Goal: Task Accomplishment & Management: Complete application form

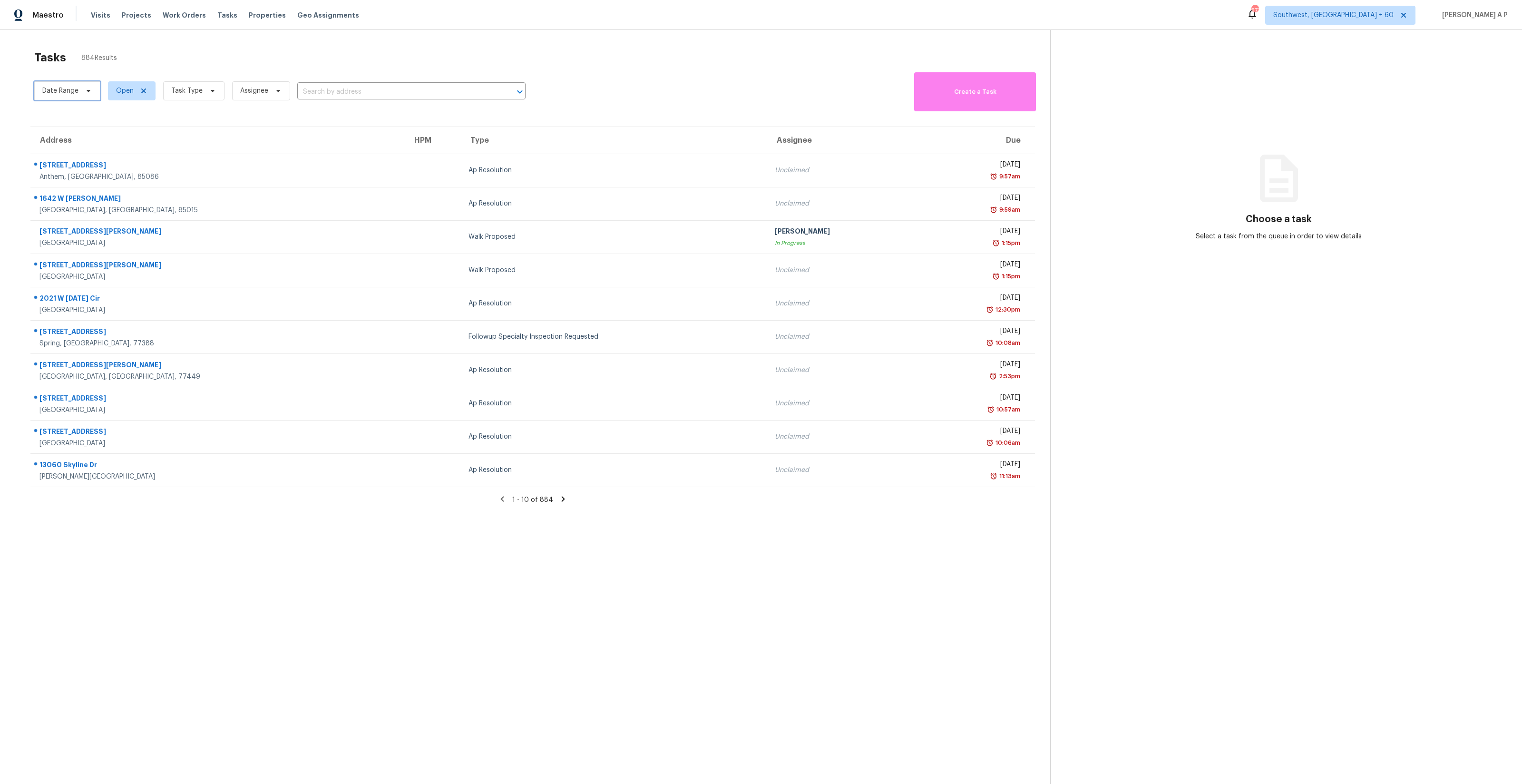
click at [88, 90] on icon at bounding box center [88, 91] width 7 height 7
click at [209, 62] on div "Tasks 884 Results" at bounding box center [542, 58] width 1016 height 25
click at [90, 96] on span "Date Range" at bounding box center [67, 91] width 66 height 19
select select "8"
select select "2025"
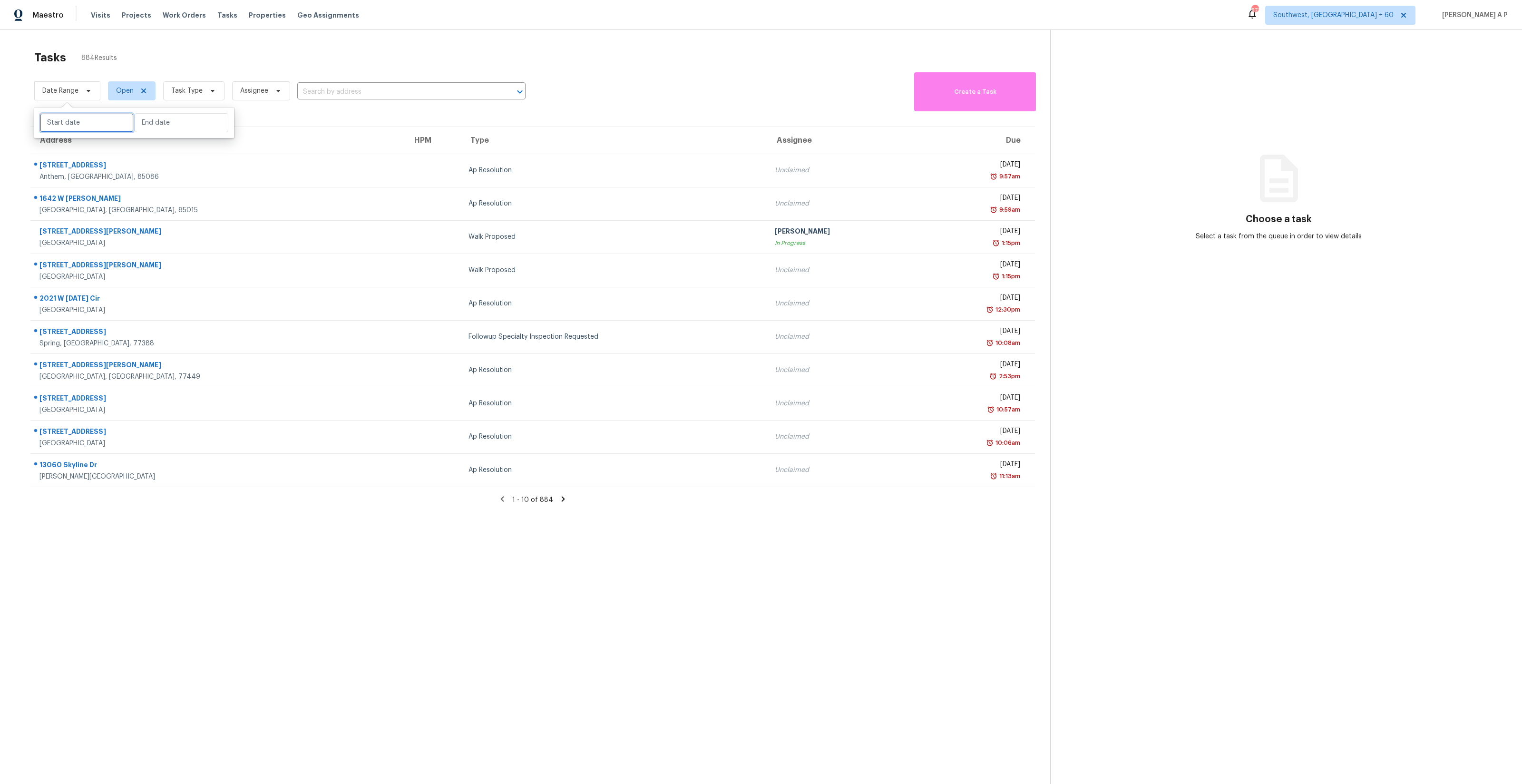
select select "9"
select select "2025"
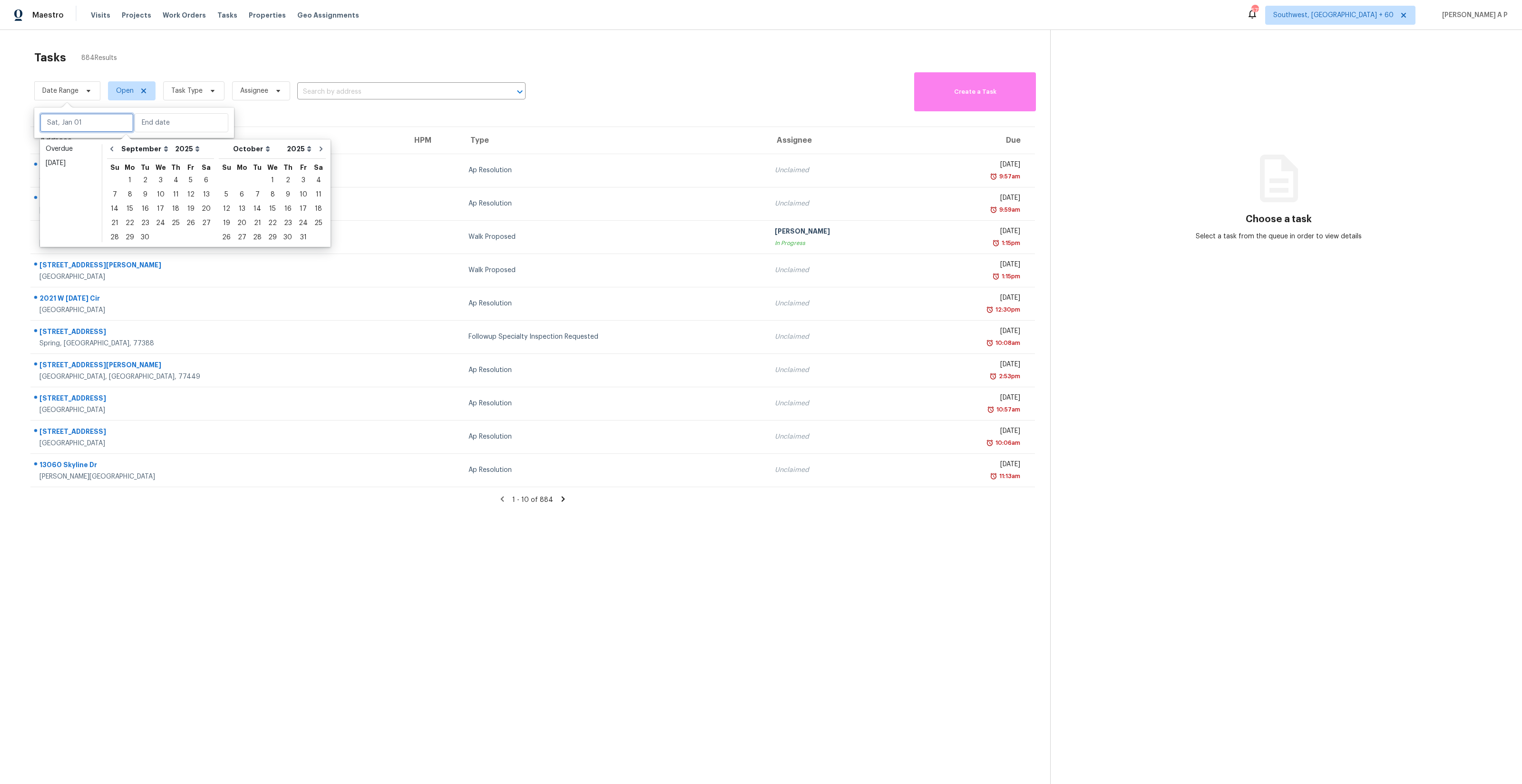
click at [83, 124] on input "text" at bounding box center [87, 123] width 93 height 19
click at [131, 178] on div "1" at bounding box center [130, 180] width 15 height 13
type input "Mon, Sep 01"
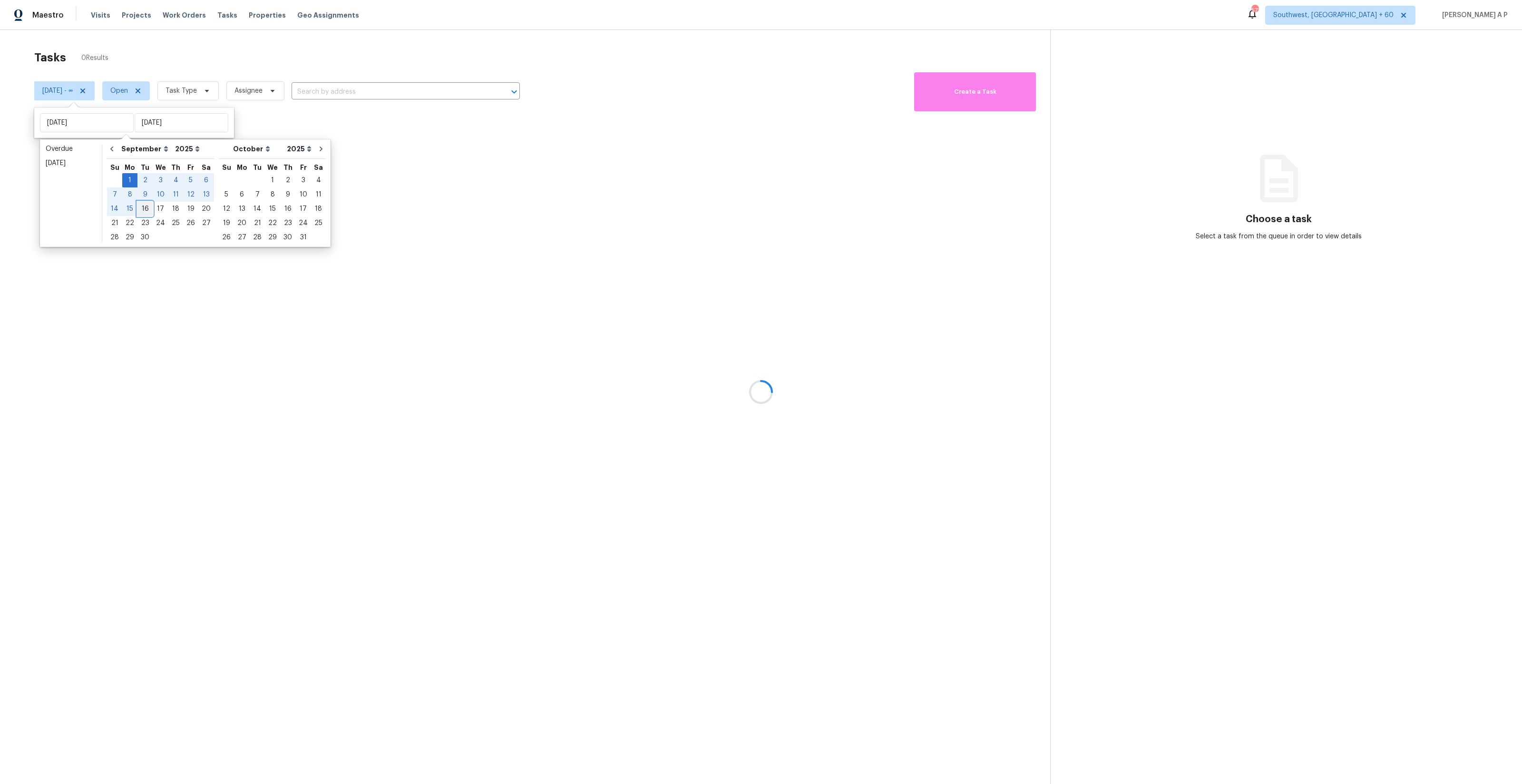
click at [148, 209] on div "16" at bounding box center [145, 209] width 15 height 13
type input "Tue, Sep 16"
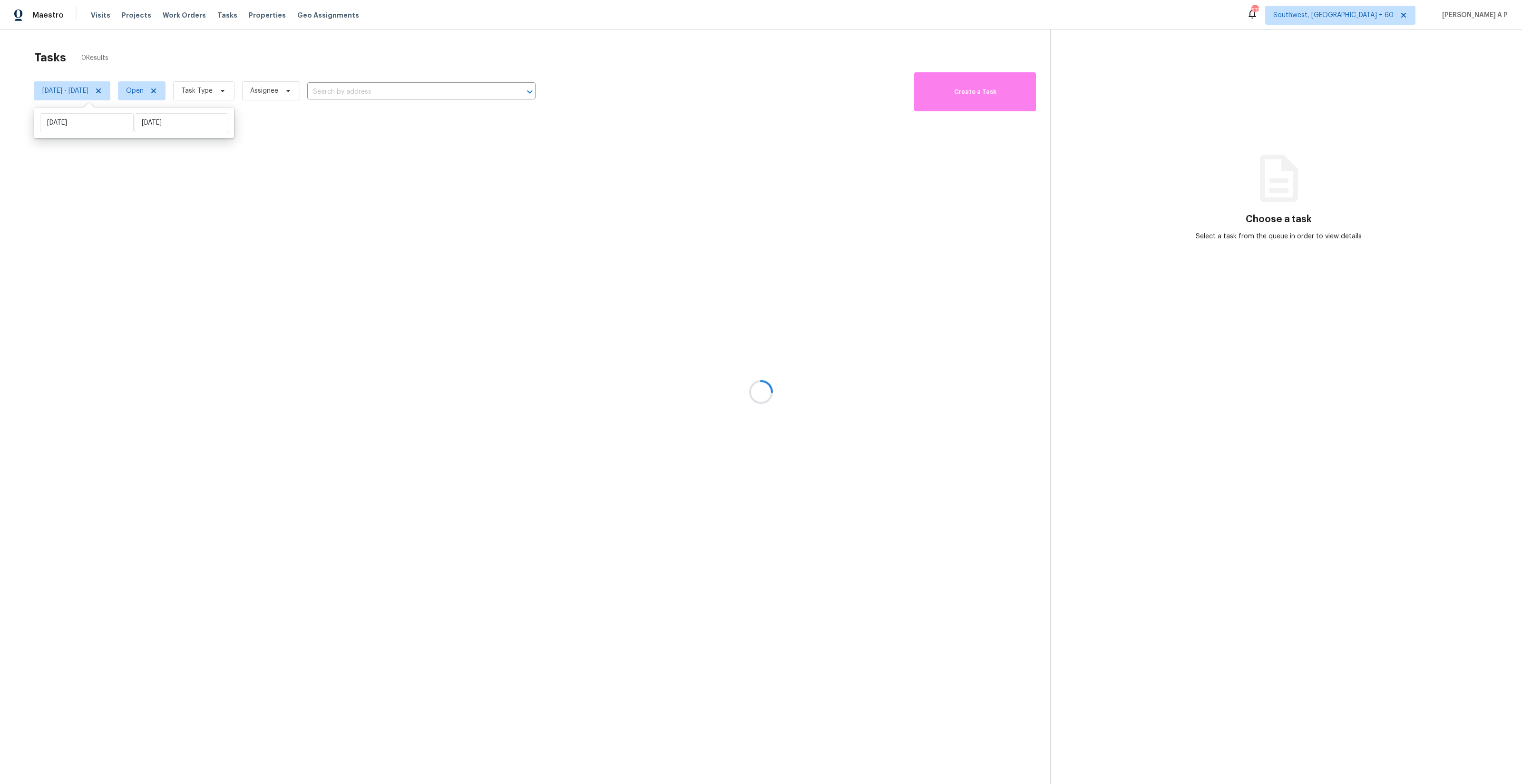
click at [188, 96] on div at bounding box center [761, 392] width 1522 height 784
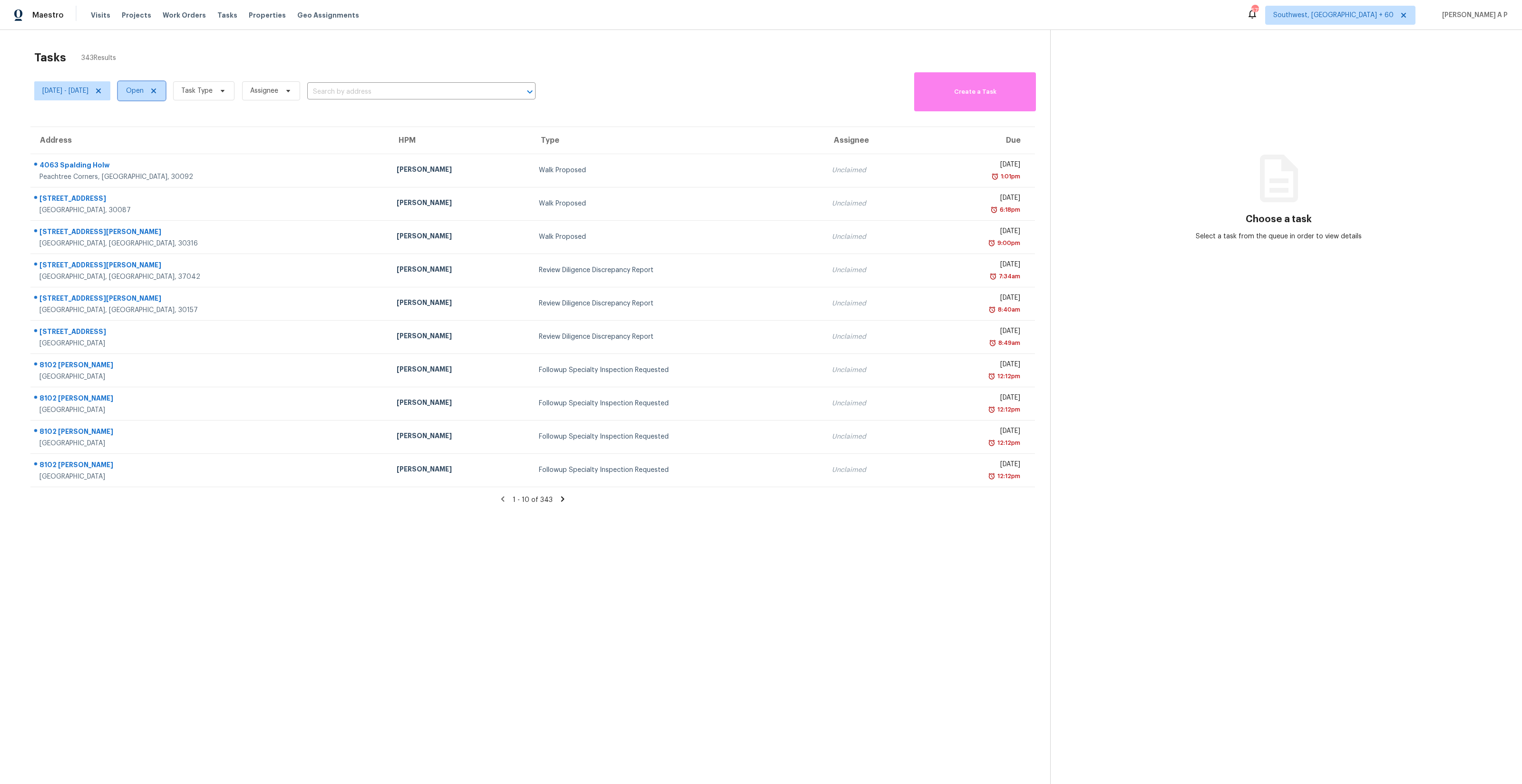
click at [156, 92] on icon at bounding box center [154, 91] width 5 height 5
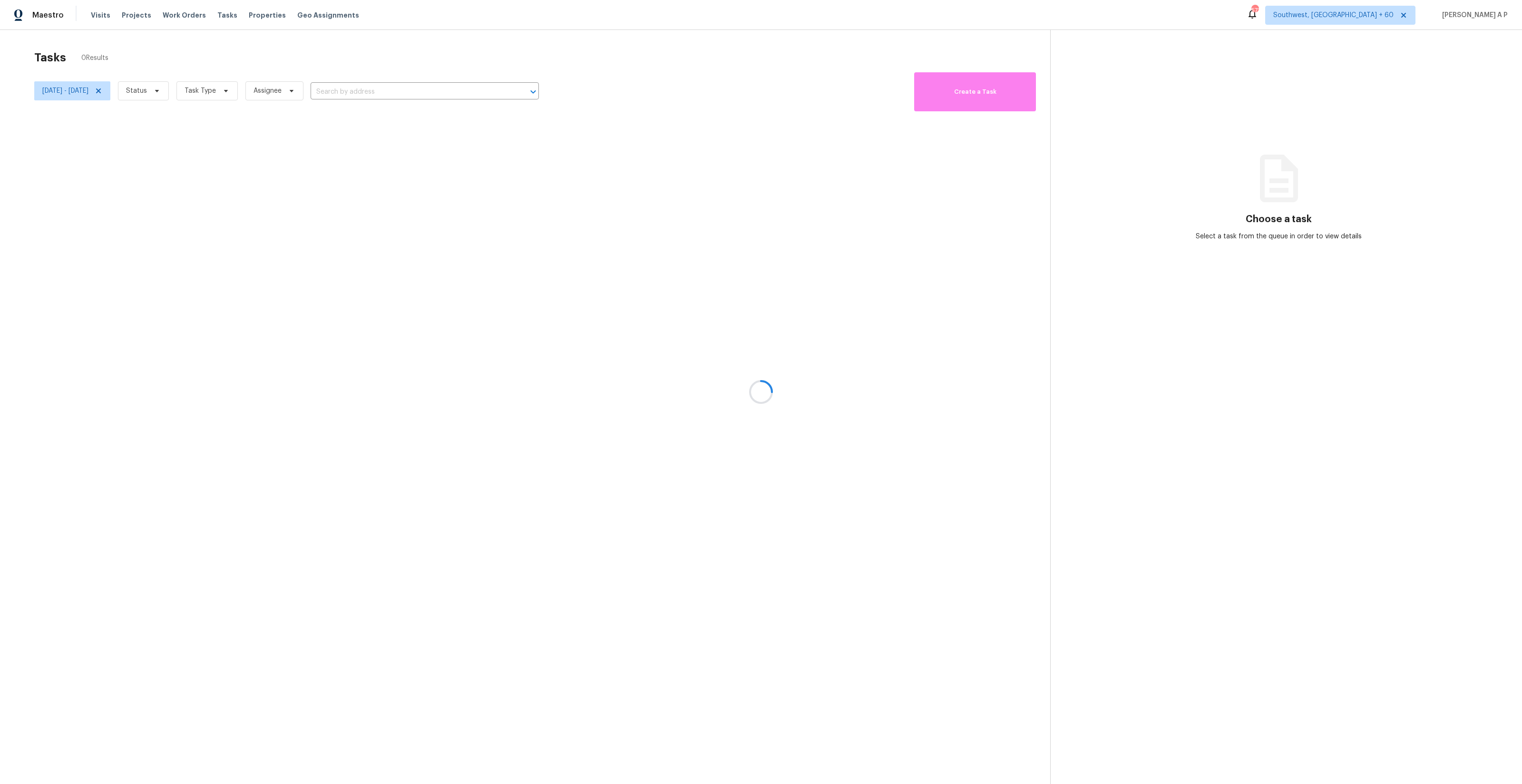
click at [188, 93] on div at bounding box center [761, 392] width 1522 height 784
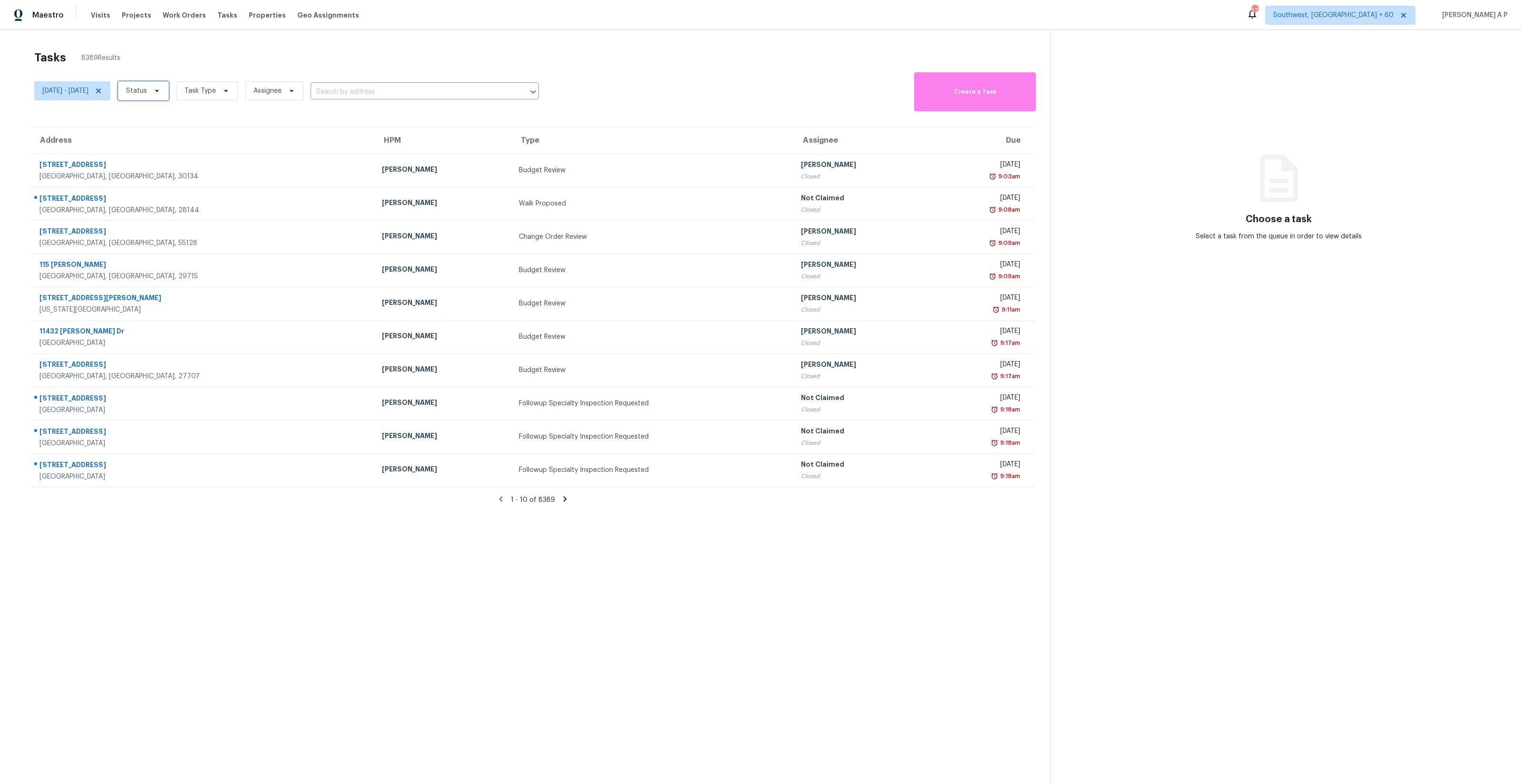
click at [161, 90] on icon at bounding box center [157, 91] width 7 height 7
click at [187, 114] on label "Closed" at bounding box center [174, 118] width 34 height 9
click at [164, 114] on input "Closed" at bounding box center [161, 116] width 6 height 6
checkbox input "true"
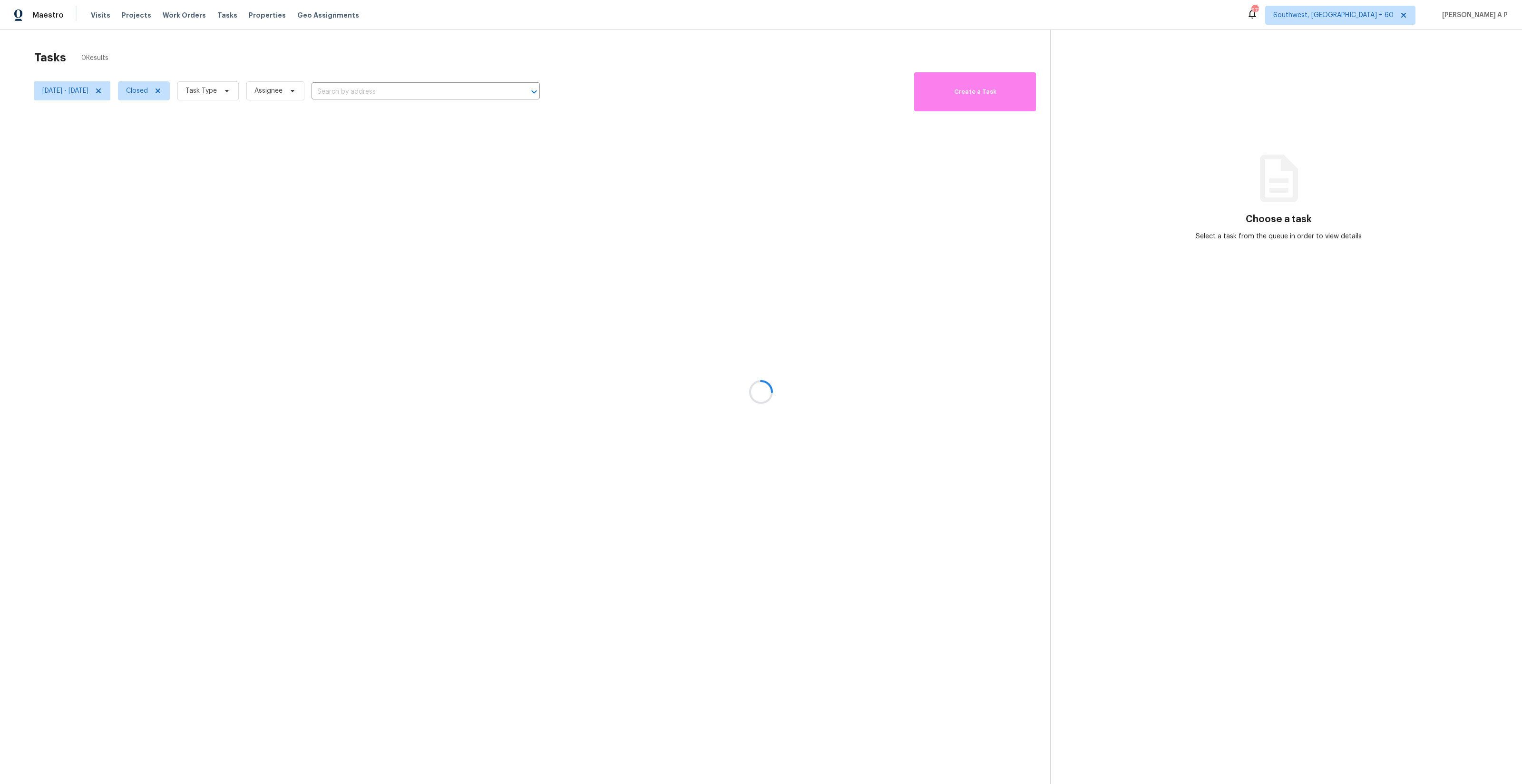
click at [257, 83] on div at bounding box center [761, 392] width 1522 height 784
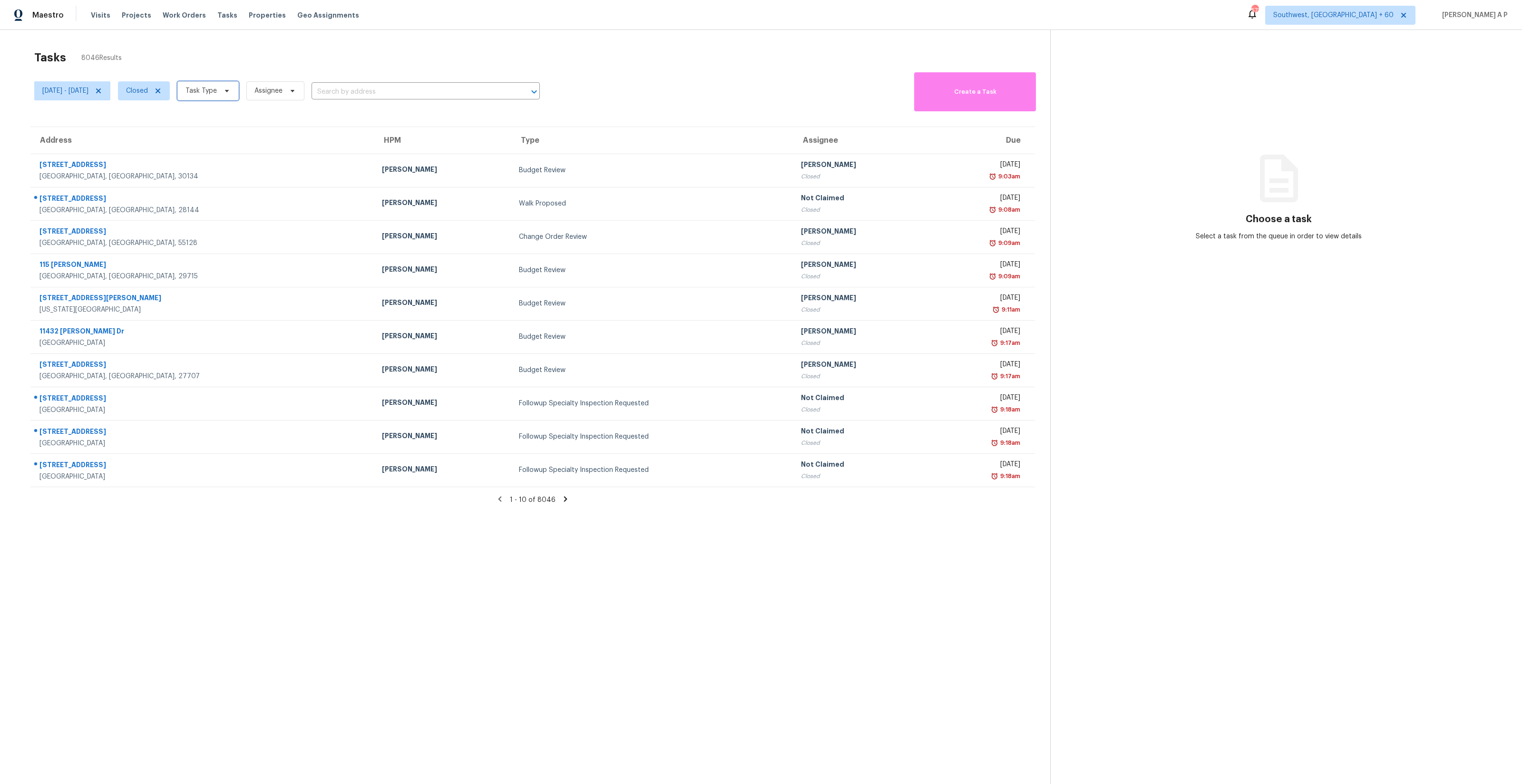
click at [230, 90] on icon at bounding box center [227, 91] width 7 height 7
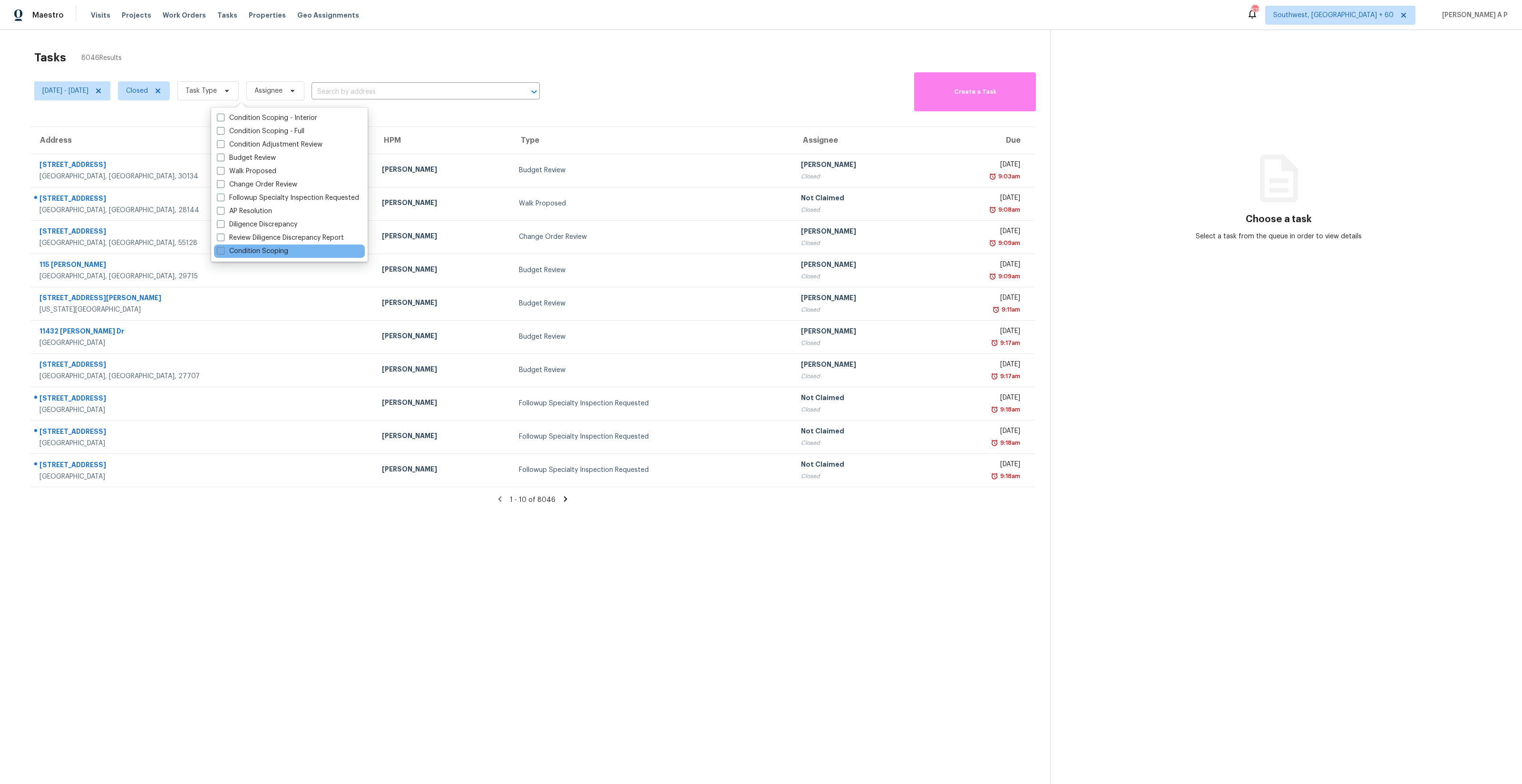
click at [269, 253] on label "Condition Scoping" at bounding box center [252, 251] width 72 height 9
click at [223, 253] on input "Condition Scoping" at bounding box center [220, 250] width 6 height 6
checkbox input "true"
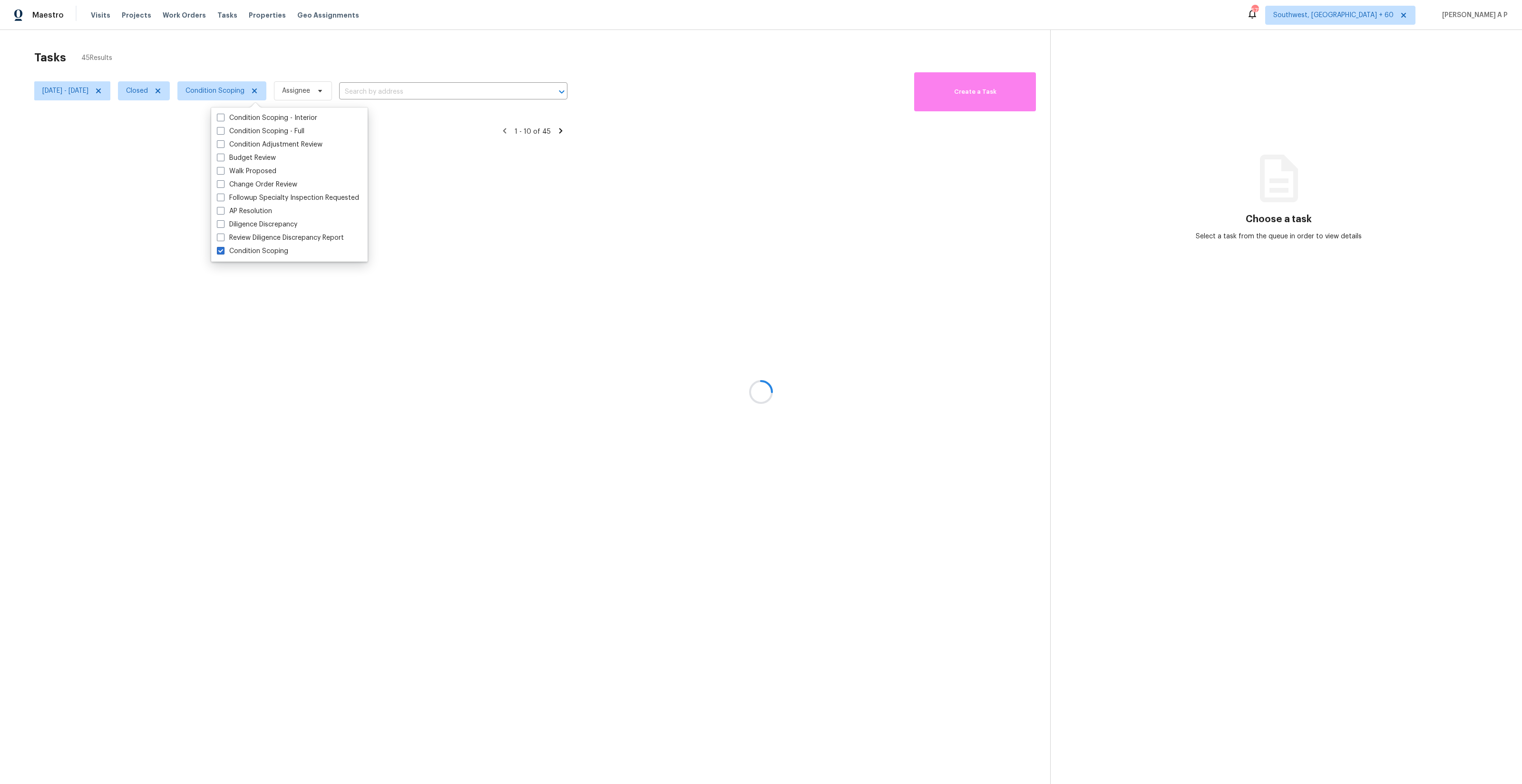
click at [400, 121] on div at bounding box center [761, 392] width 1522 height 784
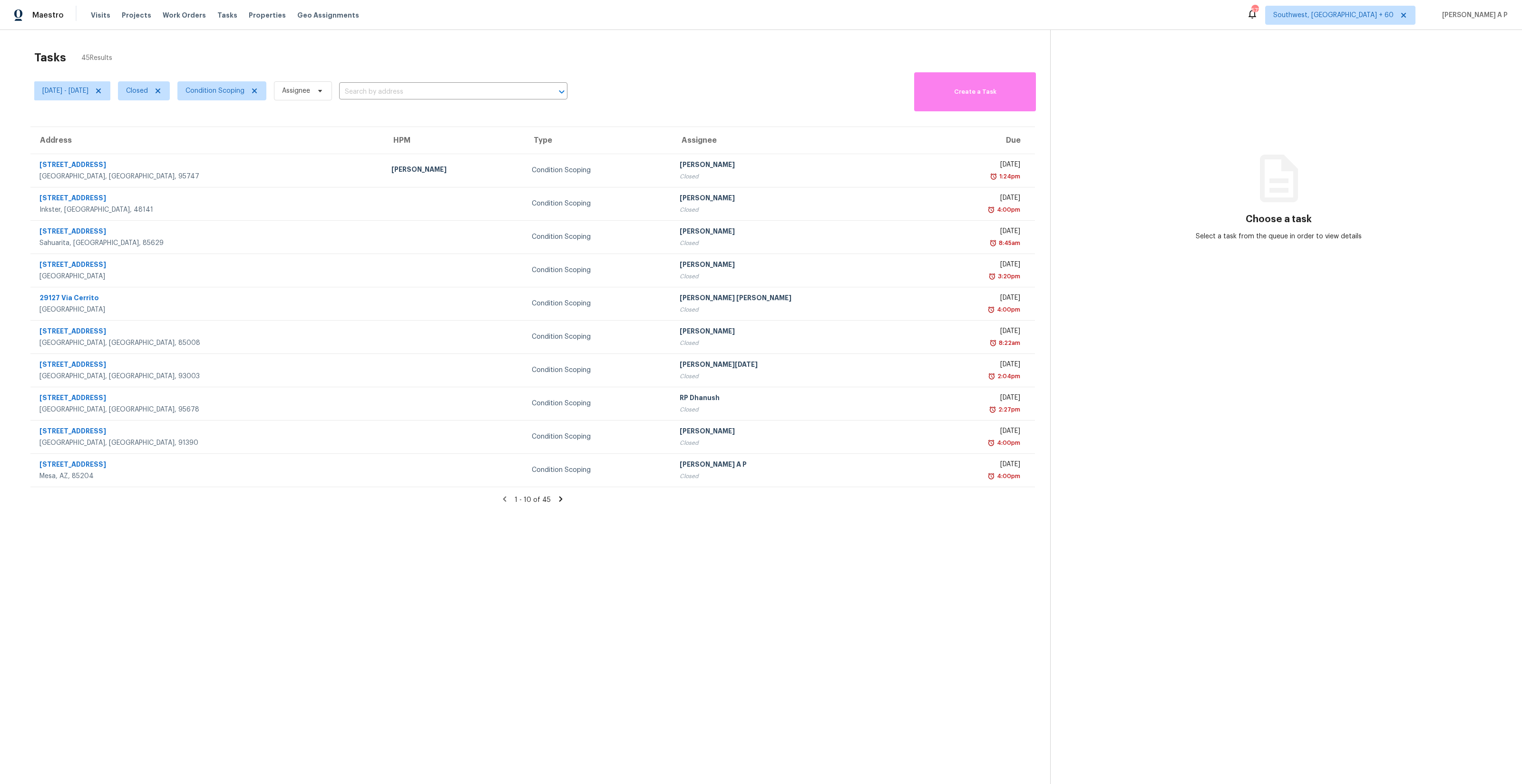
click at [561, 499] on icon at bounding box center [561, 499] width 9 height 9
click at [561, 499] on icon at bounding box center [562, 499] width 3 height 5
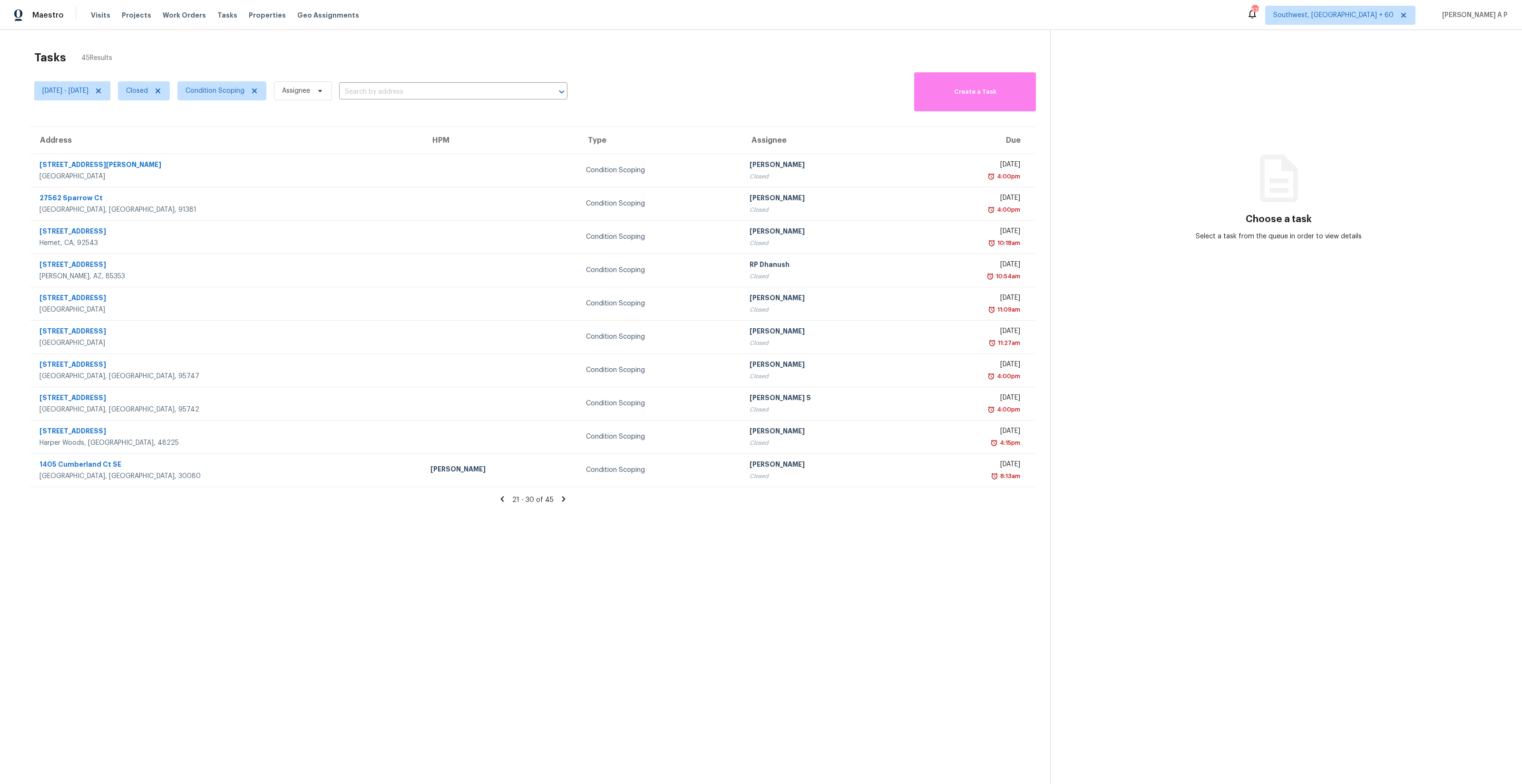
click at [561, 499] on icon at bounding box center [564, 499] width 9 height 9
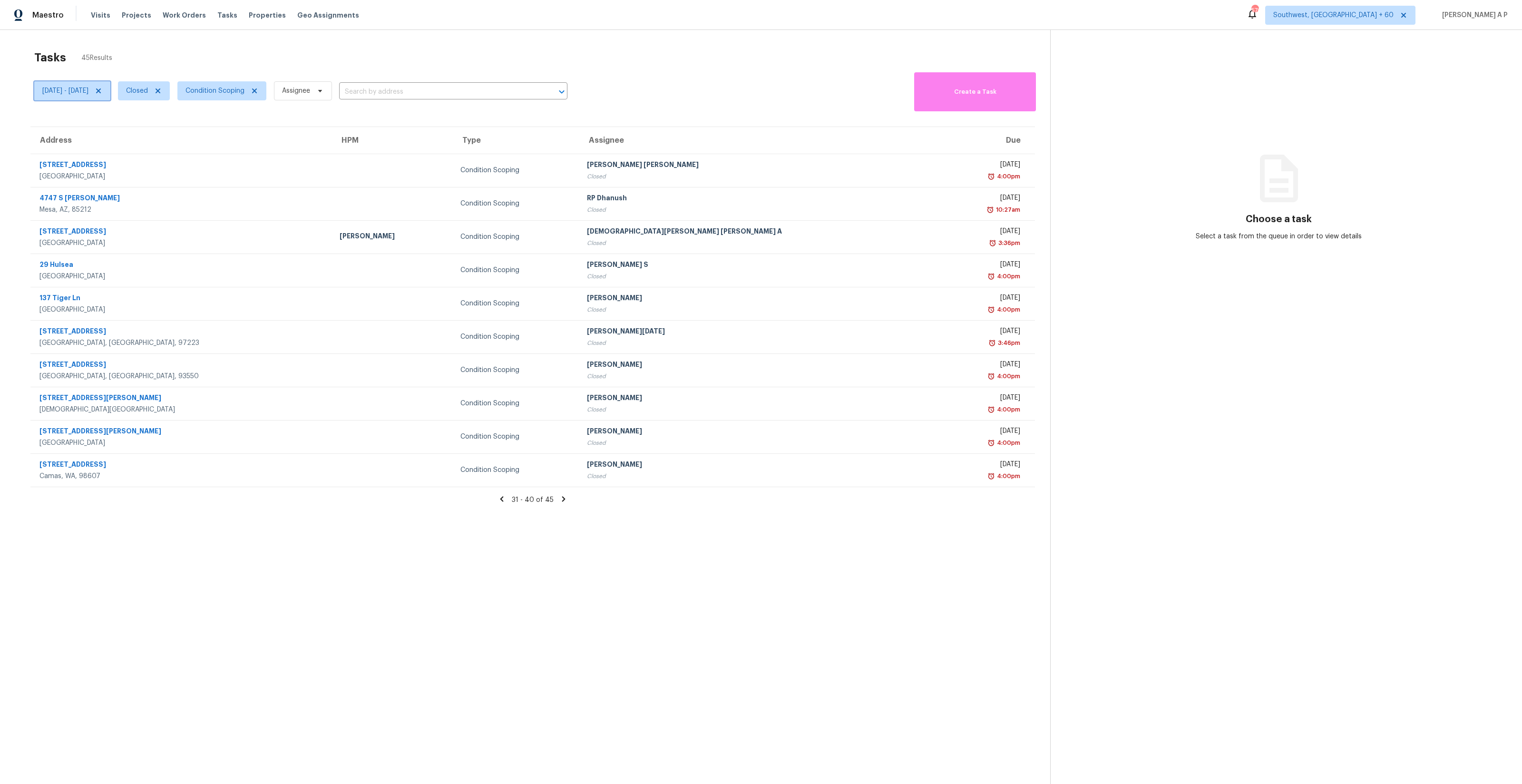
click at [88, 92] on span "Mon, Sep 01 - Tue, Sep 16" at bounding box center [65, 90] width 46 height 9
select select "8"
select select "2025"
select select "9"
select select "2025"
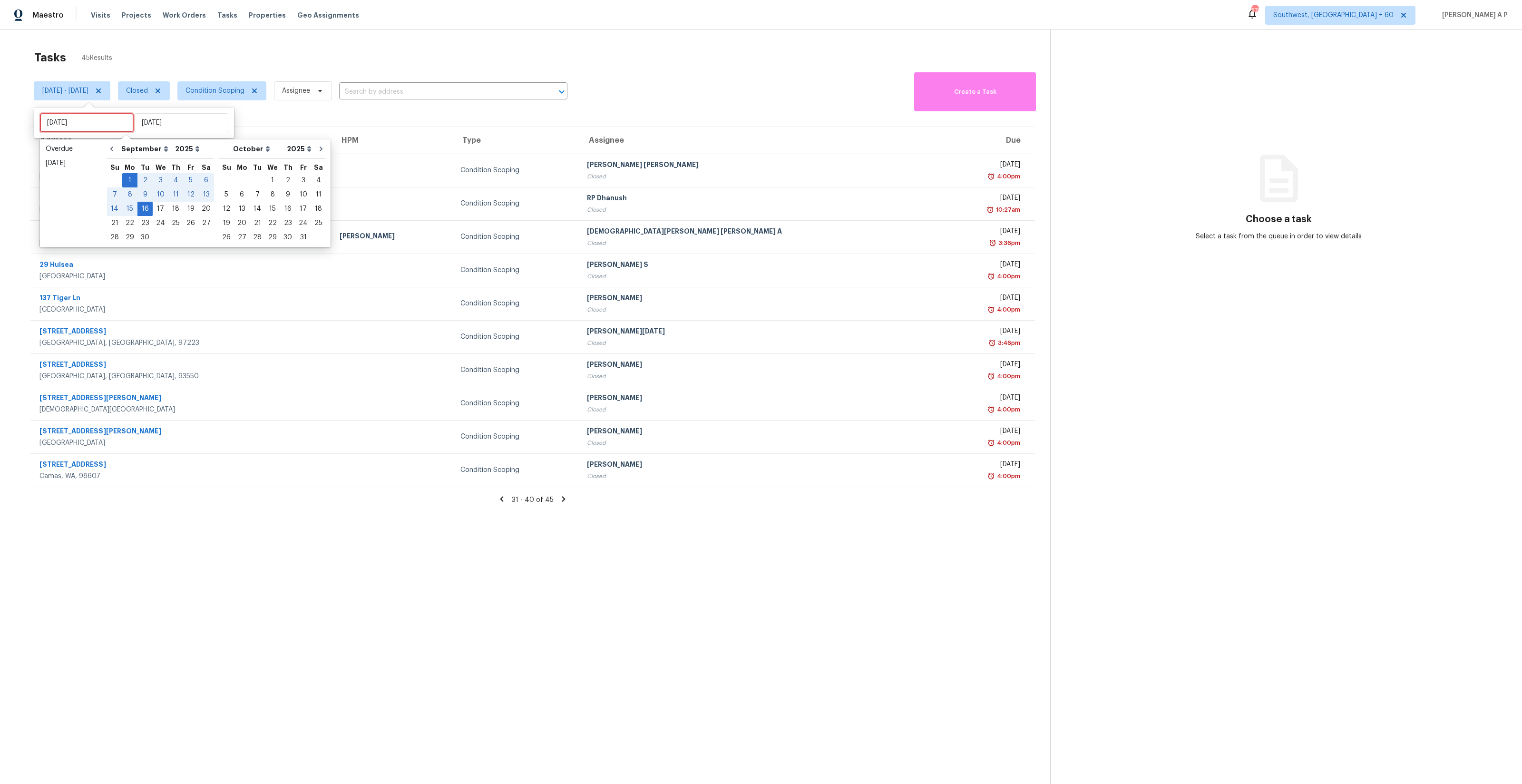
click at [101, 128] on input "Mon, Sep 01" at bounding box center [87, 123] width 93 height 19
type input "Thu, Sep 18"
type input "Tue, Sep 16"
click at [146, 209] on div "16" at bounding box center [145, 209] width 15 height 13
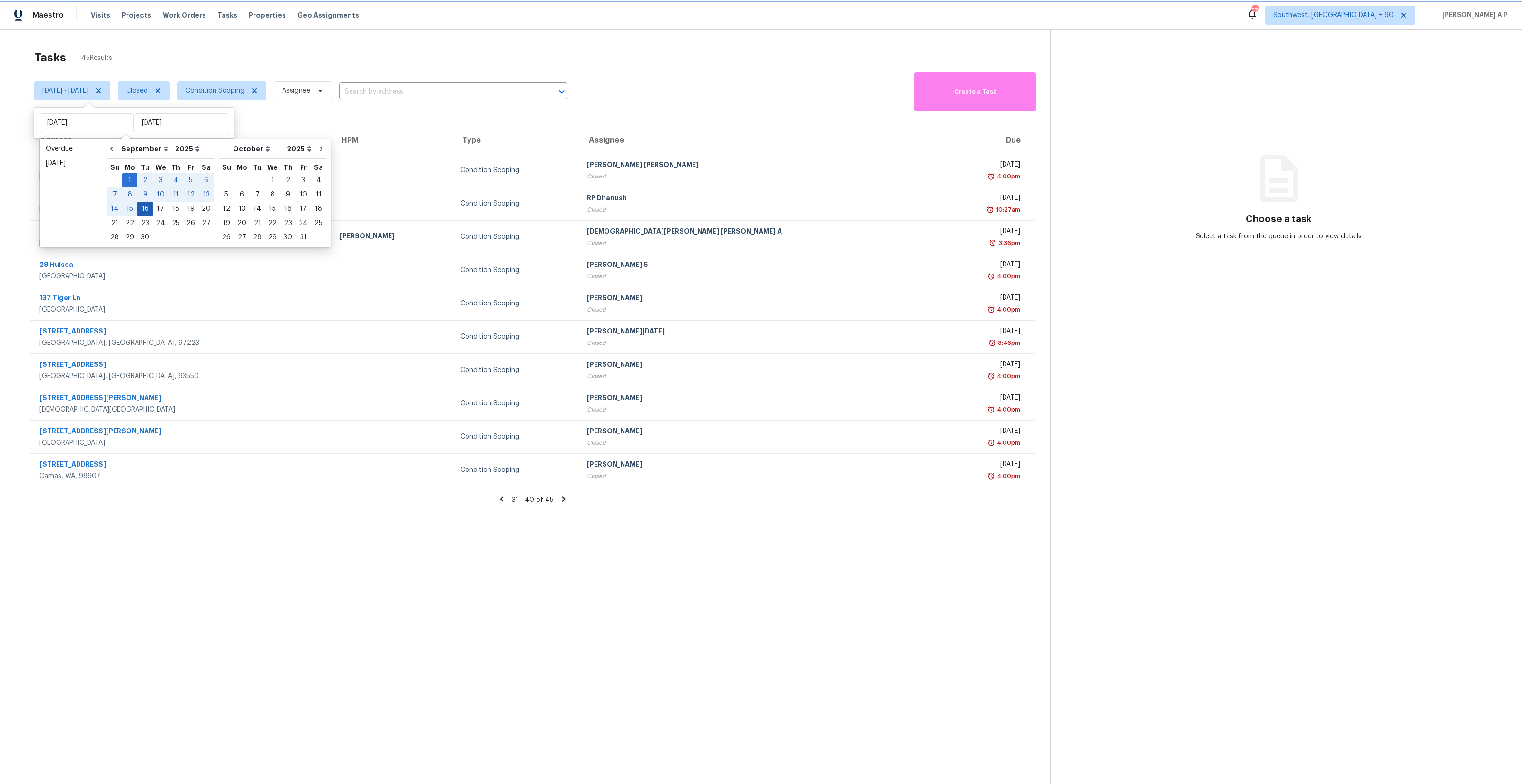
type input "Tue, Sep 16"
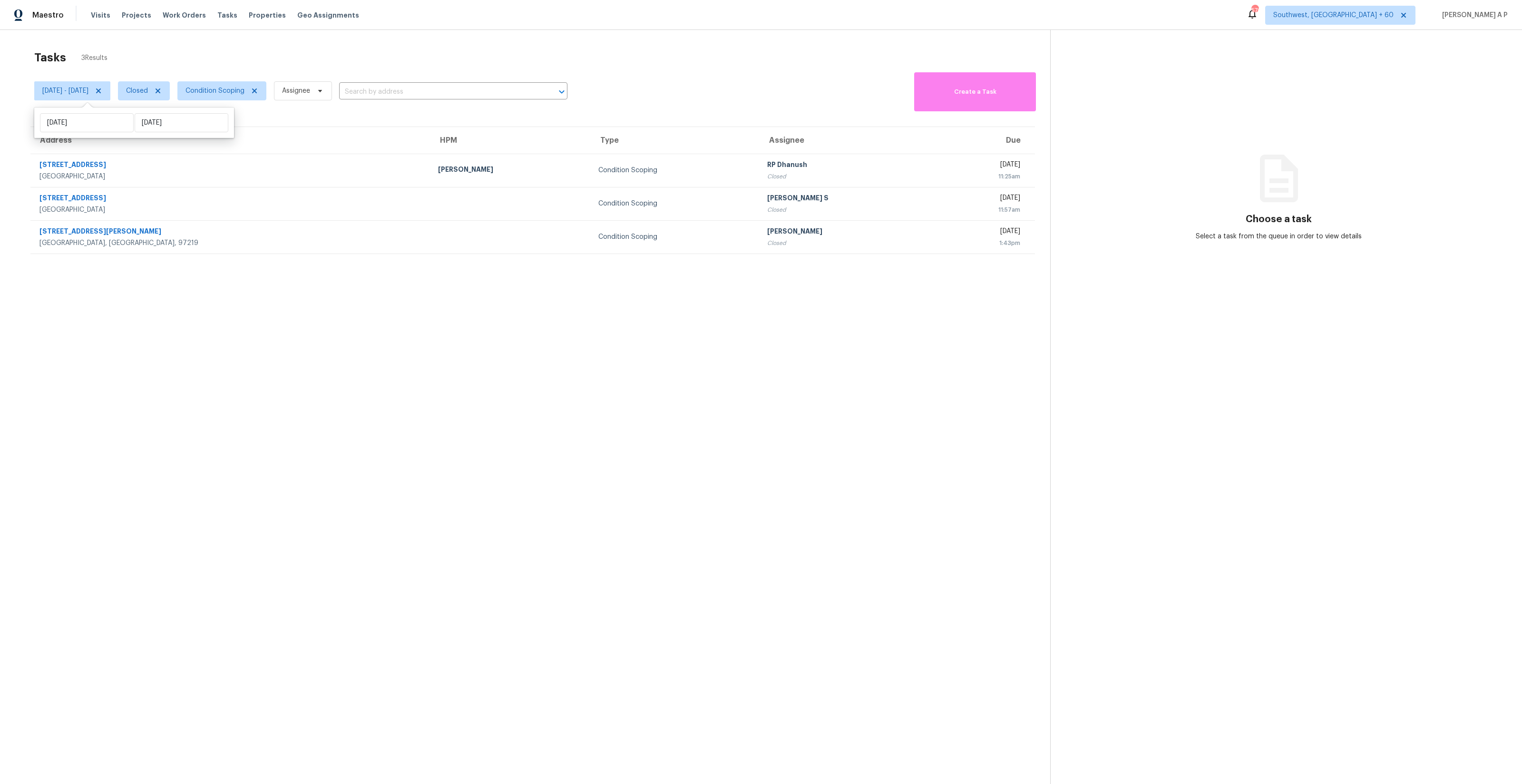
click at [372, 44] on div "Tasks 3 Results Tue, Sep 16 - Tue, Sep 16 Closed Condition Scoping Assignee ​ C…" at bounding box center [761, 422] width 1522 height 784
click at [148, 93] on span "Closed" at bounding box center [136, 90] width 22 height 9
click at [183, 134] on label "Open" at bounding box center [169, 131] width 30 height 9
click at [160, 133] on input "Open" at bounding box center [157, 130] width 6 height 6
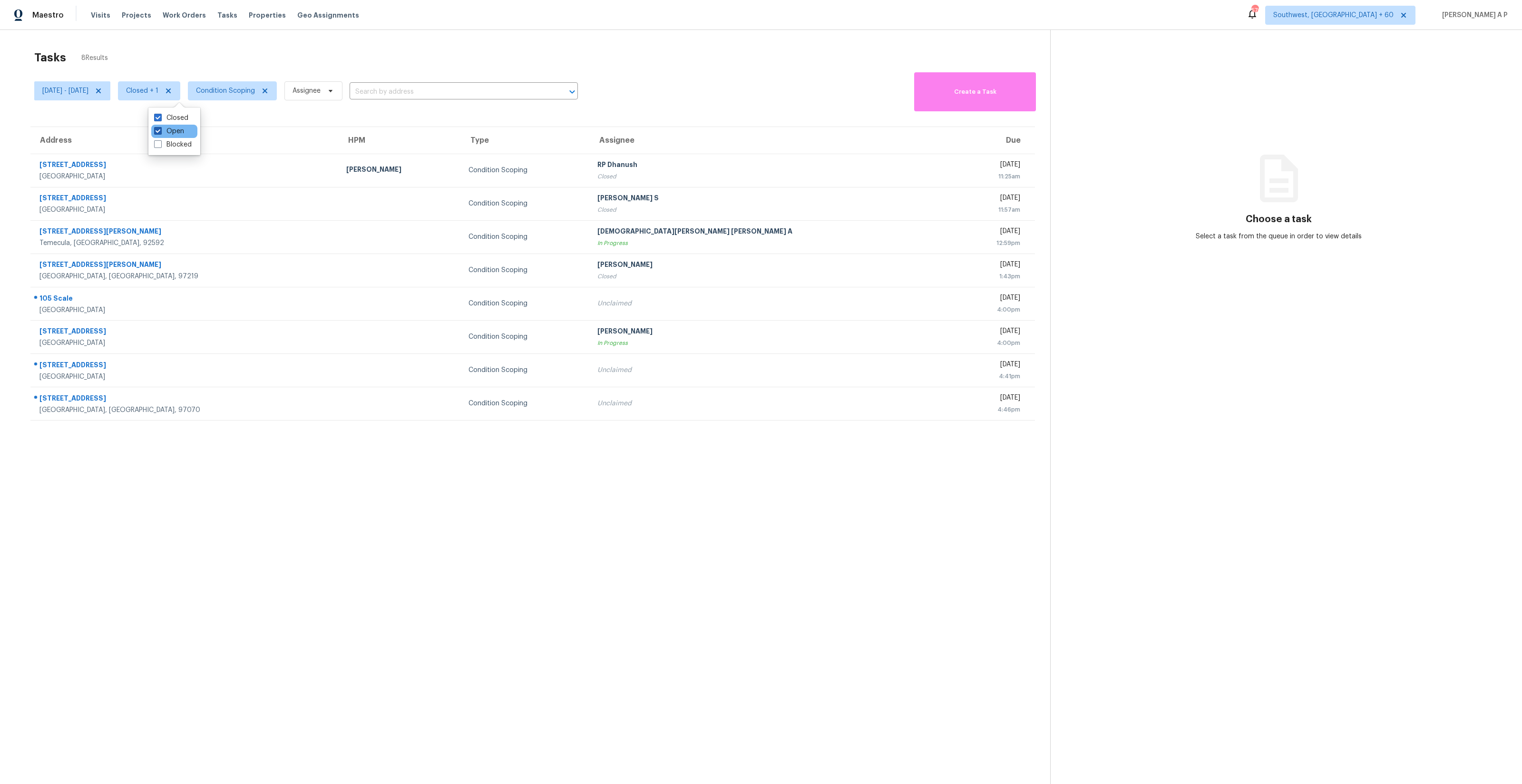
click at [171, 129] on label "Open" at bounding box center [169, 131] width 30 height 9
click at [160, 129] on input "Open" at bounding box center [157, 130] width 6 height 6
checkbox input "false"
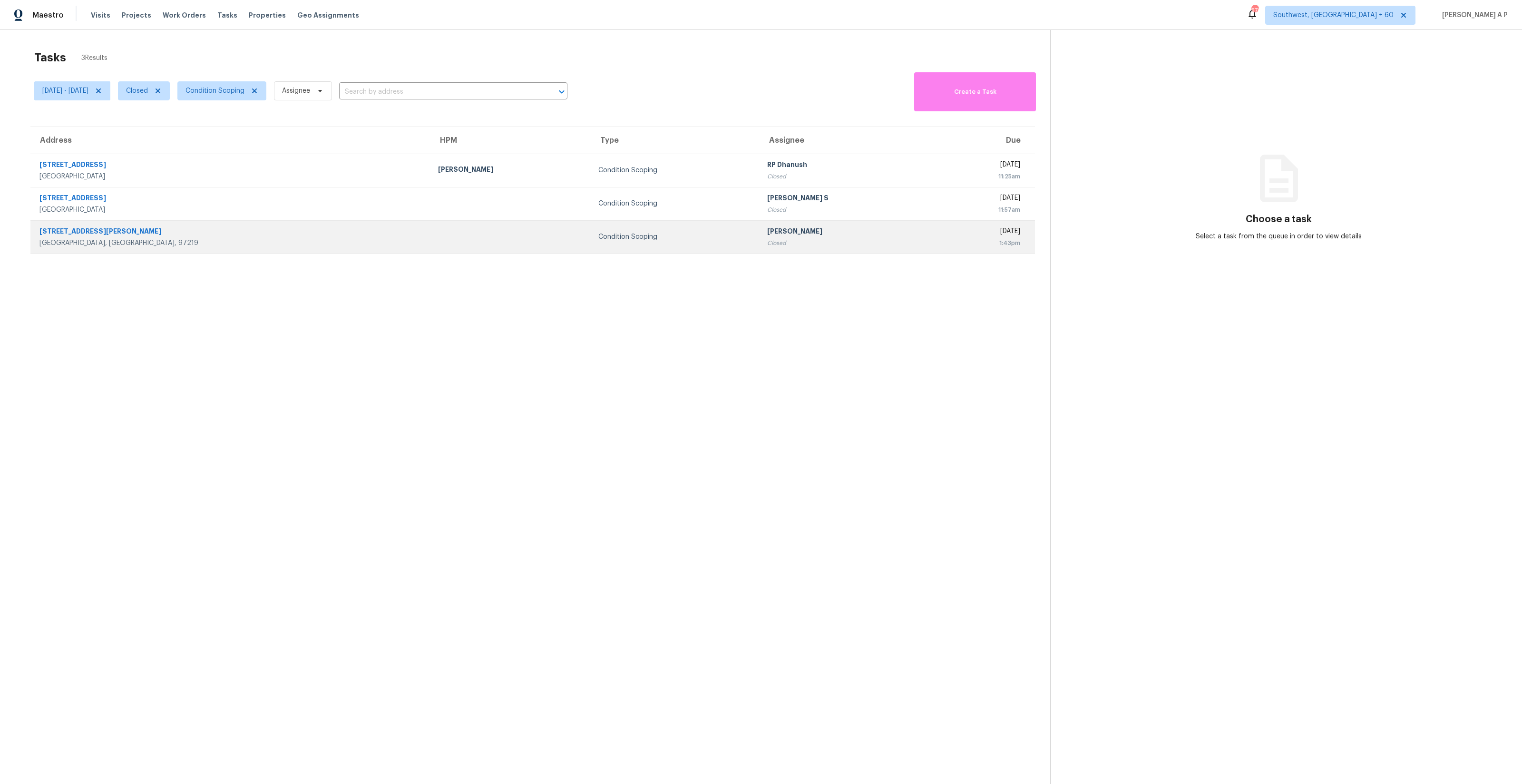
click at [430, 228] on td at bounding box center [510, 237] width 160 height 33
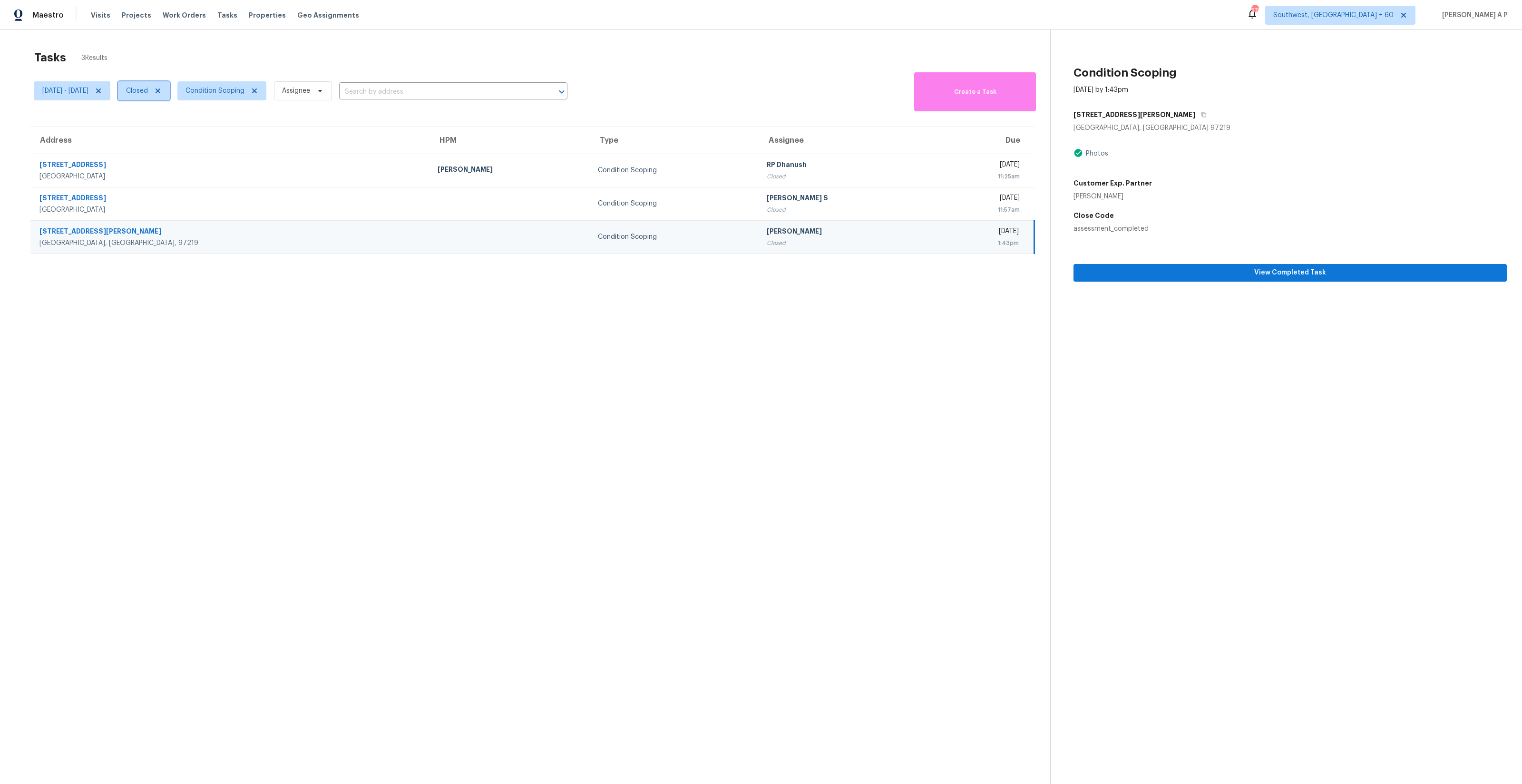
click at [148, 89] on span "Closed" at bounding box center [136, 90] width 22 height 9
click at [177, 129] on label "Open" at bounding box center [169, 131] width 30 height 9
click at [160, 129] on input "Open" at bounding box center [157, 130] width 6 height 6
checkbox input "true"
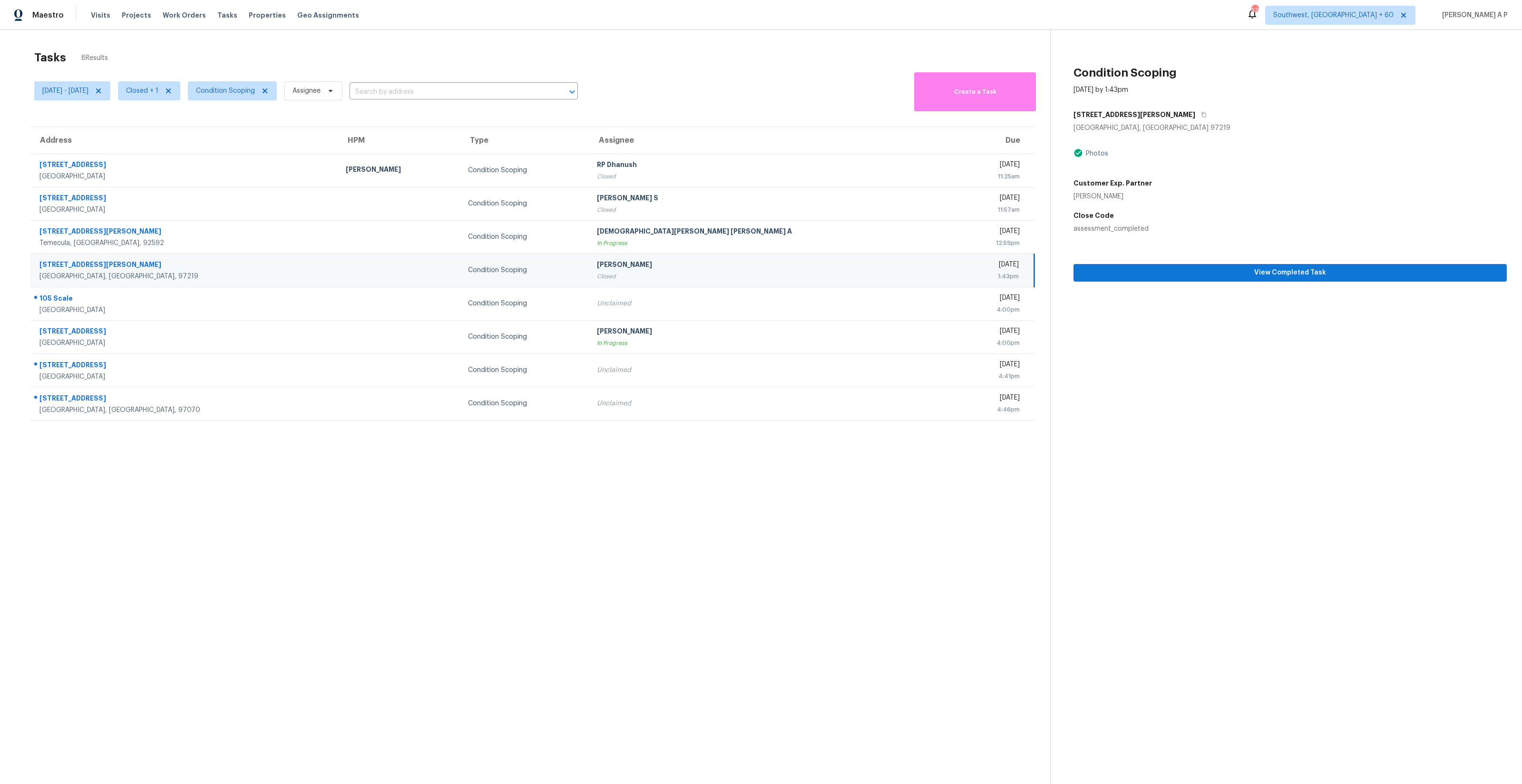
drag, startPoint x: 29, startPoint y: 160, endPoint x: 875, endPoint y: 453, distance: 895.3
click at [875, 453] on section "Tasks 8 Results Tue, Sep 16 - Tue, Sep 16 Closed + 1 Condition Scoping Assignee…" at bounding box center [532, 430] width 1035 height 768
click at [558, 114] on section "Tasks 8 Results Tue, Sep 16 - Tue, Sep 16 Closed + 1 Condition Scoping Assignee…" at bounding box center [532, 430] width 1035 height 768
click at [430, 88] on input "text" at bounding box center [450, 92] width 202 height 15
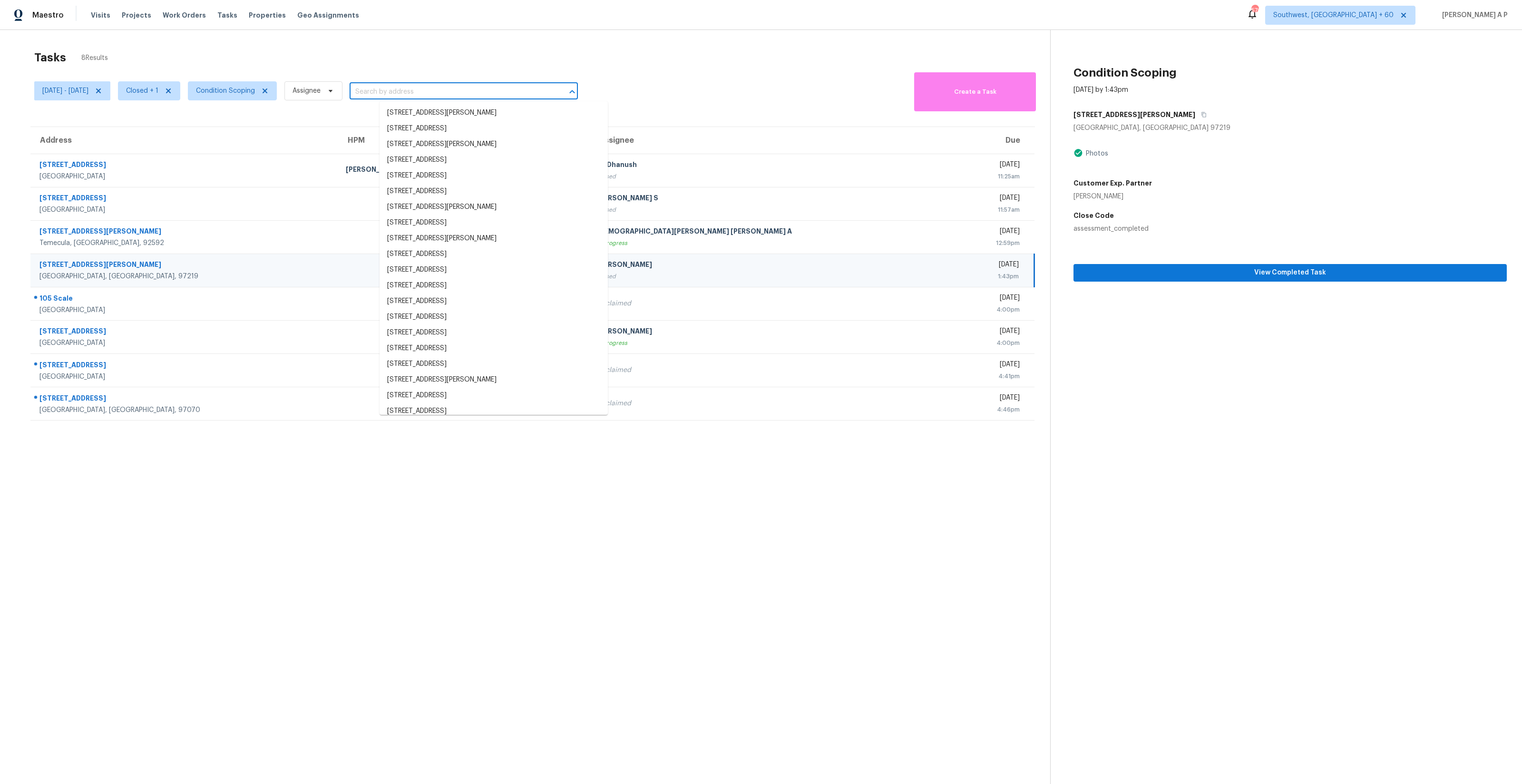
paste input ""6520 NW 41st Ter Coconut Creek, FL, 33073""
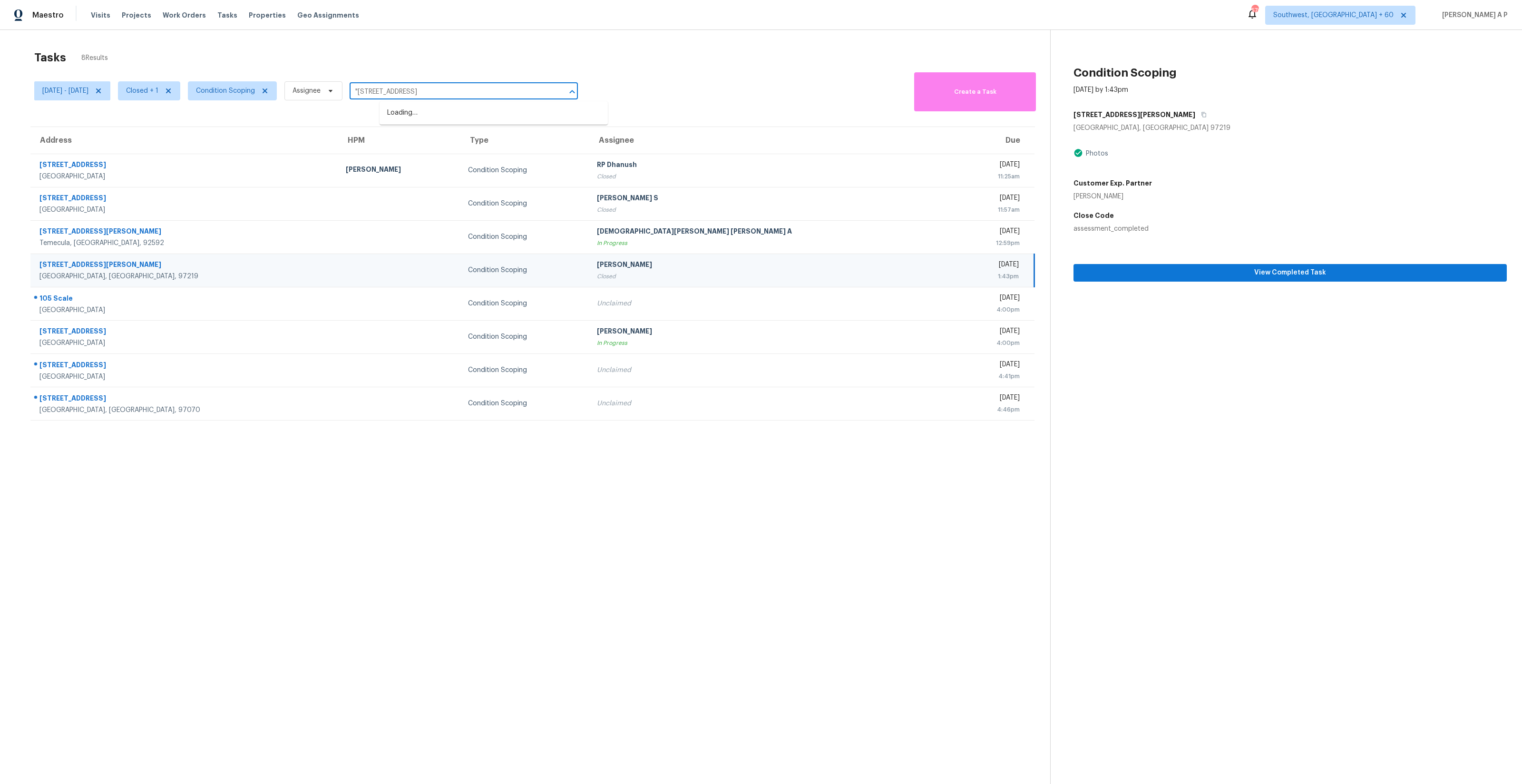
click at [390, 90] on input ""6520 NW 41st Ter Coconut Creek, FL, 33073" at bounding box center [450, 92] width 202 height 15
type input "6520 NW 41st Ter Coconut Creek, FL, 33073"
click at [172, 89] on icon at bounding box center [168, 91] width 7 height 7
click at [161, 90] on icon at bounding box center [157, 91] width 7 height 7
click at [180, 120] on label "Closed" at bounding box center [171, 118] width 34 height 9
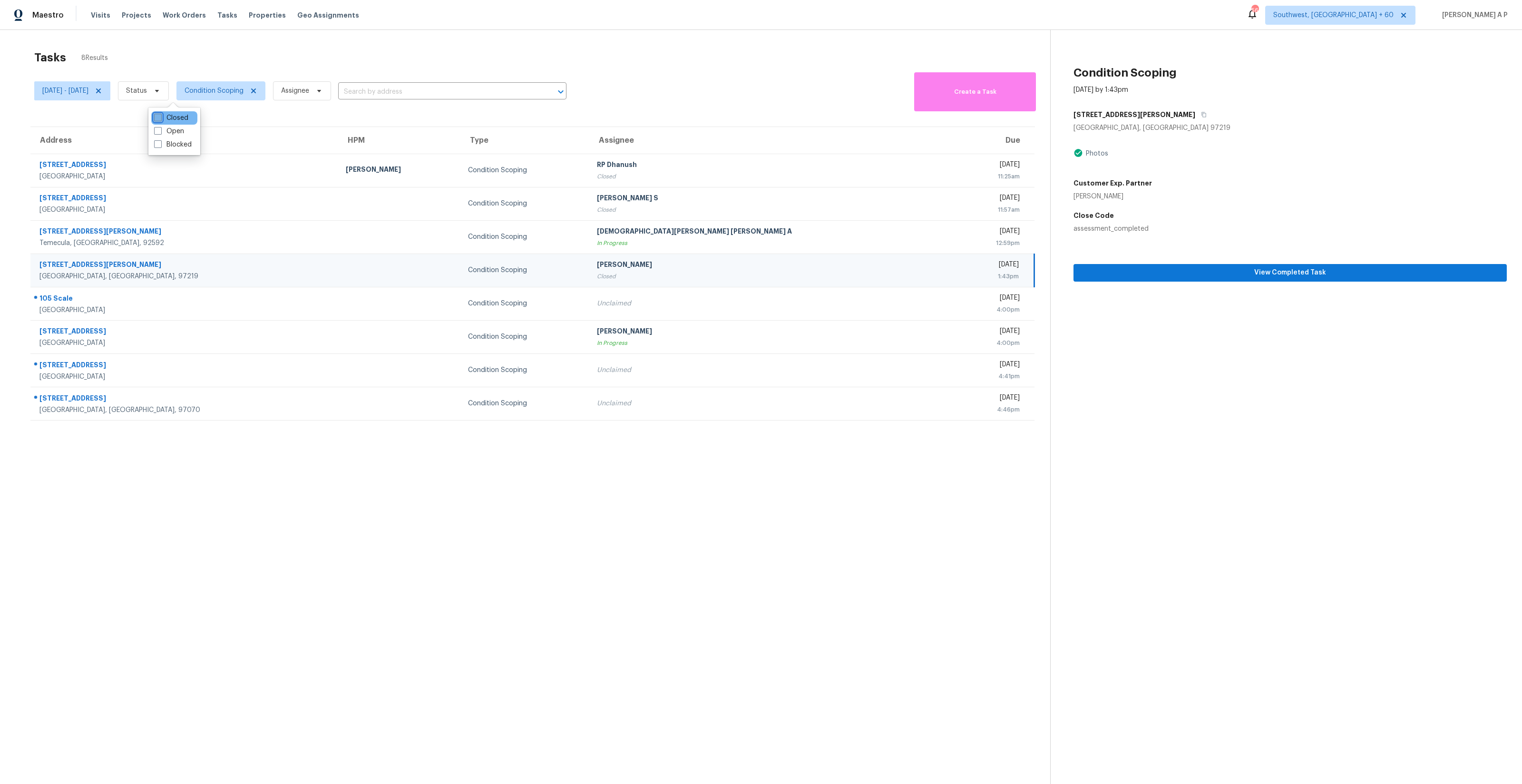
click at [160, 120] on input "Closed" at bounding box center [157, 116] width 6 height 6
checkbox input "true"
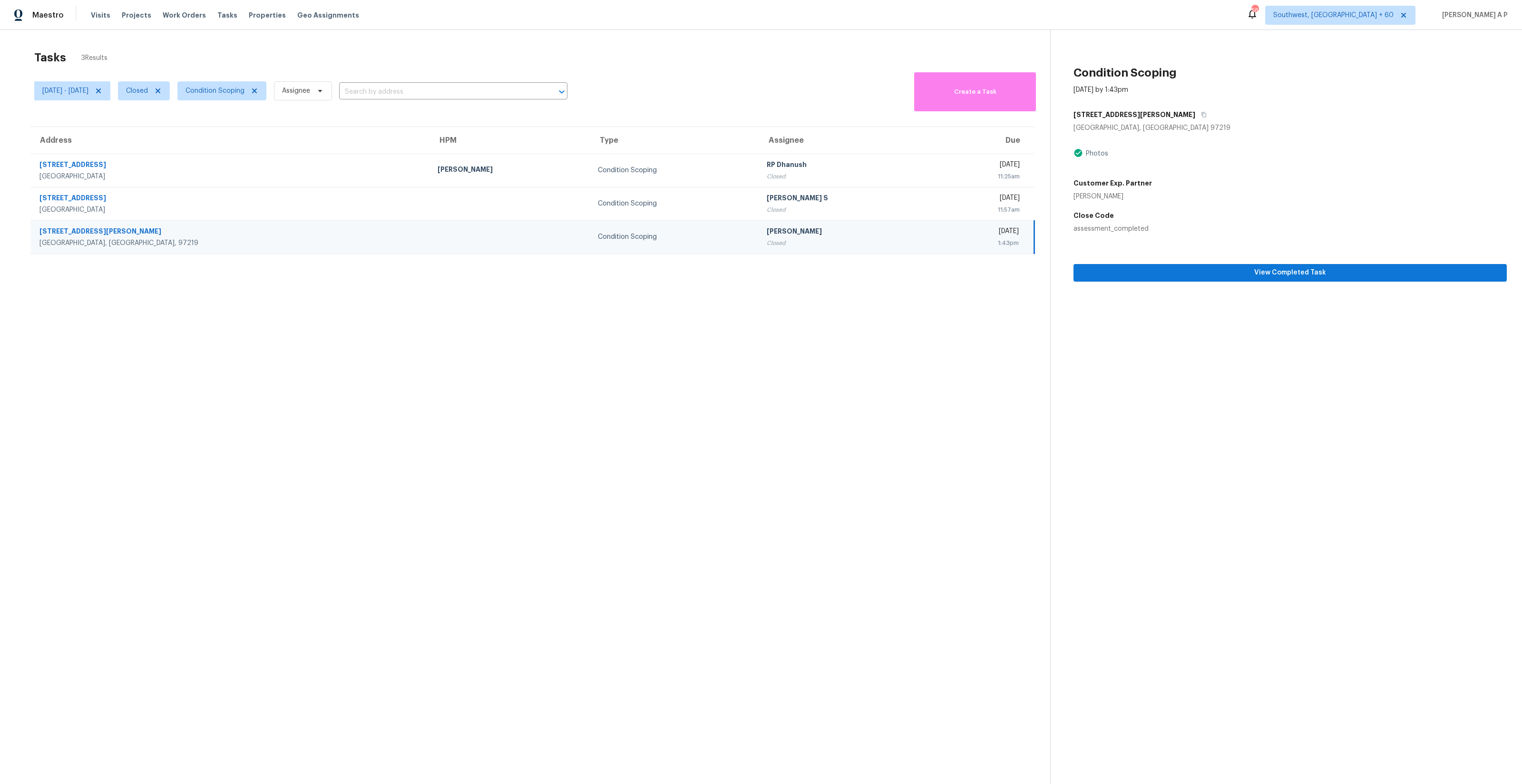
click at [237, 320] on section "Tasks 3 Results Tue, Sep 16 - Tue, Sep 16 Closed Condition Scoping Assignee ​ C…" at bounding box center [532, 430] width 1035 height 768
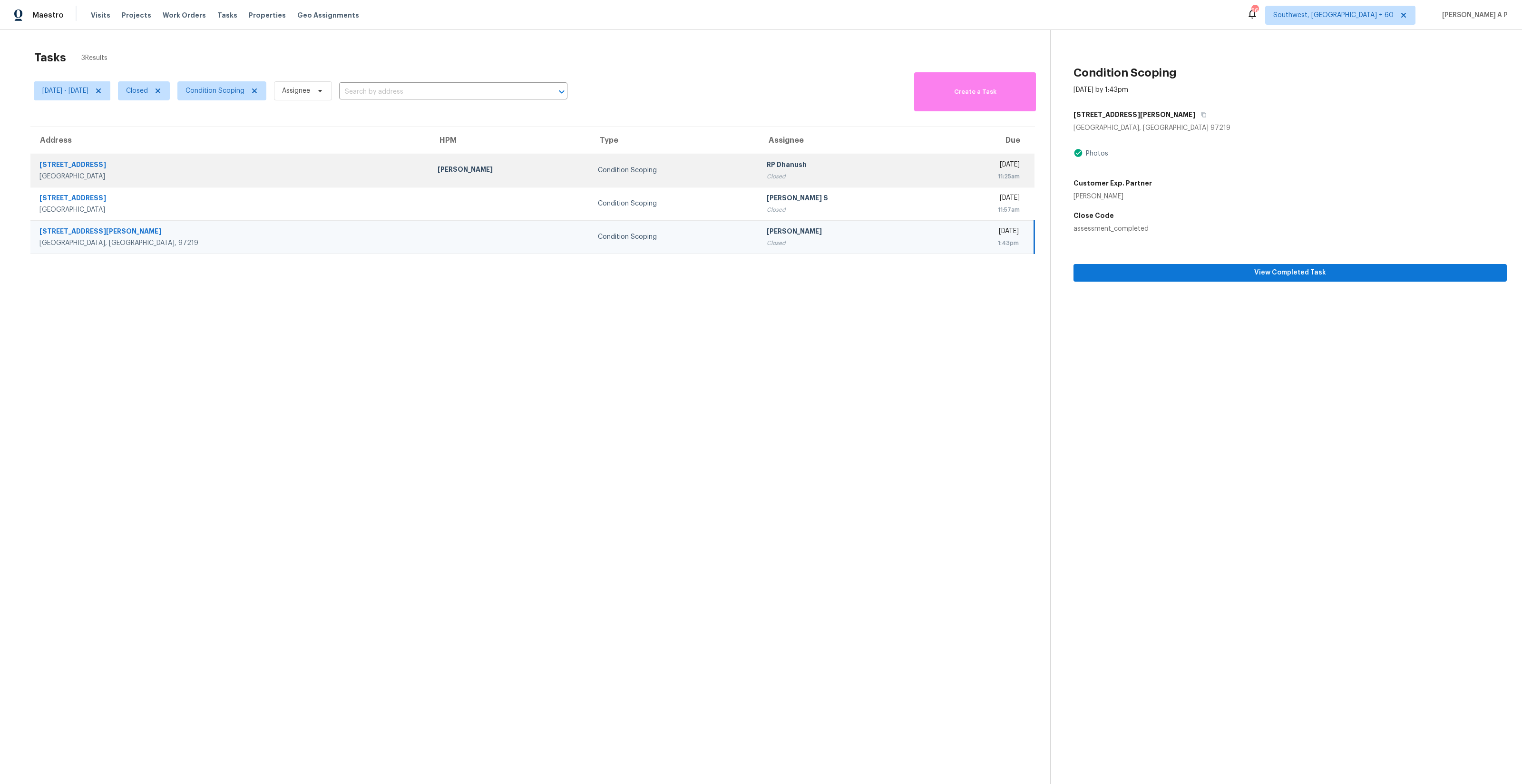
click at [438, 170] on div "Alex Baquerizo" at bounding box center [510, 170] width 145 height 12
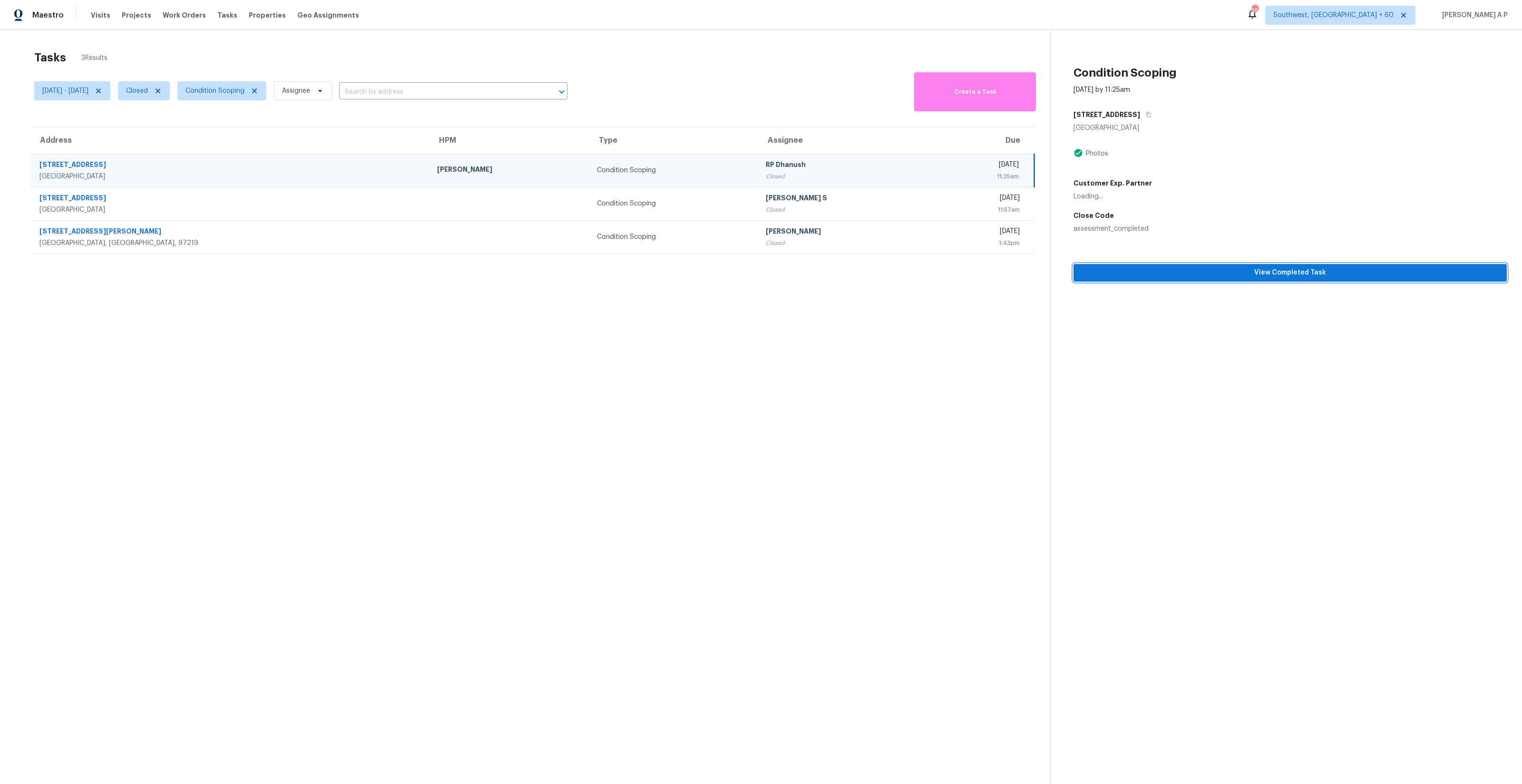
click at [1102, 273] on span "View Completed Task" at bounding box center [1290, 272] width 418 height 12
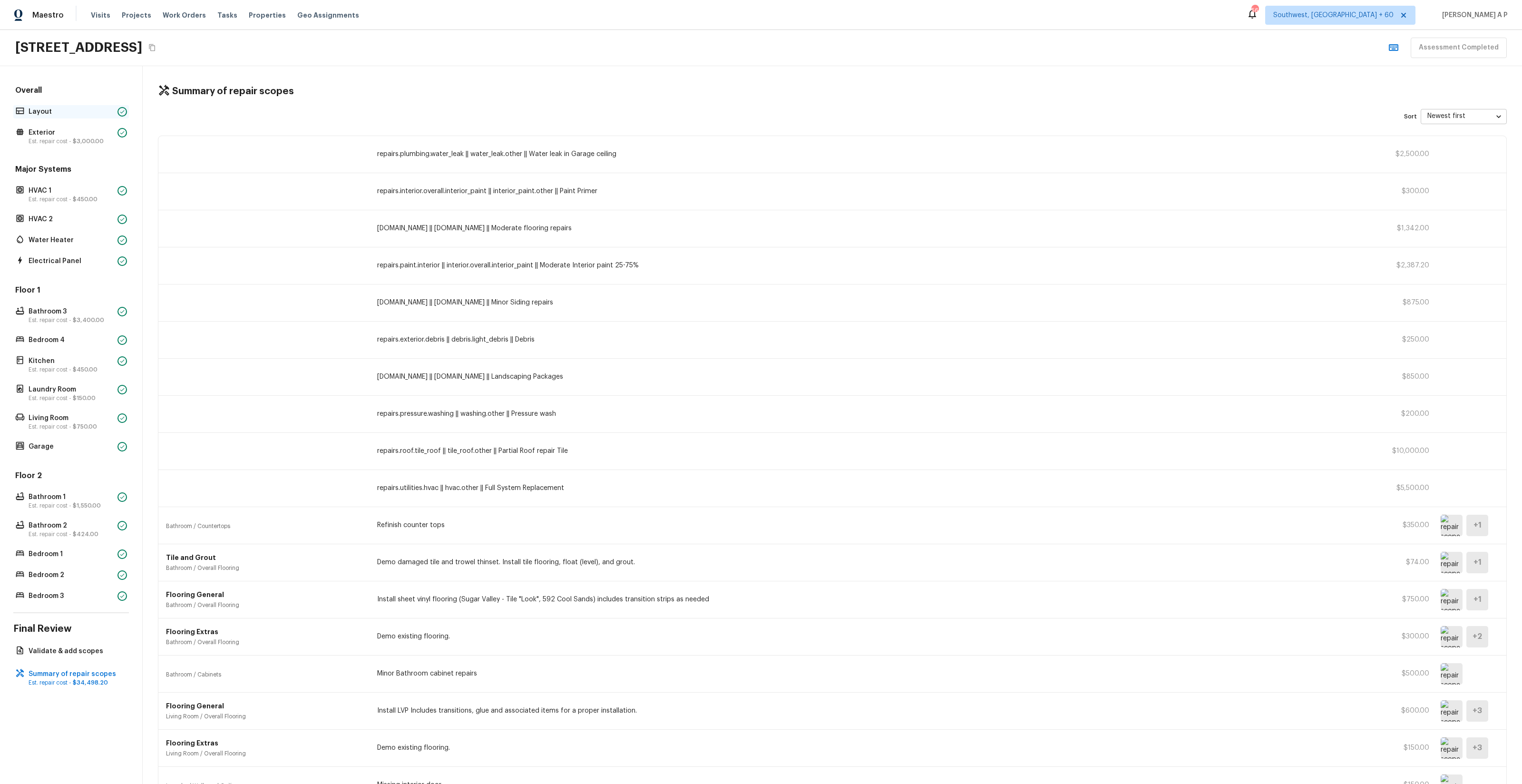
click at [100, 114] on p "Layout" at bounding box center [71, 111] width 85 height 9
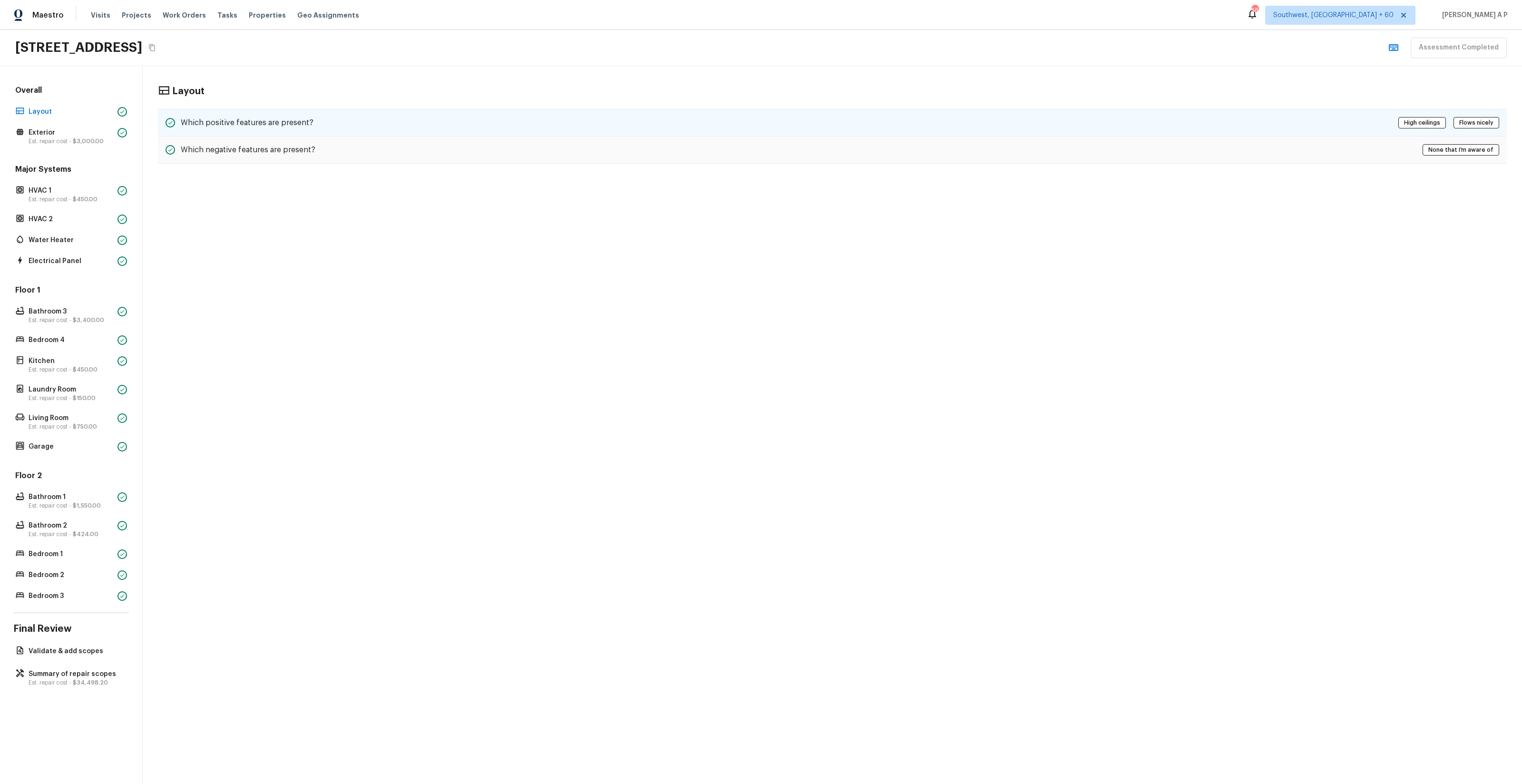
click at [367, 128] on div "Which positive features are present? High ceilings Flows nicely" at bounding box center [833, 123] width 1349 height 27
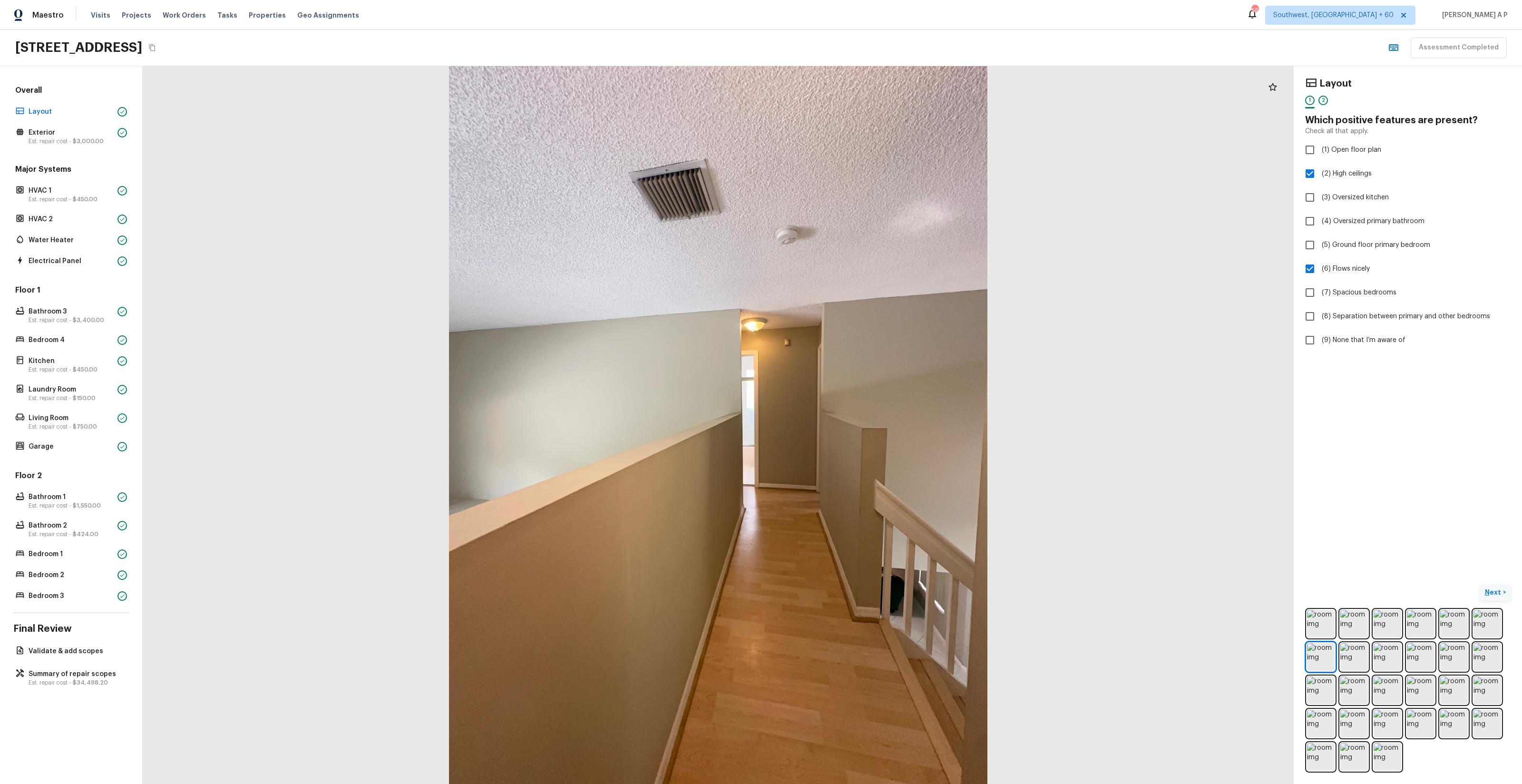
click at [1498, 592] on p "Next" at bounding box center [1493, 592] width 18 height 9
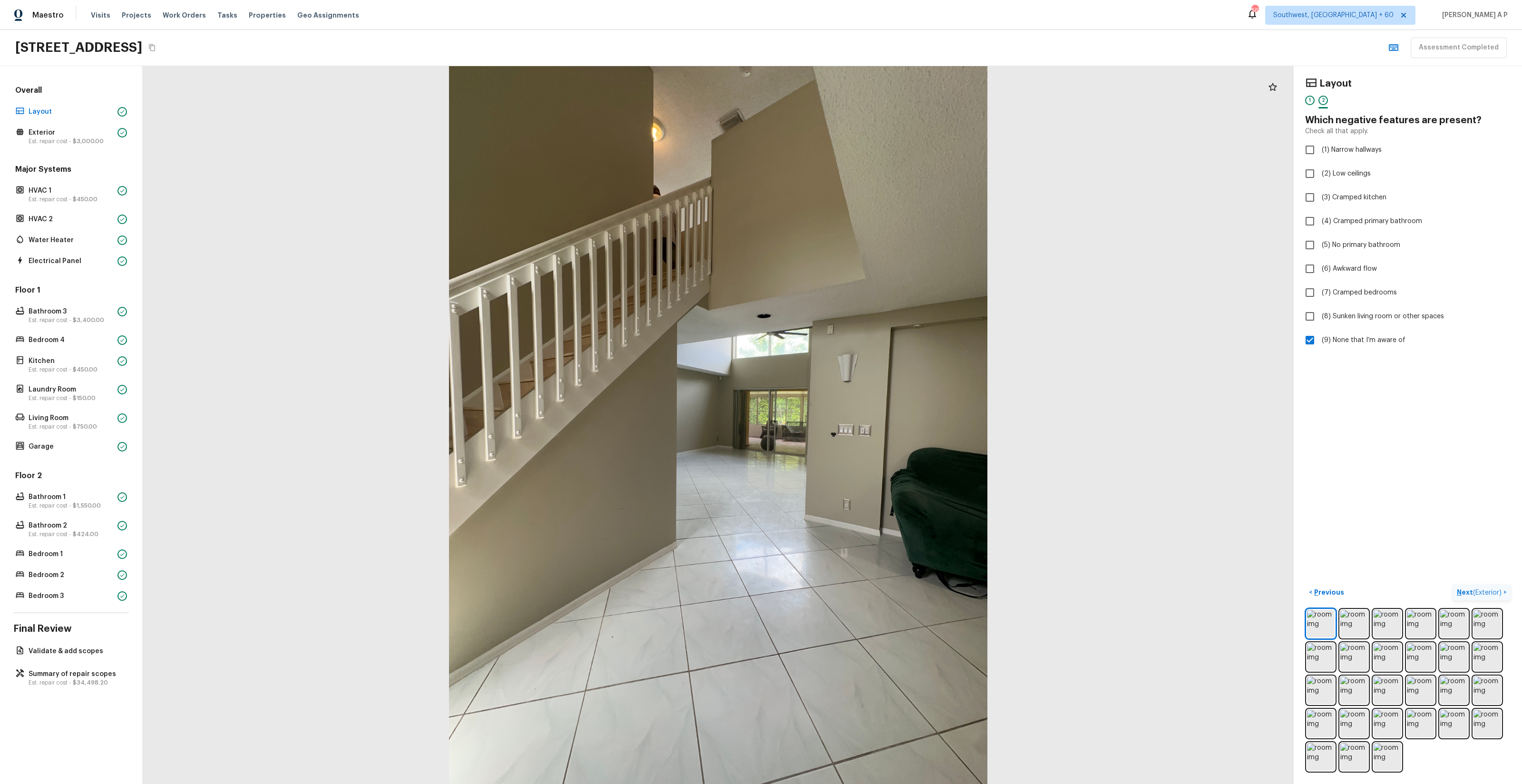
click at [1453, 585] on button "Next ( Exterior ) >" at bounding box center [1482, 592] width 57 height 16
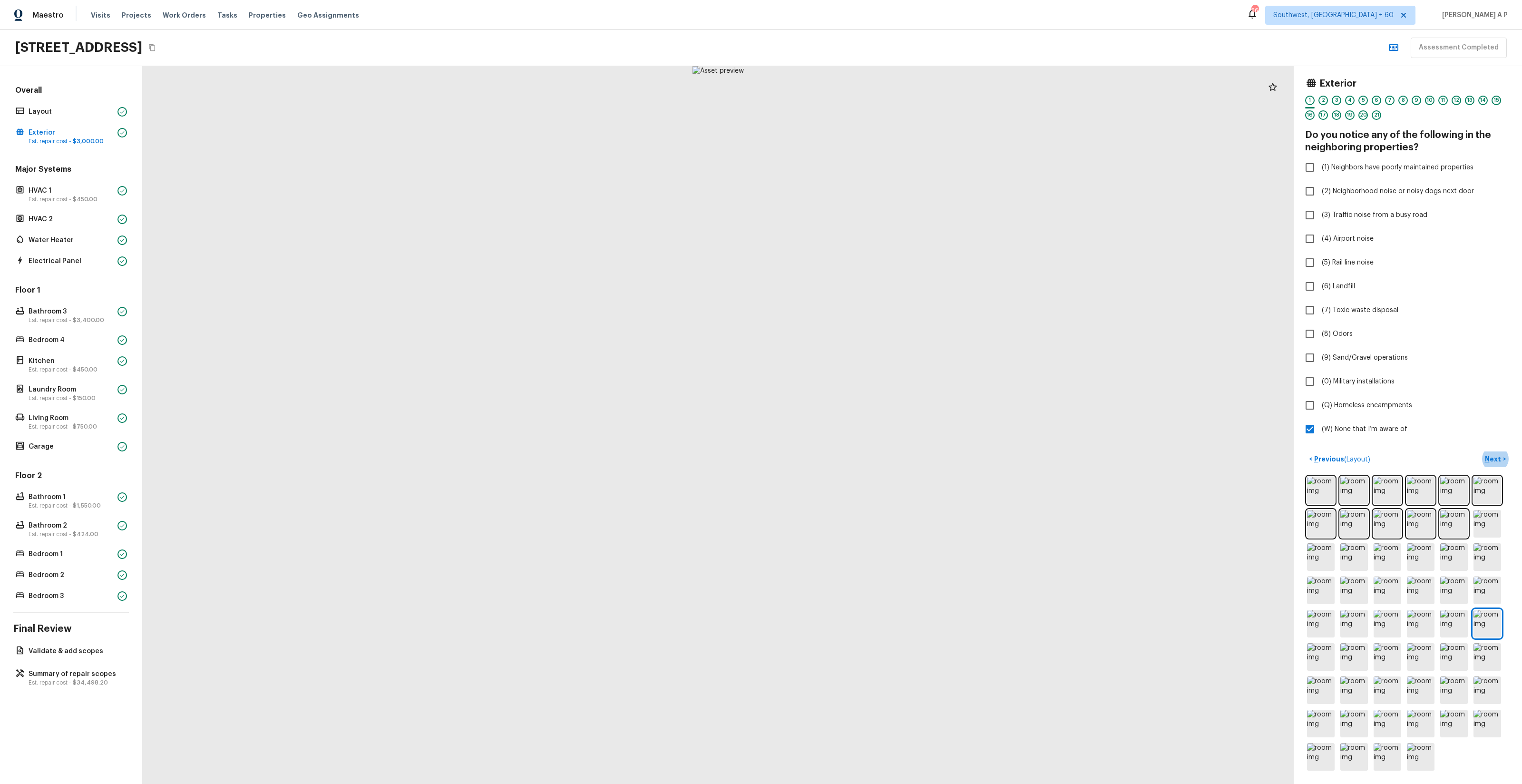
click at [776, 509] on div at bounding box center [718, 425] width 1151 height 718
drag, startPoint x: 758, startPoint y: 511, endPoint x: 681, endPoint y: 461, distance: 91.8
click at [676, 463] on div at bounding box center [480, 250] width 3023 height 1886
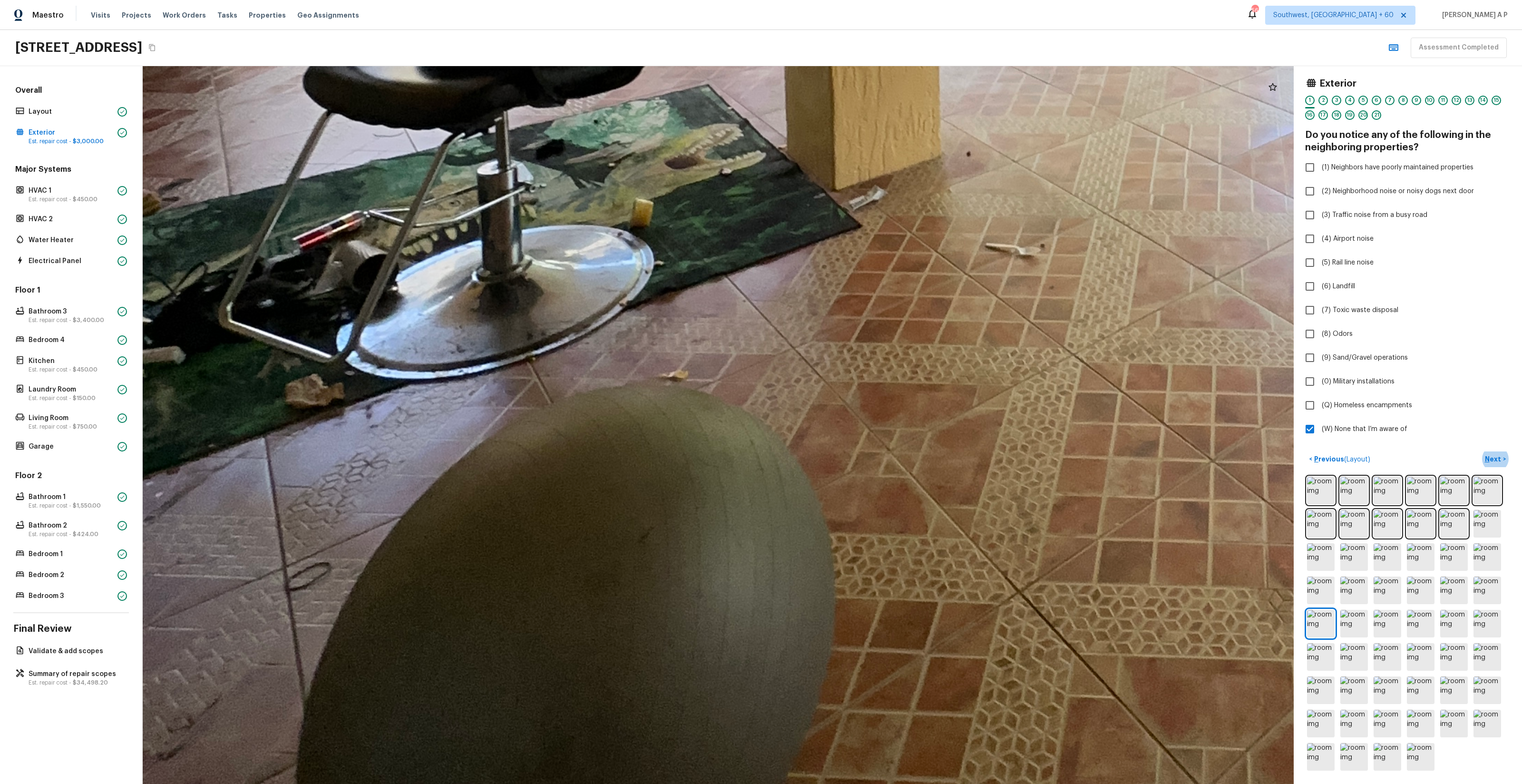
drag, startPoint x: 651, startPoint y: 554, endPoint x: 936, endPoint y: 654, distance: 302.0
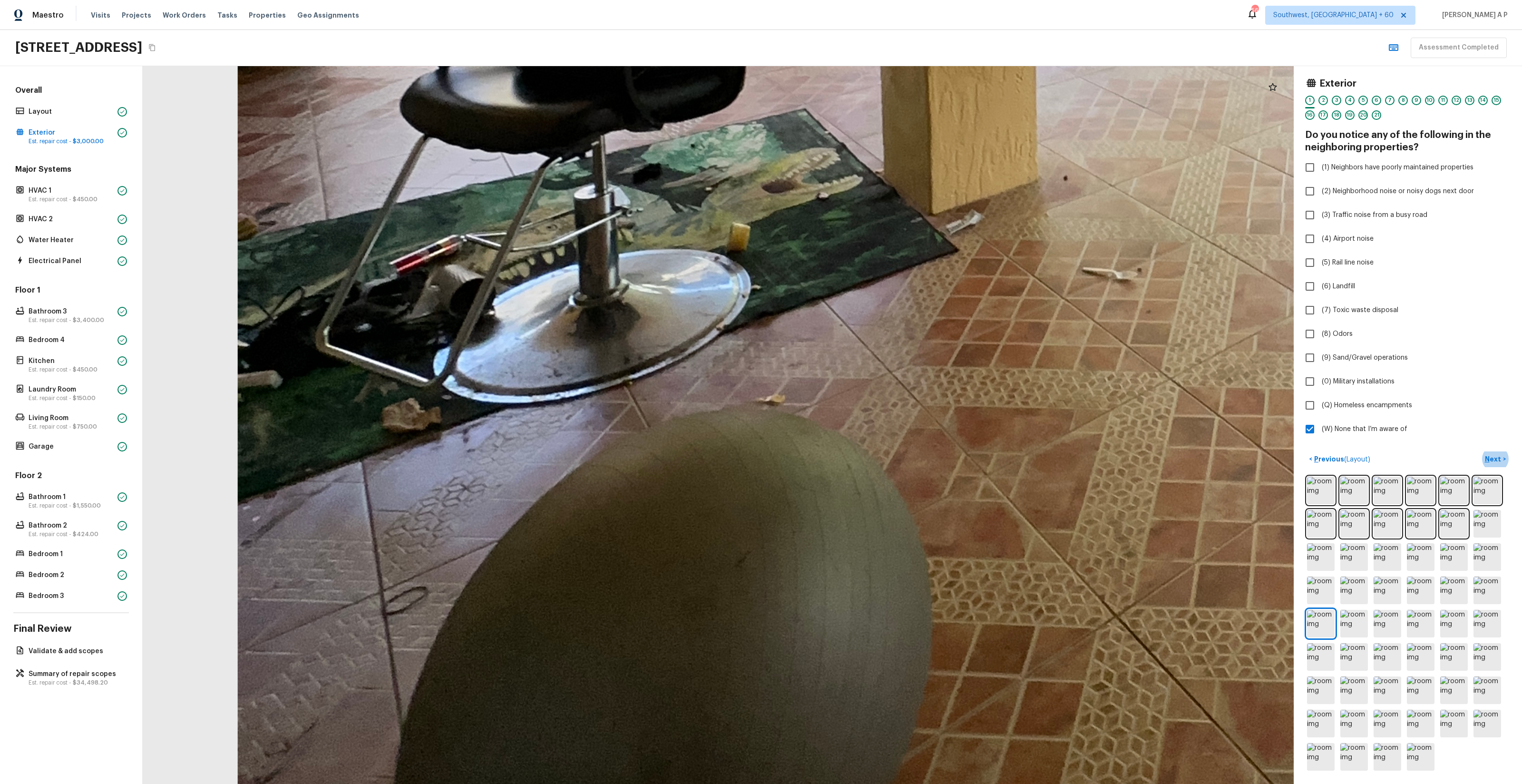
drag, startPoint x: 809, startPoint y: 607, endPoint x: 1042, endPoint y: 668, distance: 240.9
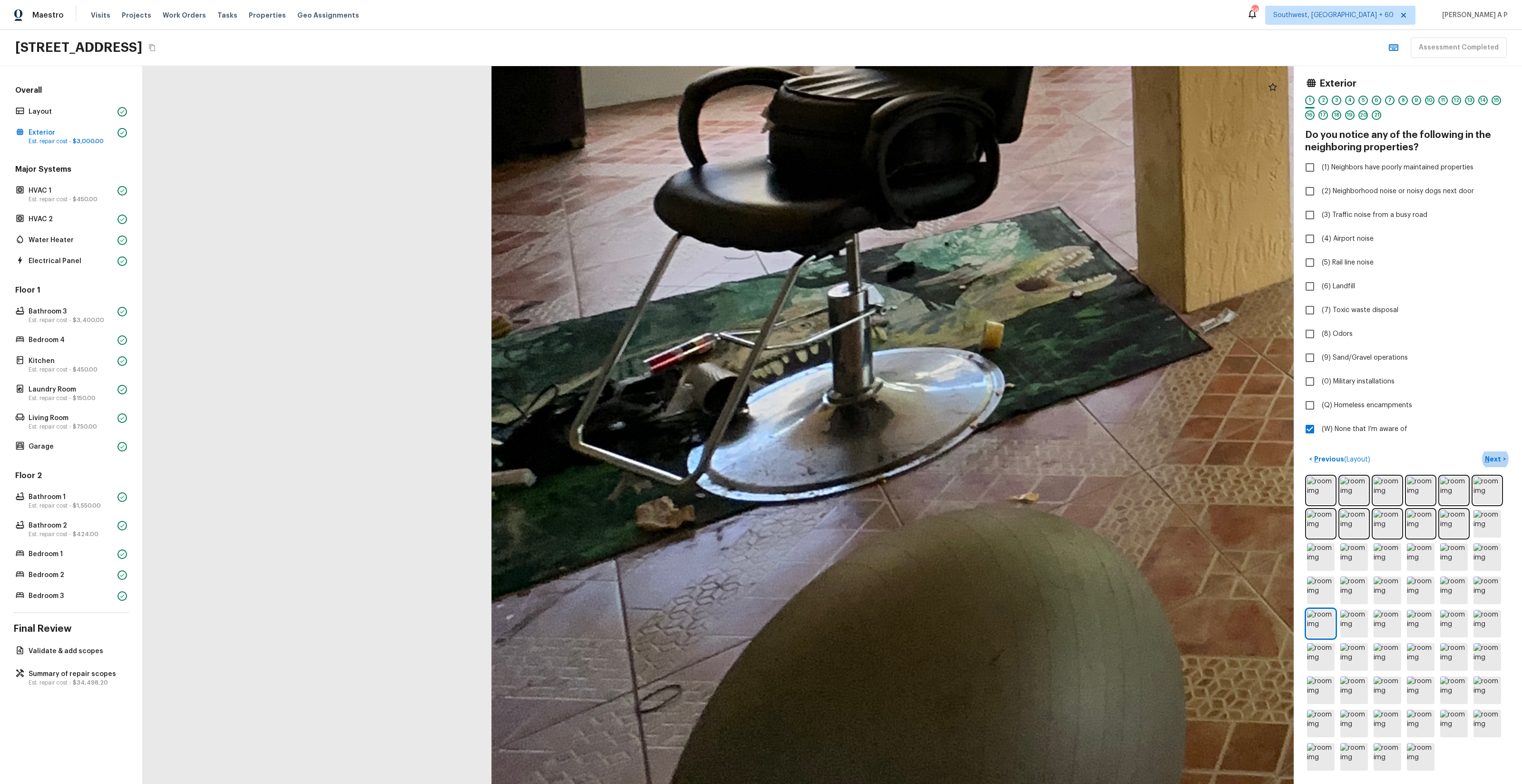
drag, startPoint x: 929, startPoint y: 618, endPoint x: 1013, endPoint y: 654, distance: 91.4
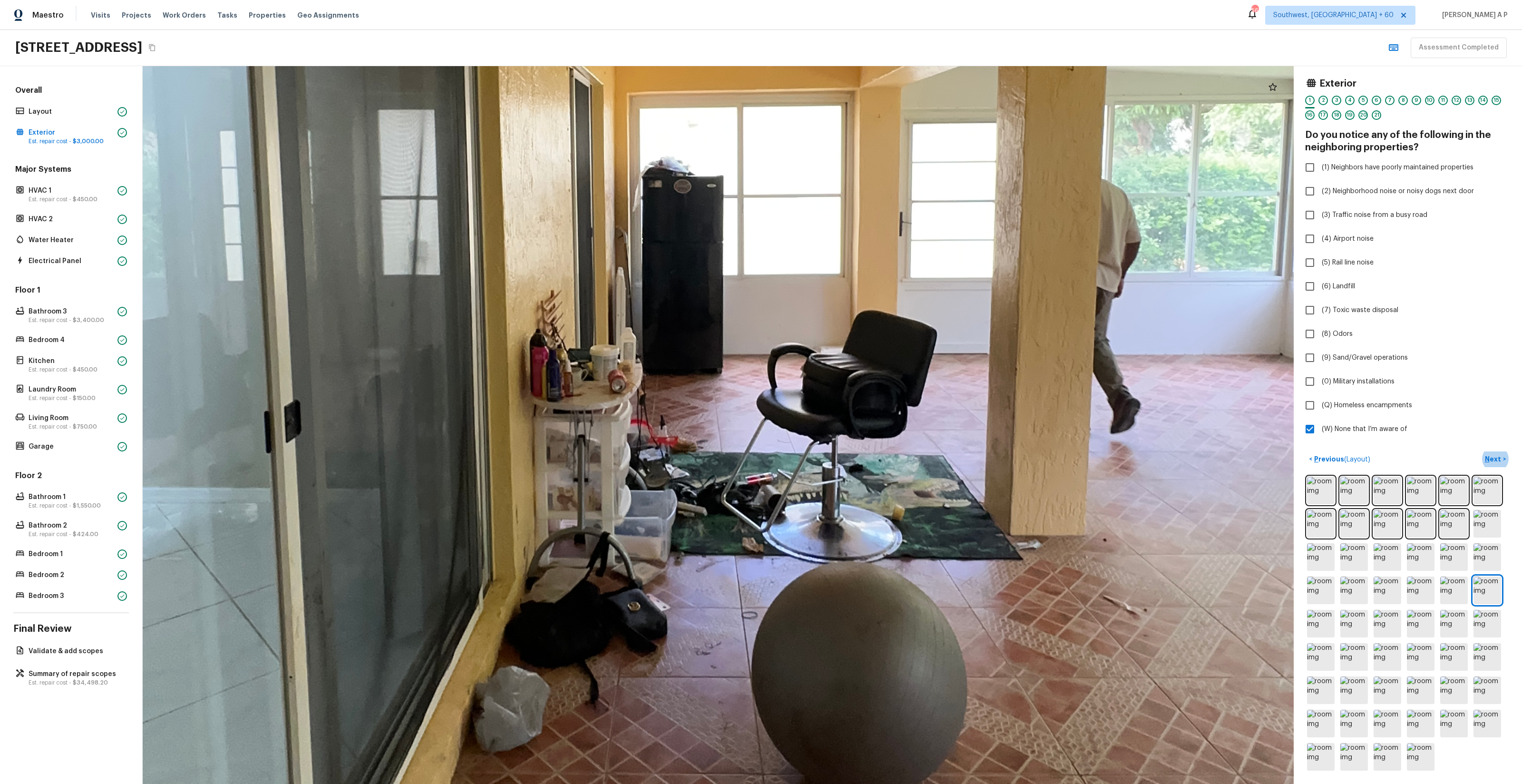
drag, startPoint x: 683, startPoint y: 526, endPoint x: 736, endPoint y: 750, distance: 230.2
click at [736, 750] on div at bounding box center [676, 249] width 3335 height 2079
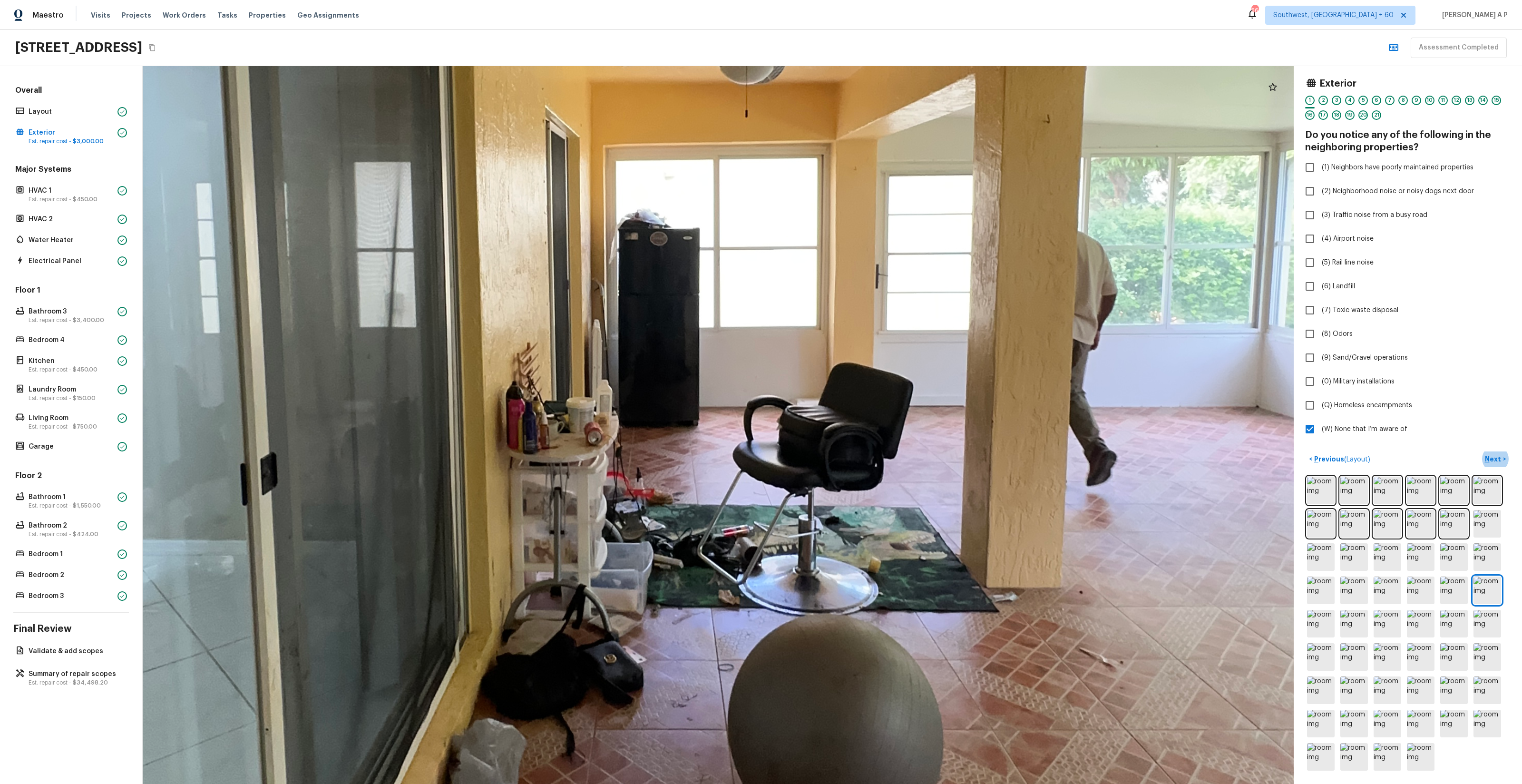
drag, startPoint x: 722, startPoint y: 627, endPoint x: 679, endPoint y: 581, distance: 63.0
click at [679, 581] on div at bounding box center [651, 301] width 3335 height 2079
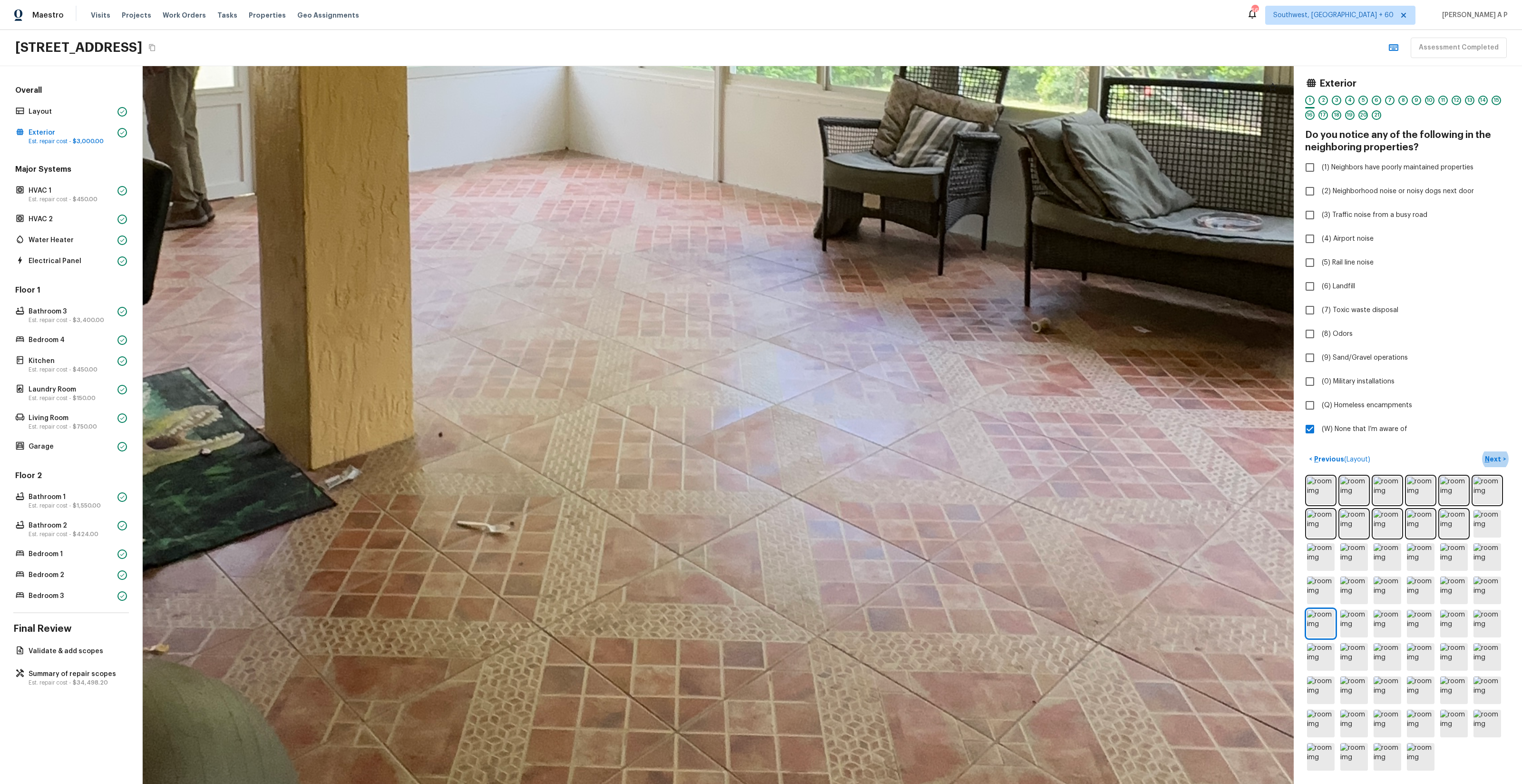
drag, startPoint x: 900, startPoint y: 458, endPoint x: 679, endPoint y: 562, distance: 244.2
click at [679, 562] on div at bounding box center [656, 66] width 4351 height 2713
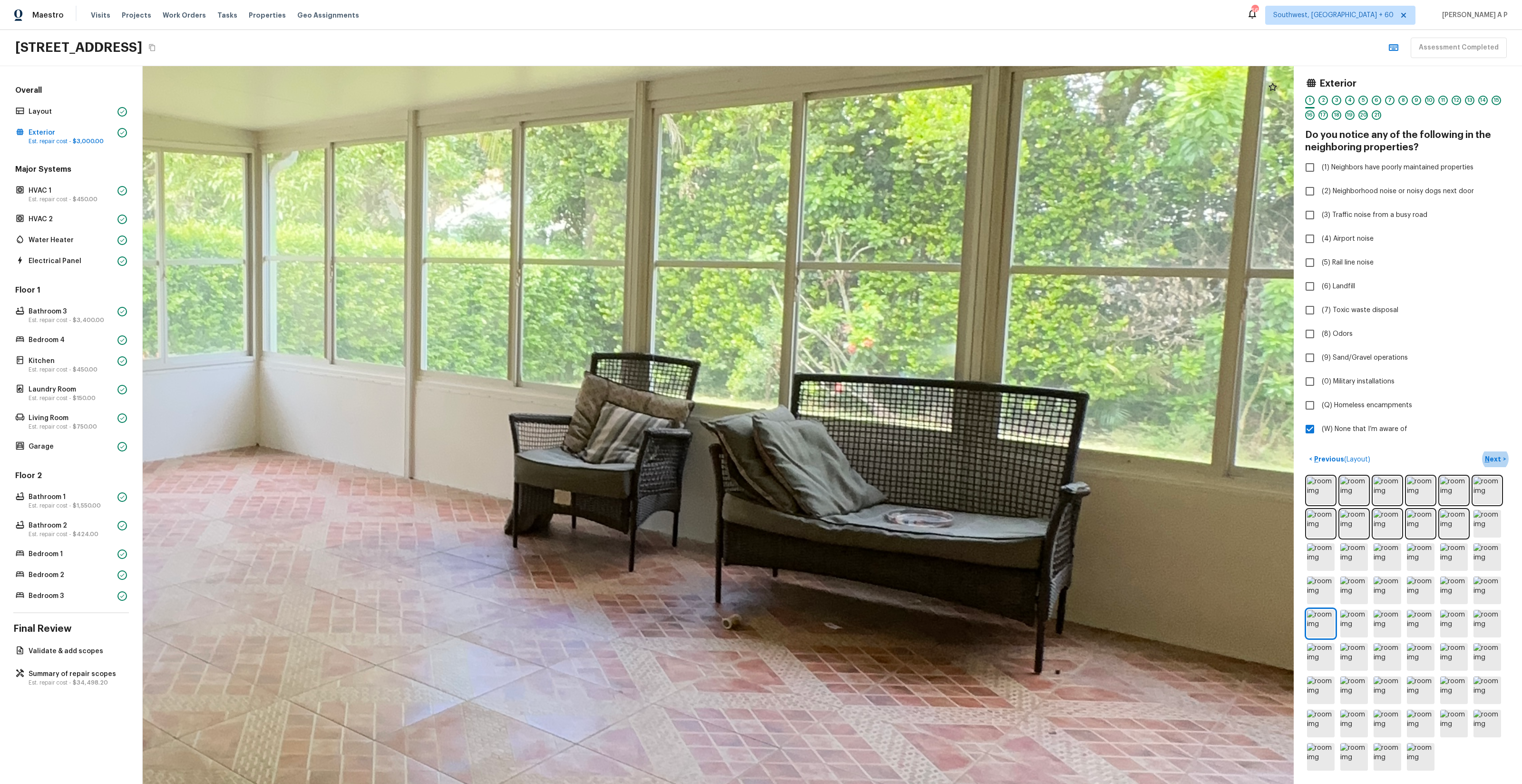
drag, startPoint x: 996, startPoint y: 503, endPoint x: 738, endPoint y: 770, distance: 371.3
click at [738, 770] on div at bounding box center [347, 362] width 4351 height 2713
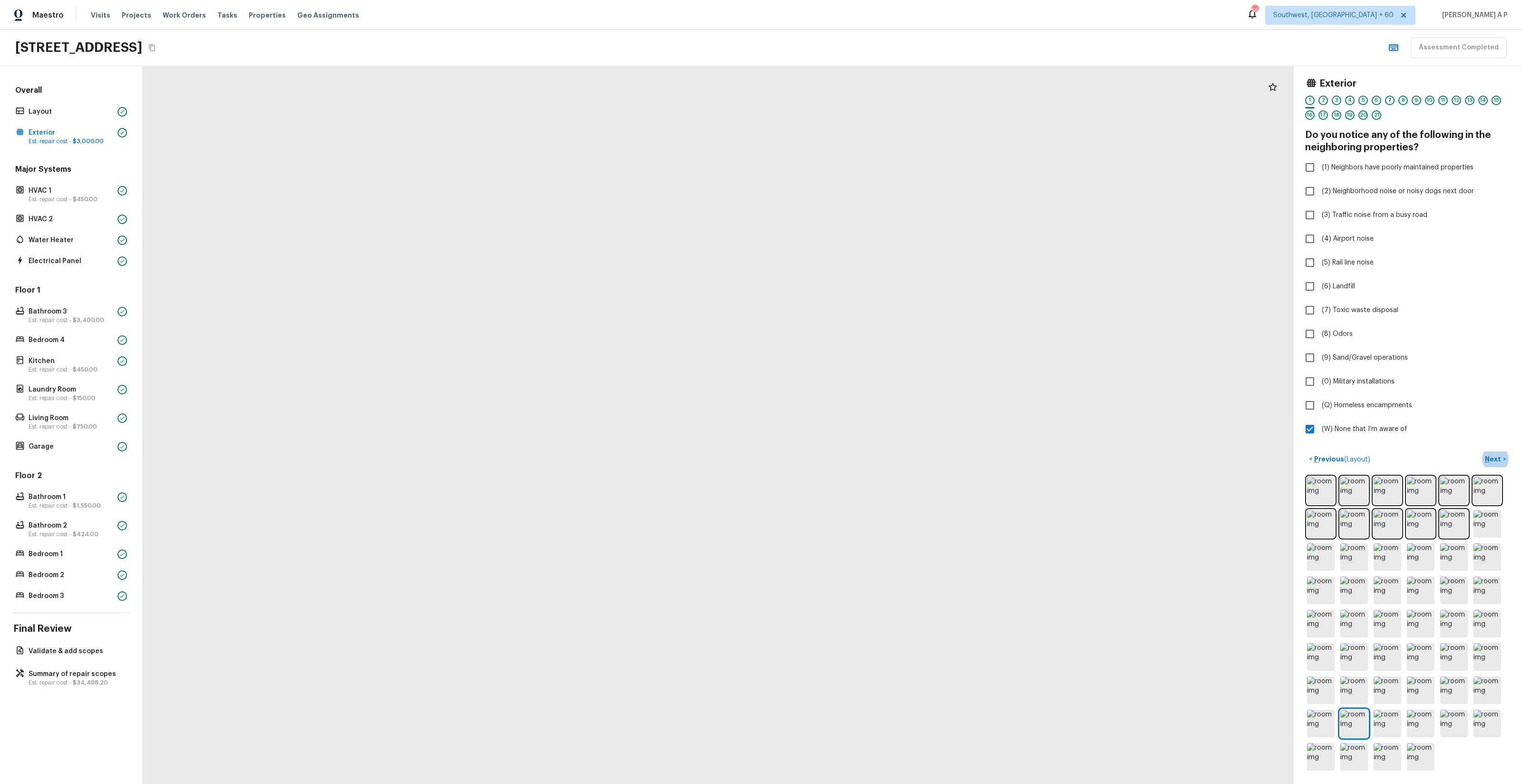
drag, startPoint x: 797, startPoint y: 695, endPoint x: 890, endPoint y: 392, distance: 317.0
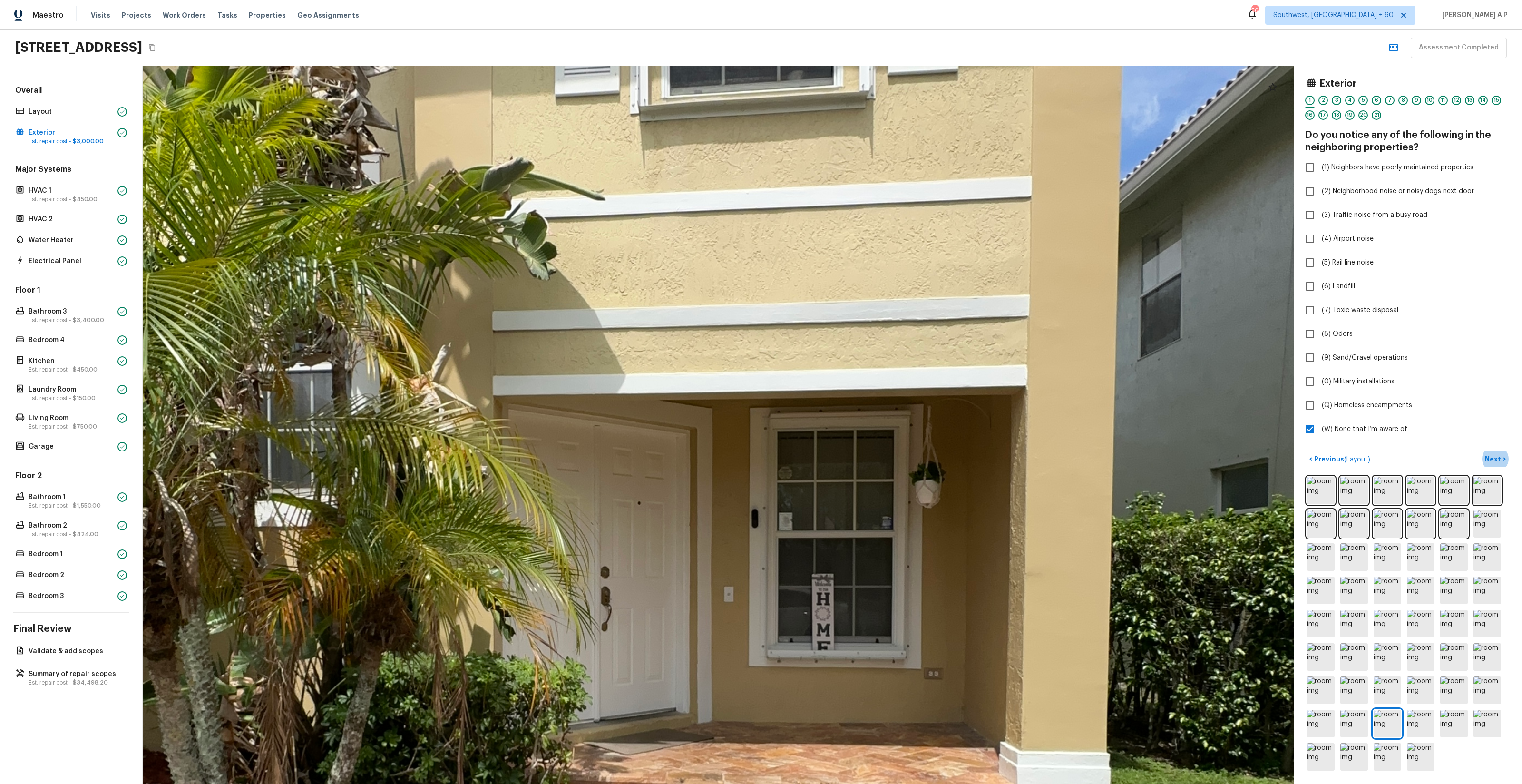
drag, startPoint x: 839, startPoint y: 308, endPoint x: 874, endPoint y: 691, distance: 384.6
click at [874, 691] on div at bounding box center [597, 598] width 3528 height 2199
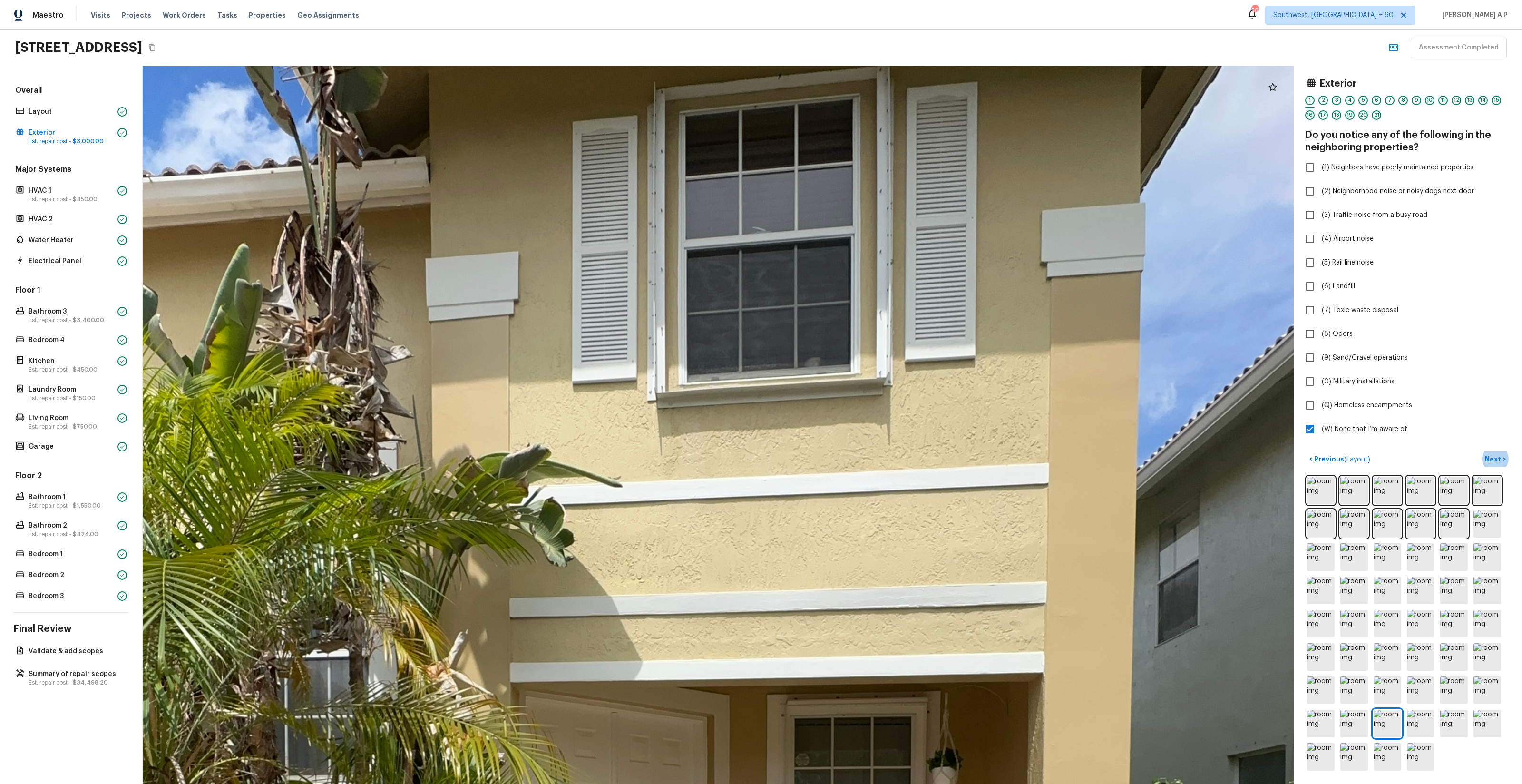
drag, startPoint x: 836, startPoint y: 534, endPoint x: 853, endPoint y: 819, distance: 285.5
click at [853, 783] on html "Maestro Visits Projects Work Orders Tasks Properties Geo Assignments 565 Southw…" at bounding box center [761, 392] width 1522 height 784
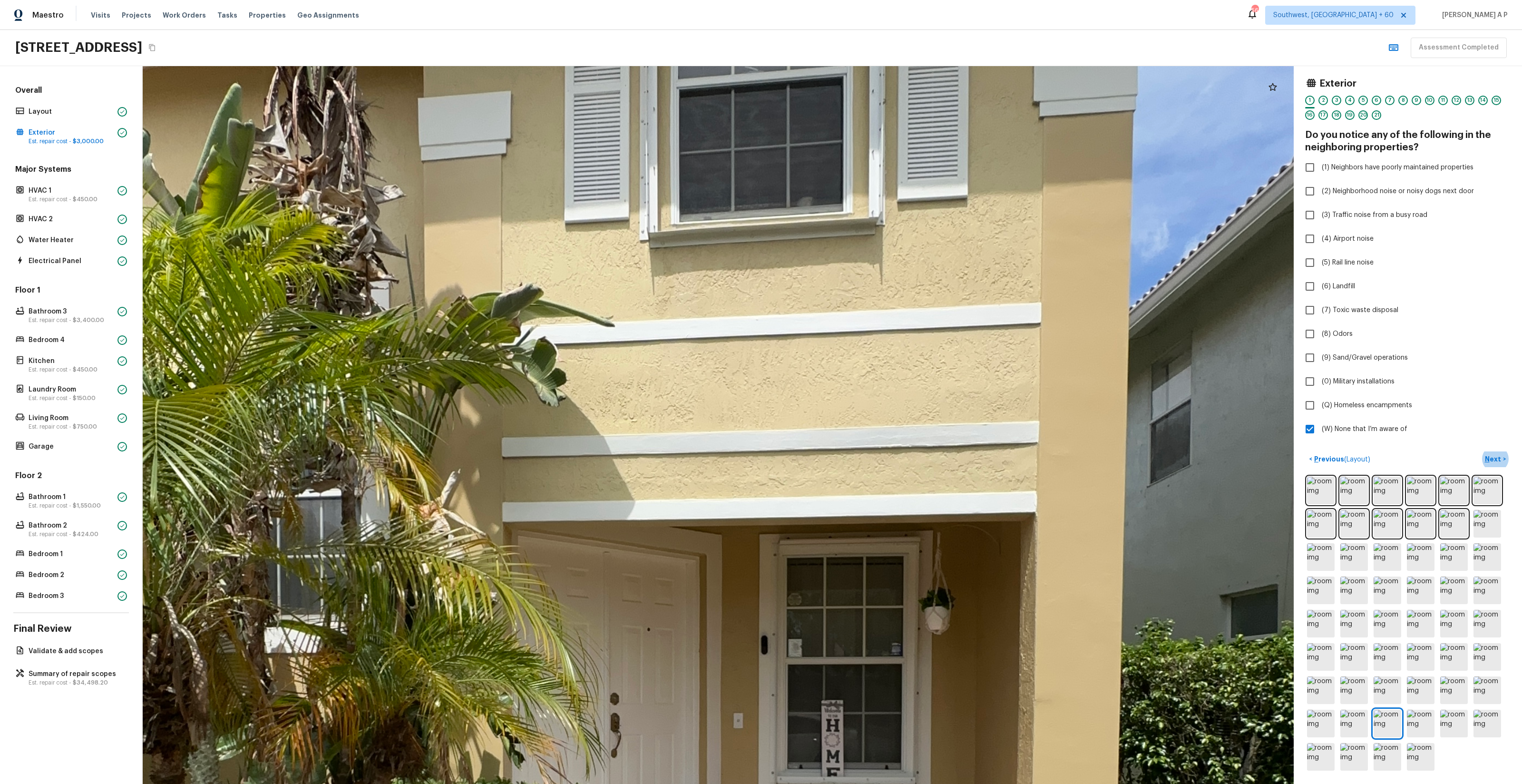
drag, startPoint x: 837, startPoint y: 585, endPoint x: 831, endPoint y: 395, distance: 190.1
click at [831, 395] on div at bounding box center [606, 724] width 3528 height 2199
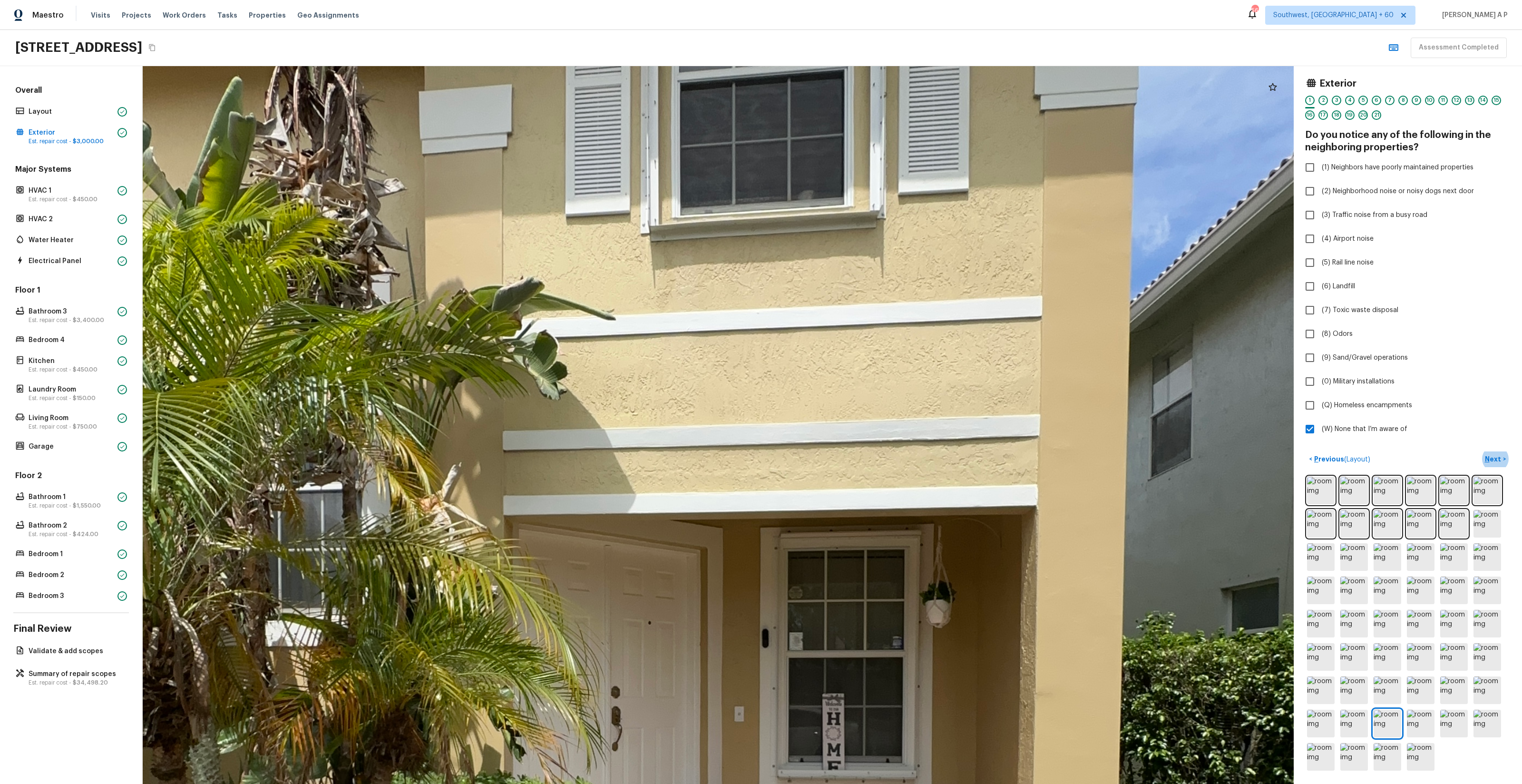
drag, startPoint x: 813, startPoint y: 473, endPoint x: 801, endPoint y: 209, distance: 264.3
click at [801, 209] on div at bounding box center [607, 718] width 3528 height 2199
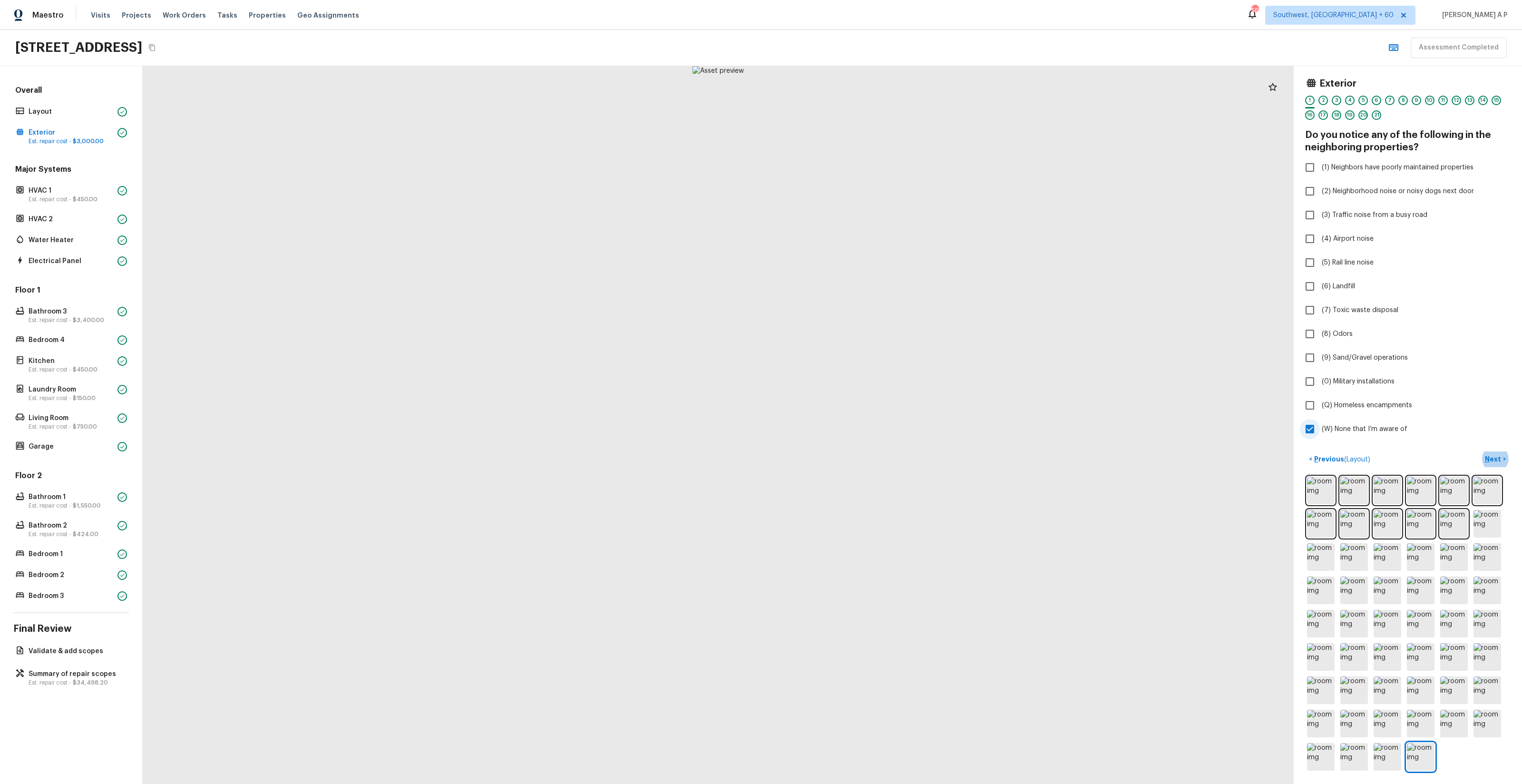
click at [1480, 451] on button "Next >" at bounding box center [1495, 459] width 31 height 16
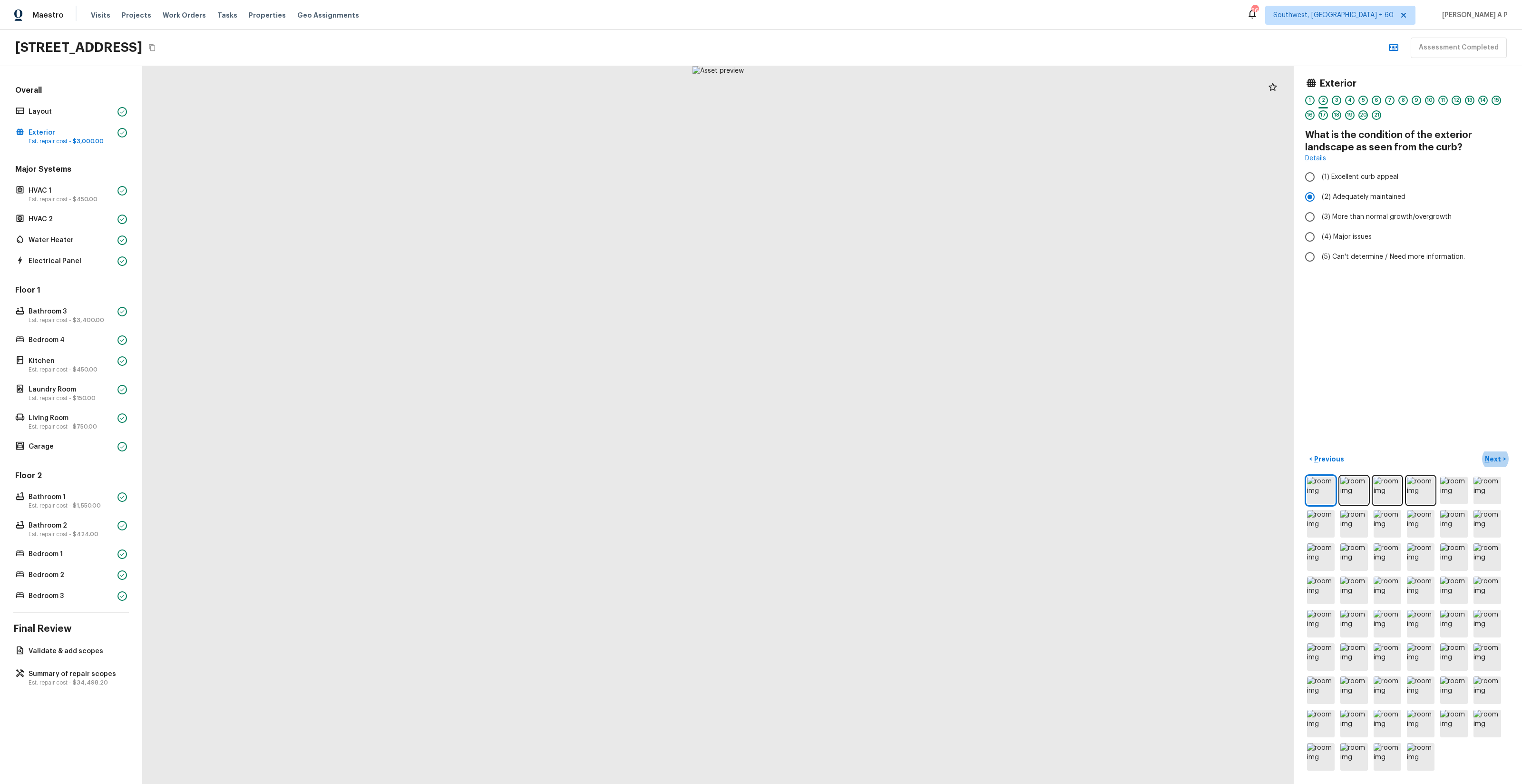
click at [1480, 451] on button "Next >" at bounding box center [1495, 459] width 31 height 16
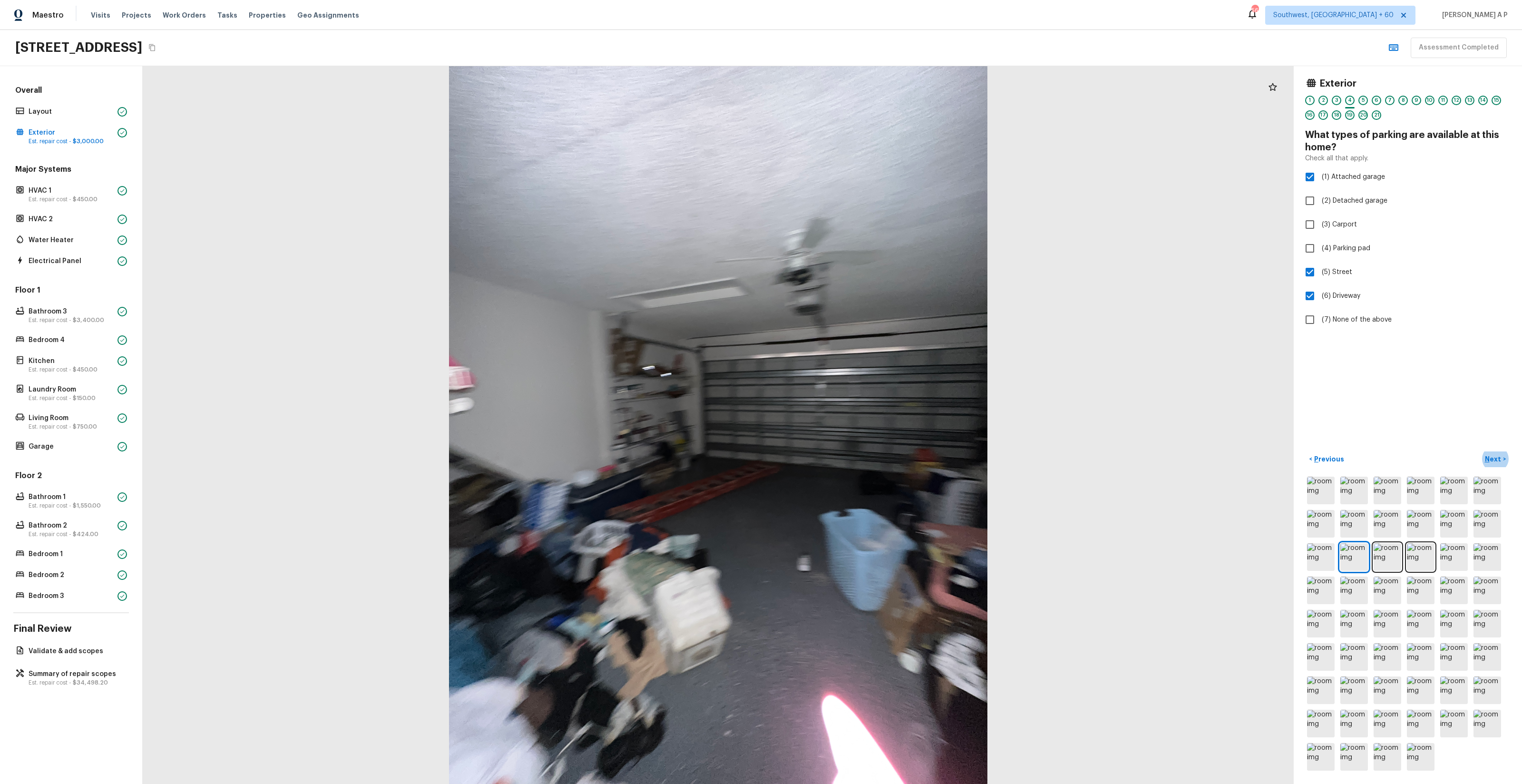
click at [1480, 451] on button "Next >" at bounding box center [1495, 459] width 31 height 16
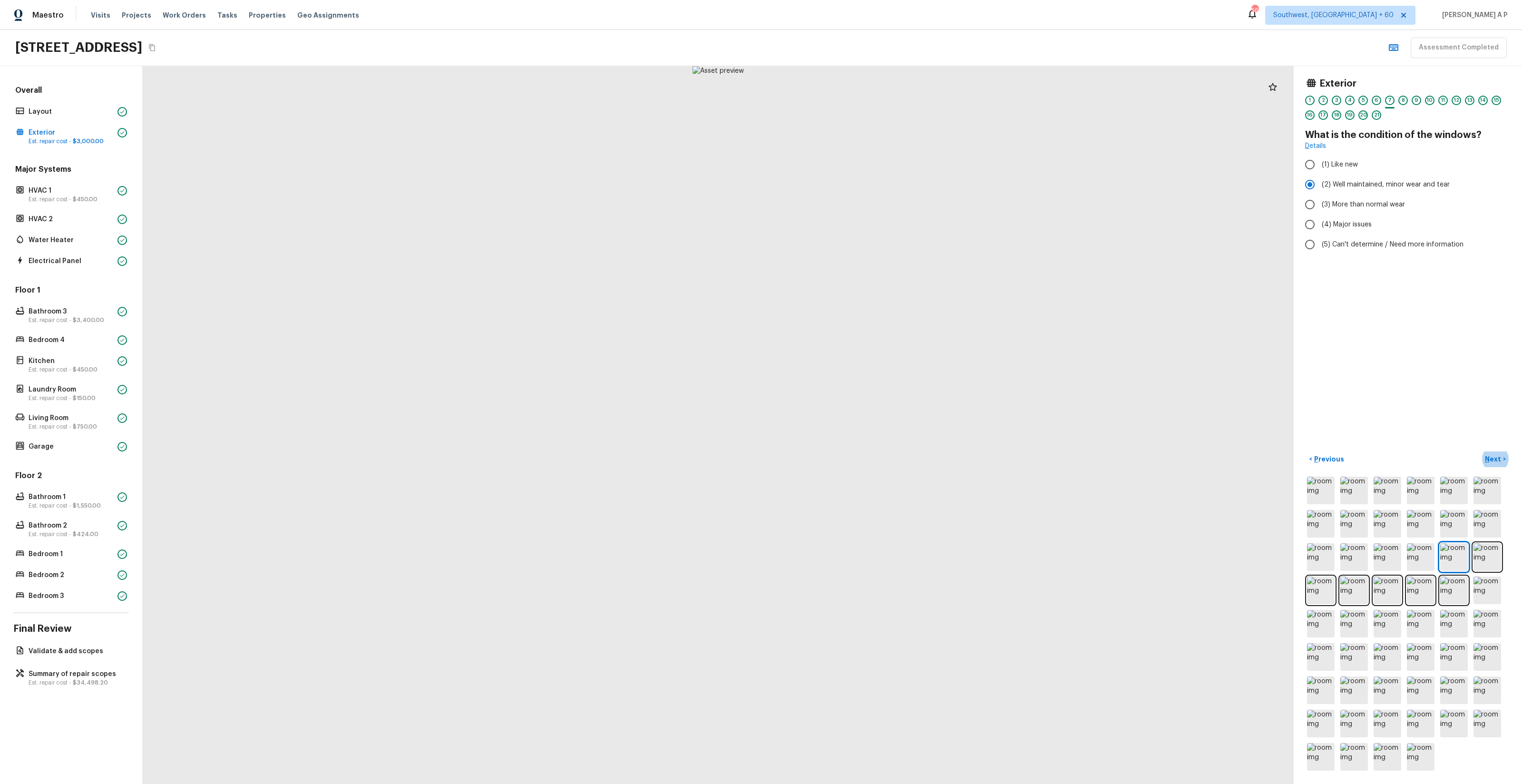
click at [1480, 451] on button "Next >" at bounding box center [1495, 459] width 31 height 16
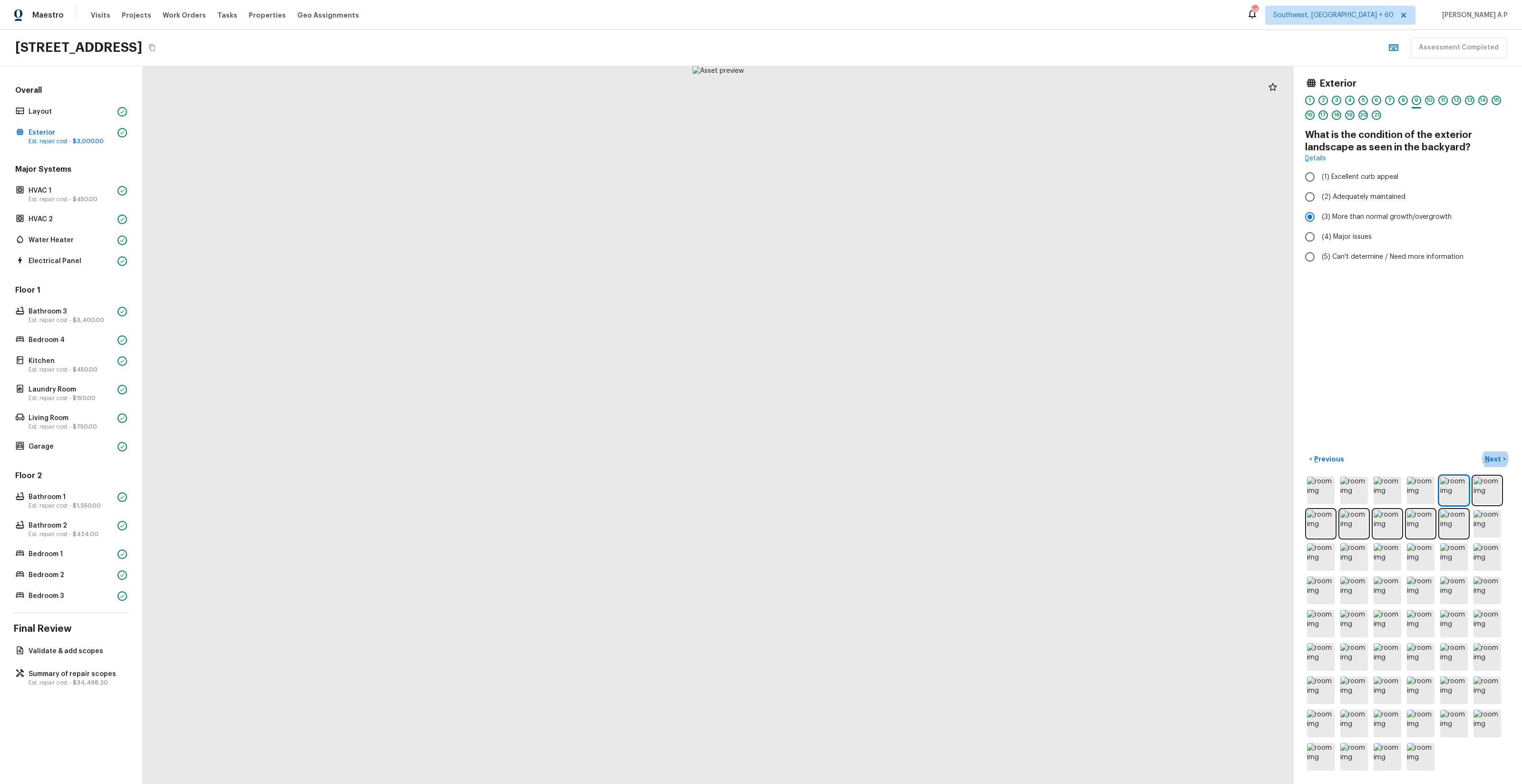
click at [1480, 451] on button "Next >" at bounding box center [1495, 459] width 31 height 16
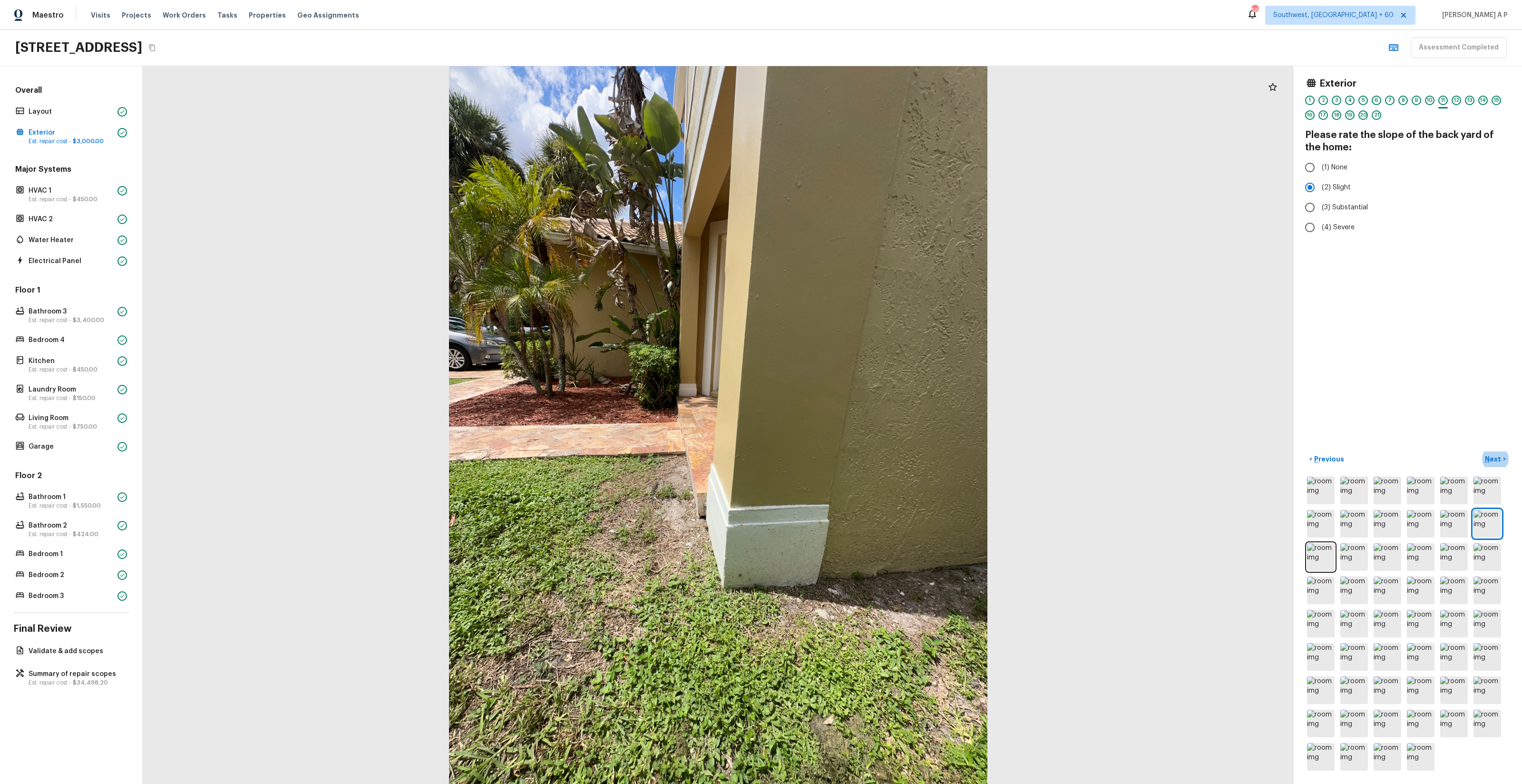
click at [1480, 451] on button "Next >" at bounding box center [1495, 459] width 31 height 16
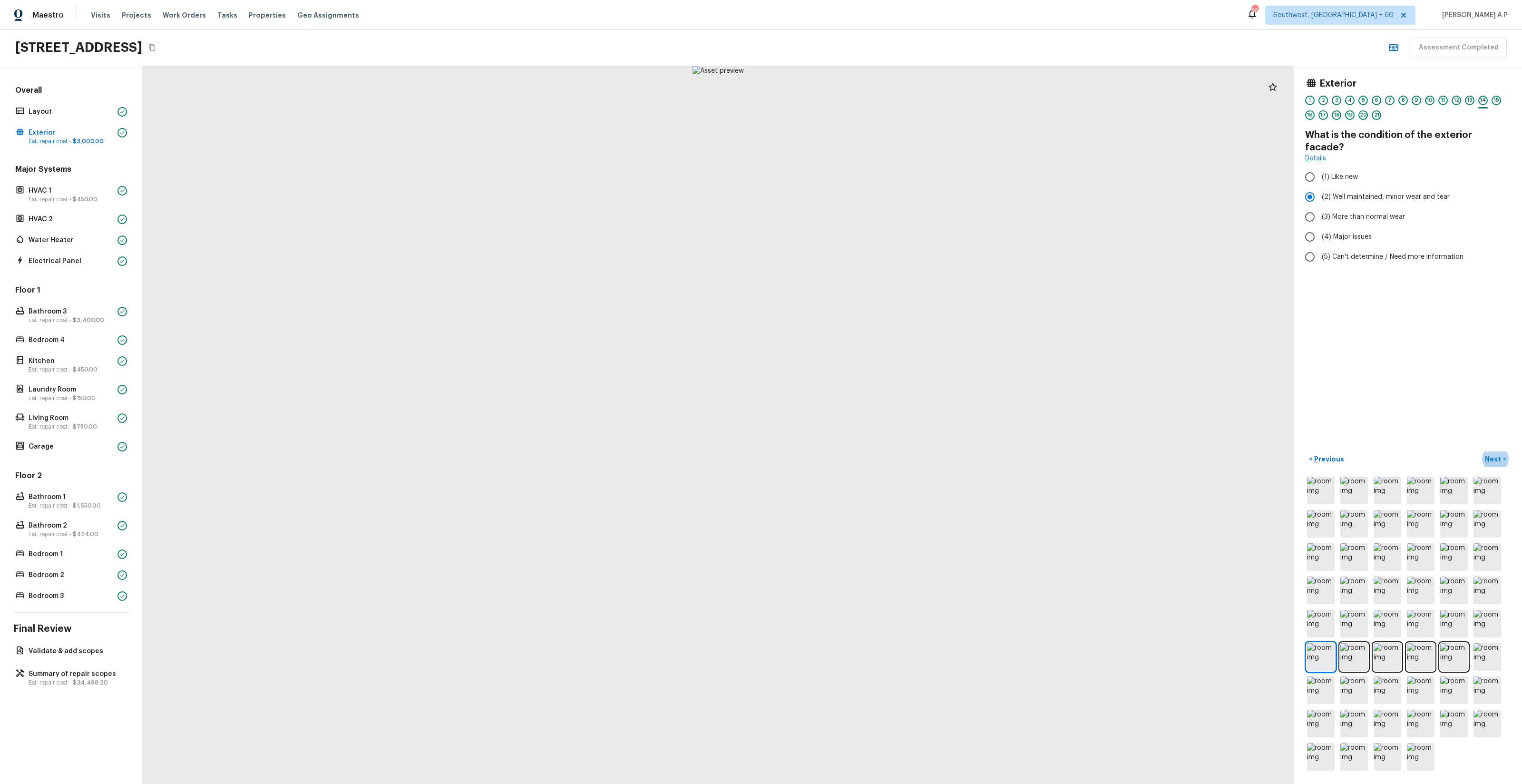
click at [1480, 451] on button "Next >" at bounding box center [1495, 459] width 31 height 16
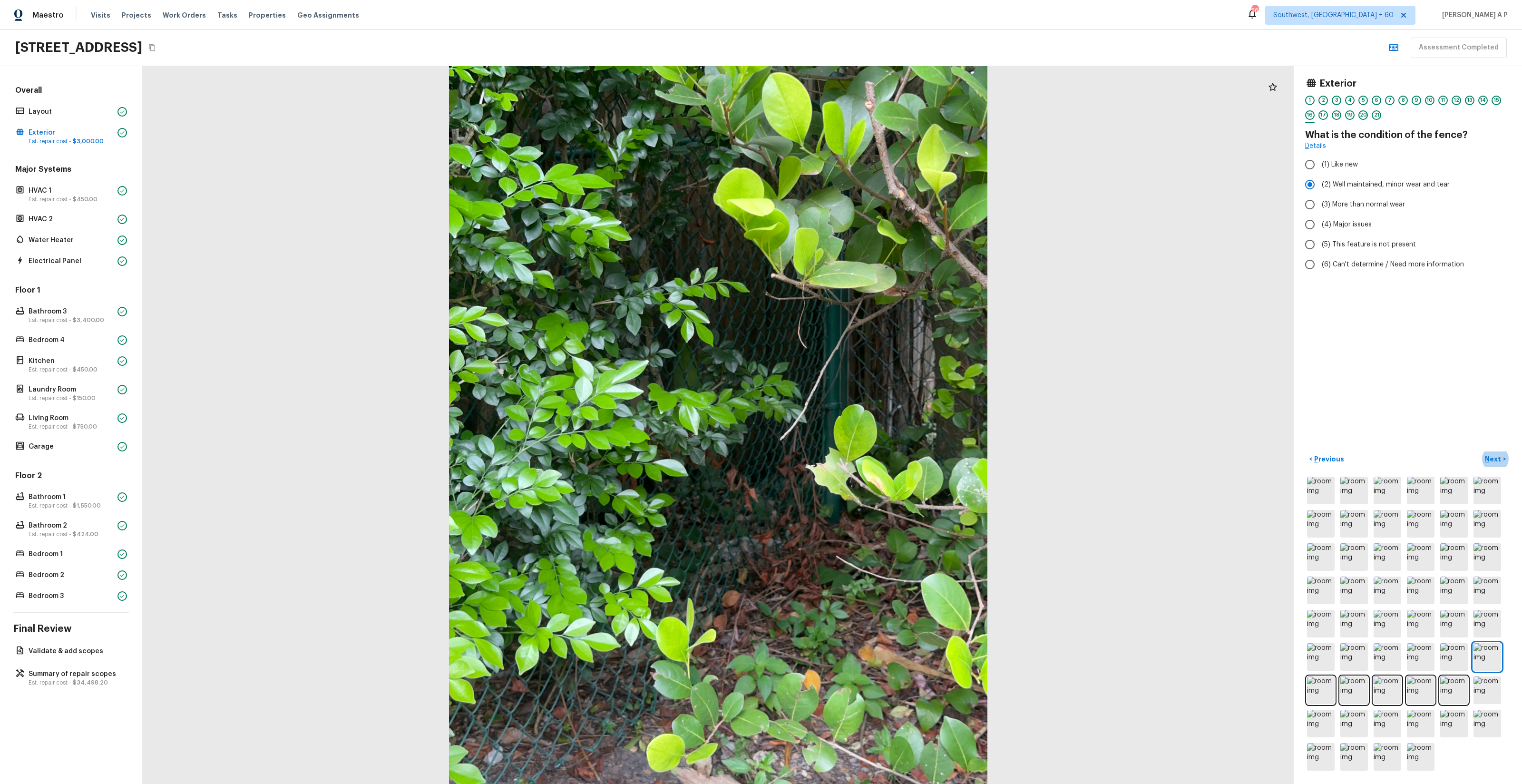
click at [1480, 451] on button "Next >" at bounding box center [1495, 459] width 31 height 16
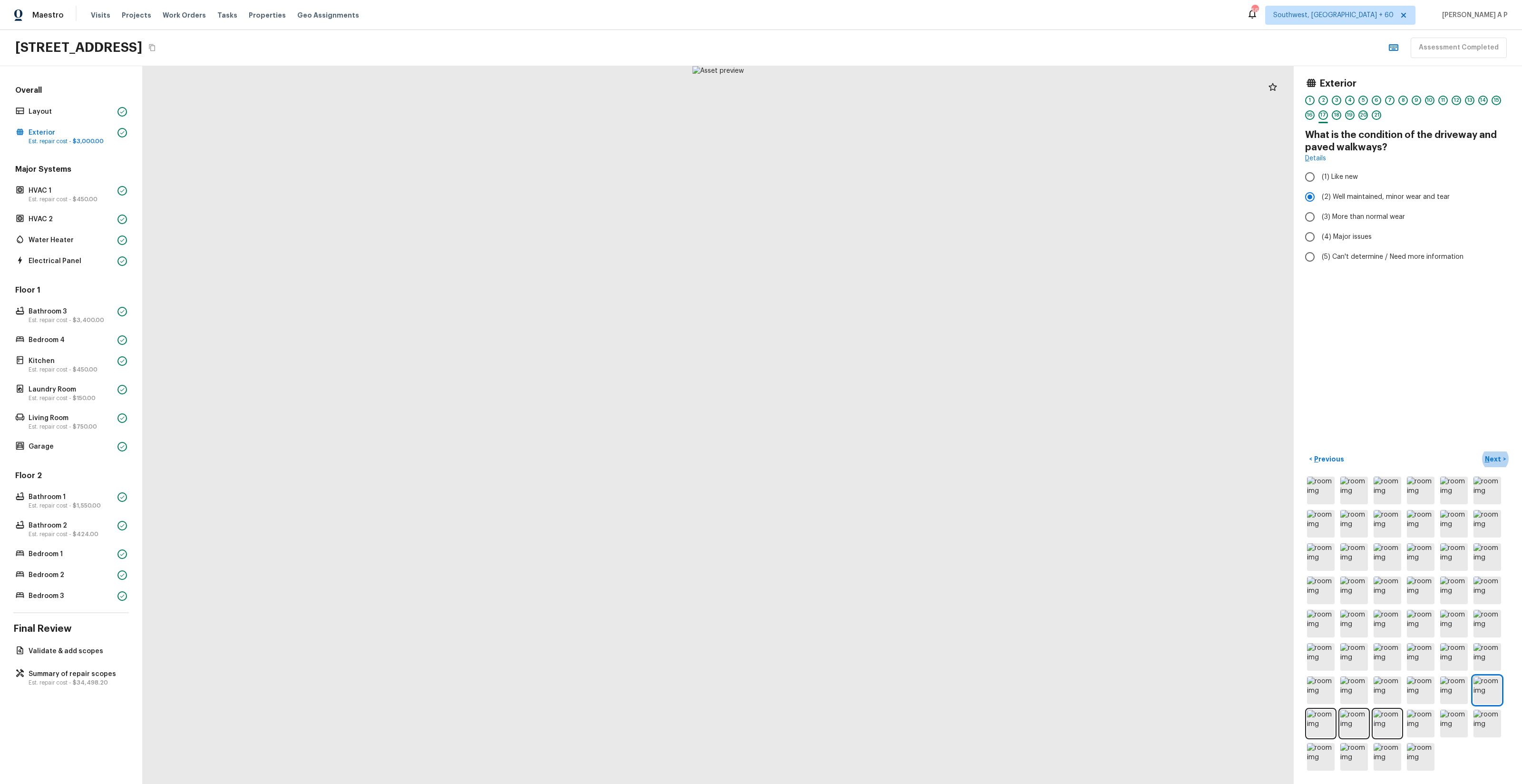
click at [1480, 451] on button "Next >" at bounding box center [1495, 459] width 31 height 16
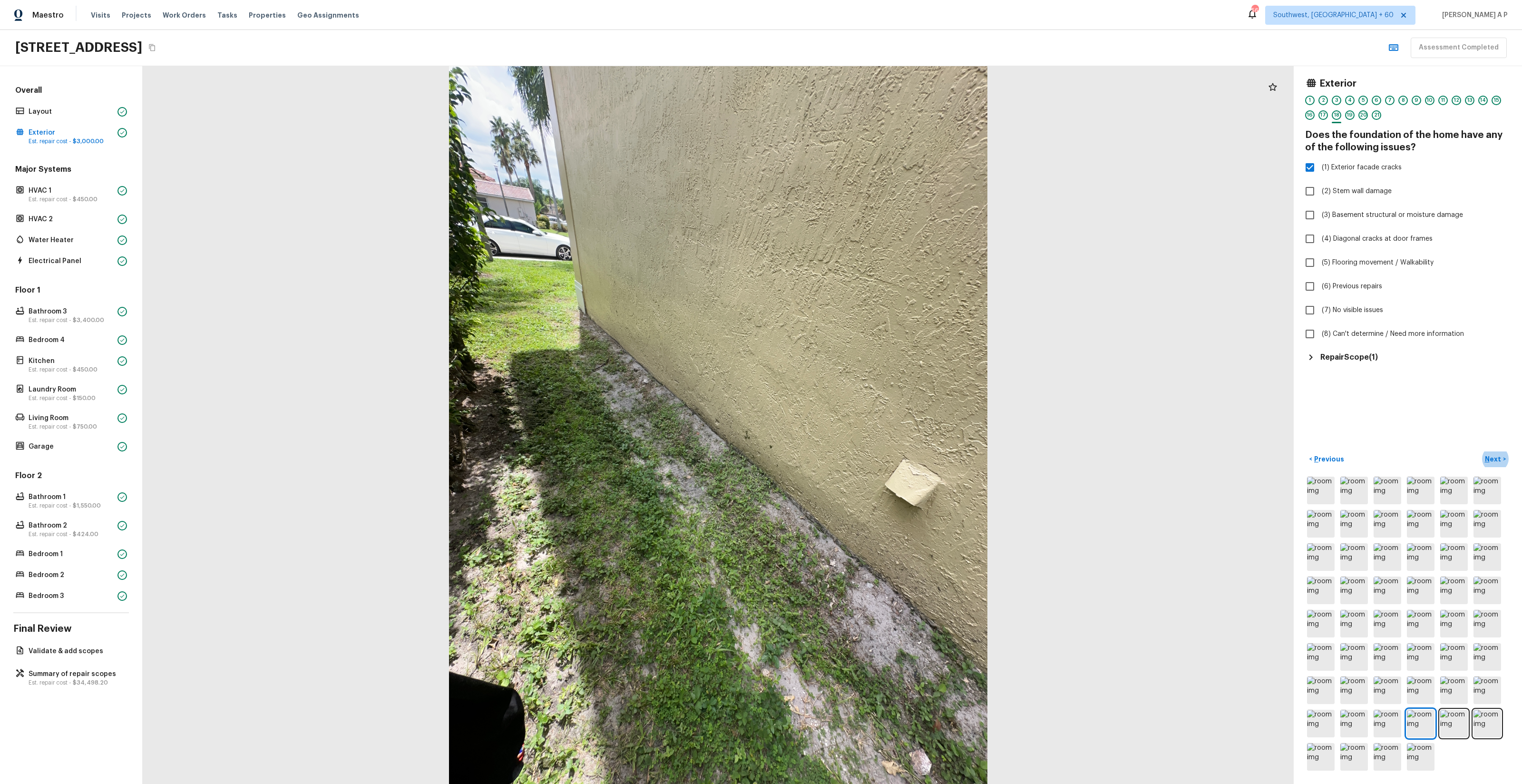
click at [1480, 451] on button "Next >" at bounding box center [1495, 459] width 31 height 16
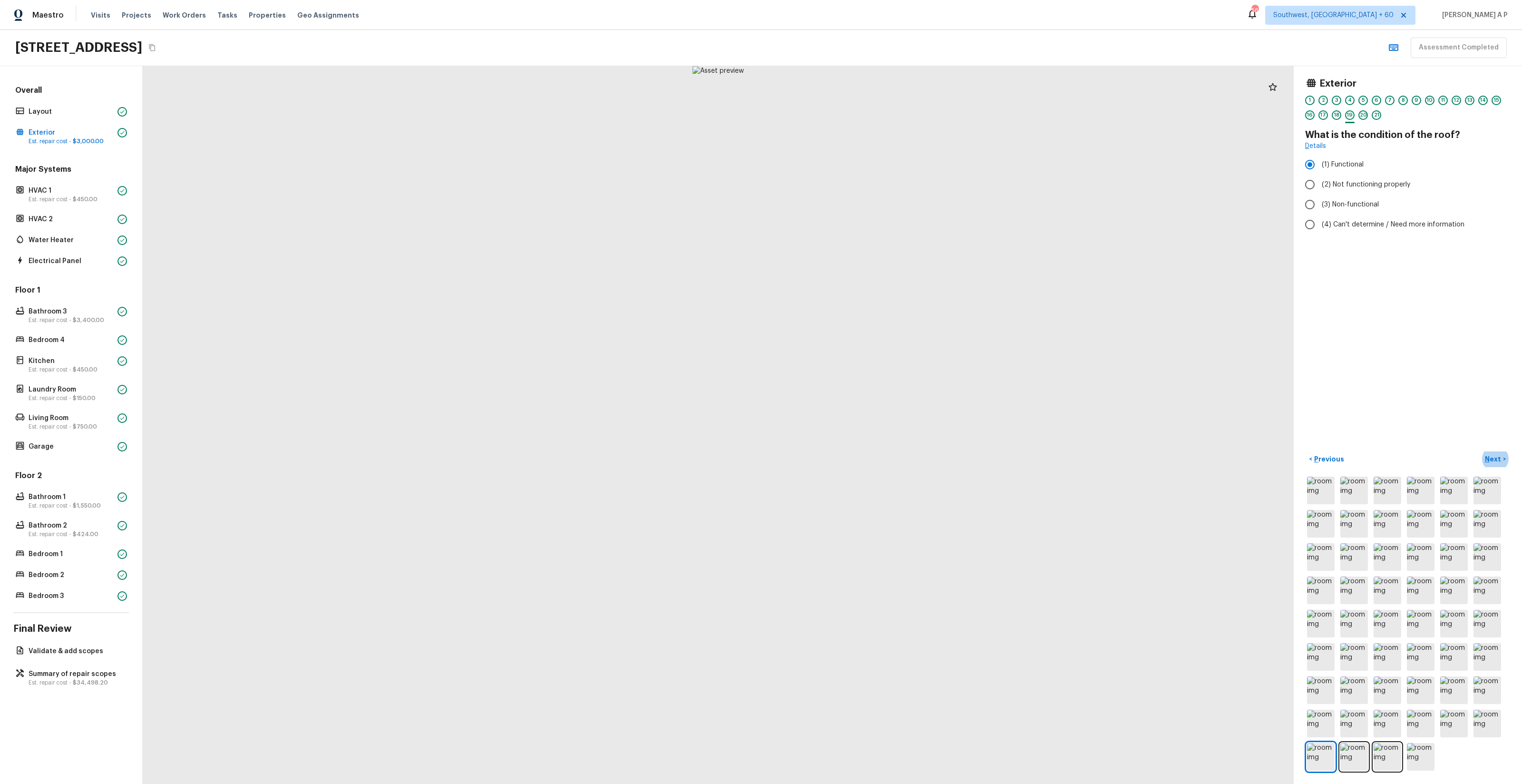
click at [1480, 451] on button "Next >" at bounding box center [1495, 459] width 31 height 16
click at [1455, 451] on button "Next ( HVAC 1 ) >" at bounding box center [1483, 459] width 55 height 16
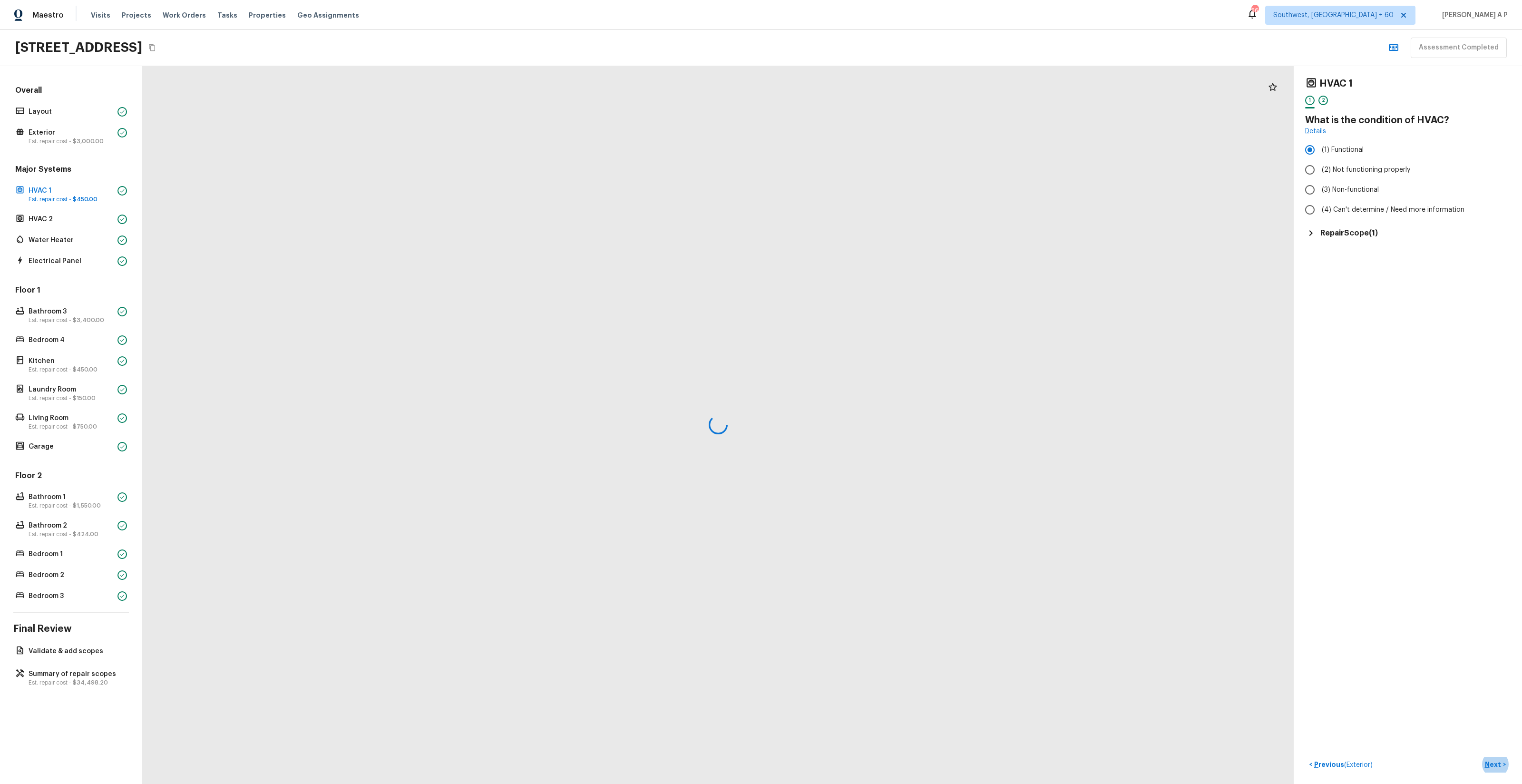
click at [1480, 757] on button "Next >" at bounding box center [1495, 764] width 31 height 16
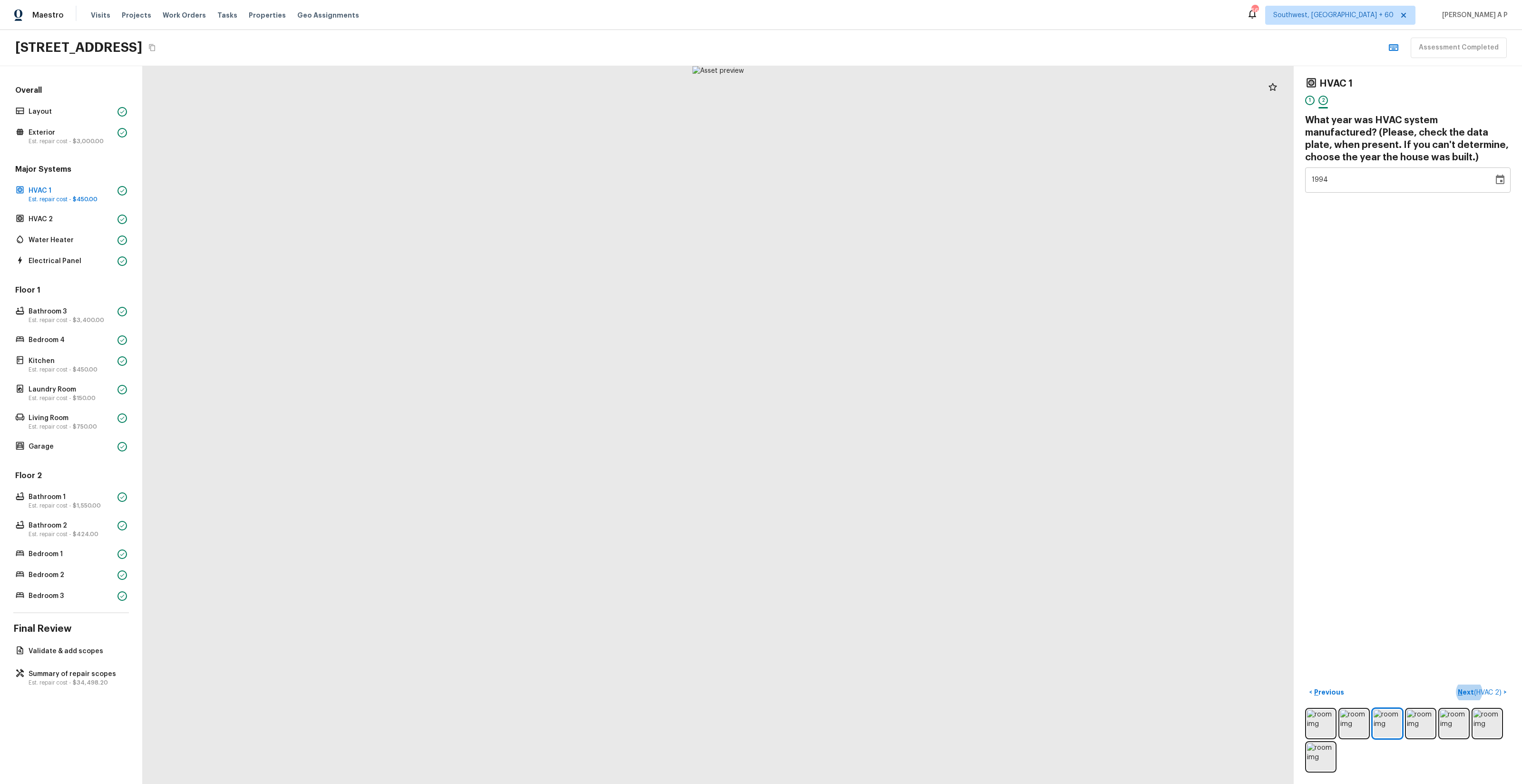
click at [65, 161] on div "Overall Layout Exterior Est. repair cost - $3,000.00 Major Systems HVAC 1 Est. …" at bounding box center [71, 344] width 116 height 517
click at [65, 143] on p "Est. repair cost - $3,000.00" at bounding box center [71, 141] width 85 height 7
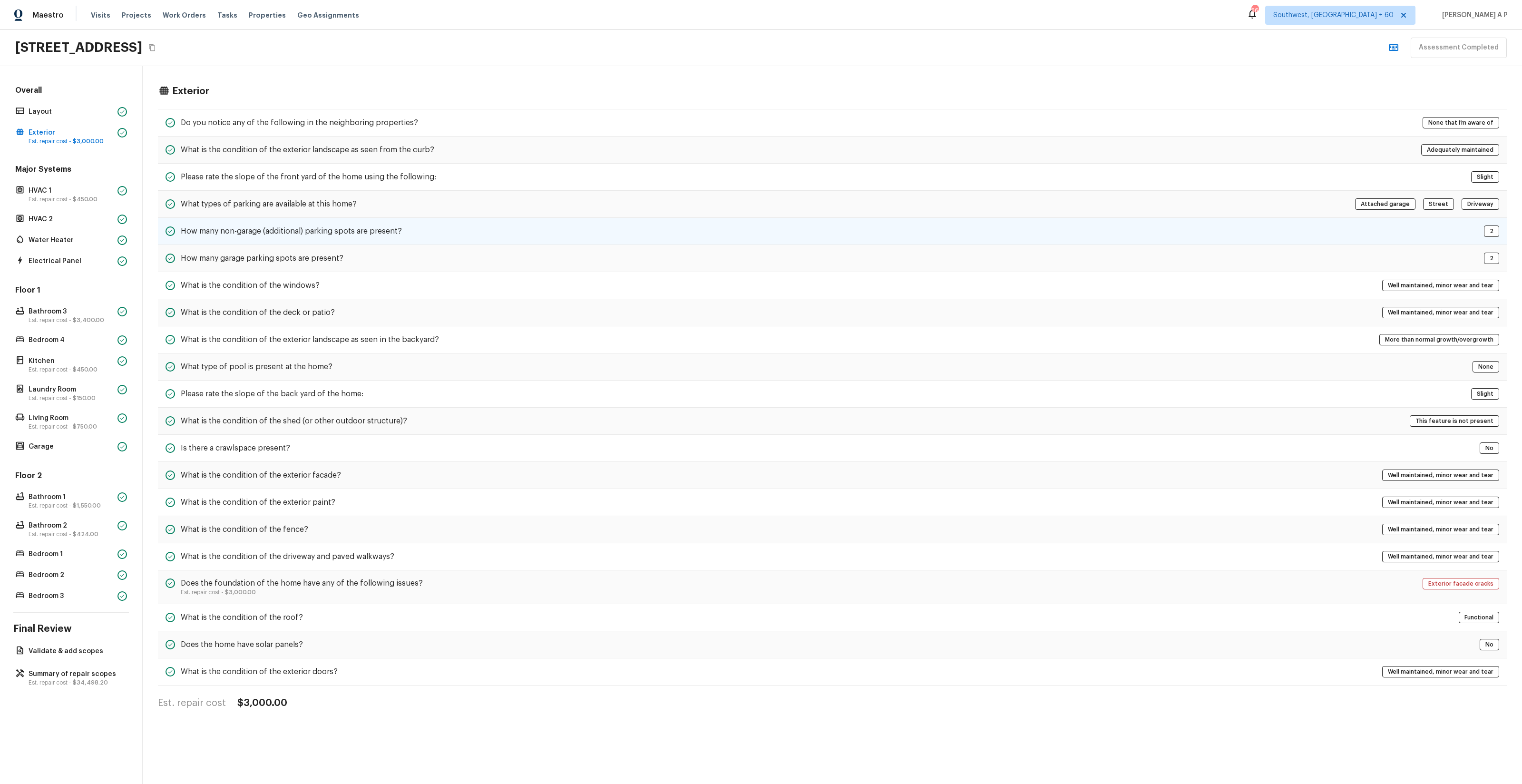
click at [445, 230] on div "How many non-garage (additional) parking spots are present? 2" at bounding box center [833, 232] width 1349 height 27
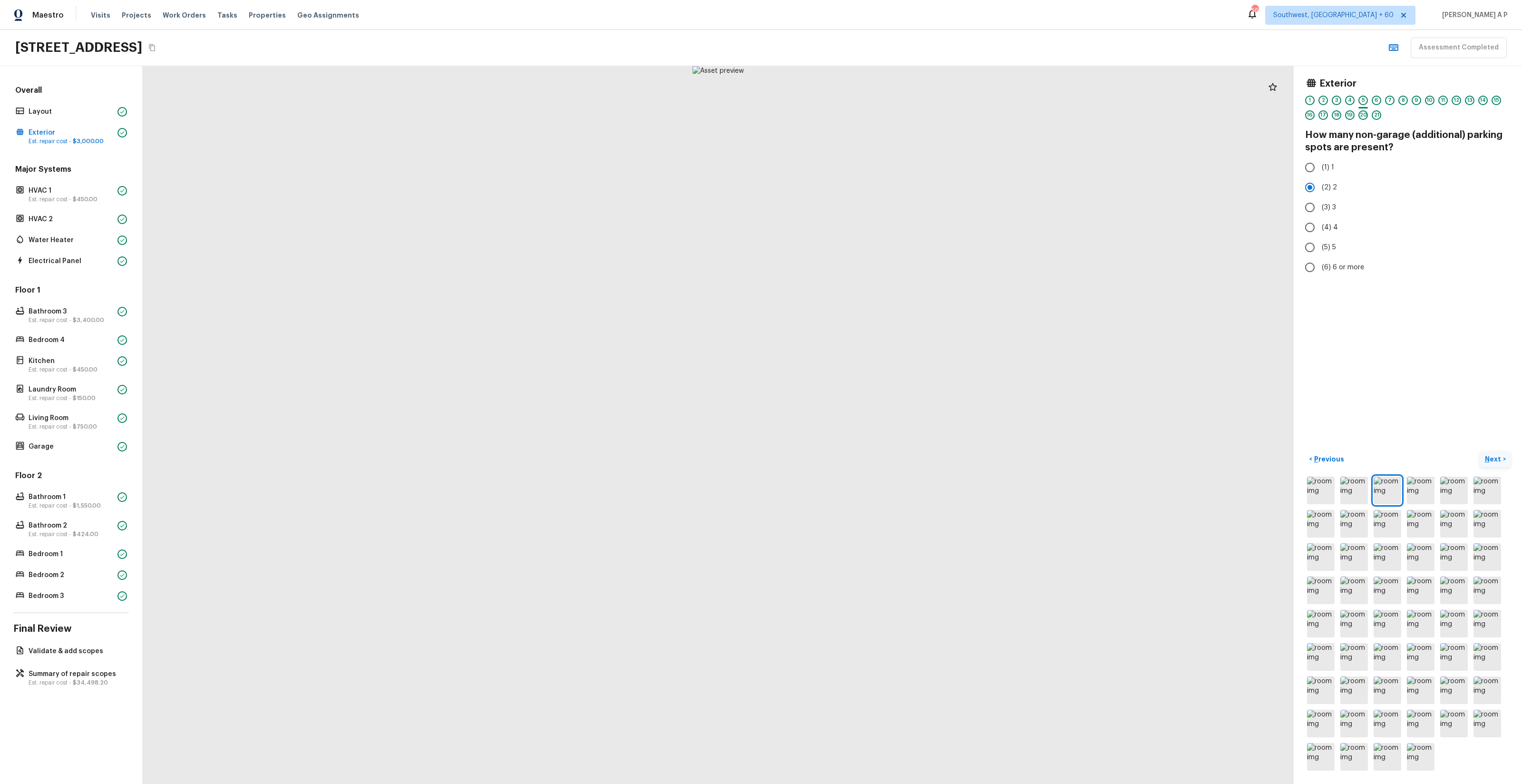
click at [1495, 461] on p "Next" at bounding box center [1493, 458] width 18 height 9
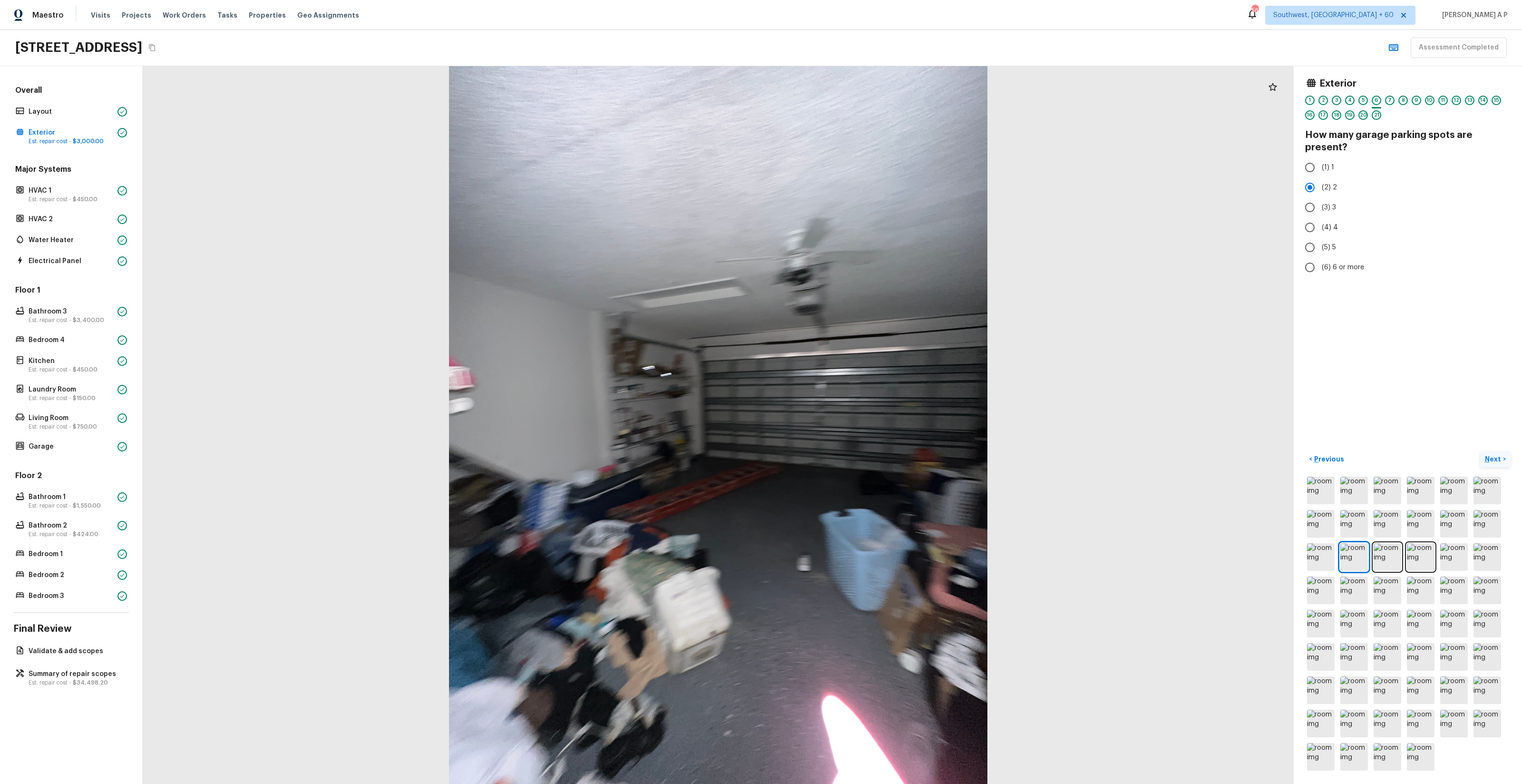
click at [1480, 451] on button "Next >" at bounding box center [1495, 459] width 31 height 16
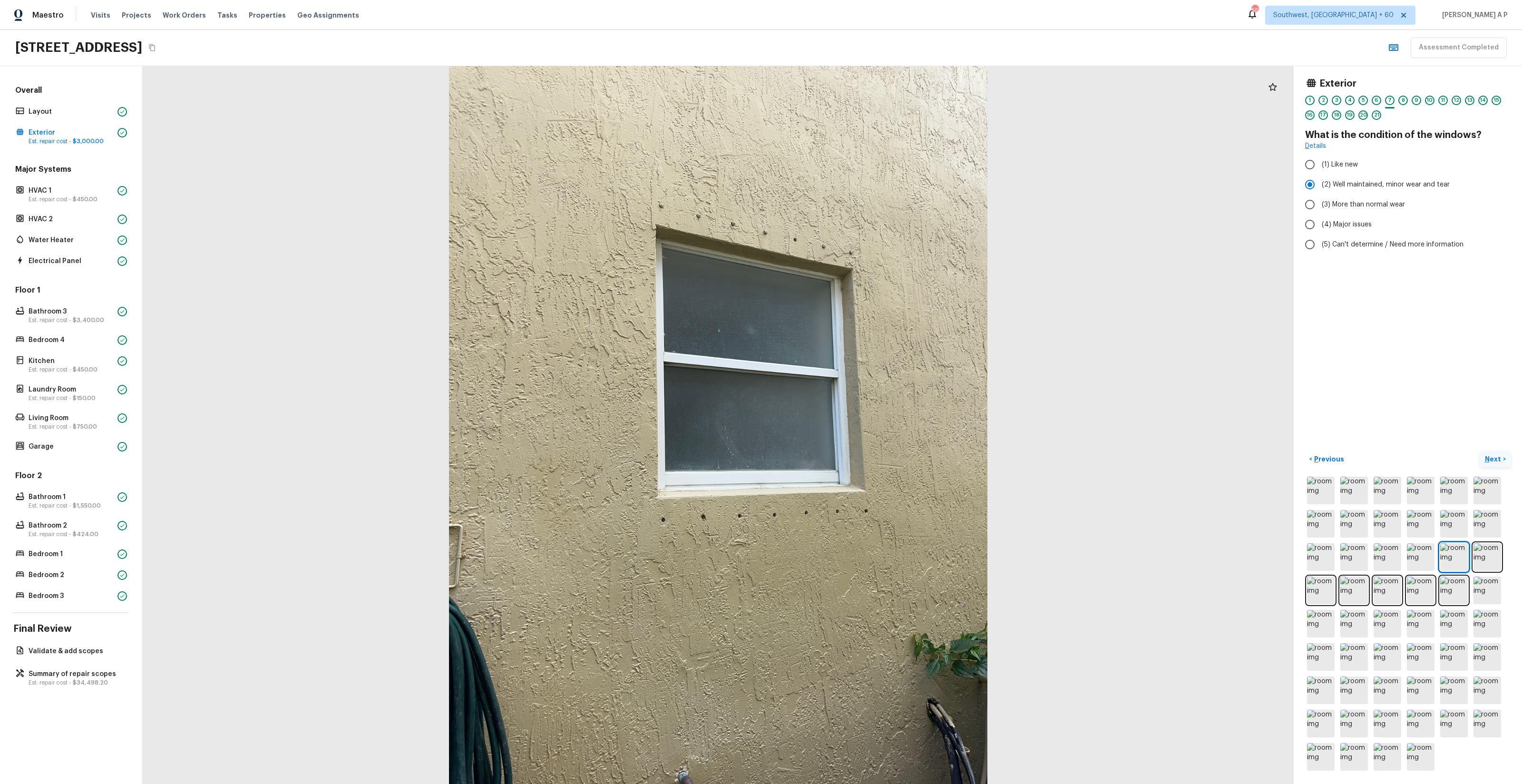
click at [1480, 451] on button "Next >" at bounding box center [1495, 459] width 31 height 16
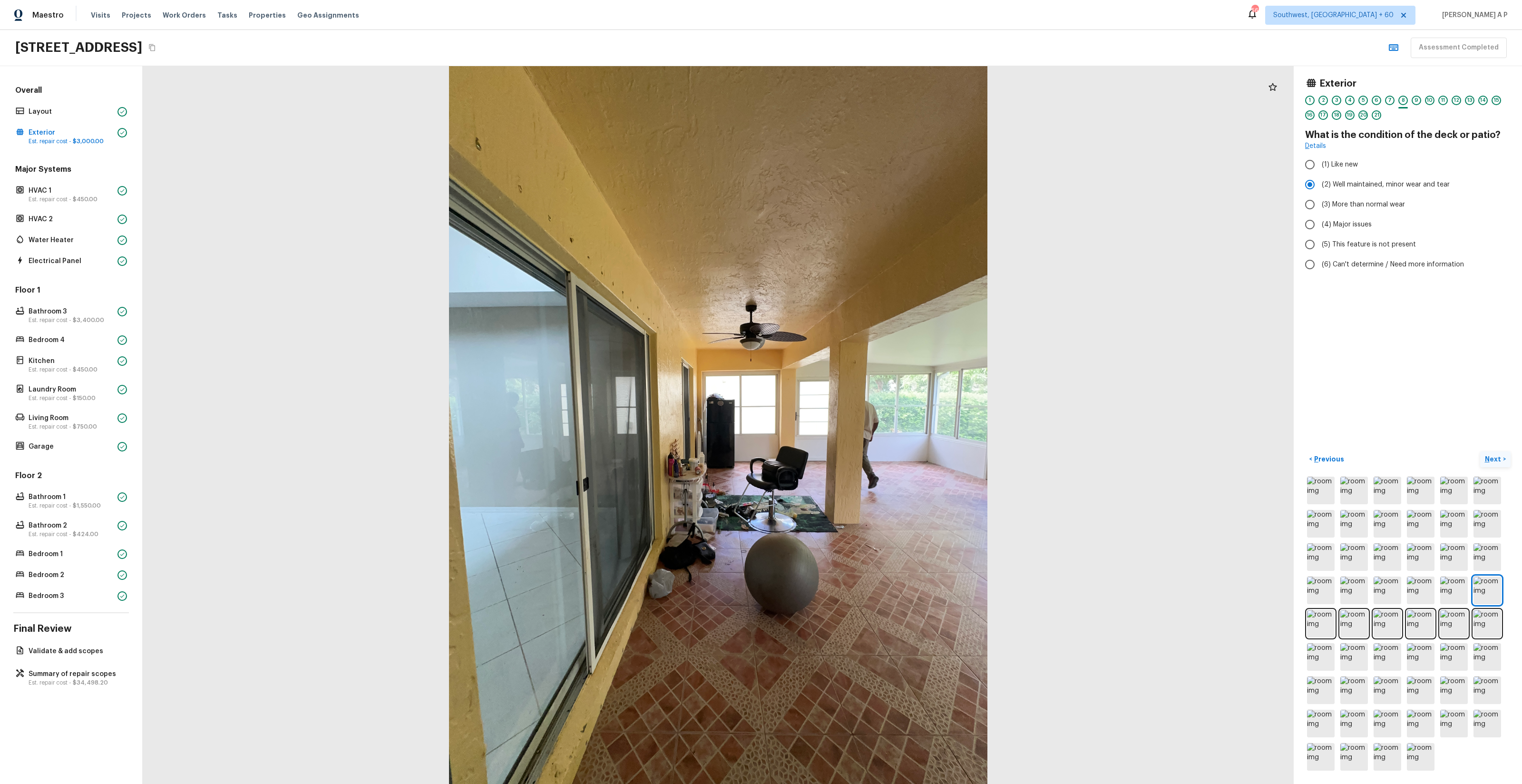
click at [1480, 451] on button "Next >" at bounding box center [1495, 459] width 31 height 16
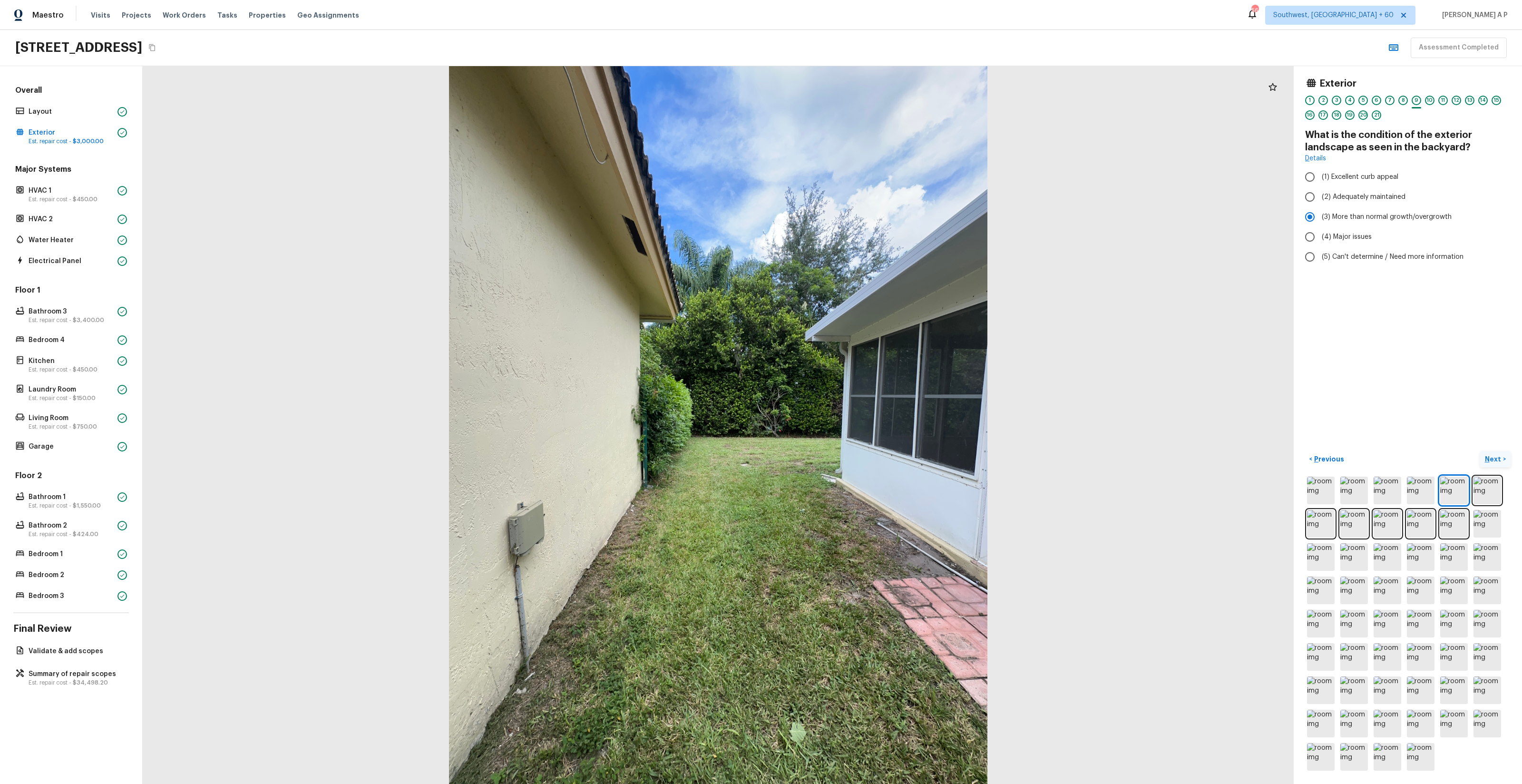
click at [1480, 451] on button "Next >" at bounding box center [1495, 459] width 31 height 16
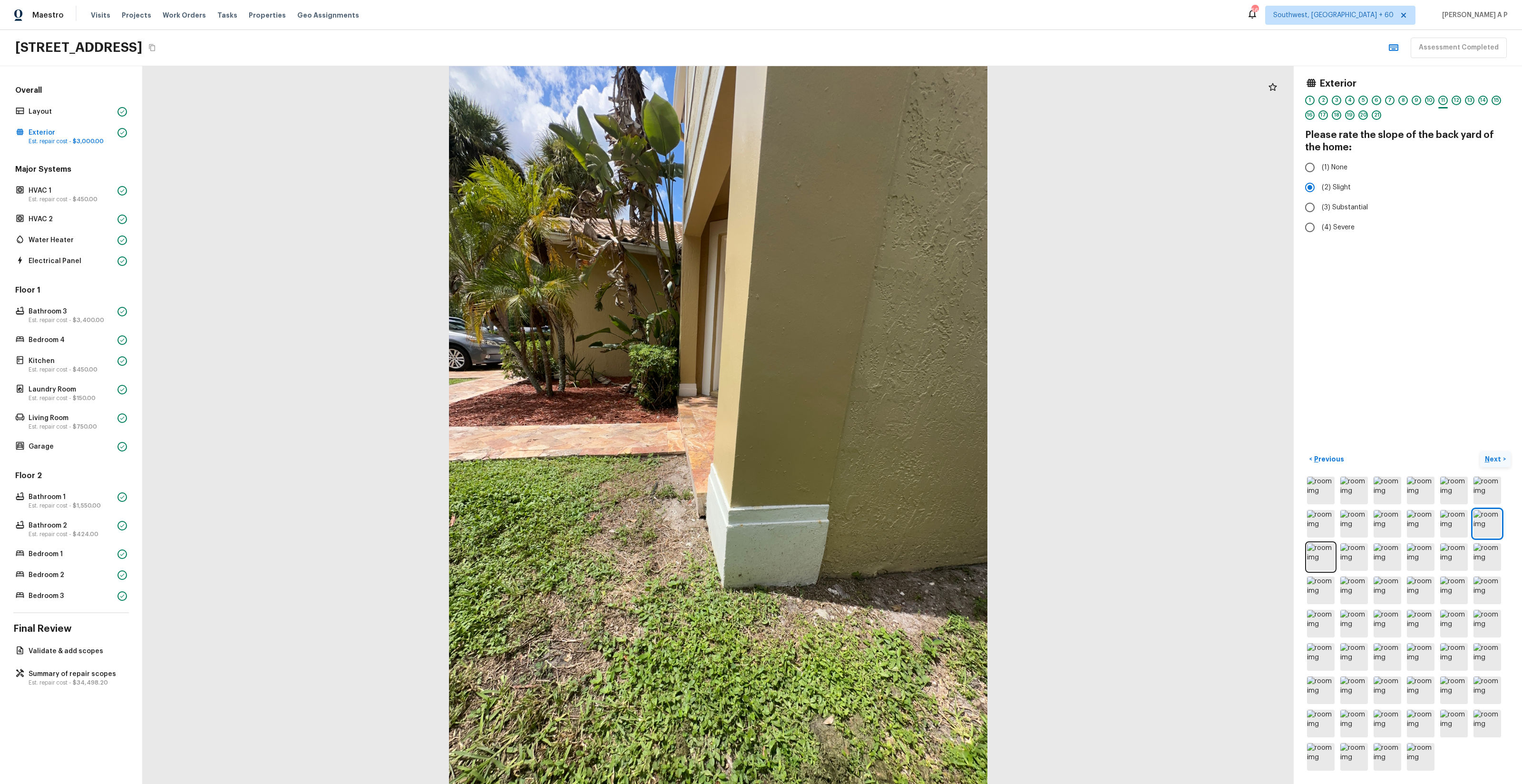
click at [1480, 451] on button "Next >" at bounding box center [1495, 459] width 31 height 16
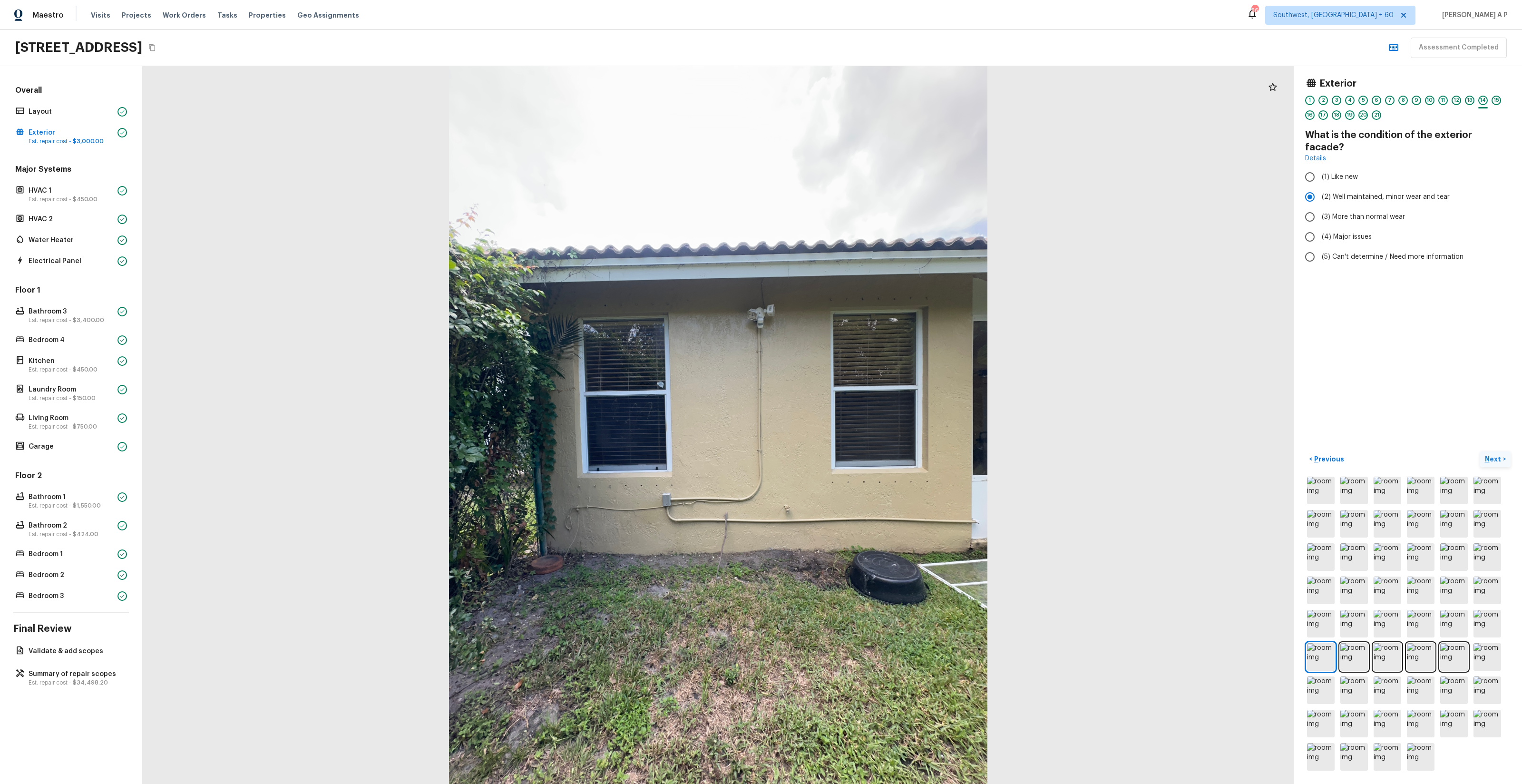
click at [1480, 451] on button "Next >" at bounding box center [1495, 459] width 31 height 16
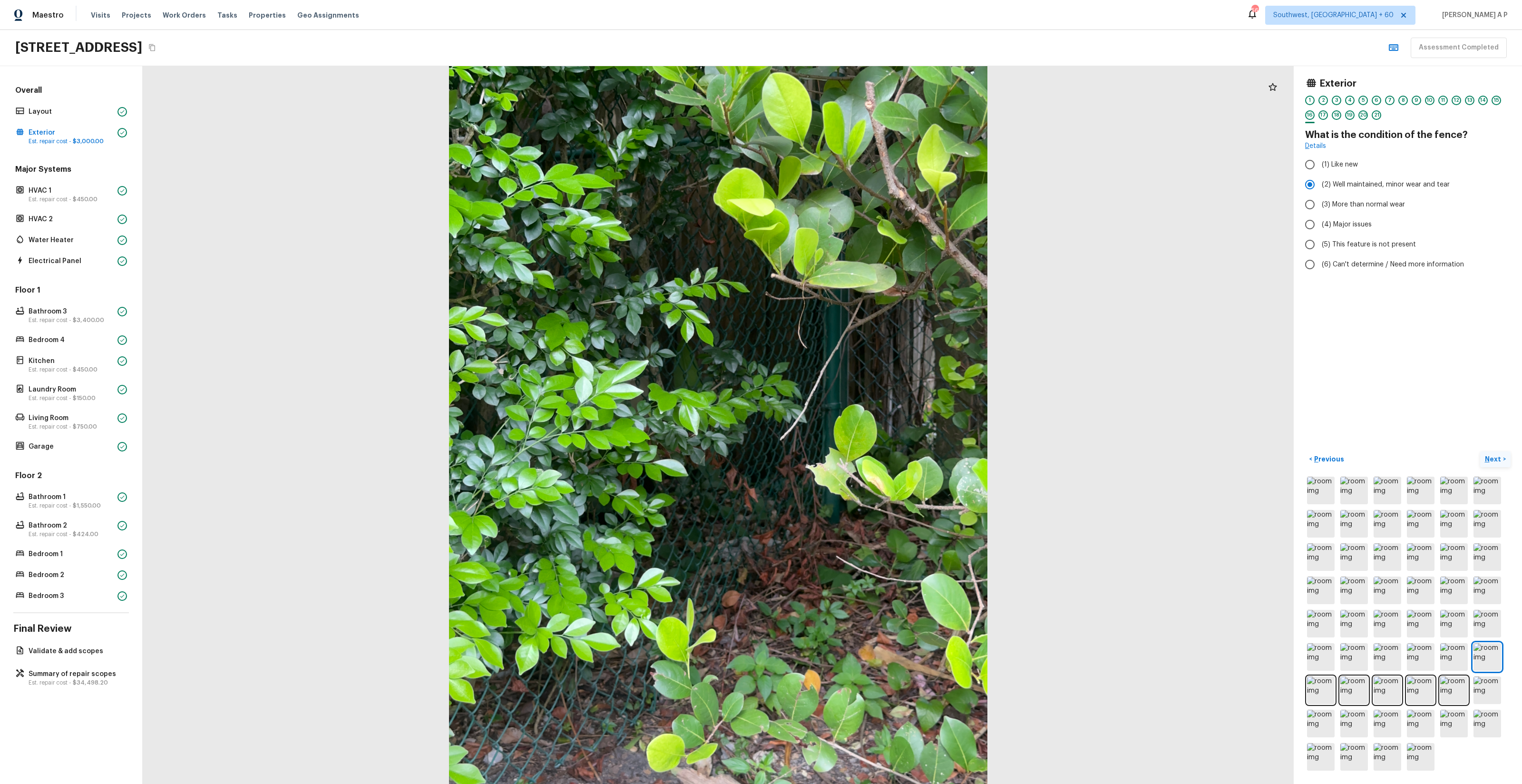
click at [1480, 451] on button "Next >" at bounding box center [1495, 459] width 31 height 16
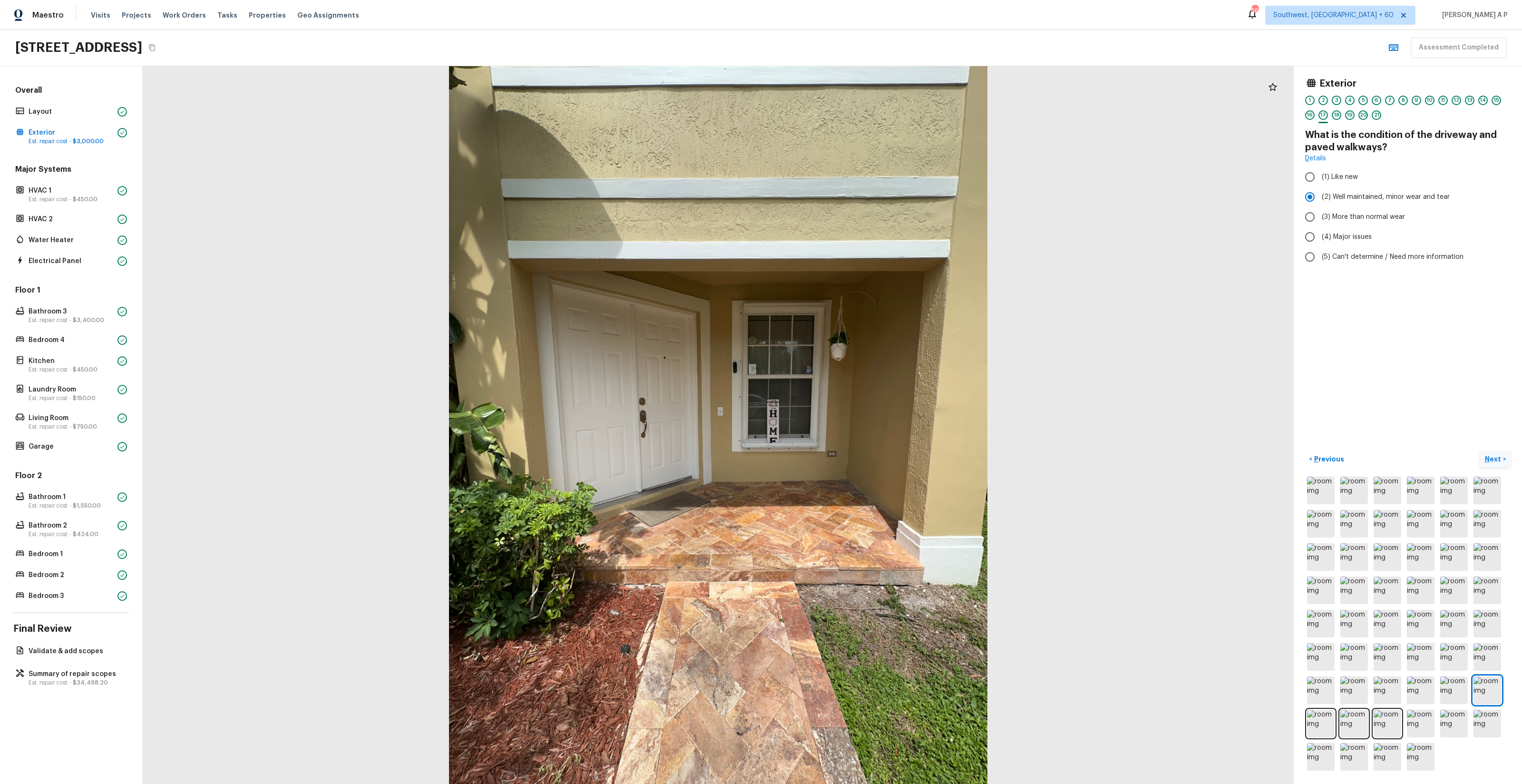
click at [1480, 451] on button "Next >" at bounding box center [1495, 459] width 31 height 16
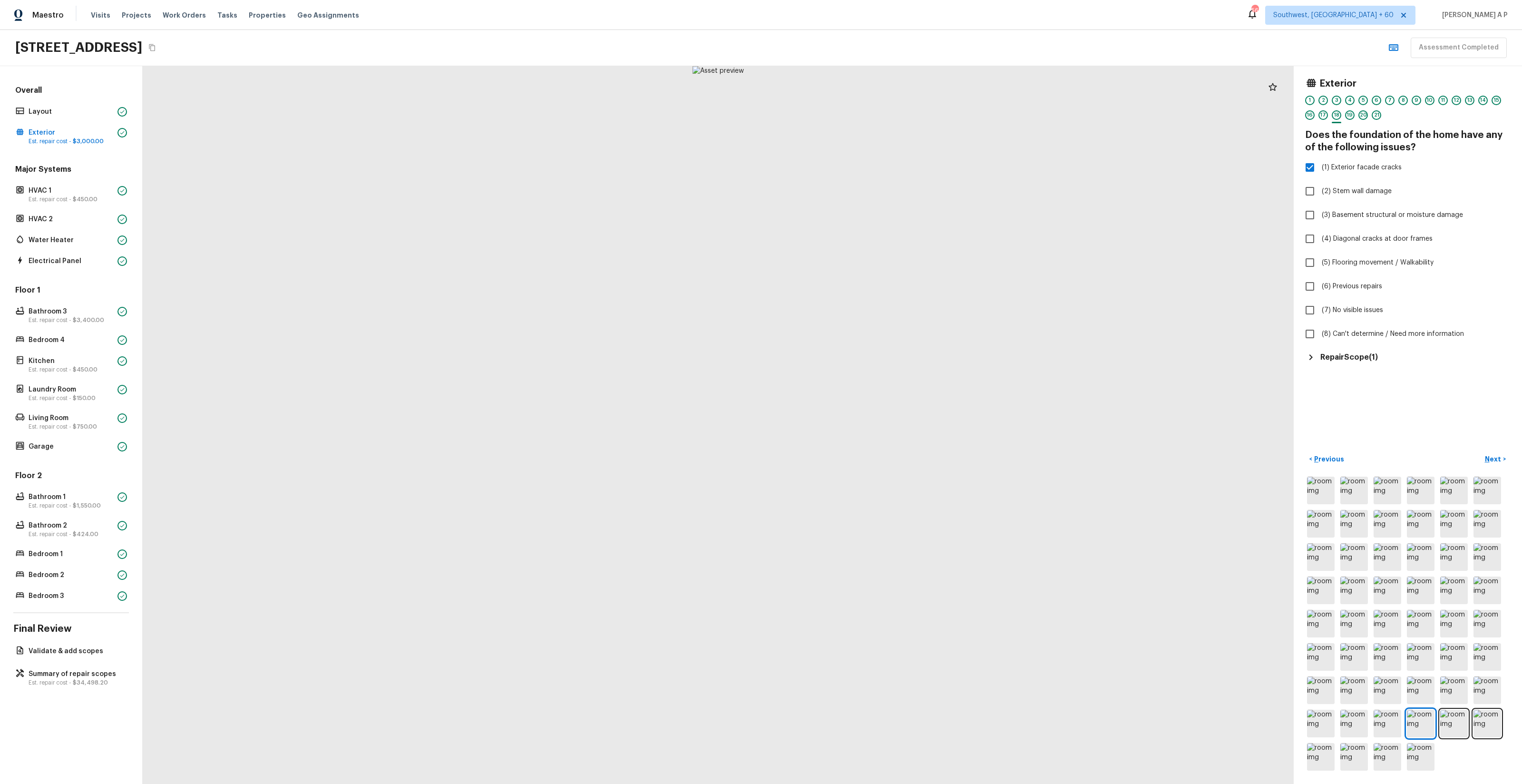
click at [1369, 351] on div "Repair Scope ( 1 )" at bounding box center [1408, 357] width 206 height 11
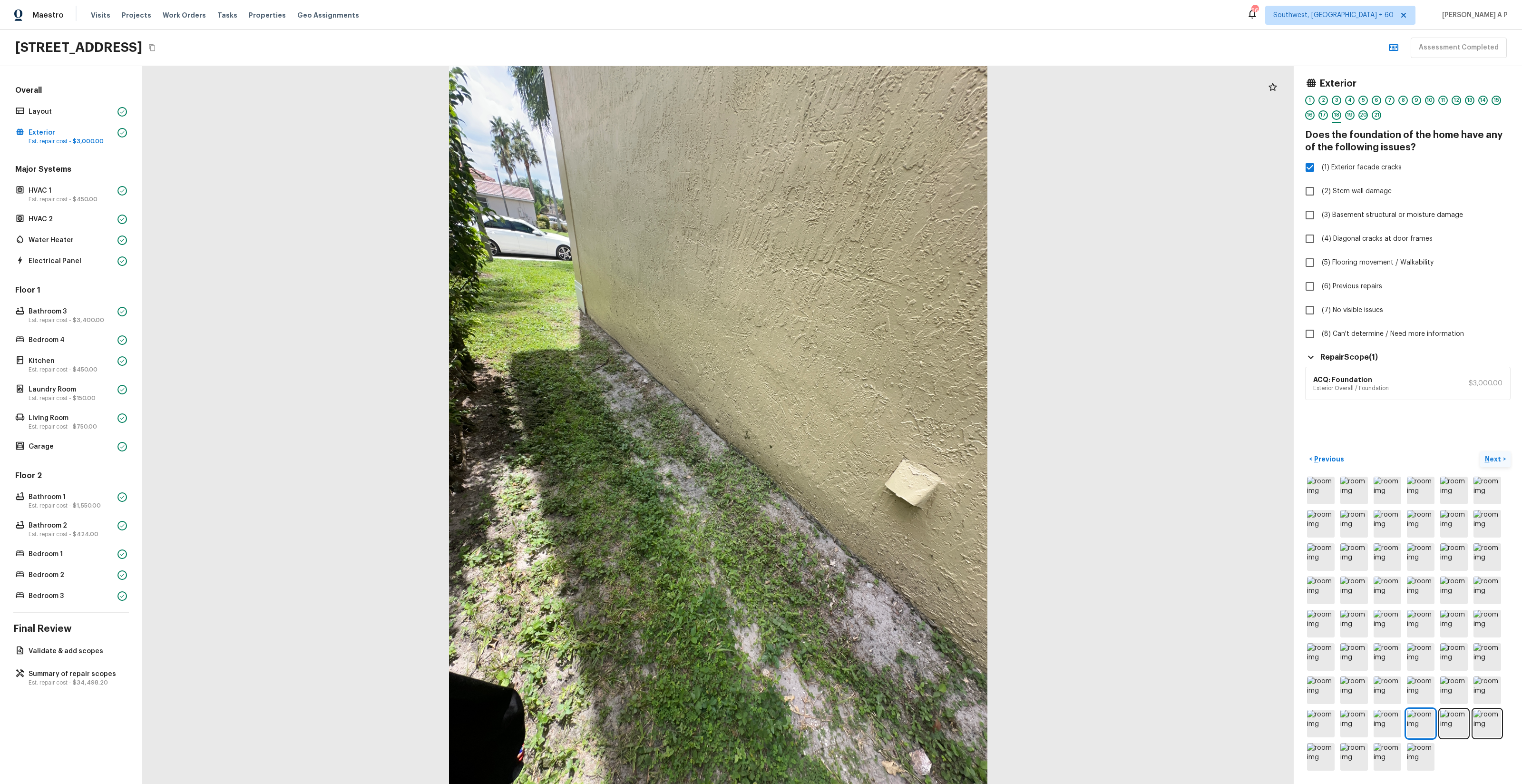
click at [1498, 460] on p "Next" at bounding box center [1493, 458] width 18 height 9
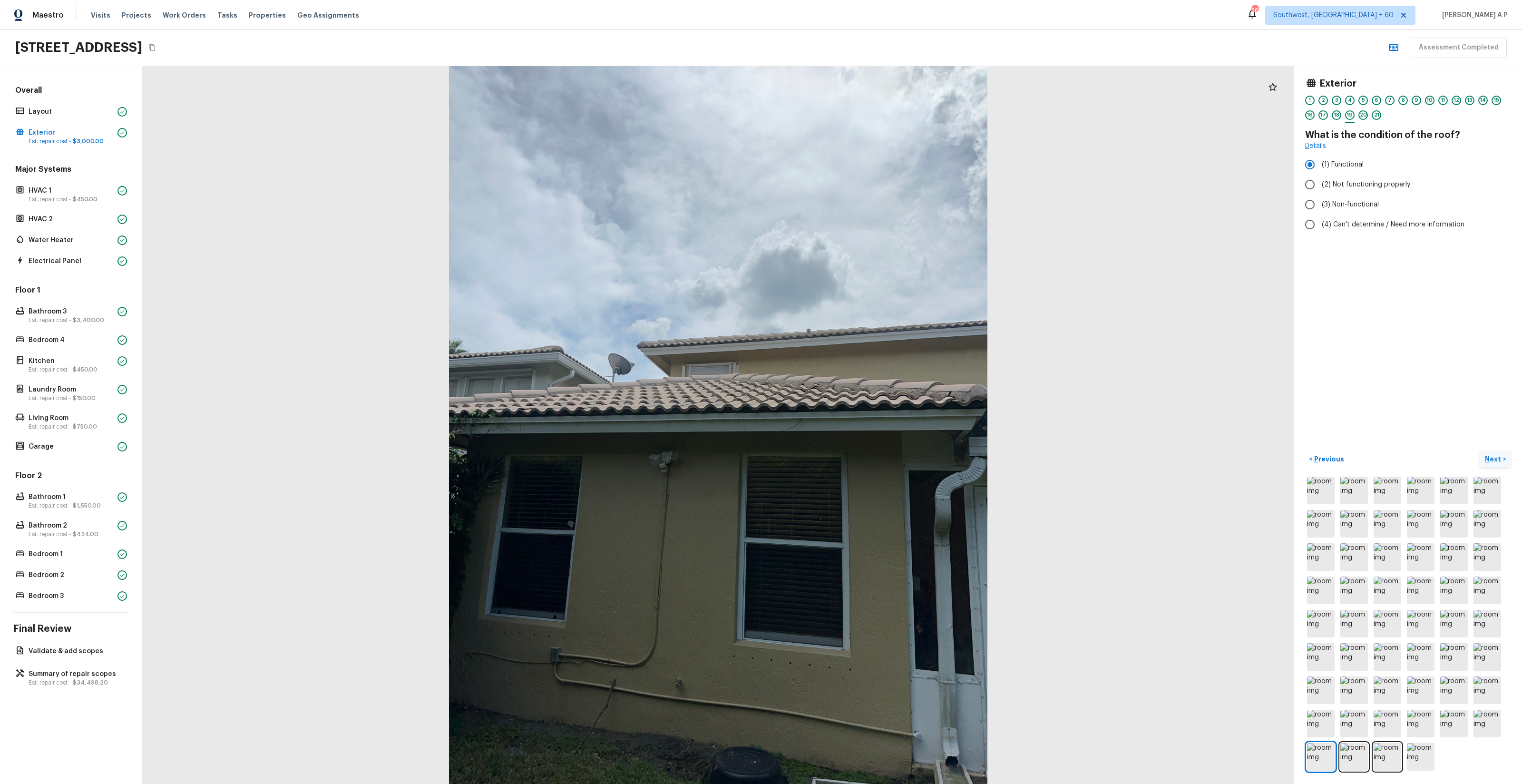
click at [1480, 451] on button "Next >" at bounding box center [1495, 459] width 31 height 16
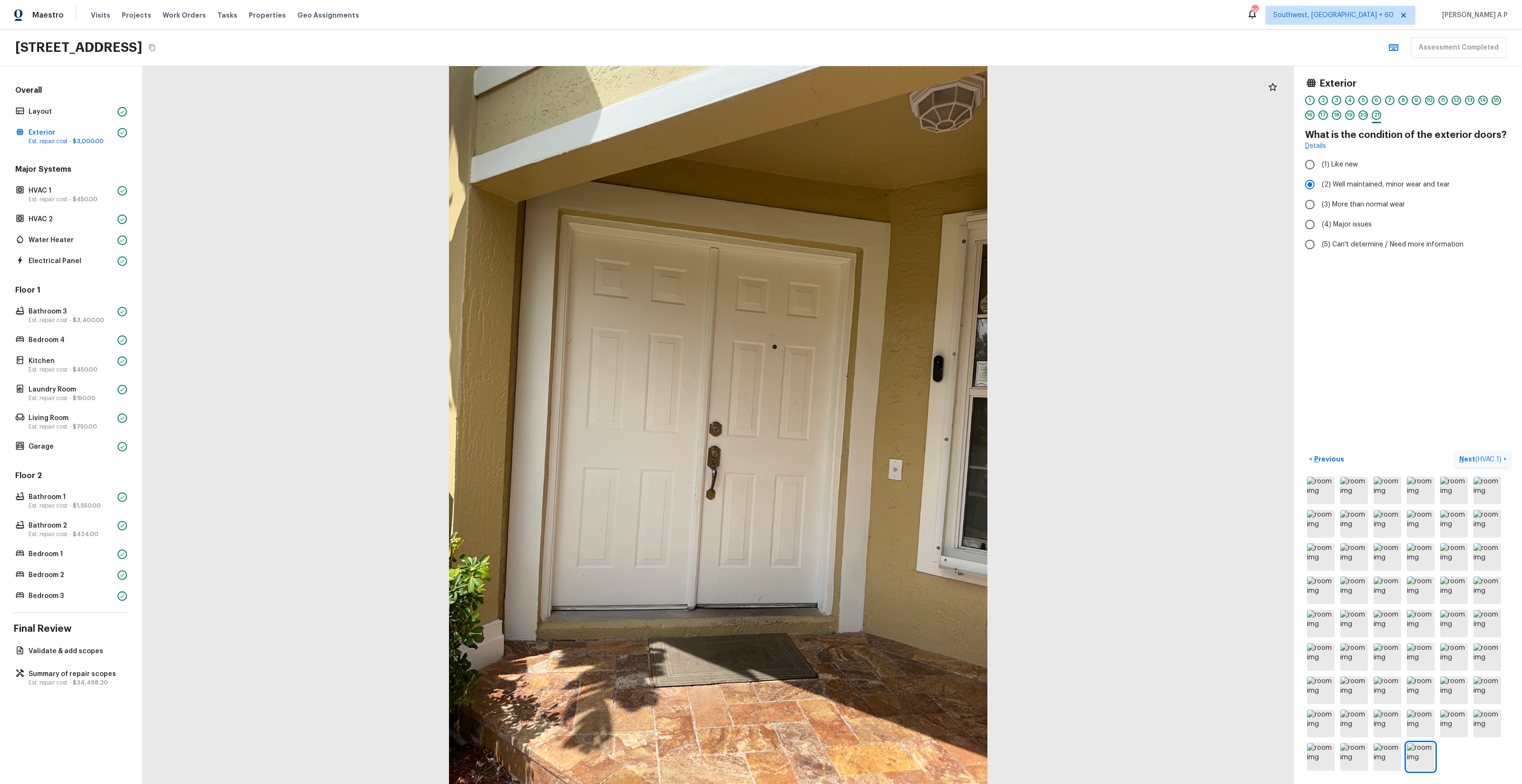
click at [1455, 451] on button "Next ( HVAC 1 ) >" at bounding box center [1483, 459] width 55 height 16
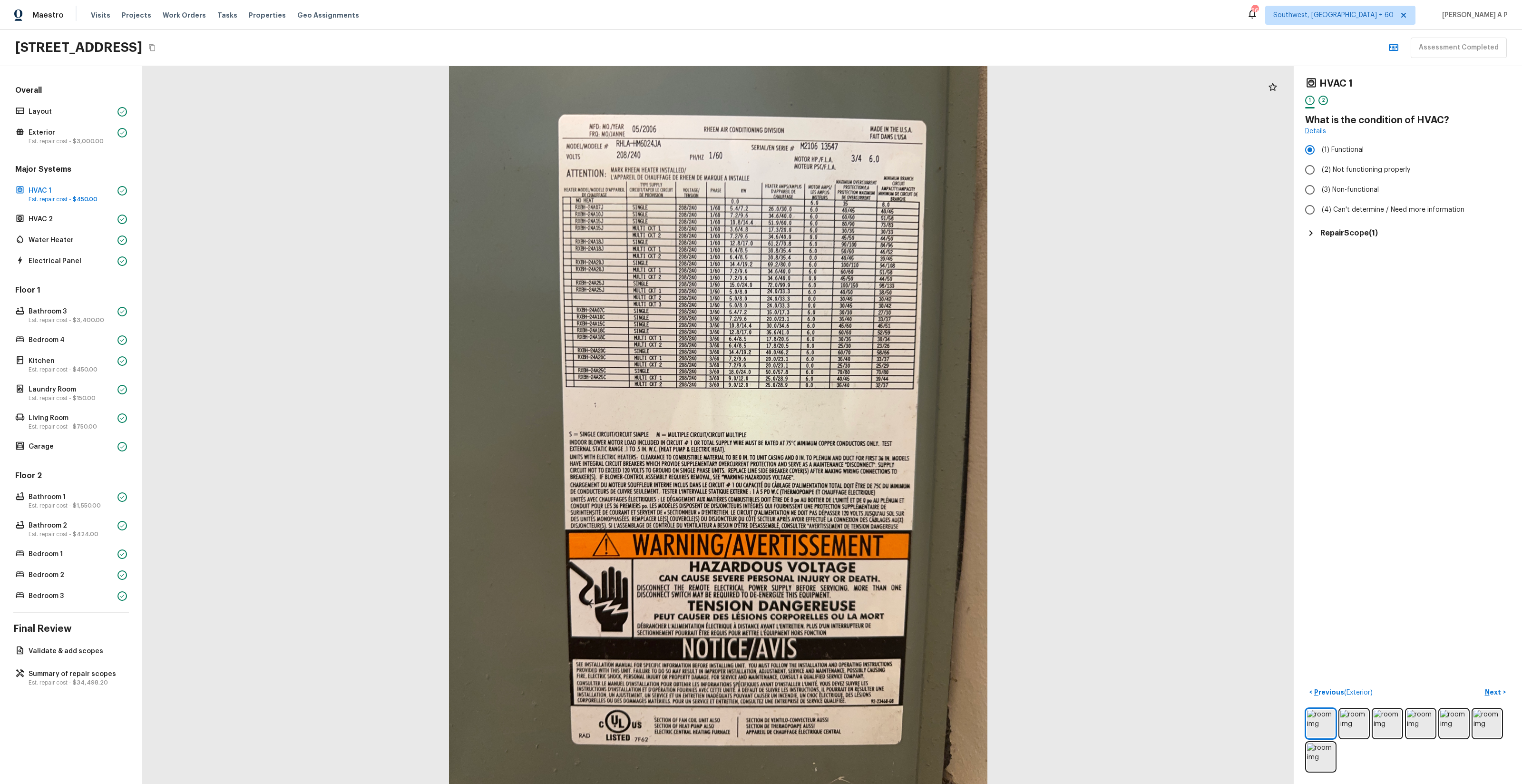
click at [1370, 230] on h5 "Repair Scope ( 1 )" at bounding box center [1349, 233] width 57 height 11
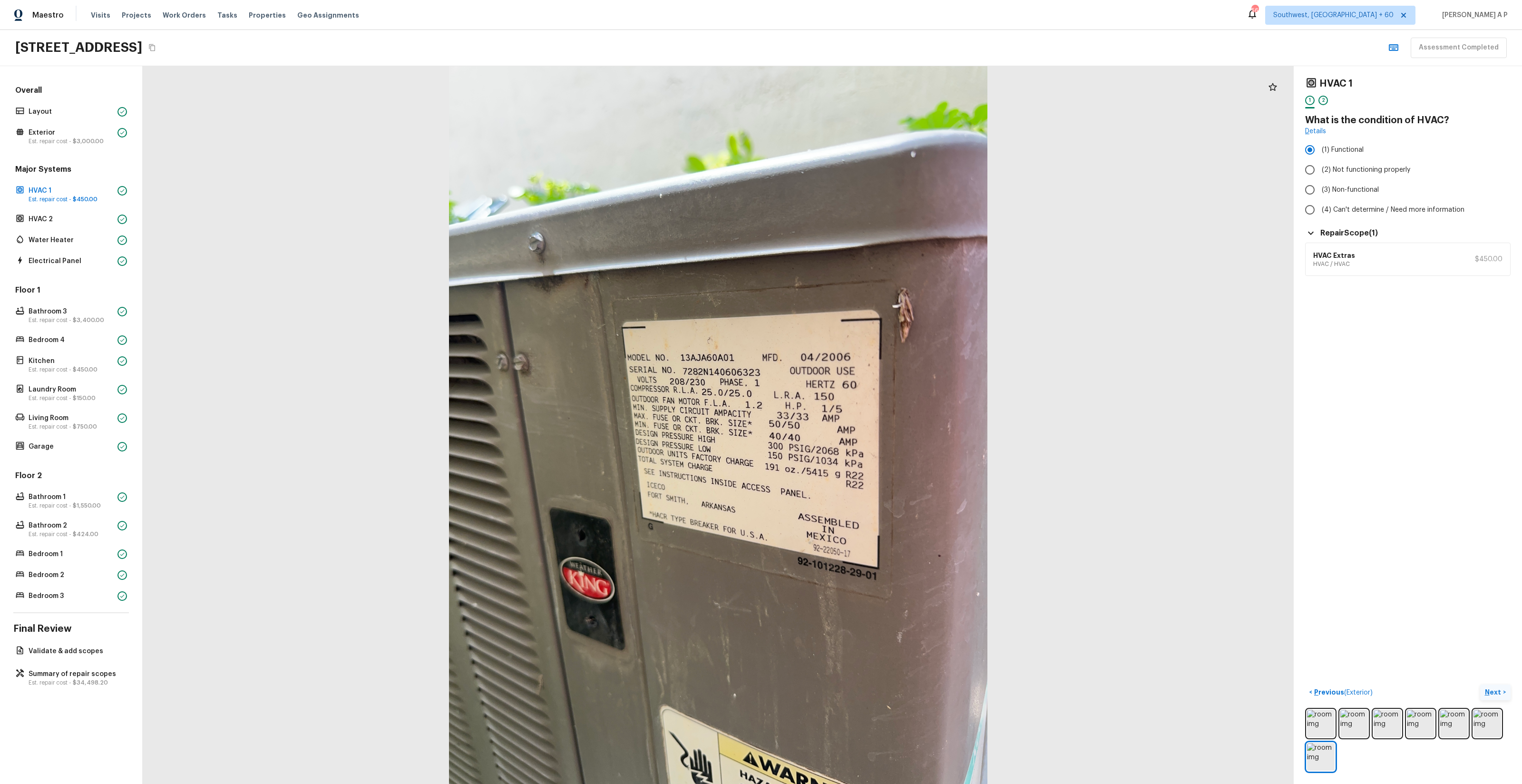
click at [1505, 695] on button "Next >" at bounding box center [1495, 692] width 31 height 16
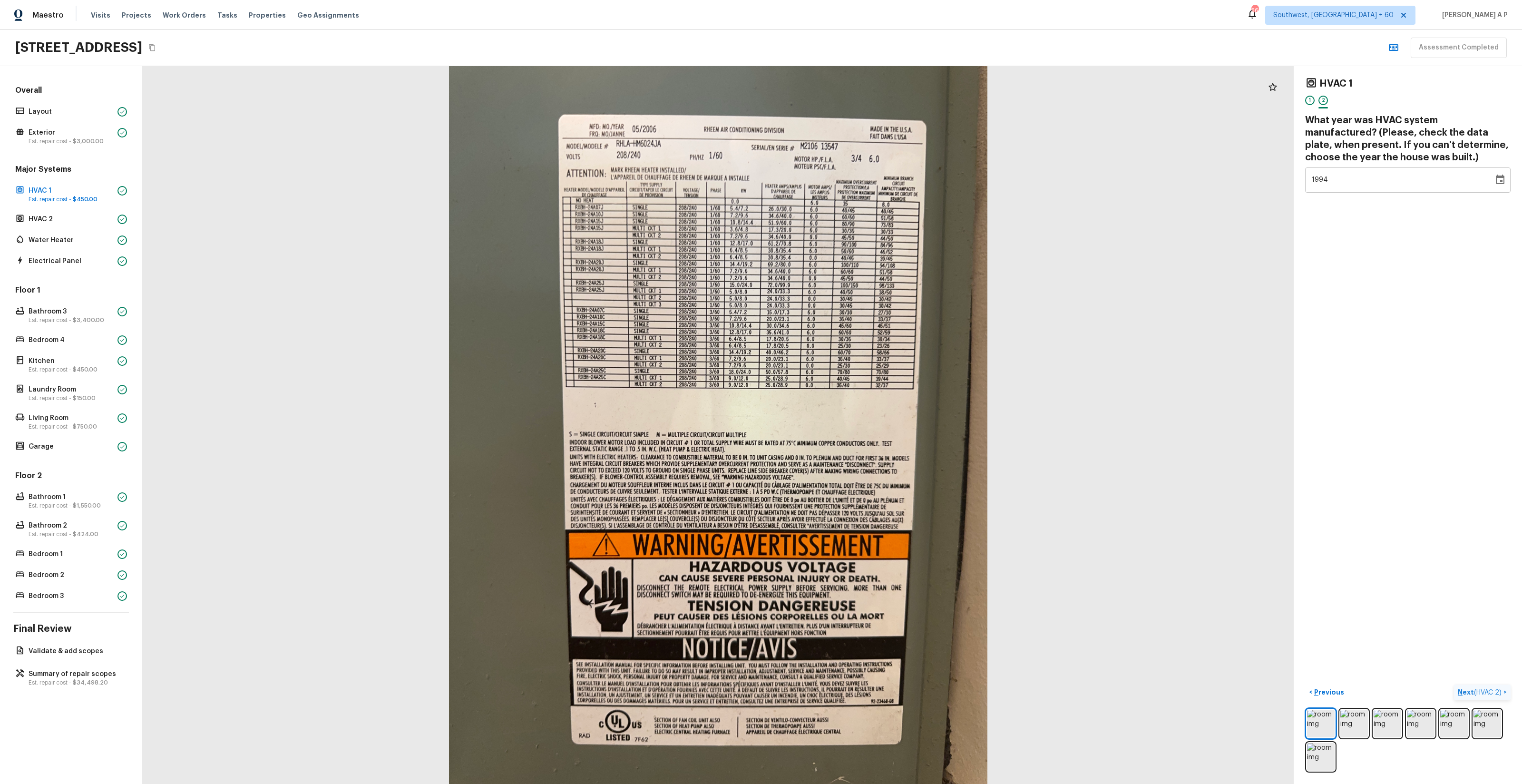
click at [1454, 684] on button "Next ( HVAC 2 ) >" at bounding box center [1482, 692] width 57 height 16
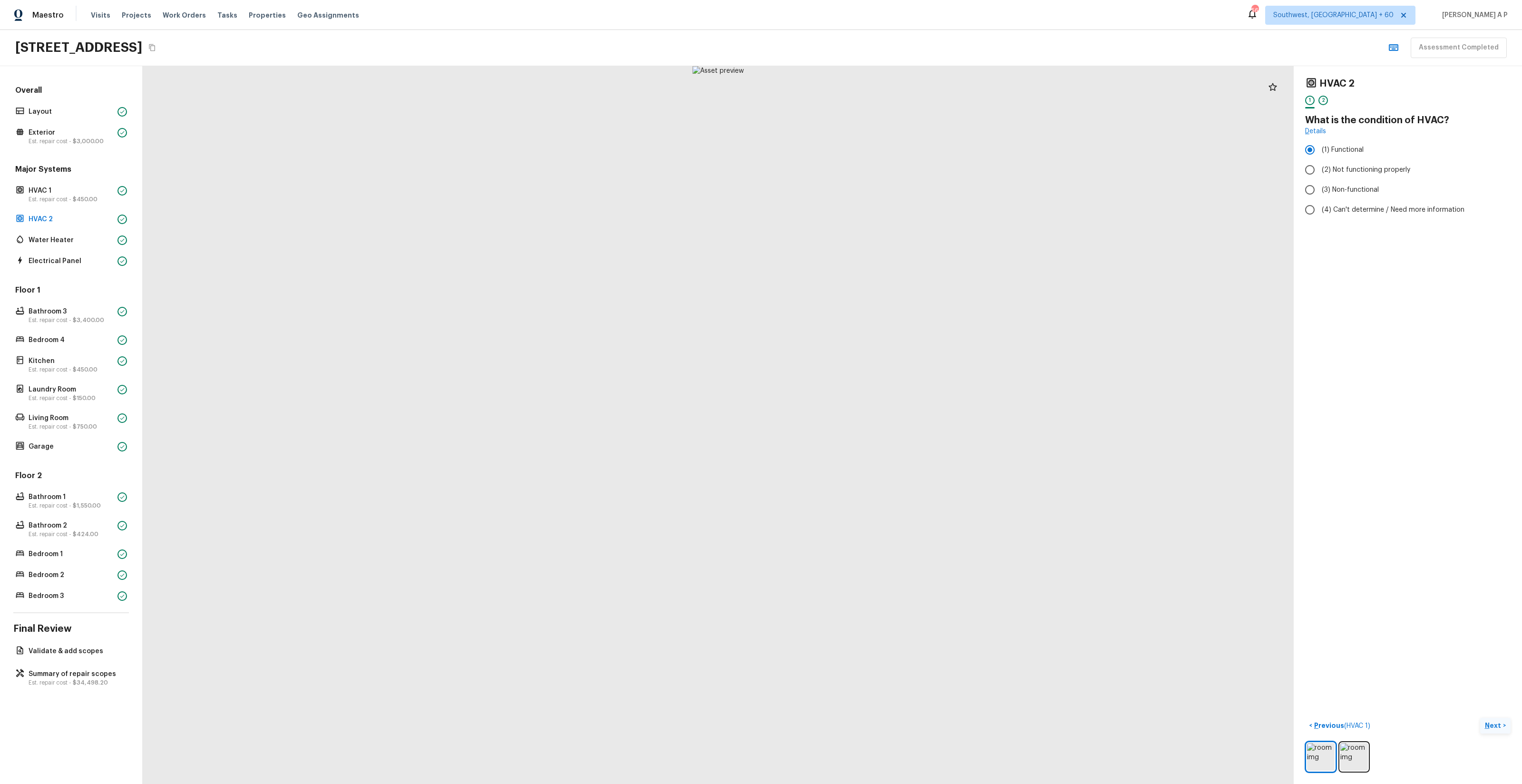
click at [1480, 718] on button "Next >" at bounding box center [1495, 725] width 31 height 16
click at [1435, 718] on button "Next ( Water Heater ) >" at bounding box center [1472, 725] width 75 height 16
click at [1480, 718] on button "Next >" at bounding box center [1495, 725] width 31 height 16
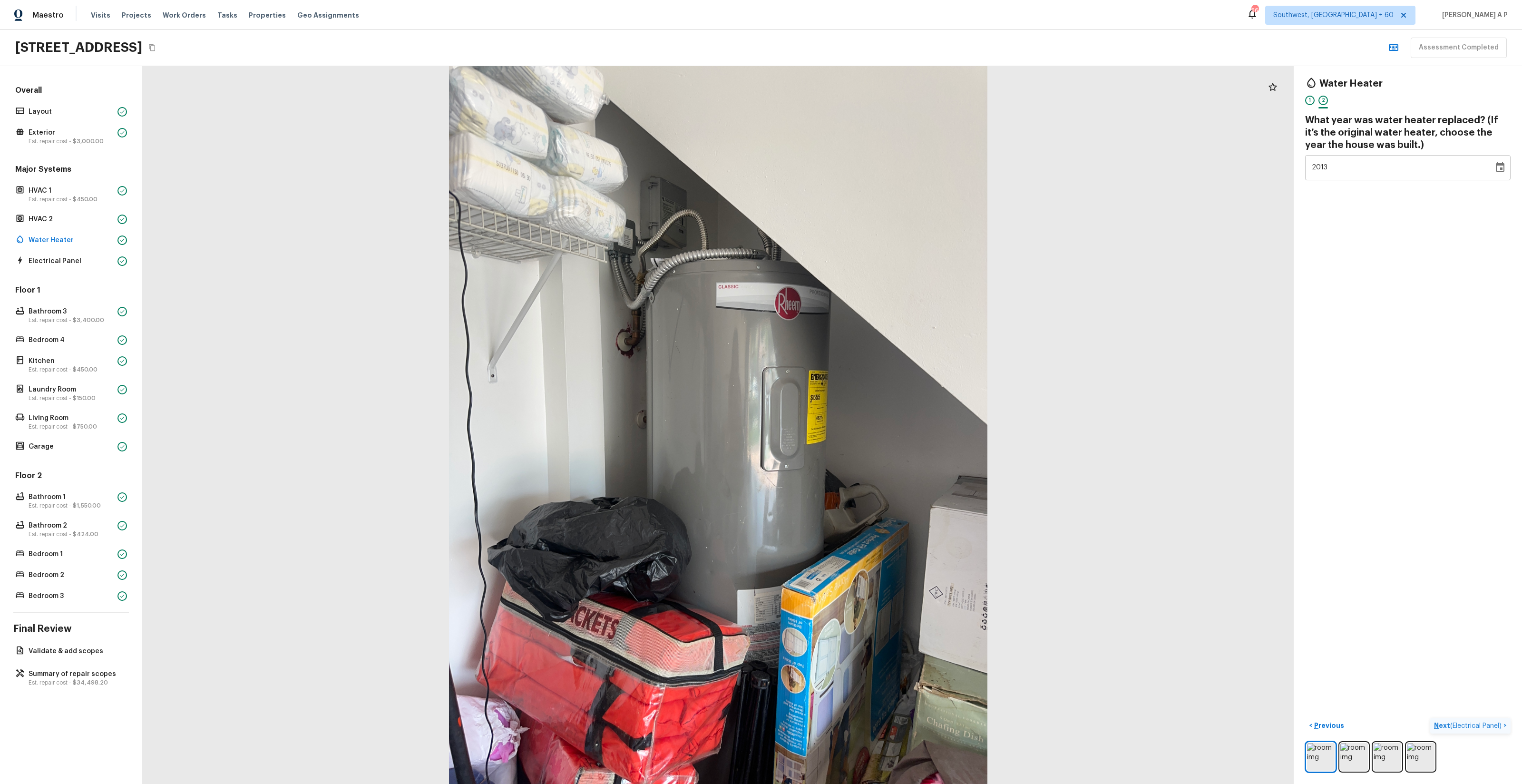
click at [1430, 718] on button "Next ( Electrical Panel ) >" at bounding box center [1470, 725] width 80 height 16
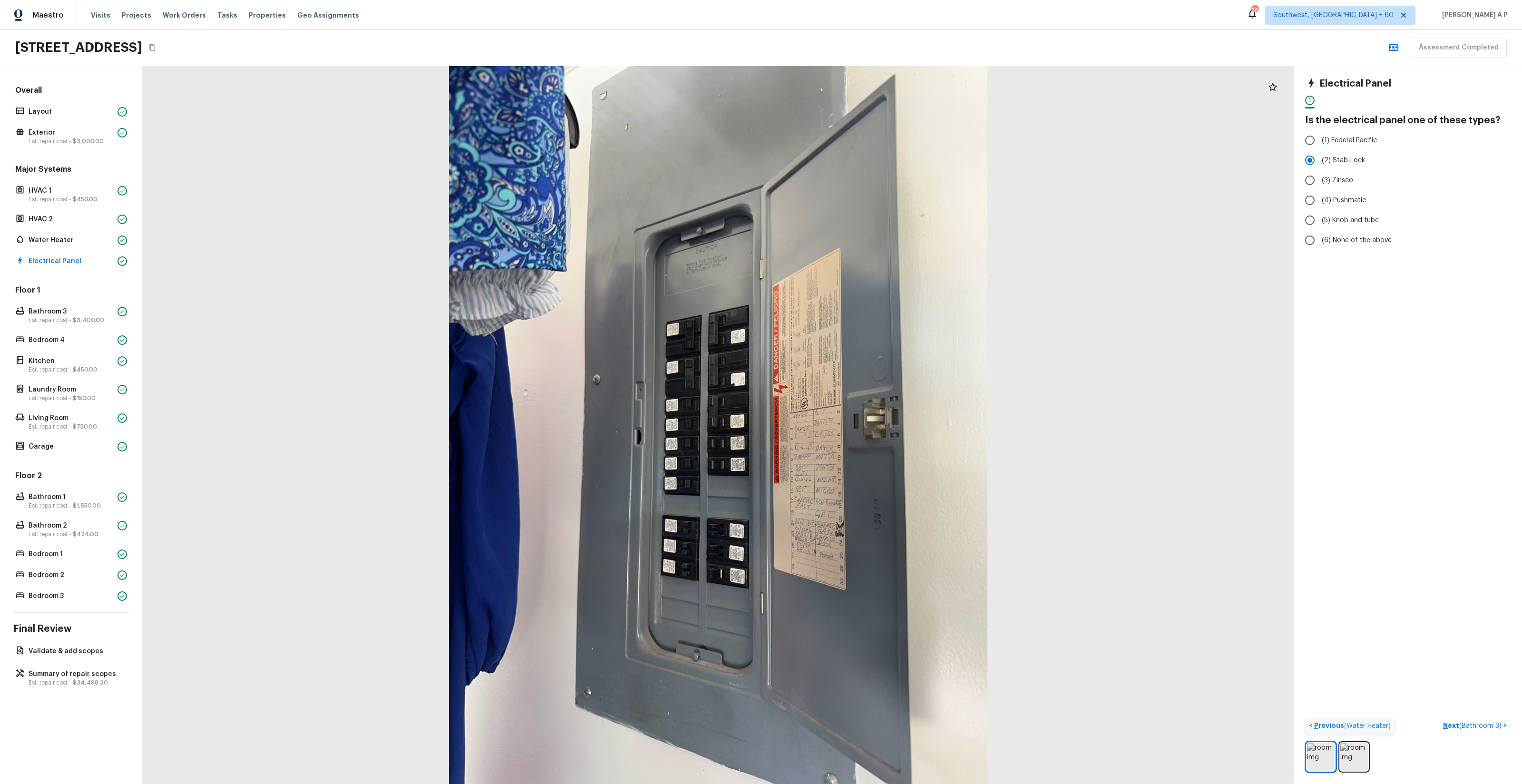
click at [1368, 724] on span "( Water Heater )" at bounding box center [1367, 725] width 47 height 7
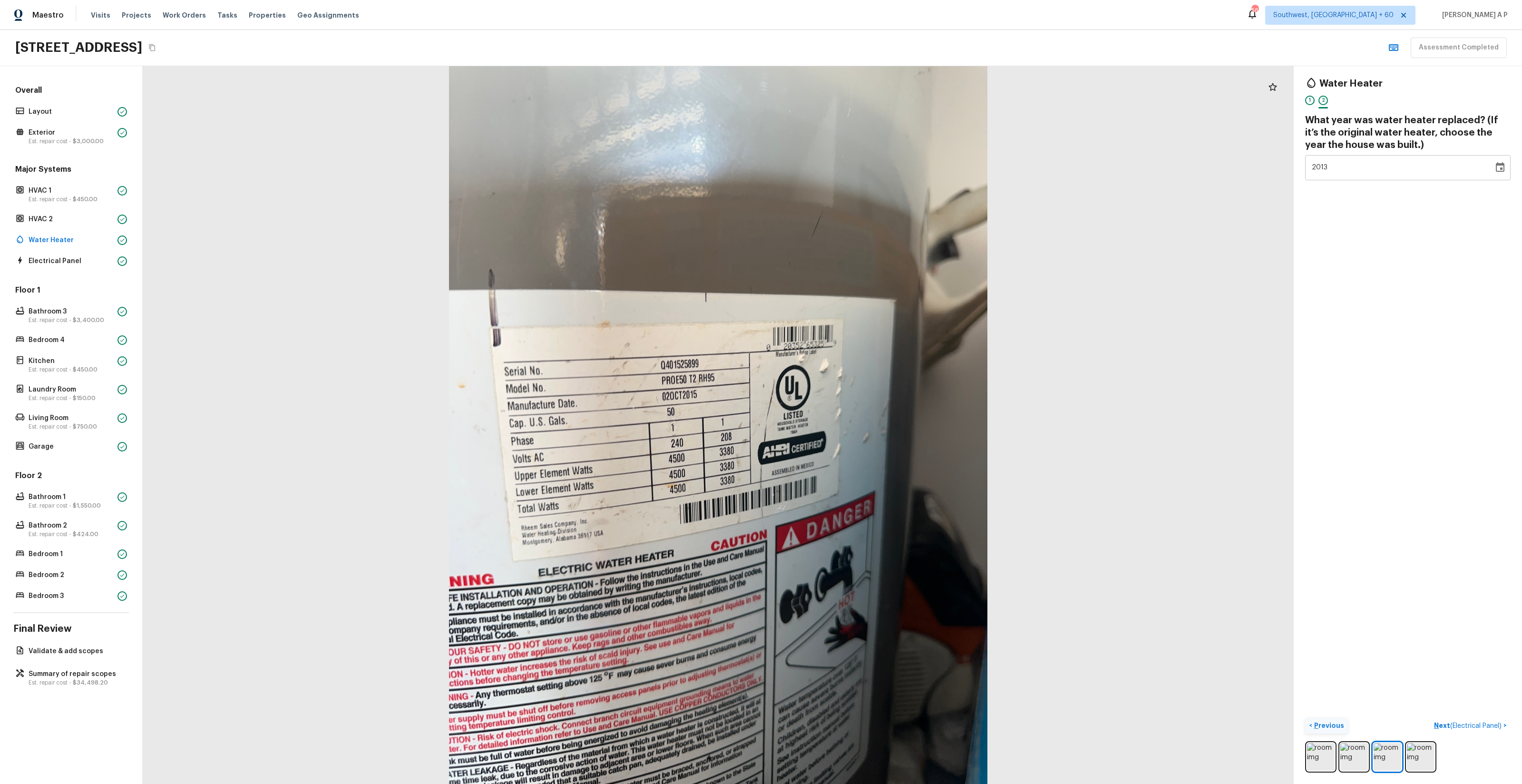
click at [1305, 718] on button "< Previous" at bounding box center [1326, 725] width 43 height 16
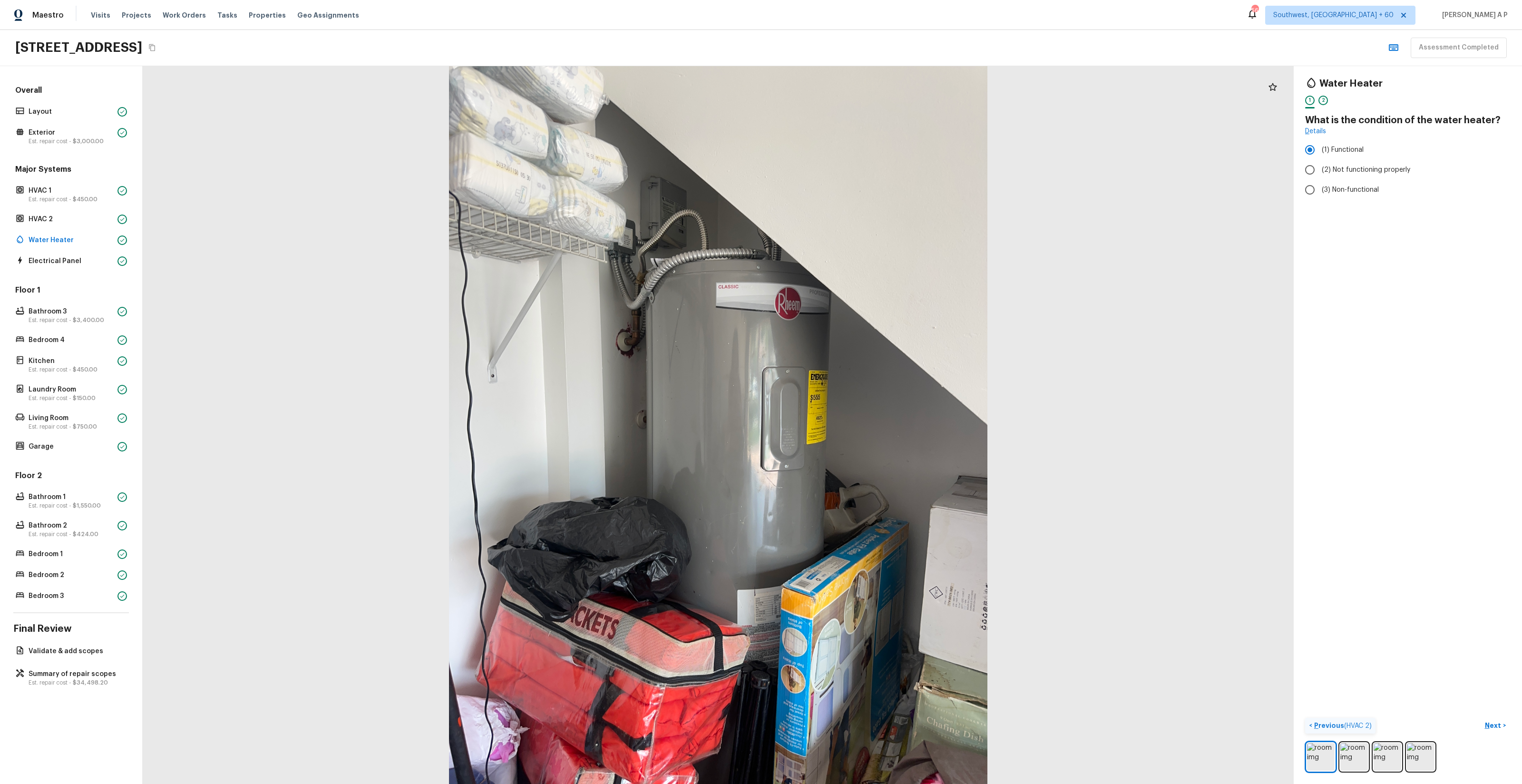
click at [1305, 718] on button "< Previous ( HVAC 2 )" at bounding box center [1340, 725] width 70 height 16
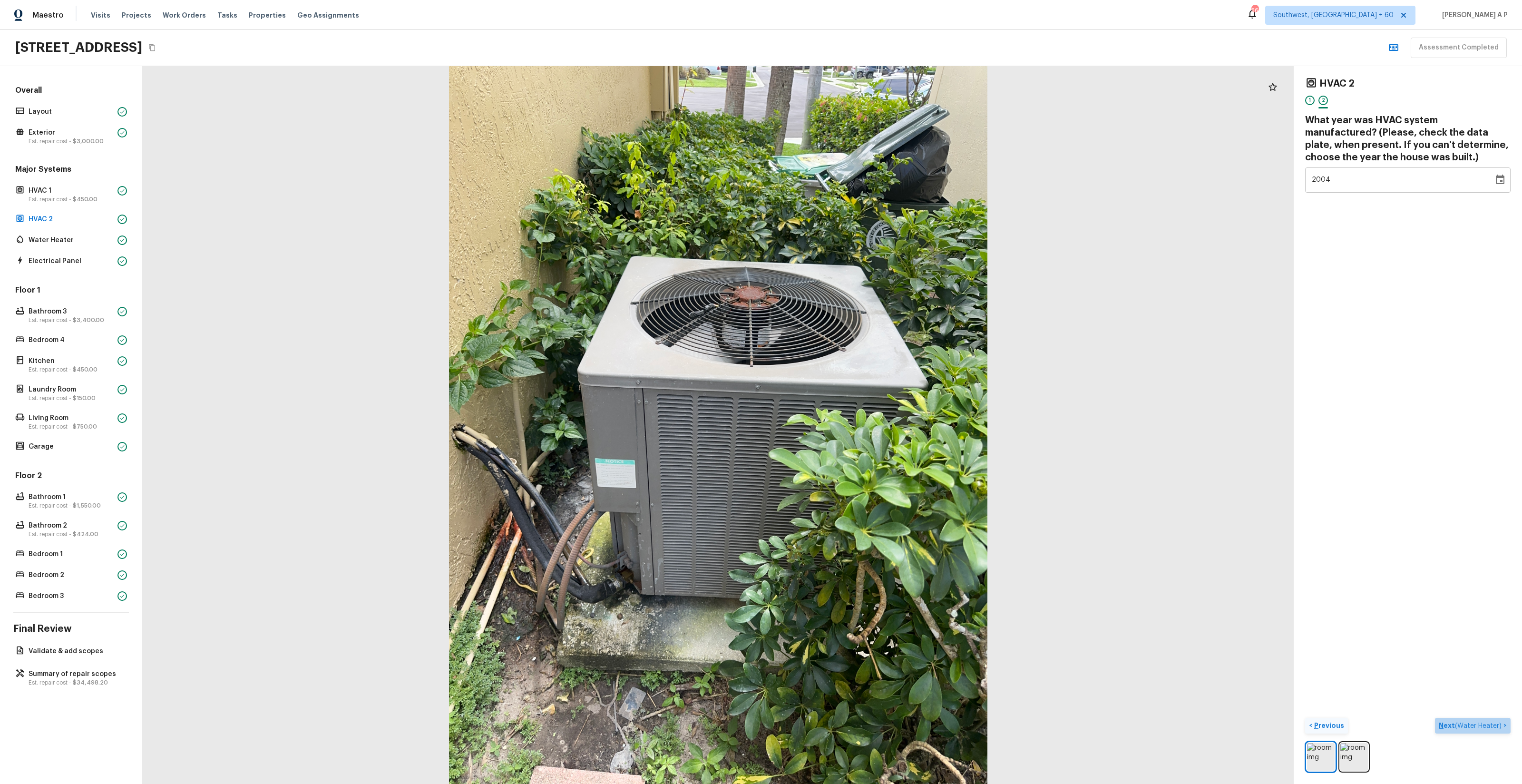
click at [1493, 720] on button "Next ( Water Heater ) >" at bounding box center [1472, 725] width 75 height 16
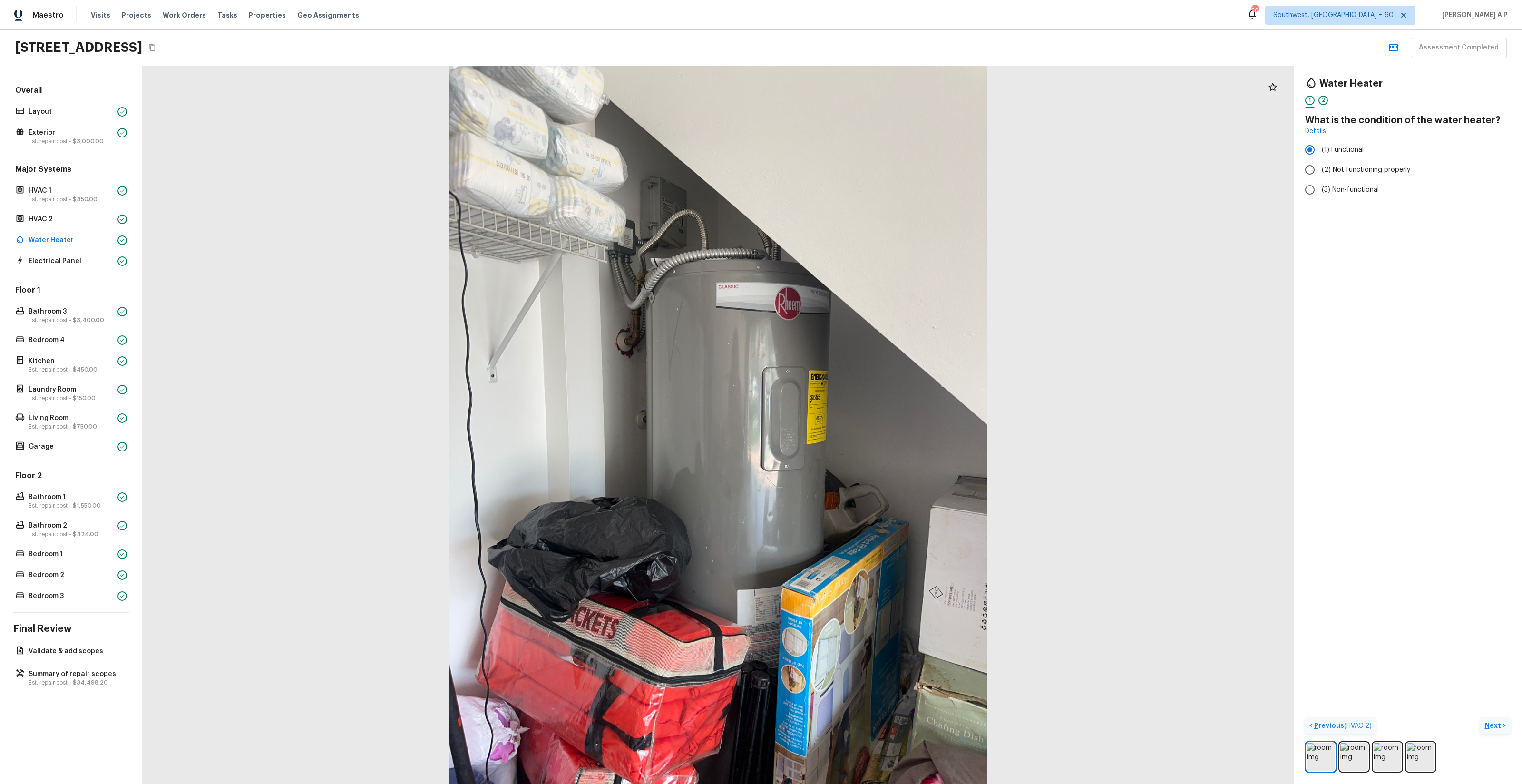
click at [1493, 720] on button "Next >" at bounding box center [1495, 725] width 31 height 16
click at [1493, 720] on button "Next ( Electrical Panel ) >" at bounding box center [1470, 725] width 80 height 16
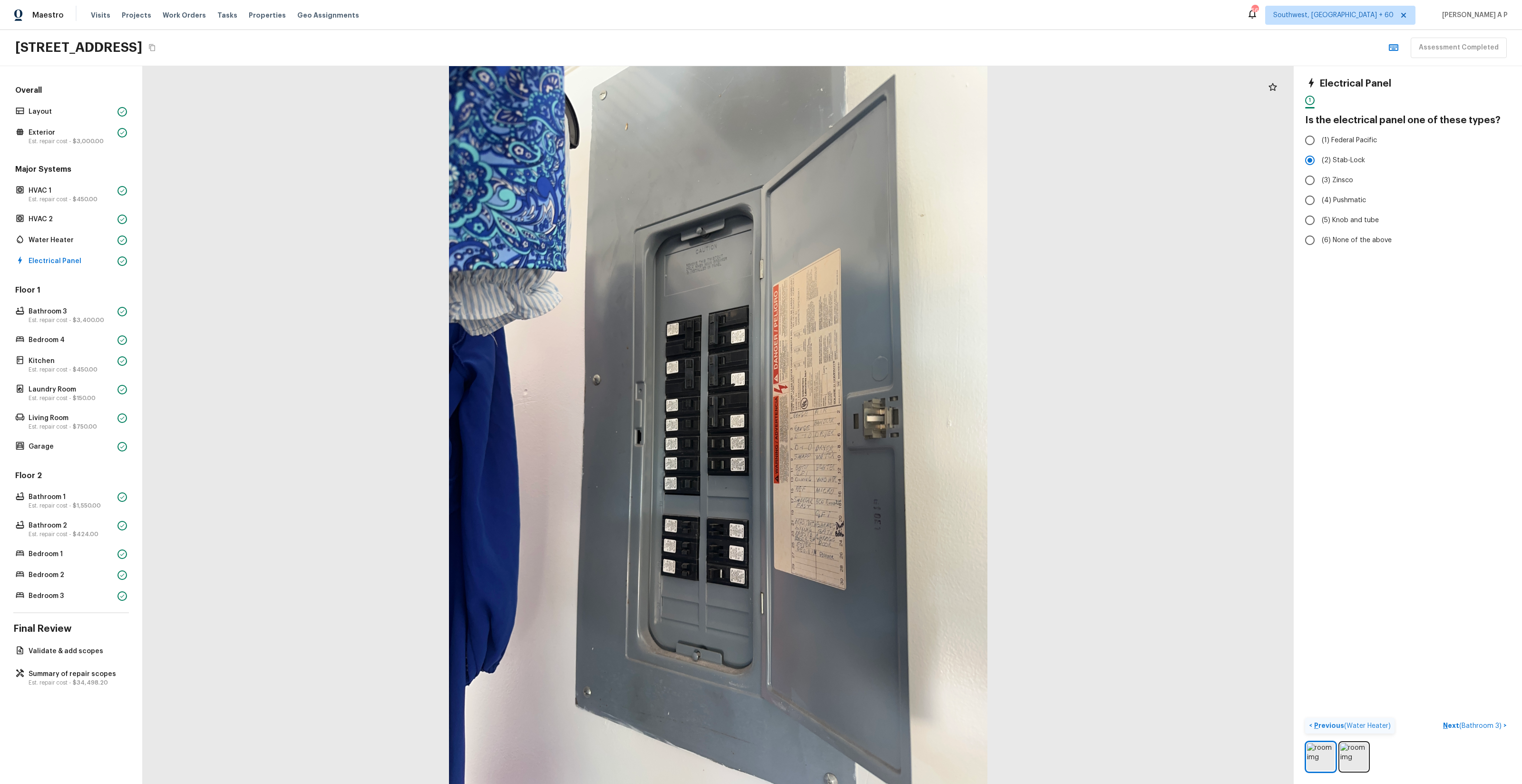
click at [1439, 718] on button "Next ( Bathroom 3 ) >" at bounding box center [1475, 725] width 72 height 16
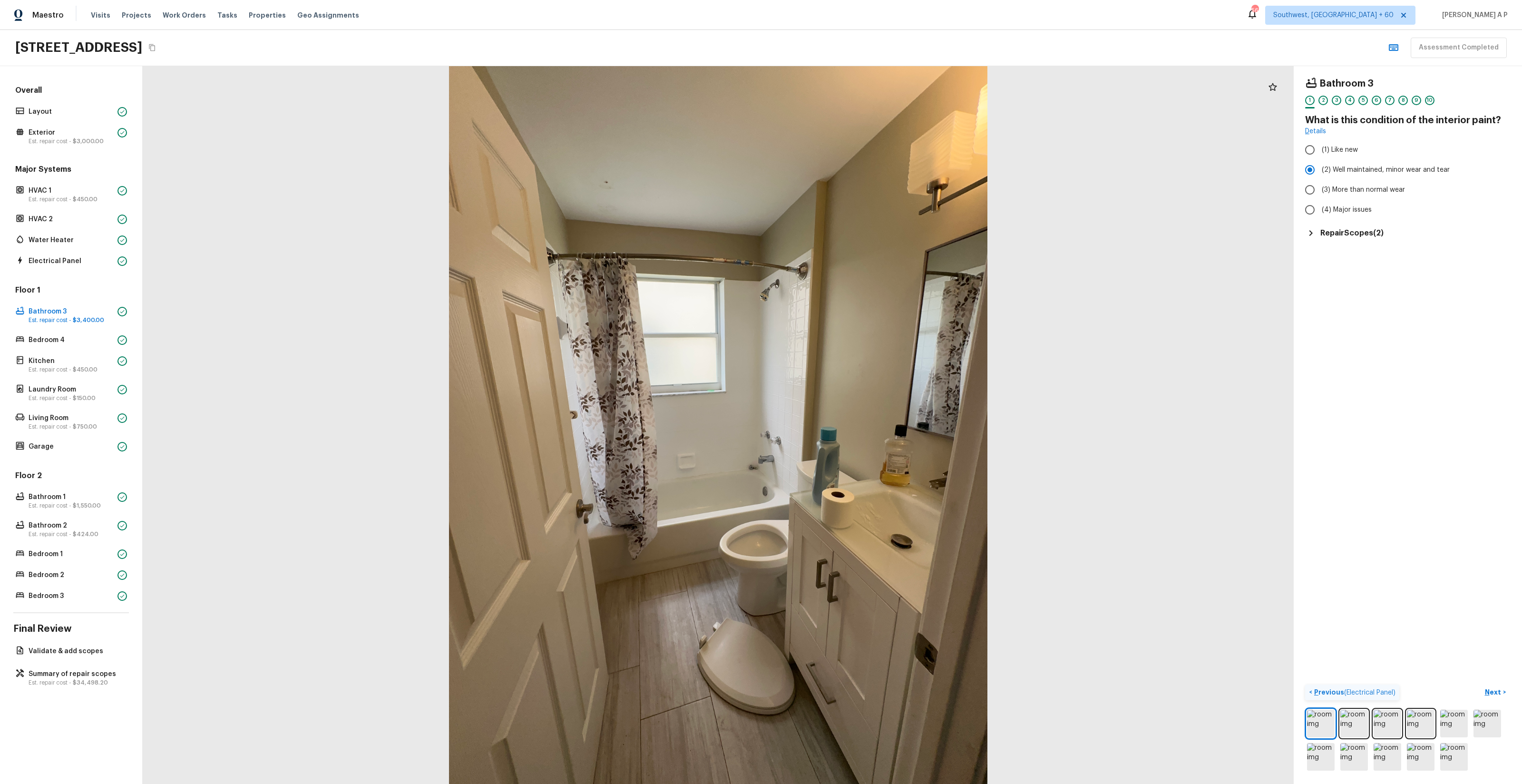
click at [1360, 220] on div "Bathroom 3 1 2 3 4 5 6 7 8 9 10 What is this condition of the interior paint? D…" at bounding box center [1408, 158] width 206 height 161
click at [1350, 237] on h5 "Repair Scopes ( 2 )" at bounding box center [1352, 233] width 64 height 11
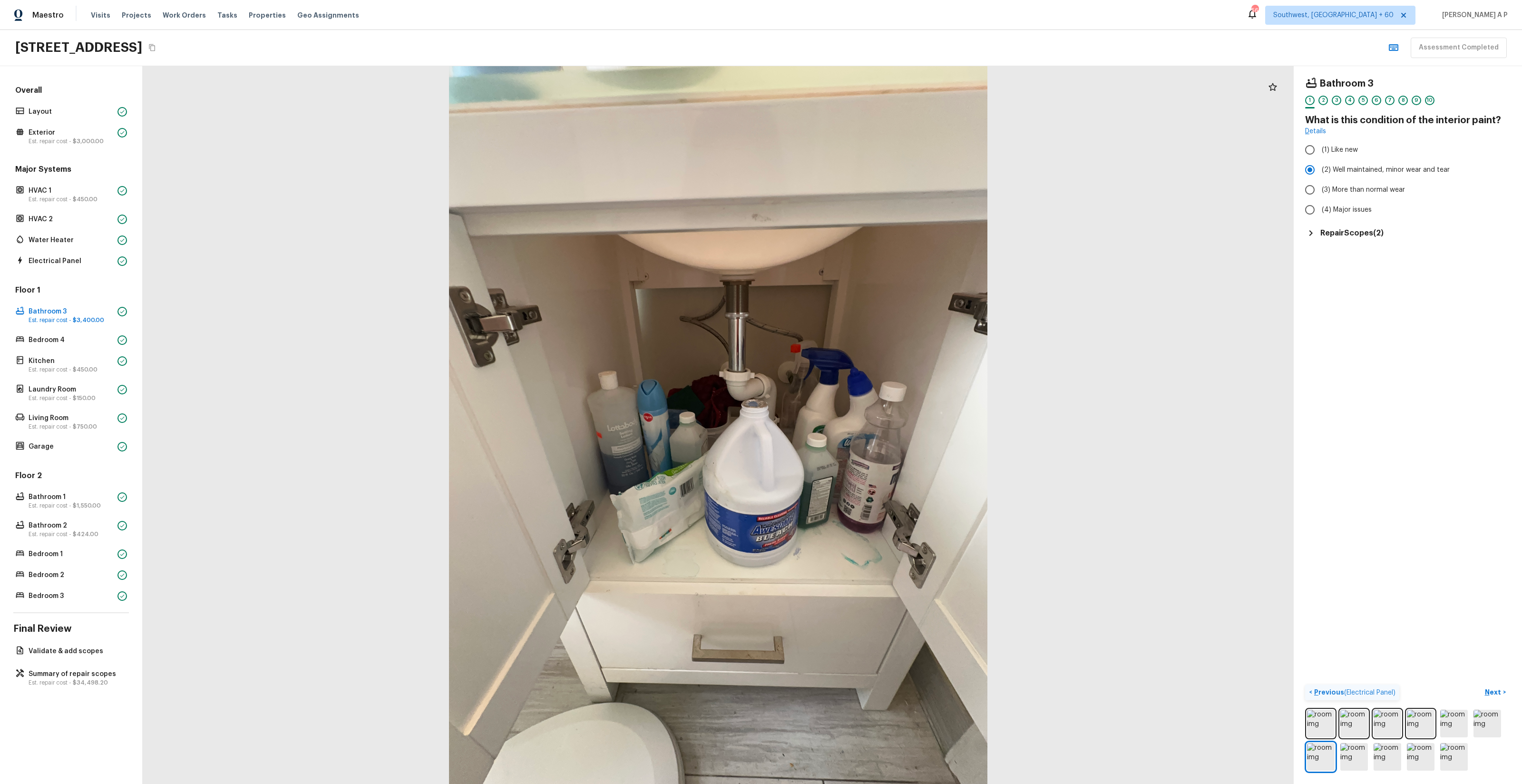
click at [1386, 230] on div "Repair Scopes ( 2 )" at bounding box center [1408, 233] width 206 height 11
click at [1359, 232] on h5 "Repair Scopes ( 2 )" at bounding box center [1352, 233] width 64 height 11
click at [1359, 232] on h5 "Repair Scopes ( 2 )" at bounding box center [1352, 233] width 64 height 11
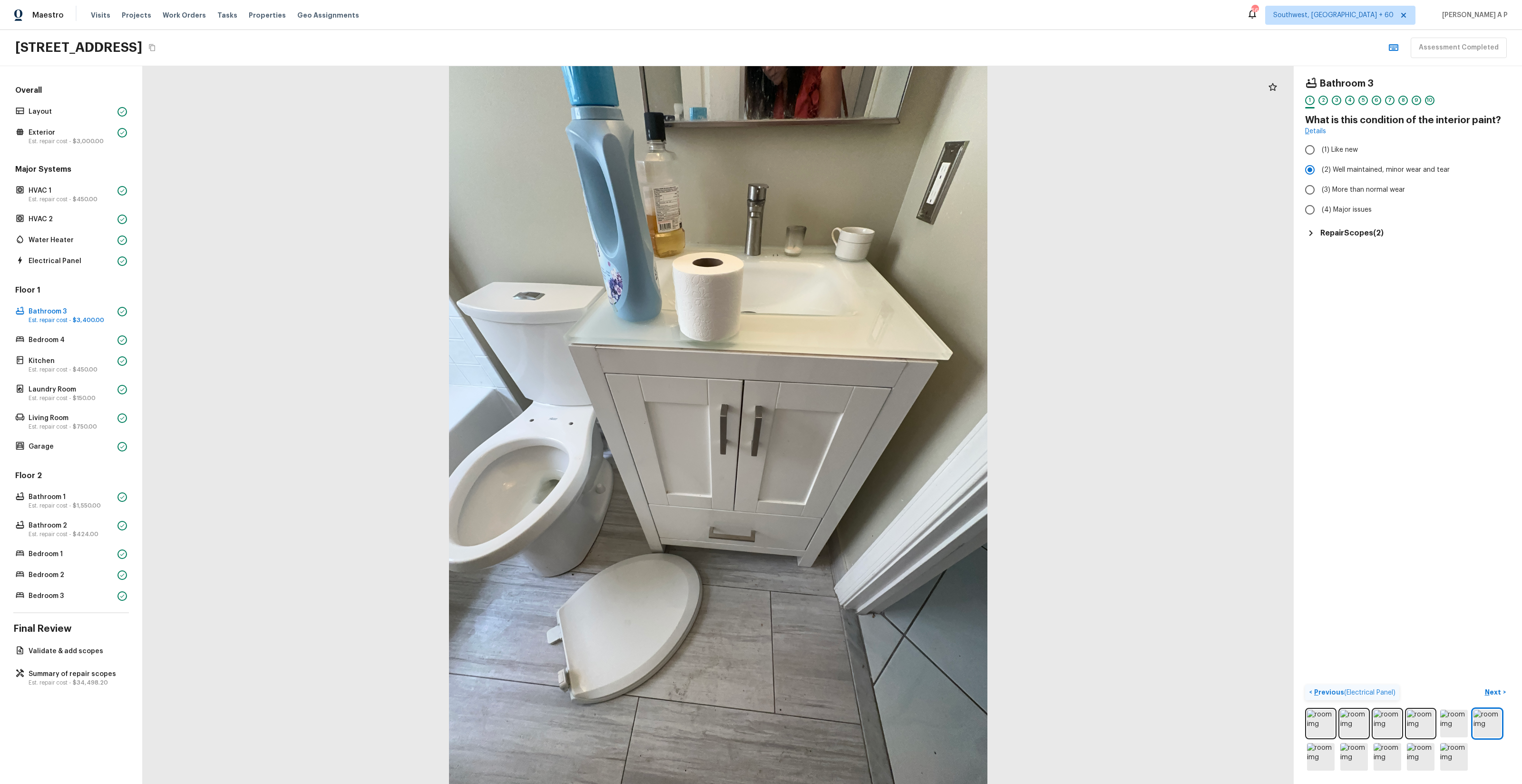
click at [1377, 232] on h5 "Repair Scopes ( 2 )" at bounding box center [1352, 233] width 64 height 11
click at [1375, 234] on h5 "Repair Scopes ( 2 )" at bounding box center [1352, 233] width 64 height 11
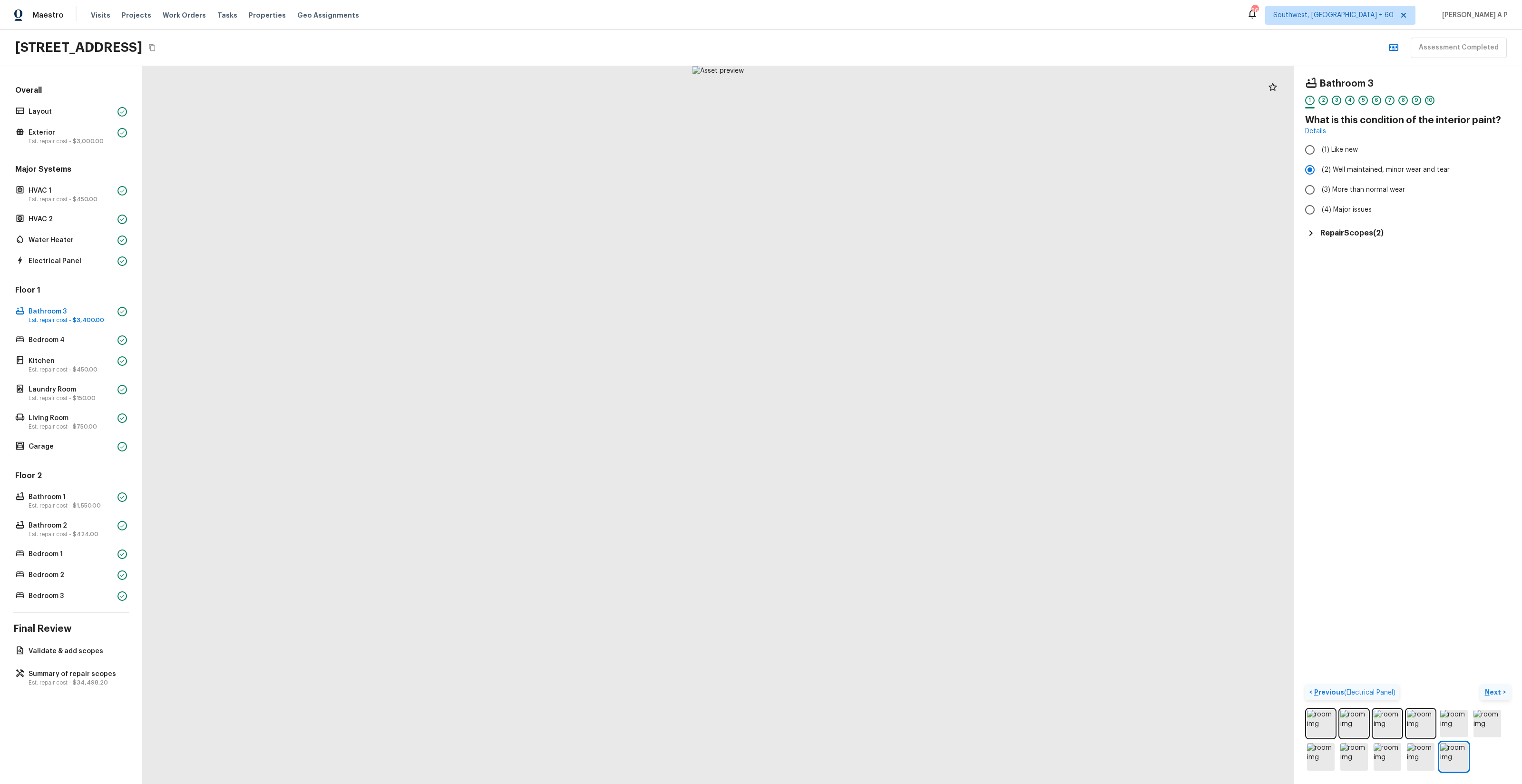
click at [1496, 696] on p "Next" at bounding box center [1493, 692] width 18 height 9
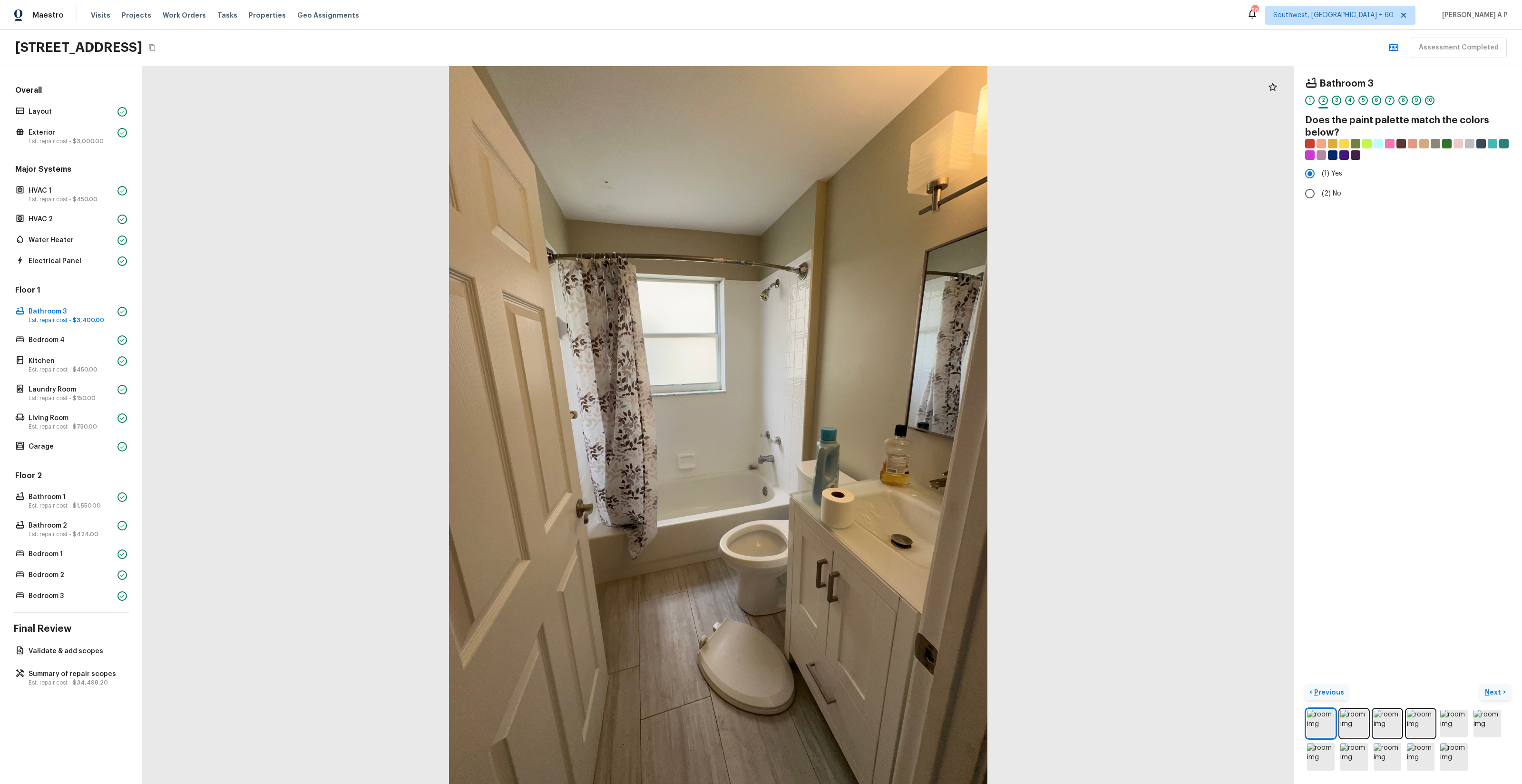
click at [1480, 684] on button "Next >" at bounding box center [1495, 692] width 31 height 16
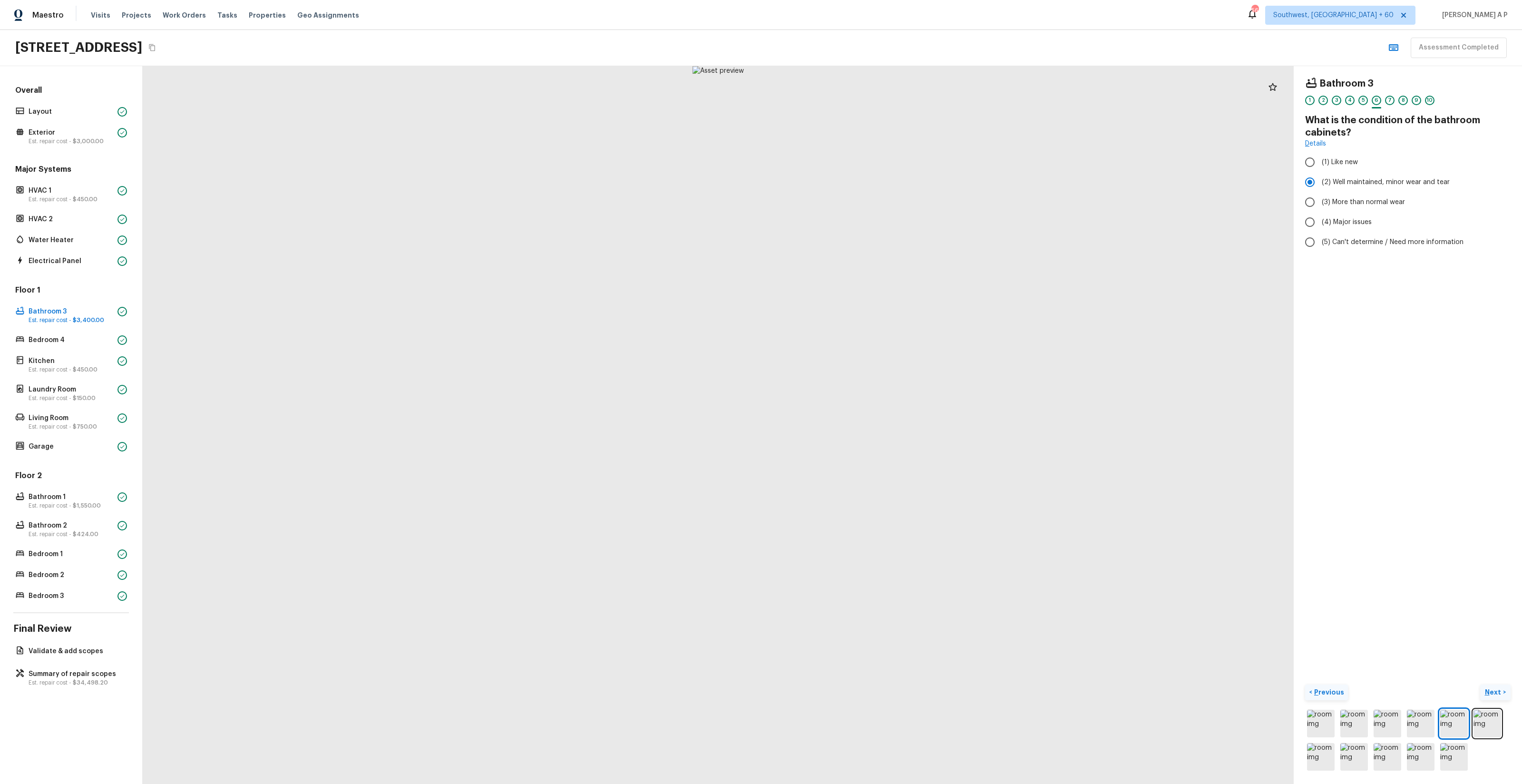
click at [1480, 684] on button "Next >" at bounding box center [1495, 692] width 31 height 16
click at [1440, 684] on button "Next ( Bedroom 4 ) >" at bounding box center [1475, 692] width 70 height 16
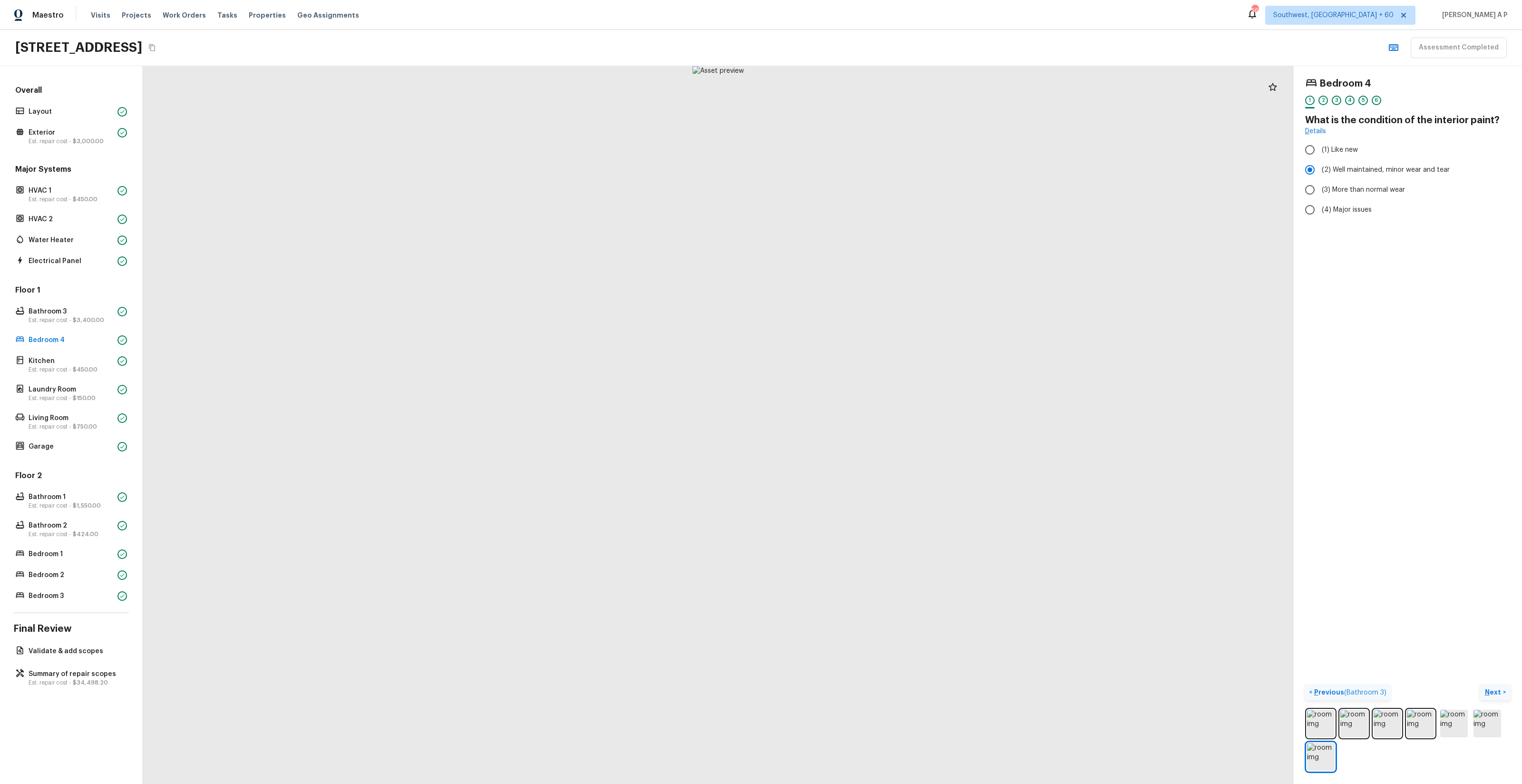
click at [1480, 684] on button "Next >" at bounding box center [1495, 692] width 31 height 16
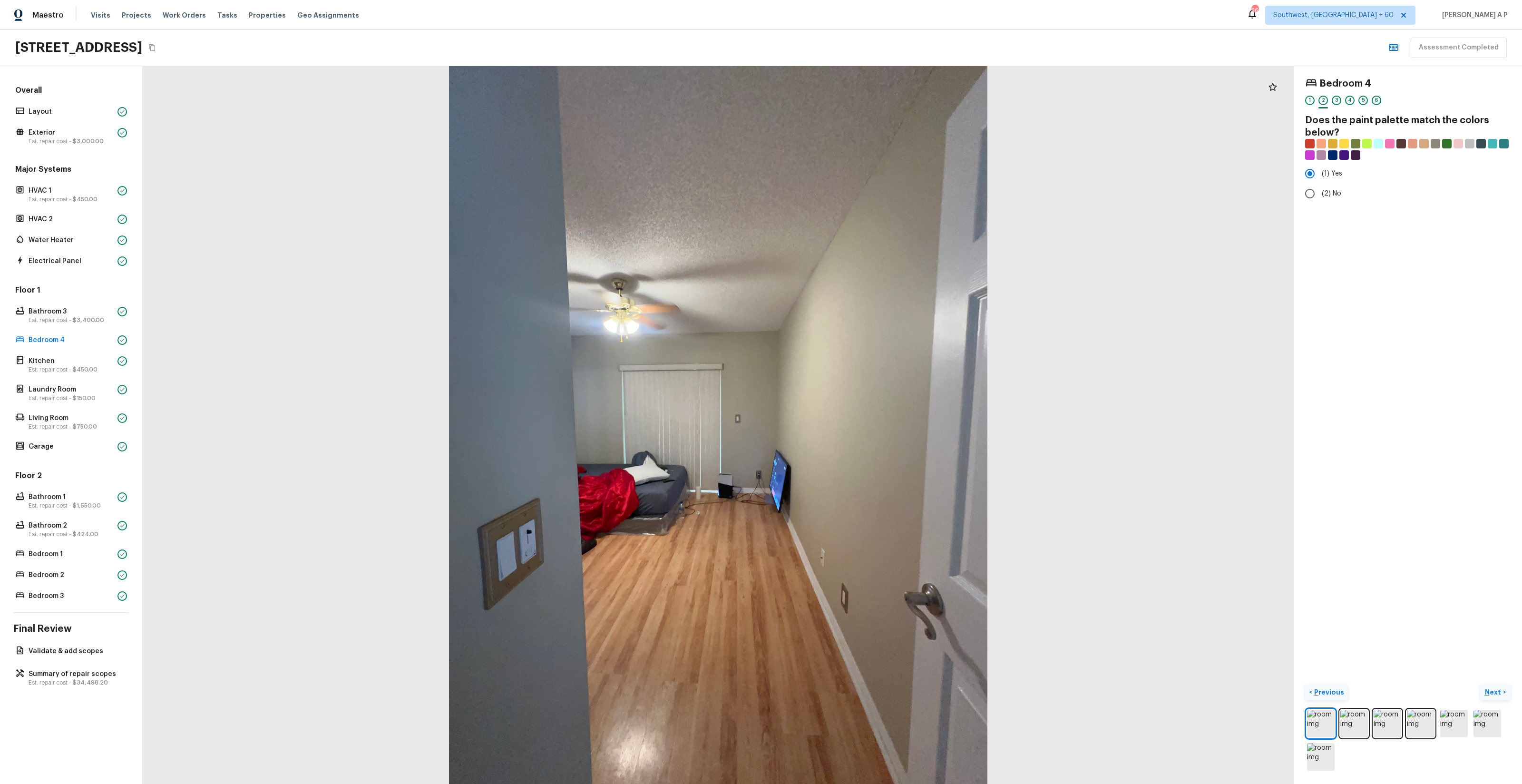
click at [1480, 684] on button "Next >" at bounding box center [1495, 692] width 31 height 16
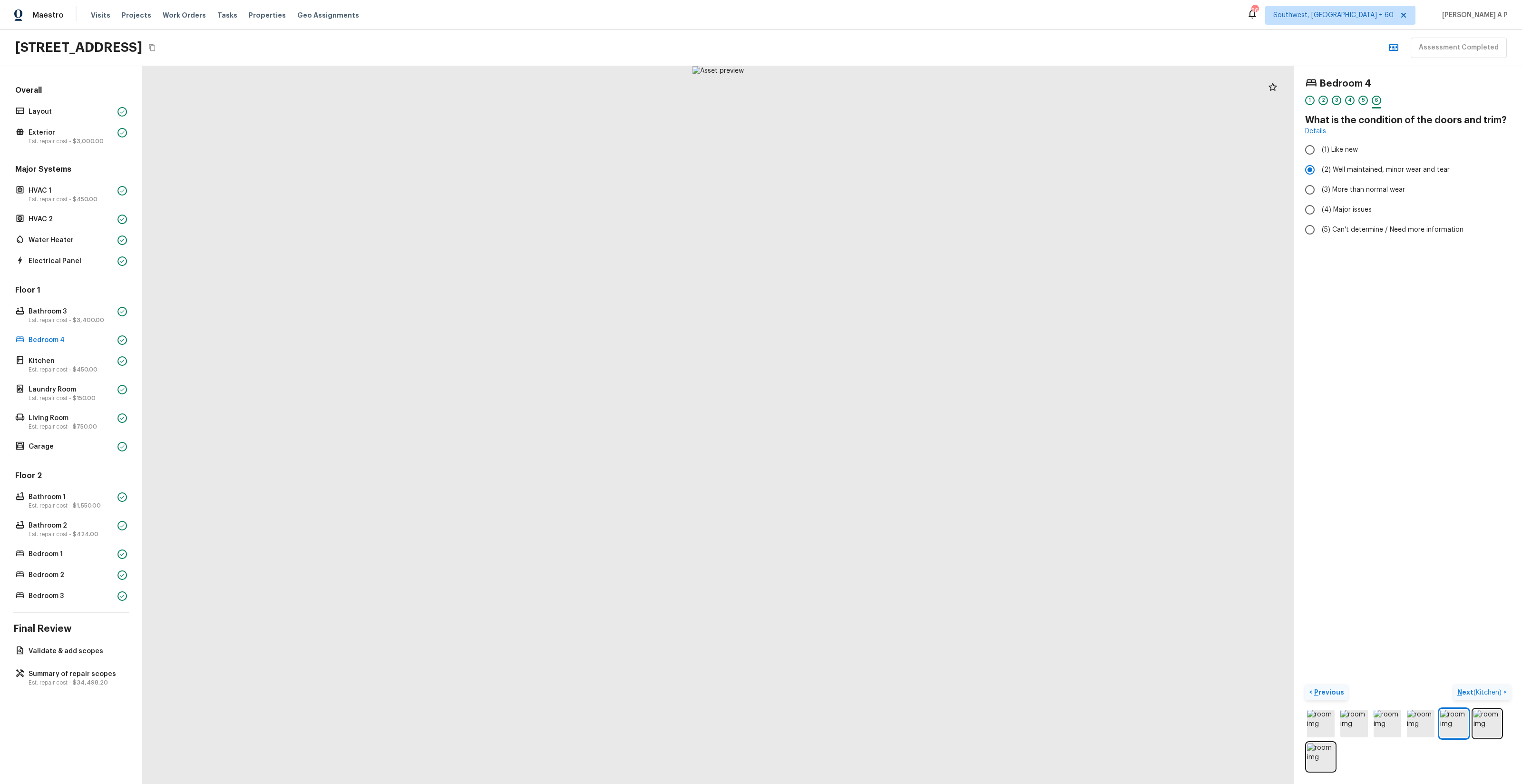
click at [1453, 684] on button "Next ( Kitchen ) >" at bounding box center [1482, 692] width 57 height 16
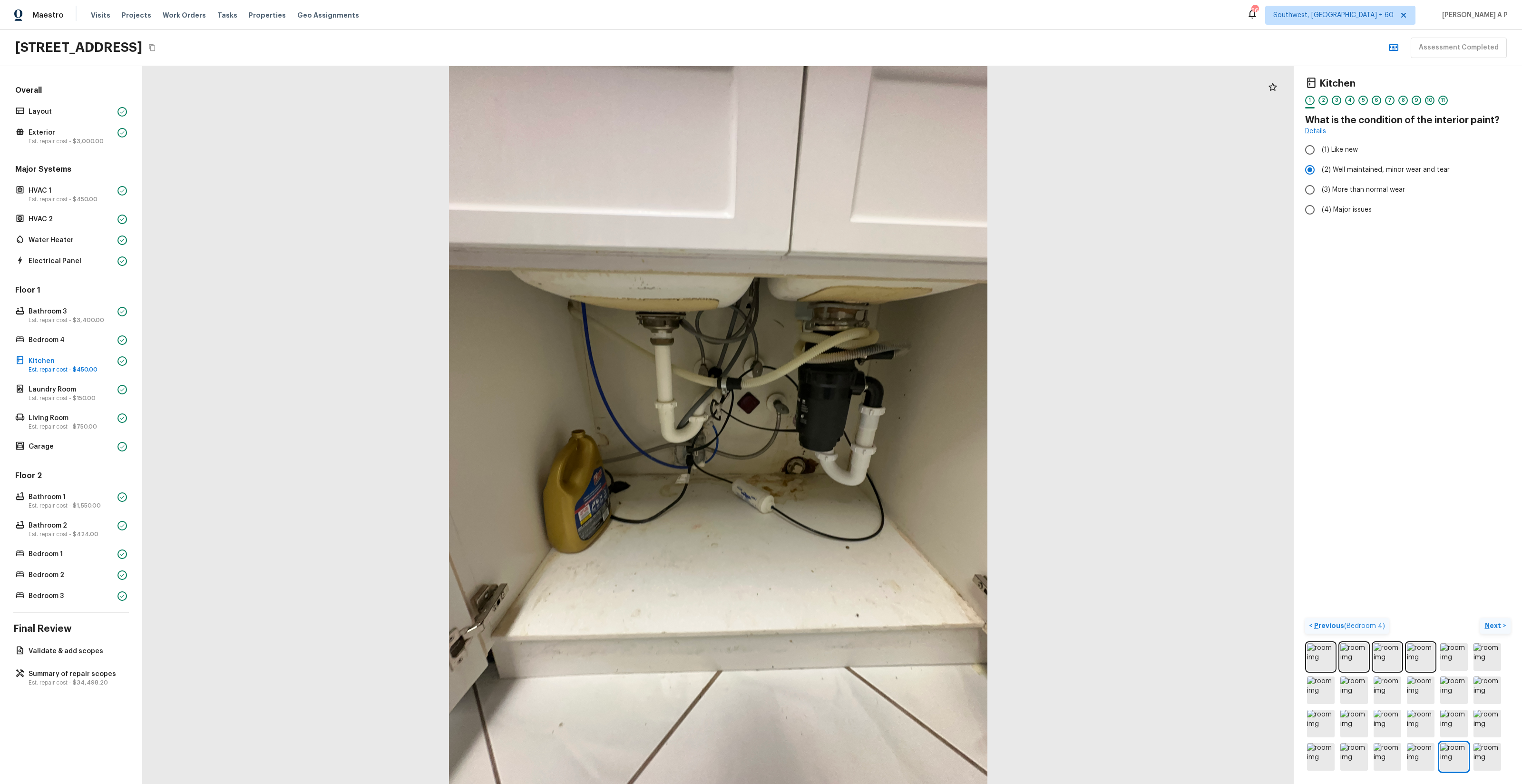
click at [1490, 621] on p "Next" at bounding box center [1493, 625] width 18 height 9
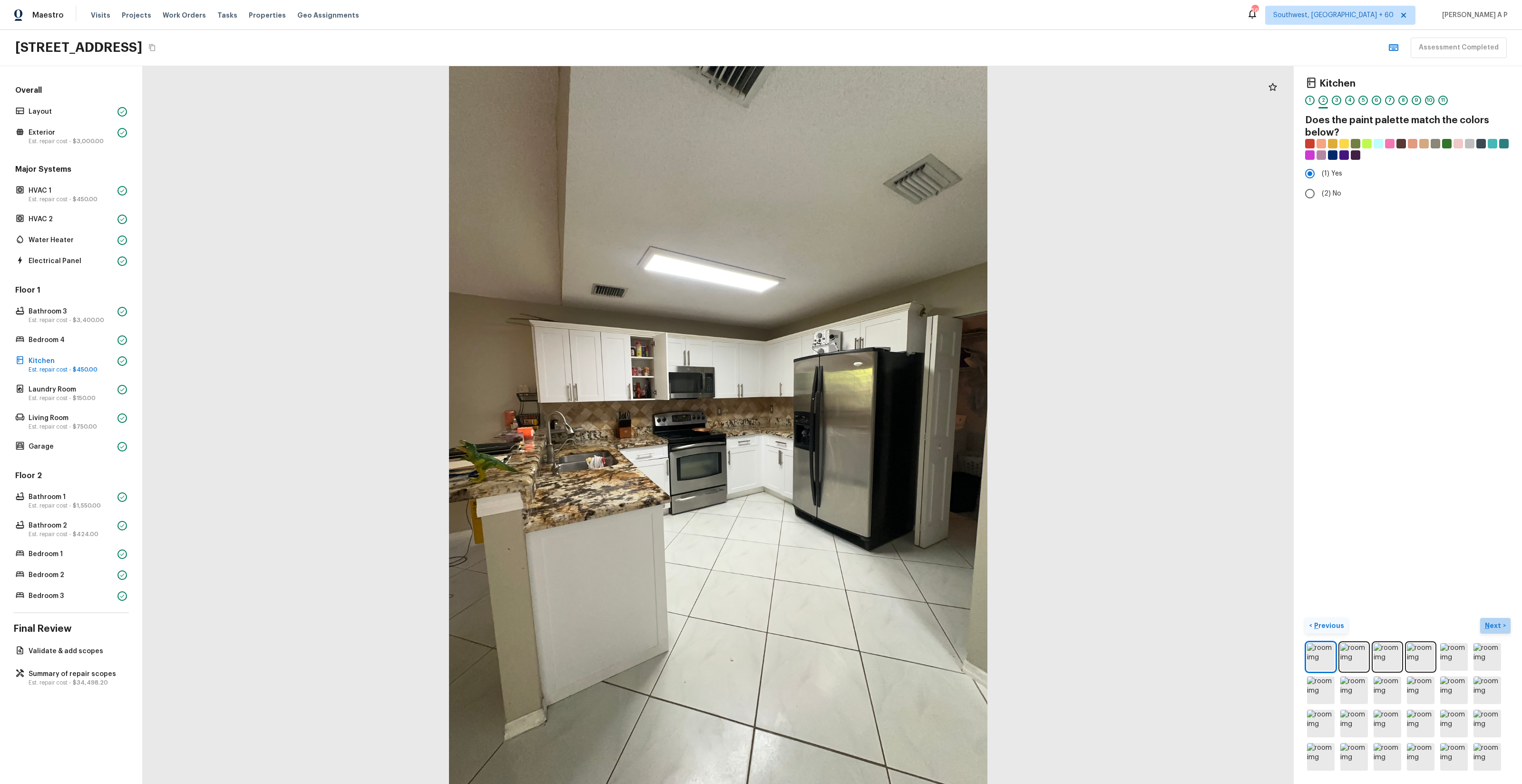
click at [1490, 621] on p "Next" at bounding box center [1493, 625] width 18 height 9
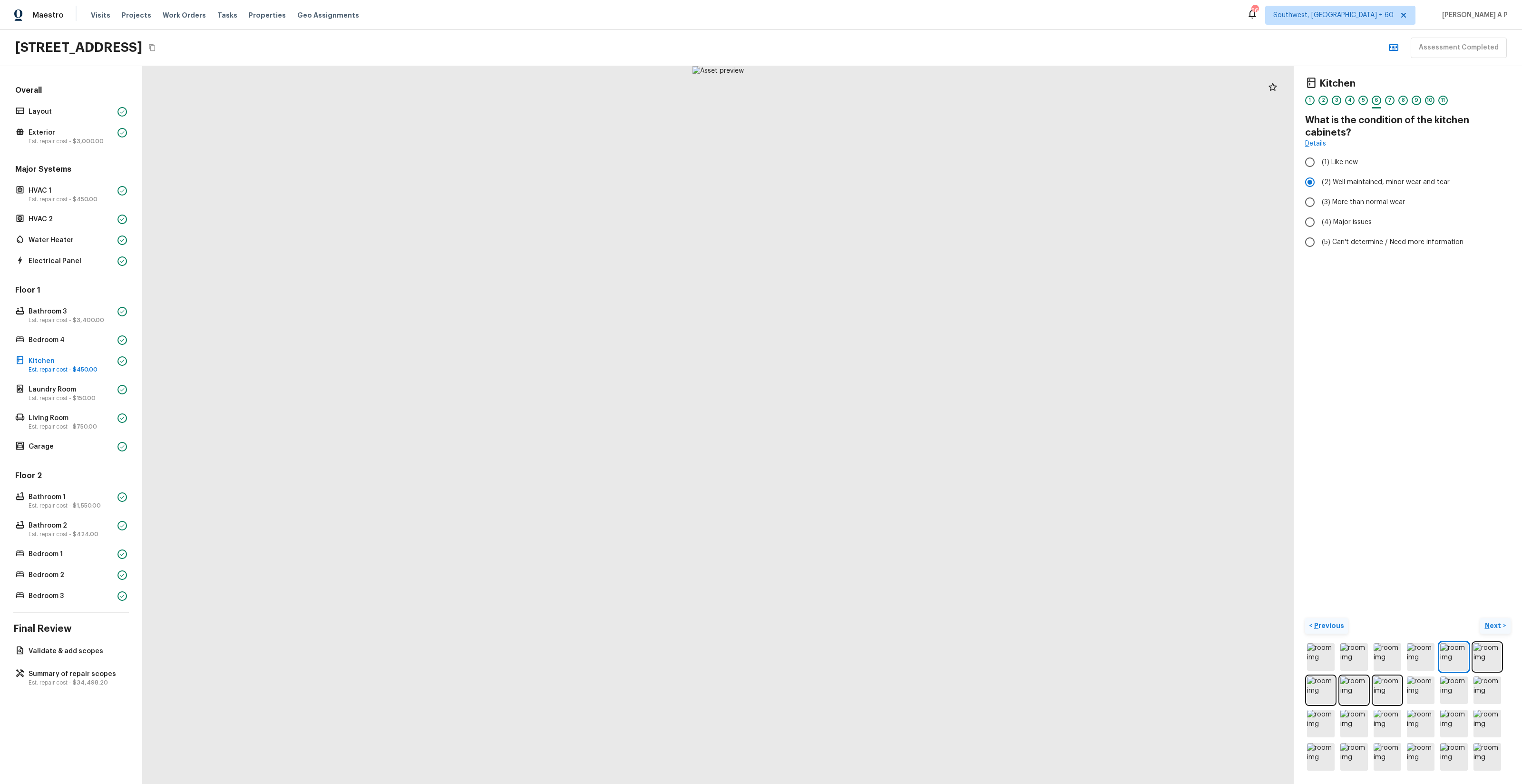
click at [1490, 621] on p "Next" at bounding box center [1493, 625] width 18 height 9
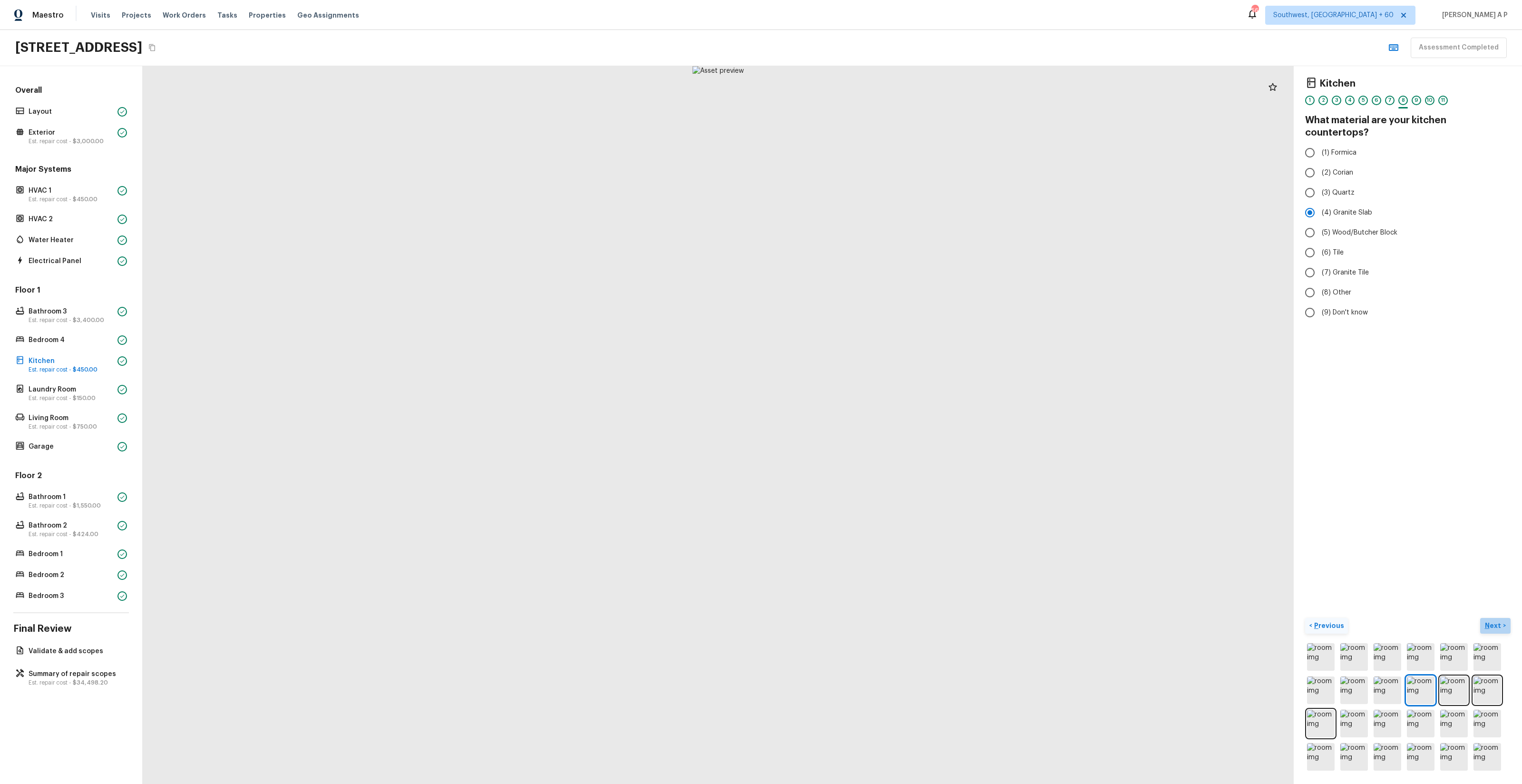
click at [1490, 621] on p "Next" at bounding box center [1493, 625] width 18 height 9
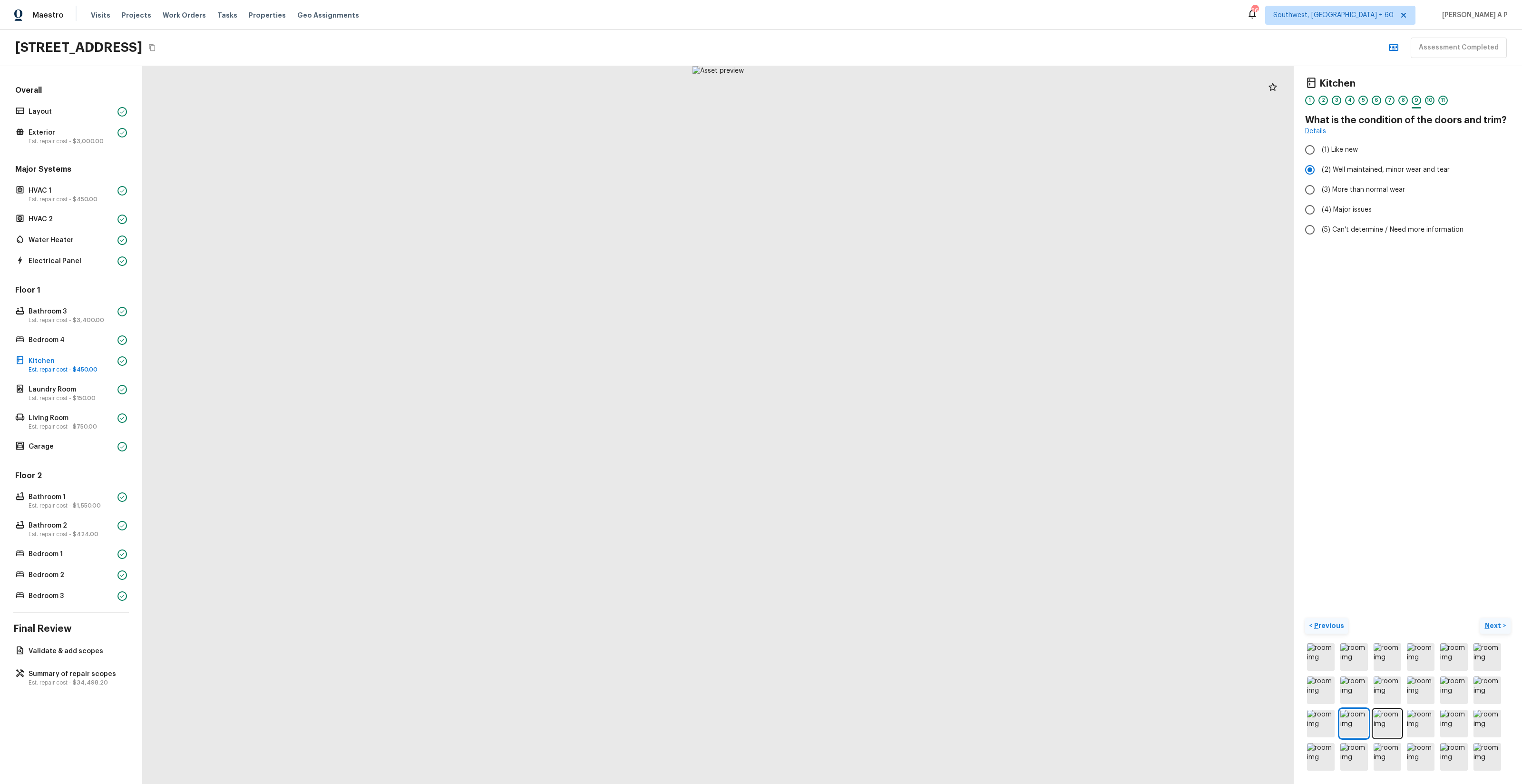
click at [1490, 621] on p "Next" at bounding box center [1493, 625] width 18 height 9
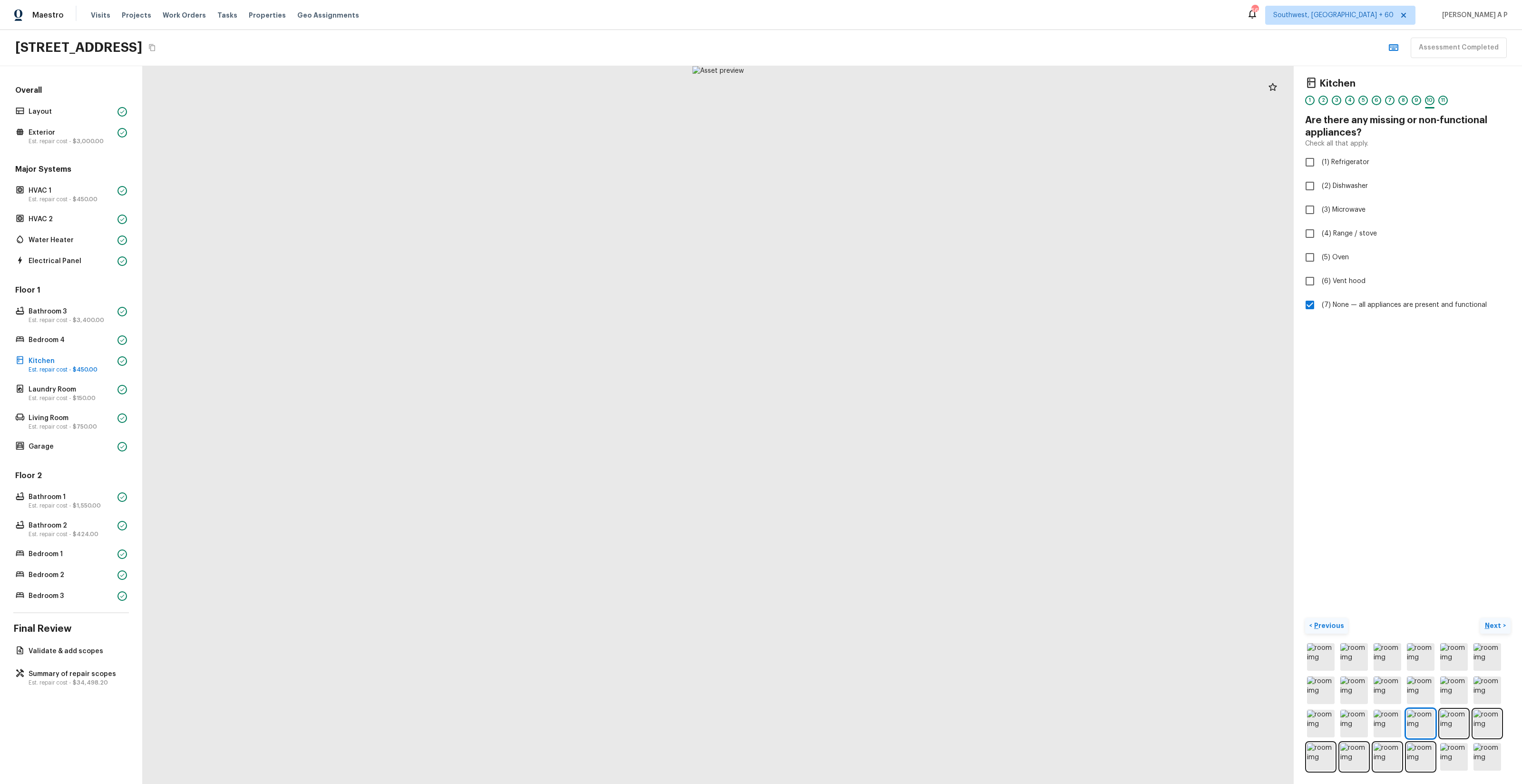
click at [1490, 621] on p "Next" at bounding box center [1493, 625] width 18 height 9
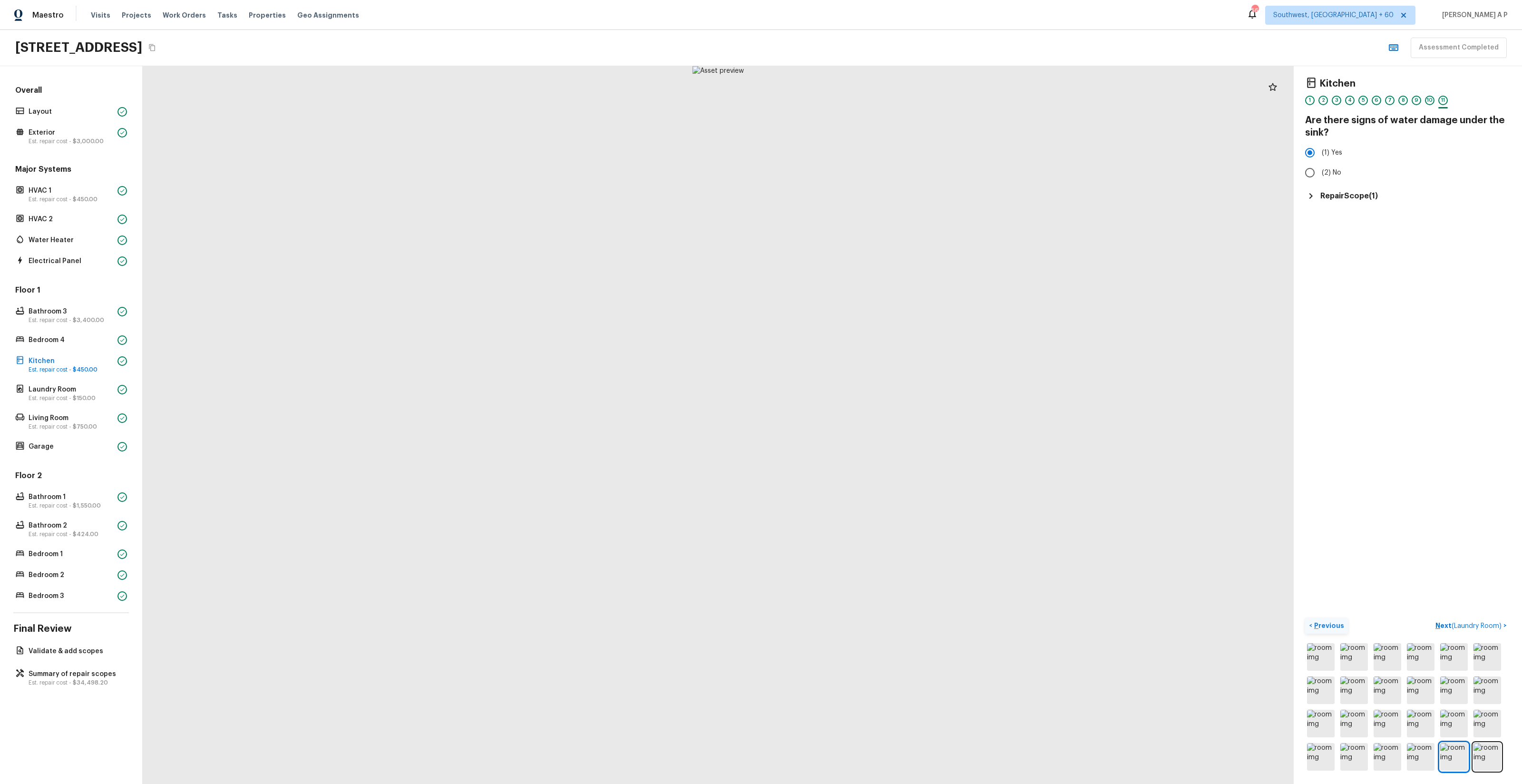
click at [1351, 194] on h5 "Repair Scope ( 1 )" at bounding box center [1349, 196] width 57 height 11
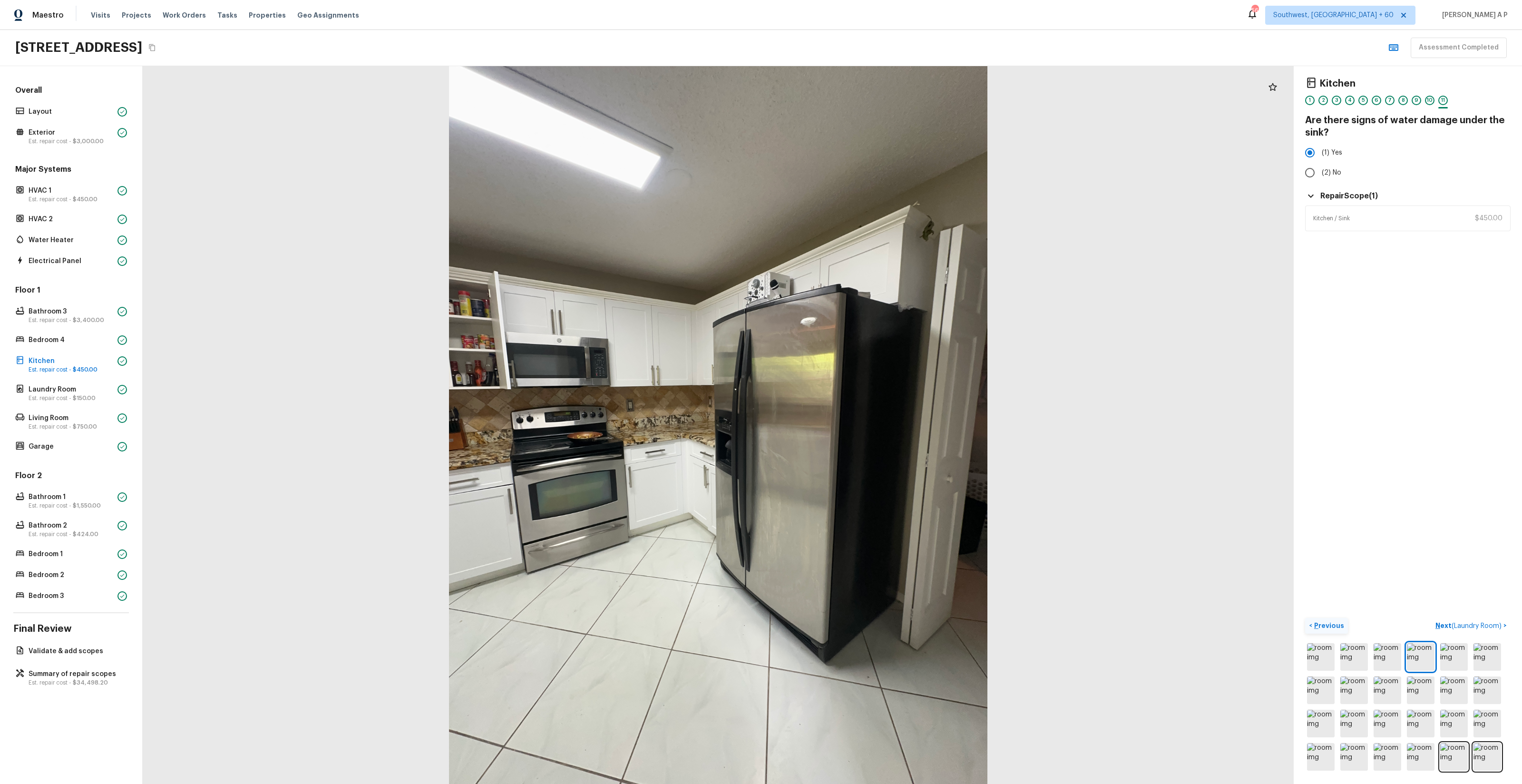
click at [1460, 635] on div "< Previous Next ( Laundry Room ) >" at bounding box center [1408, 695] width 206 height 154
click at [1460, 623] on span "( Laundry Room )" at bounding box center [1477, 626] width 50 height 7
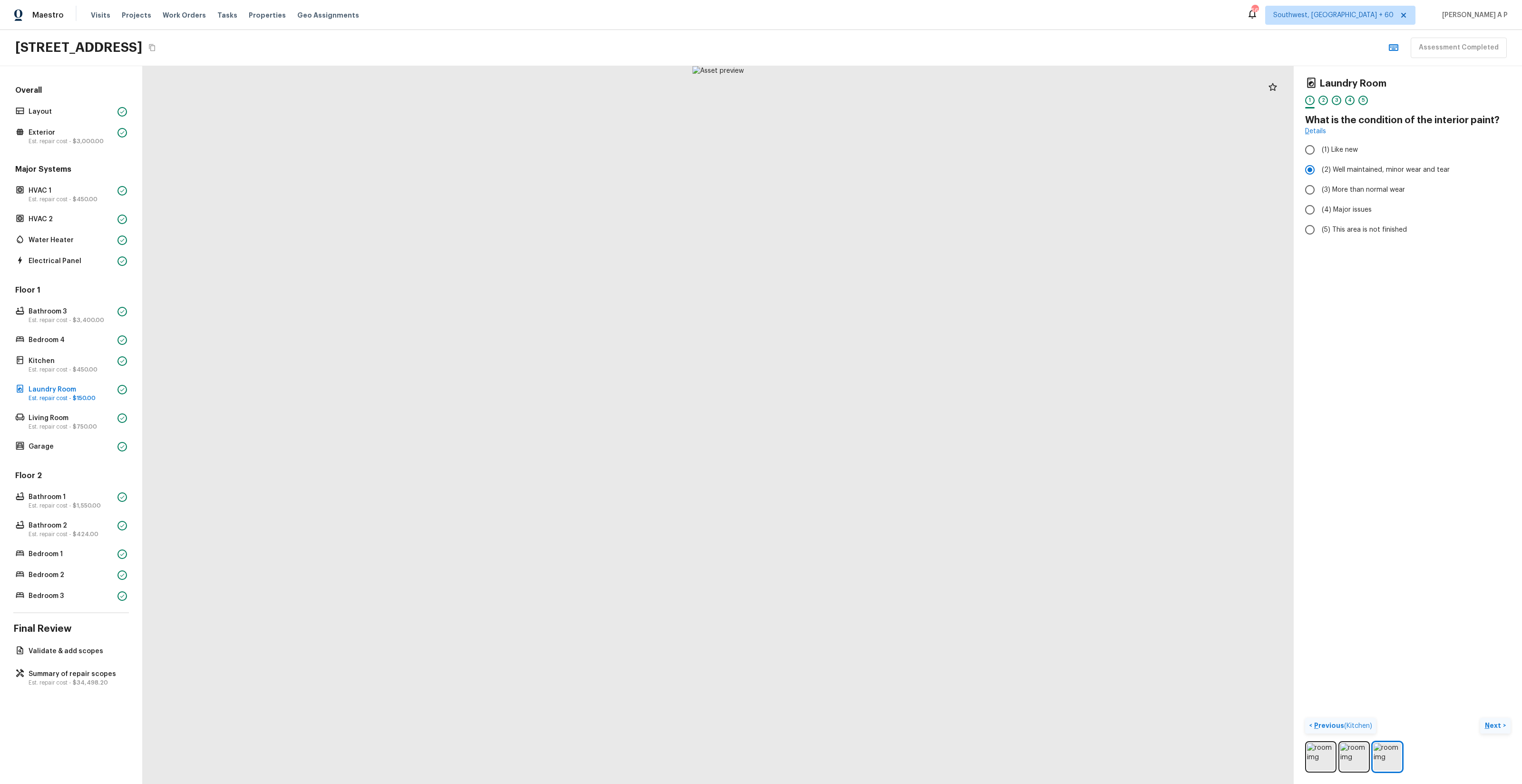
click at [1480, 718] on button "Next >" at bounding box center [1495, 725] width 31 height 16
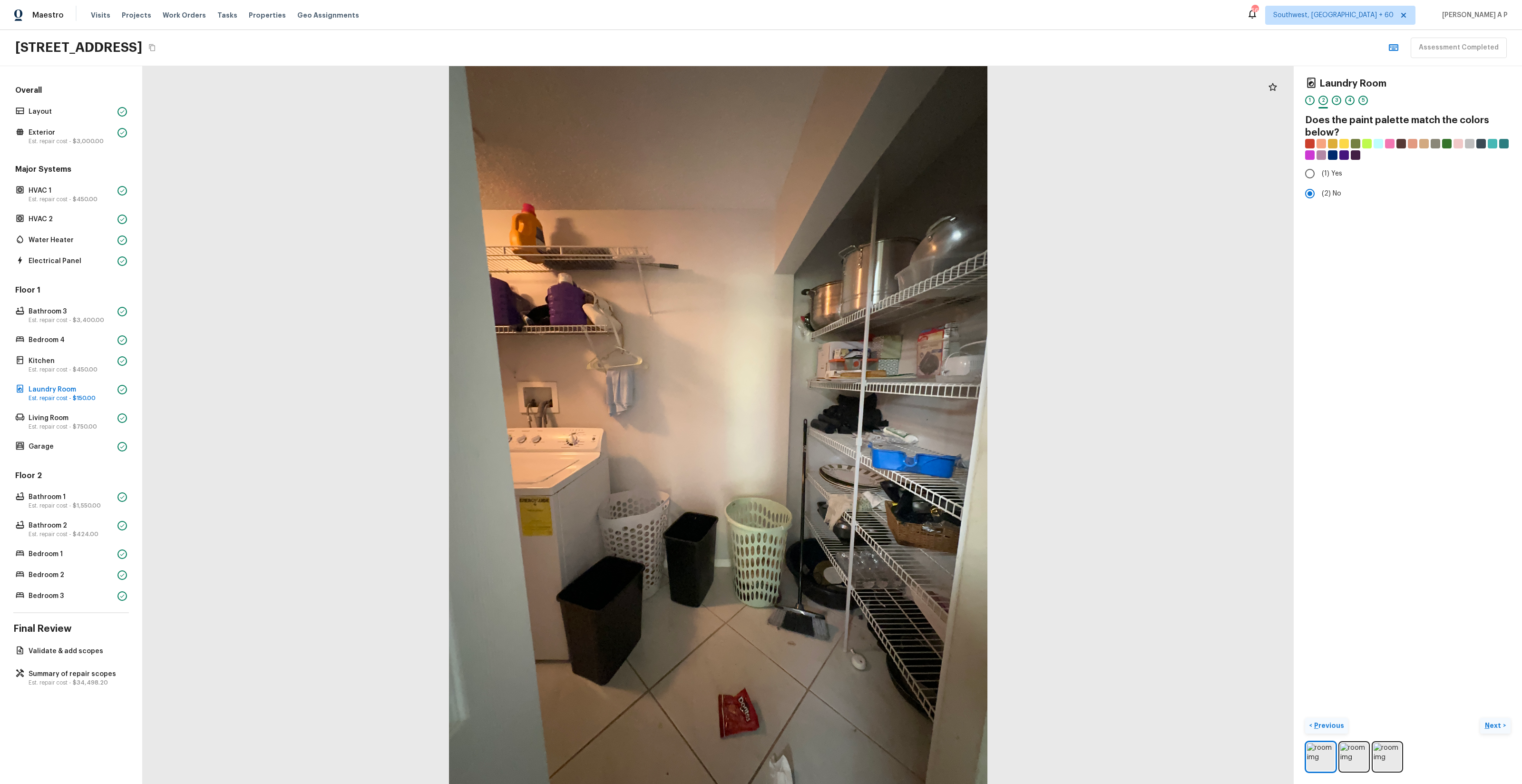
click at [1480, 718] on button "Next >" at bounding box center [1495, 725] width 31 height 16
click at [1338, 248] on h5 "Repair Scope ( 1 )" at bounding box center [1349, 253] width 57 height 11
click at [1343, 253] on h5 "Repair Scope ( 1 )" at bounding box center [1349, 253] width 57 height 11
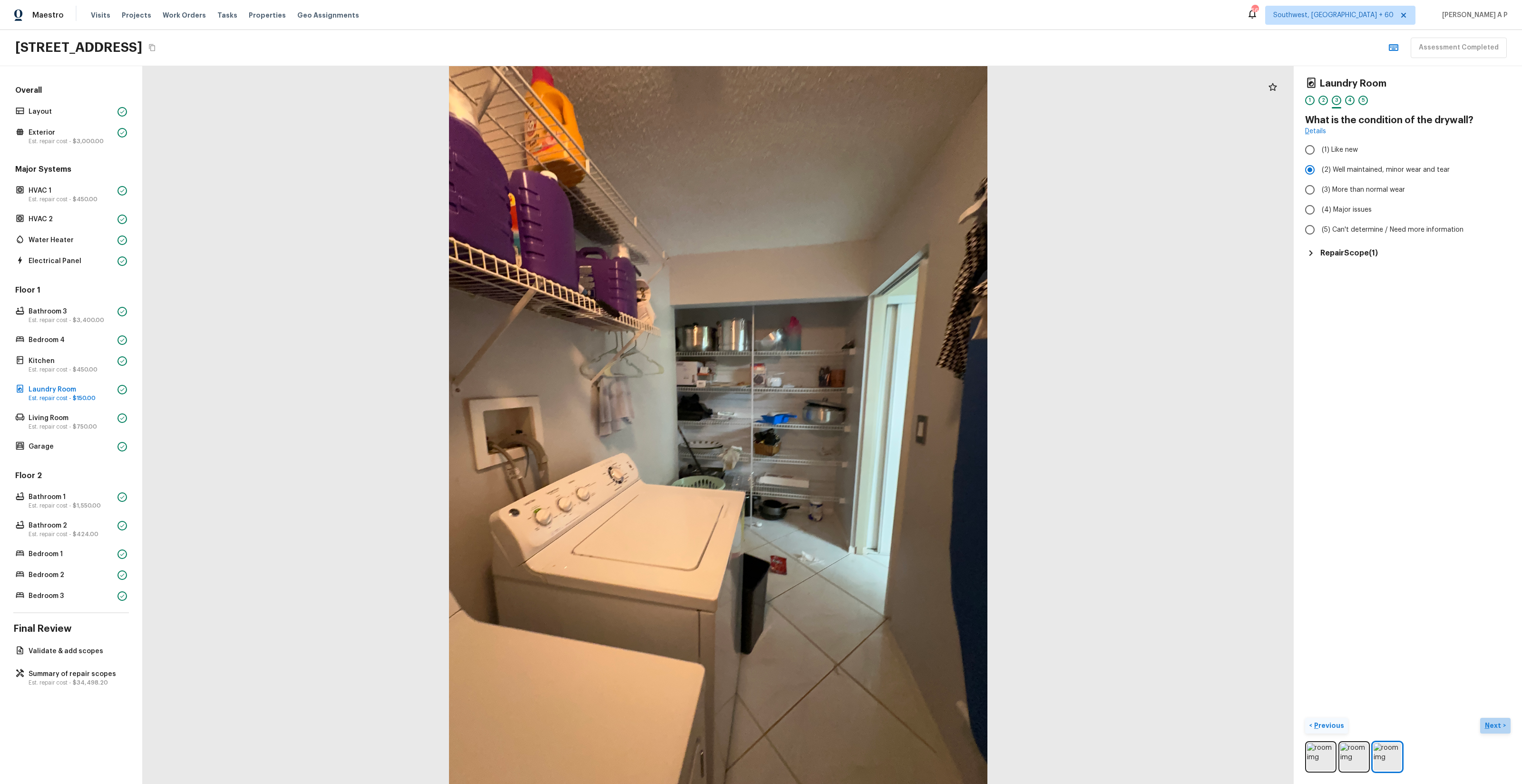
click at [1492, 733] on button "Next >" at bounding box center [1495, 725] width 31 height 16
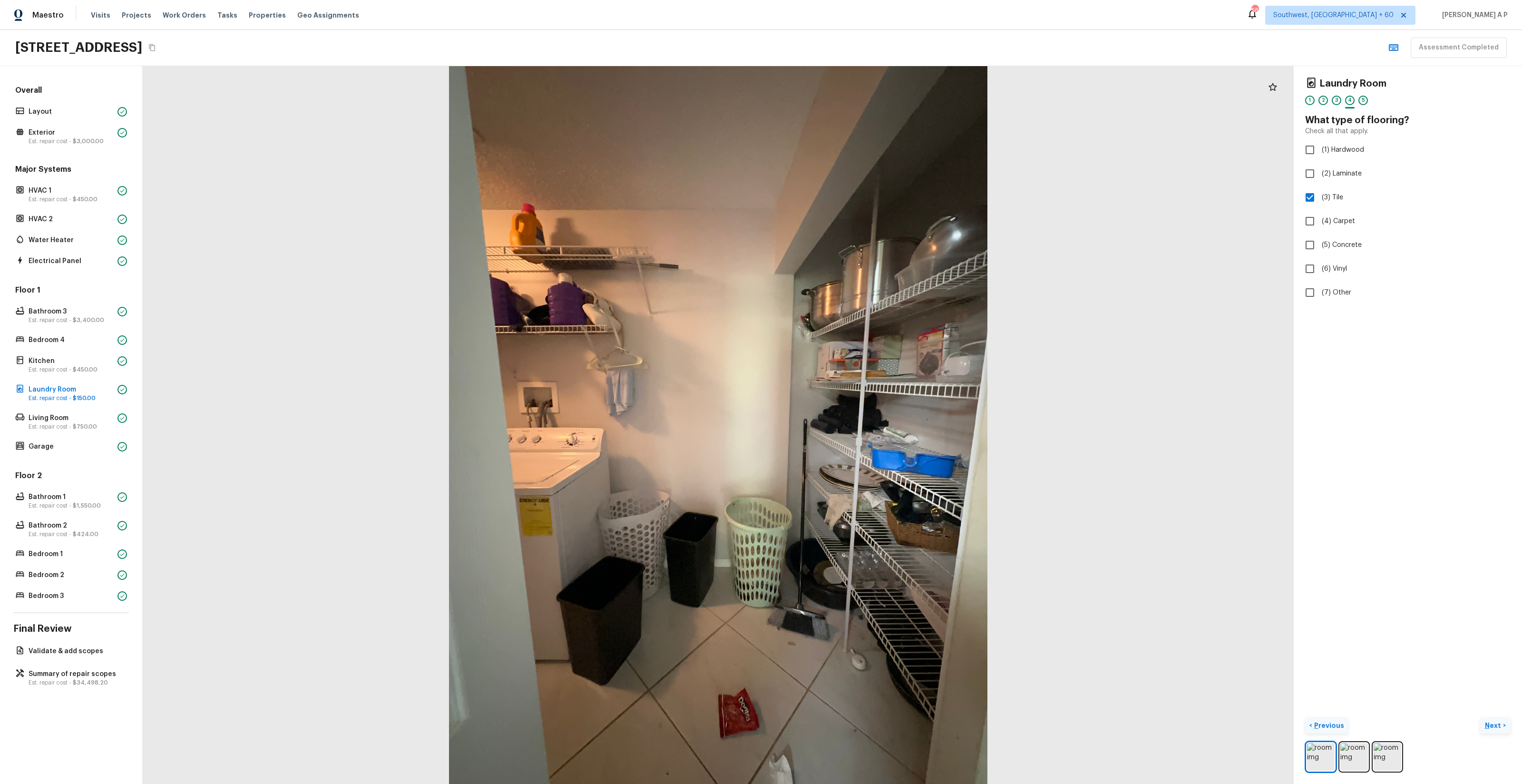
click at [1480, 718] on button "Next >" at bounding box center [1495, 725] width 31 height 16
click at [1439, 718] on button "Next ( Living Room ) >" at bounding box center [1474, 725] width 72 height 16
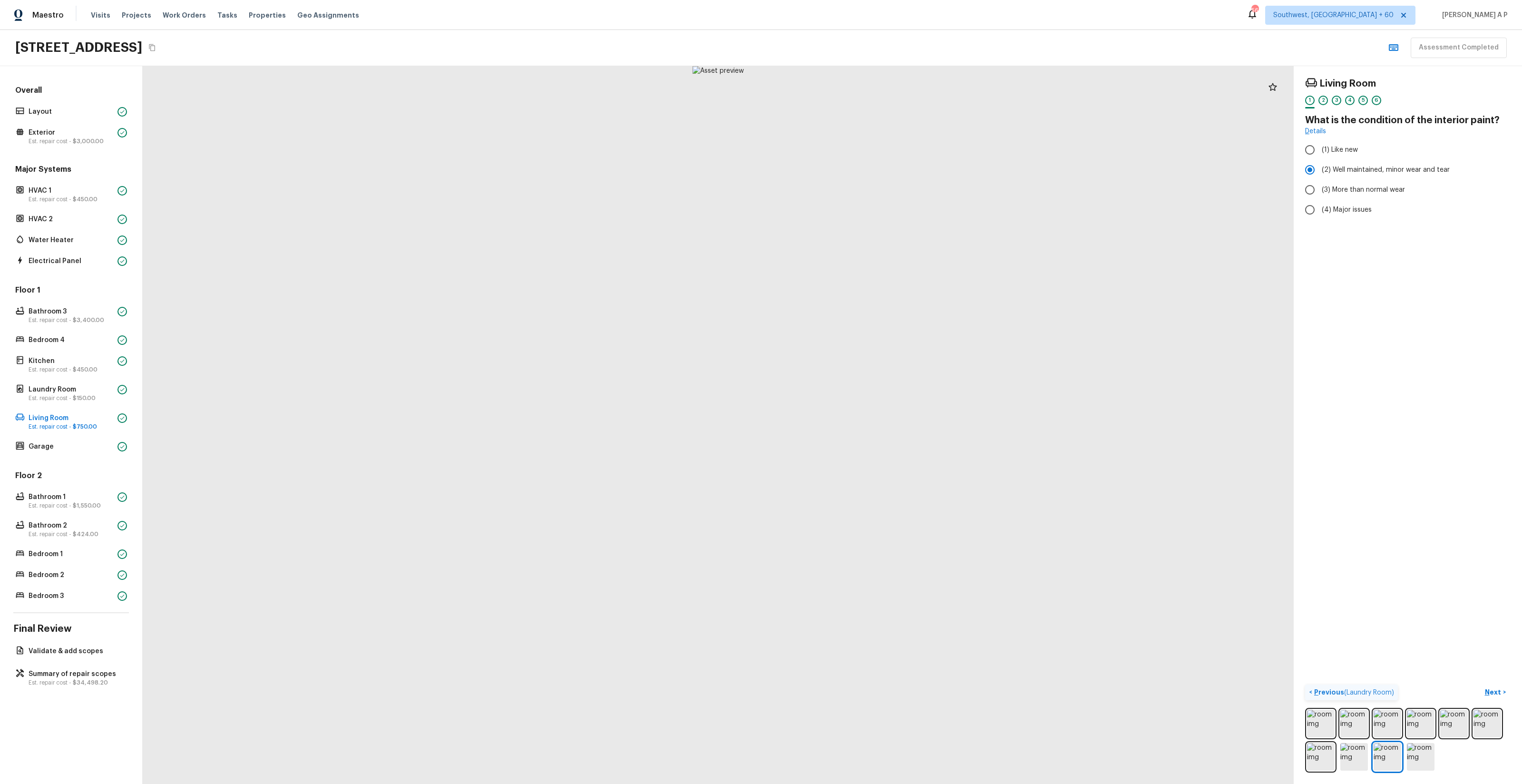
click at [1480, 684] on button "Next >" at bounding box center [1495, 692] width 31 height 16
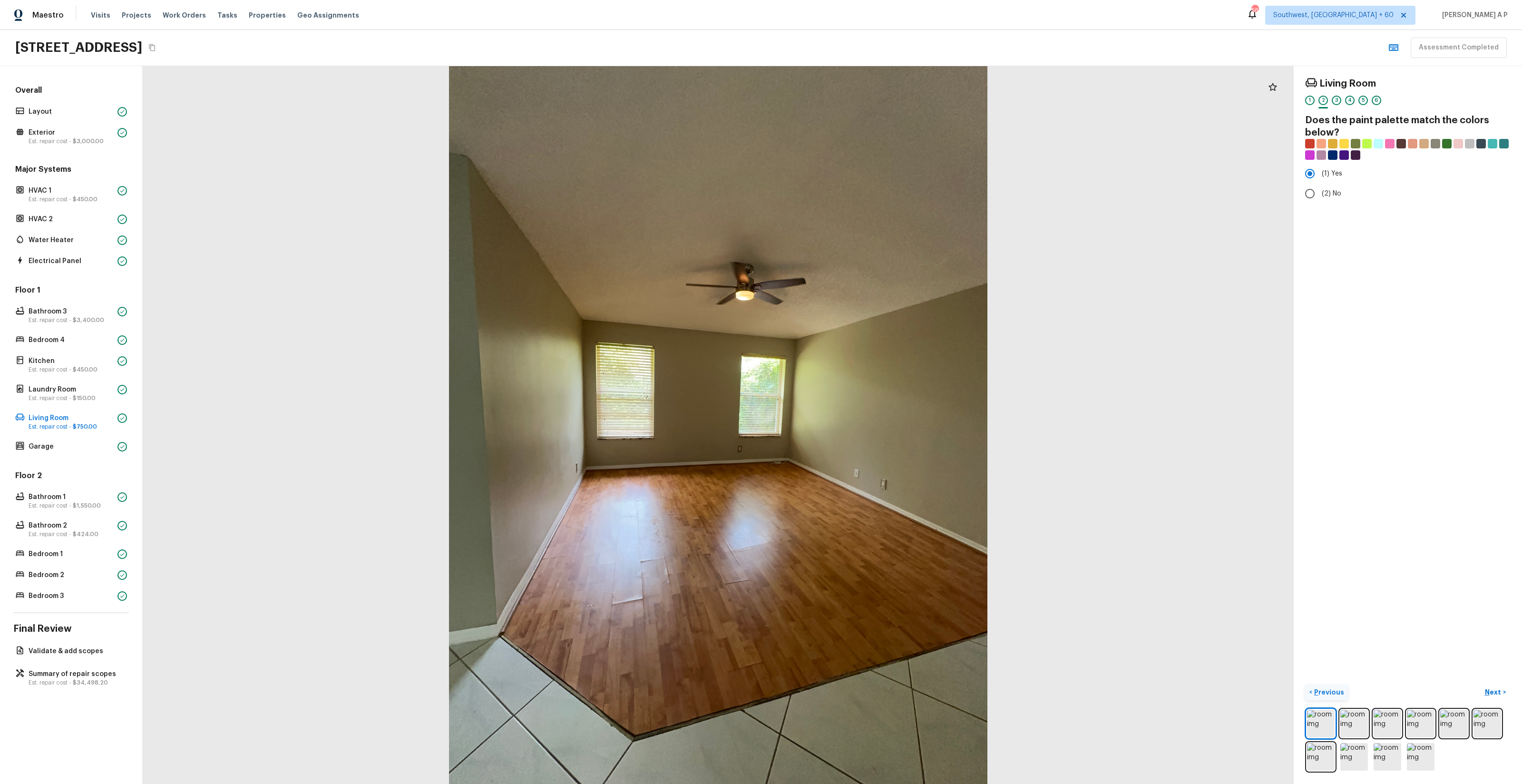
click at [1480, 684] on button "Next >" at bounding box center [1495, 692] width 31 height 16
click at [1387, 234] on div "Repair Scopes ( 2 )" at bounding box center [1408, 233] width 206 height 11
click at [1495, 689] on p "Next" at bounding box center [1493, 692] width 18 height 9
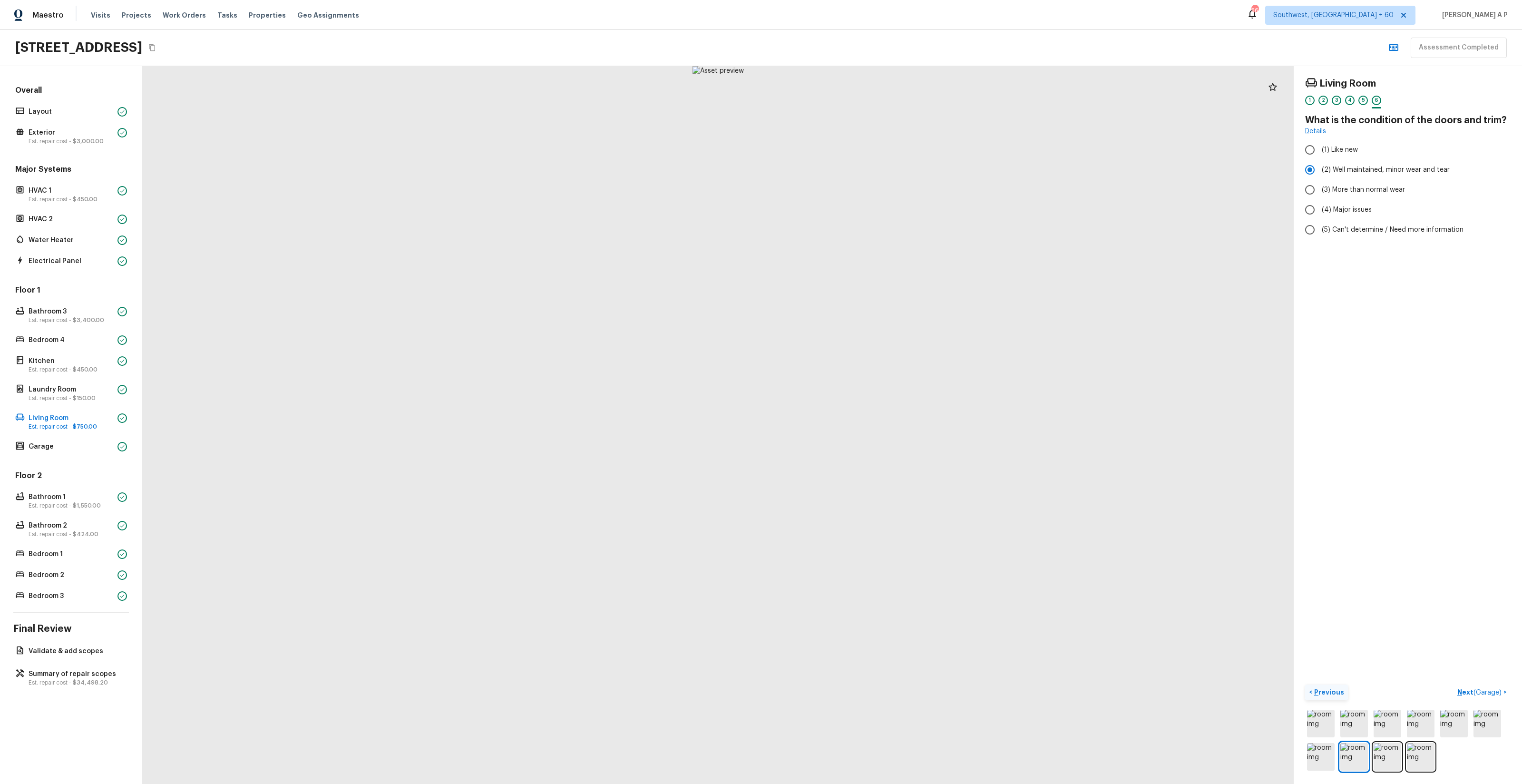
click at [1495, 689] on span "( Garage )" at bounding box center [1487, 692] width 28 height 7
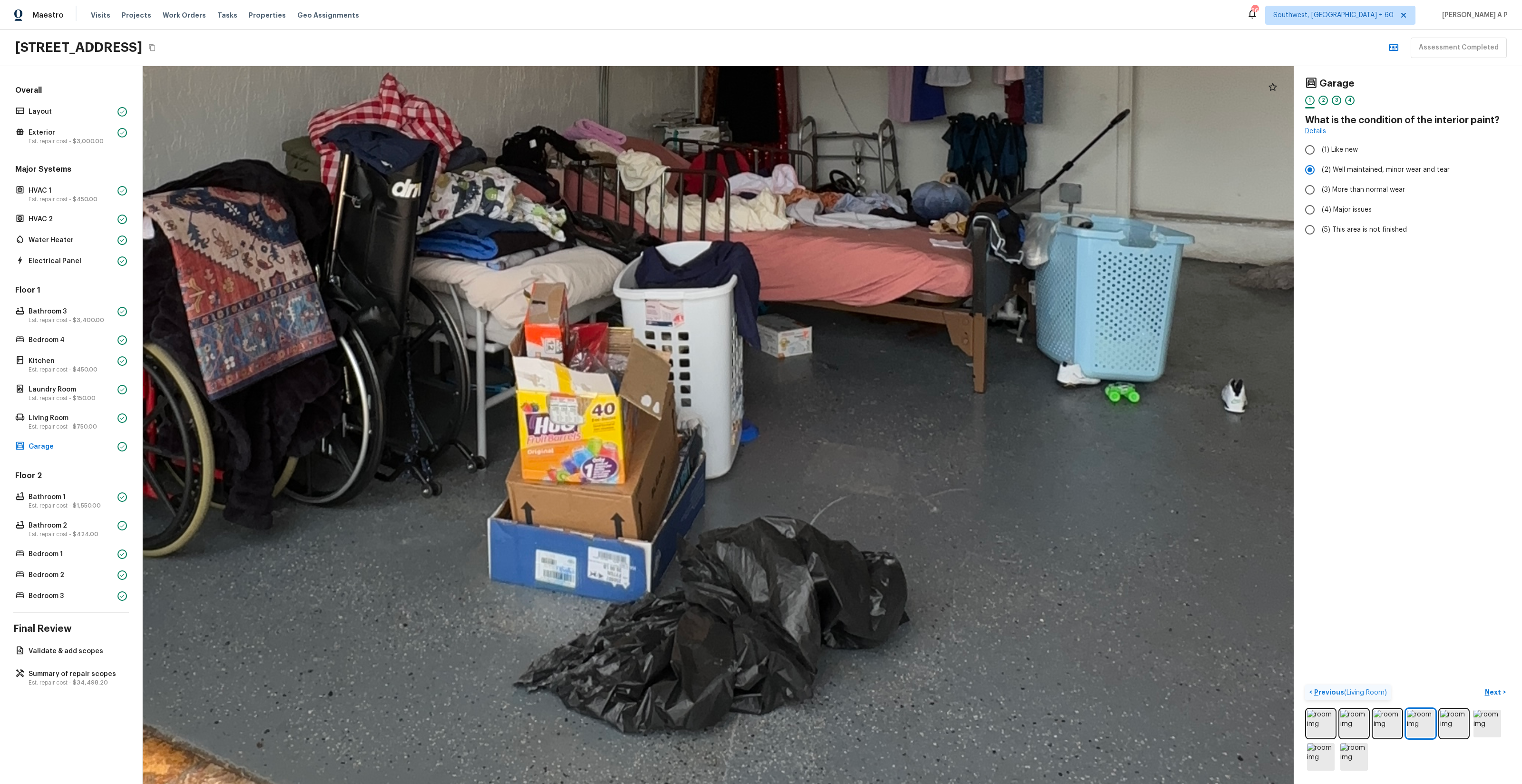
drag, startPoint x: 752, startPoint y: 358, endPoint x: 787, endPoint y: 619, distance: 263.3
click at [787, 619] on div at bounding box center [554, 76] width 4781 height 2981
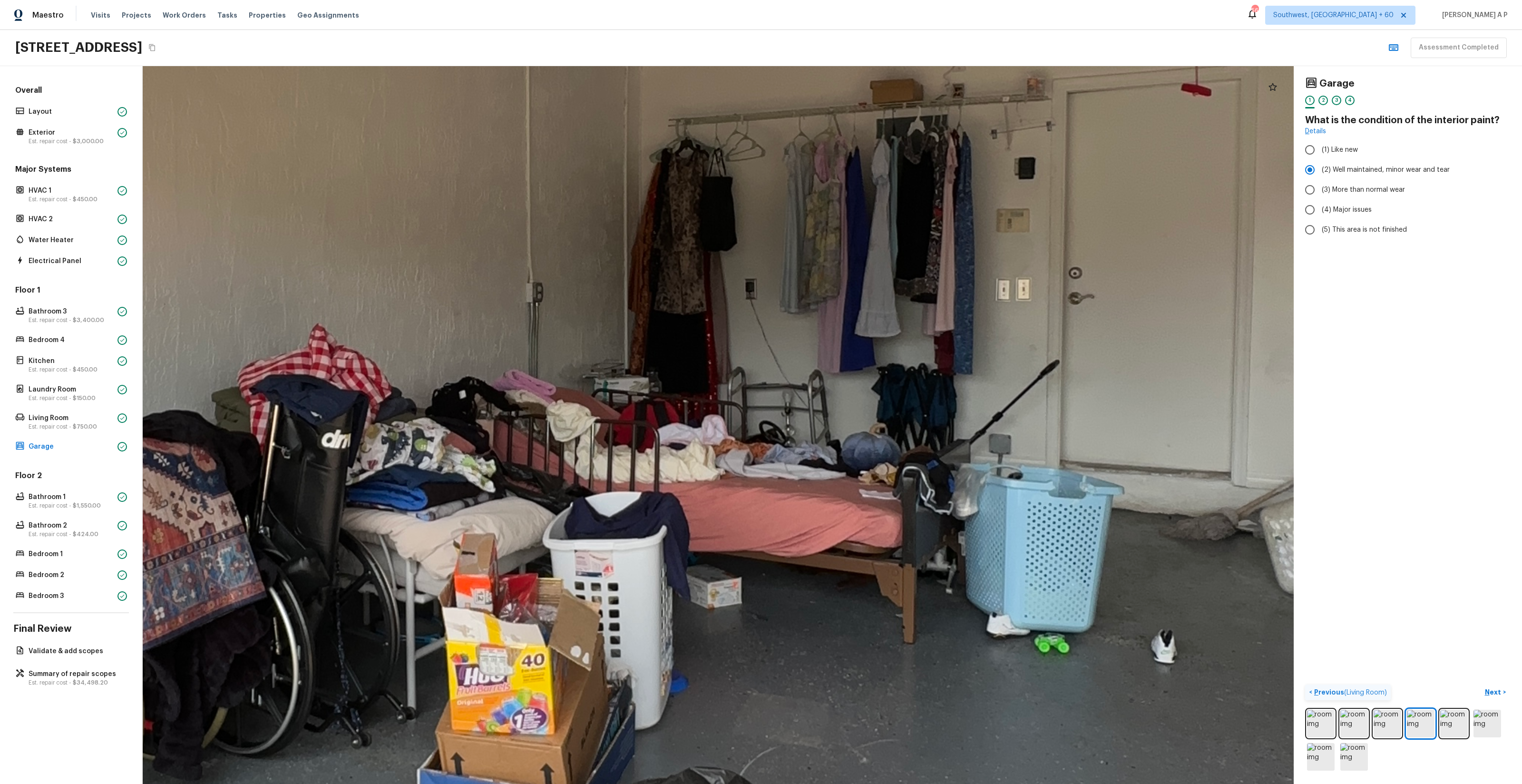
drag, startPoint x: 828, startPoint y: 440, endPoint x: 758, endPoint y: 689, distance: 258.7
click at [758, 690] on div at bounding box center [484, 326] width 4781 height 2981
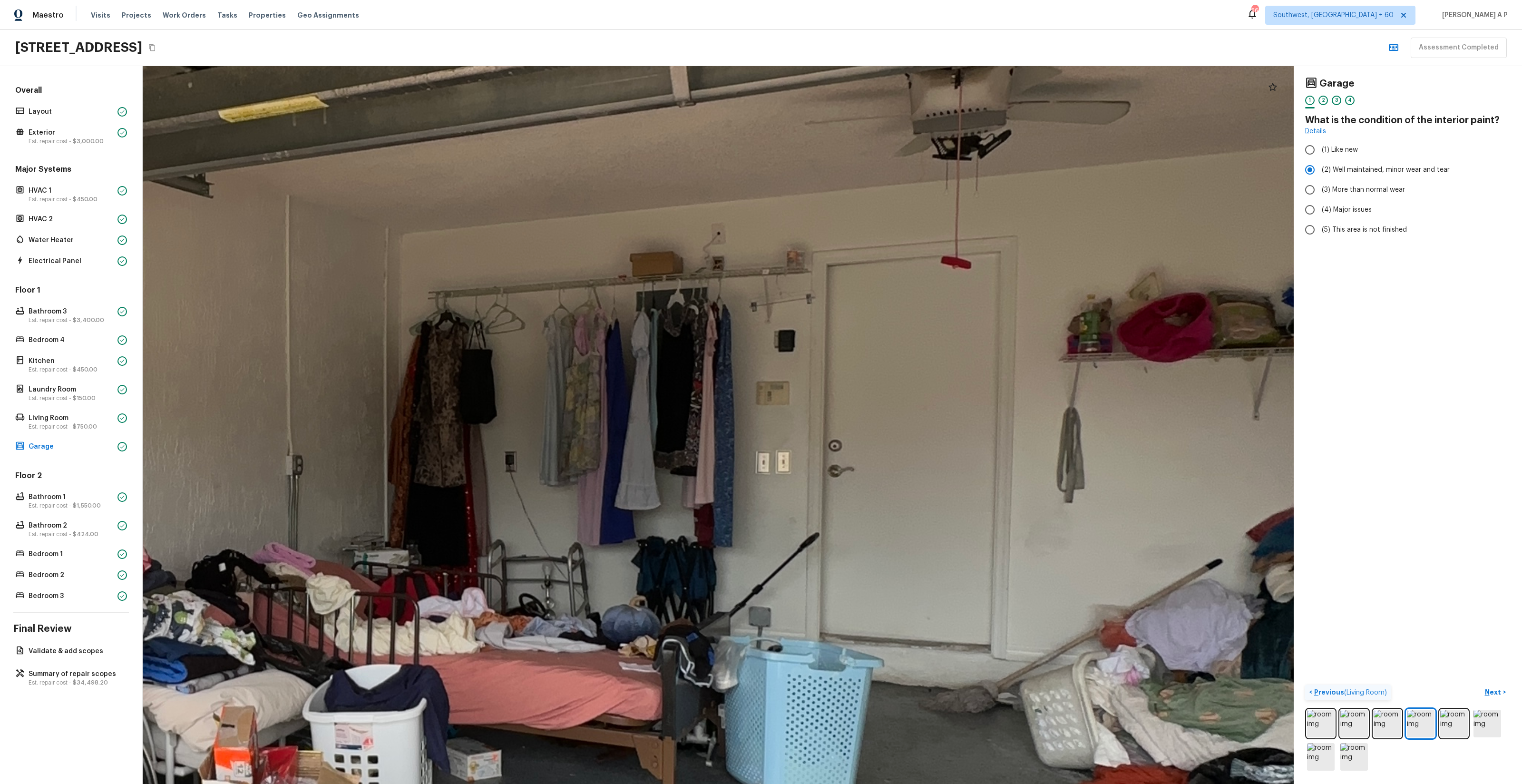
drag, startPoint x: 826, startPoint y: 560, endPoint x: 585, endPoint y: 732, distance: 296.1
click at [585, 732] on div at bounding box center [243, 499] width 4781 height 2981
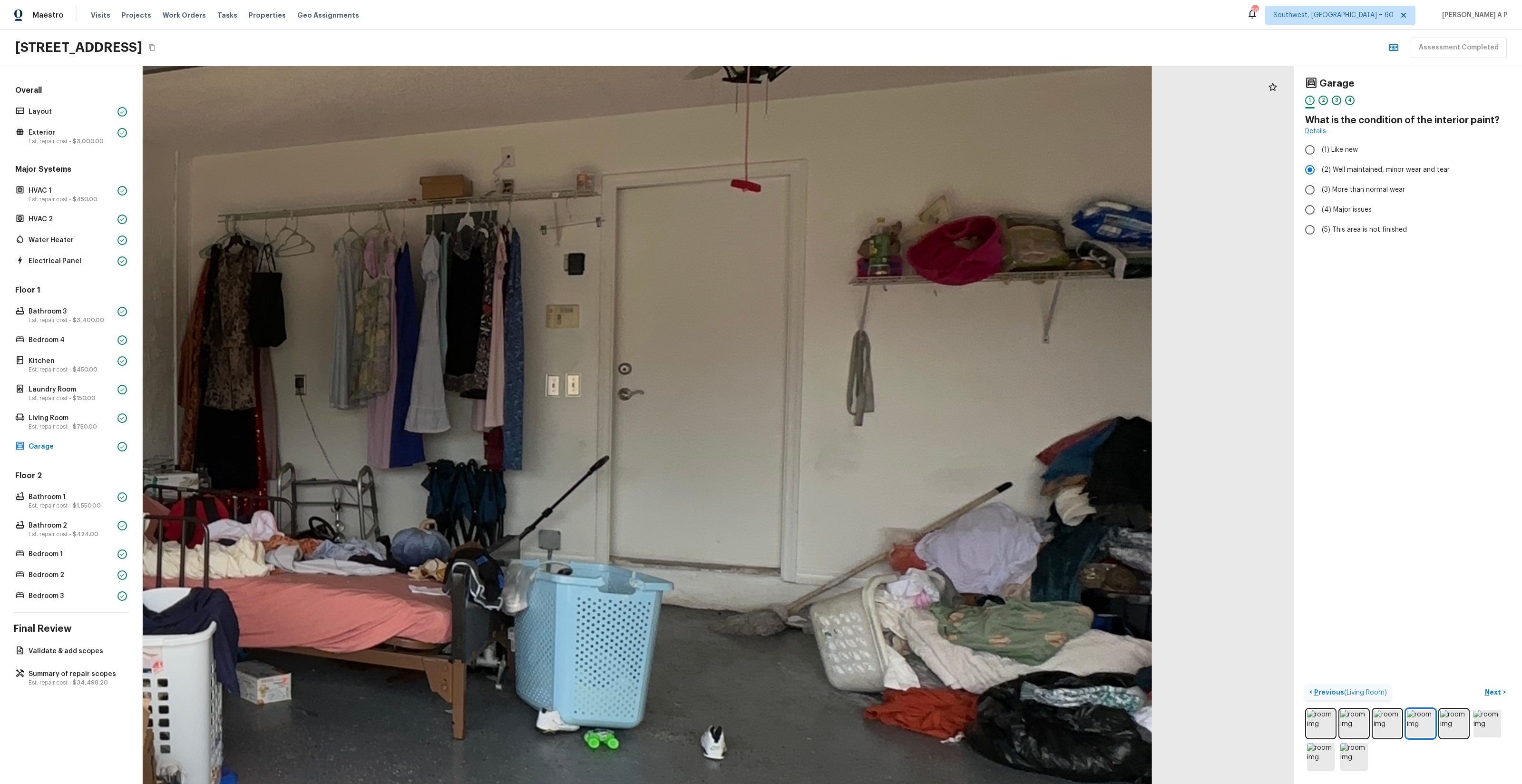
drag, startPoint x: 688, startPoint y: 717, endPoint x: 504, endPoint y: 653, distance: 194.8
click at [504, 653] on div at bounding box center [34, 422] width 4781 height 2981
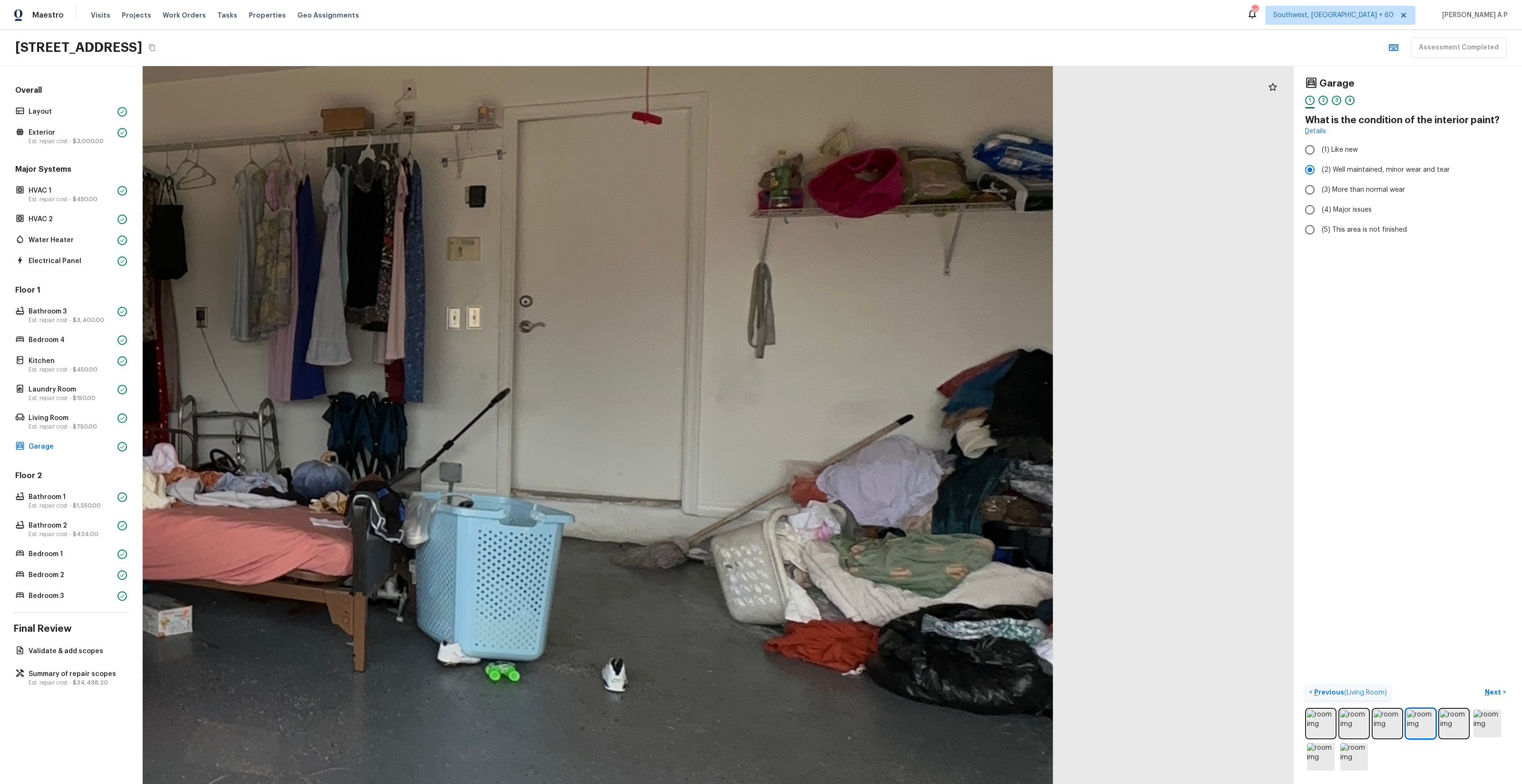
drag, startPoint x: 577, startPoint y: 666, endPoint x: 454, endPoint y: 567, distance: 157.9
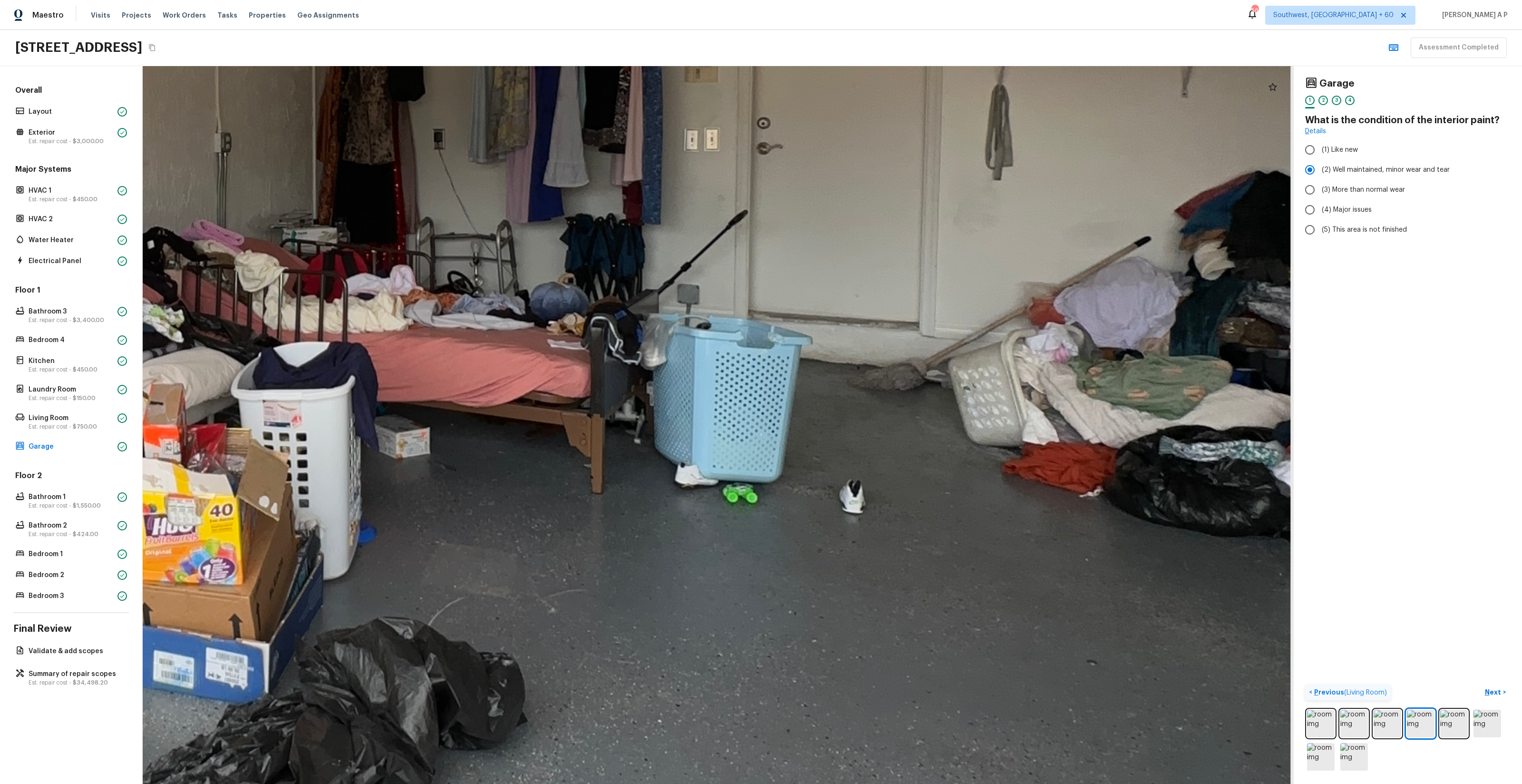
drag, startPoint x: 456, startPoint y: 570, endPoint x: 760, endPoint y: 597, distance: 305.2
click at [760, 587] on div at bounding box center [173, 177] width 4781 height 2981
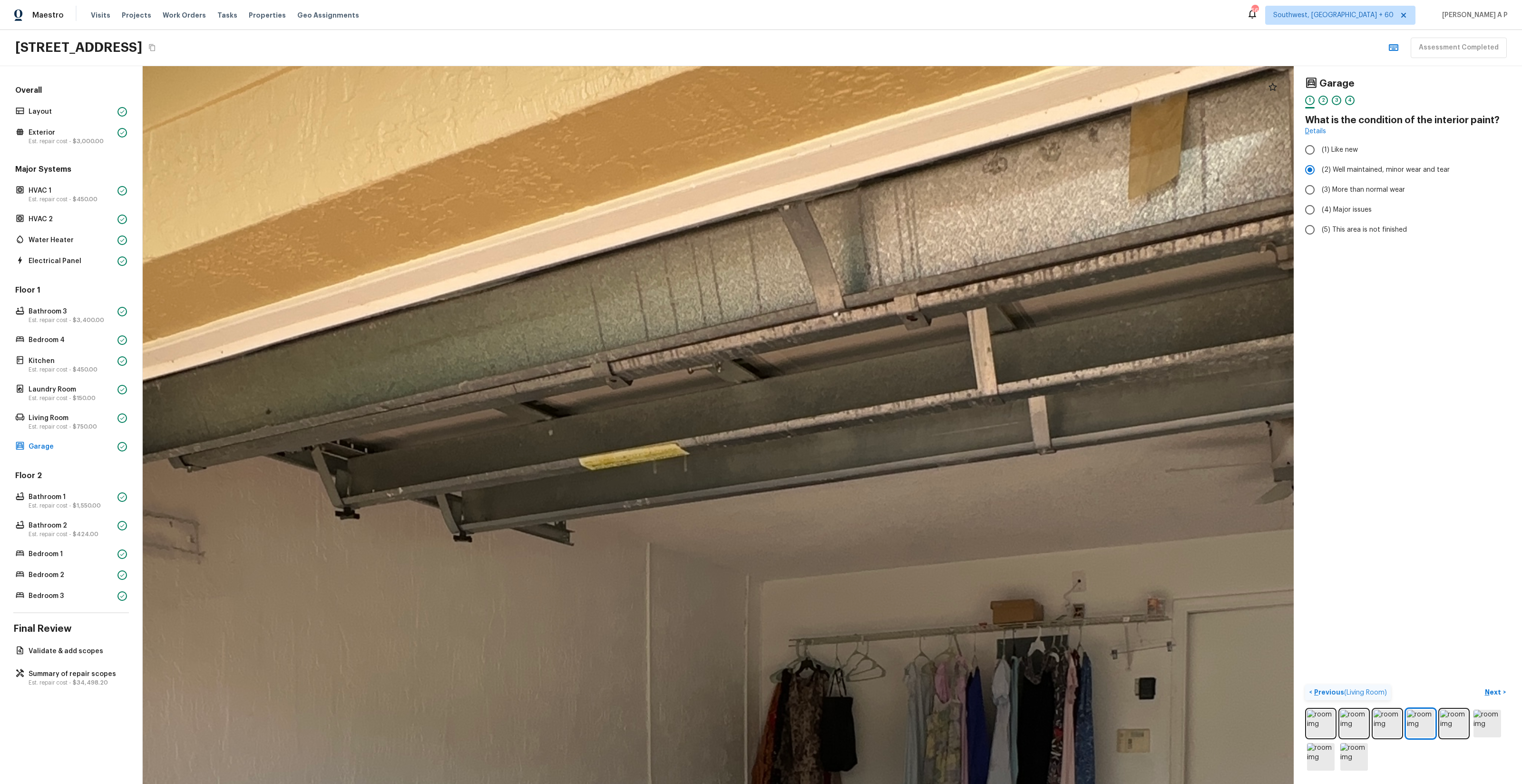
drag, startPoint x: 663, startPoint y: 588, endPoint x: 1024, endPoint y: 528, distance: 366.0
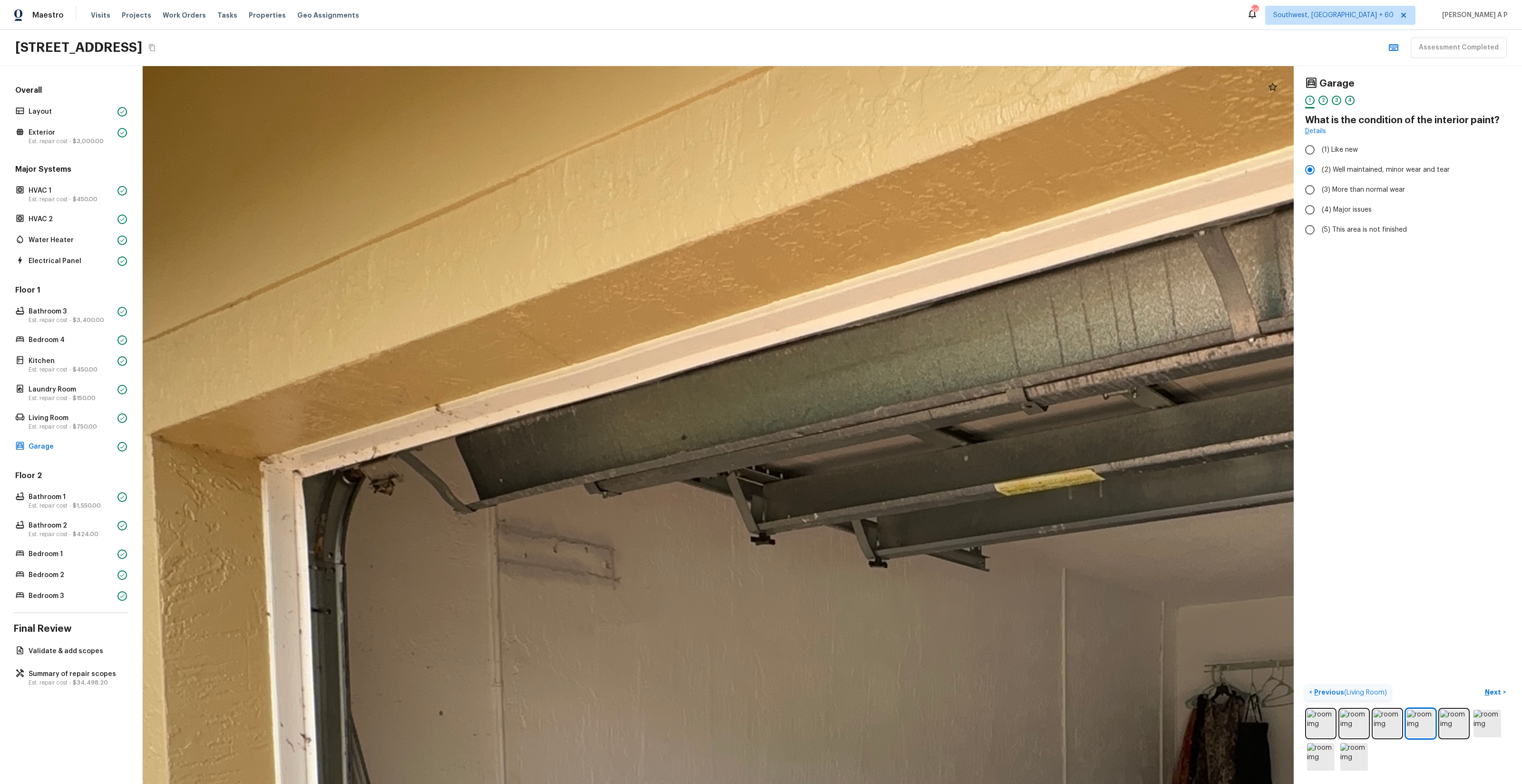
drag, startPoint x: 1024, startPoint y: 528, endPoint x: 1331, endPoint y: 529, distance: 307.0
click at [1331, 529] on div "Garage 1 2 3 4 What is the condition of the interior paint? Details (1) Like ne…" at bounding box center [832, 425] width 1379 height 718
drag, startPoint x: 1331, startPoint y: 529, endPoint x: 955, endPoint y: 532, distance: 376.0
click at [955, 532] on div "Garage 1 2 3 4 What is the condition of the interior paint? Details (1) Like ne…" at bounding box center [832, 425] width 1379 height 718
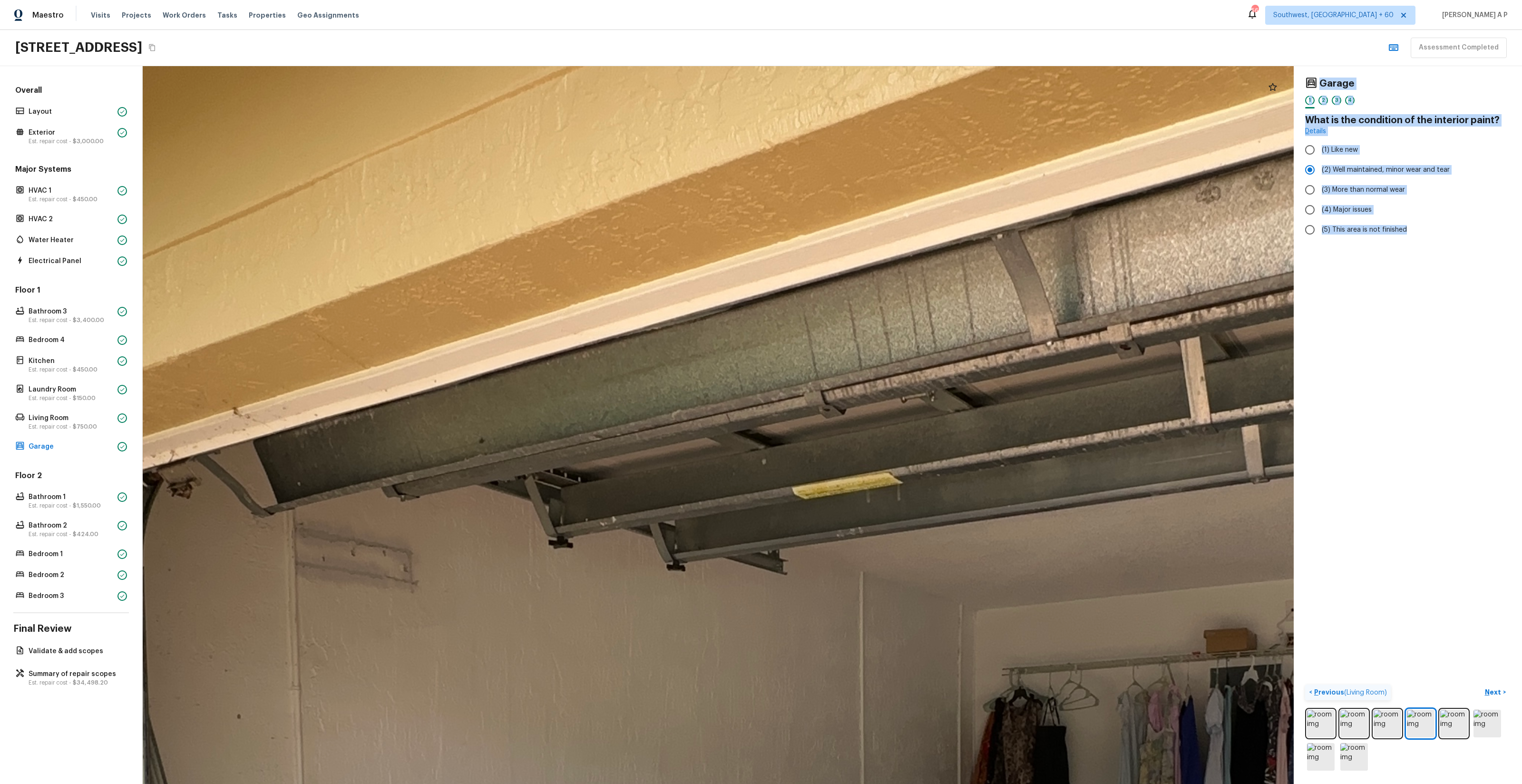
drag, startPoint x: 955, startPoint y: 532, endPoint x: 686, endPoint y: 538, distance: 269.1
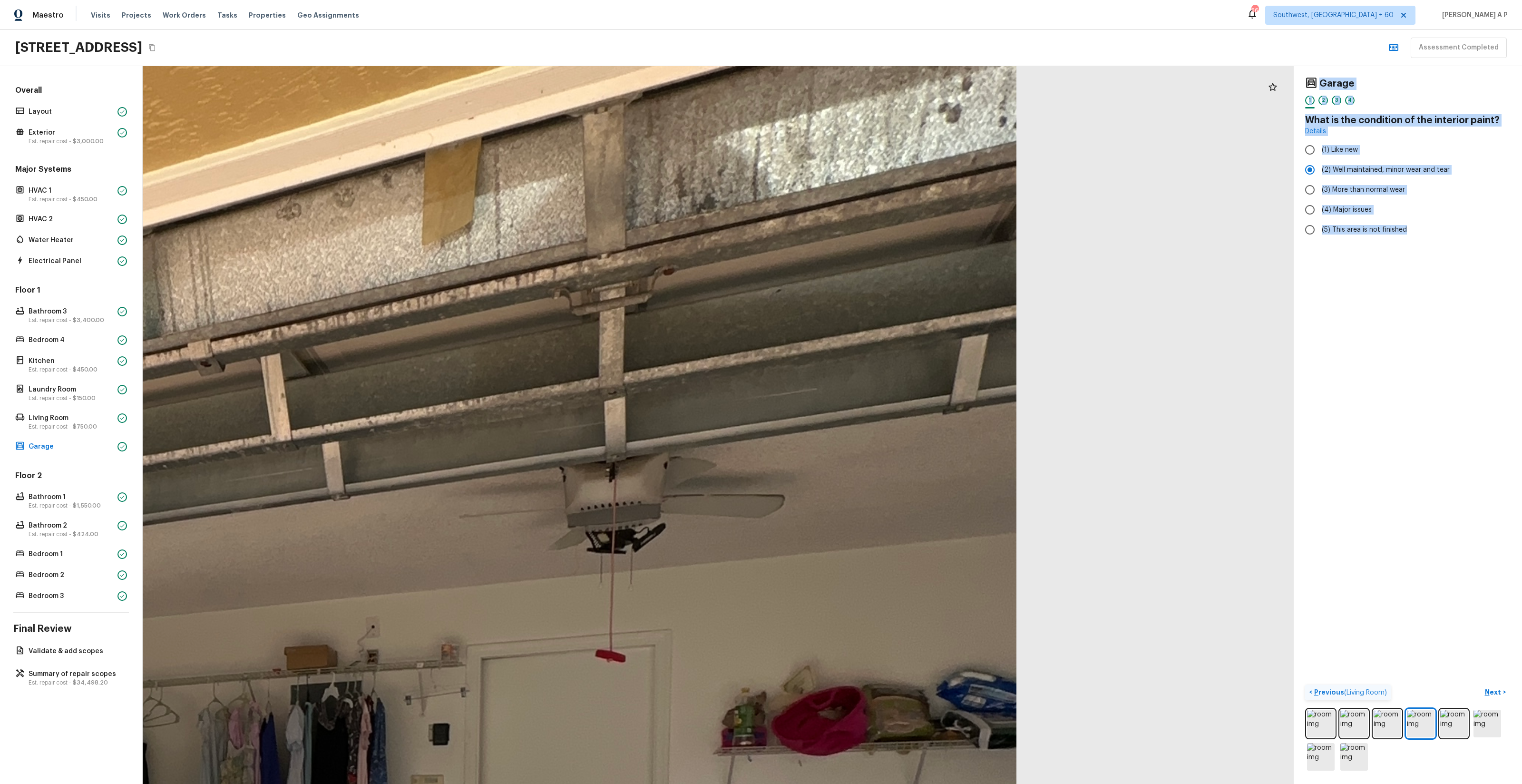
drag, startPoint x: 694, startPoint y: 534, endPoint x: 497, endPoint y: 569, distance: 200.1
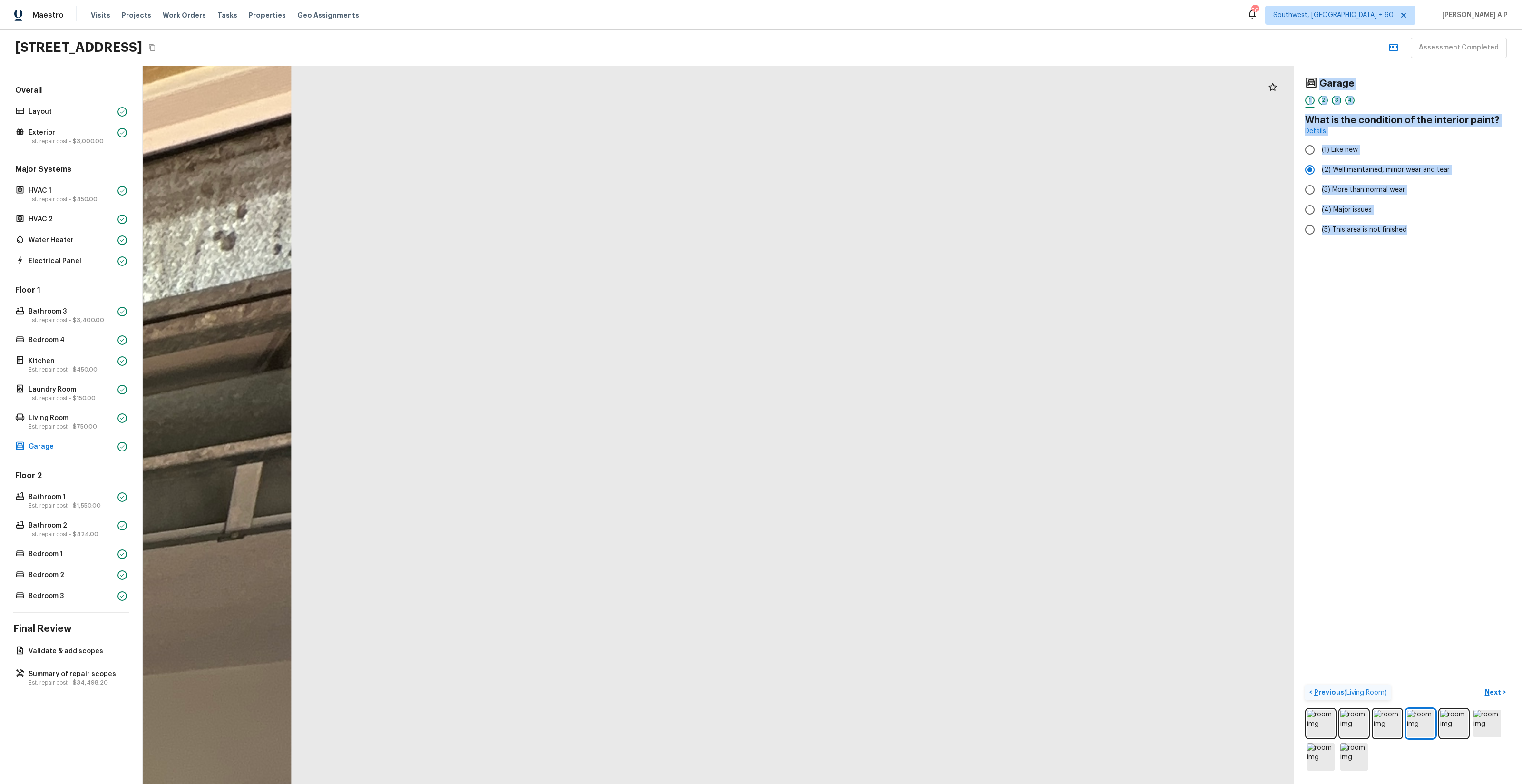
drag, startPoint x: 497, startPoint y: 569, endPoint x: 696, endPoint y: 240, distance: 384.5
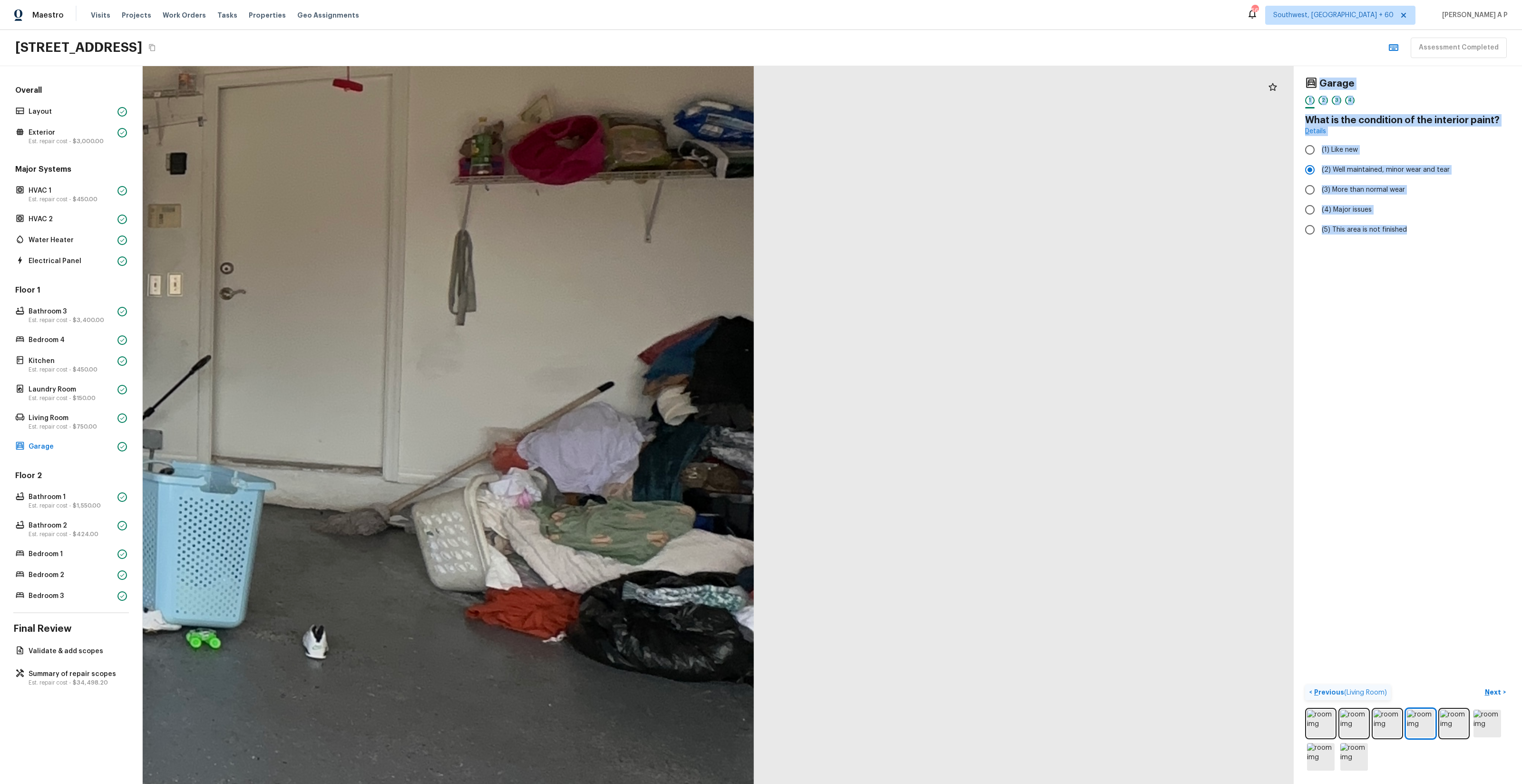
drag, startPoint x: 552, startPoint y: 349, endPoint x: 815, endPoint y: 4, distance: 433.8
click at [815, 4] on div "Maestro Visits Projects Work Orders Tasks Properties Geo Assignments 565 Southw…" at bounding box center [761, 392] width 1522 height 784
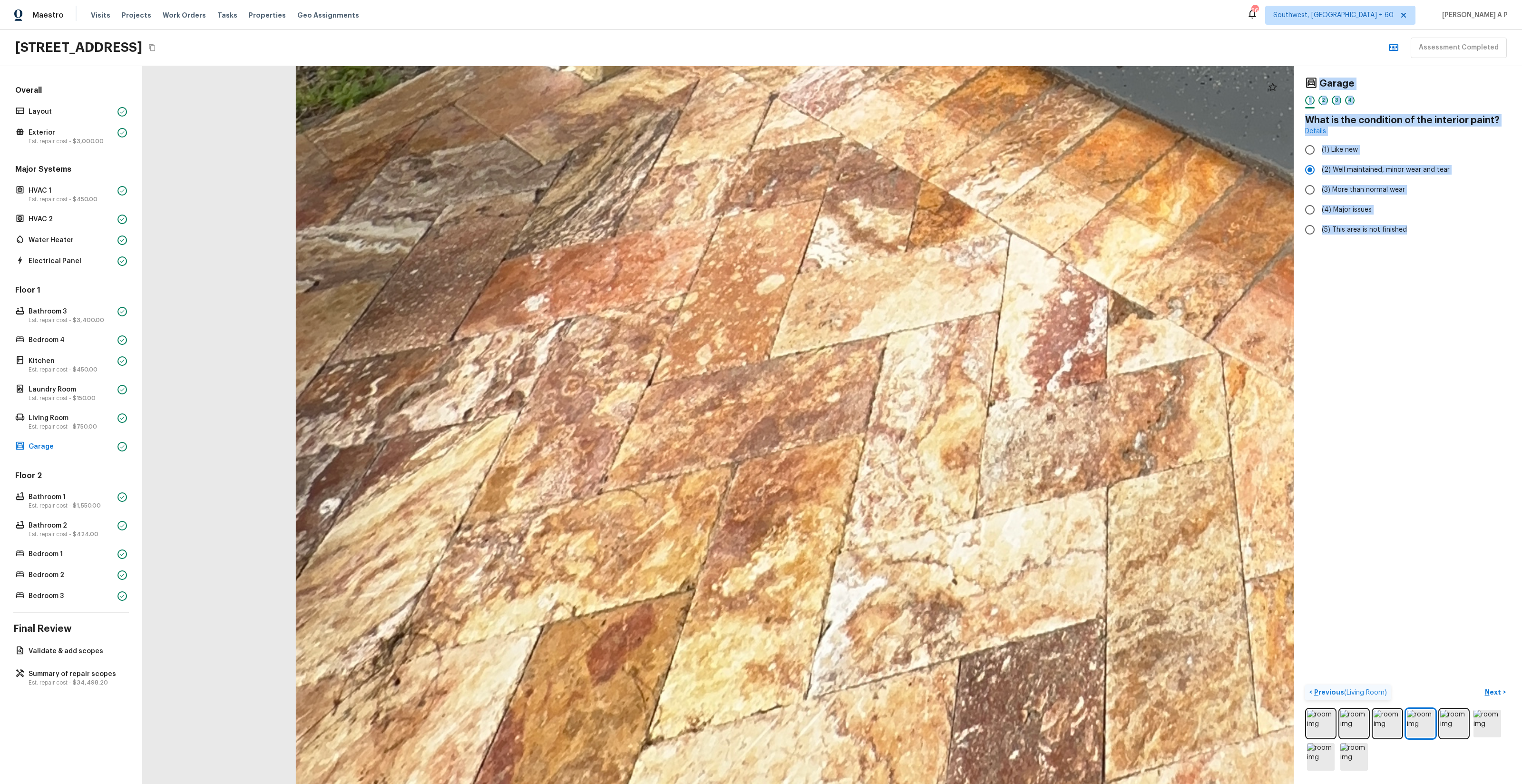
drag, startPoint x: 884, startPoint y: 113, endPoint x: 920, endPoint y: 380, distance: 269.4
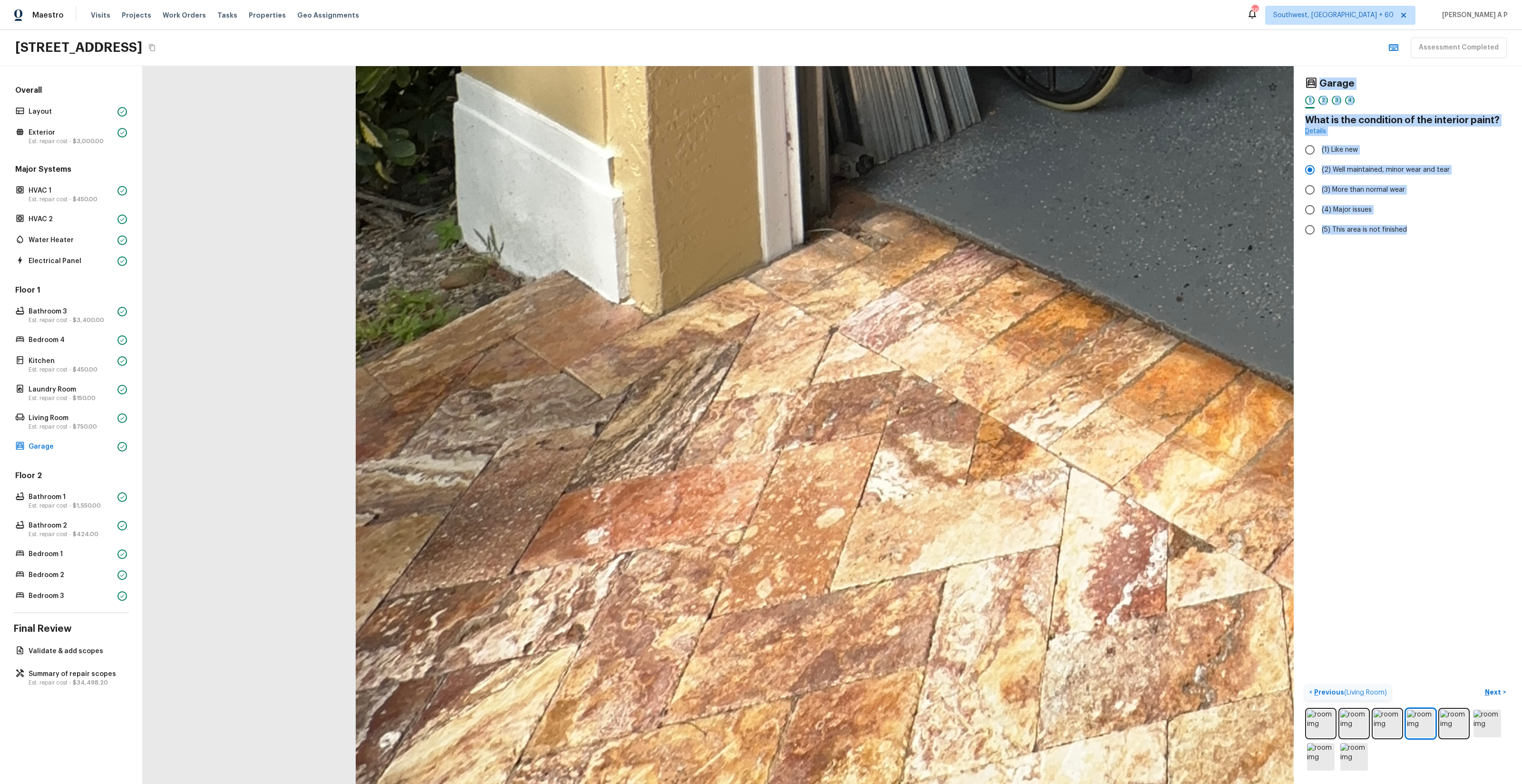
drag, startPoint x: 920, startPoint y: 379, endPoint x: 916, endPoint y: 562, distance: 183.0
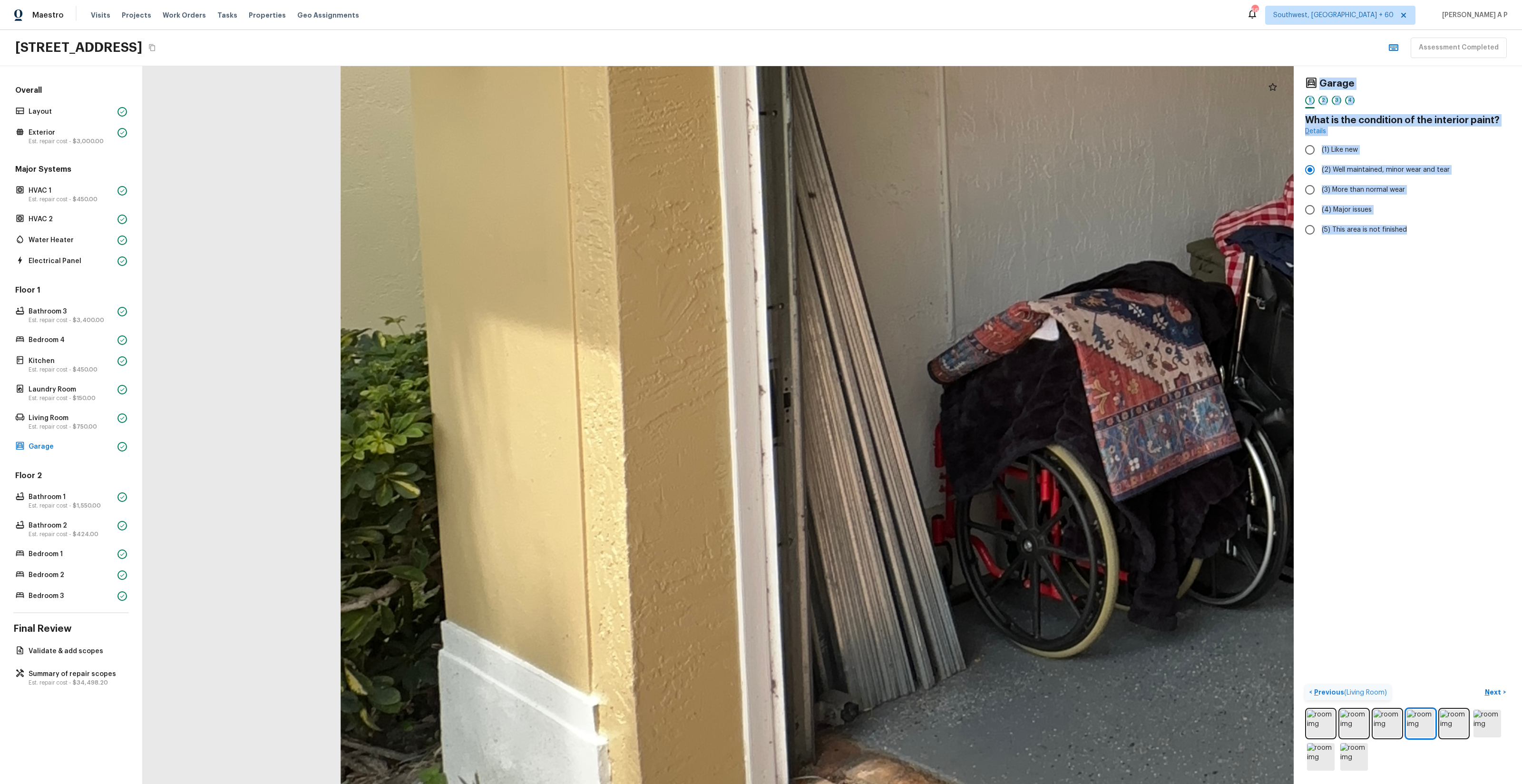
drag, startPoint x: 991, startPoint y: 560, endPoint x: 904, endPoint y: 738, distance: 198.1
click at [905, 737] on div at bounding box center [1459, 177] width 4781 height 2981
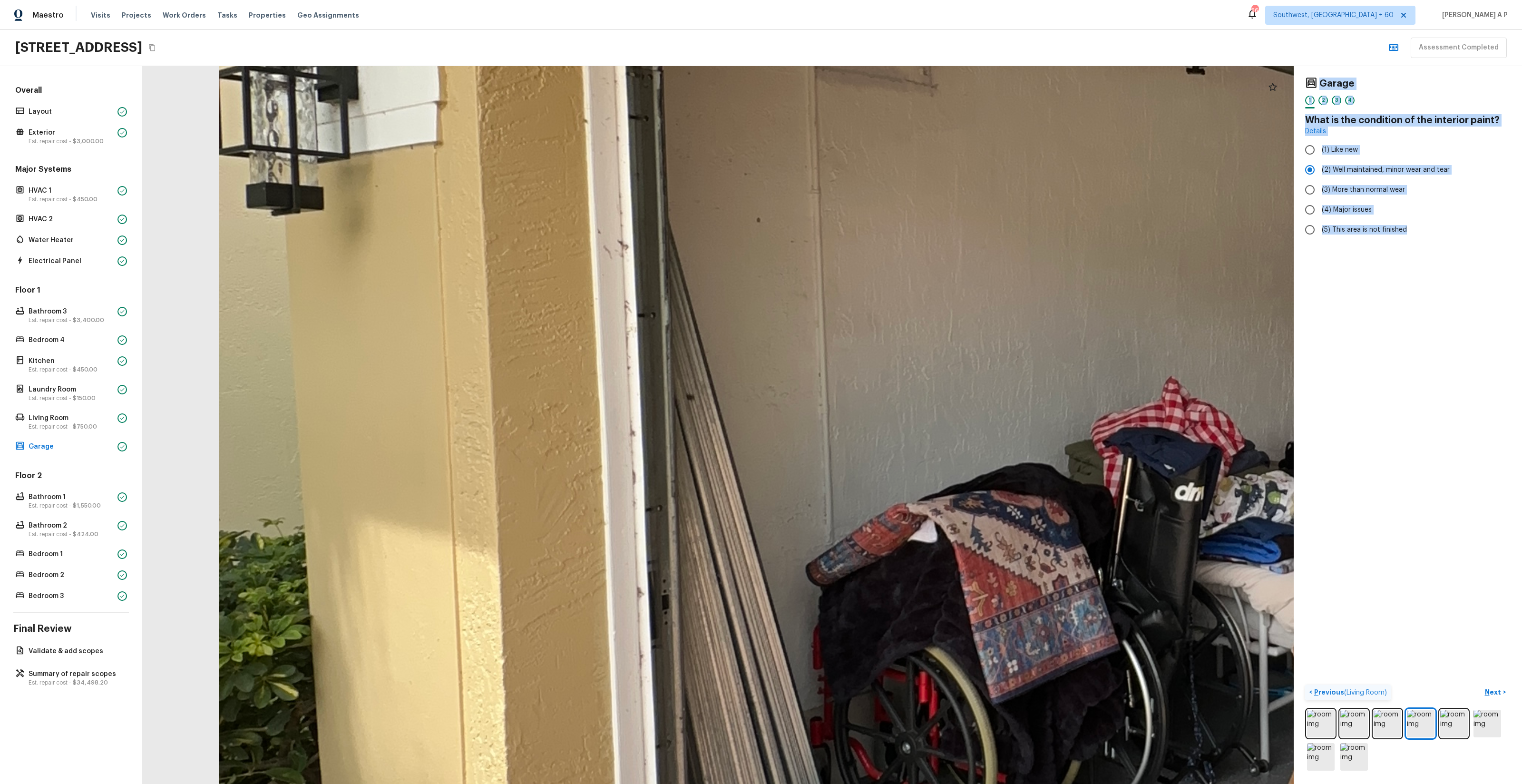
drag, startPoint x: 905, startPoint y: 737, endPoint x: 759, endPoint y: 737, distance: 146.0
click at [762, 737] on div at bounding box center [1337, 379] width 4781 height 2981
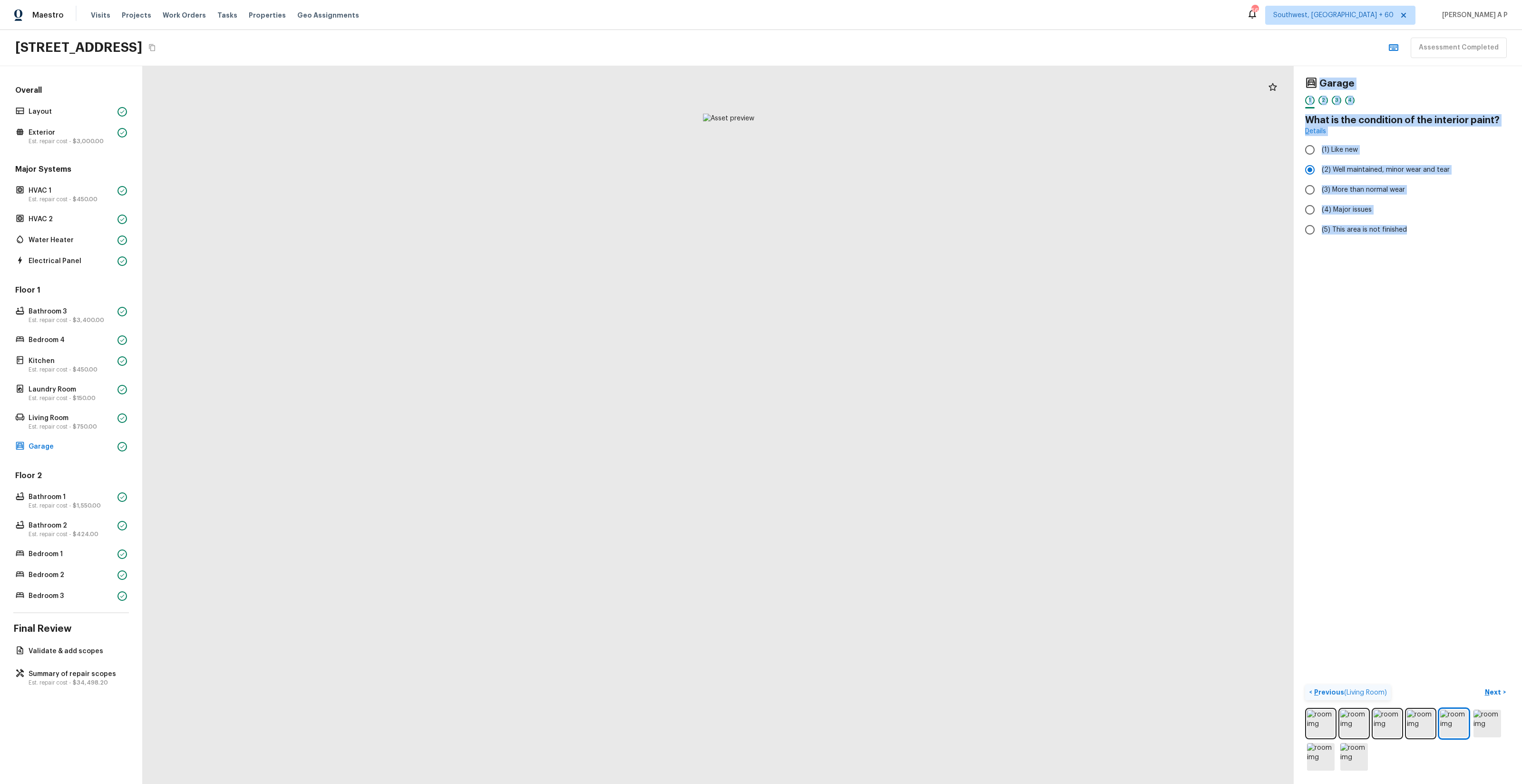
drag, startPoint x: 810, startPoint y: 501, endPoint x: 828, endPoint y: 849, distance: 348.5
click at [828, 783] on html "Maestro Visits Projects Work Orders Tasks Properties Geo Assignments 565 Southw…" at bounding box center [761, 392] width 1522 height 784
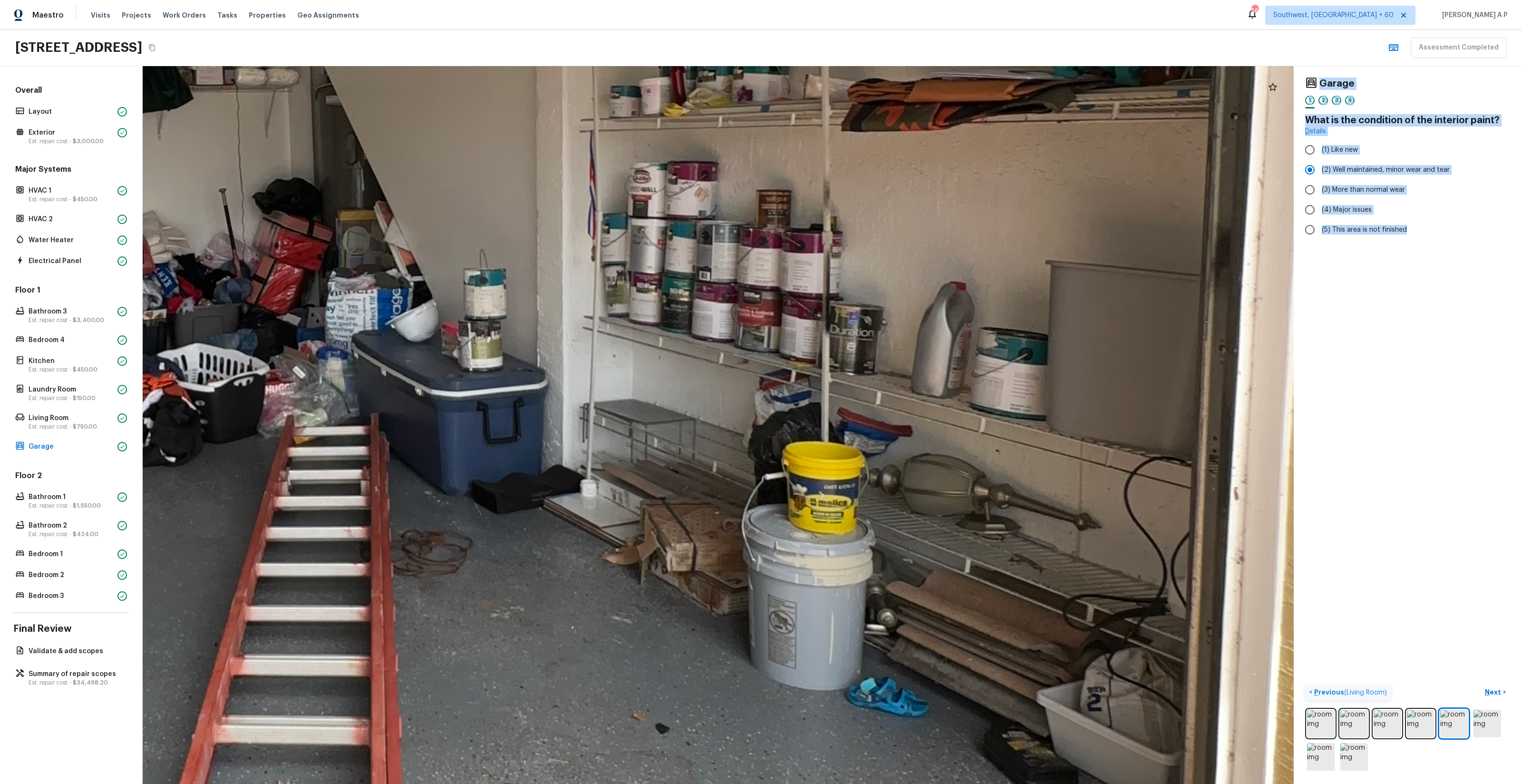
drag, startPoint x: 986, startPoint y: 309, endPoint x: 754, endPoint y: 468, distance: 281.3
click at [754, 468] on div at bounding box center [308, 243] width 4560 height 2843
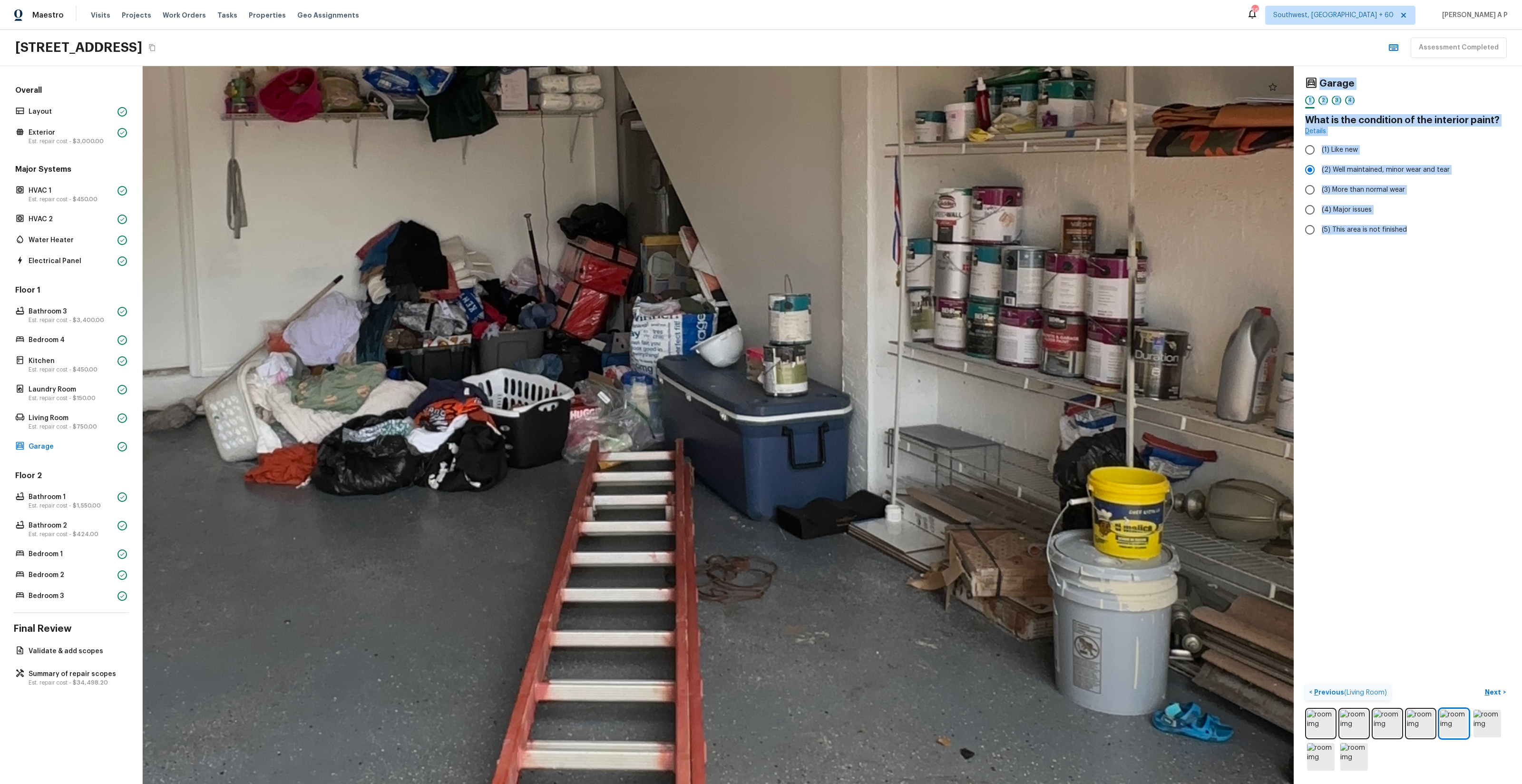
drag, startPoint x: 750, startPoint y: 471, endPoint x: 1088, endPoint y: 481, distance: 338.1
click at [1088, 481] on div at bounding box center [612, 268] width 4560 height 2843
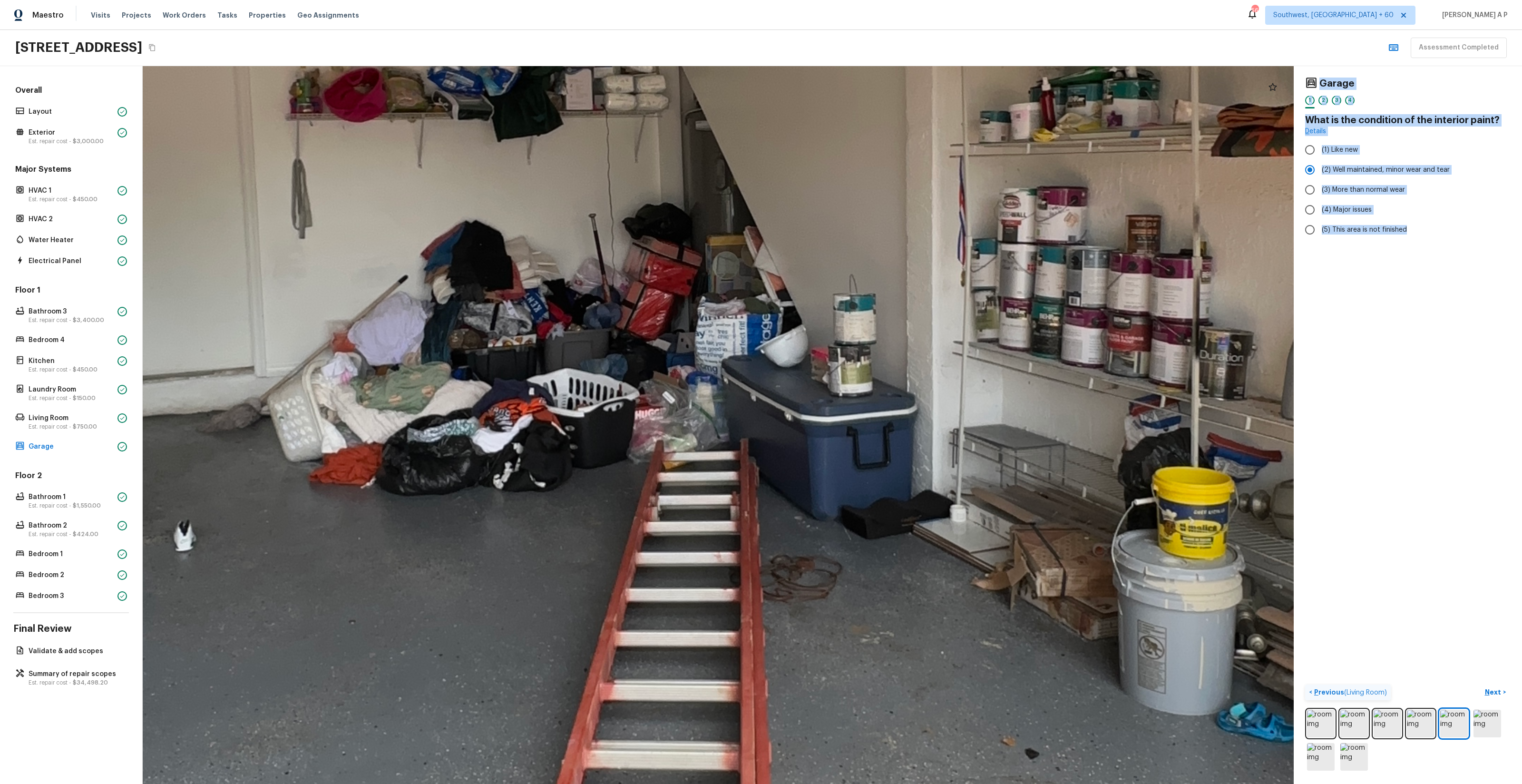
drag, startPoint x: 946, startPoint y: 451, endPoint x: 1193, endPoint y: 516, distance: 255.4
click at [1193, 516] on div at bounding box center [678, 268] width 4560 height 2843
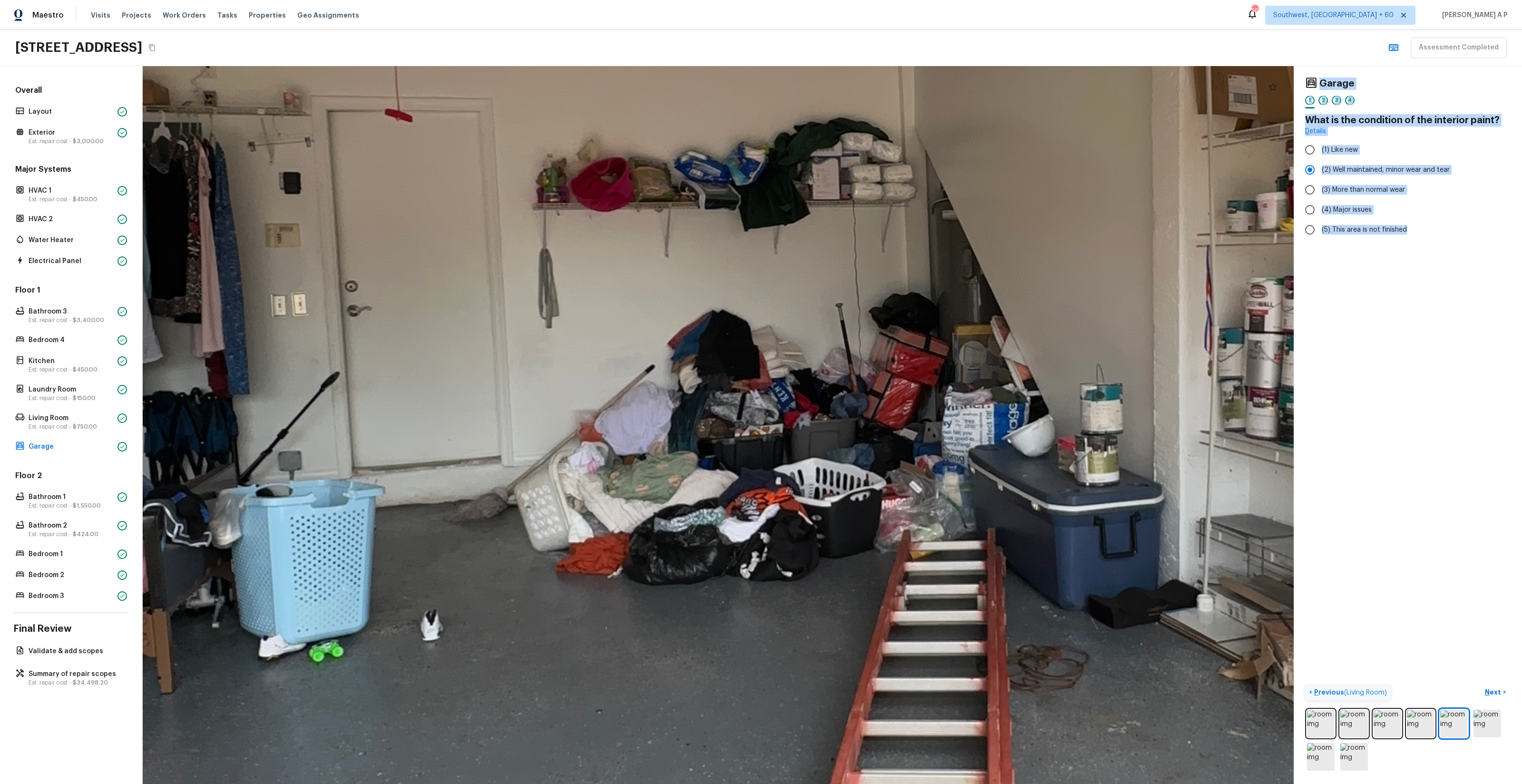
drag, startPoint x: 1193, startPoint y: 517, endPoint x: 1249, endPoint y: 516, distance: 56.0
click at [1246, 517] on div at bounding box center [924, 357] width 4560 height 2843
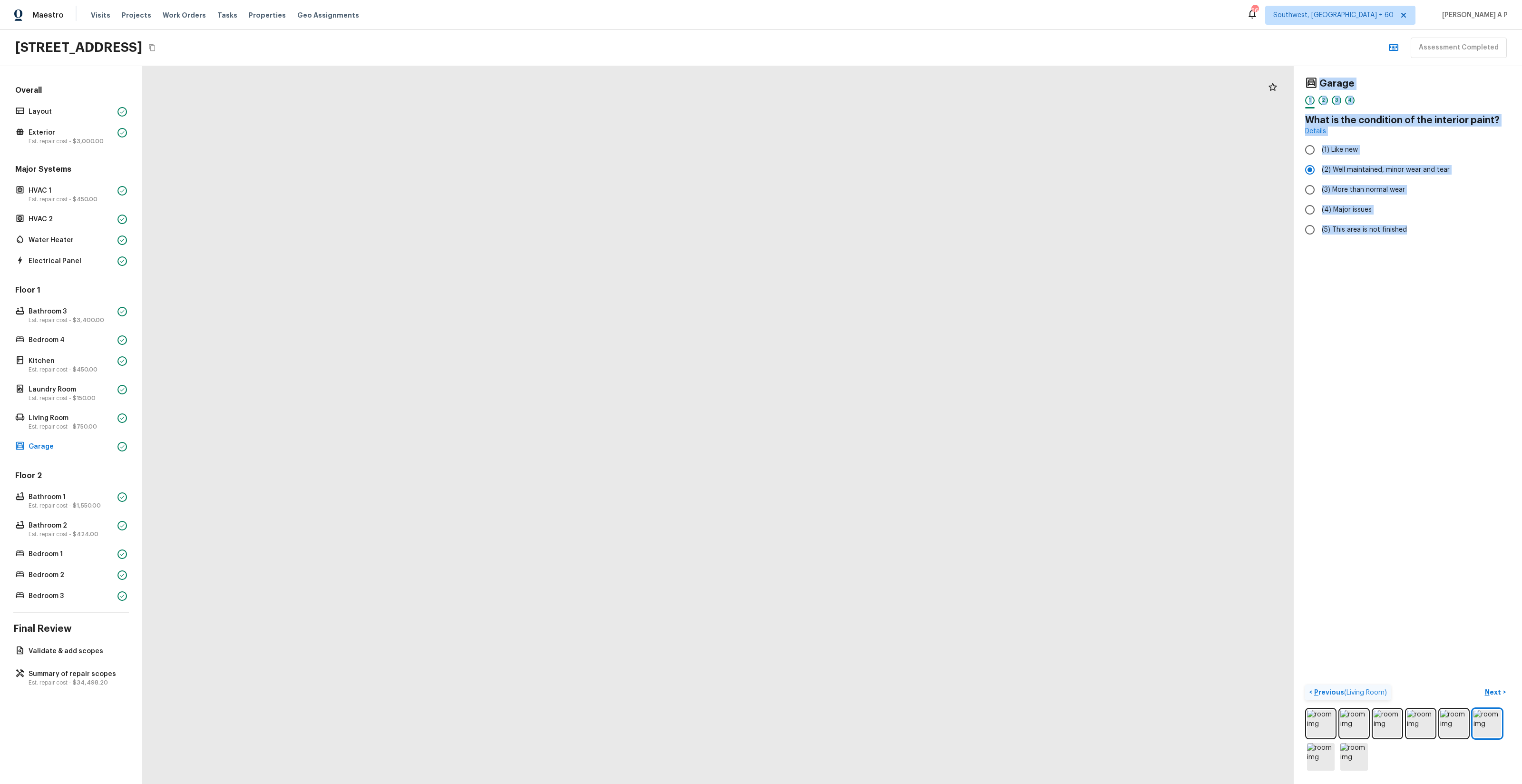
drag, startPoint x: 726, startPoint y: 504, endPoint x: 773, endPoint y: 798, distance: 297.7
click at [773, 783] on html "Maestro Visits Projects Work Orders Tasks Properties Geo Assignments 565 Southw…" at bounding box center [761, 392] width 1522 height 784
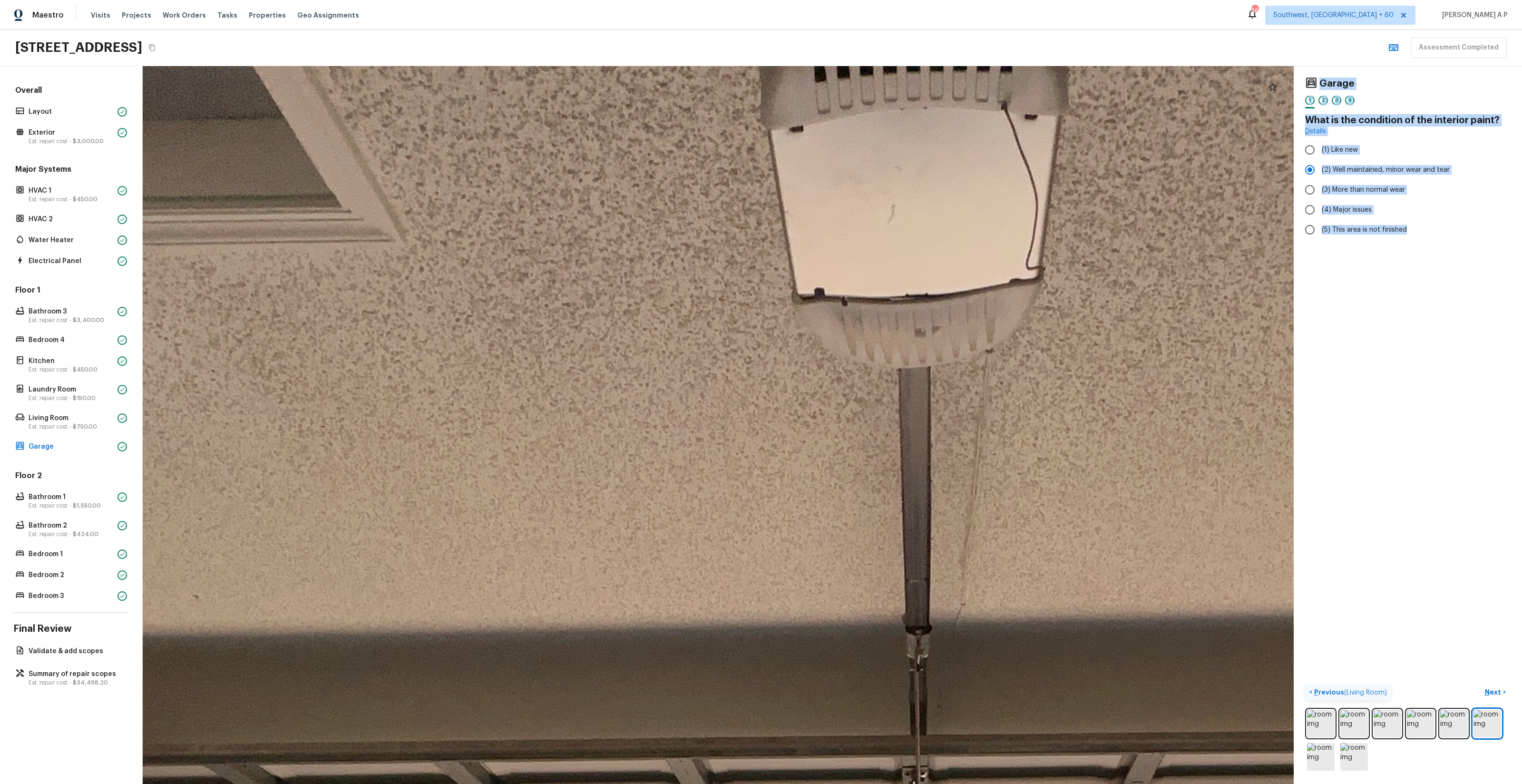
drag, startPoint x: 728, startPoint y: 521, endPoint x: 701, endPoint y: 123, distance: 398.9
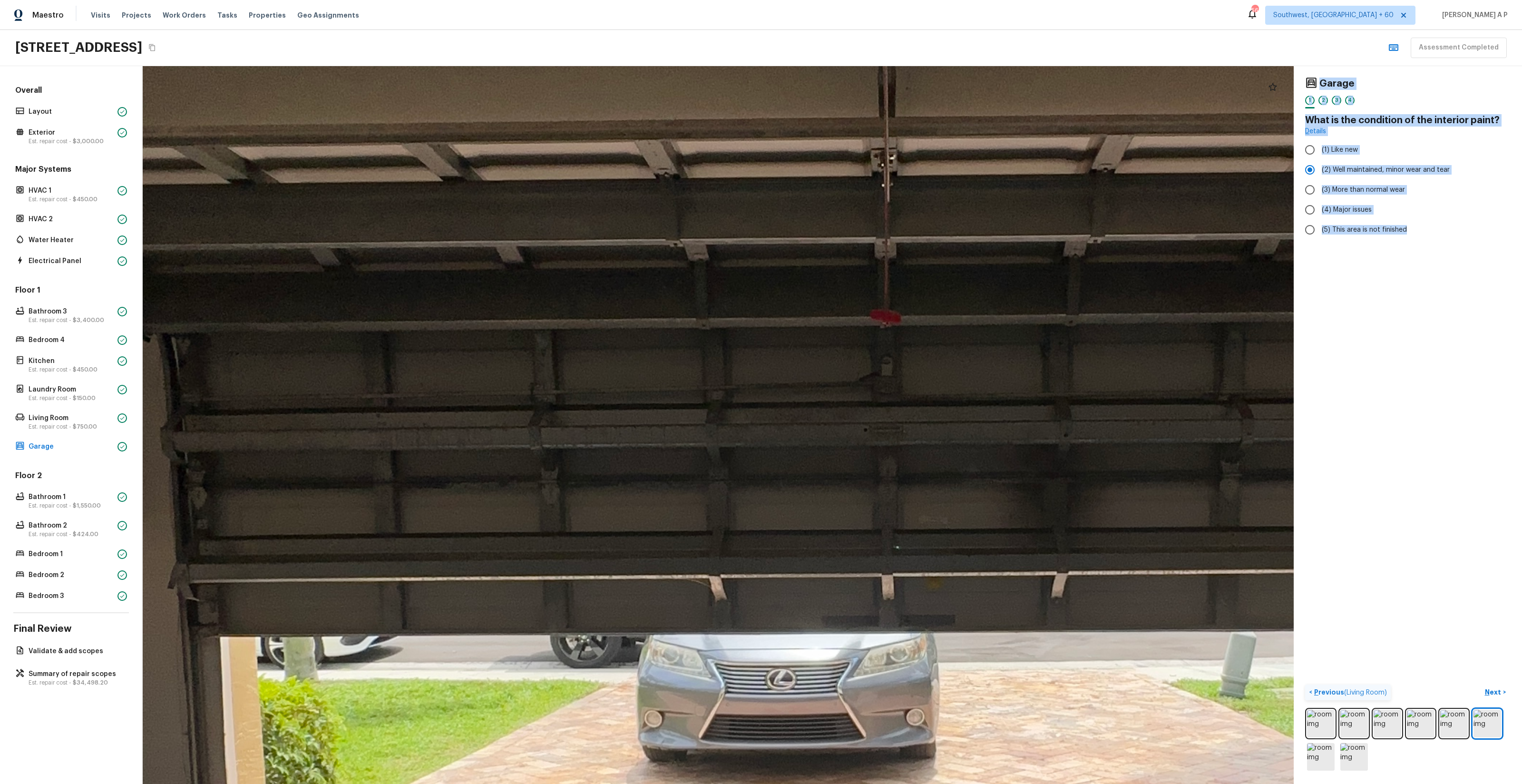
drag, startPoint x: 729, startPoint y: 197, endPoint x: 727, endPoint y: -17, distance: 214.0
click at [727, 0] on html "Maestro Visits Projects Work Orders Tasks Properties Geo Assignments 565 Southw…" at bounding box center [761, 392] width 1522 height 784
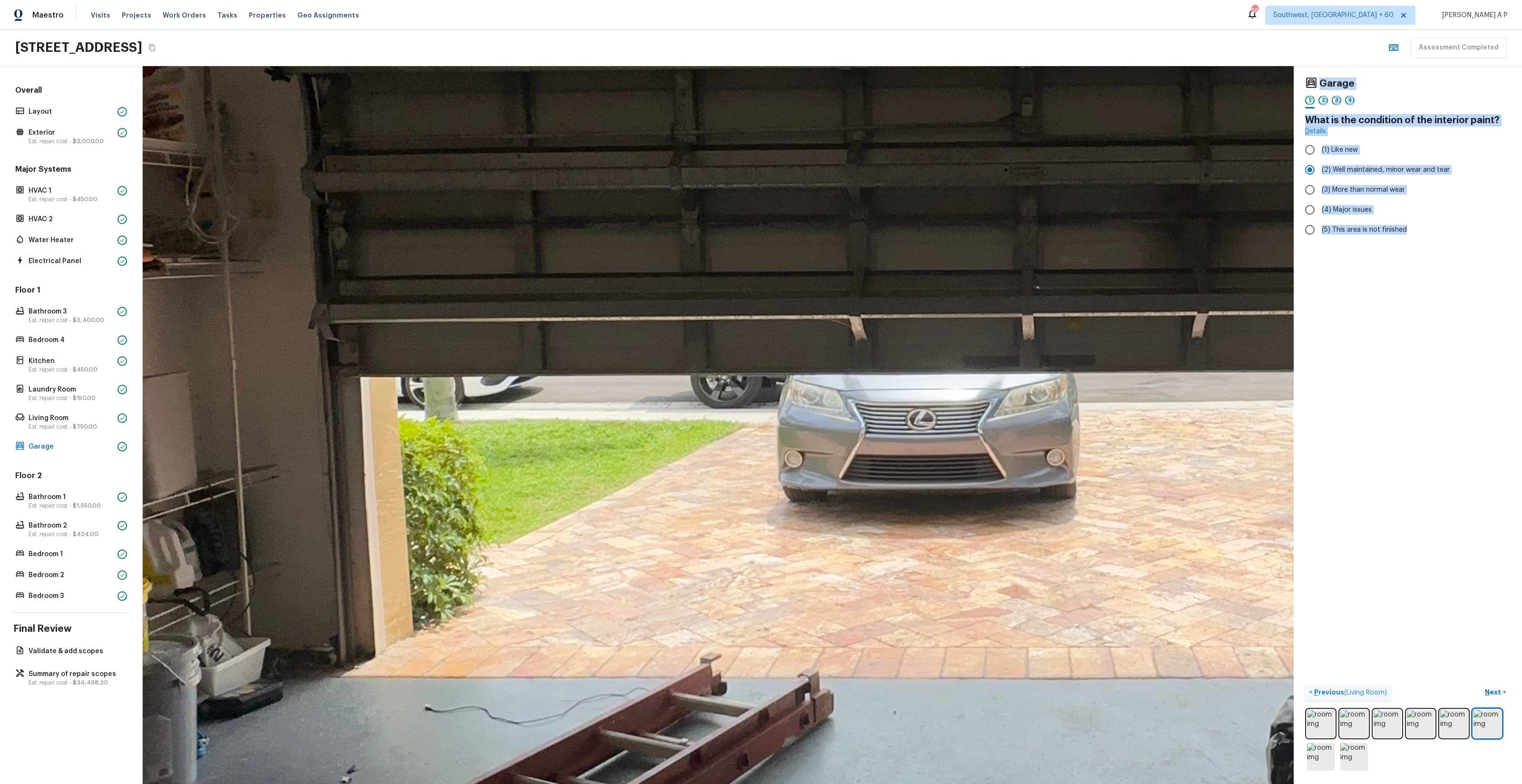
drag, startPoint x: 734, startPoint y: 113, endPoint x: 969, endPoint y: 105, distance: 235.1
click at [962, 105] on div at bounding box center [1004, 339] width 4665 height 2909
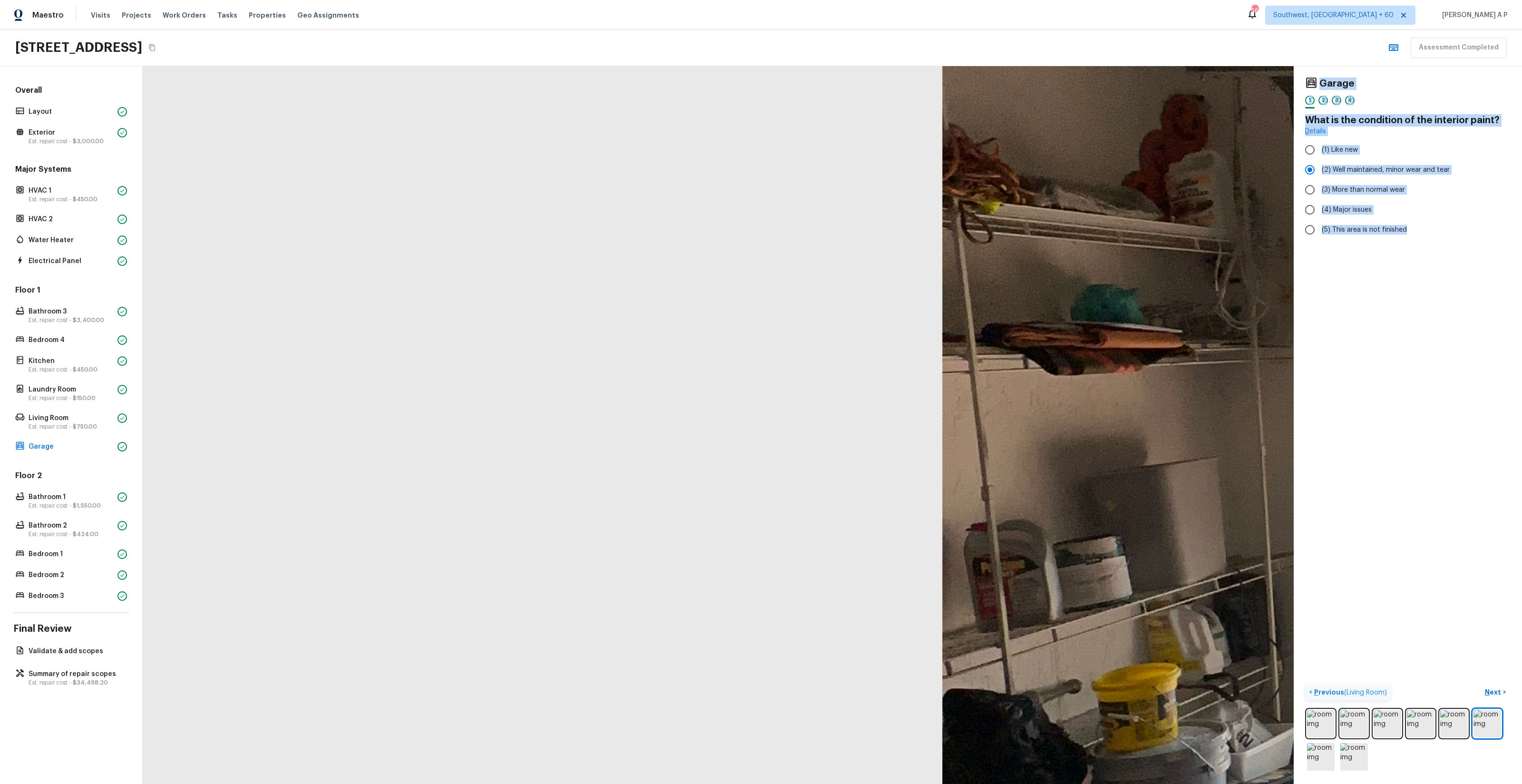
drag, startPoint x: 969, startPoint y: 105, endPoint x: 788, endPoint y: 151, distance: 186.8
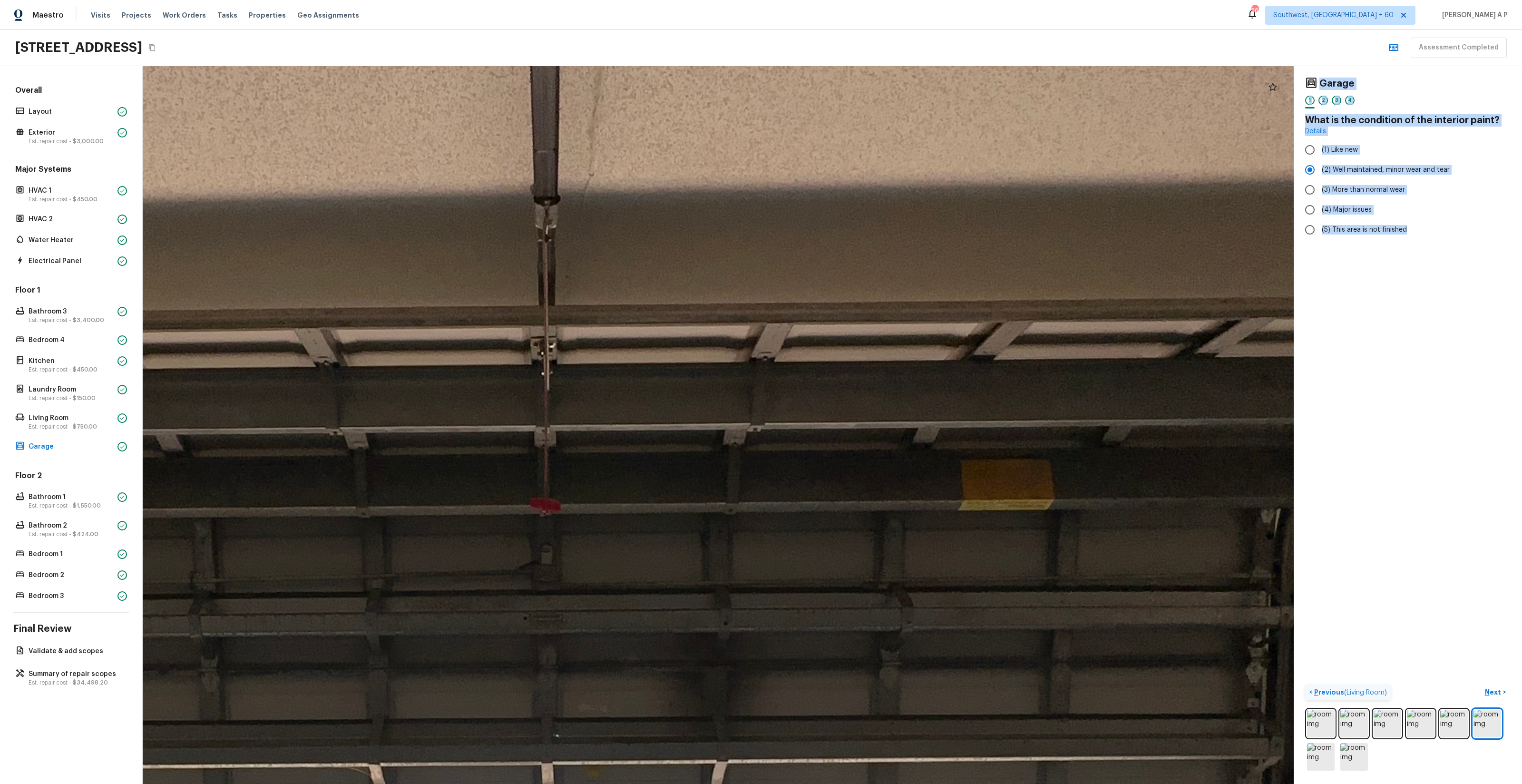
drag, startPoint x: 884, startPoint y: 363, endPoint x: 841, endPoint y: 132, distance: 235.0
click at [841, 134] on div at bounding box center [523, 786] width 4665 height 2909
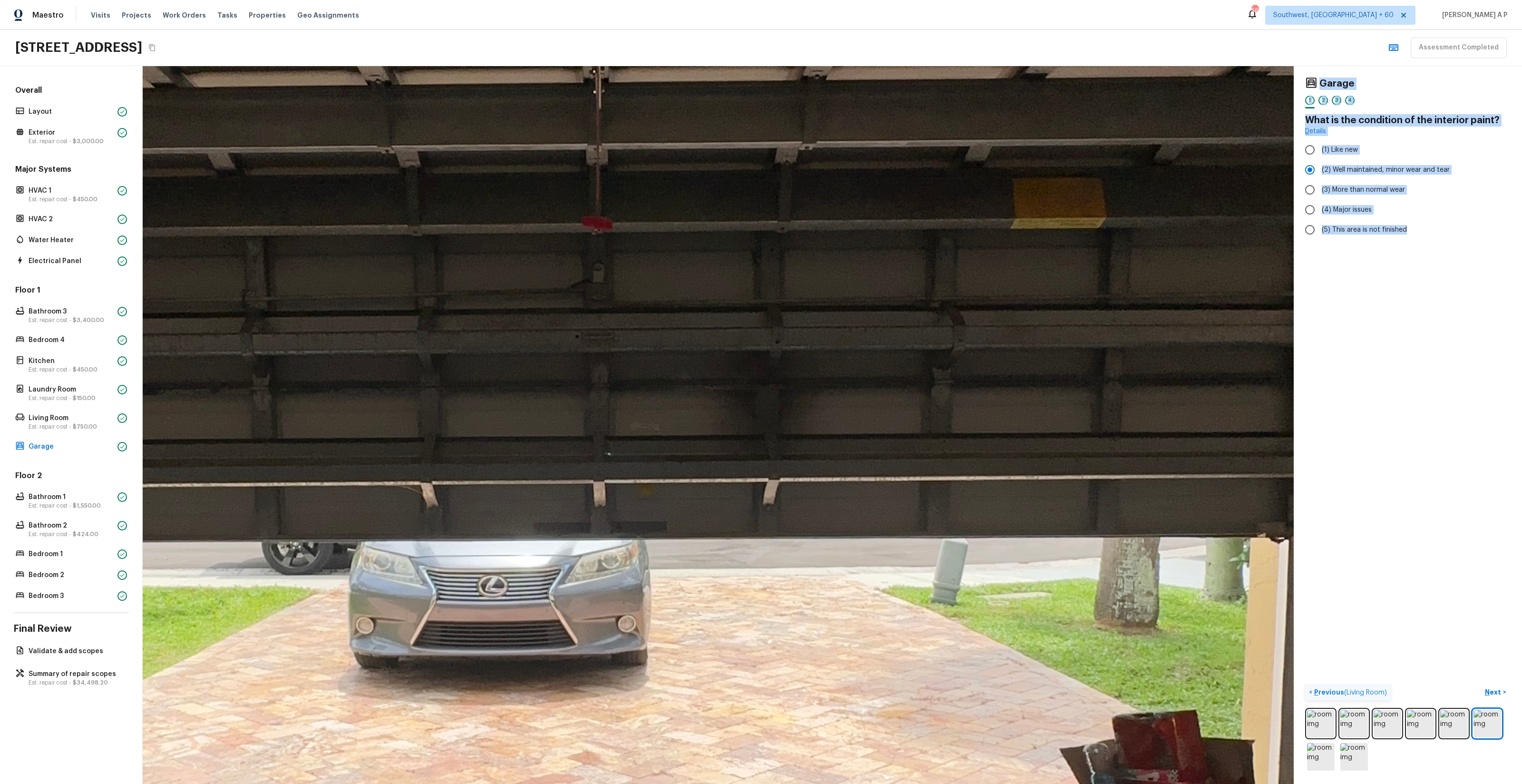
drag, startPoint x: 886, startPoint y: 220, endPoint x: 959, endPoint y: 153, distance: 99.1
click at [959, 153] on div at bounding box center [575, 505] width 4665 height 2909
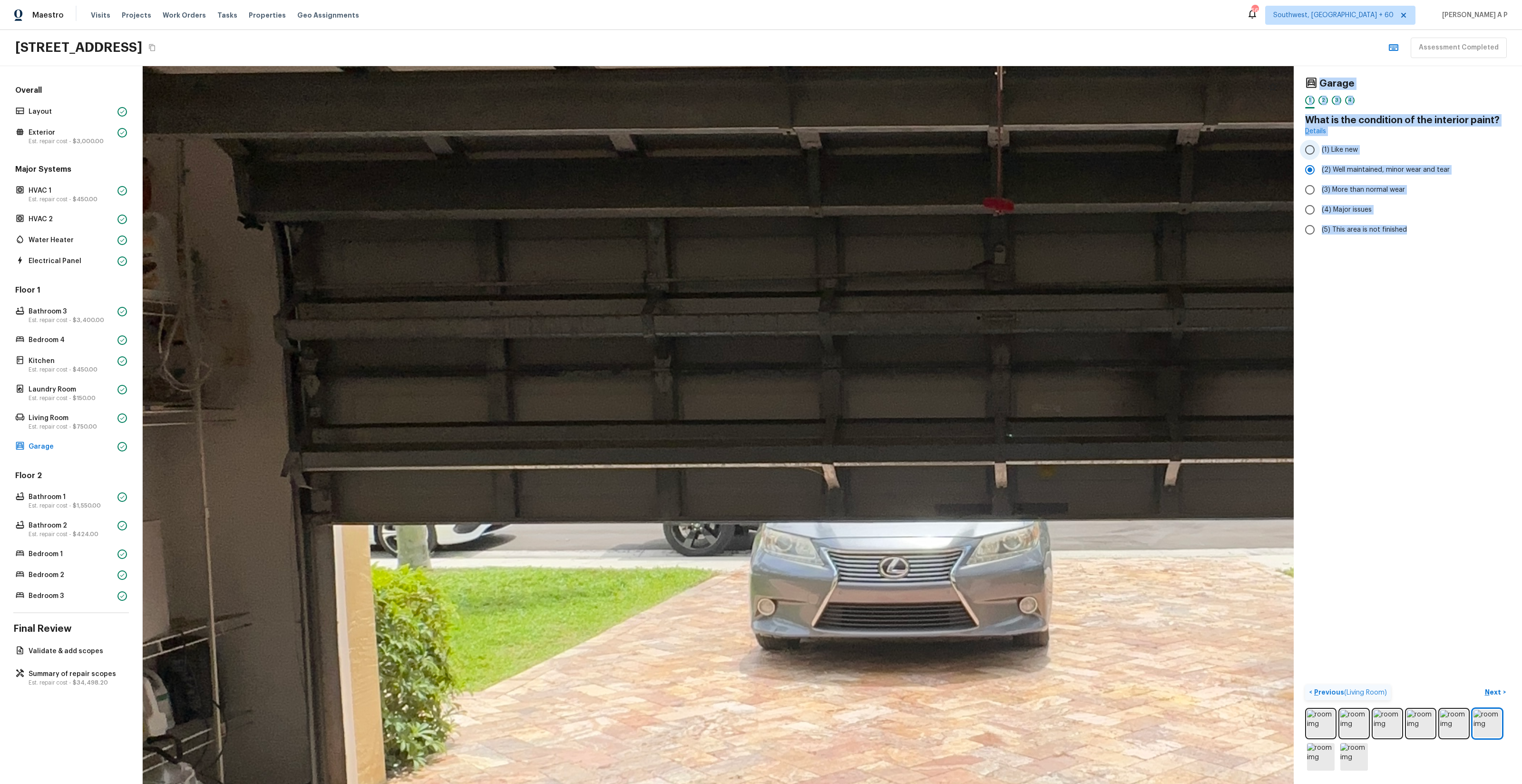
drag, startPoint x: 906, startPoint y: 174, endPoint x: 1384, endPoint y: 141, distance: 479.1
click at [1384, 141] on div "Garage 1 2 3 4 What is the condition of the interior paint? Details (1) Like ne…" at bounding box center [832, 425] width 1379 height 718
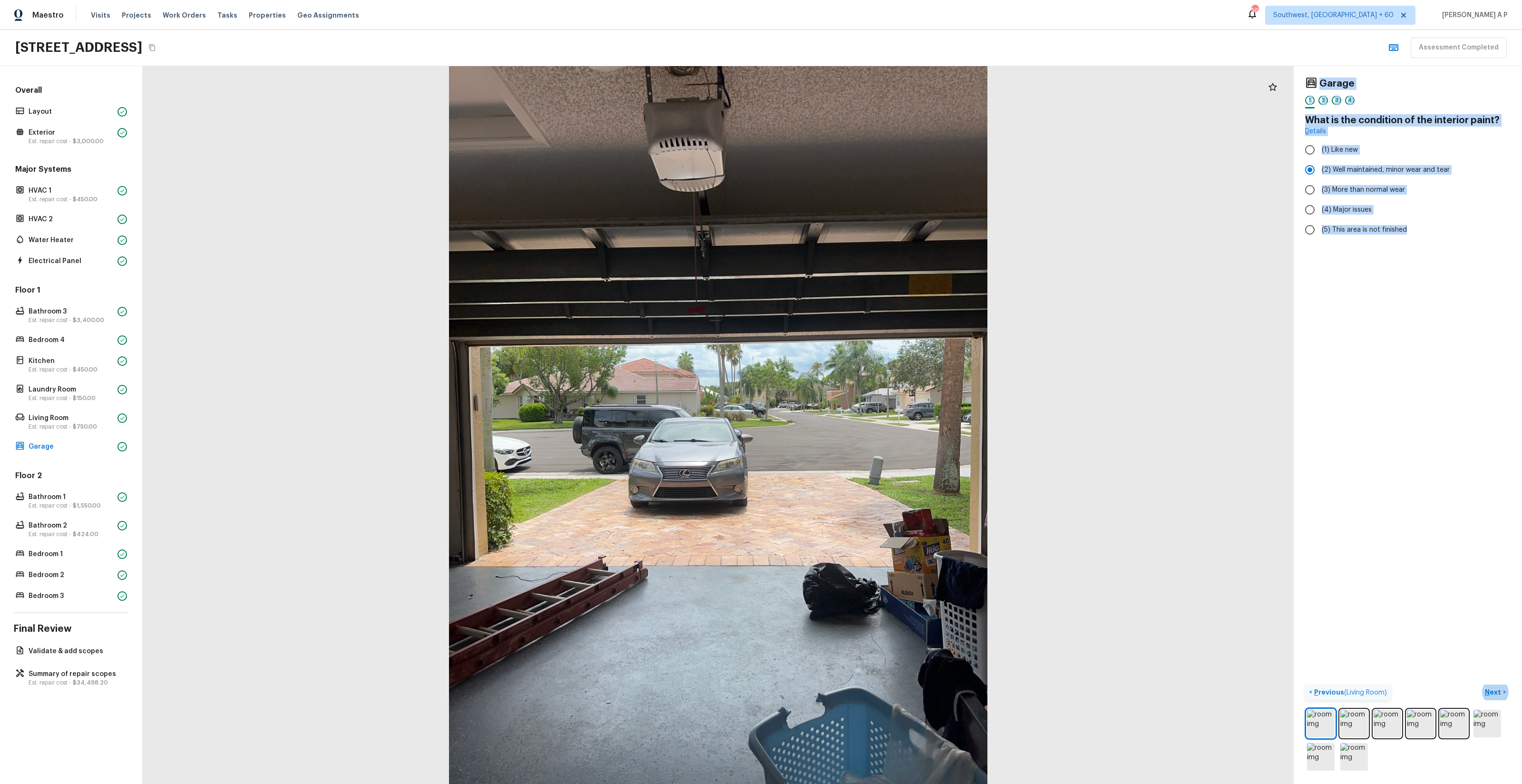
click at [1480, 684] on button "Next >" at bounding box center [1495, 692] width 31 height 16
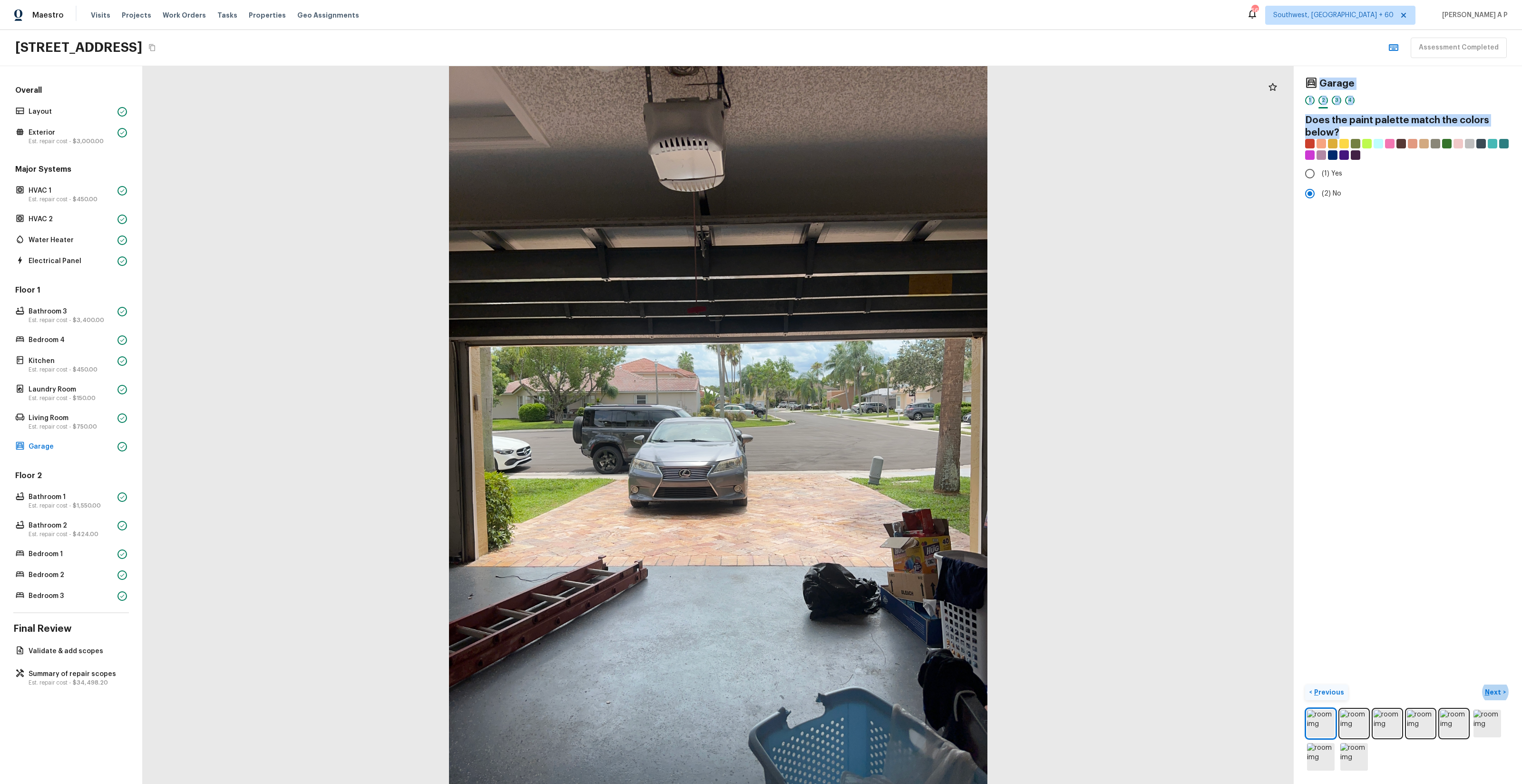
click at [1480, 684] on button "Next >" at bounding box center [1495, 692] width 31 height 16
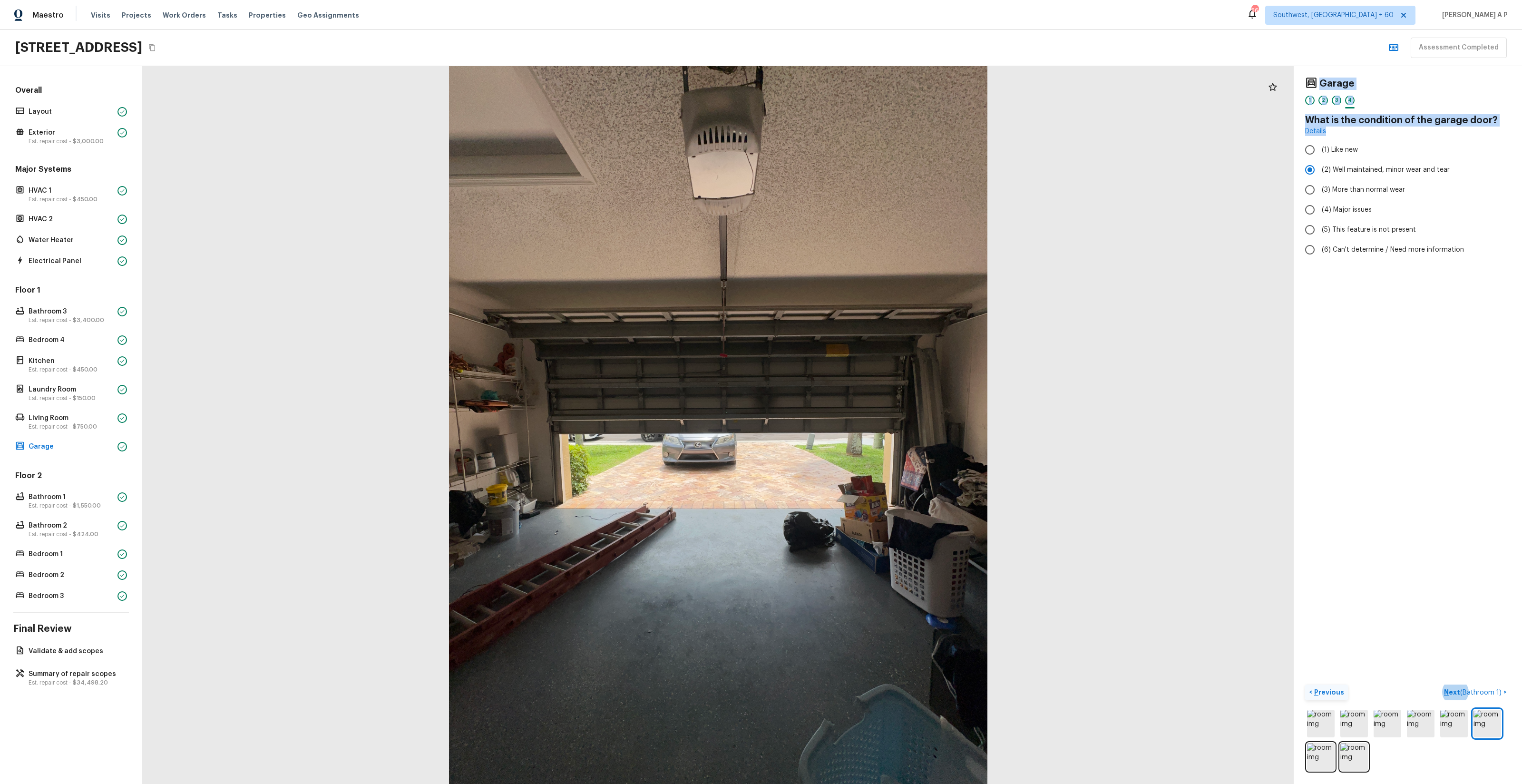
click at [1440, 684] on button "Next ( Bathroom 1 ) >" at bounding box center [1475, 692] width 70 height 16
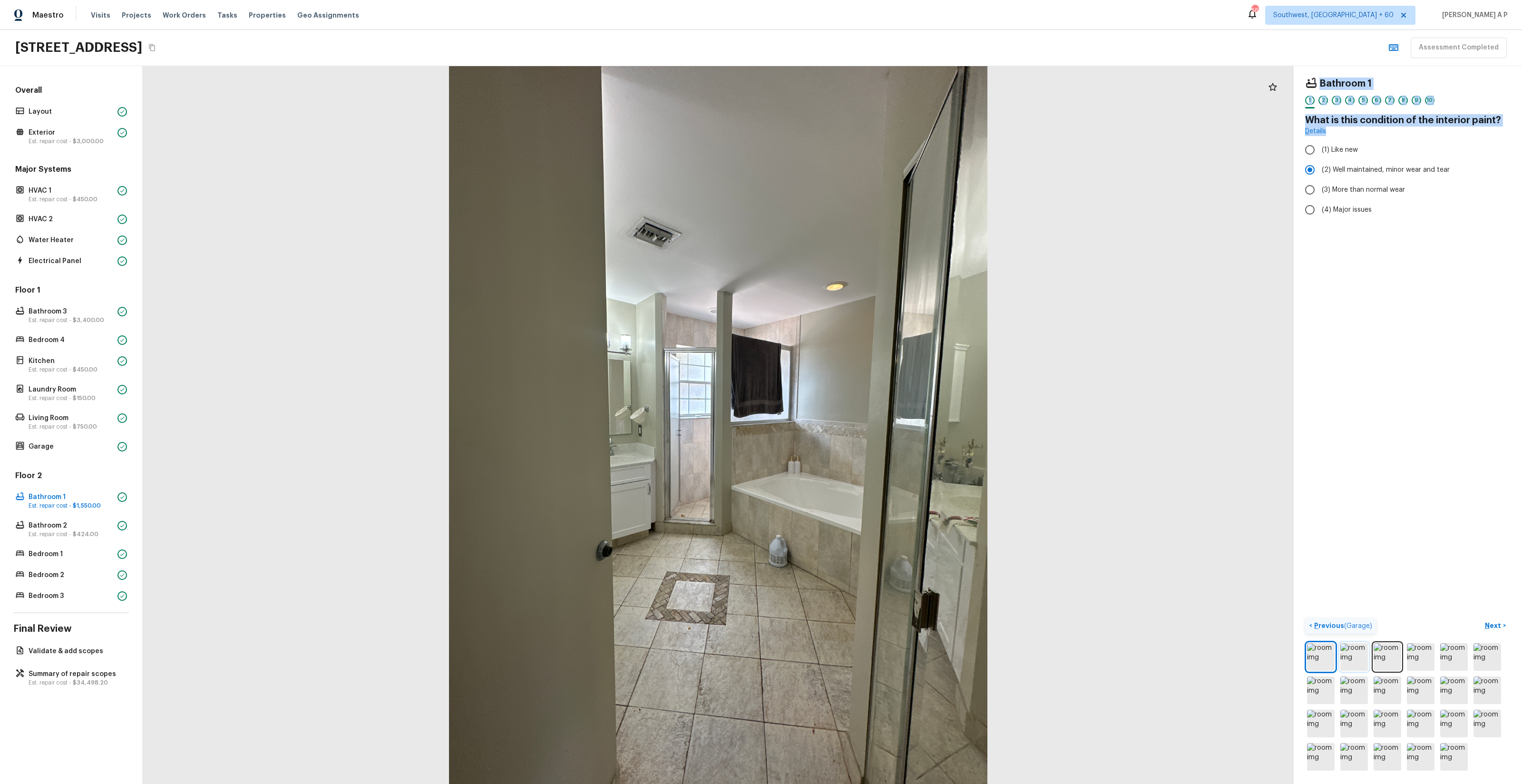
click at [1351, 661] on img at bounding box center [1354, 657] width 27 height 27
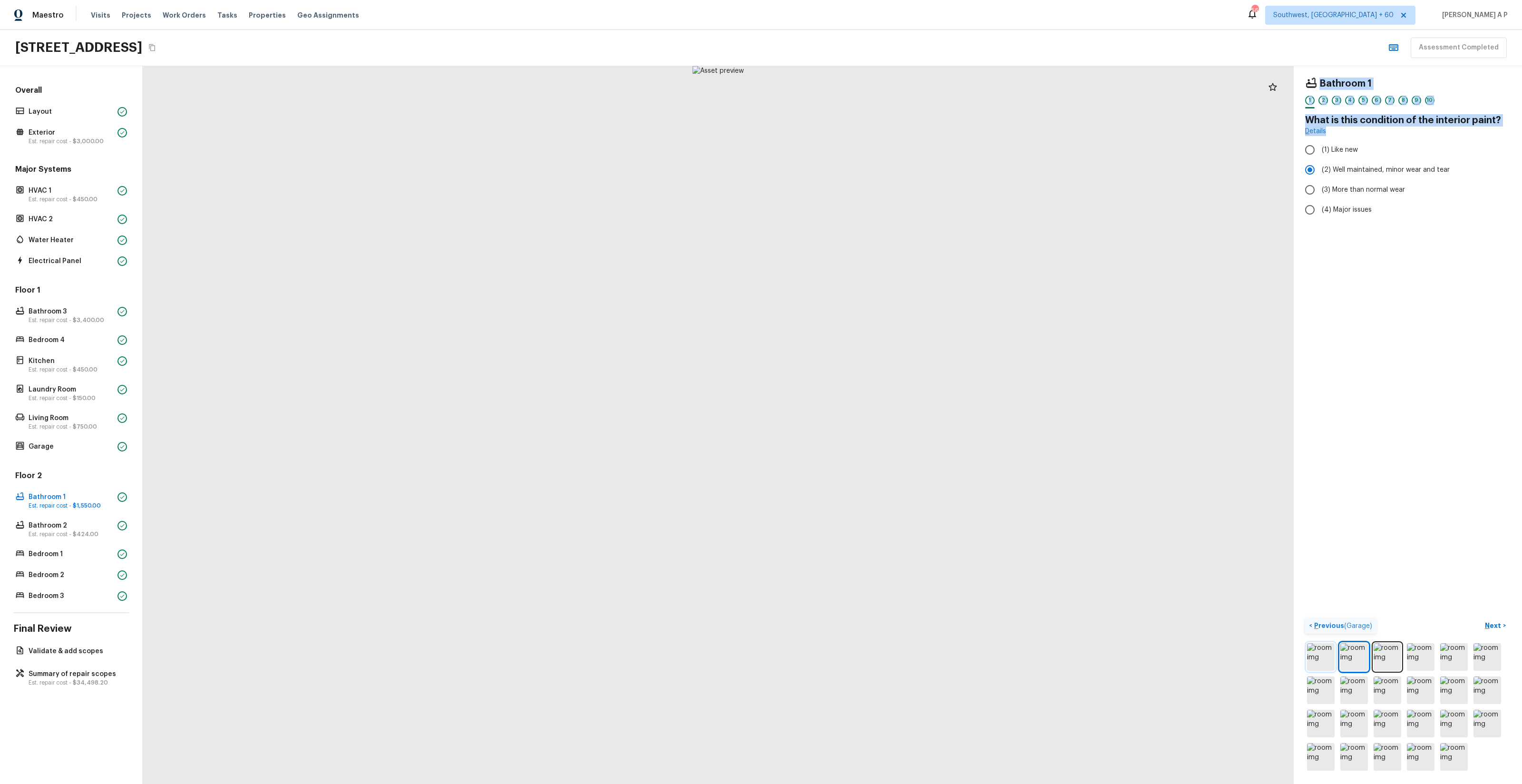
click at [1322, 659] on img at bounding box center [1321, 657] width 27 height 27
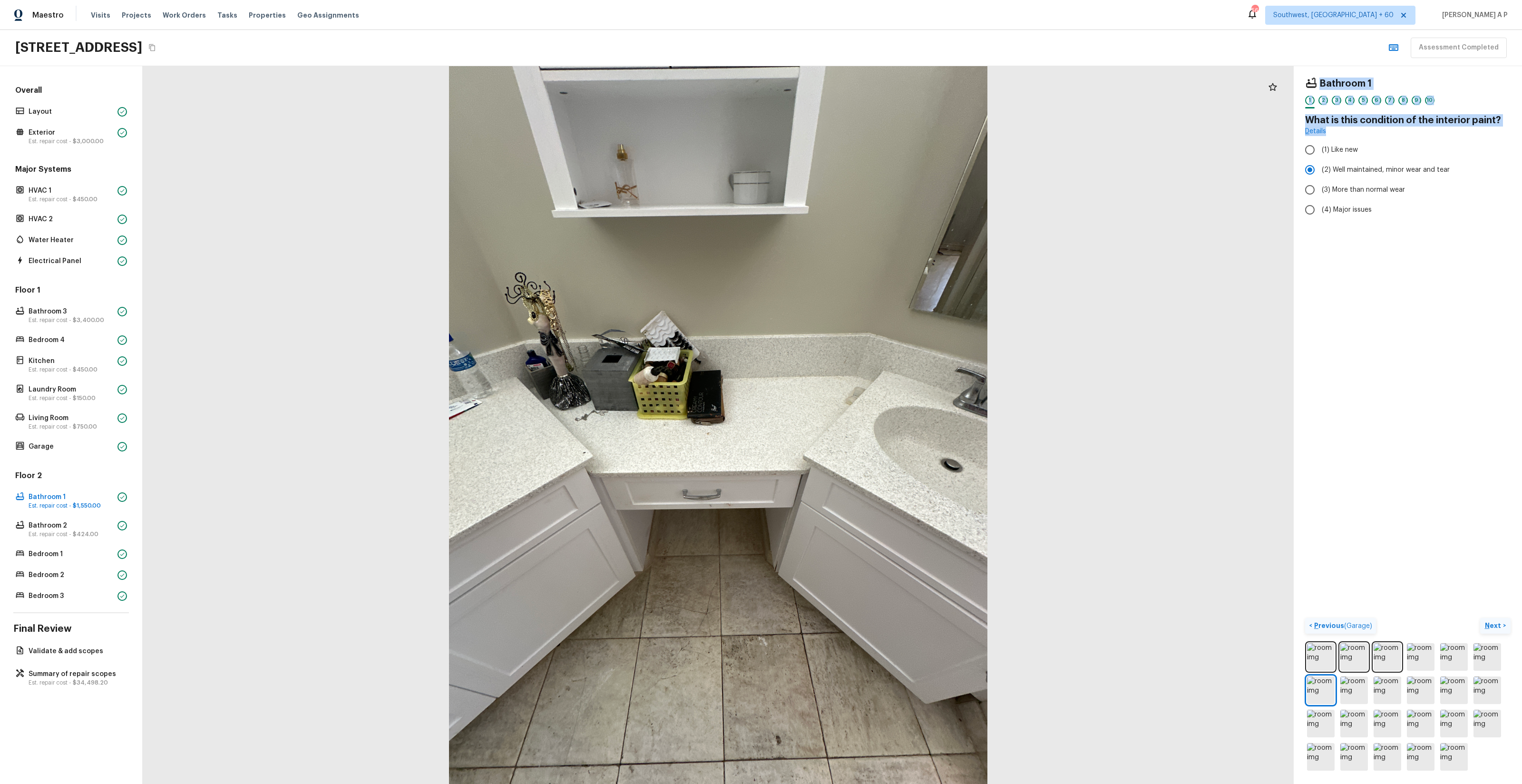
click at [1499, 623] on p "Next" at bounding box center [1493, 625] width 18 height 9
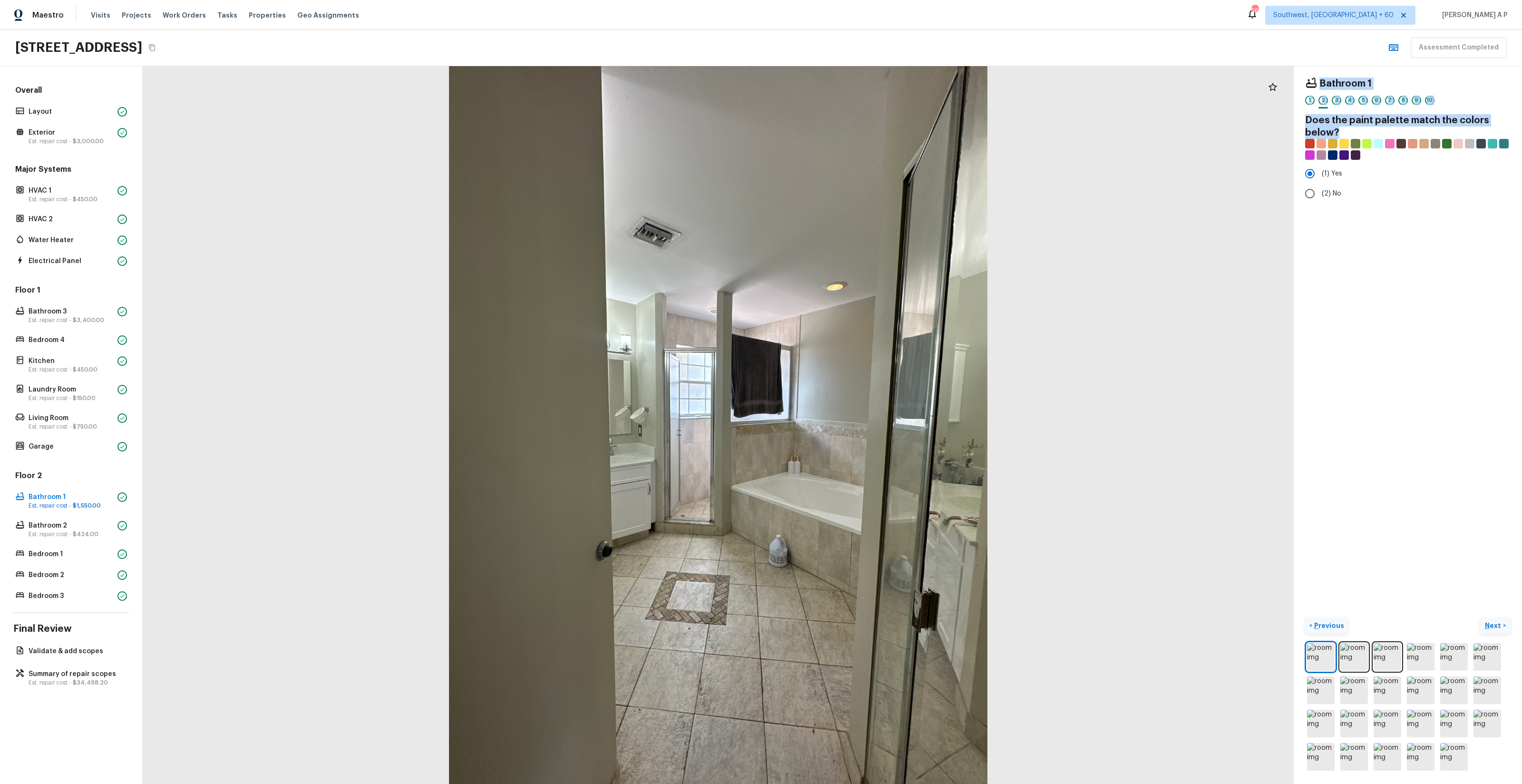
click at [1499, 623] on p "Next" at bounding box center [1493, 625] width 18 height 9
click at [1348, 233] on h5 "Repair Scopes ( 2 )" at bounding box center [1352, 233] width 64 height 11
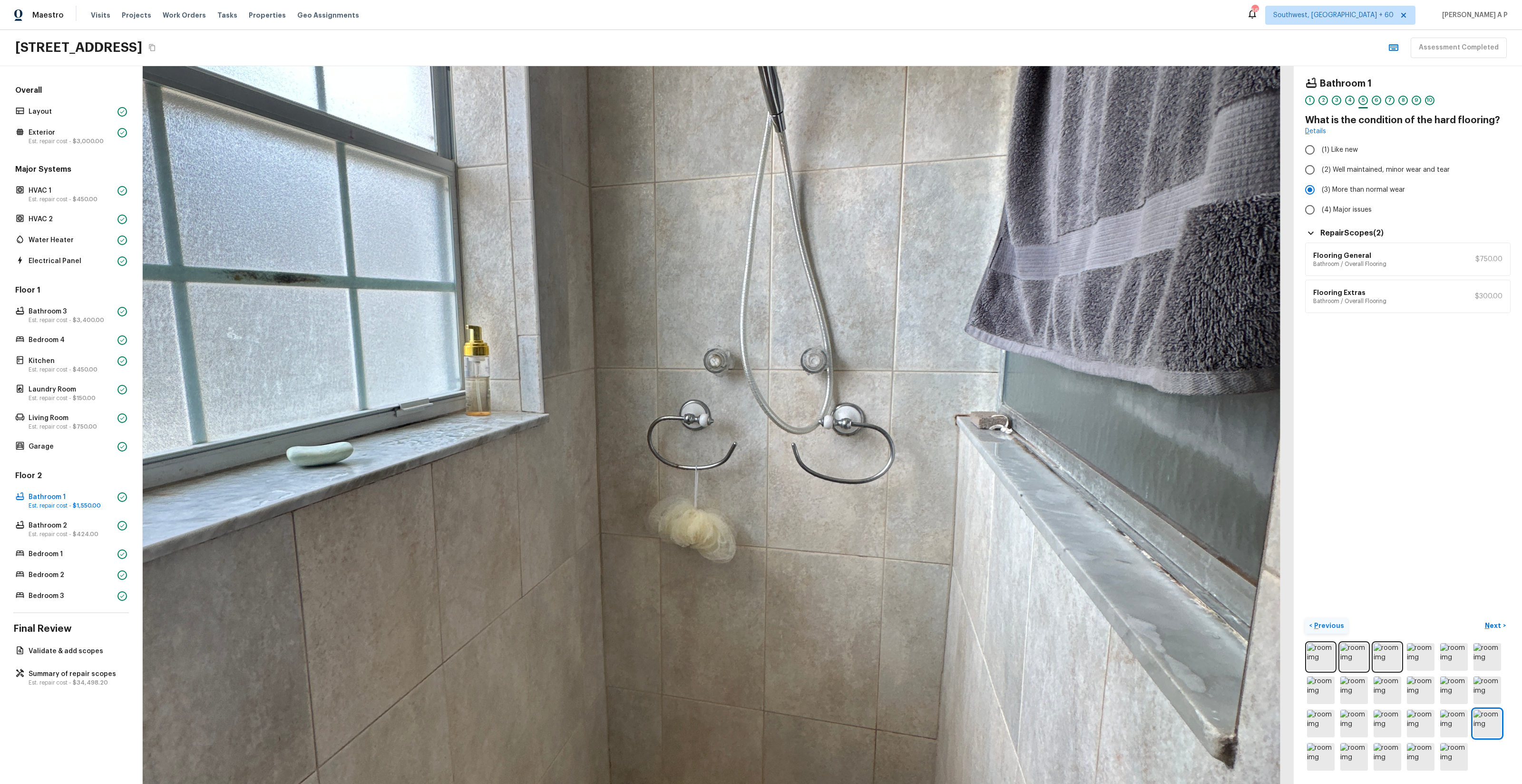
drag, startPoint x: 926, startPoint y: 435, endPoint x: 1014, endPoint y: 489, distance: 103.2
click at [1014, 489] on div at bounding box center [653, 431] width 2684 height 1674
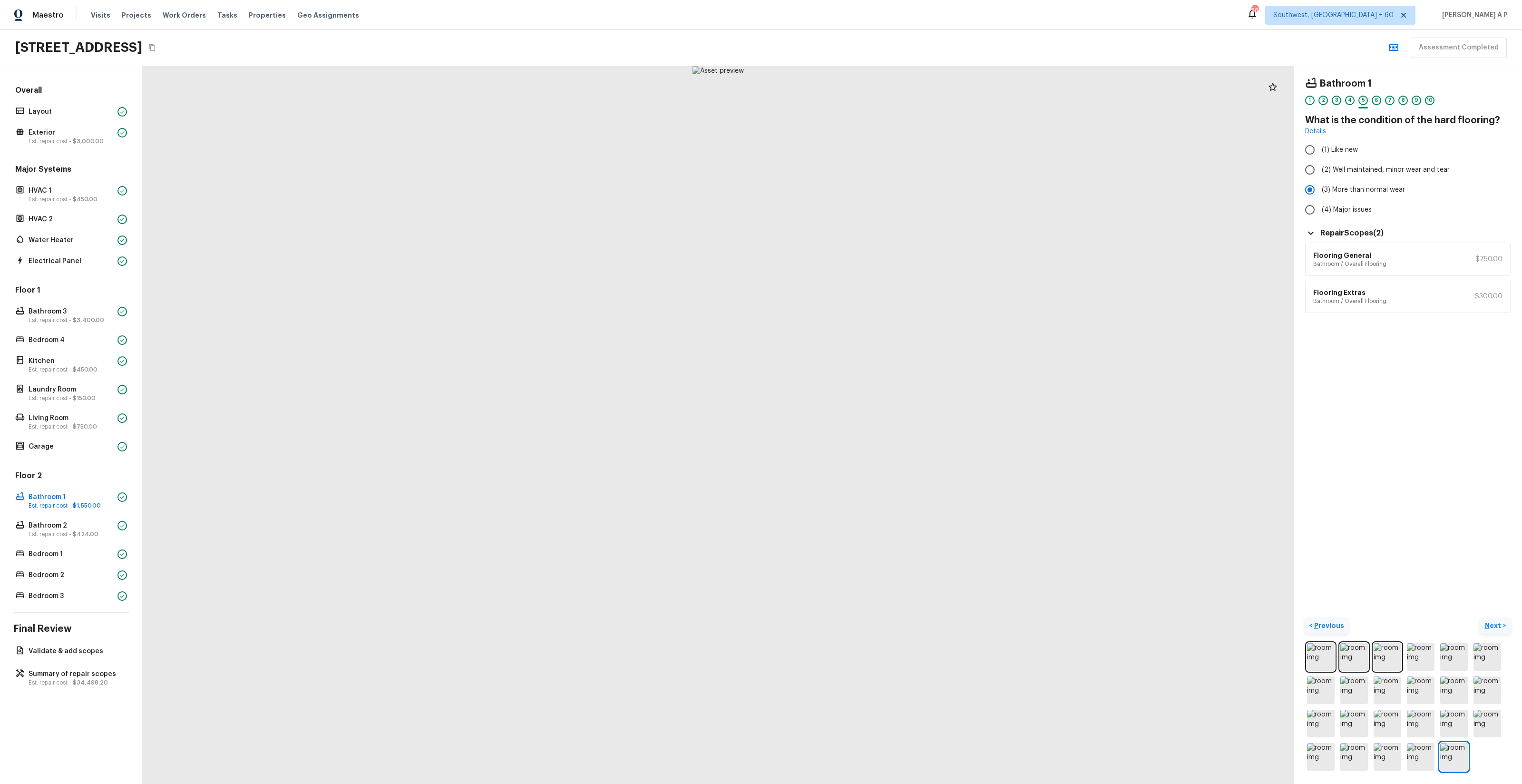
click at [1495, 628] on p "Next" at bounding box center [1493, 625] width 18 height 9
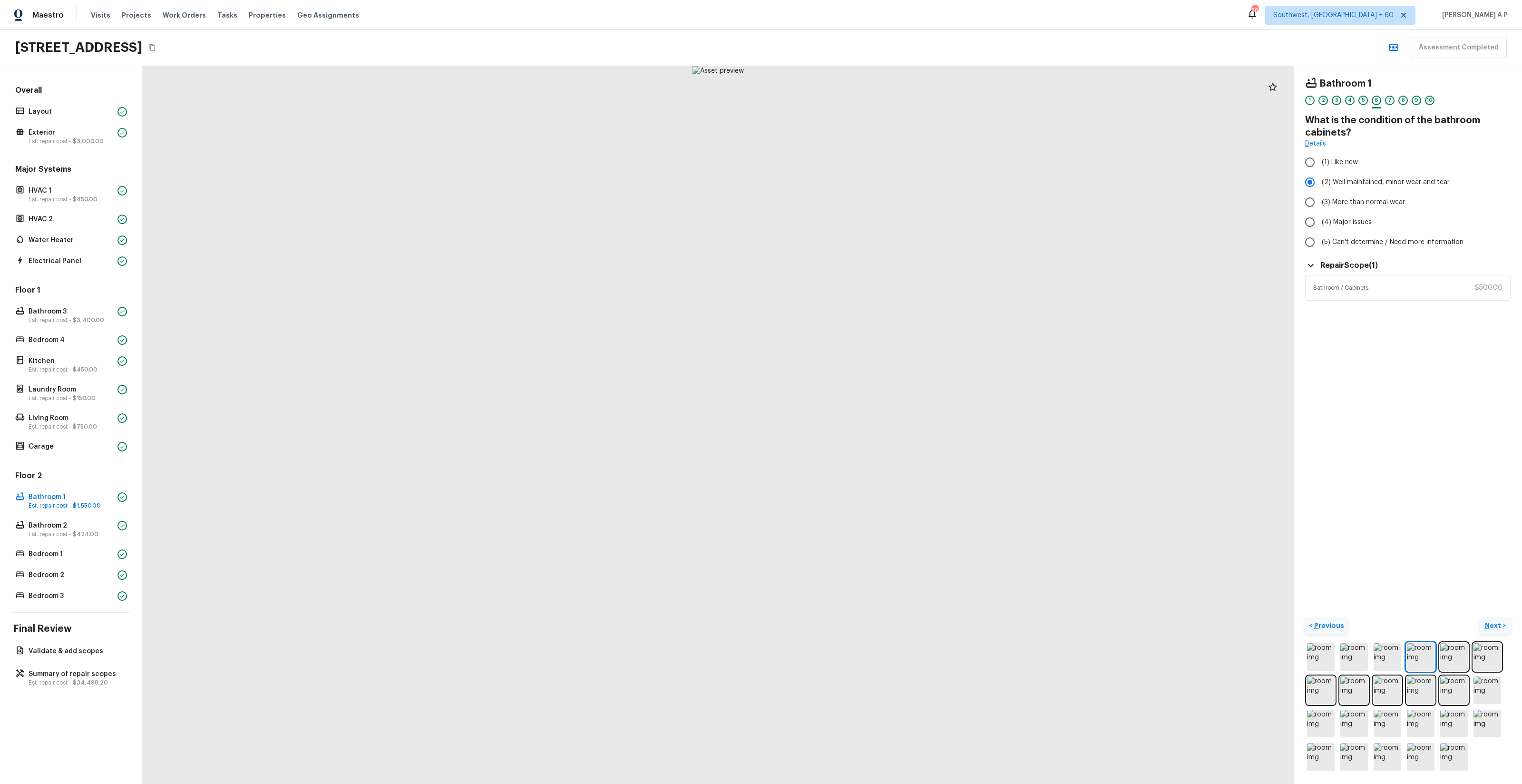
click at [1495, 628] on p "Next" at bounding box center [1493, 625] width 18 height 9
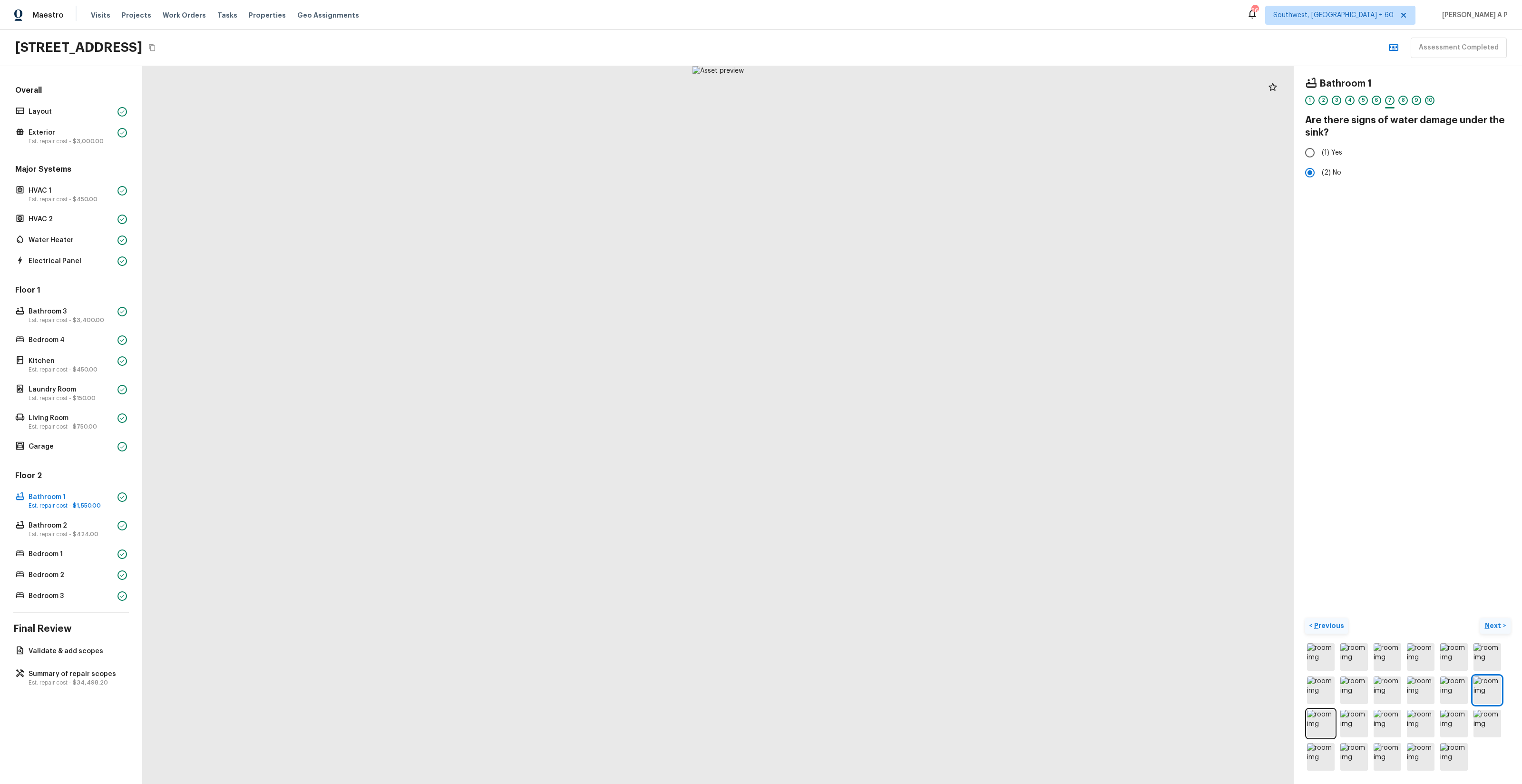
click at [1495, 628] on p "Next" at bounding box center [1493, 625] width 18 height 9
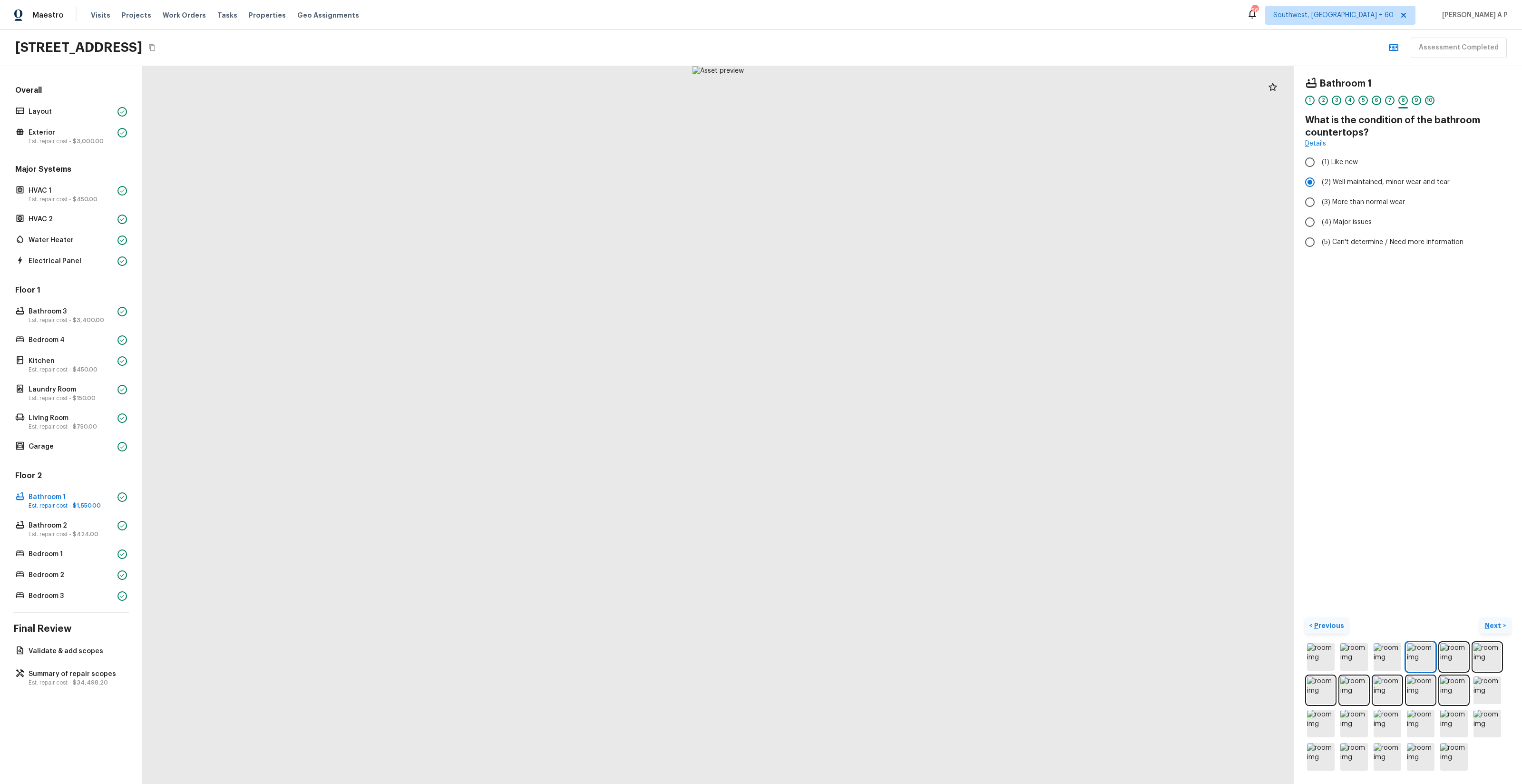
click at [1495, 628] on p "Next" at bounding box center [1493, 625] width 18 height 9
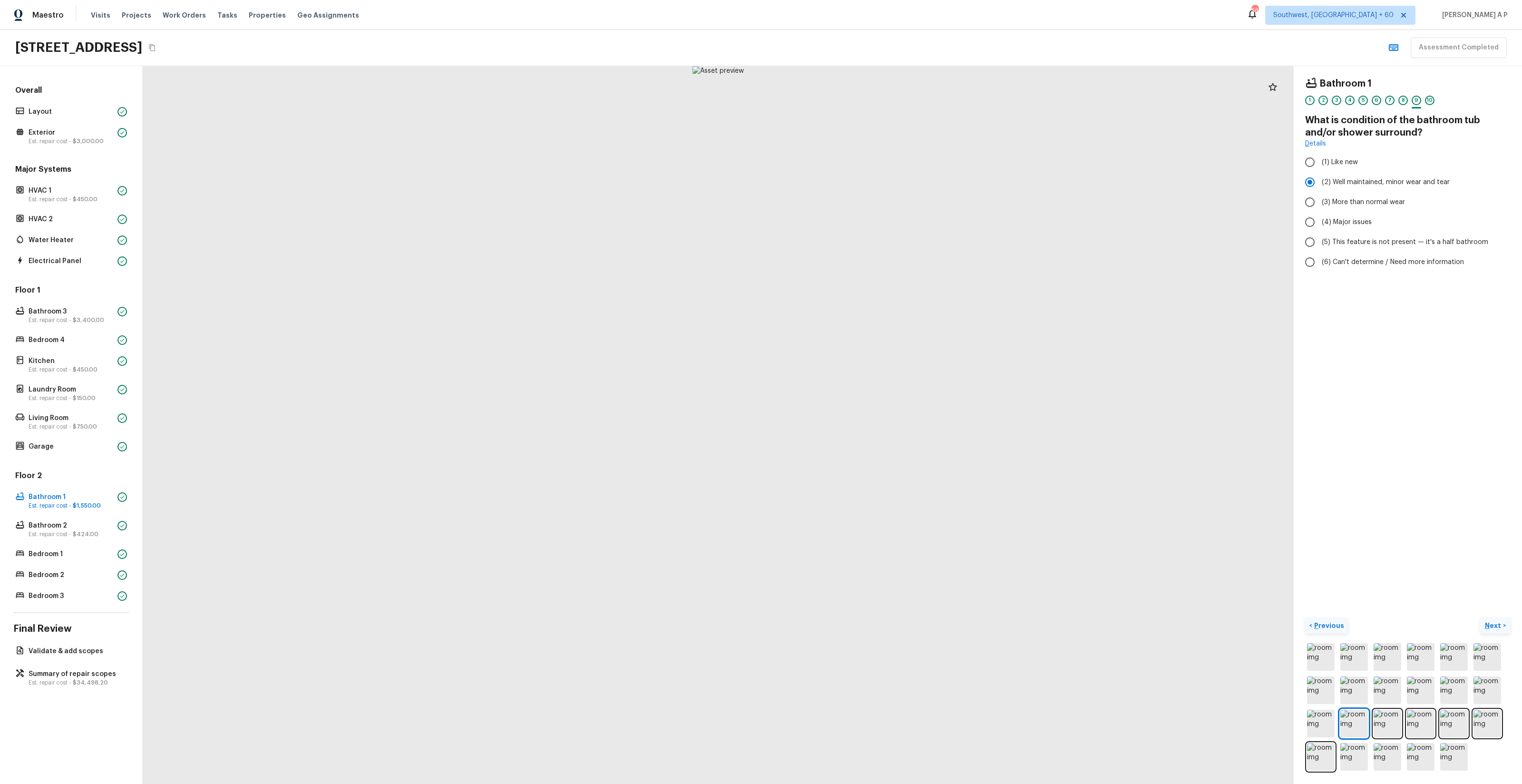
click at [1495, 628] on p "Next" at bounding box center [1493, 625] width 18 height 9
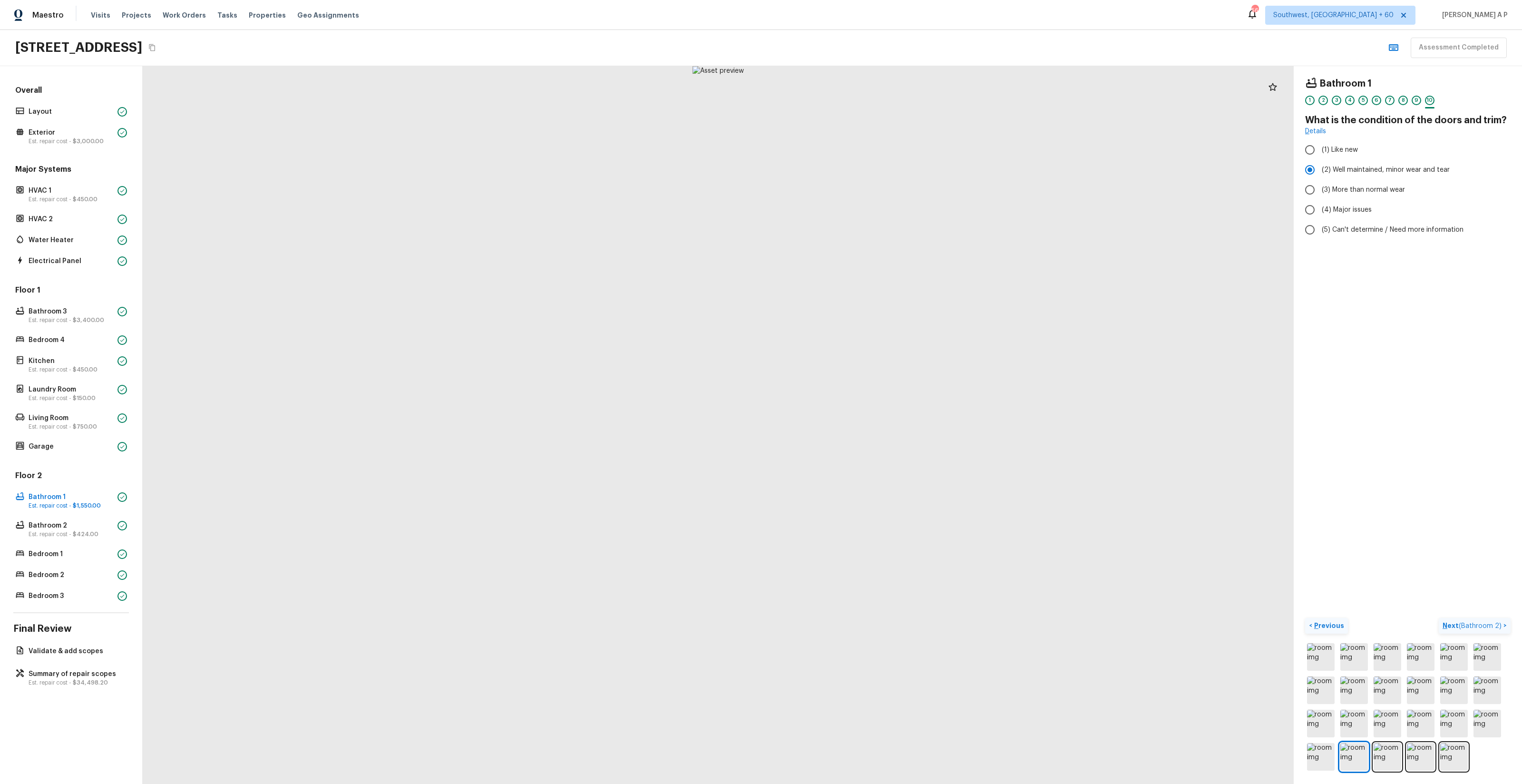
click at [1495, 628] on span "( Bathroom 2 )" at bounding box center [1480, 626] width 43 height 7
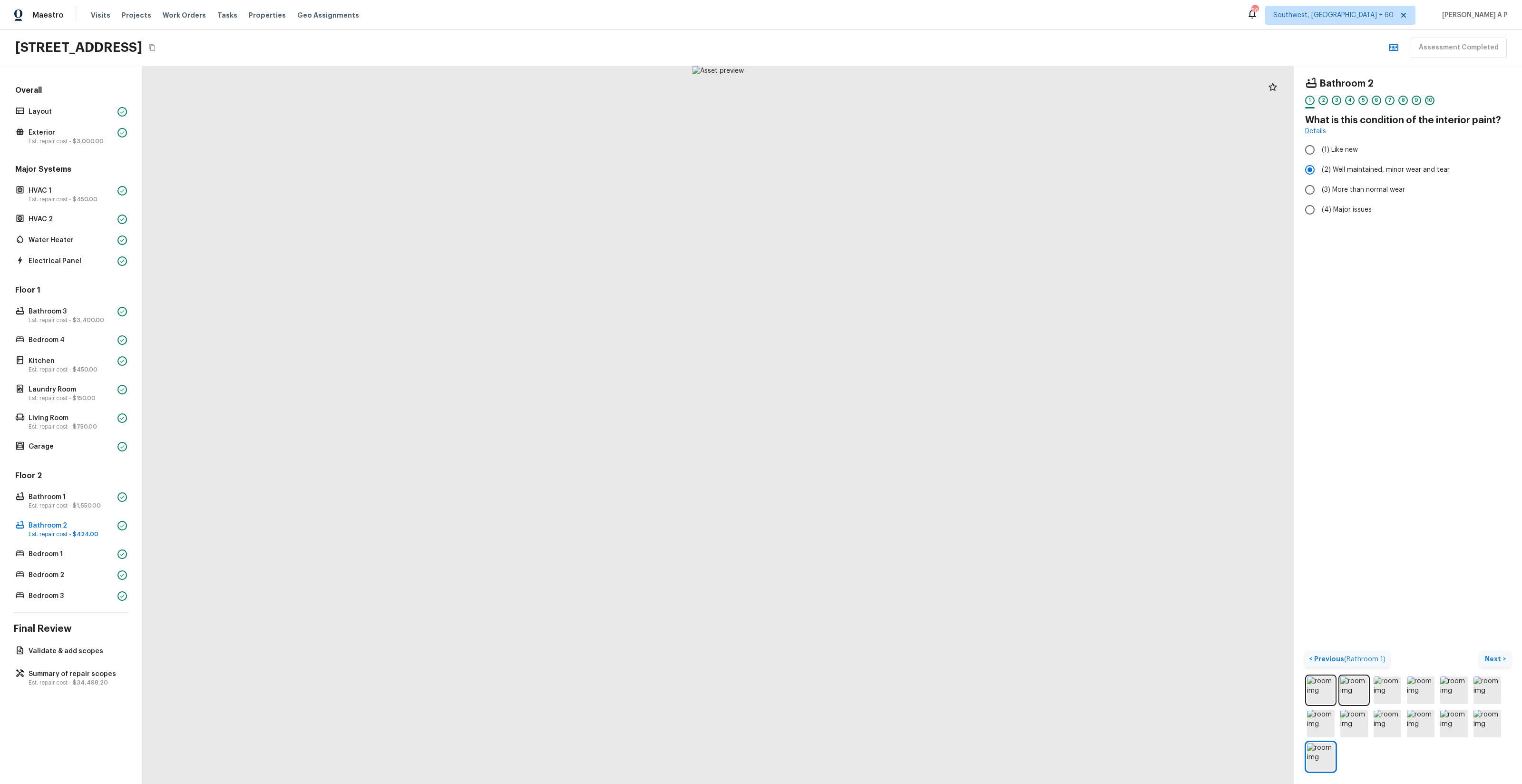
click at [1501, 658] on p "Next" at bounding box center [1493, 658] width 18 height 9
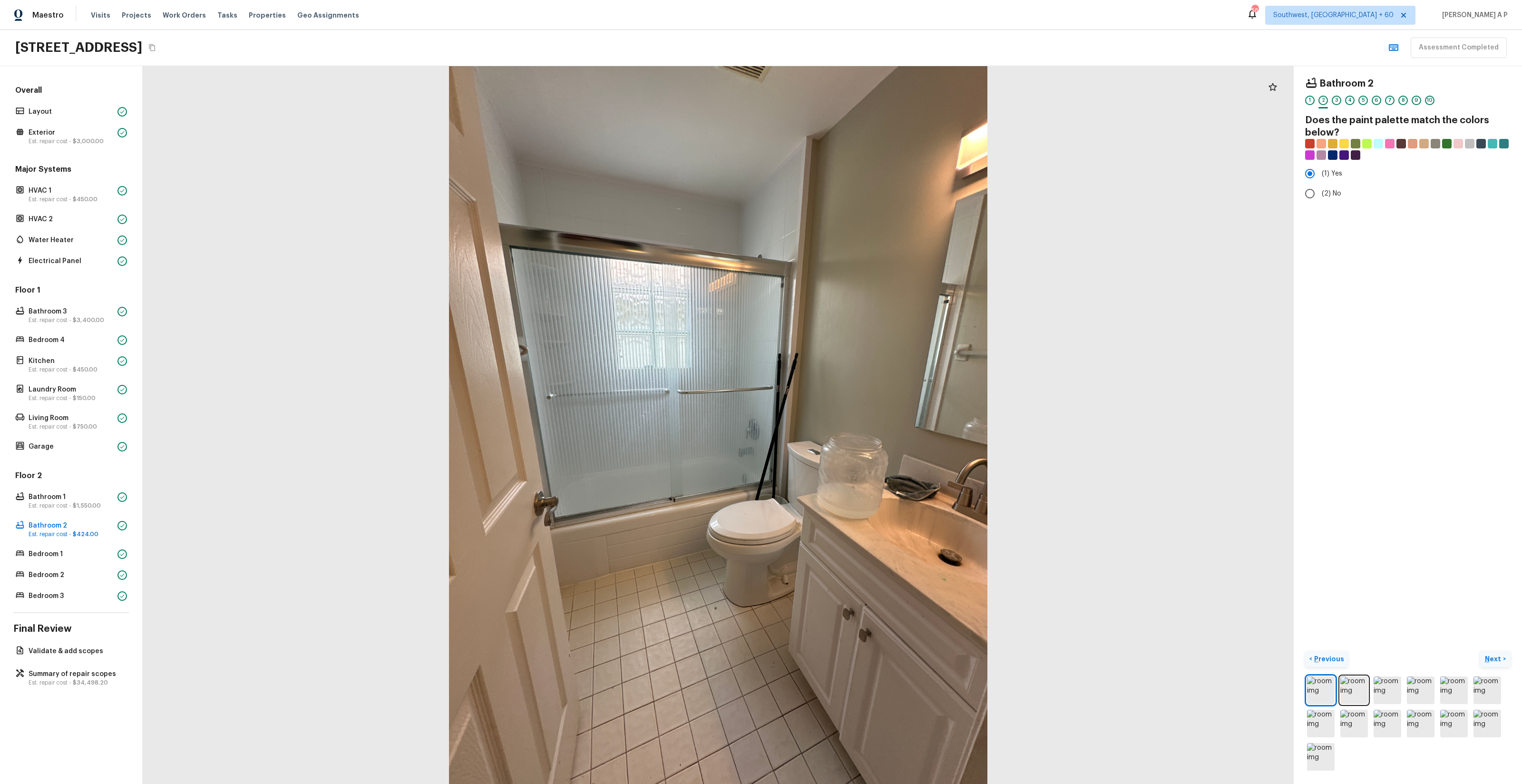
click at [1480, 651] on button "Next >" at bounding box center [1495, 659] width 31 height 16
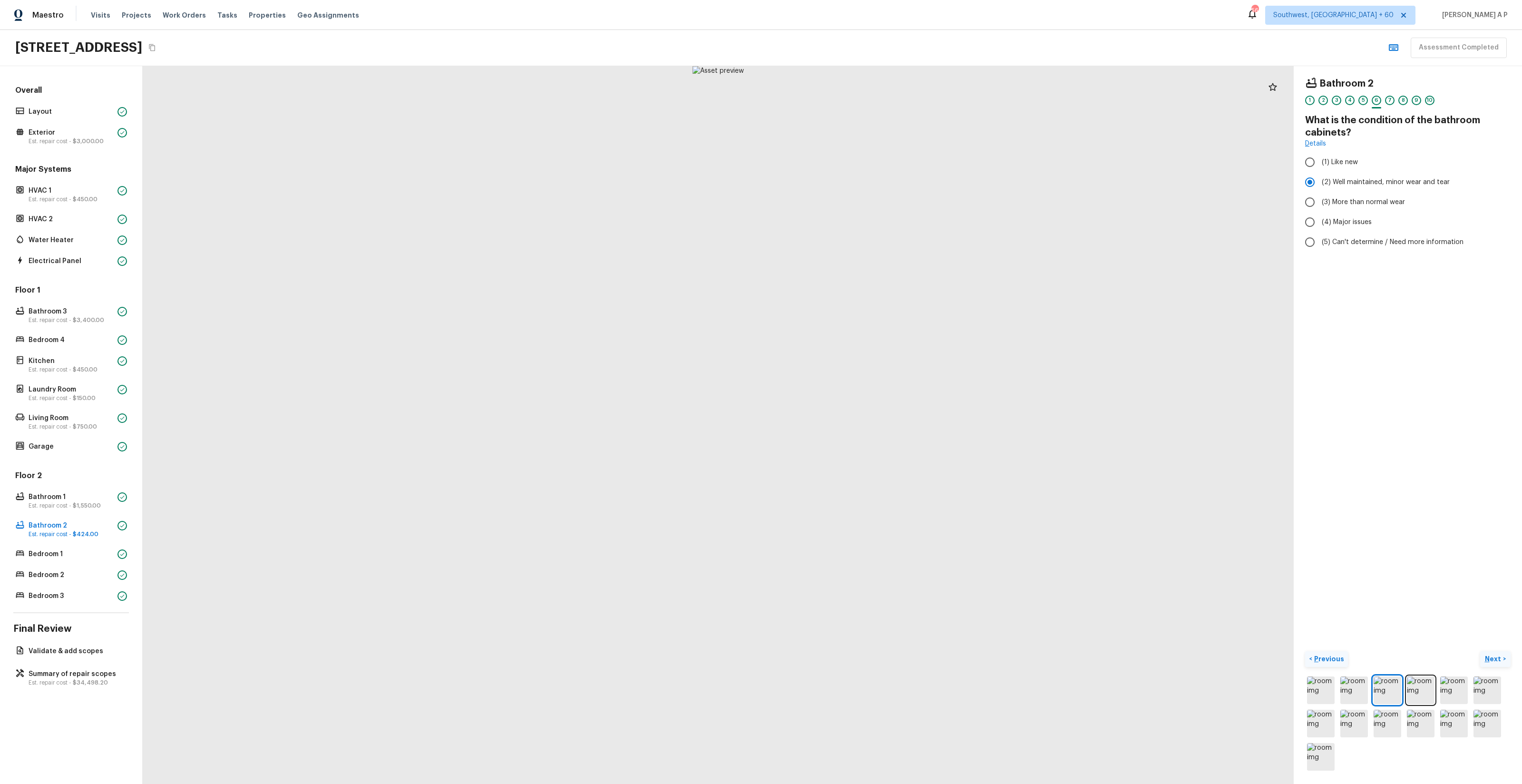
click at [1480, 651] on button "Next >" at bounding box center [1495, 659] width 31 height 16
click at [1442, 651] on button "Next ( Bedroom 1 ) >" at bounding box center [1476, 659] width 68 height 16
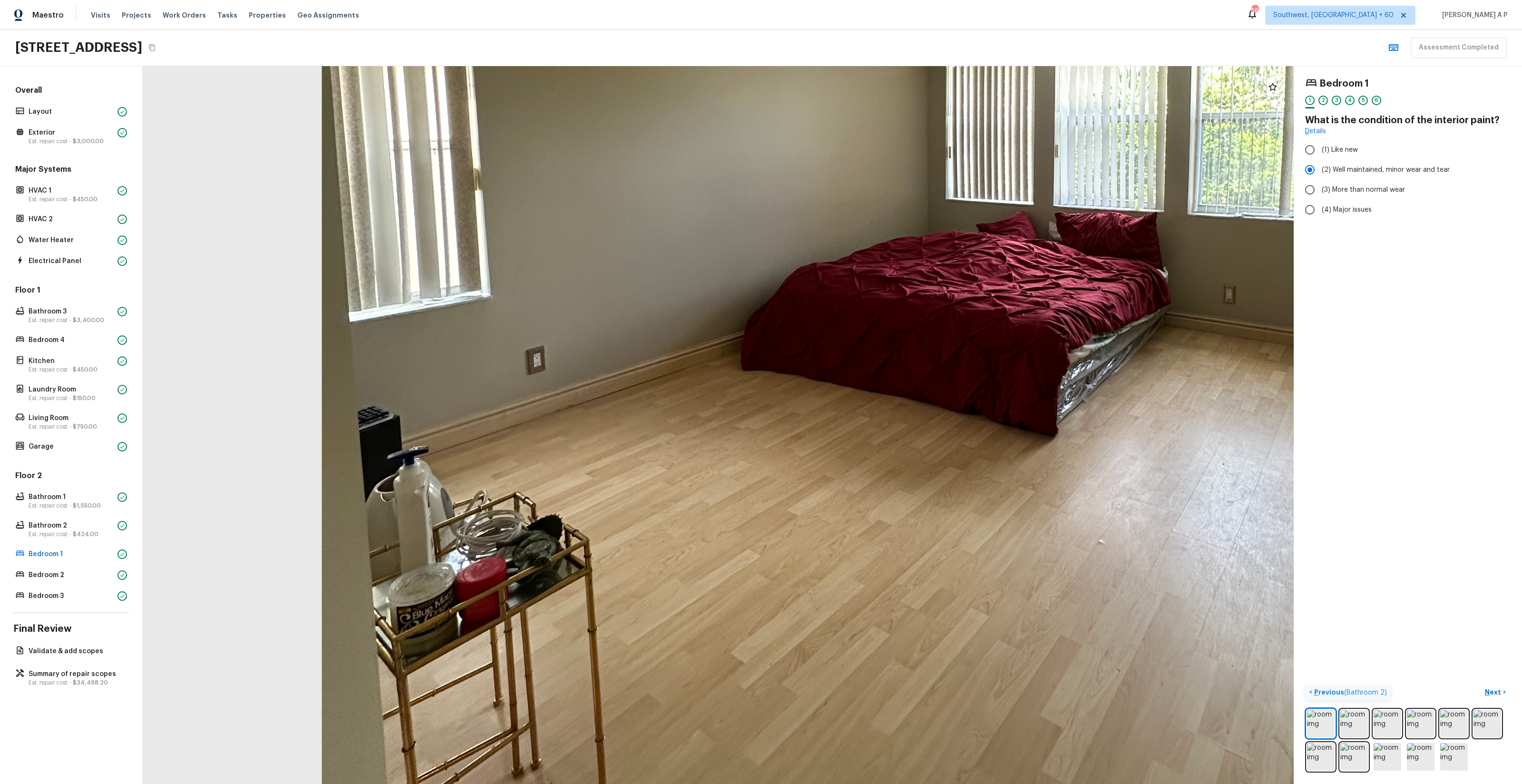
drag, startPoint x: 617, startPoint y: 587, endPoint x: 841, endPoint y: 671, distance: 239.2
click at [841, 671] on div at bounding box center [935, 194] width 2622 height 1635
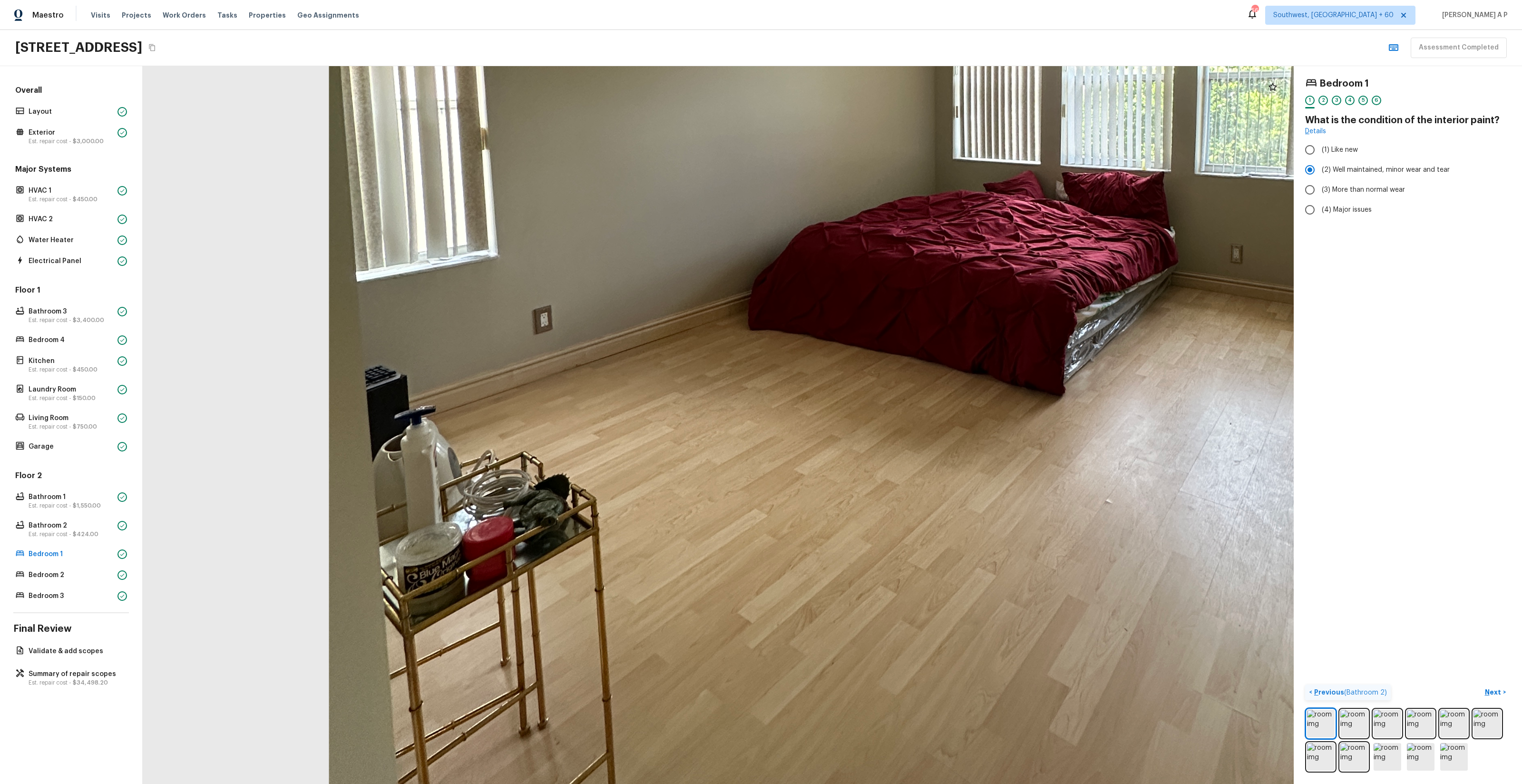
drag, startPoint x: 773, startPoint y: 651, endPoint x: 569, endPoint y: 474, distance: 270.1
click at [569, 474] on div at bounding box center [942, 154] width 2622 height 1635
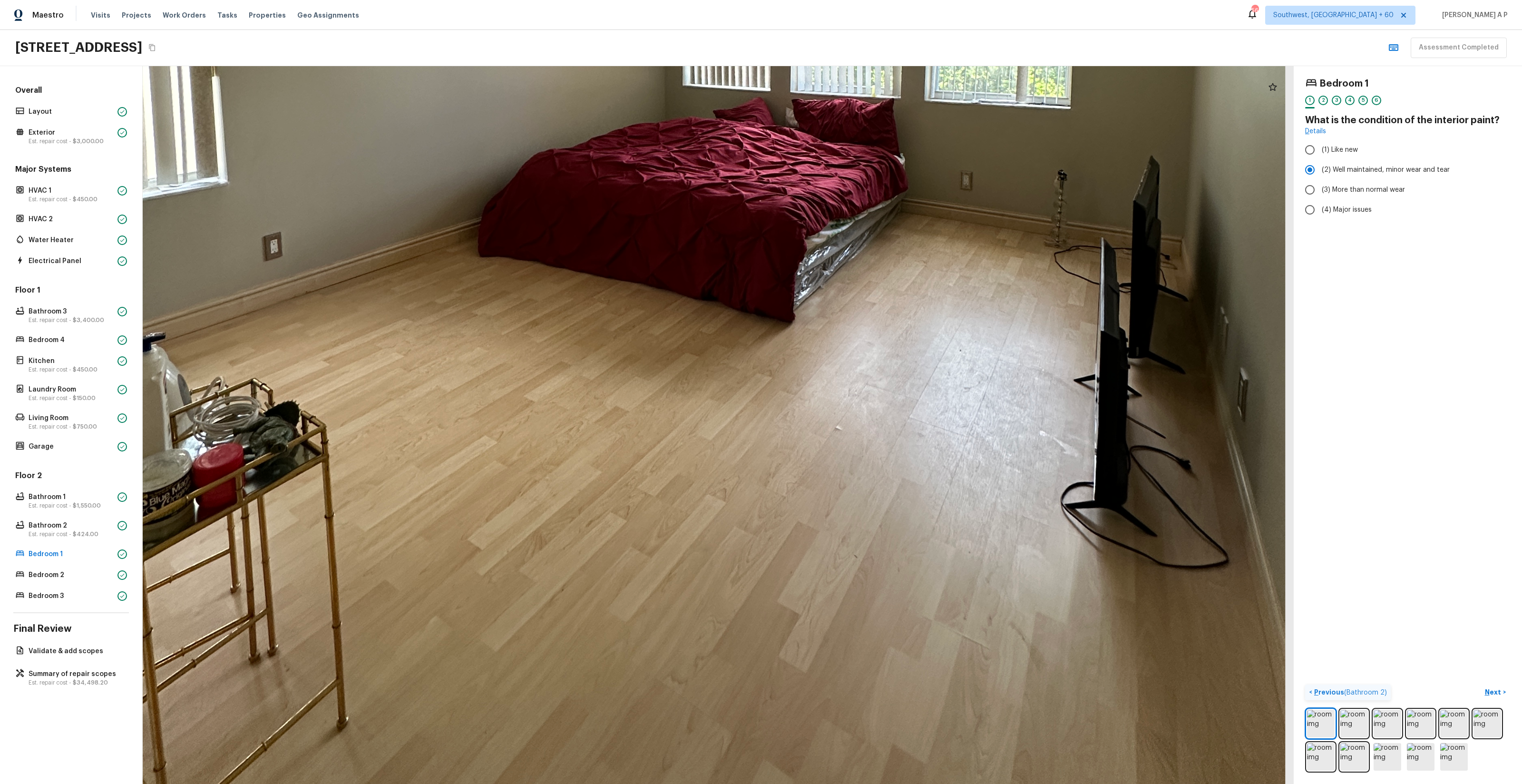
drag, startPoint x: 676, startPoint y: 517, endPoint x: 598, endPoint y: 478, distance: 87.2
click at [582, 474] on div at bounding box center [672, 81] width 2622 height 1635
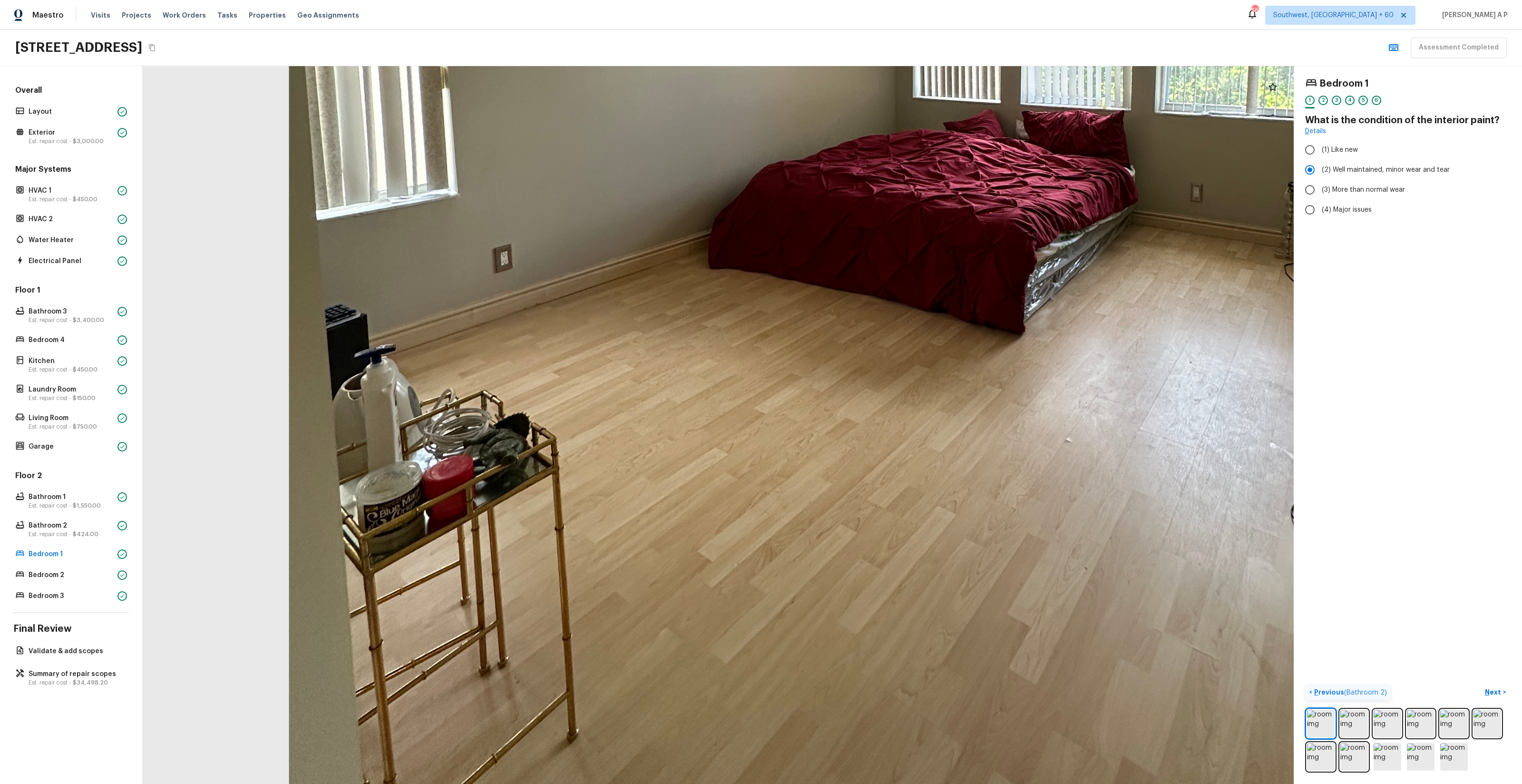
drag, startPoint x: 742, startPoint y: 468, endPoint x: 530, endPoint y: 461, distance: 212.1
click at [534, 462] on div at bounding box center [902, 93] width 2622 height 1635
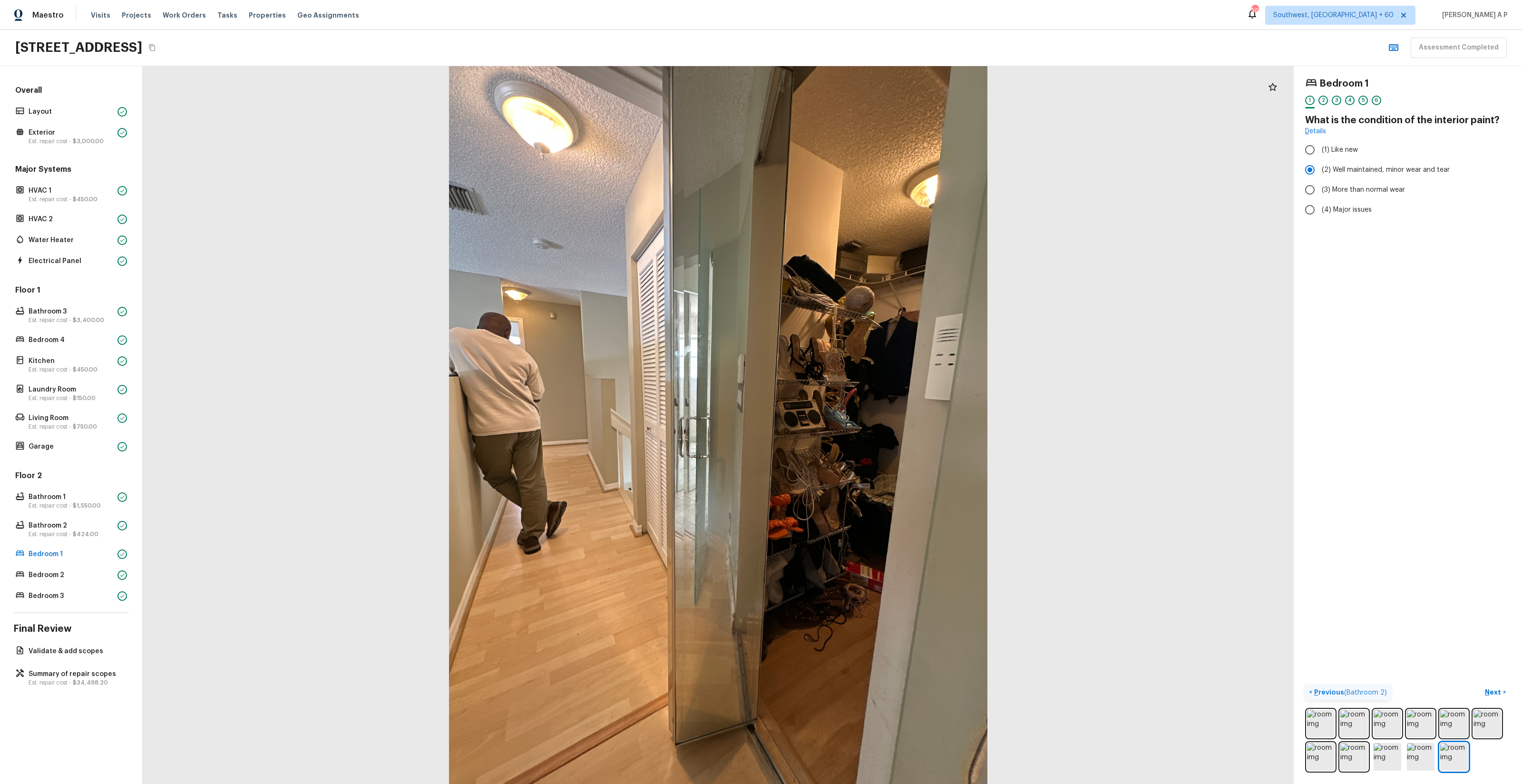
click at [1480, 684] on button "Next >" at bounding box center [1495, 692] width 31 height 16
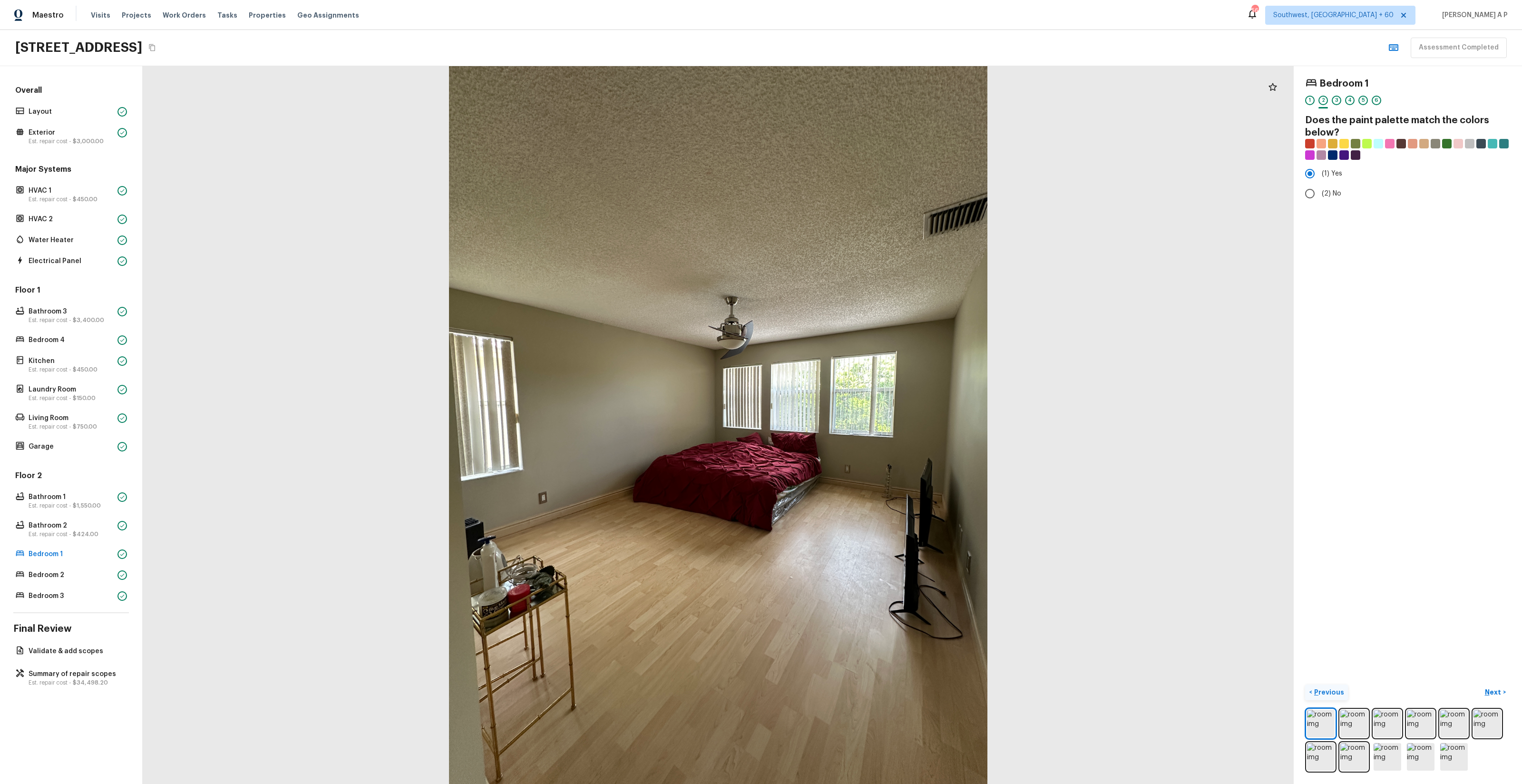
click at [1480, 684] on button "Next >" at bounding box center [1495, 692] width 31 height 16
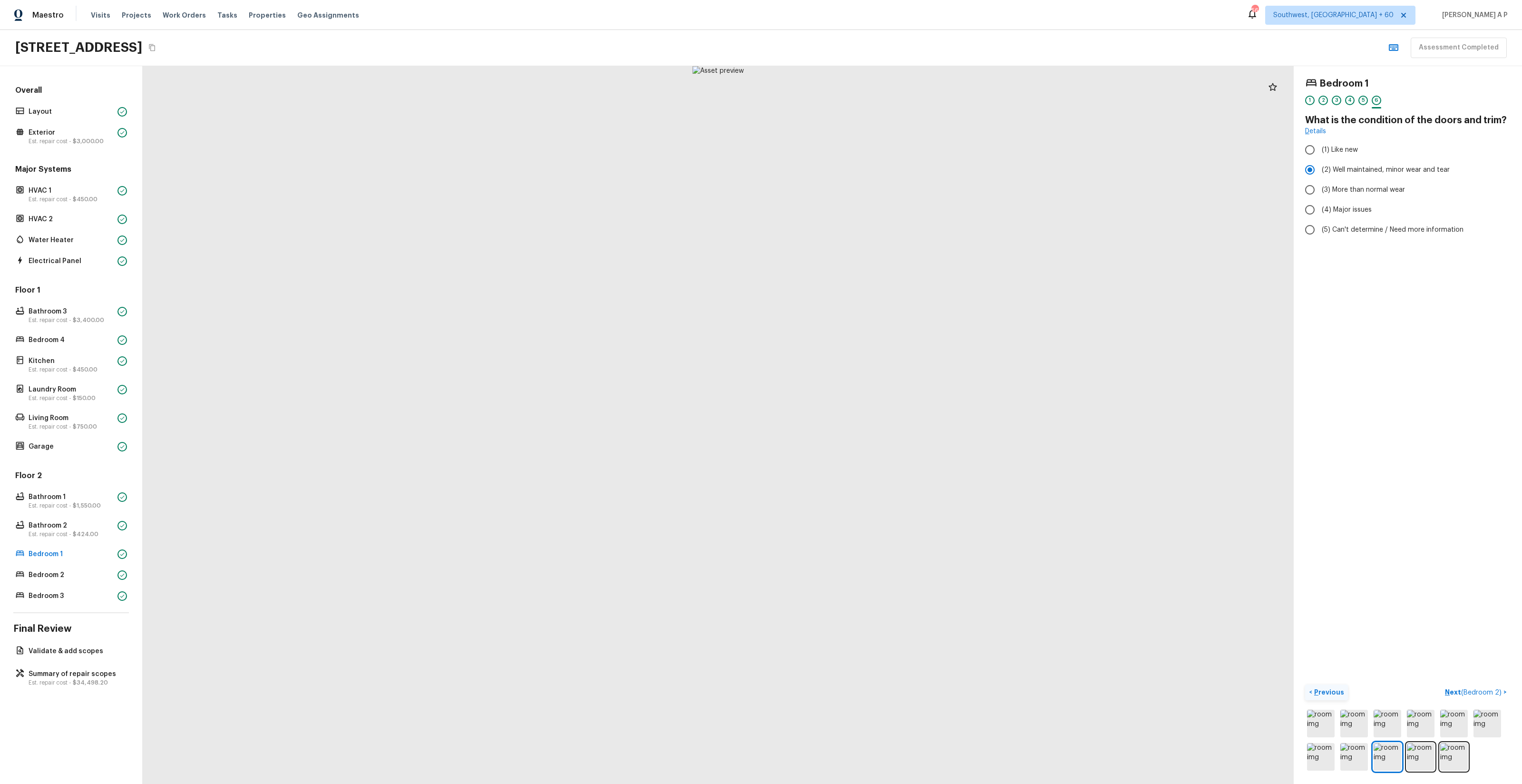
click at [1441, 684] on button "Next ( Bedroom 2 ) >" at bounding box center [1476, 692] width 70 height 16
click at [1480, 684] on button "Next >" at bounding box center [1495, 692] width 31 height 16
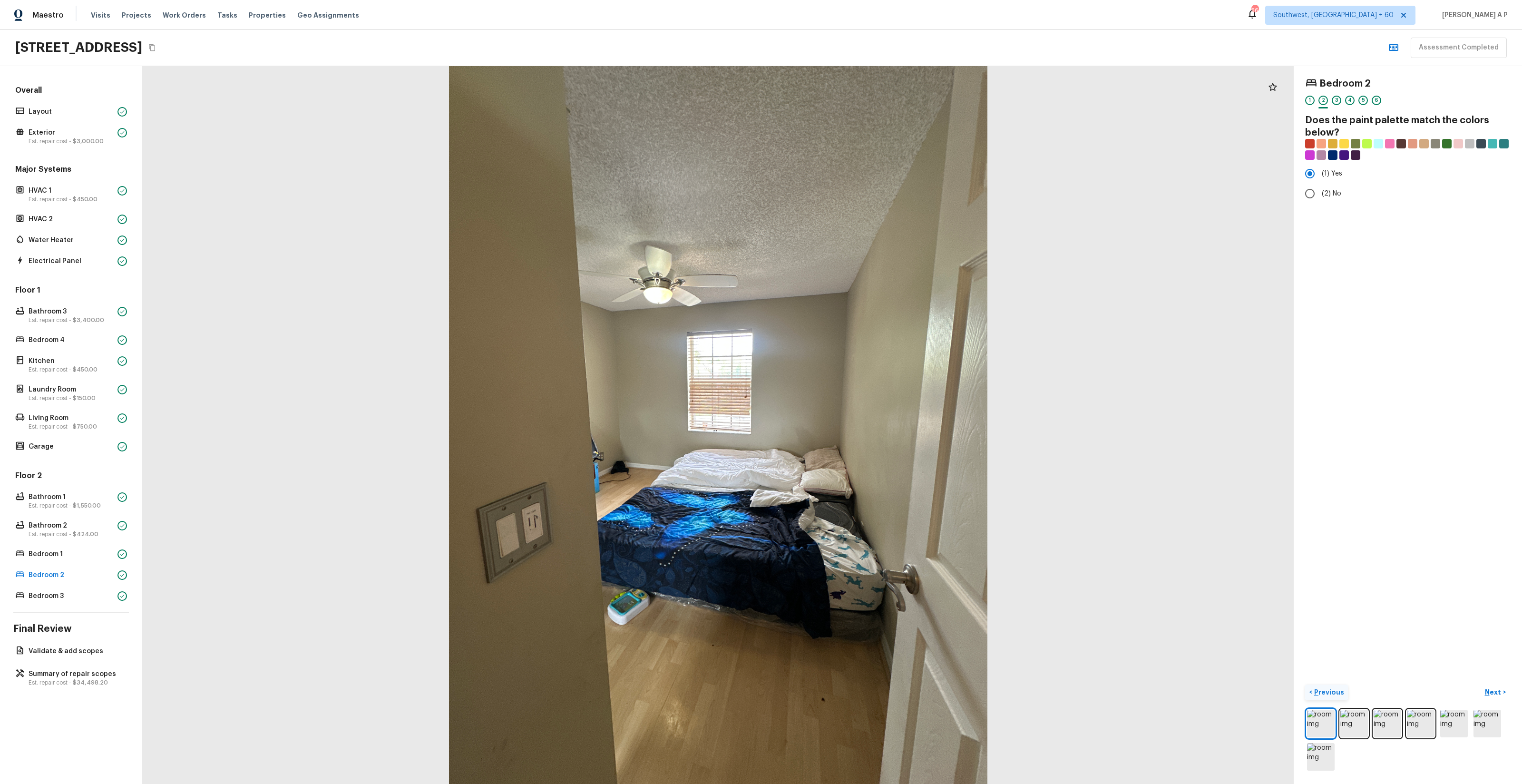
click at [1480, 684] on button "Next >" at bounding box center [1495, 692] width 31 height 16
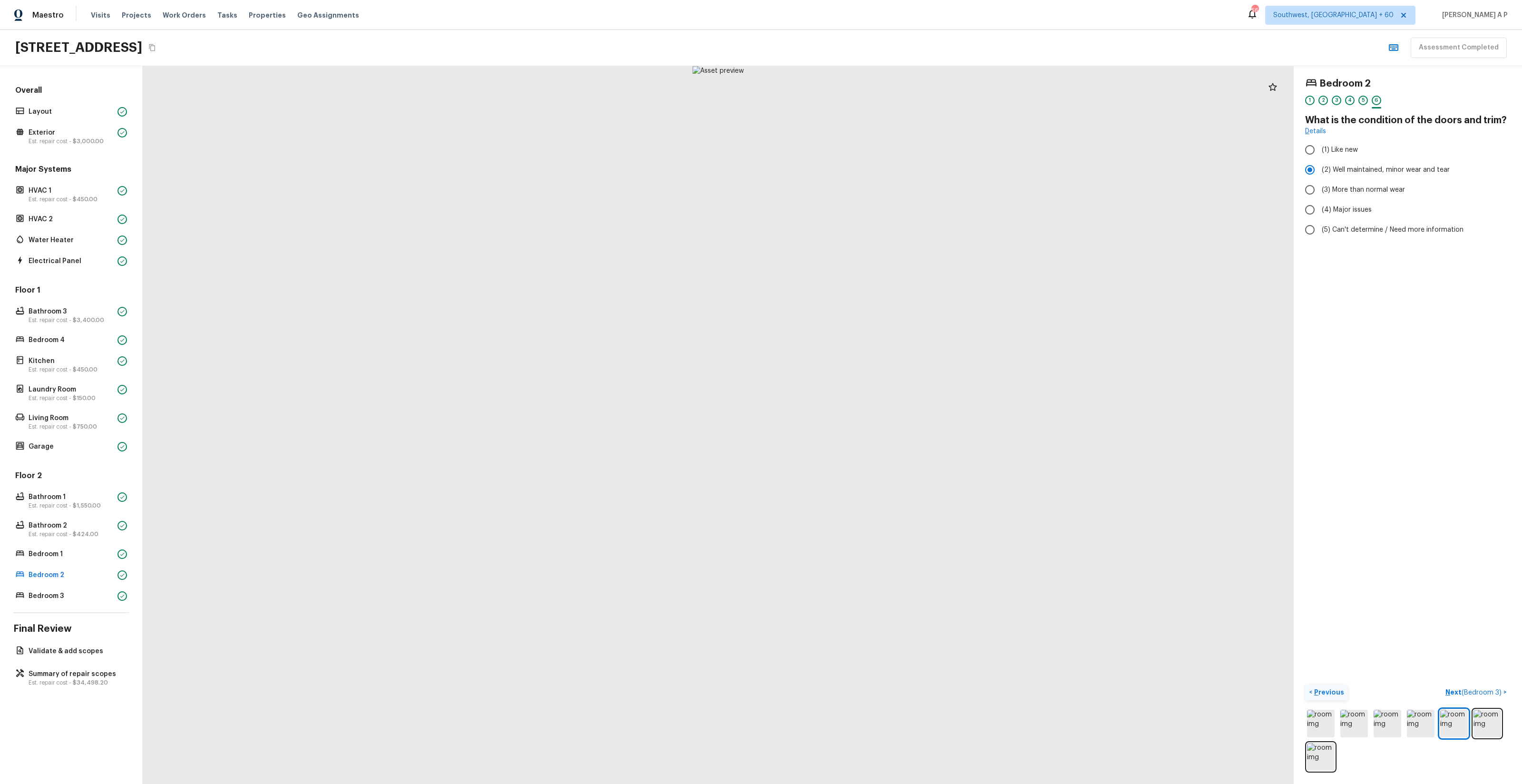
click at [1442, 684] on button "Next ( Bedroom 3 ) >" at bounding box center [1476, 692] width 69 height 16
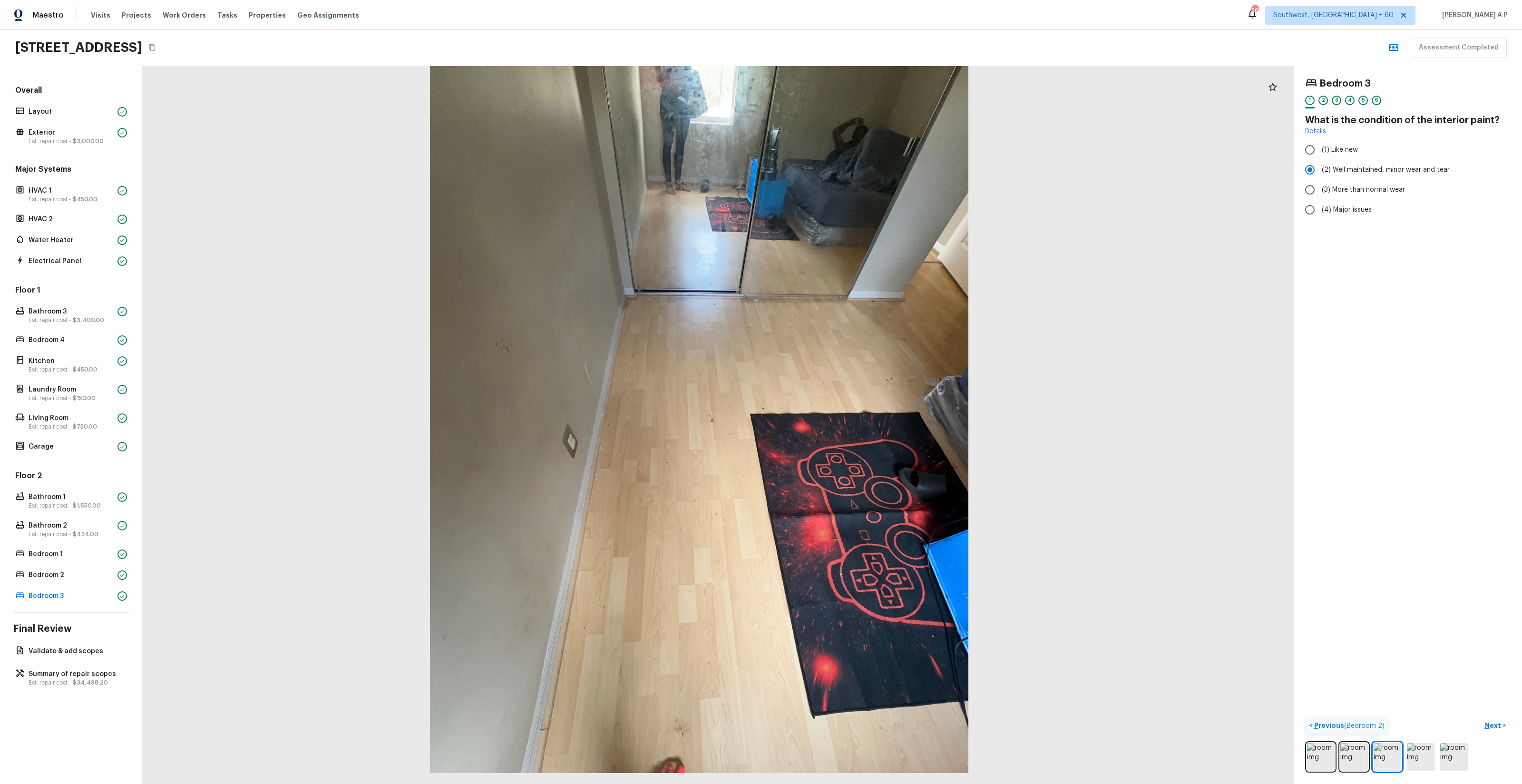
drag, startPoint x: 700, startPoint y: 719, endPoint x: 681, endPoint y: 663, distance: 59.1
click at [681, 702] on div at bounding box center [699, 414] width 1151 height 718
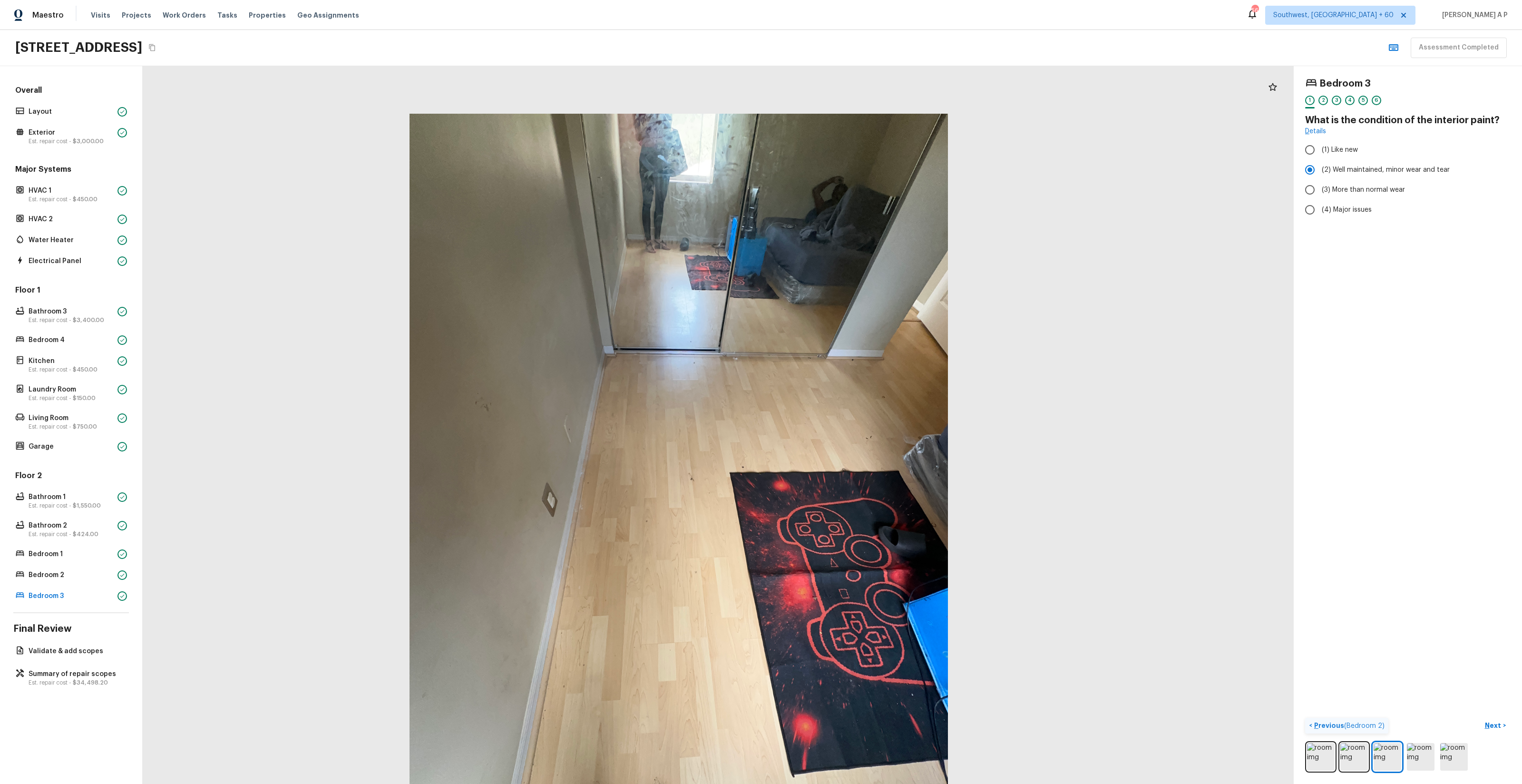
drag, startPoint x: 707, startPoint y: 567, endPoint x: 668, endPoint y: 791, distance: 227.4
click at [668, 783] on html "Maestro Visits Projects Work Orders Tasks Properties Geo Assignments 561 Southw…" at bounding box center [761, 392] width 1522 height 784
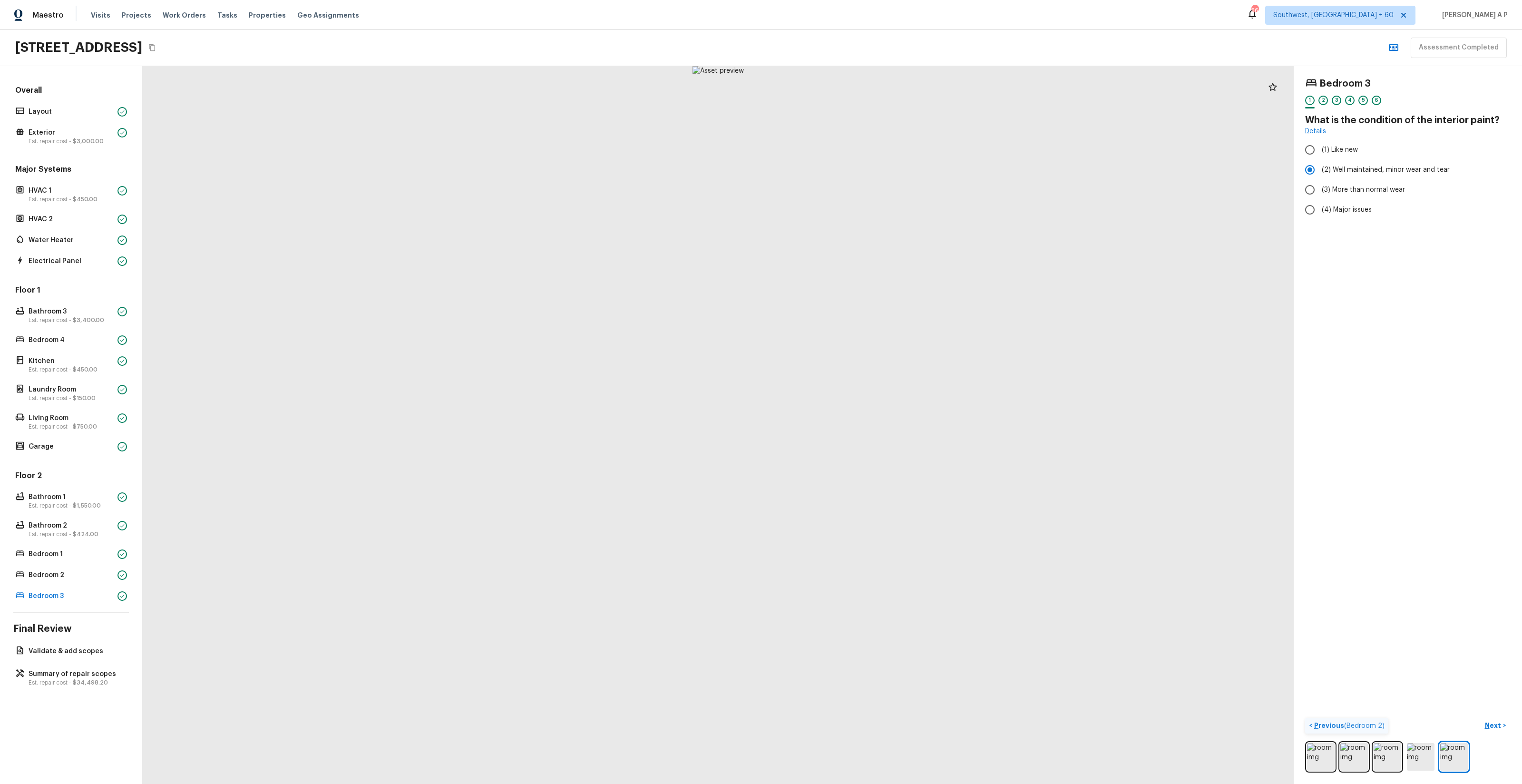
click at [1480, 718] on button "Next >" at bounding box center [1495, 725] width 31 height 16
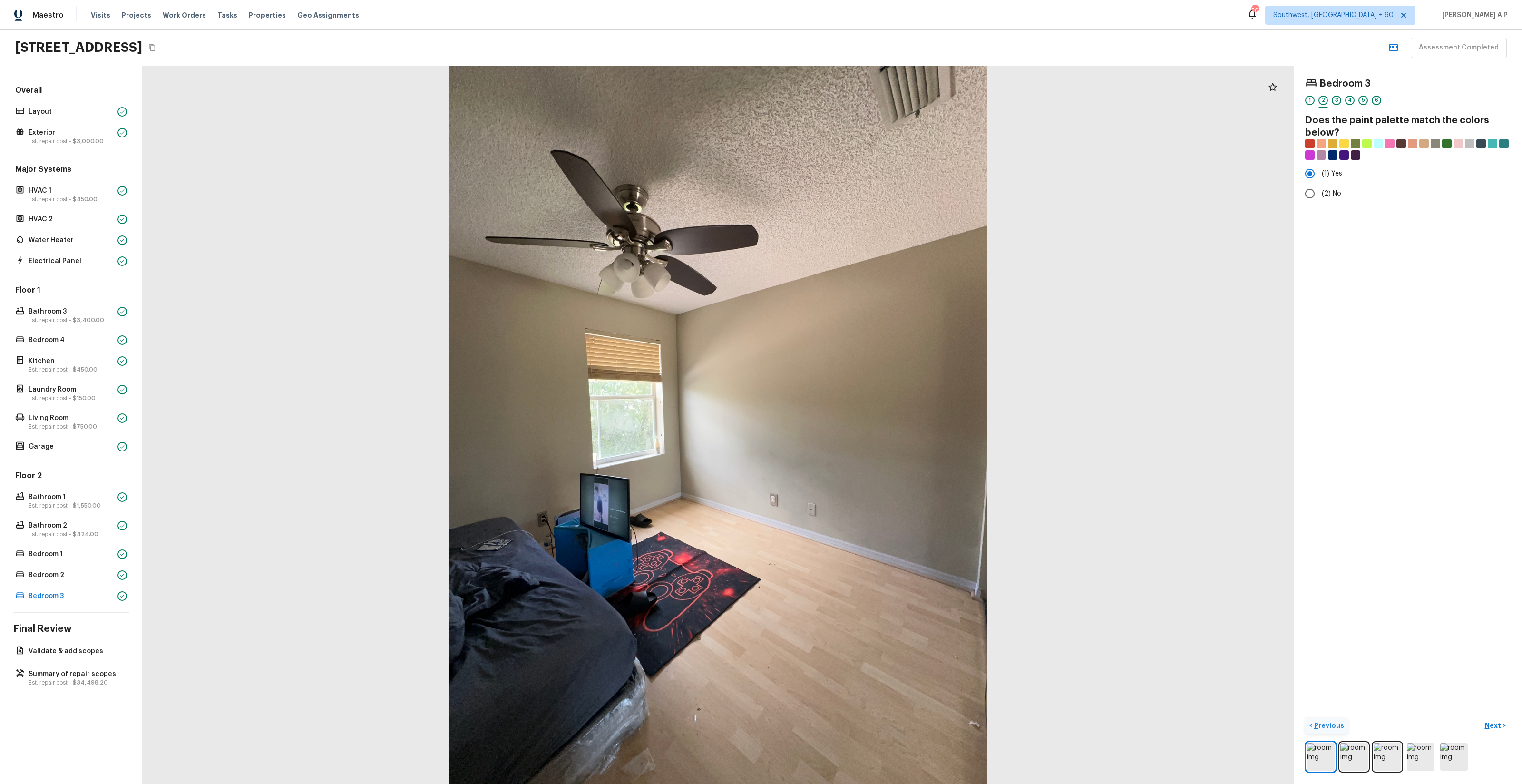
click at [1480, 718] on button "Next >" at bounding box center [1495, 725] width 31 height 16
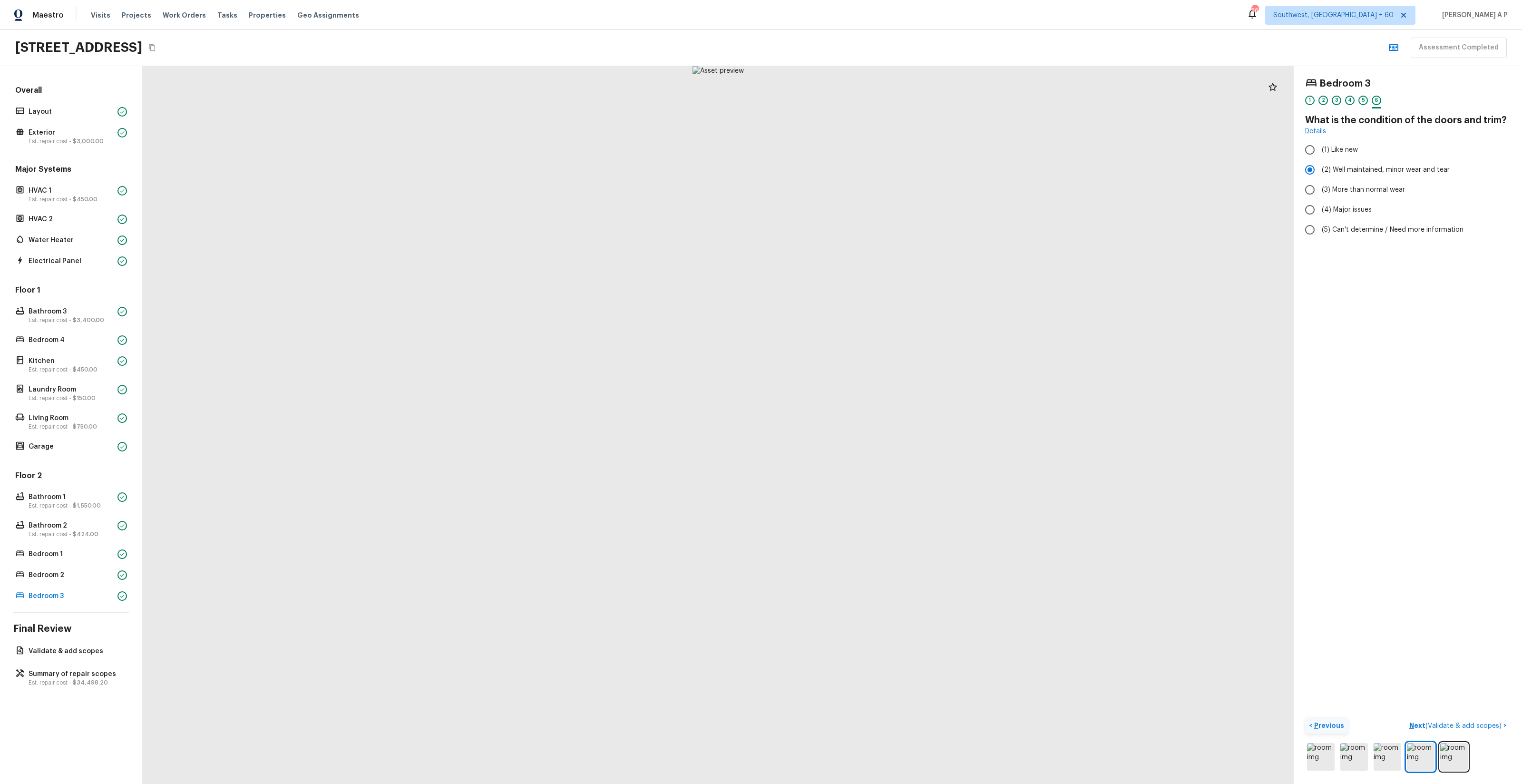
click button "Next ( Validate & add scopes ) >" at bounding box center [1458, 725] width 105 height 16
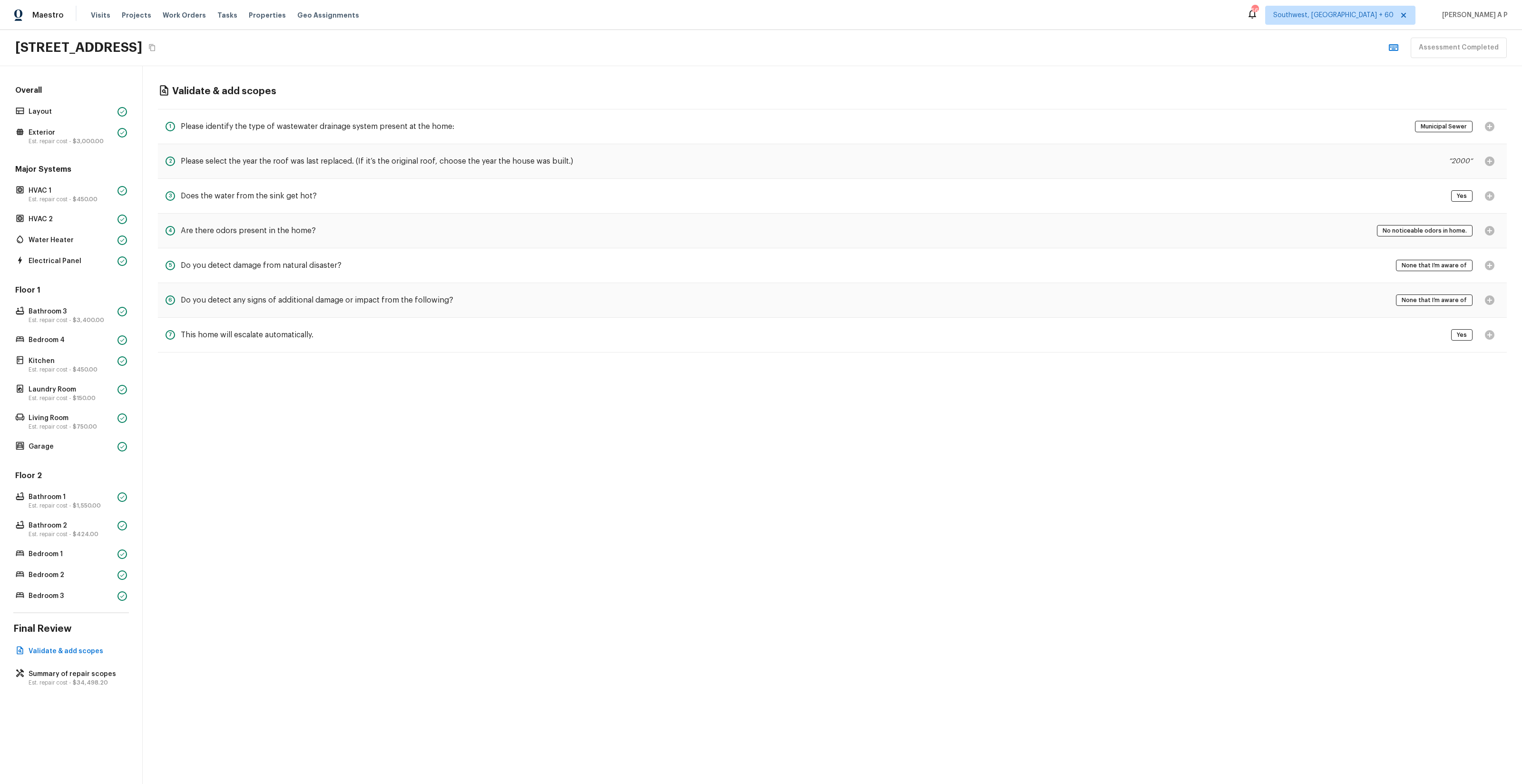
click at [85, 641] on div "Overall Layout Exterior Est. repair cost - $3,000.00 Major Systems HVAC 1 Est. …" at bounding box center [71, 425] width 143 height 718
click at [74, 682] on span "$34,498.20" at bounding box center [90, 682] width 35 height 6
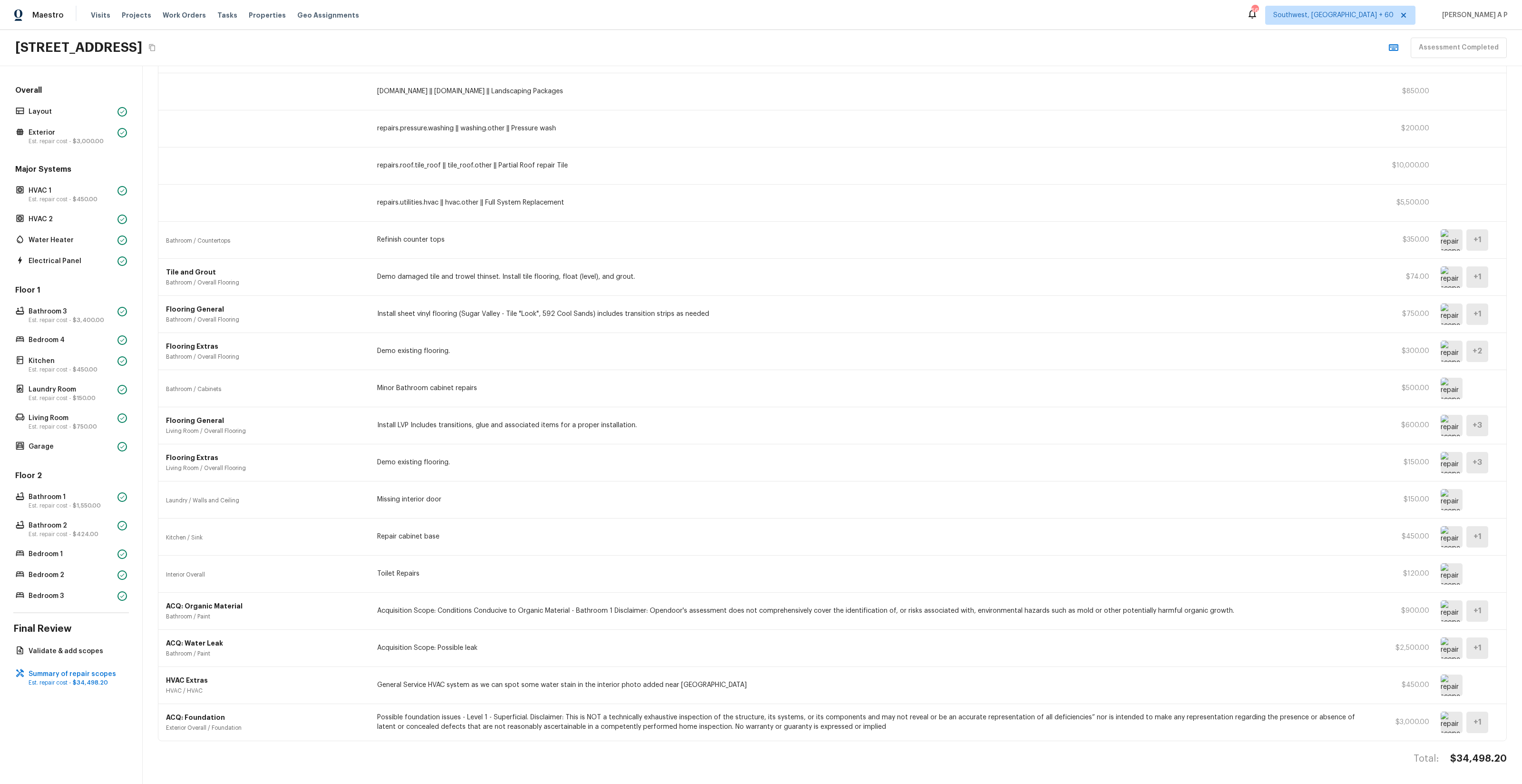
scroll to position [281, 0]
click at [217, 15] on span "Tasks" at bounding box center [227, 15] width 20 height 7
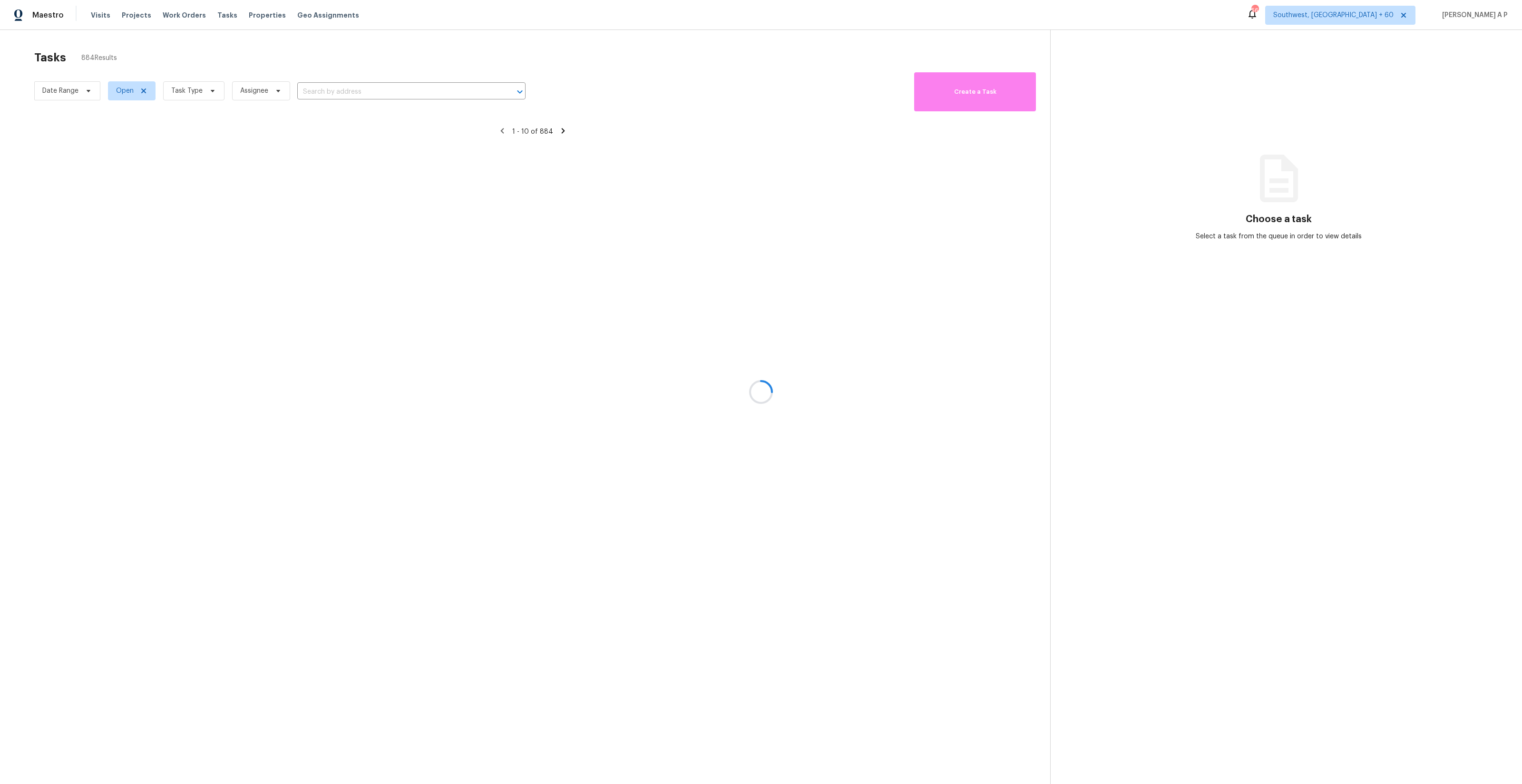
click at [72, 85] on div at bounding box center [761, 392] width 1522 height 784
click at [82, 88] on div at bounding box center [761, 392] width 1522 height 784
click at [92, 90] on div at bounding box center [761, 392] width 1522 height 784
click at [144, 90] on div at bounding box center [761, 392] width 1522 height 784
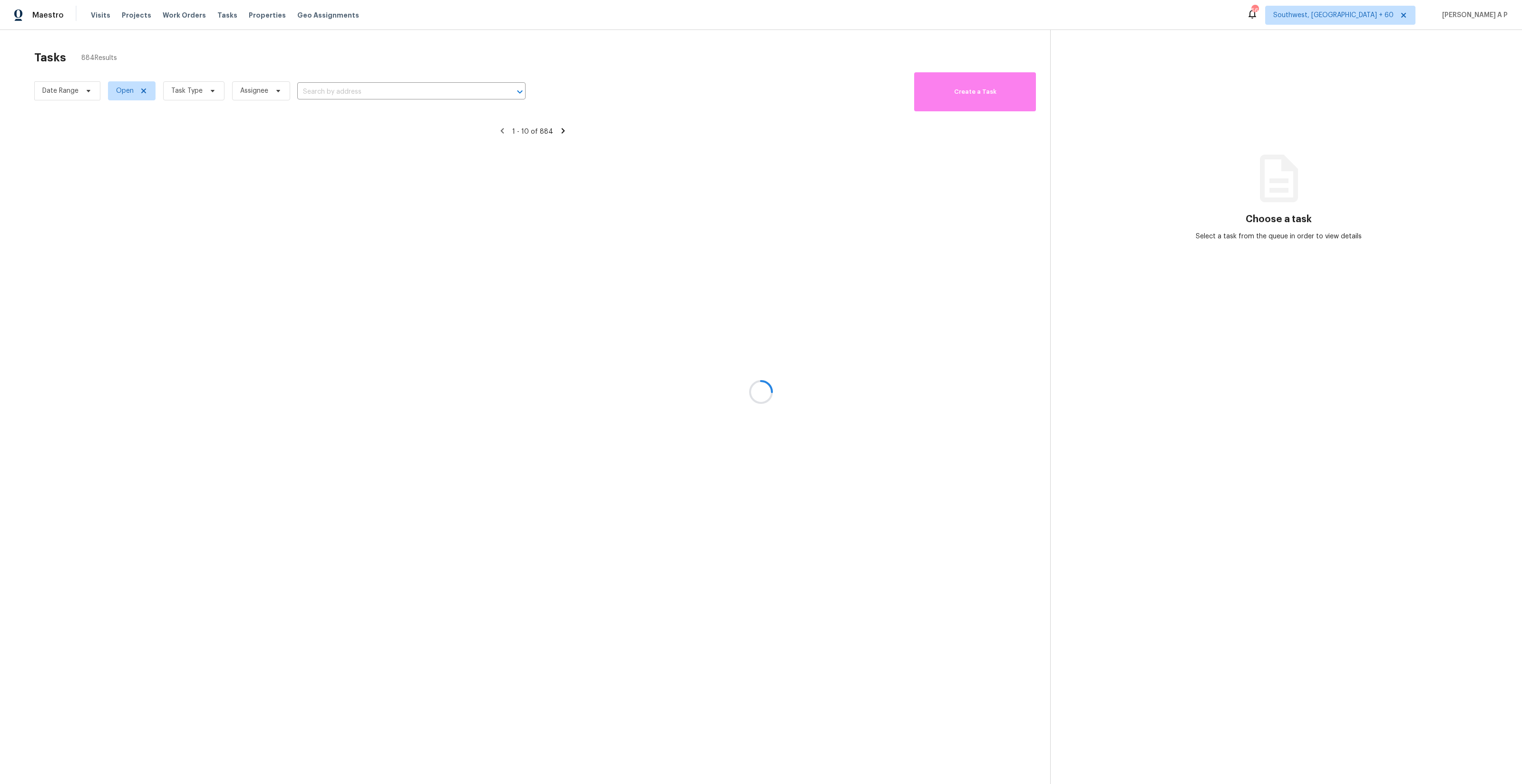
click at [57, 90] on div at bounding box center [761, 392] width 1522 height 784
click at [80, 92] on div at bounding box center [761, 392] width 1522 height 784
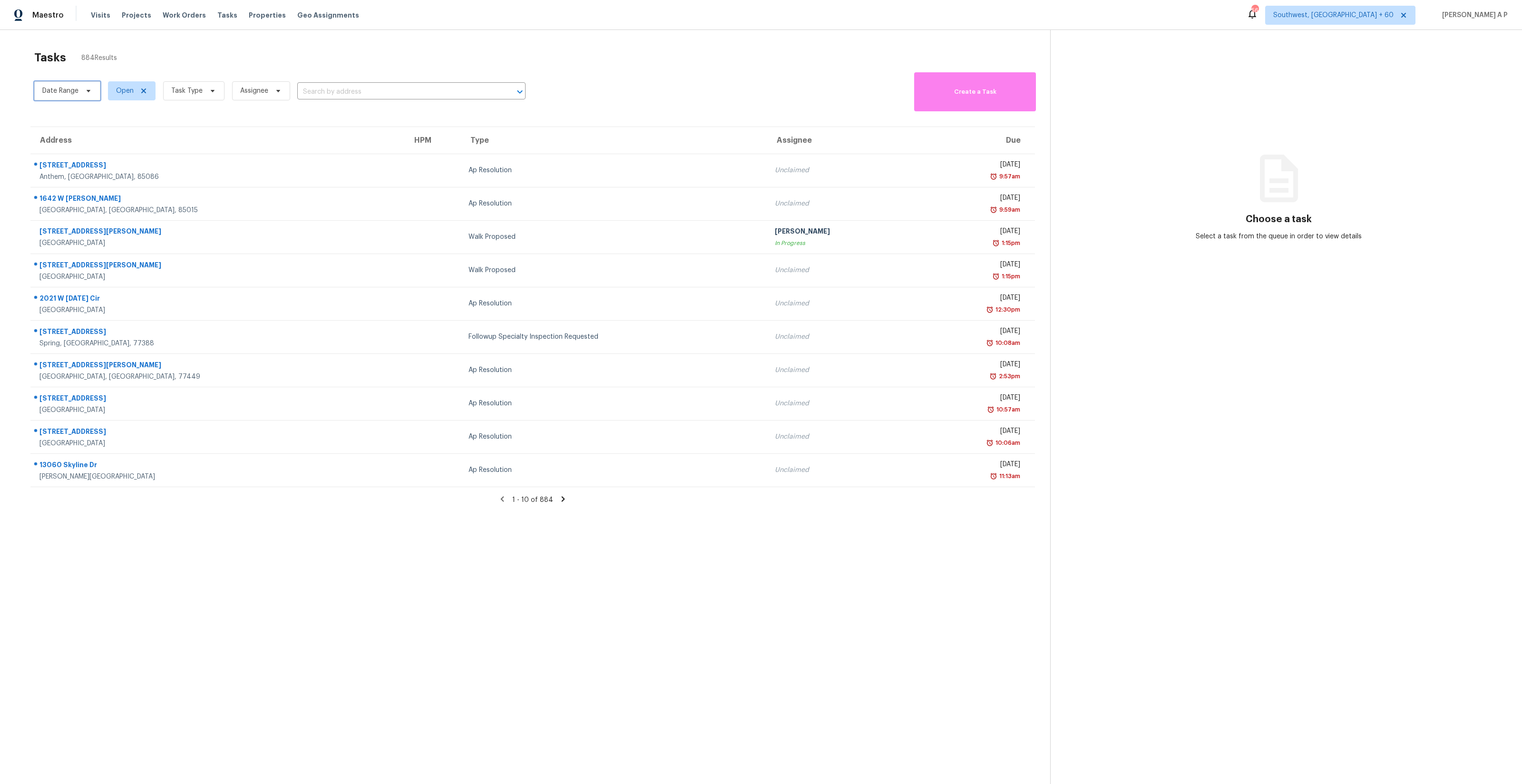
click at [80, 92] on span "Date Range" at bounding box center [67, 91] width 66 height 19
click at [87, 128] on input "text" at bounding box center [87, 123] width 93 height 19
select select "8"
select select "2025"
select select "9"
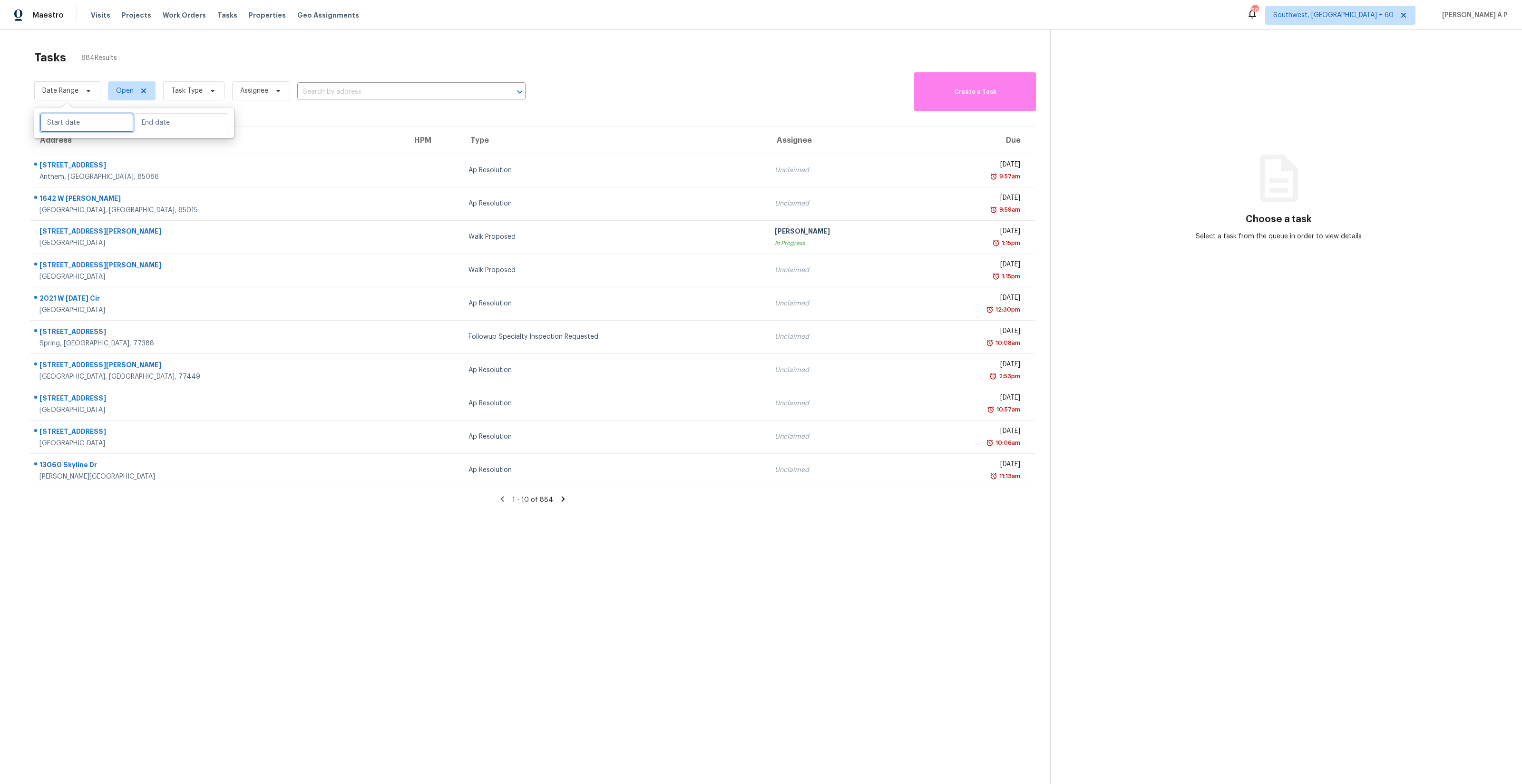
select select "2025"
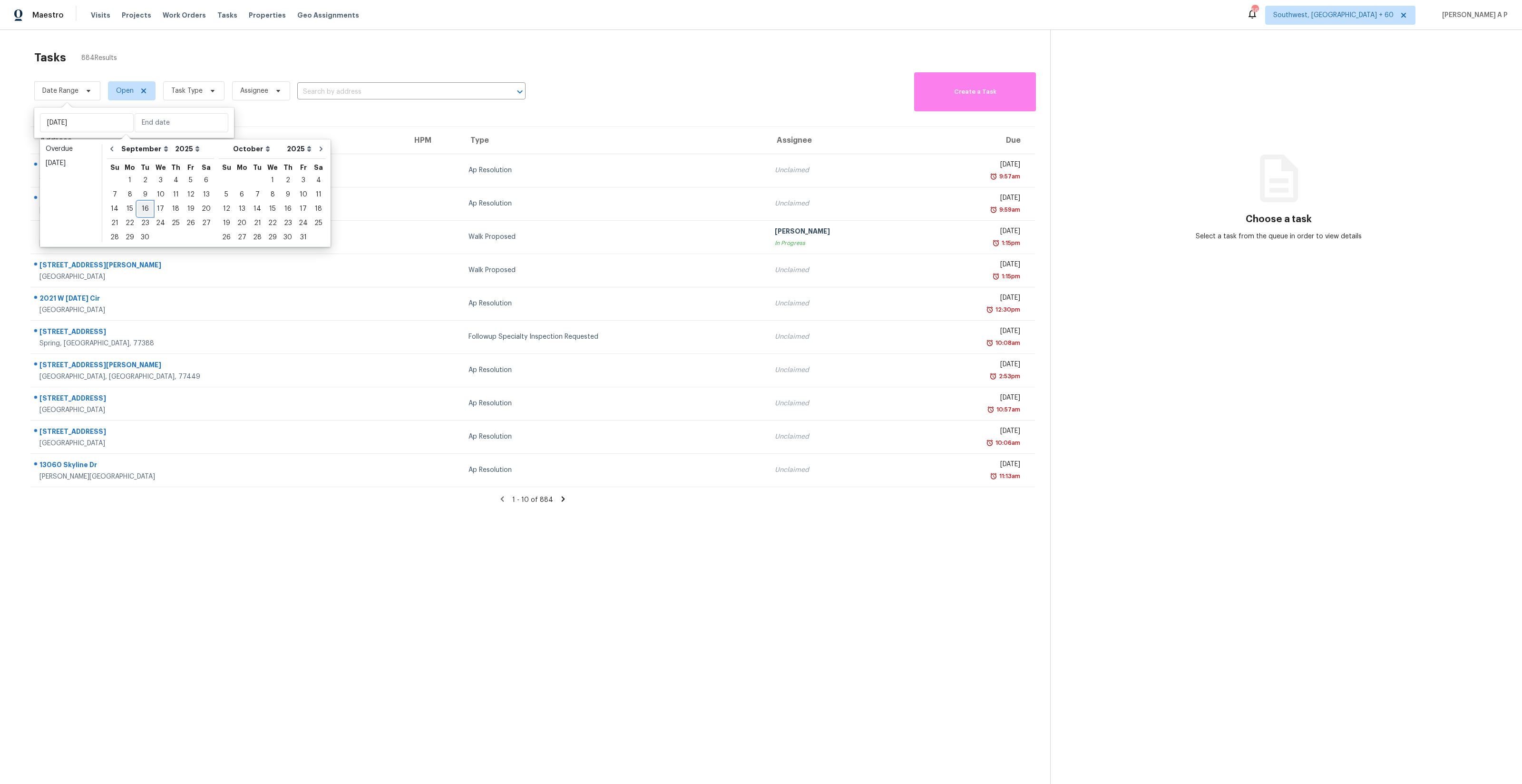
click at [148, 205] on div "16" at bounding box center [145, 209] width 15 height 13
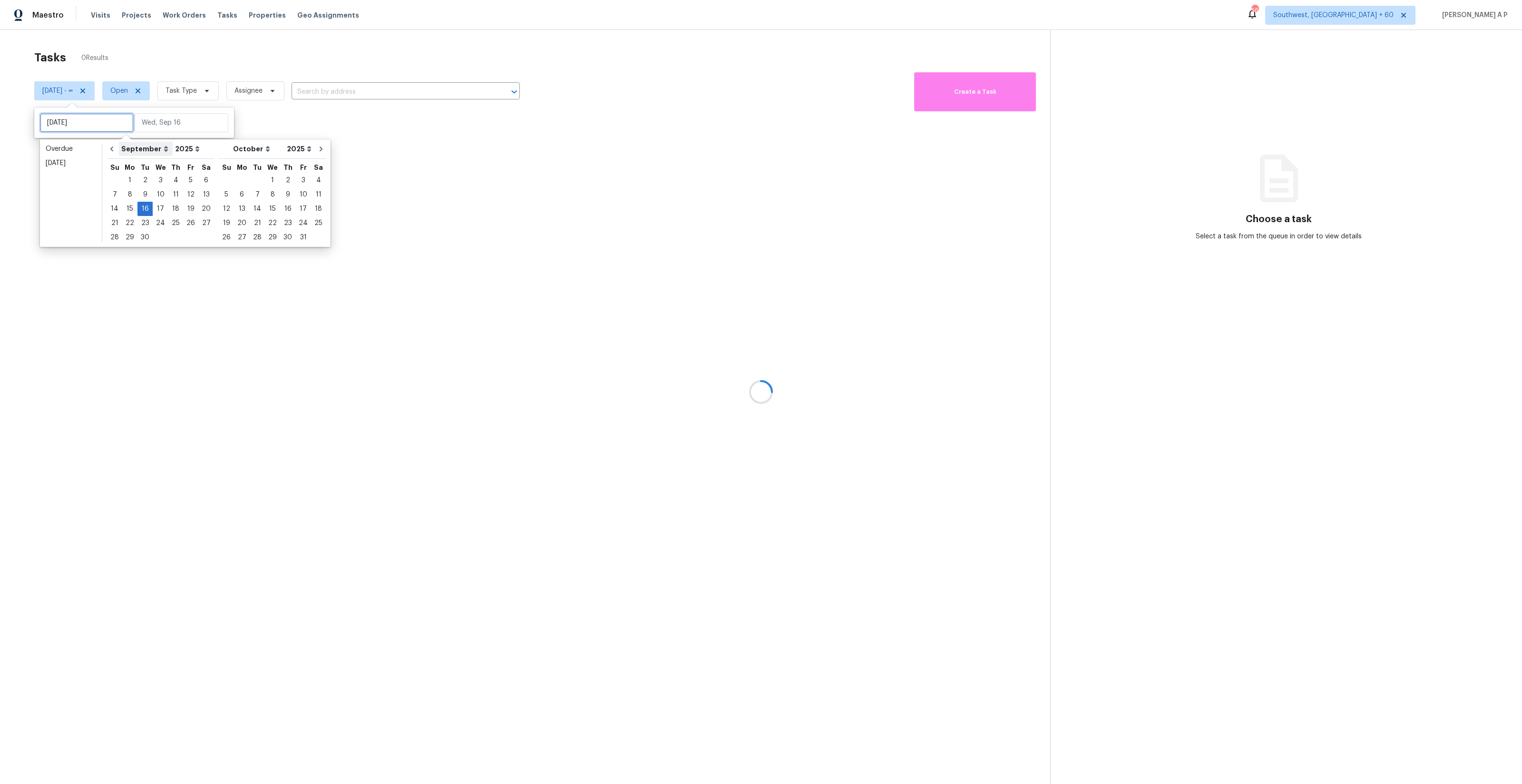
type input "Tue, Sep 09"
type input "Tue, Sep 16"
type input "Wed, Sep 03"
type input "Tue, Sep 16"
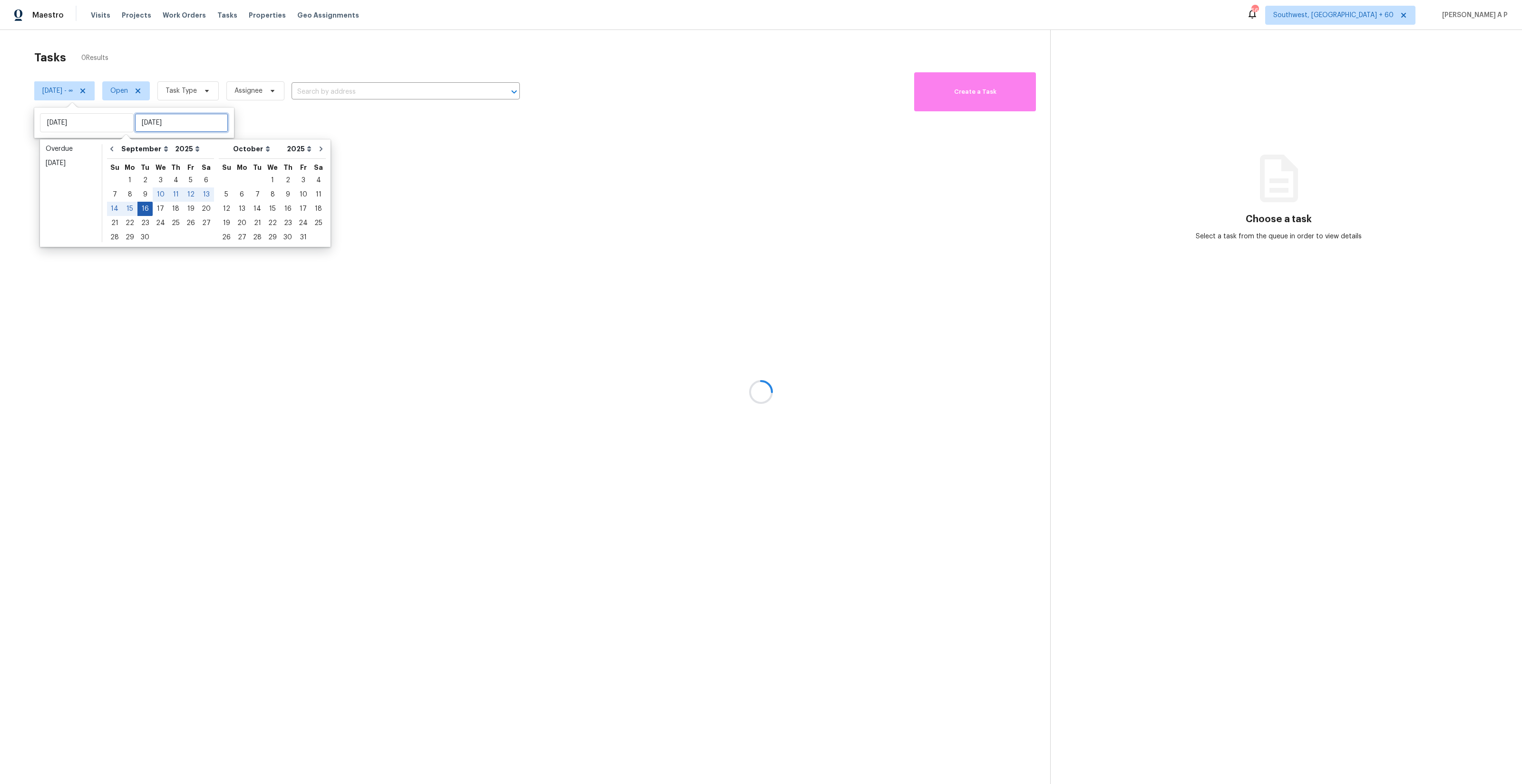
type input "Tue, Sep 16"
click at [146, 209] on div "16" at bounding box center [145, 209] width 15 height 13
type input "Tue, Sep 16"
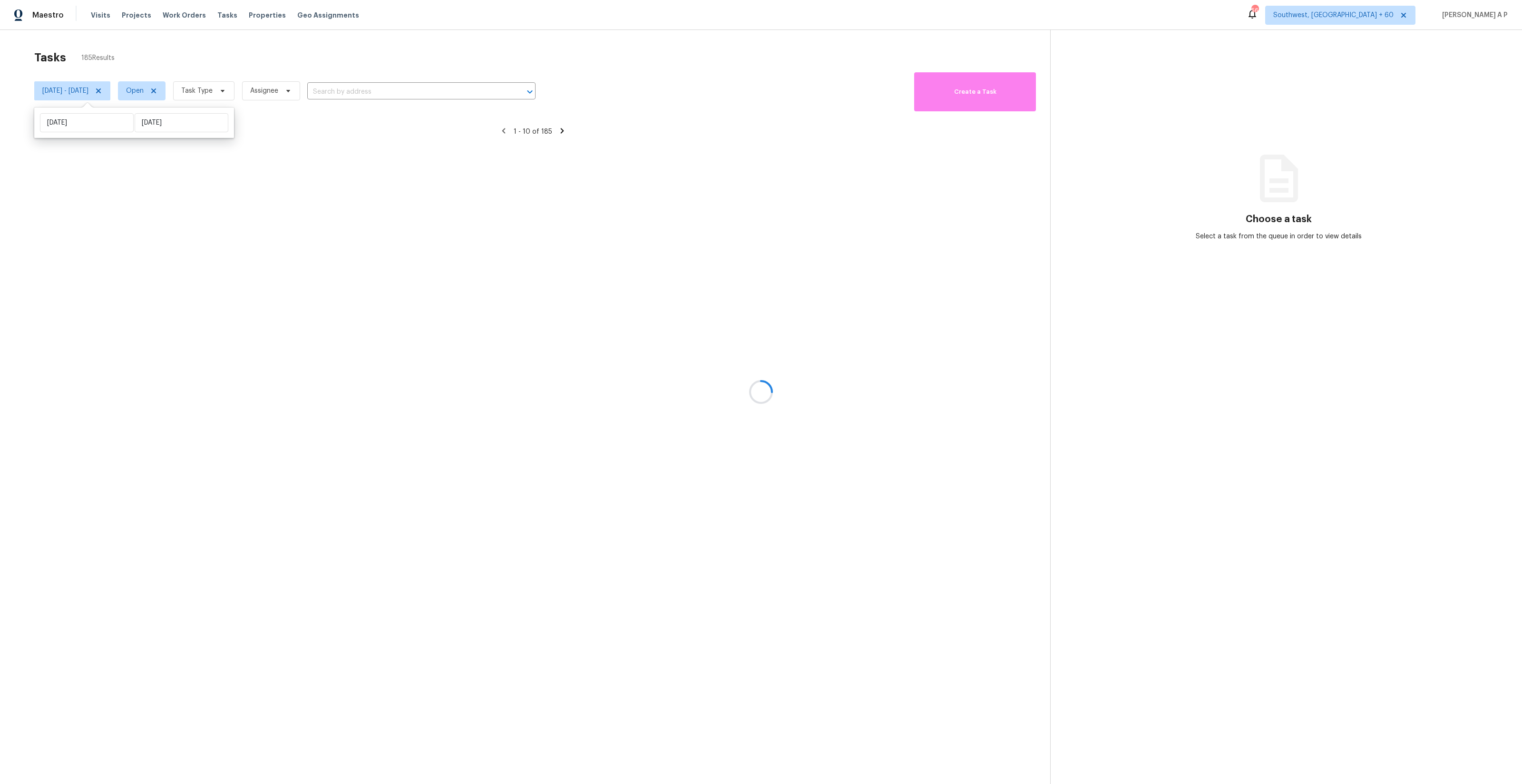
click at [182, 93] on div at bounding box center [761, 392] width 1522 height 784
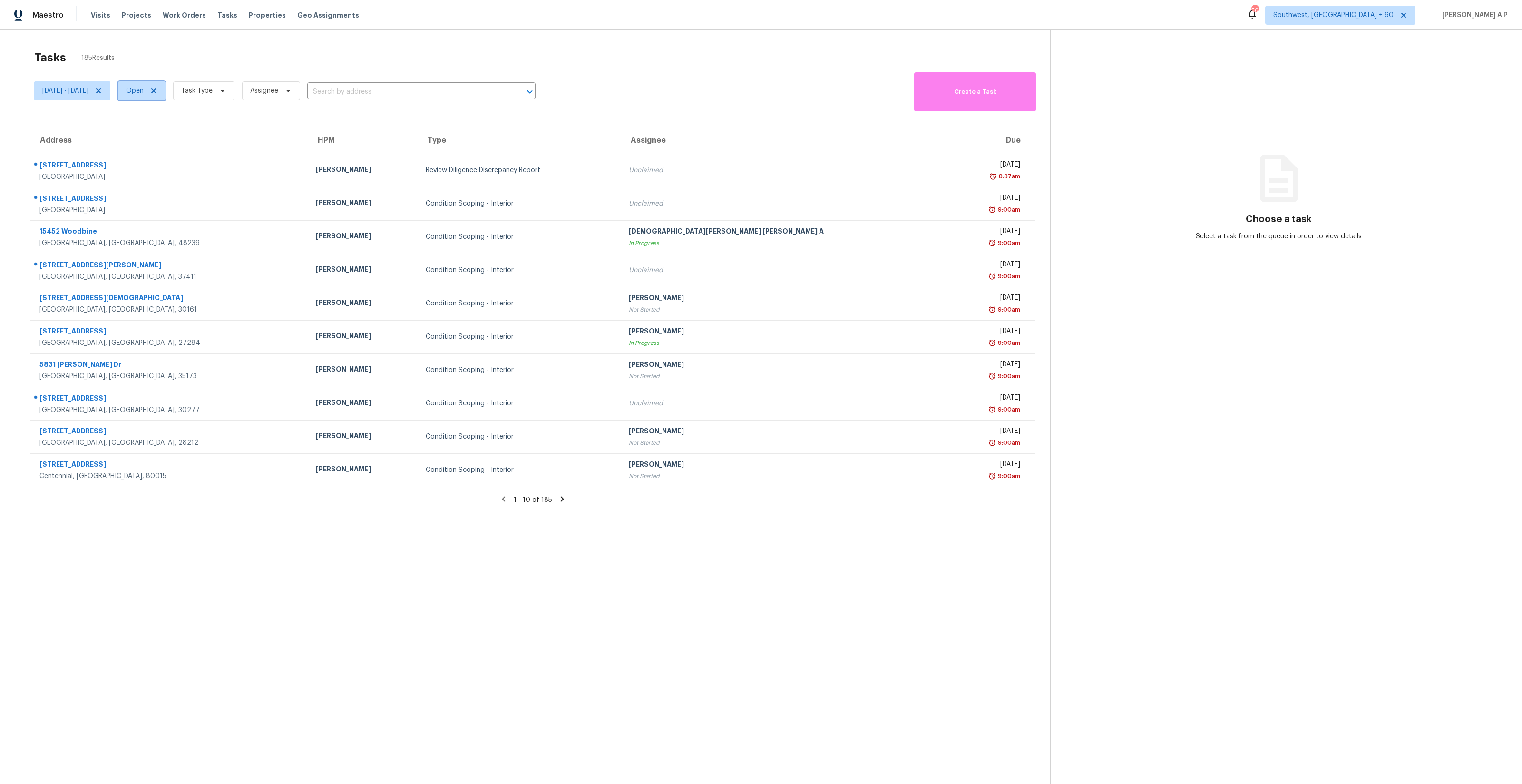
click at [158, 90] on icon at bounding box center [154, 91] width 7 height 7
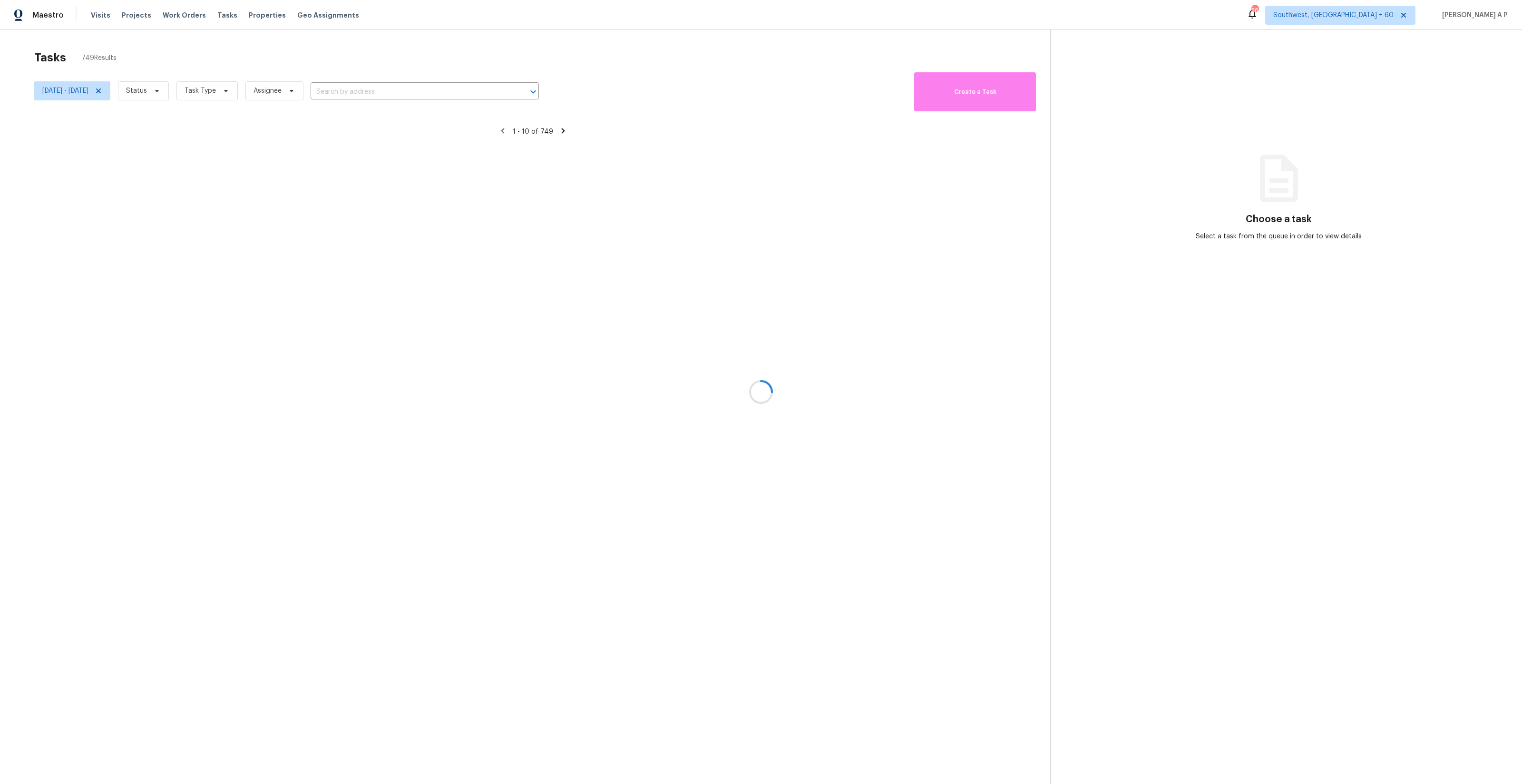
click at [177, 93] on div at bounding box center [761, 392] width 1522 height 784
click at [177, 90] on div at bounding box center [761, 392] width 1522 height 784
click at [186, 91] on div at bounding box center [761, 392] width 1522 height 784
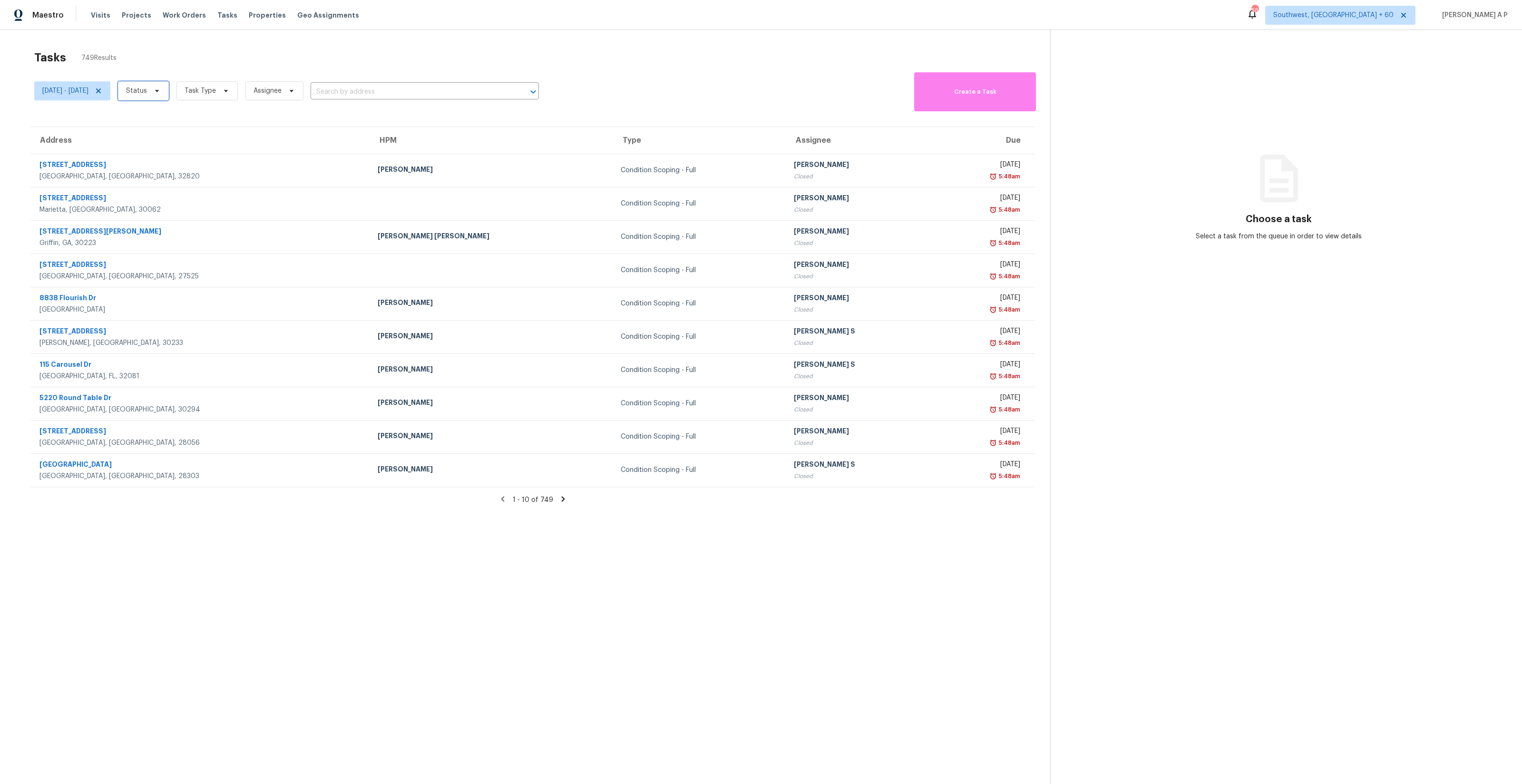
click at [147, 90] on span "Status" at bounding box center [136, 90] width 21 height 9
click at [182, 119] on label "Closed" at bounding box center [171, 118] width 34 height 9
click at [160, 119] on input "Closed" at bounding box center [157, 116] width 6 height 6
checkbox input "true"
click at [425, 88] on input "text" at bounding box center [412, 92] width 202 height 15
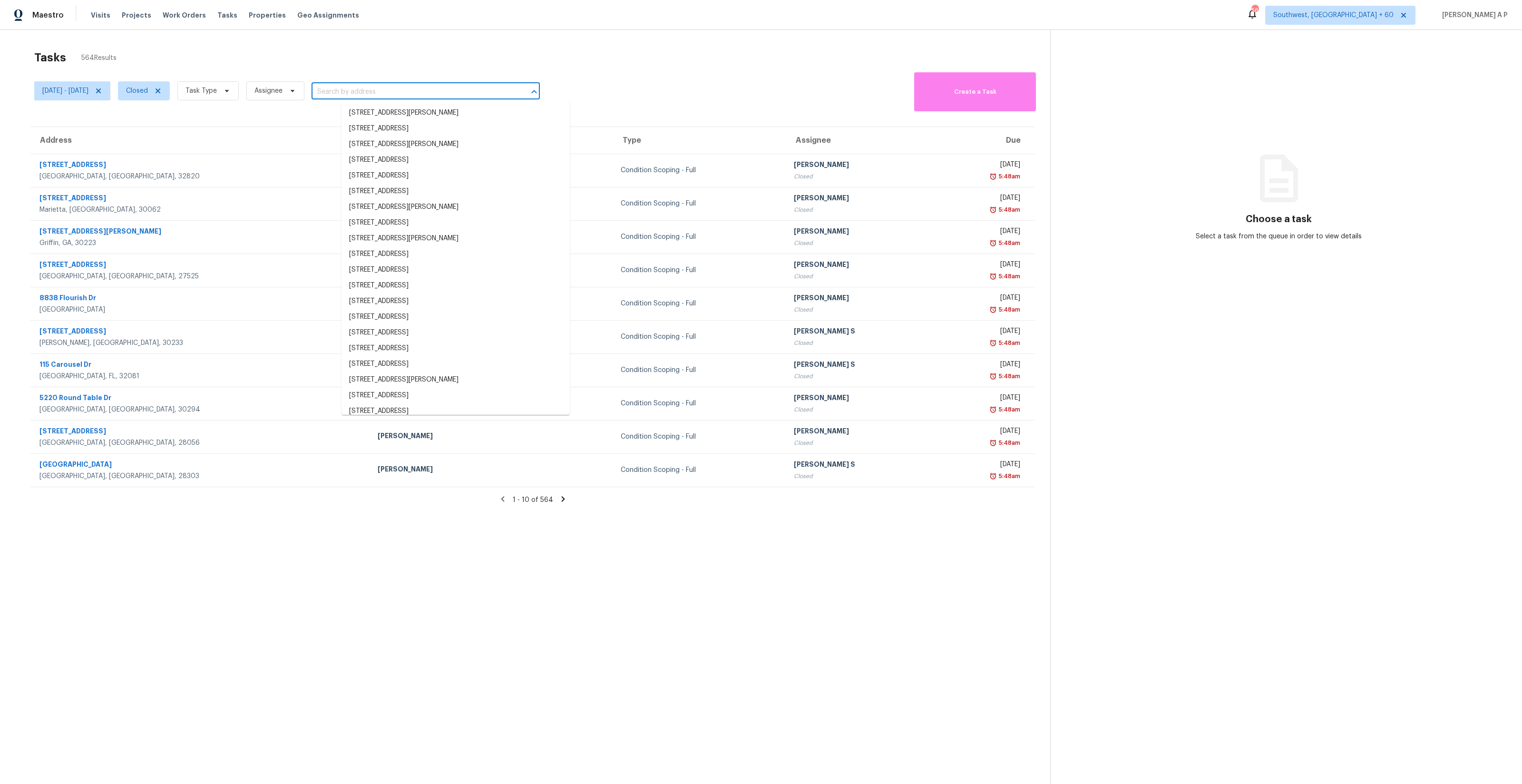
paste input ""4929 Kensington Cir Coral Springs, FL, 33076""
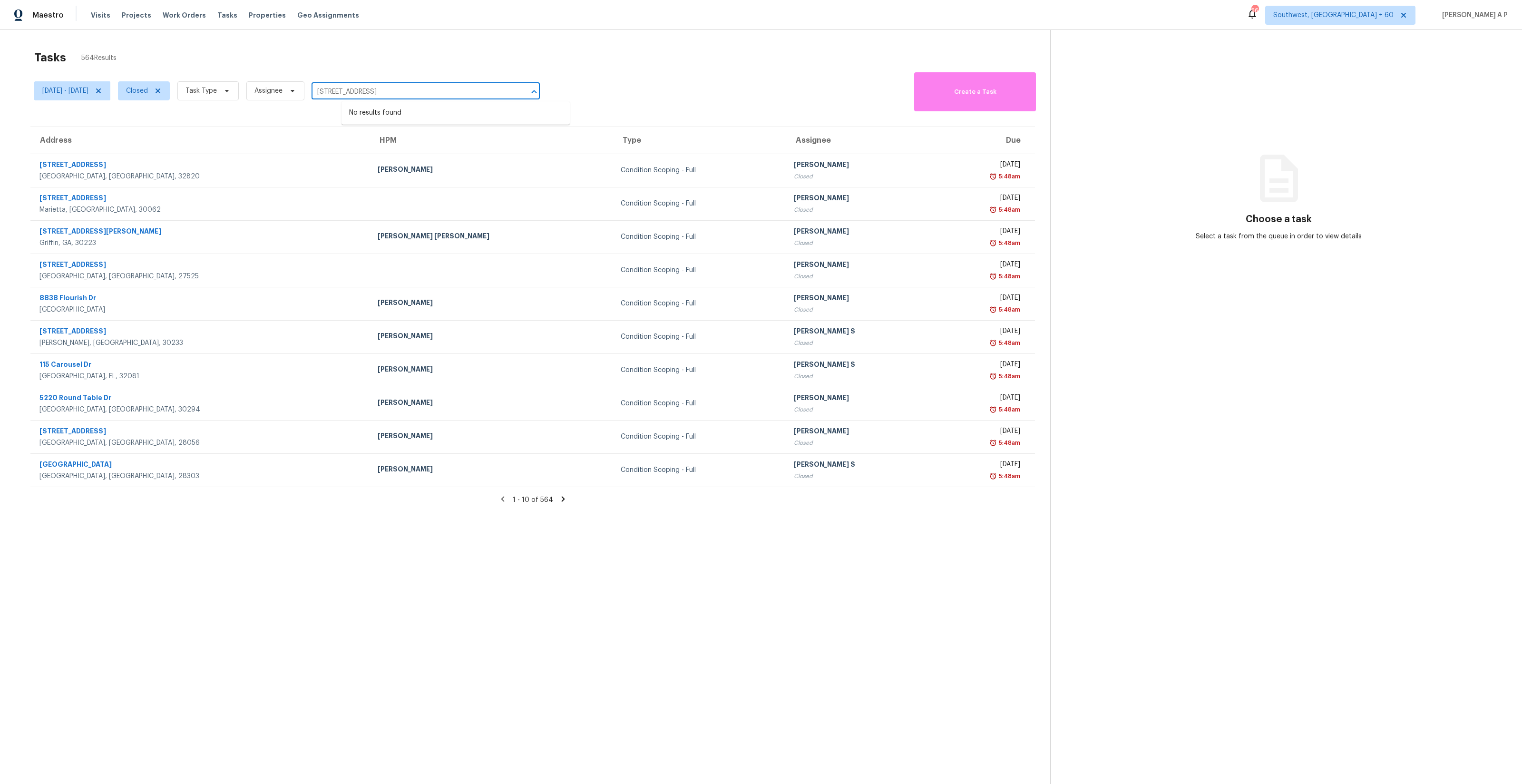
type input "4929 Kensington Cir Coral Springs, FL, 33076"
click at [230, 92] on span at bounding box center [225, 91] width 11 height 7
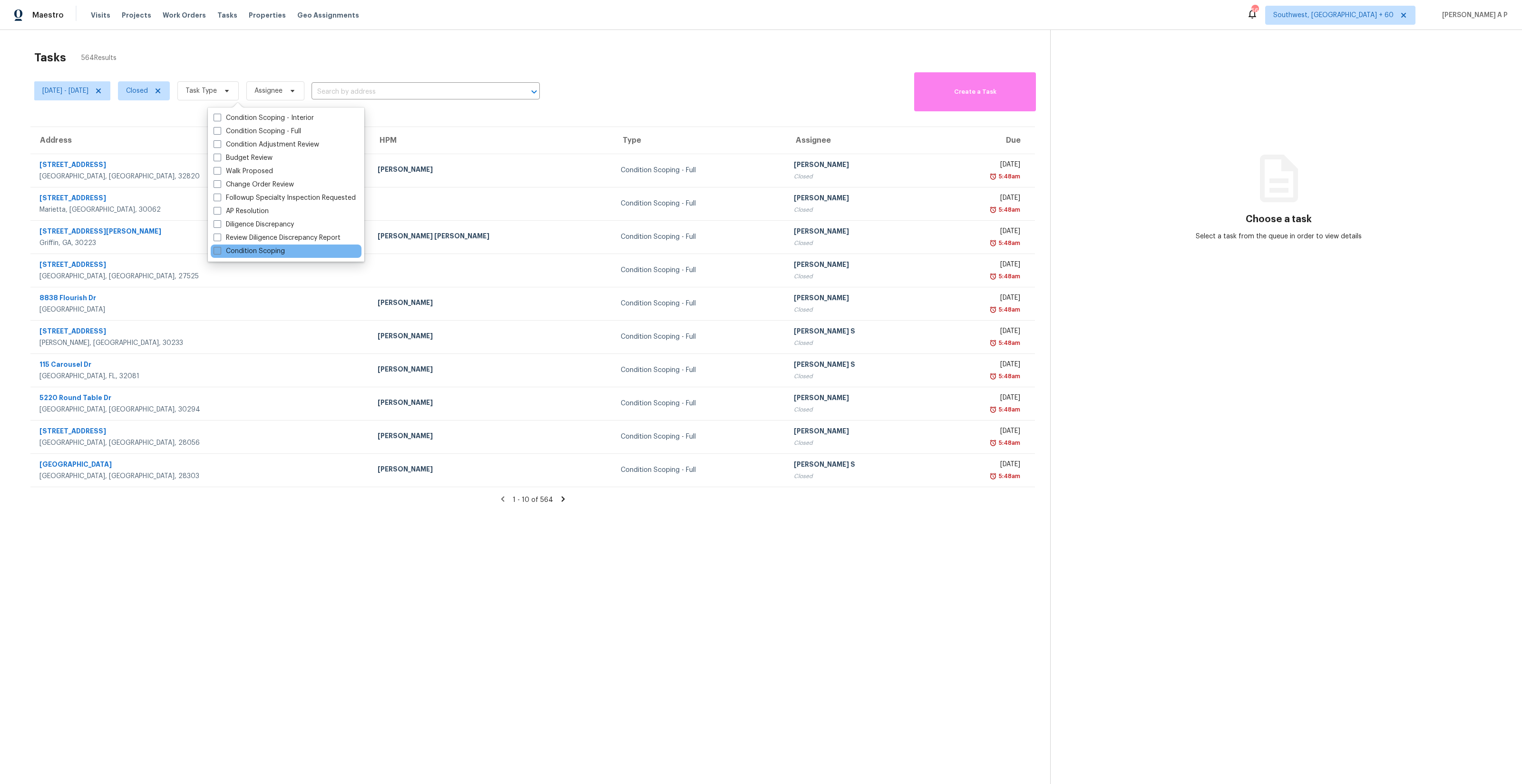
click at [246, 250] on label "Condition Scoping" at bounding box center [249, 251] width 72 height 9
click at [220, 250] on input "Condition Scoping" at bounding box center [217, 250] width 6 height 6
checkbox input "true"
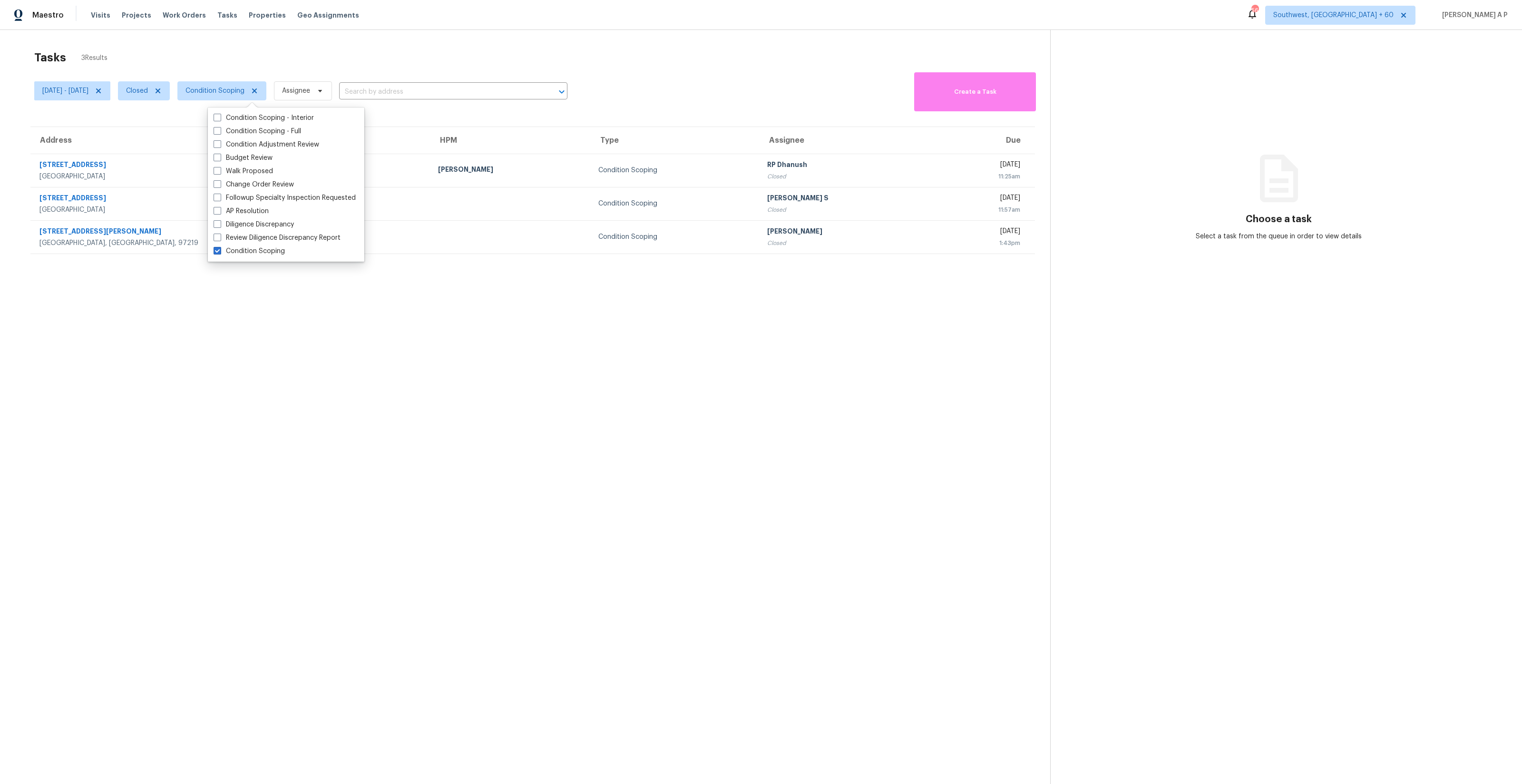
click at [500, 293] on section "Tasks 3 Results Tue, Sep 16 - Tue, Sep 16 Closed Condition Scoping Assignee ​ C…" at bounding box center [532, 430] width 1035 height 768
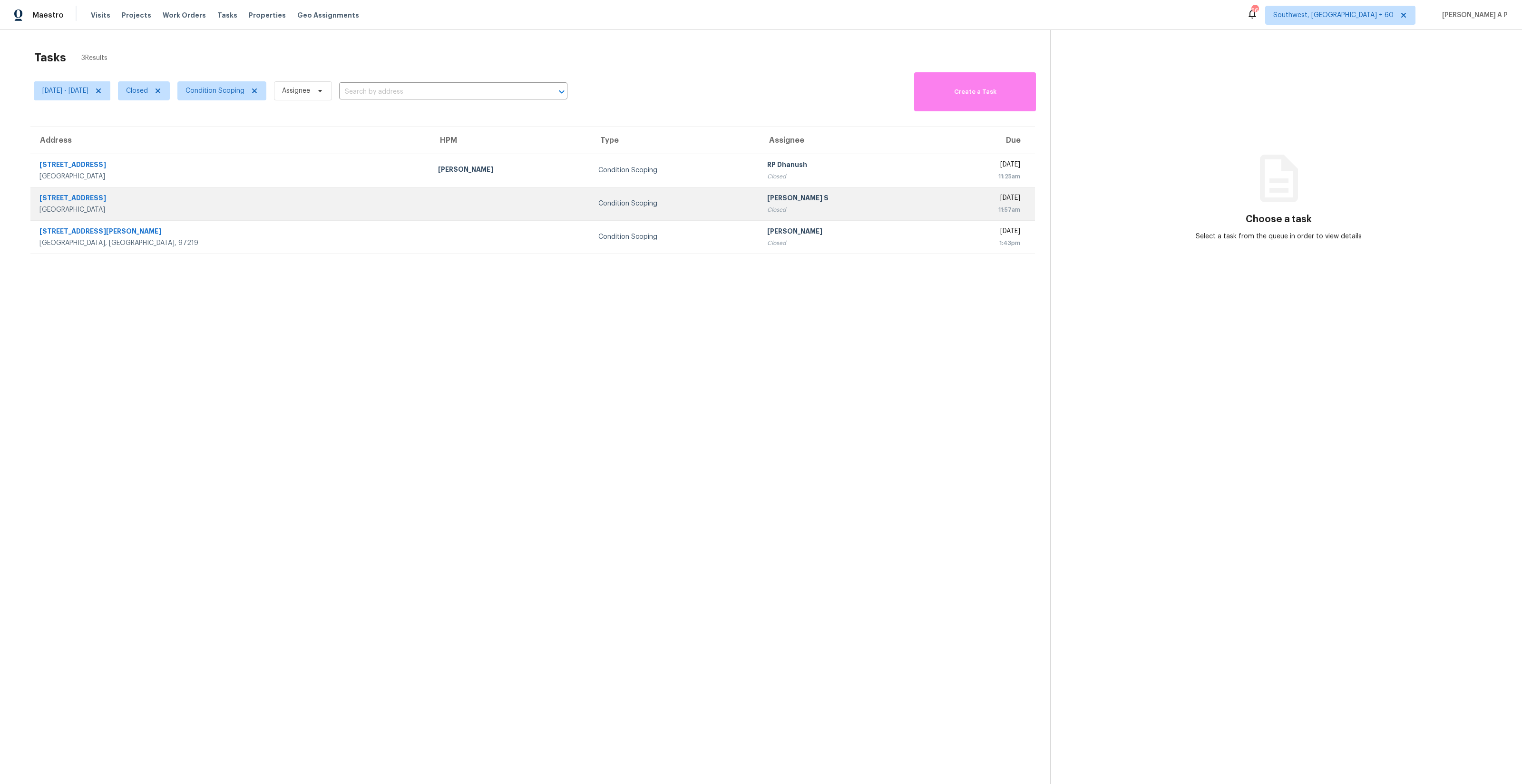
click at [430, 201] on td at bounding box center [510, 203] width 160 height 33
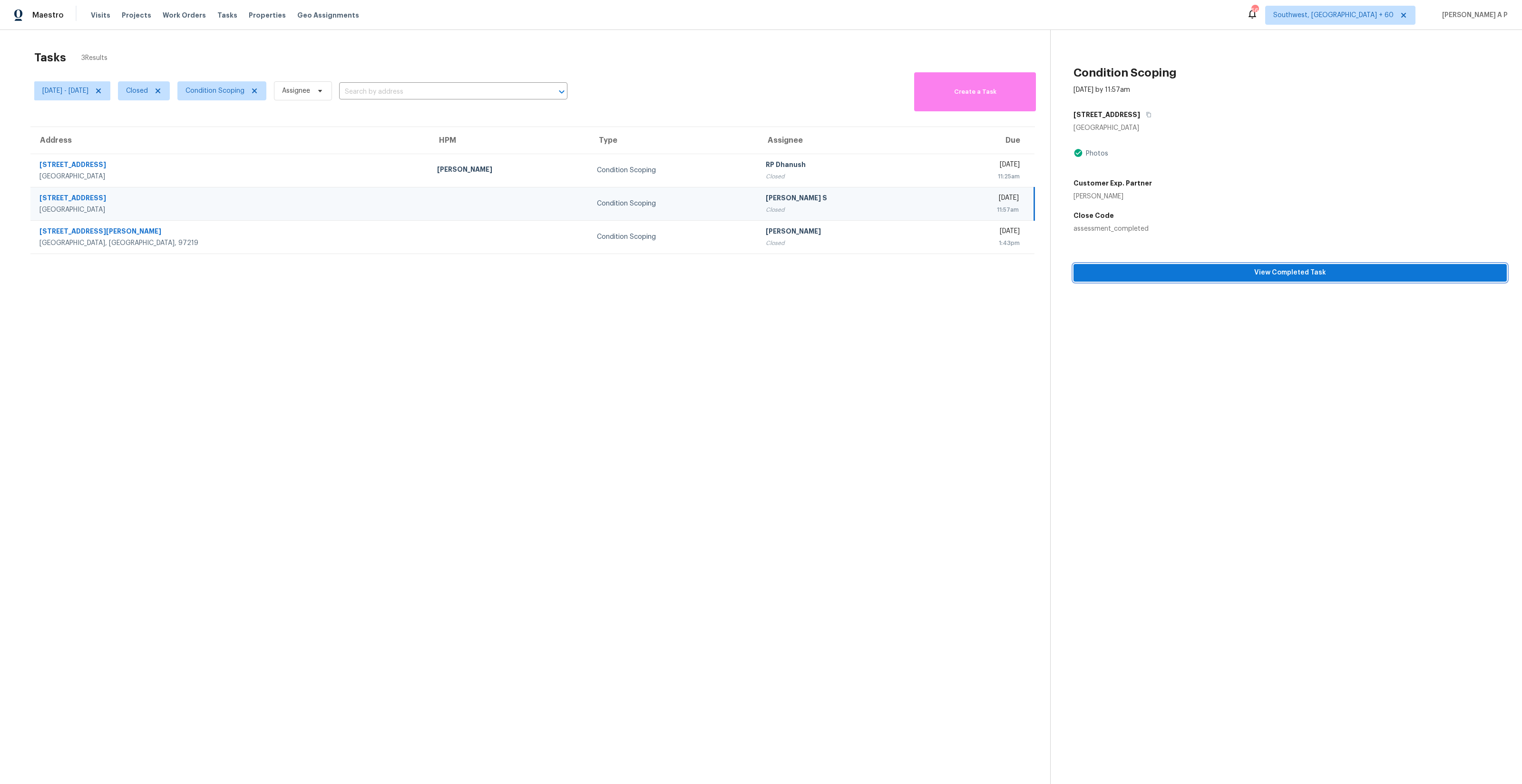
click at [1139, 277] on span "View Completed Task" at bounding box center [1290, 272] width 418 height 12
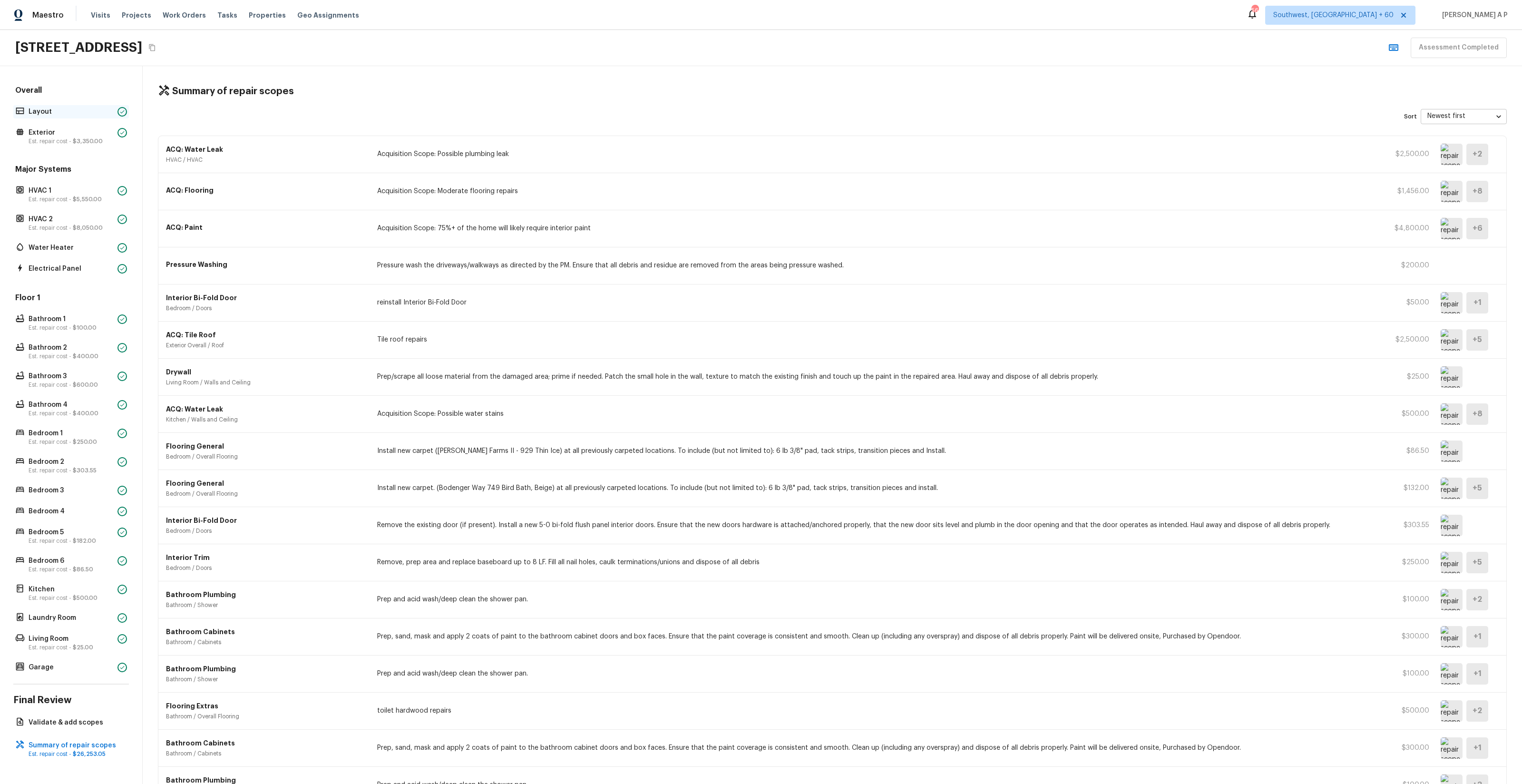
click at [104, 113] on p "Layout" at bounding box center [71, 111] width 85 height 9
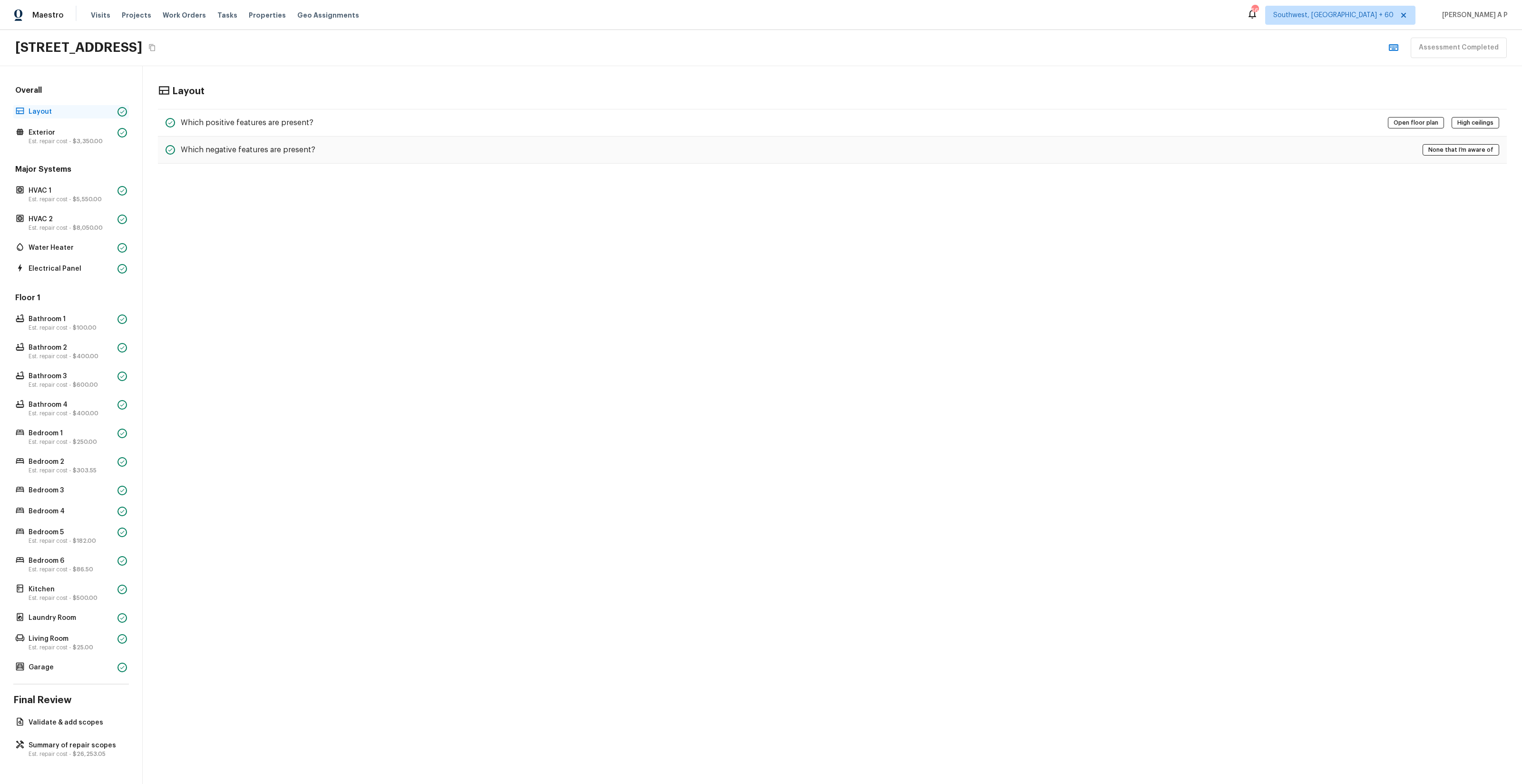
click at [103, 105] on div "Layout" at bounding box center [71, 111] width 116 height 13
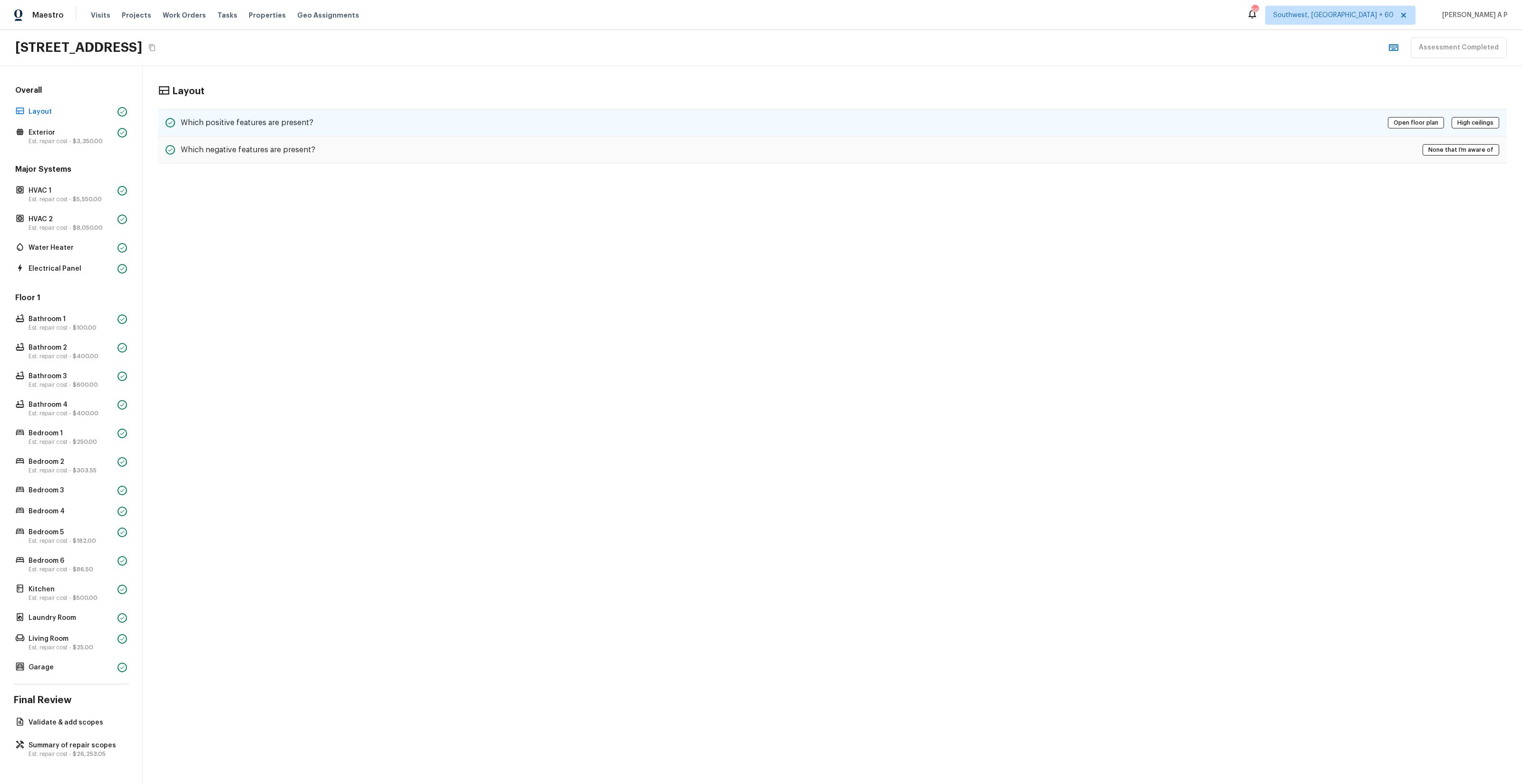
click at [225, 123] on h5 "Which positive features are present?" at bounding box center [247, 123] width 133 height 11
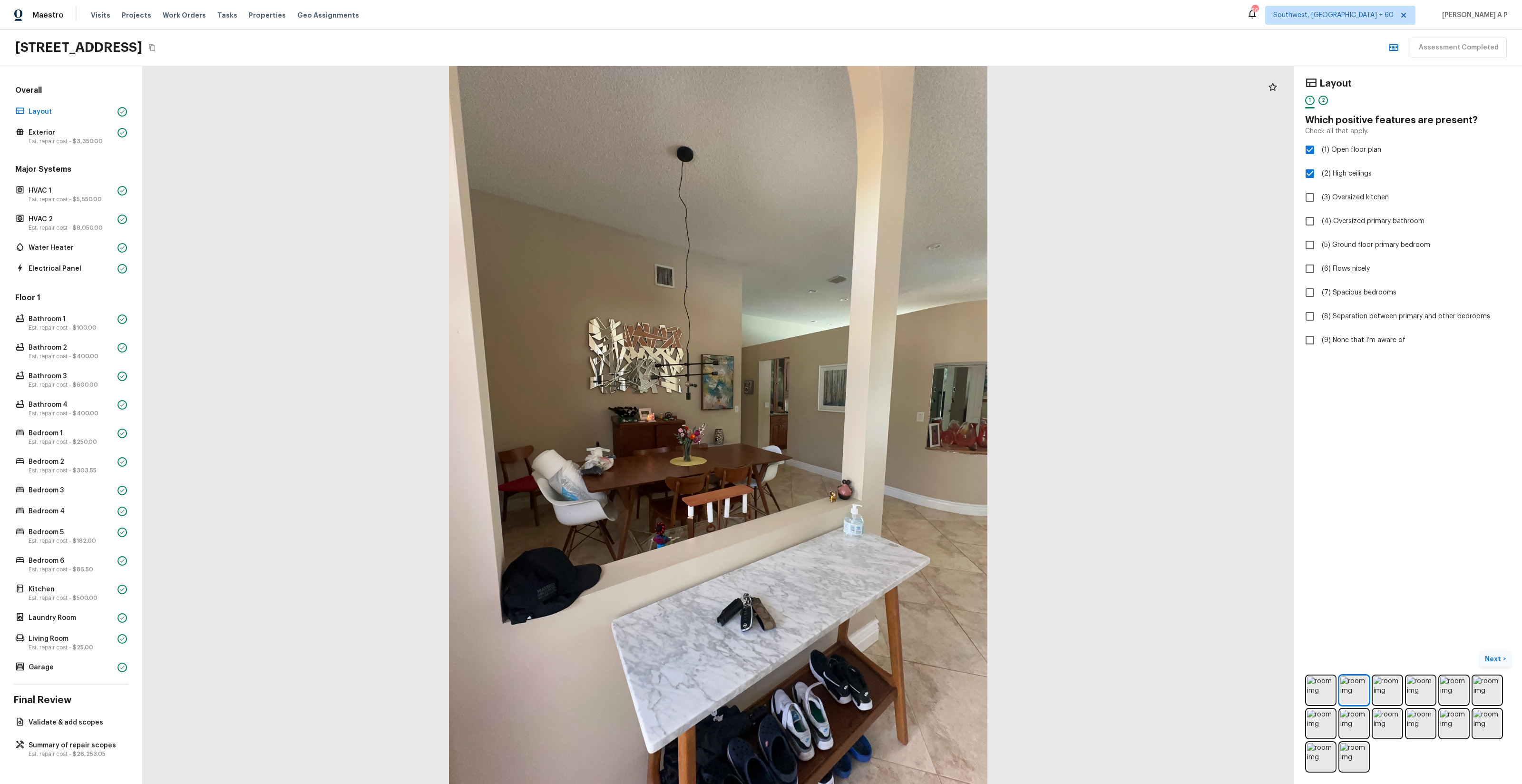
click at [1501, 657] on button "Next >" at bounding box center [1495, 659] width 31 height 16
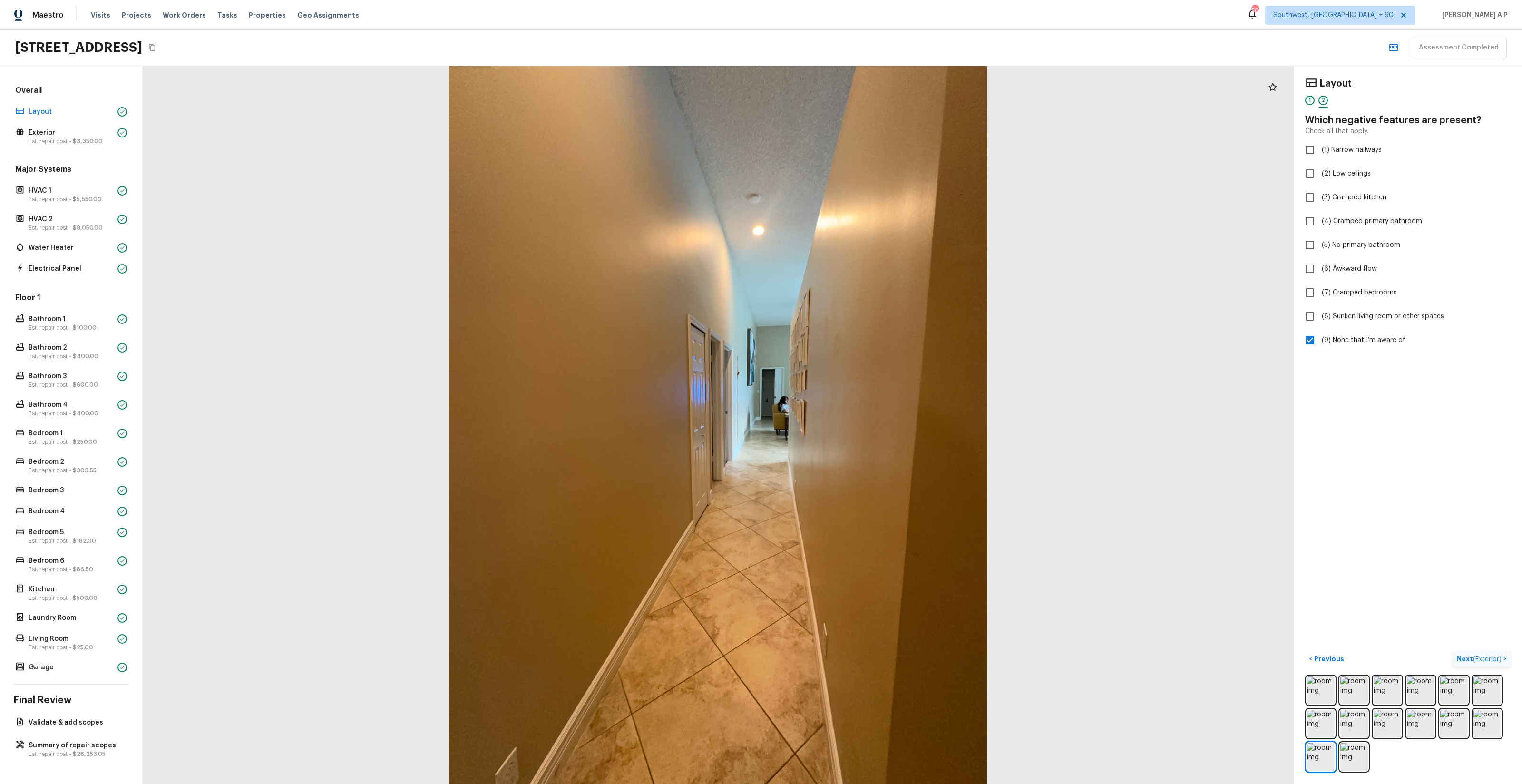
click at [1501, 657] on p "Next ( Exterior )" at bounding box center [1480, 659] width 47 height 10
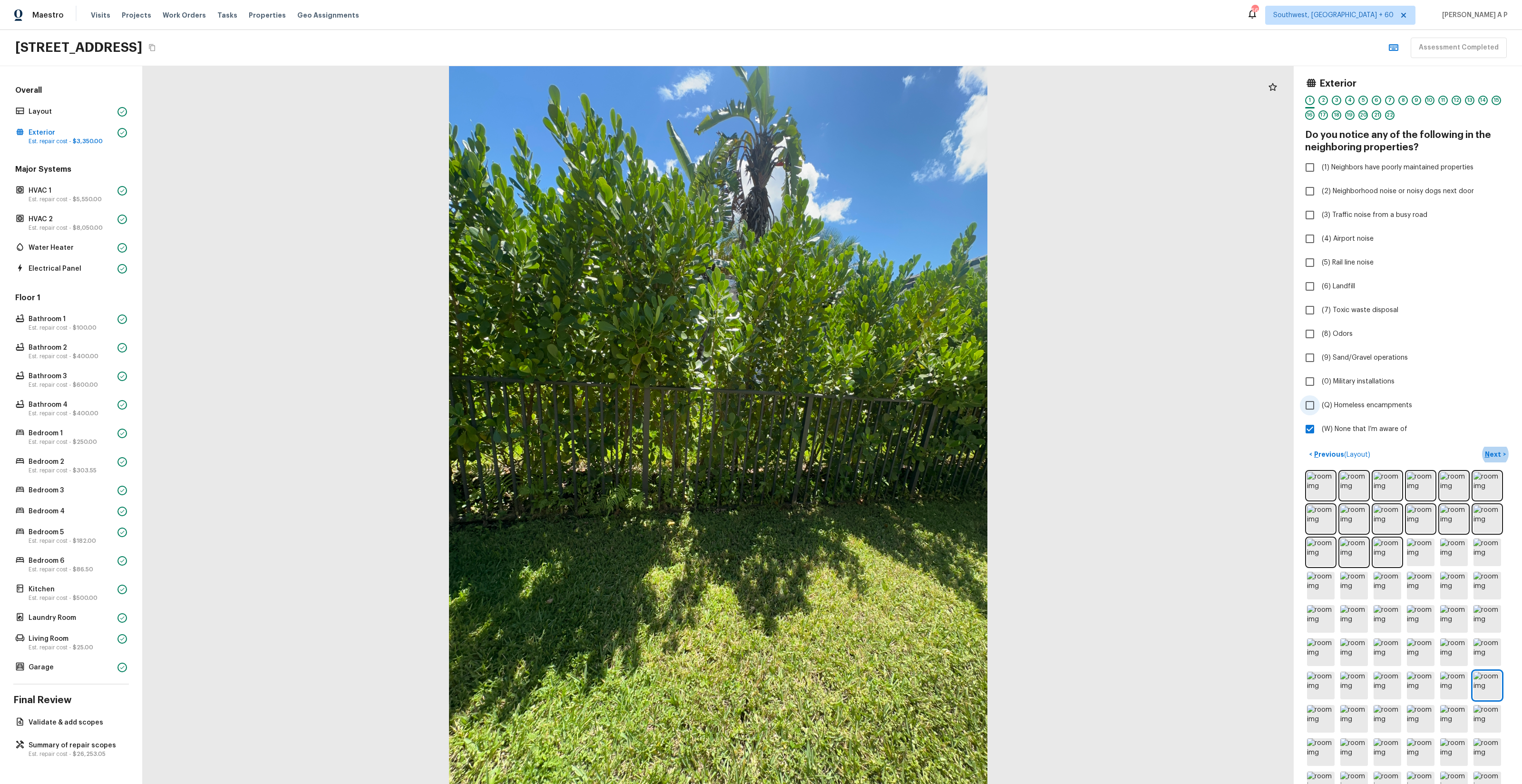
click at [1480, 446] on button "Next >" at bounding box center [1495, 454] width 31 height 16
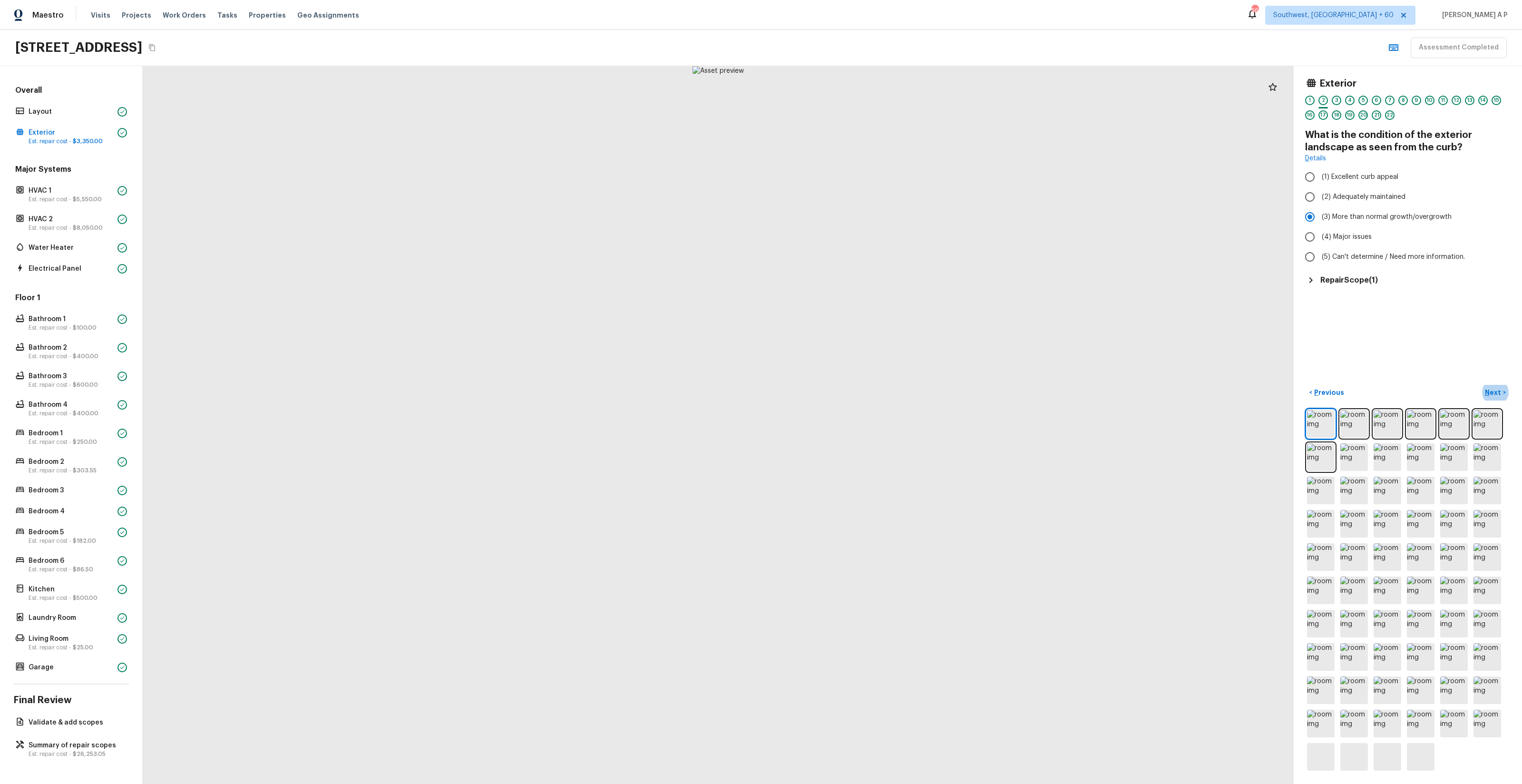
click at [1480, 385] on button "Next >" at bounding box center [1495, 392] width 31 height 16
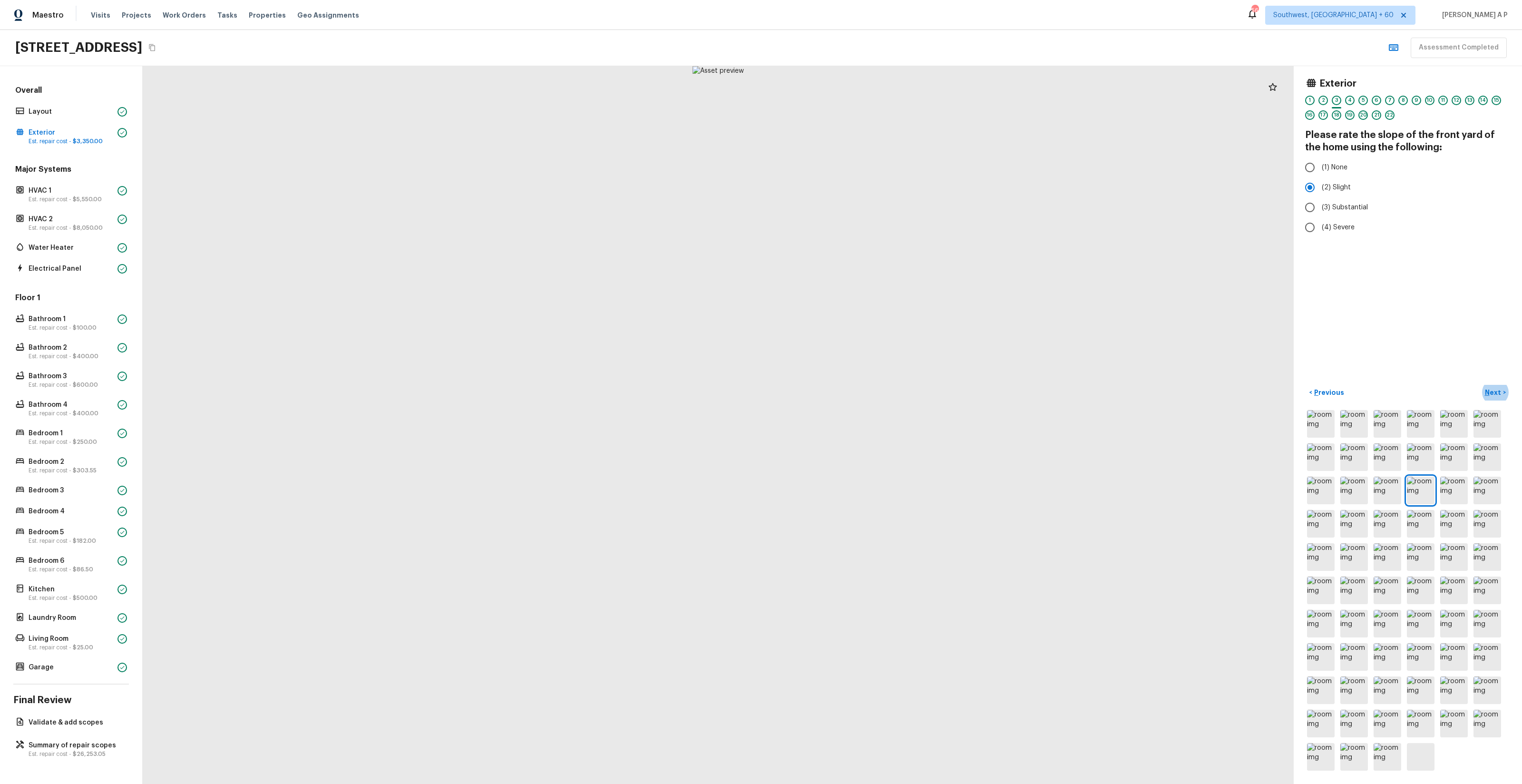
click at [1480, 385] on button "Next >" at bounding box center [1495, 392] width 31 height 16
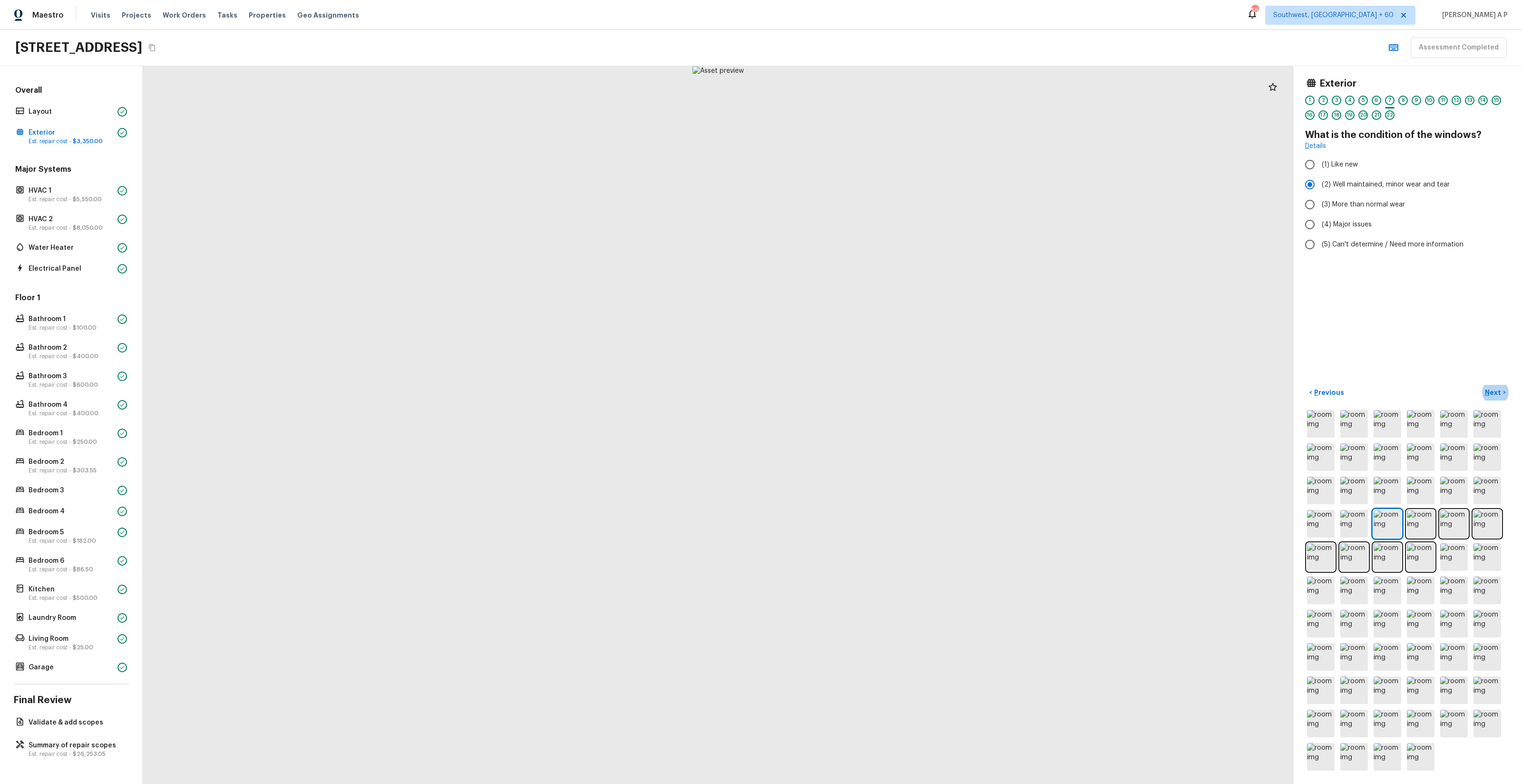
click at [1480, 385] on button "Next >" at bounding box center [1495, 392] width 31 height 16
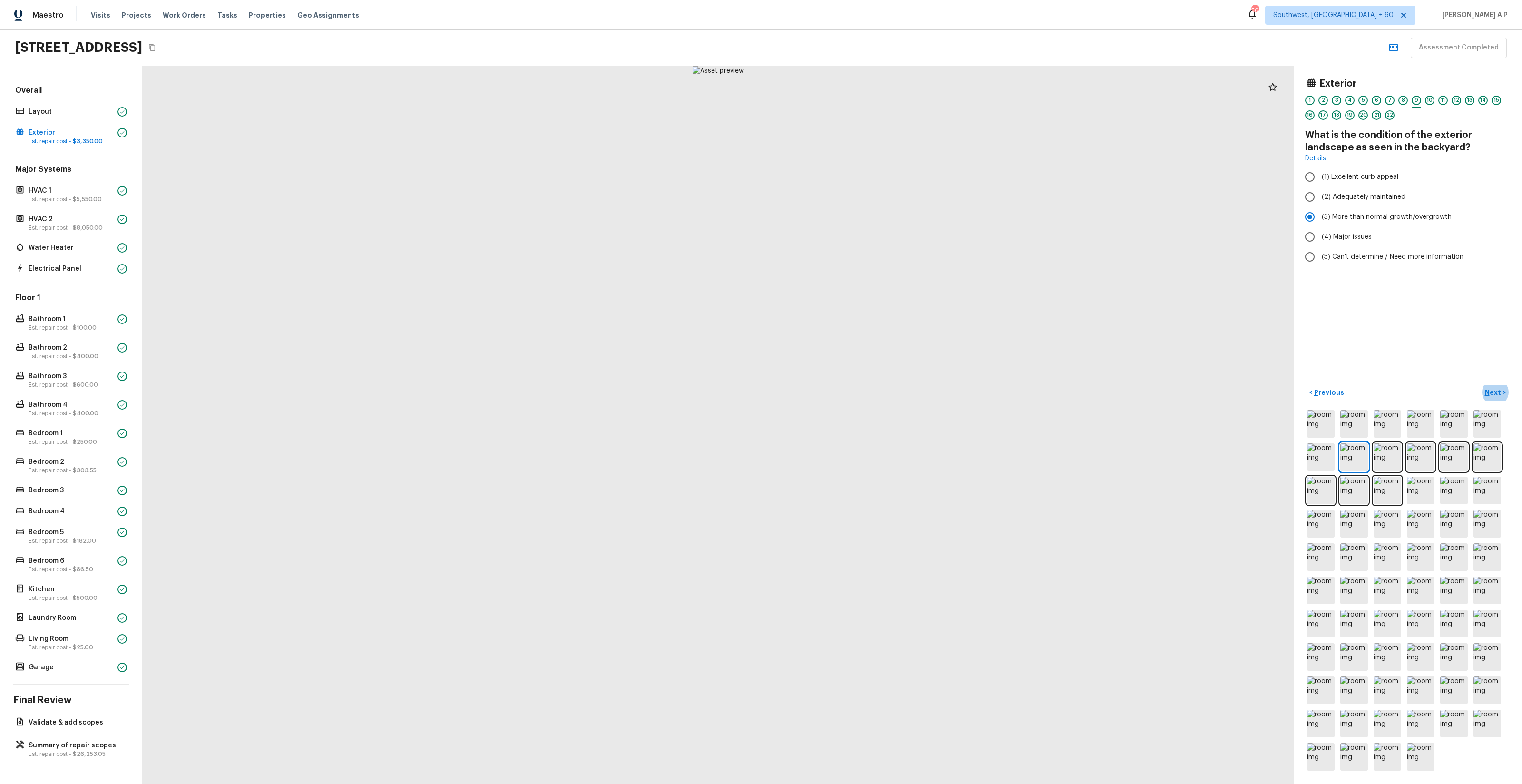
click at [1480, 385] on button "Next >" at bounding box center [1495, 392] width 31 height 16
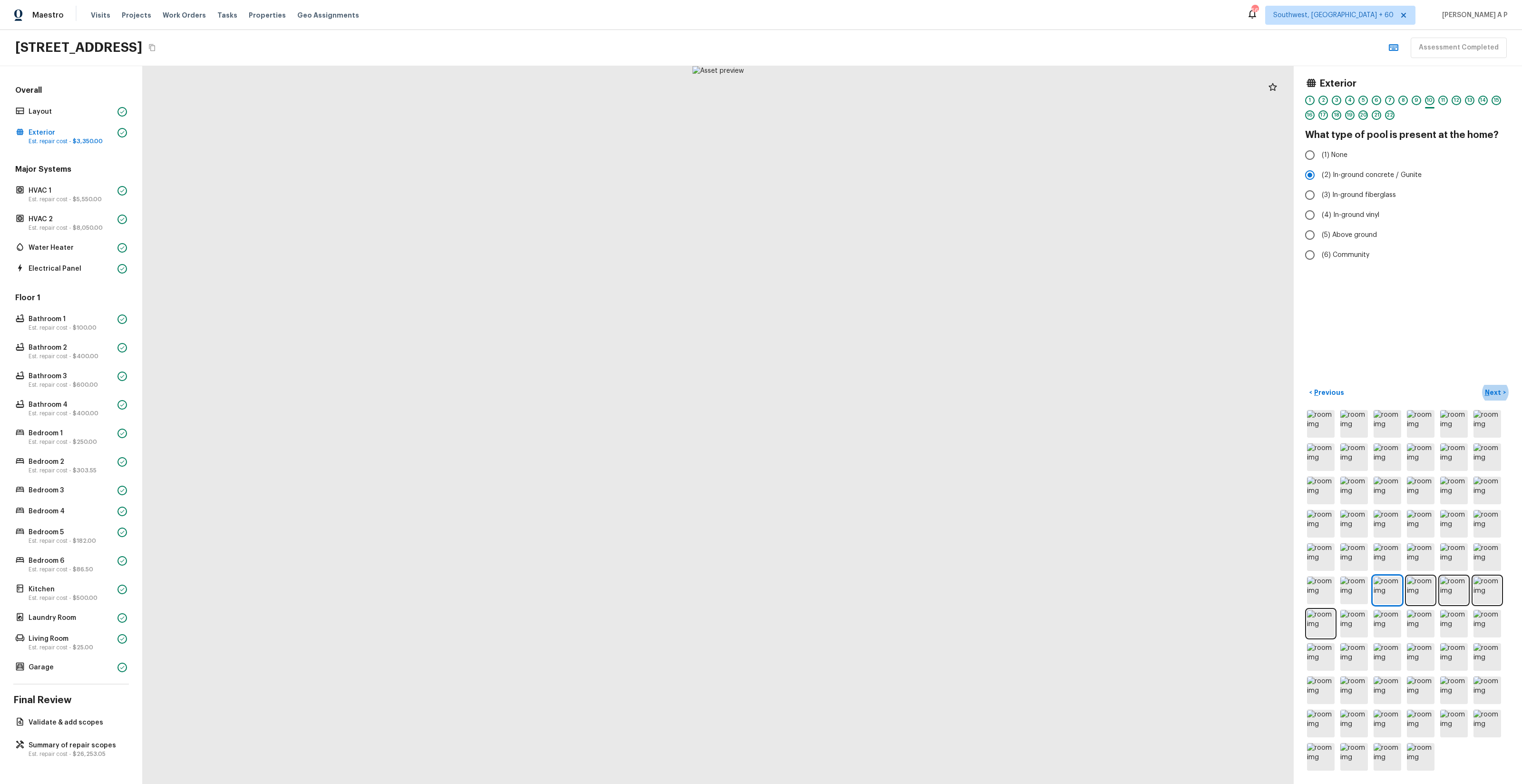
click at [1480, 385] on button "Next >" at bounding box center [1495, 392] width 31 height 16
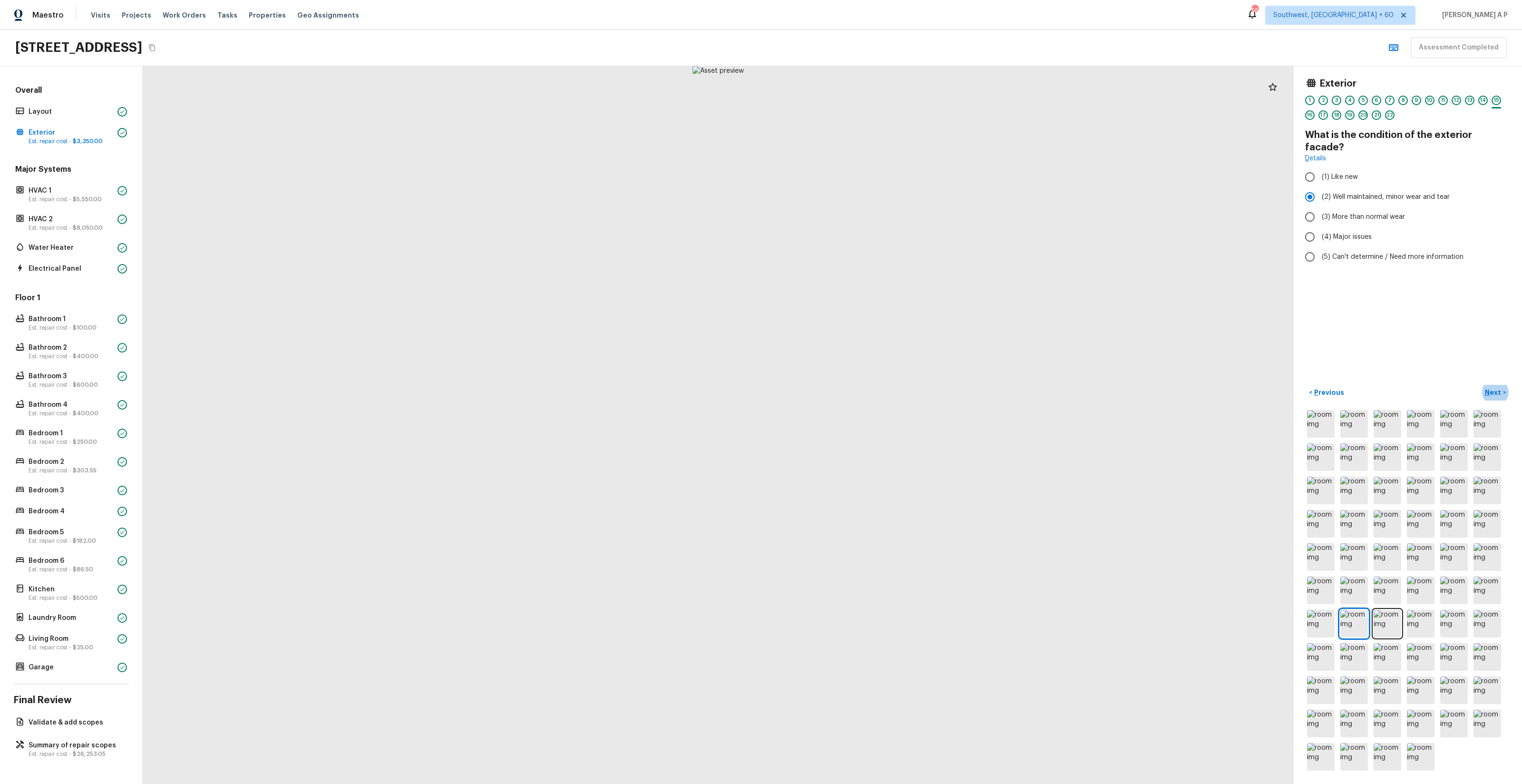
click at [1480, 385] on button "Next >" at bounding box center [1495, 392] width 31 height 16
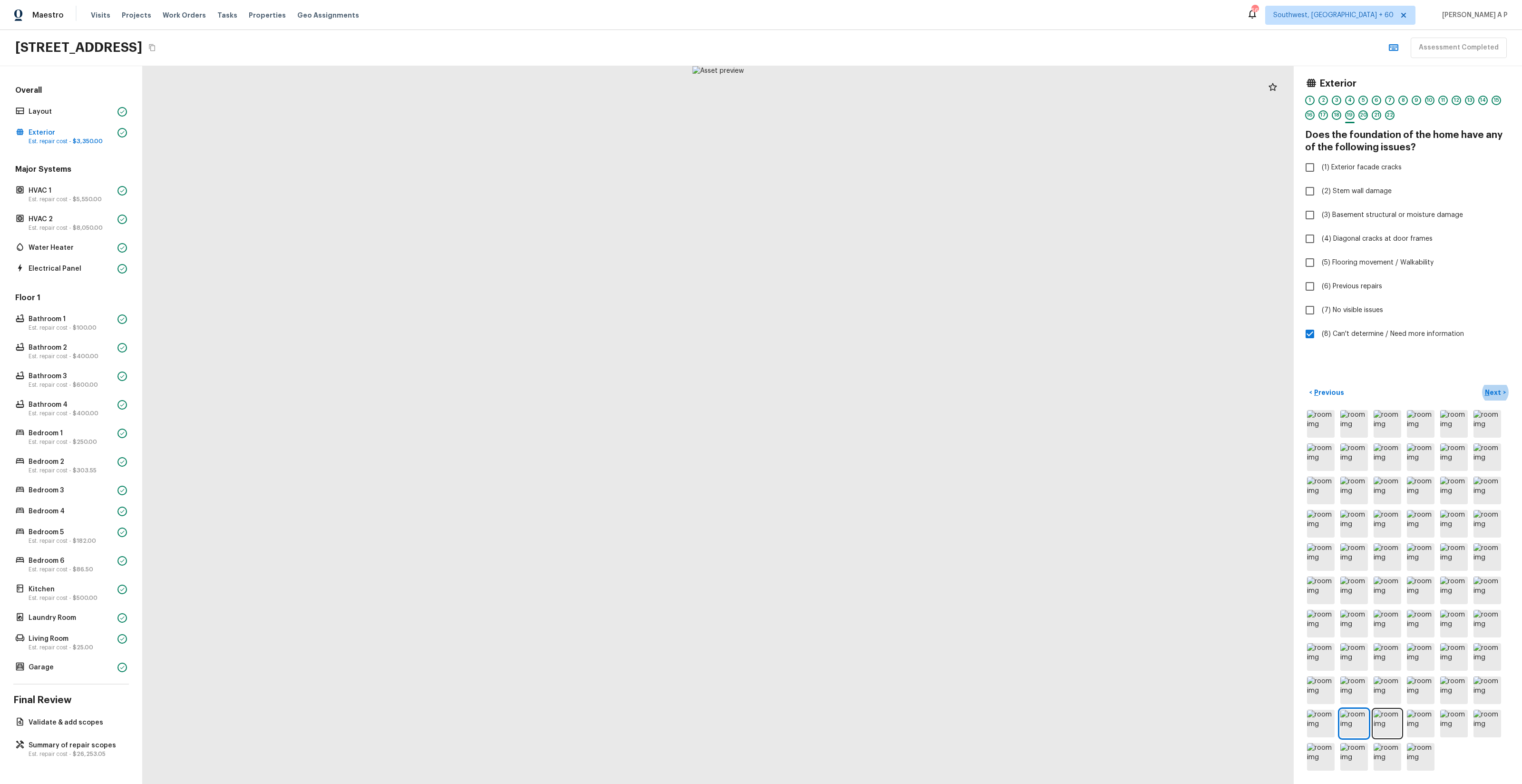
click at [1480, 385] on button "Next >" at bounding box center [1495, 392] width 31 height 16
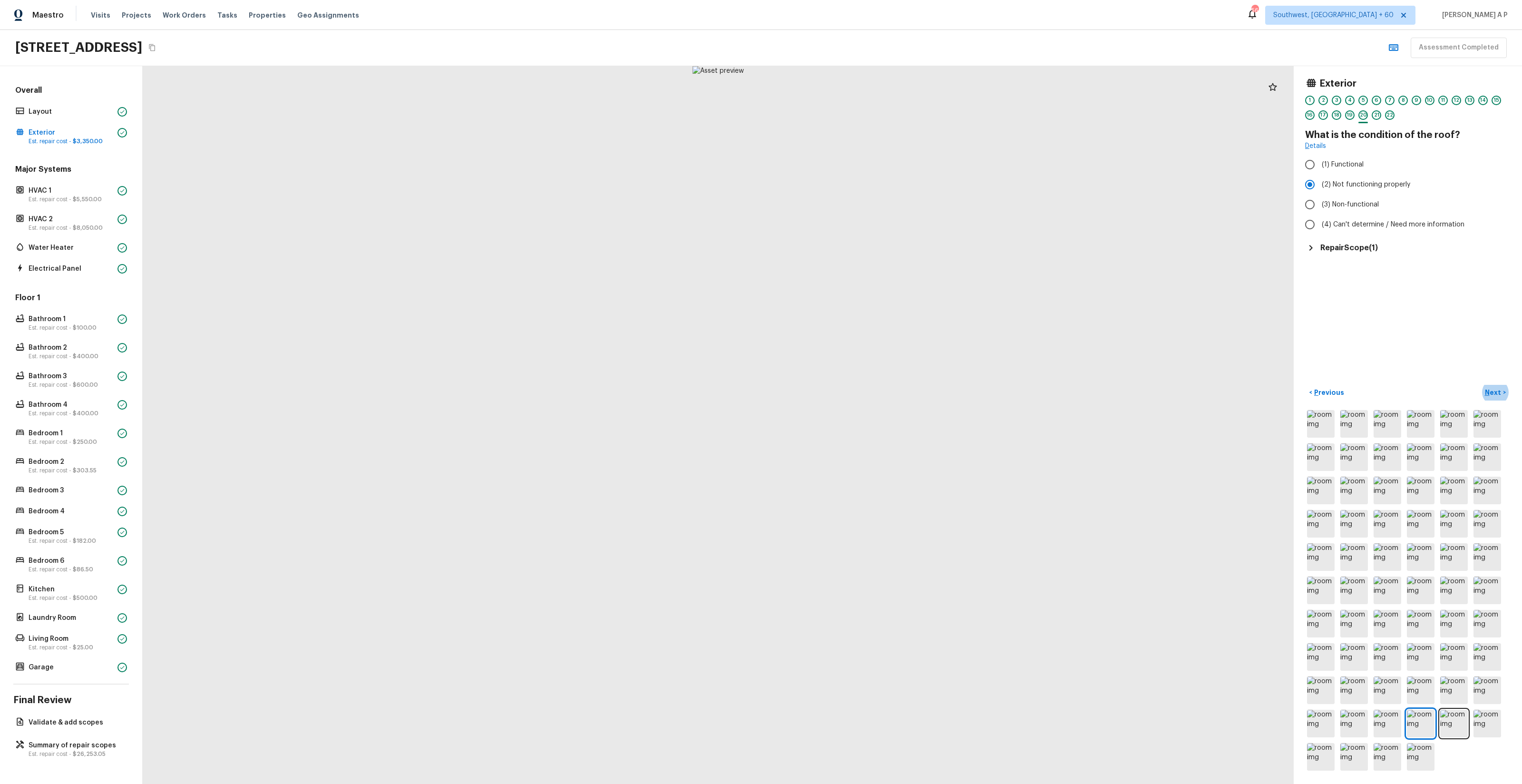
click at [1480, 385] on button "Next >" at bounding box center [1495, 392] width 31 height 16
click at [1455, 385] on button "Next ( HVAC 1 ) >" at bounding box center [1483, 392] width 55 height 16
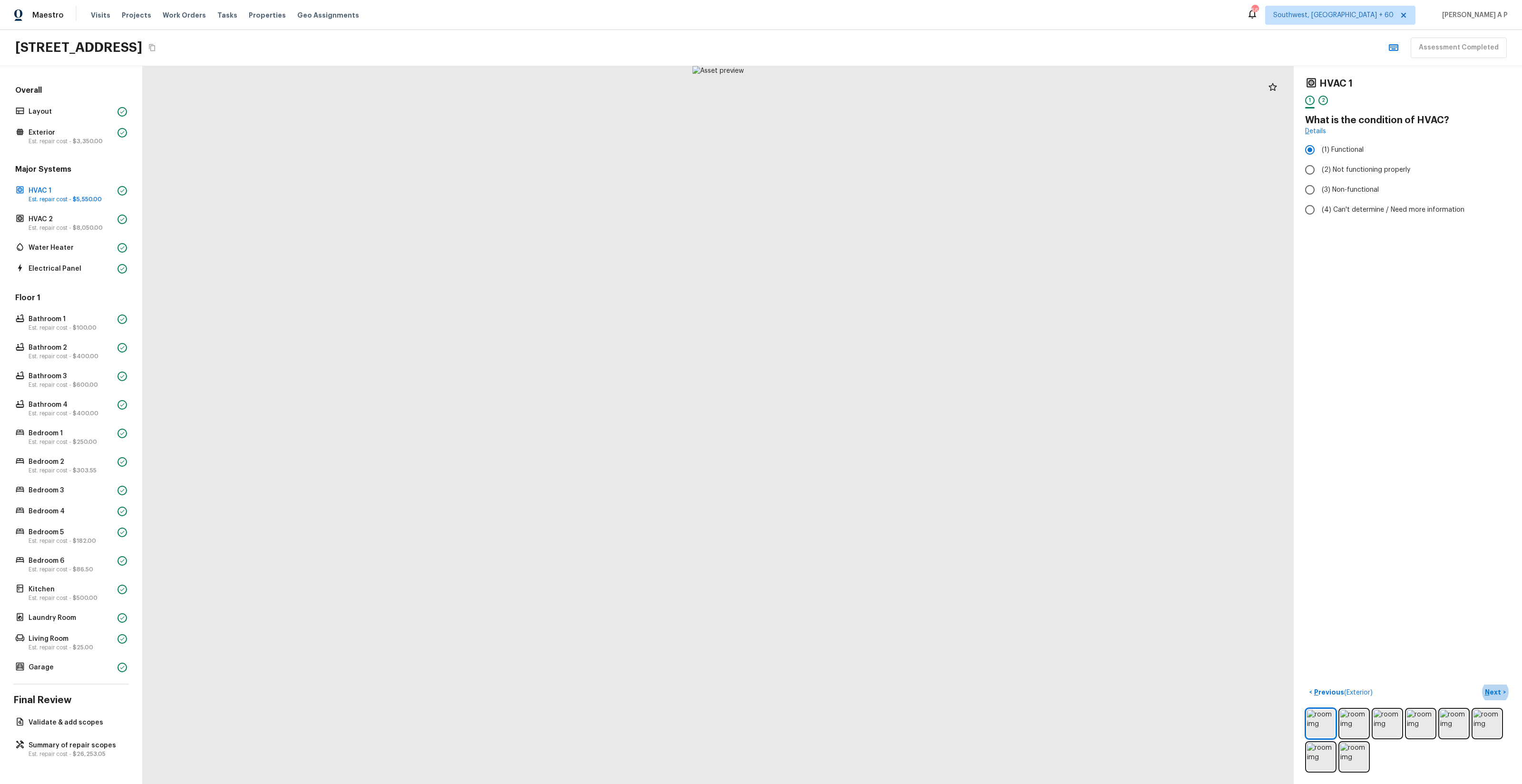
click at [1480, 684] on button "Next >" at bounding box center [1495, 692] width 31 height 16
click at [1454, 684] on button "Next ( HVAC 2 ) >" at bounding box center [1482, 692] width 57 height 16
click at [1480, 718] on button "Next >" at bounding box center [1495, 725] width 31 height 16
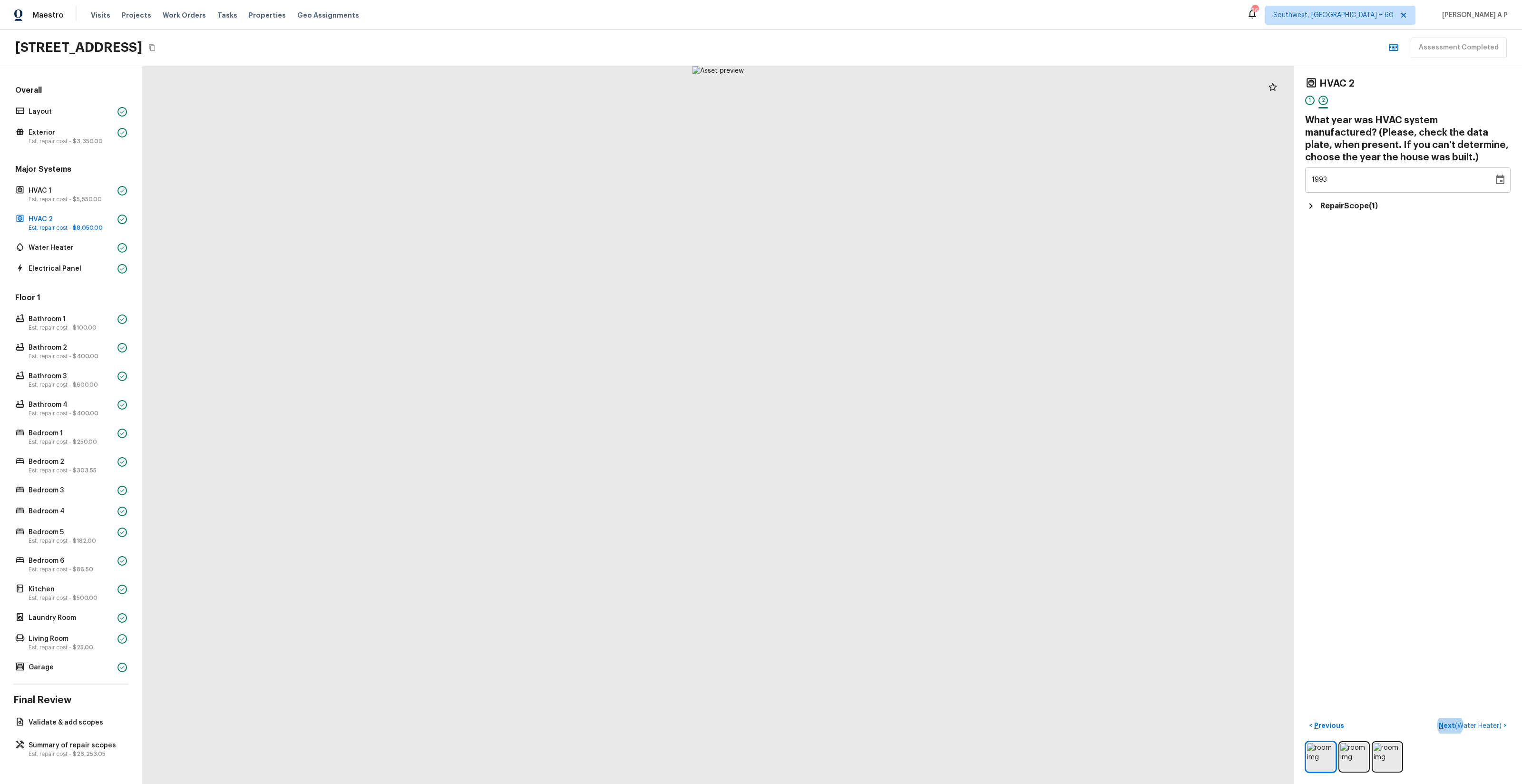
click at [1435, 718] on button "Next ( Water Heater ) >" at bounding box center [1472, 725] width 75 height 16
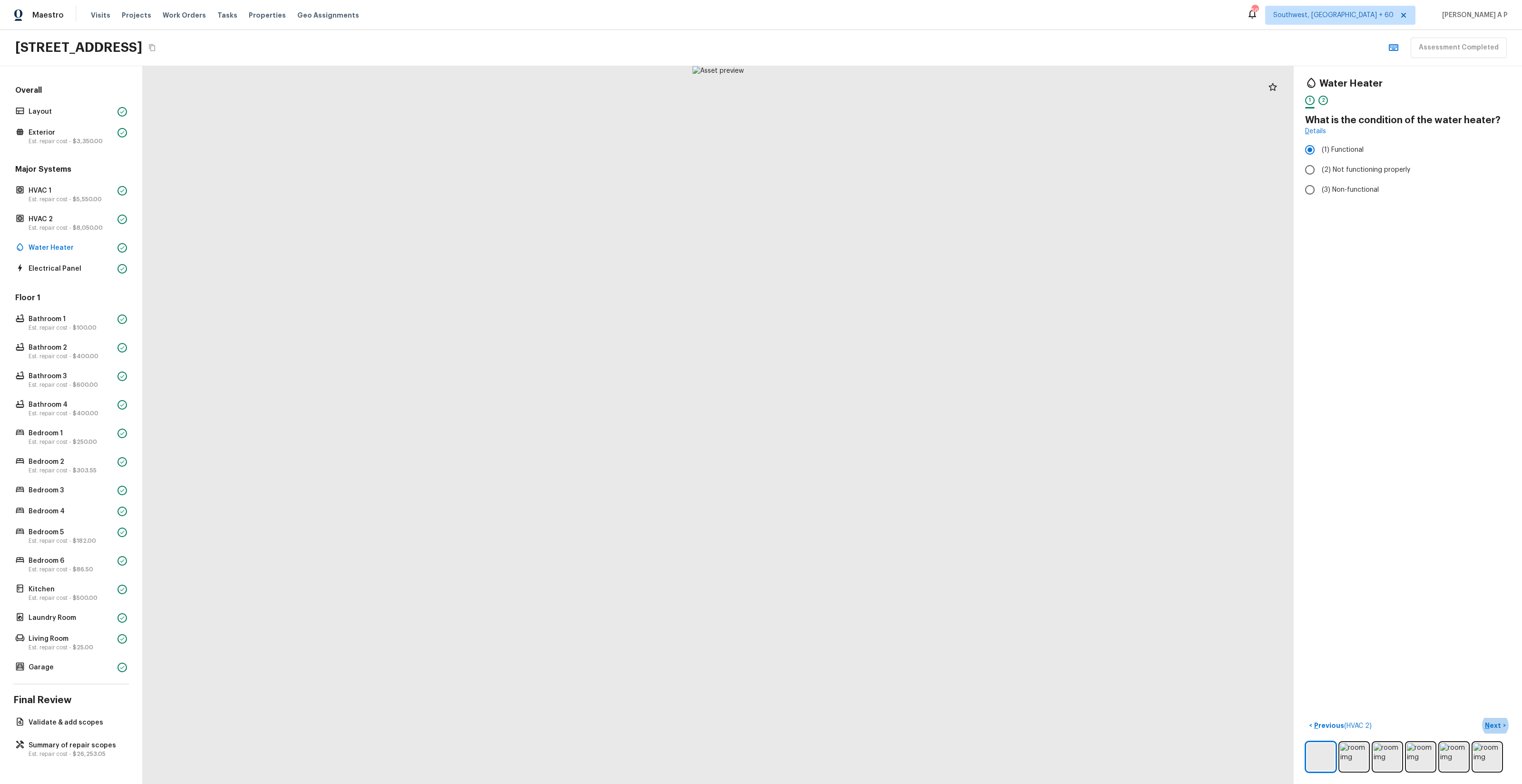
click at [1480, 718] on button "Next >" at bounding box center [1495, 725] width 31 height 16
click at [1430, 718] on button "Next ( Electrical Panel ) >" at bounding box center [1470, 725] width 80 height 16
click at [1440, 718] on button "Next ( Bathroom 1 ) >" at bounding box center [1475, 725] width 70 height 16
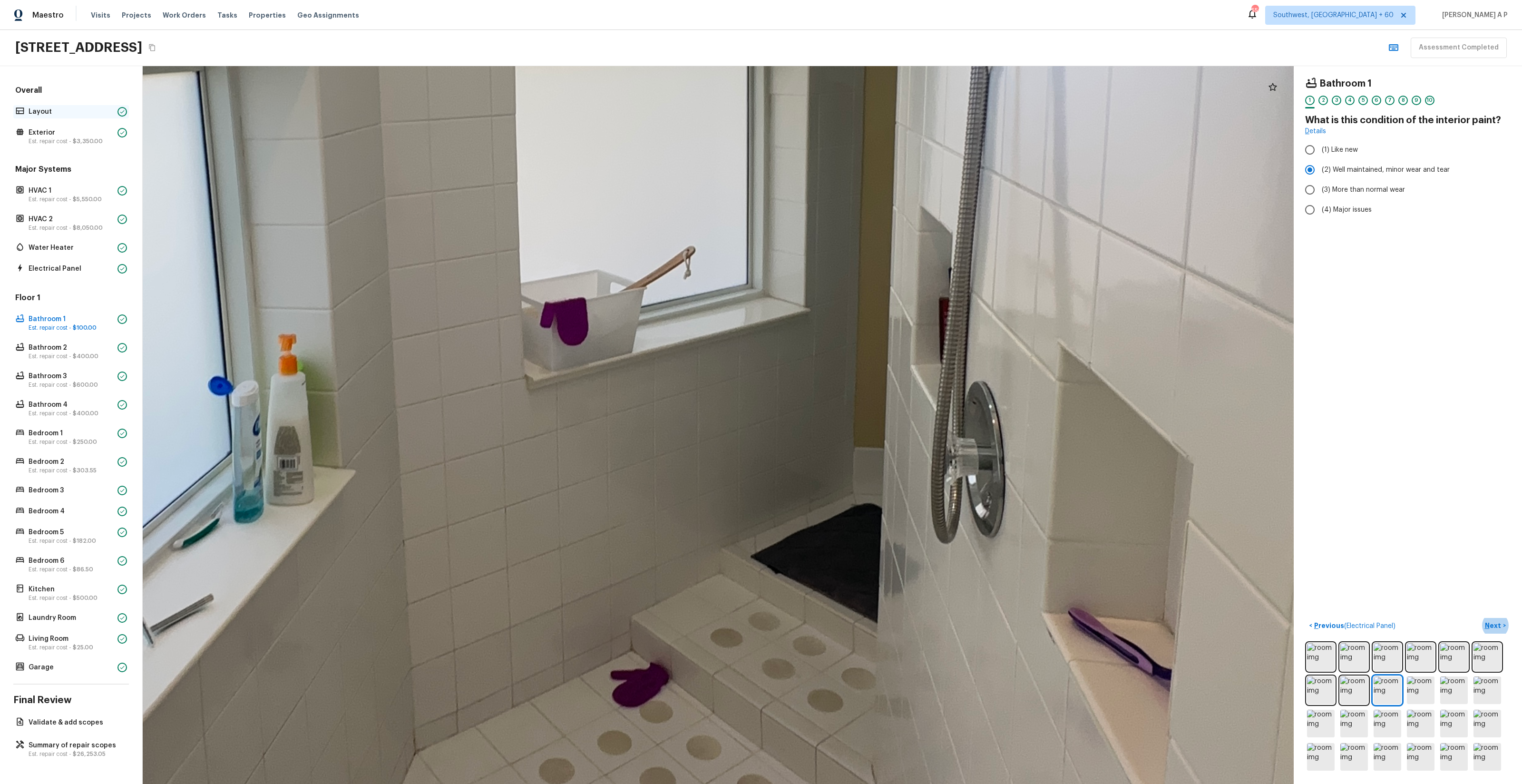
click at [85, 114] on p "Layout" at bounding box center [71, 111] width 85 height 9
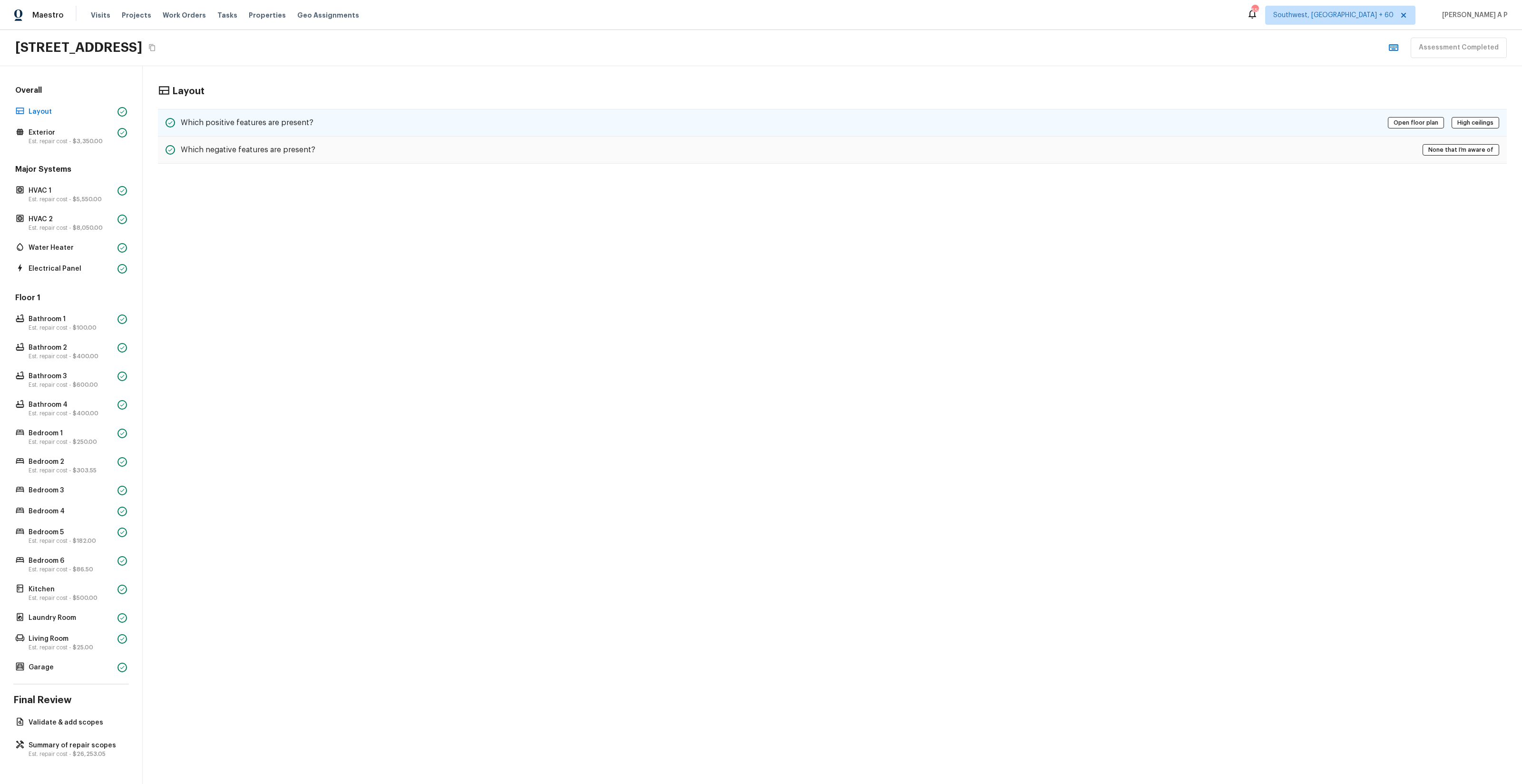
click at [410, 128] on div "Which positive features are present? Open floor plan High ceilings" at bounding box center [833, 123] width 1349 height 27
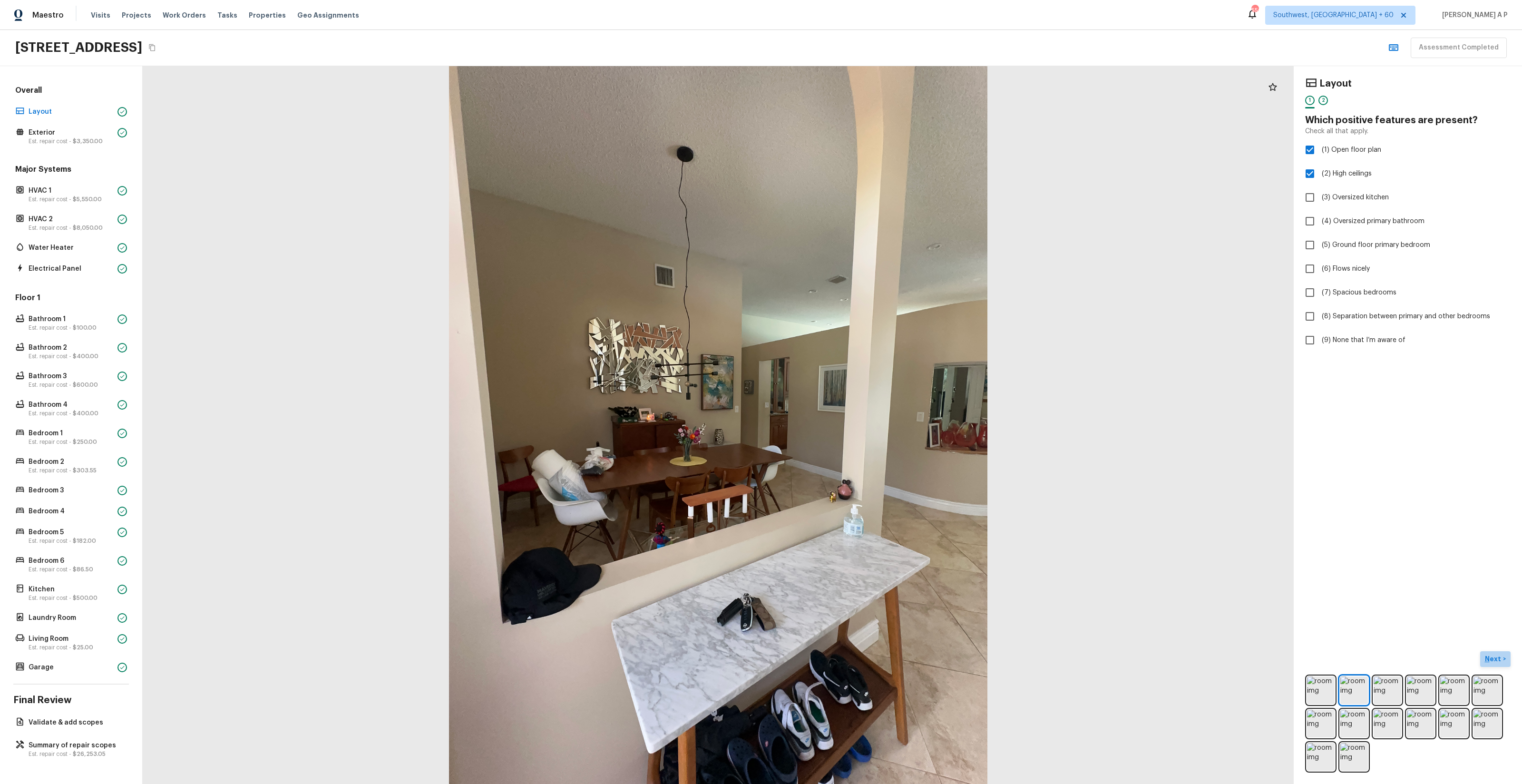
click at [1501, 653] on button "Next >" at bounding box center [1495, 659] width 31 height 16
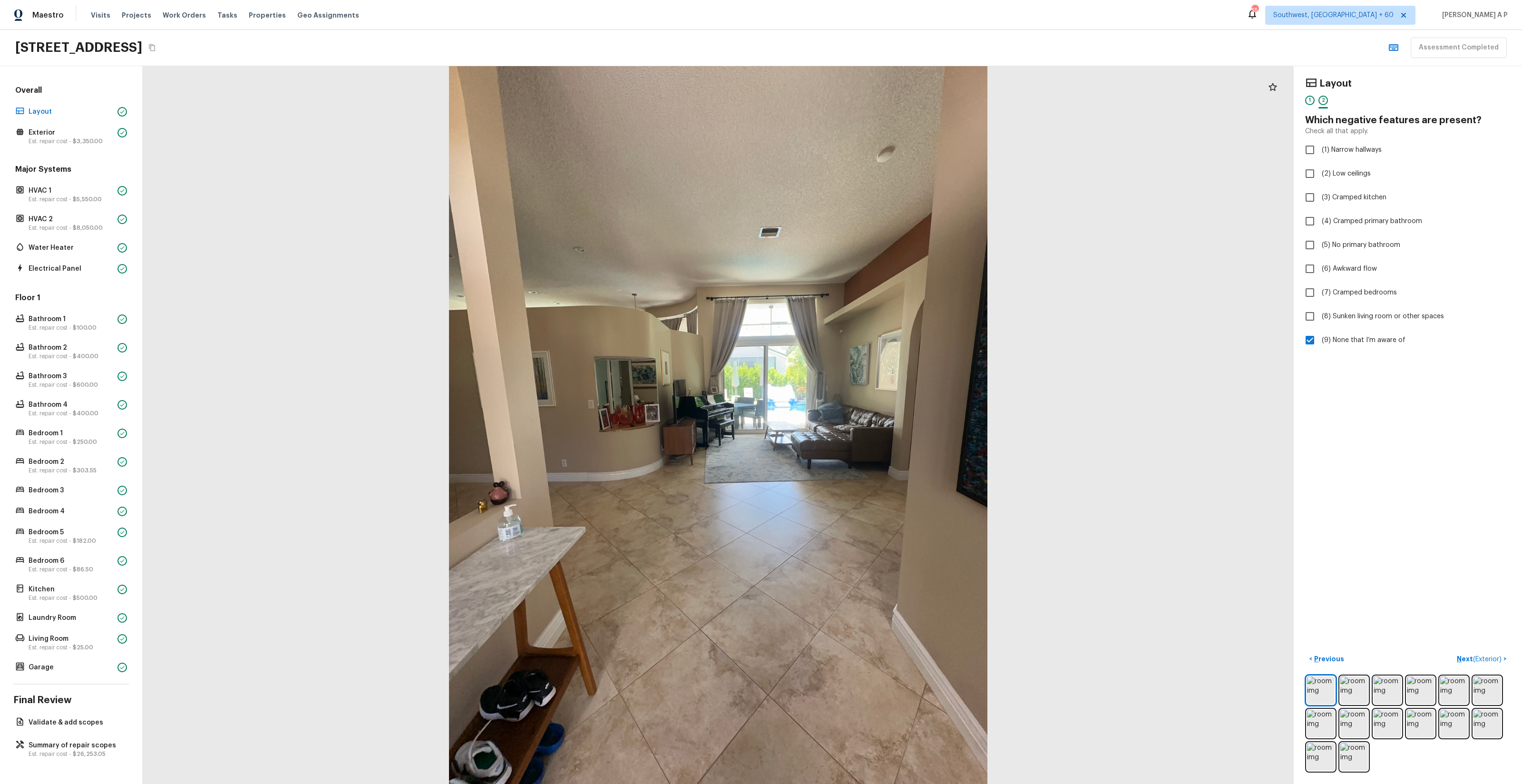
click at [87, 334] on div "Floor 1 Bathroom 1 Est. repair cost - $100.00 Bathroom 2 Est. repair cost - $40…" at bounding box center [71, 483] width 116 height 382
click at [88, 329] on span "$100.00" at bounding box center [85, 328] width 24 height 6
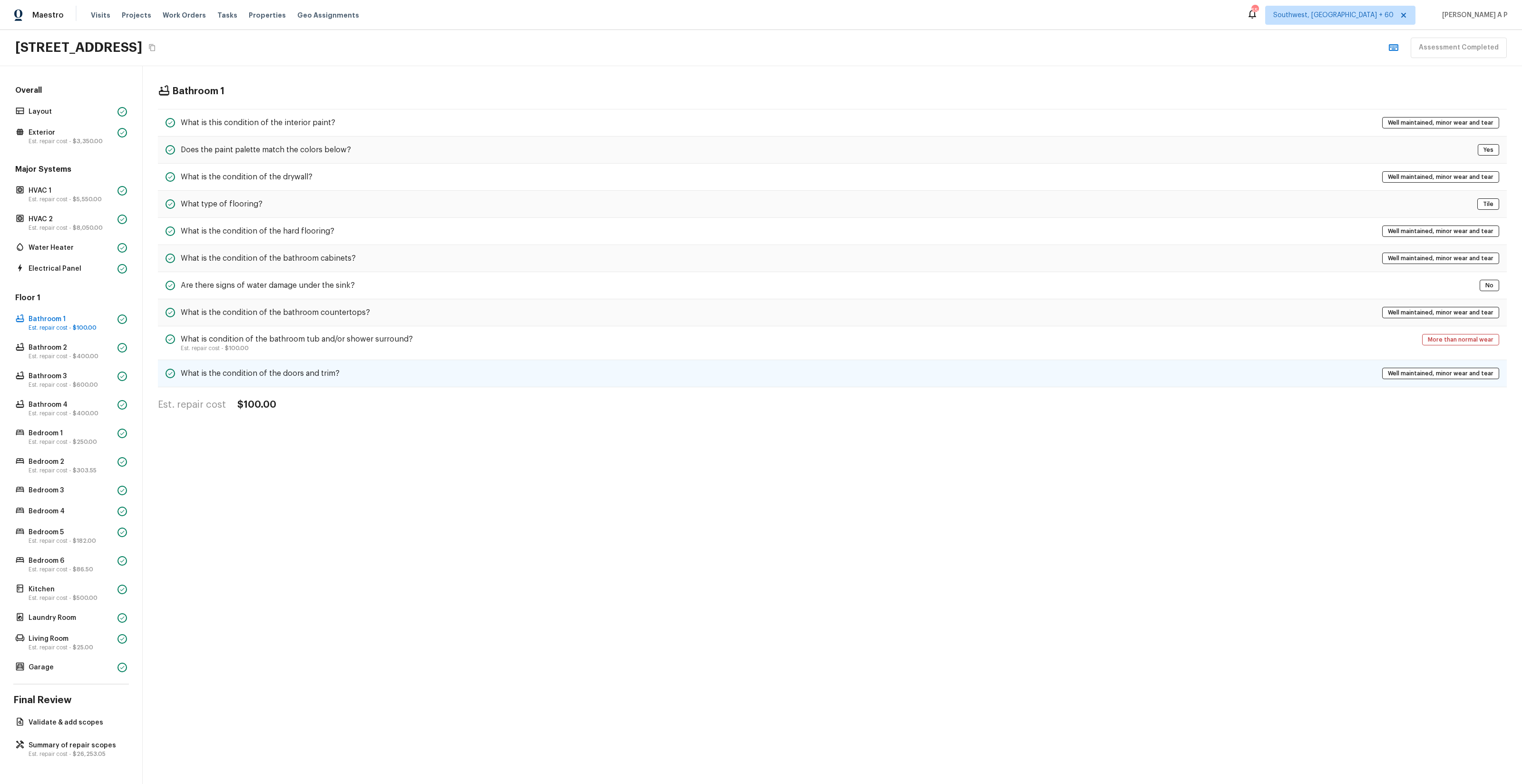
click at [430, 375] on div "What is the condition of the doors and trim? Well maintained, minor wear and te…" at bounding box center [833, 374] width 1349 height 27
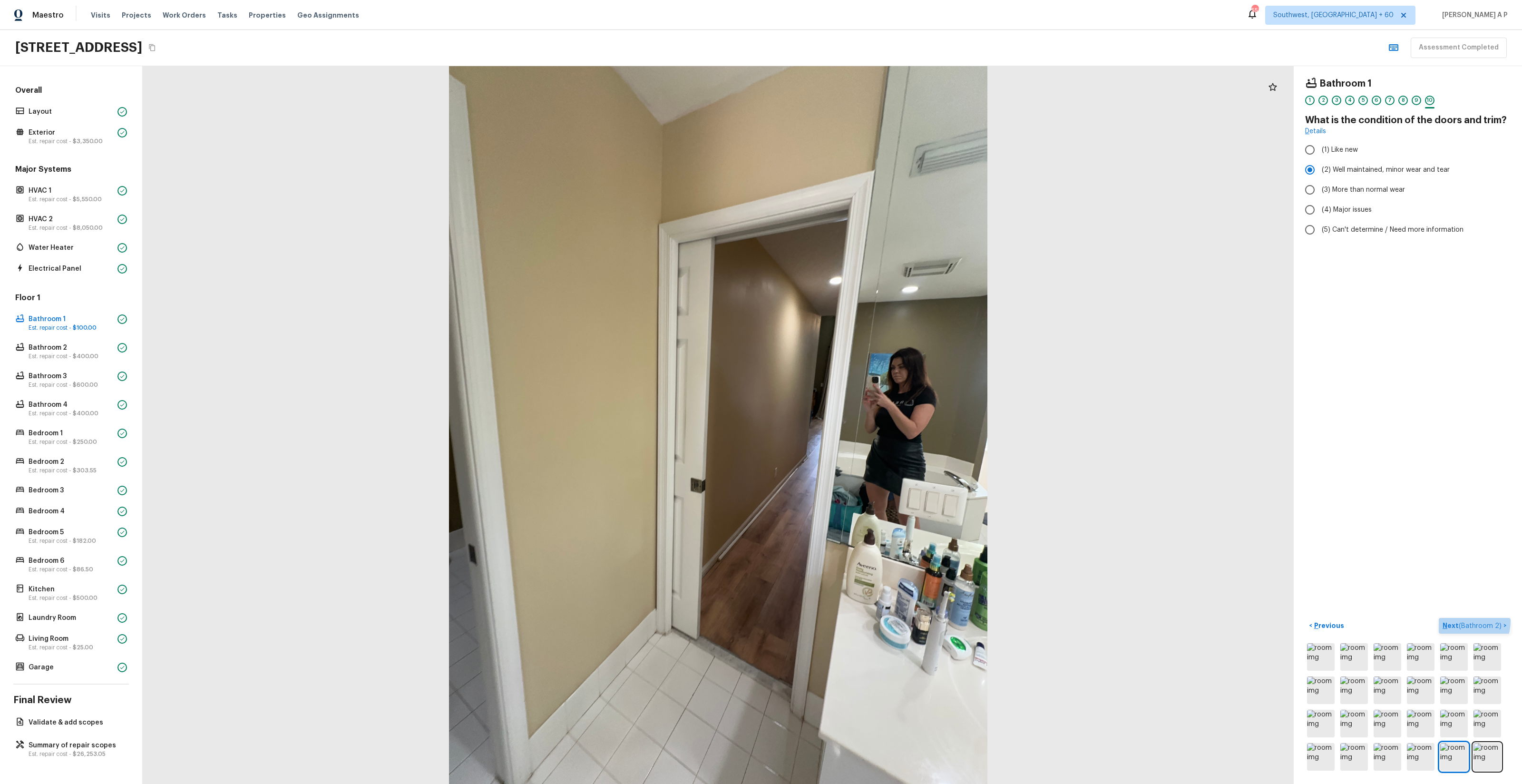
click at [1466, 623] on span "( Bathroom 2 )" at bounding box center [1480, 626] width 43 height 7
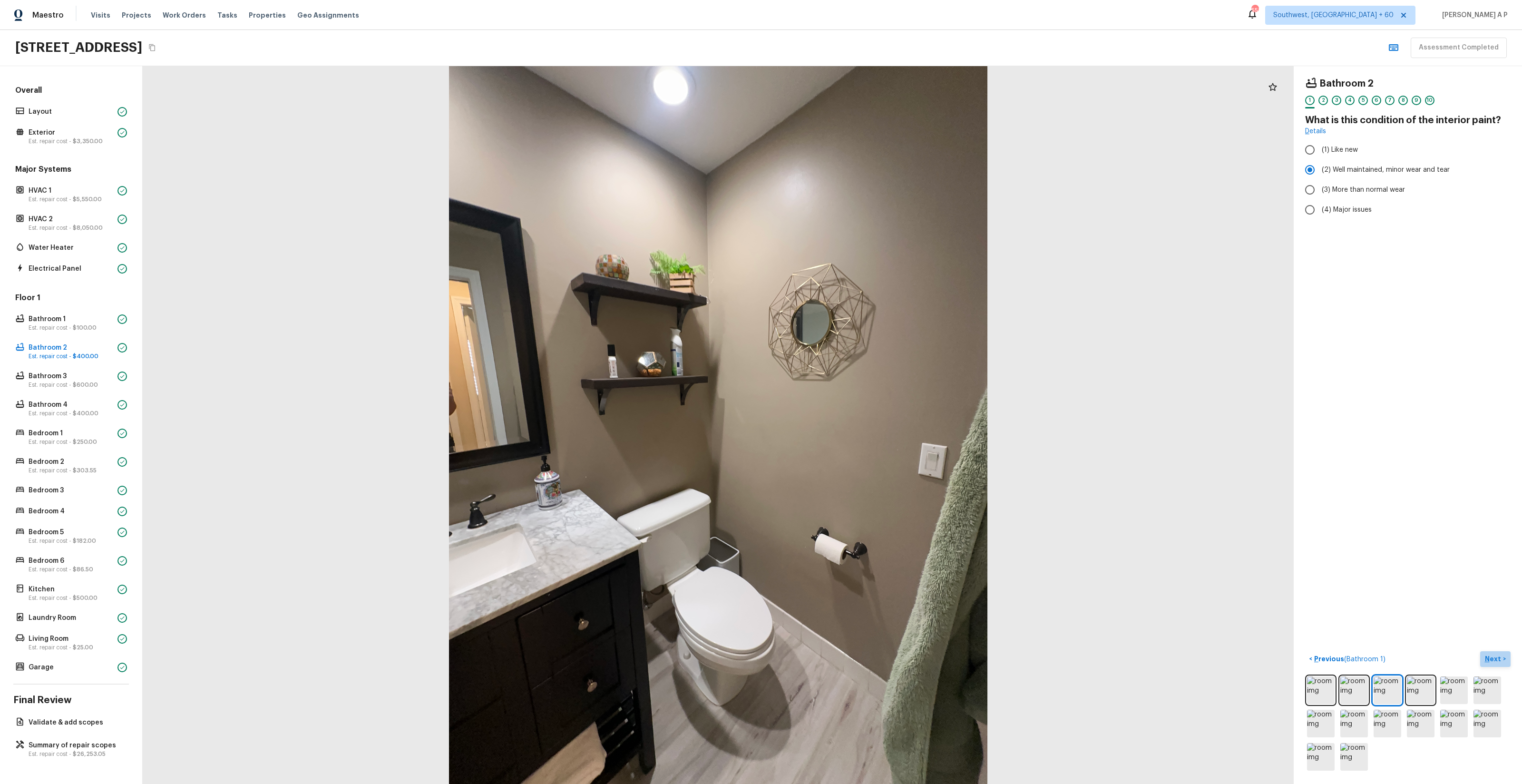
click at [1484, 653] on button "Next >" at bounding box center [1495, 659] width 31 height 16
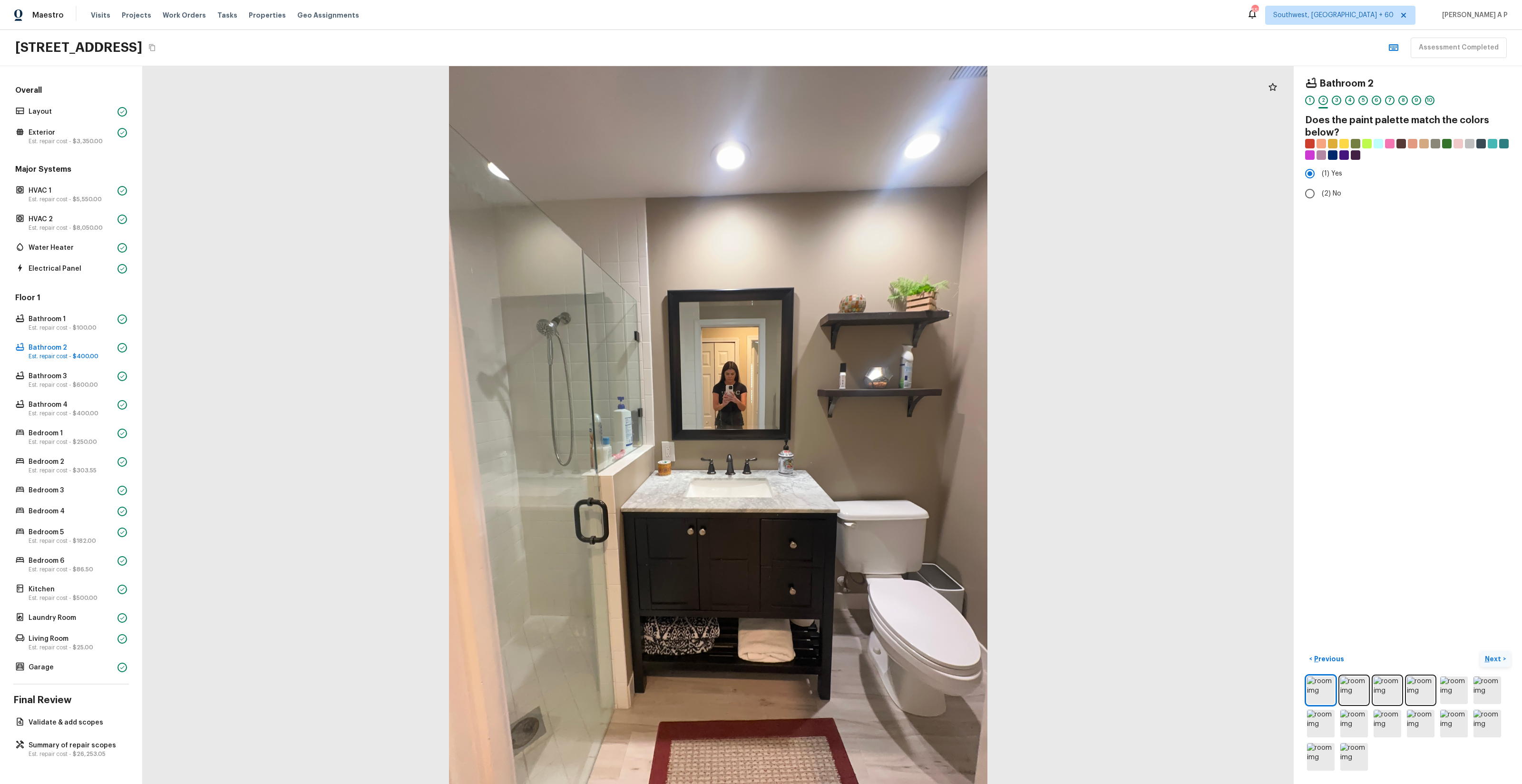
click at [1484, 653] on button "Next >" at bounding box center [1495, 659] width 31 height 16
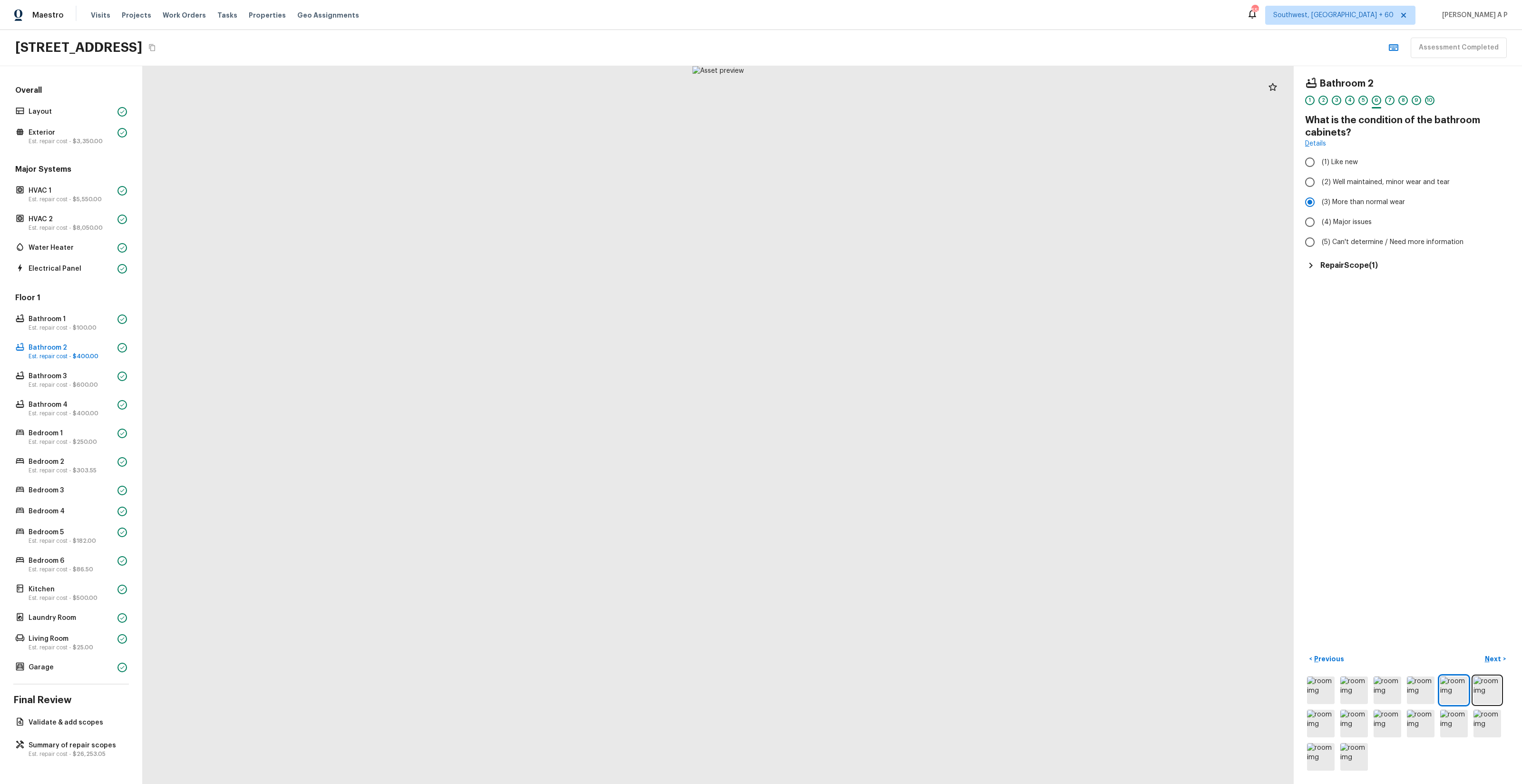
click at [1333, 264] on h5 "Repair Scope ( 1 )" at bounding box center [1349, 265] width 57 height 11
click at [1493, 659] on p "Next" at bounding box center [1493, 658] width 18 height 9
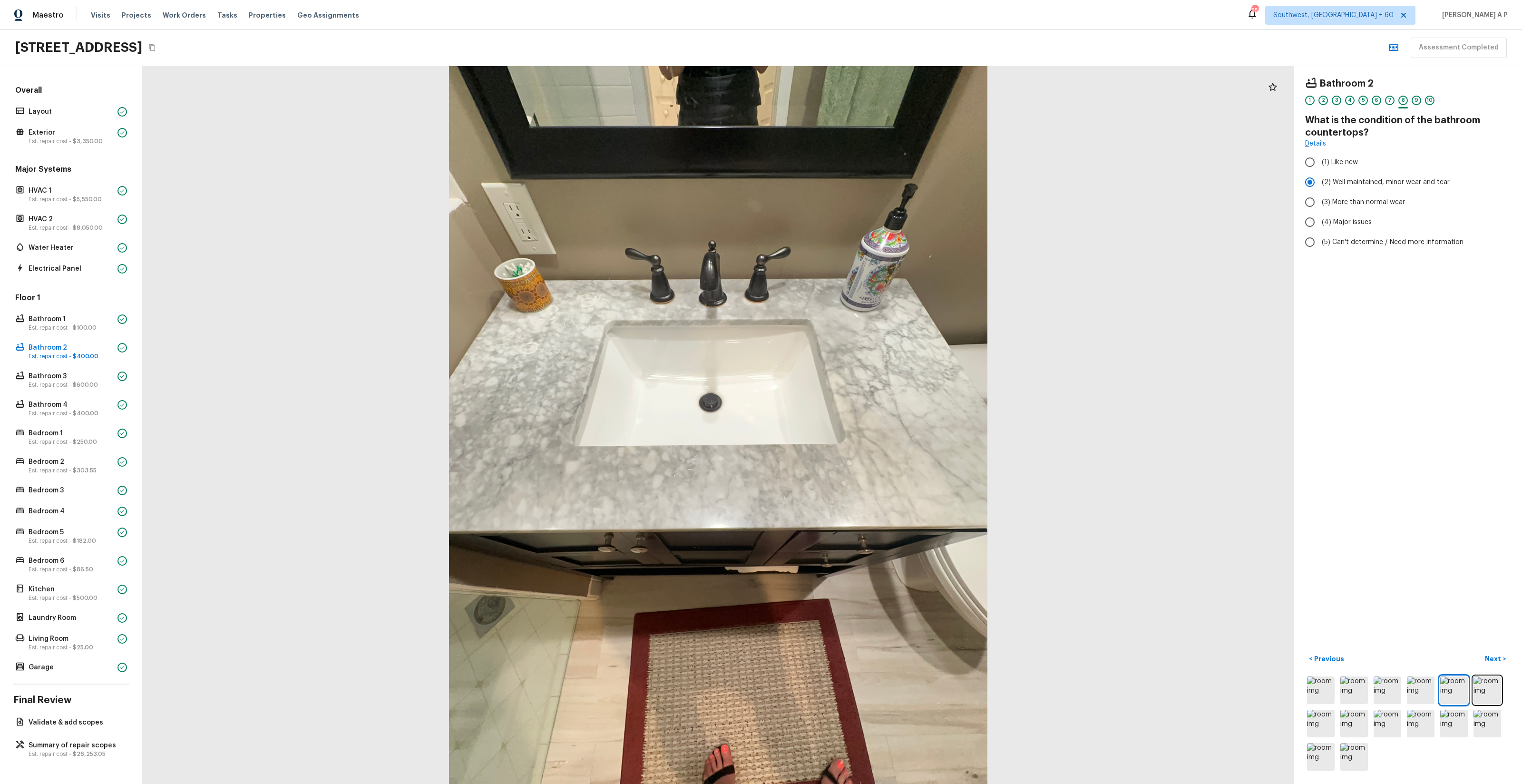
click at [1493, 659] on p "Next" at bounding box center [1493, 658] width 18 height 9
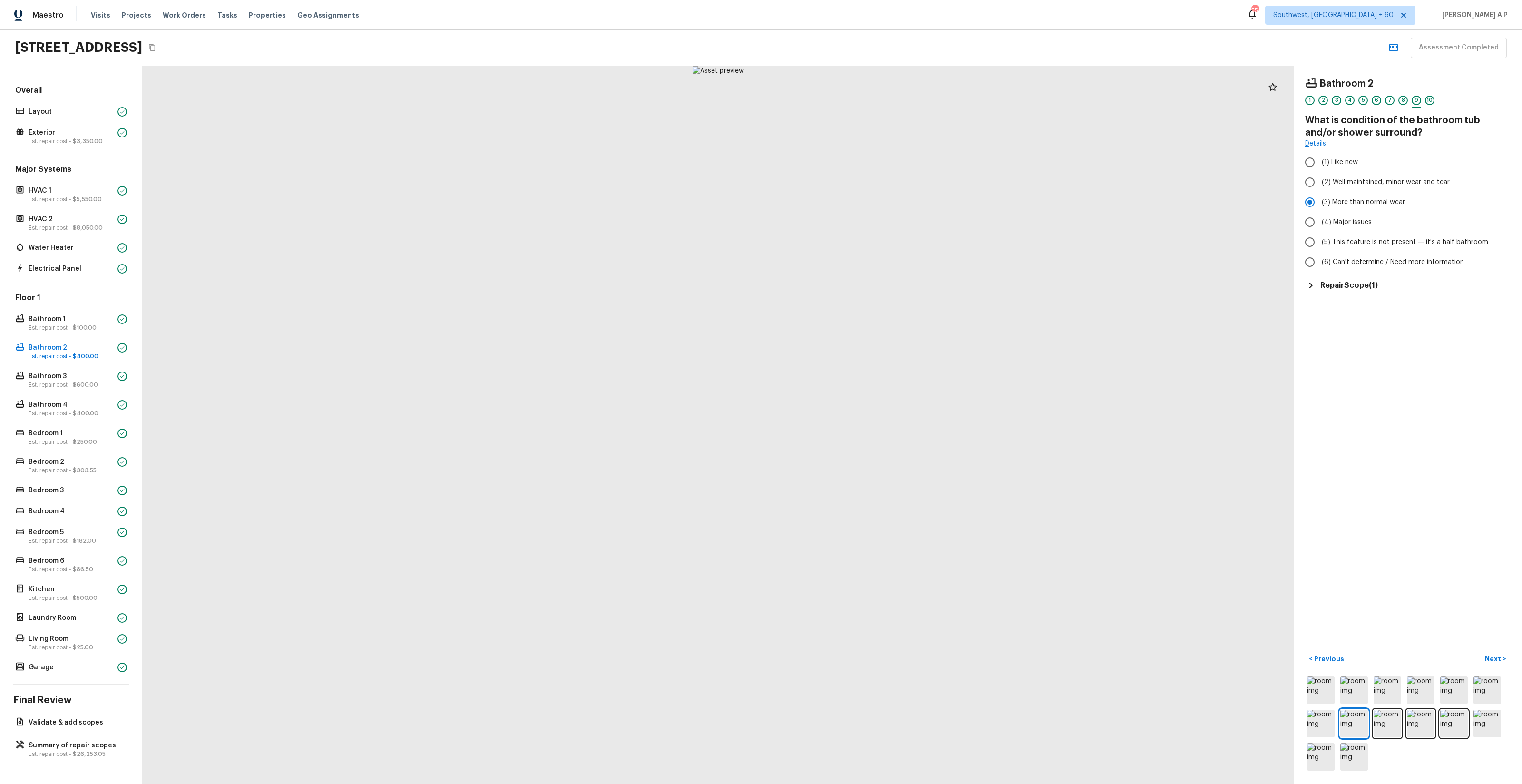
click at [1493, 659] on p "Next" at bounding box center [1493, 658] width 18 height 9
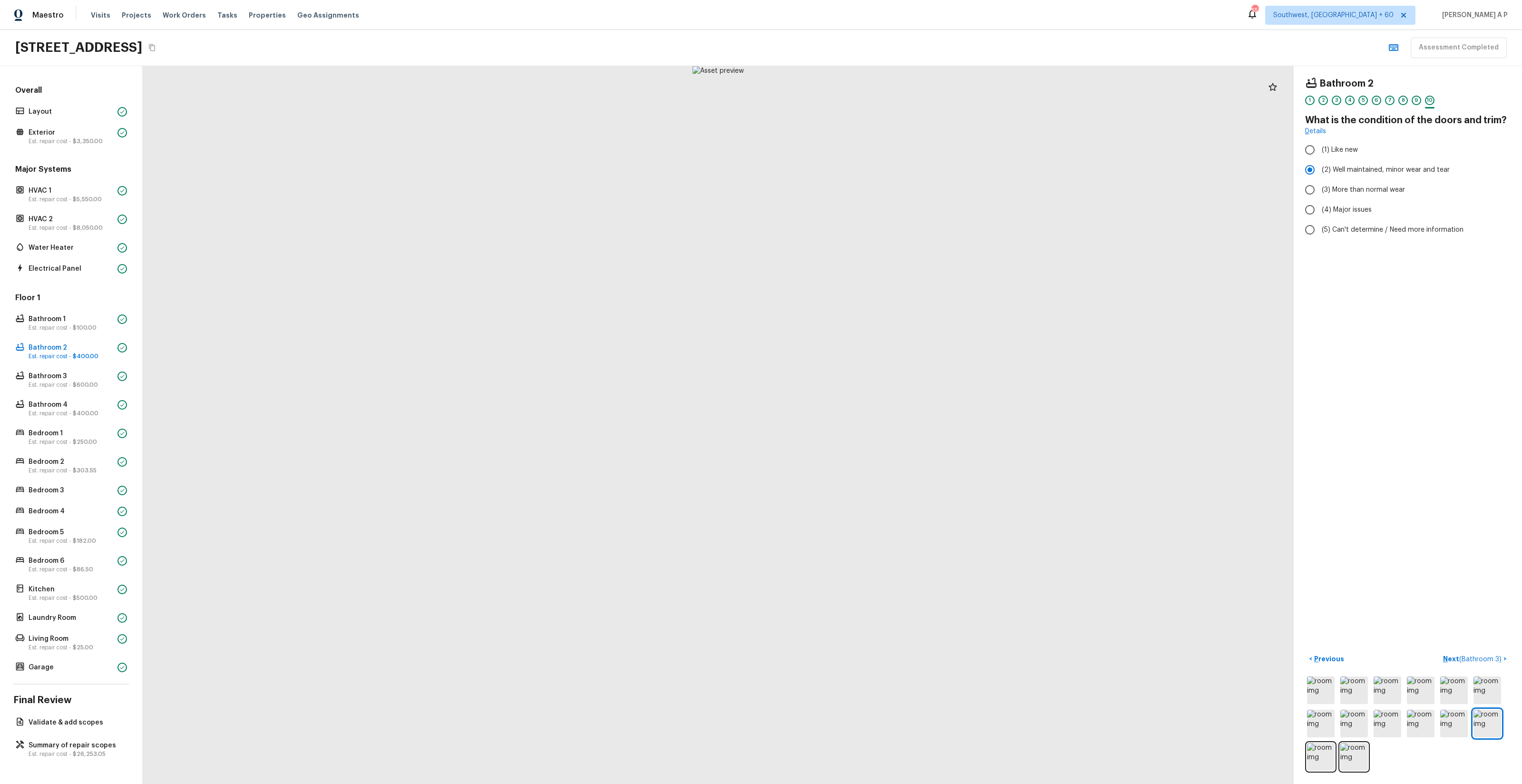
click at [1439, 651] on button "Next ( Bathroom 3 ) >" at bounding box center [1475, 659] width 72 height 16
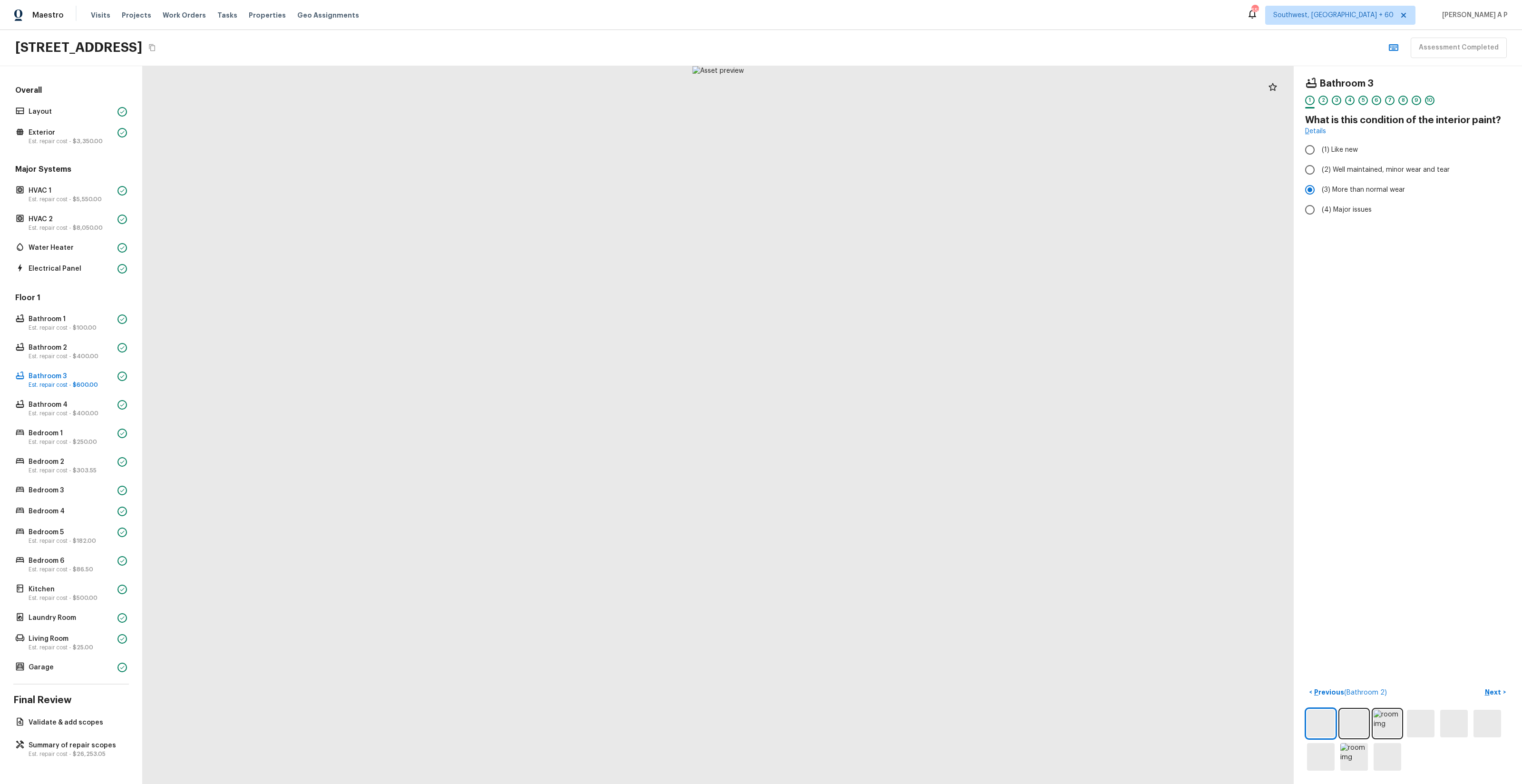
click at [1480, 684] on button "Next >" at bounding box center [1495, 692] width 31 height 16
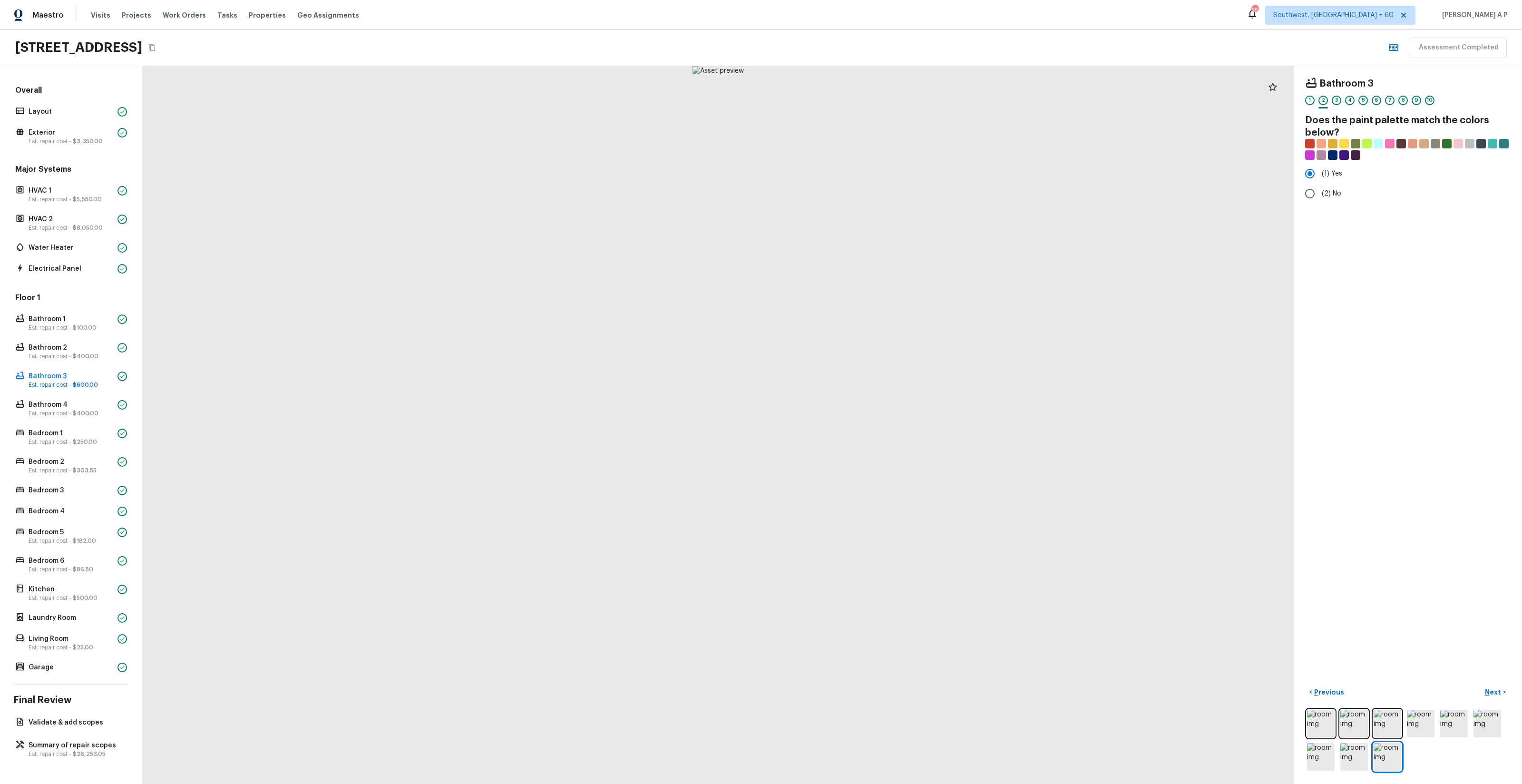
click at [1480, 684] on button "Next >" at bounding box center [1495, 692] width 31 height 16
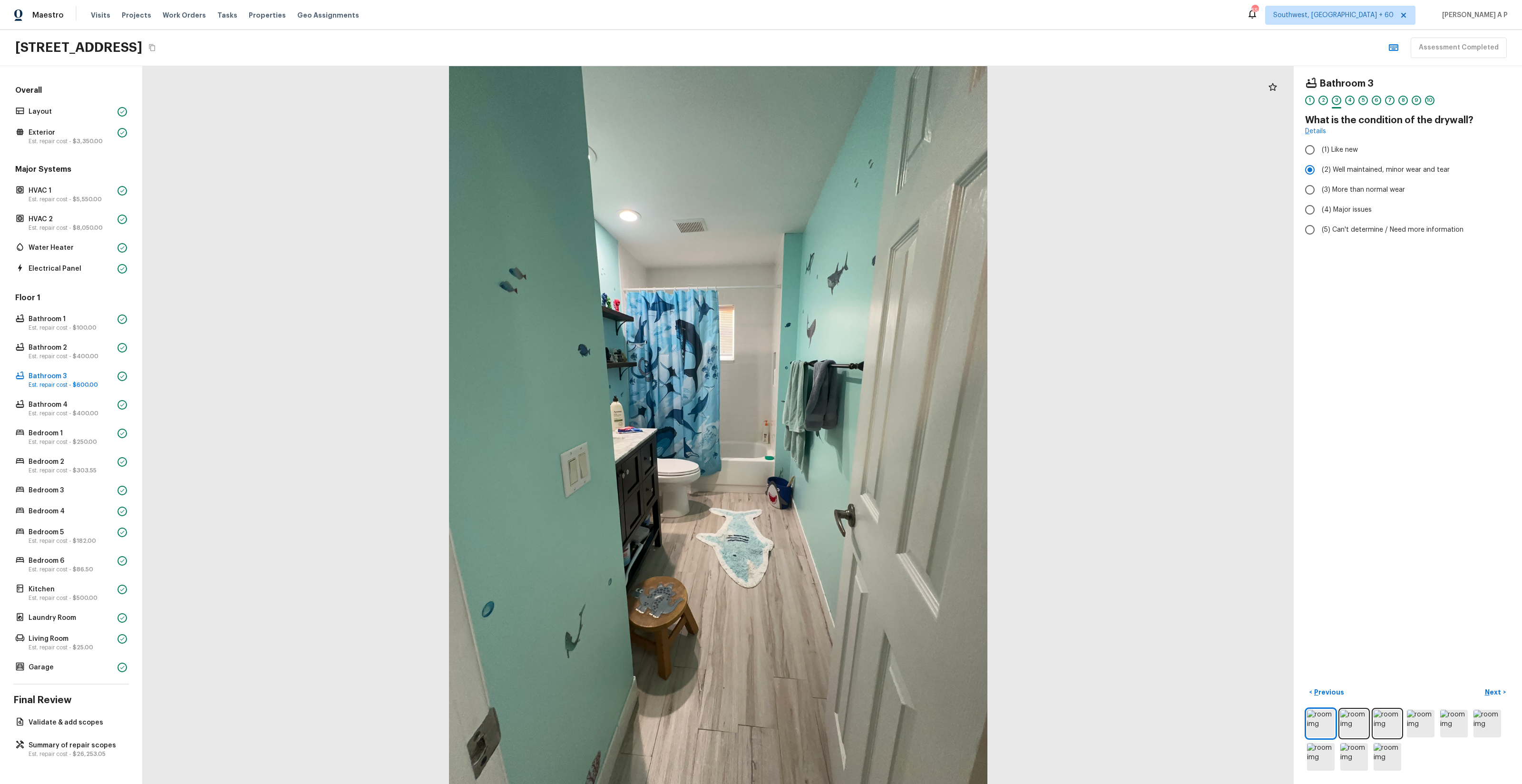
click at [1480, 684] on button "Next >" at bounding box center [1495, 692] width 31 height 16
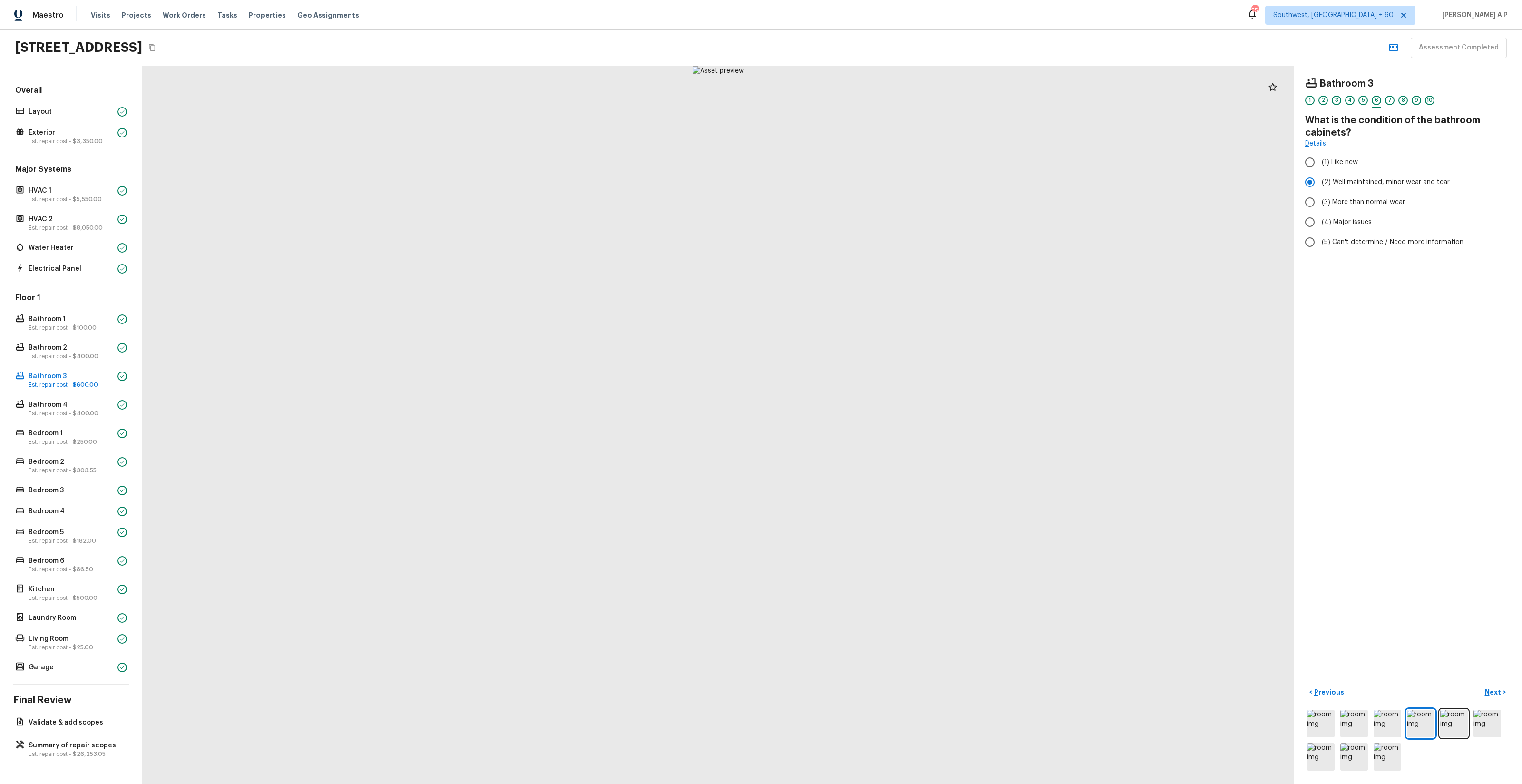
click at [1480, 684] on button "Next >" at bounding box center [1495, 692] width 31 height 16
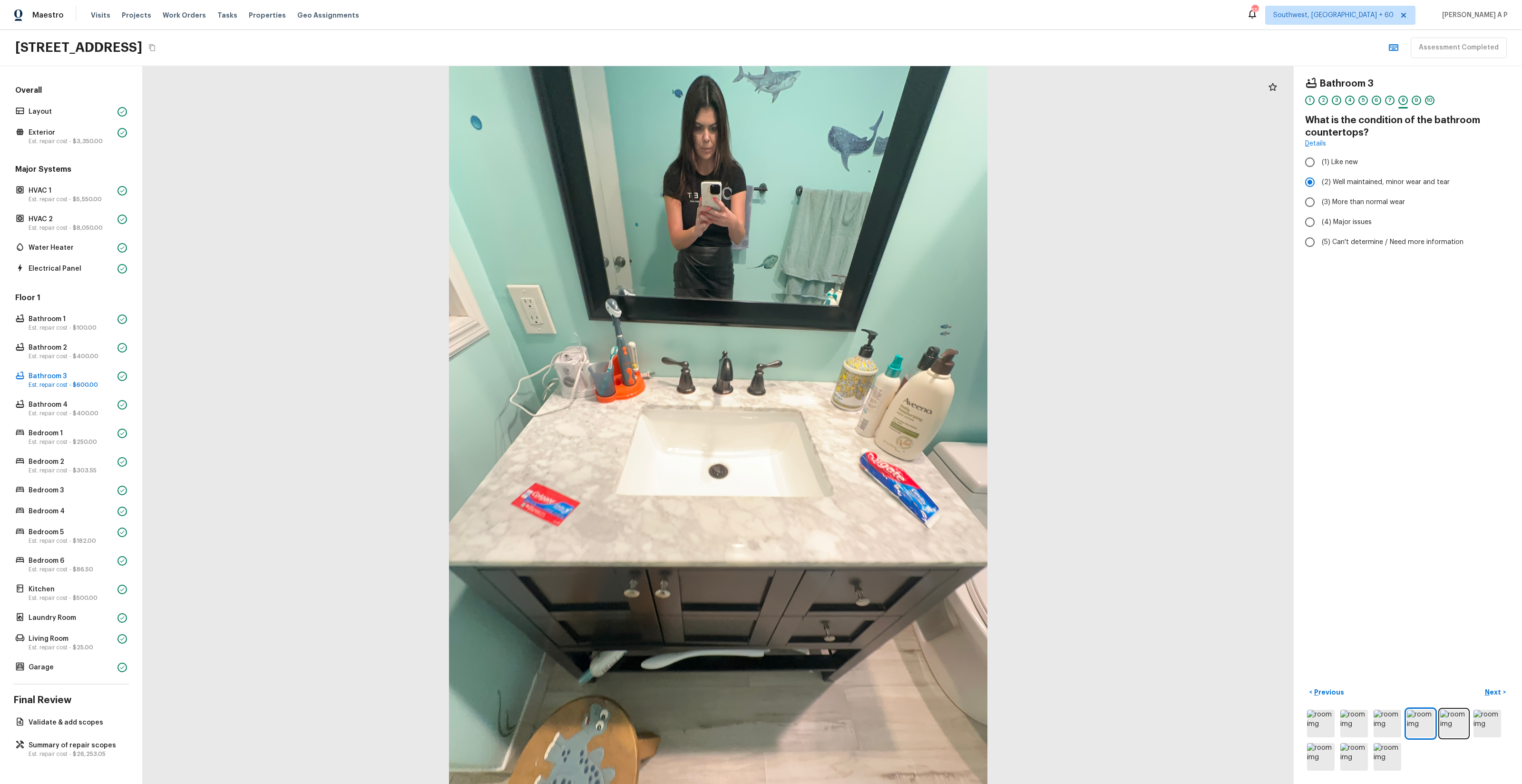
click at [1480, 684] on button "Next >" at bounding box center [1495, 692] width 31 height 16
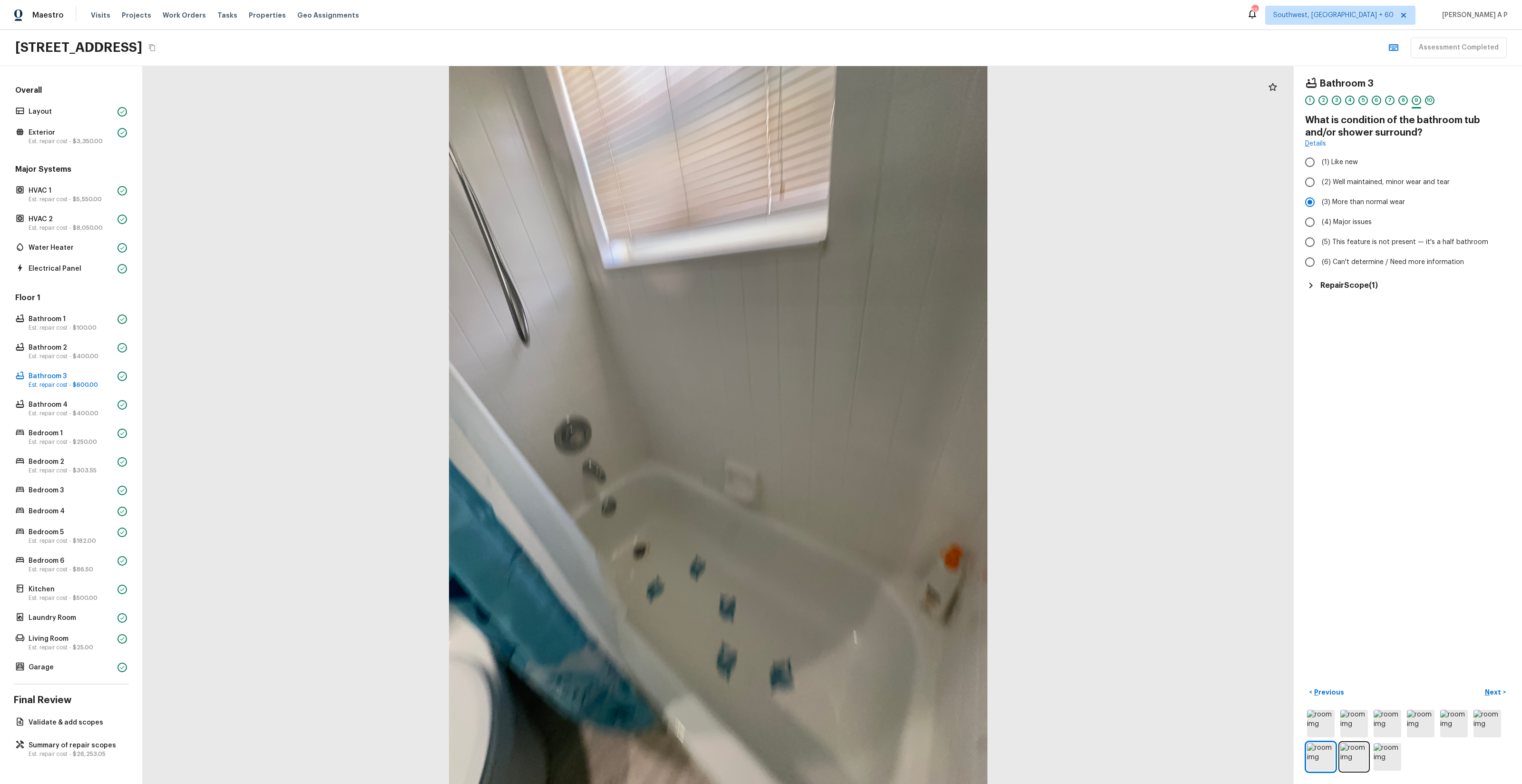
click at [1350, 287] on h5 "Repair Scope ( 1 )" at bounding box center [1349, 285] width 57 height 11
click at [1493, 687] on p "Next" at bounding box center [1493, 692] width 18 height 9
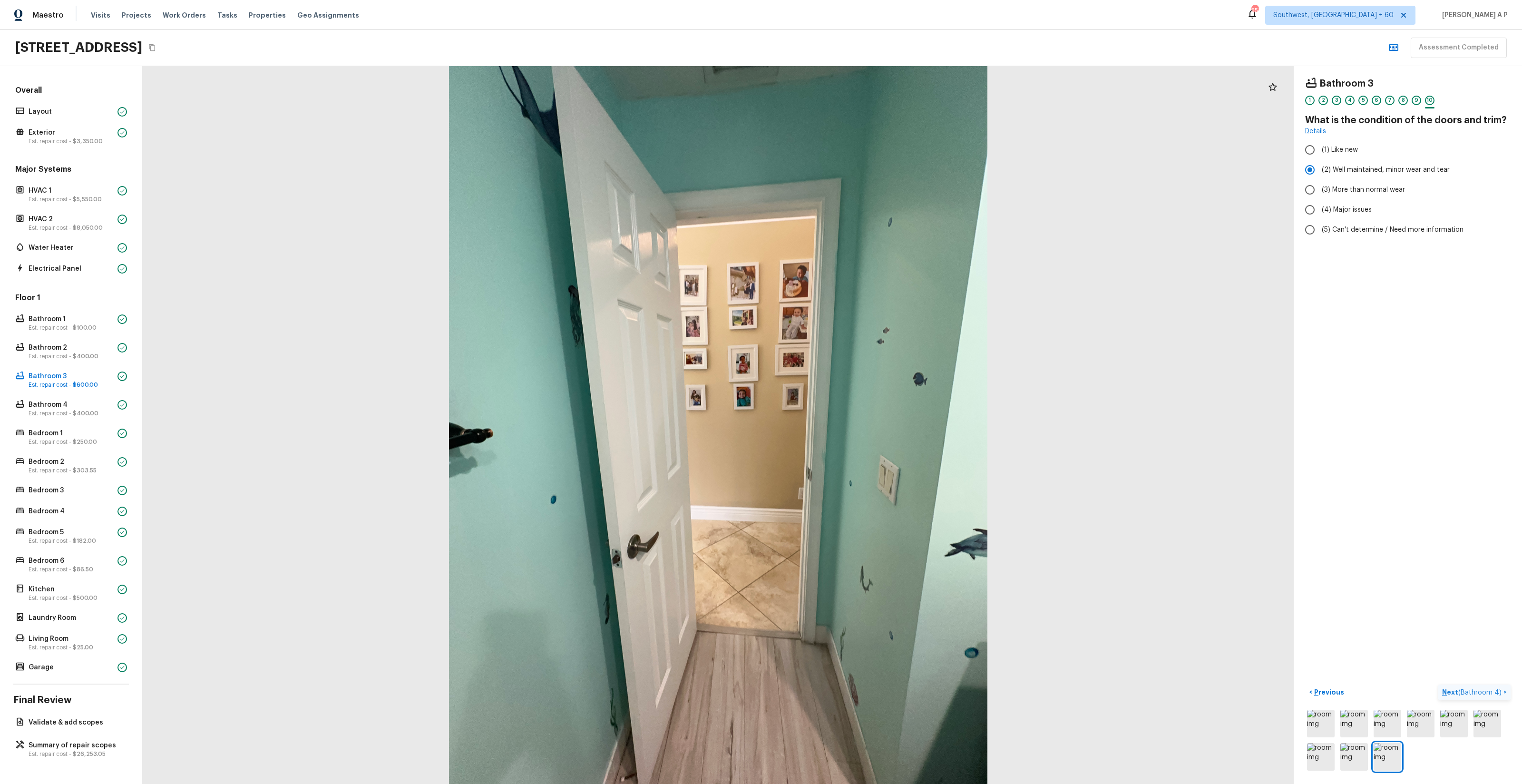
click at [1439, 684] on button "Next ( Bathroom 4 ) >" at bounding box center [1475, 692] width 72 height 16
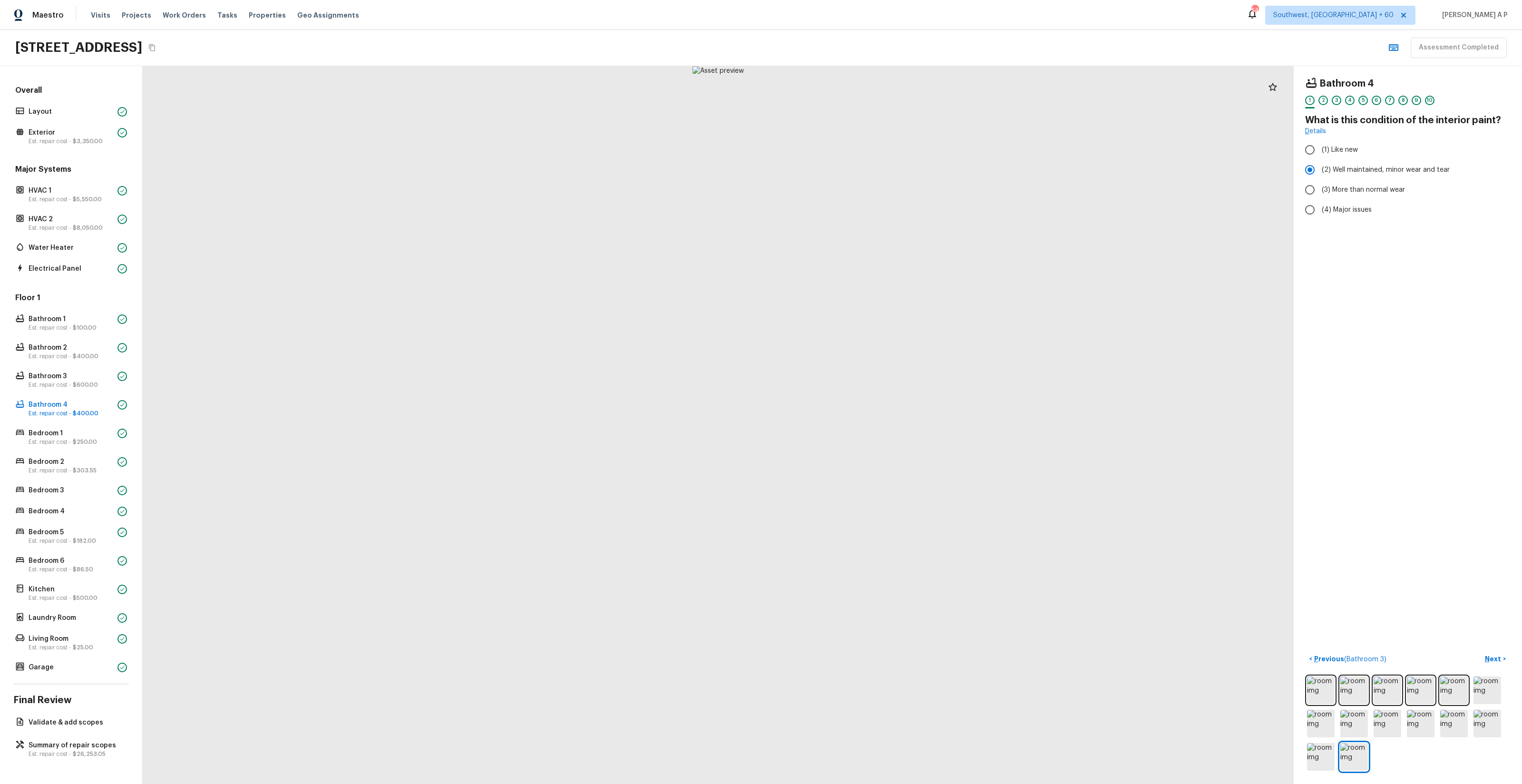
click at [1480, 651] on button "Next >" at bounding box center [1495, 659] width 31 height 16
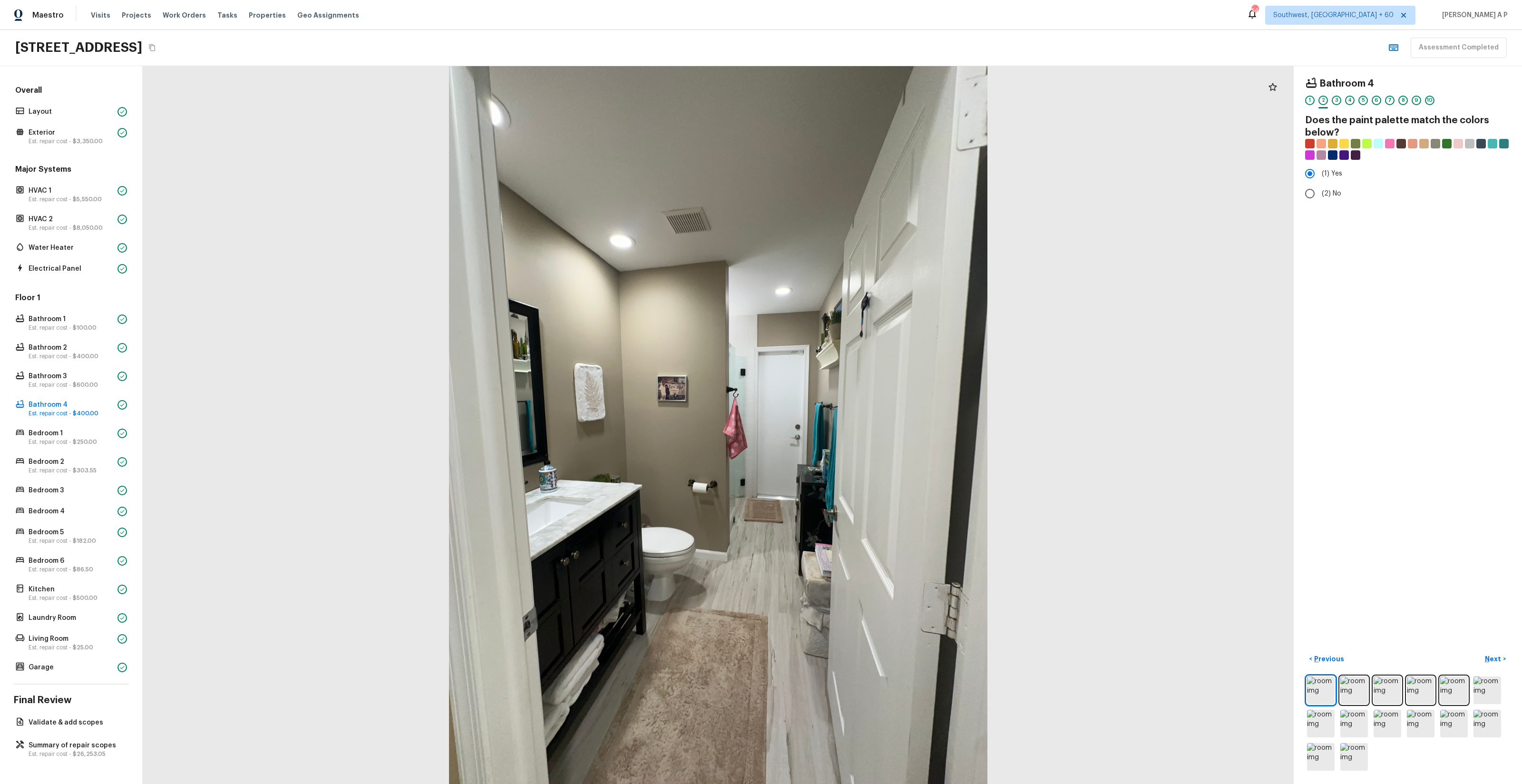
click at [1480, 651] on button "Next >" at bounding box center [1495, 659] width 31 height 16
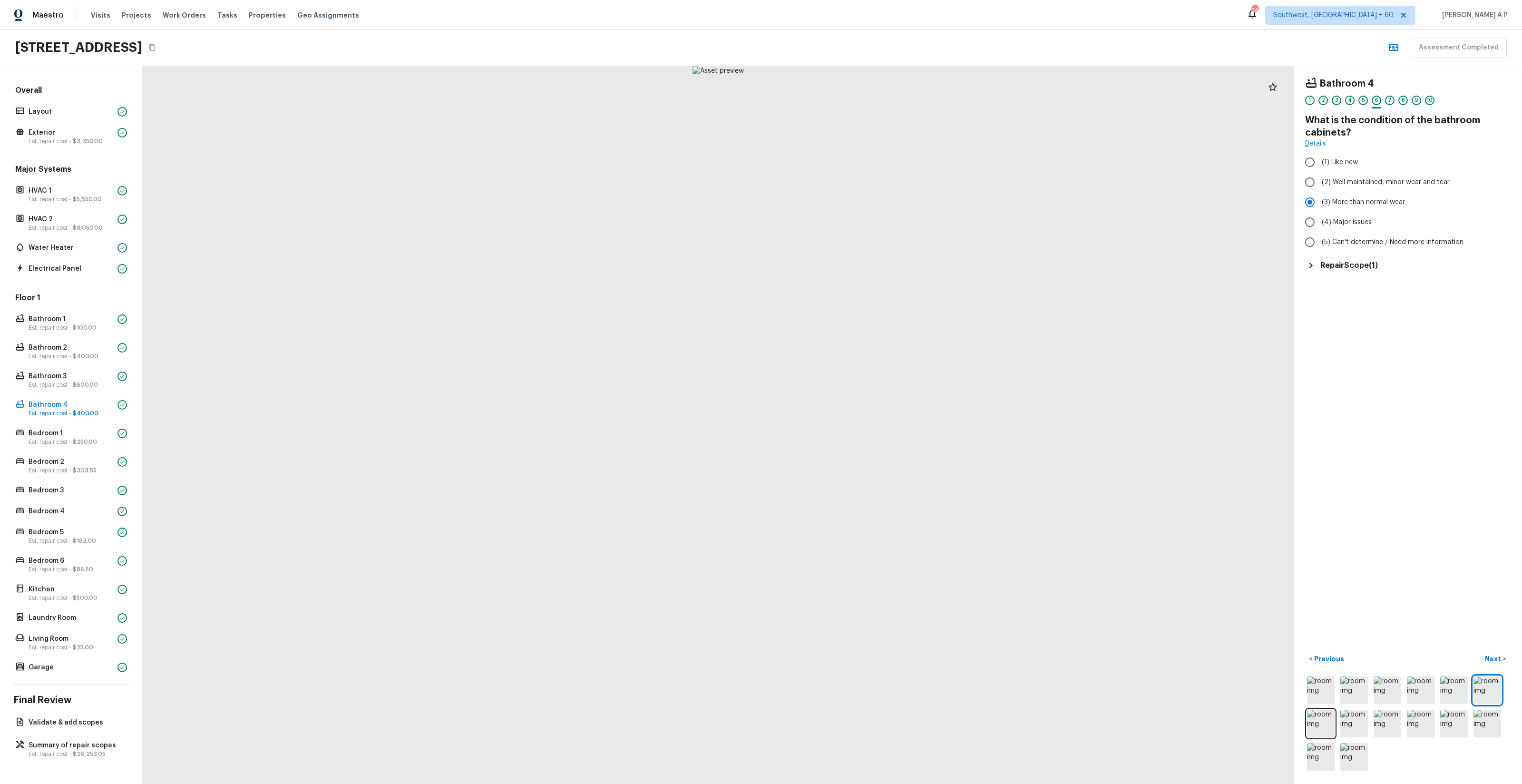
click at [1480, 651] on button "Next >" at bounding box center [1495, 659] width 31 height 16
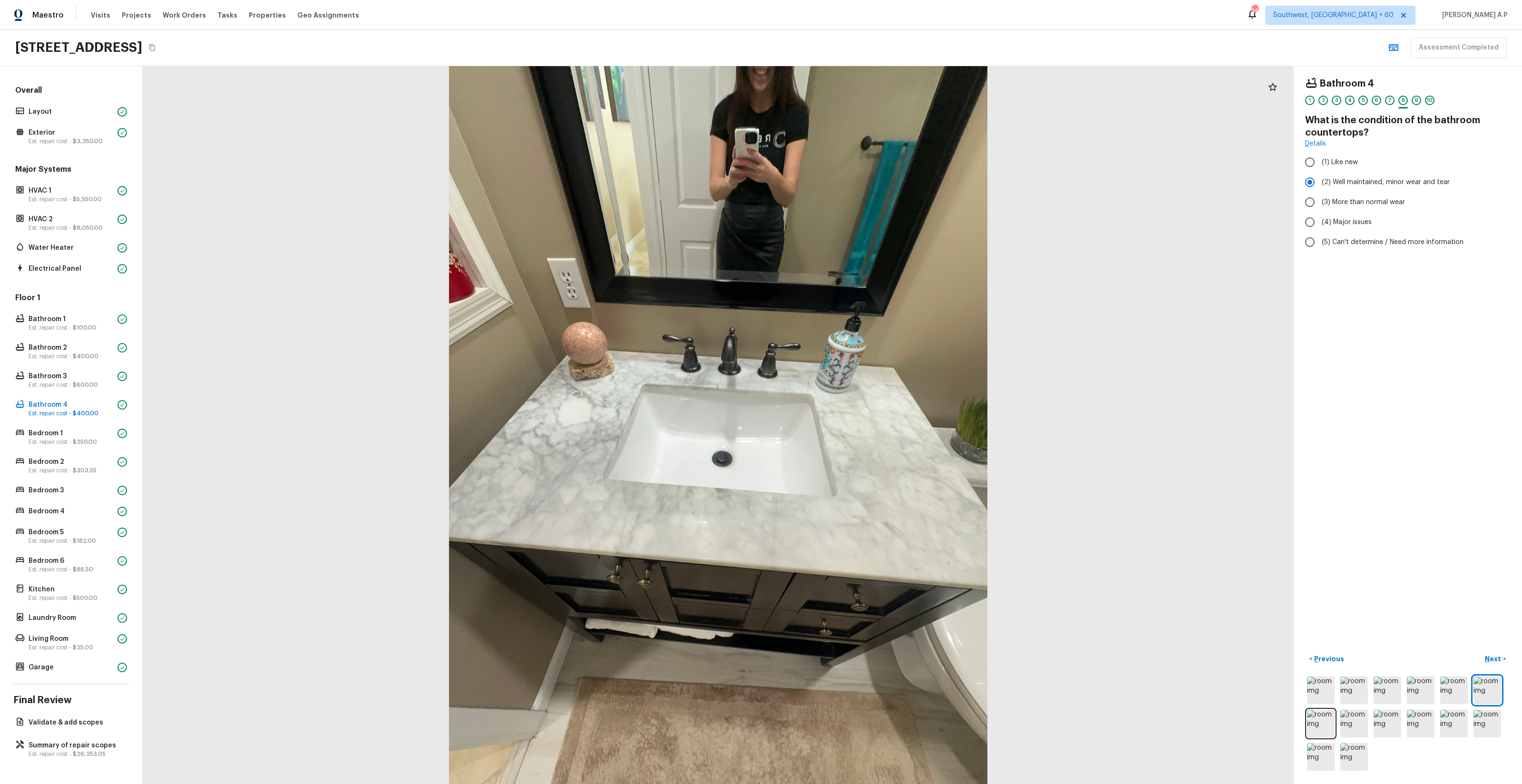
click at [1480, 651] on button "Next >" at bounding box center [1495, 659] width 31 height 16
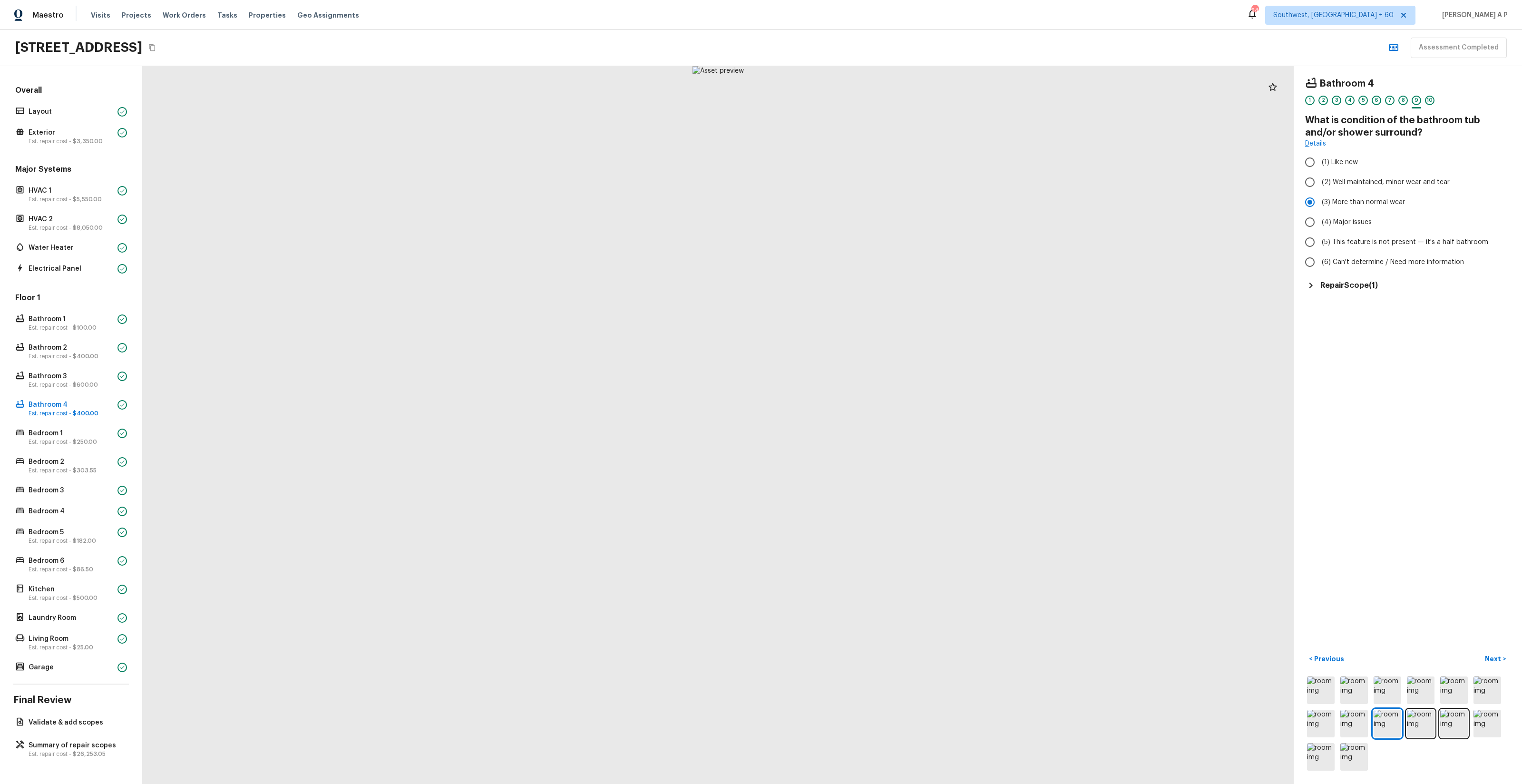
click at [1480, 651] on button "Next >" at bounding box center [1495, 659] width 31 height 16
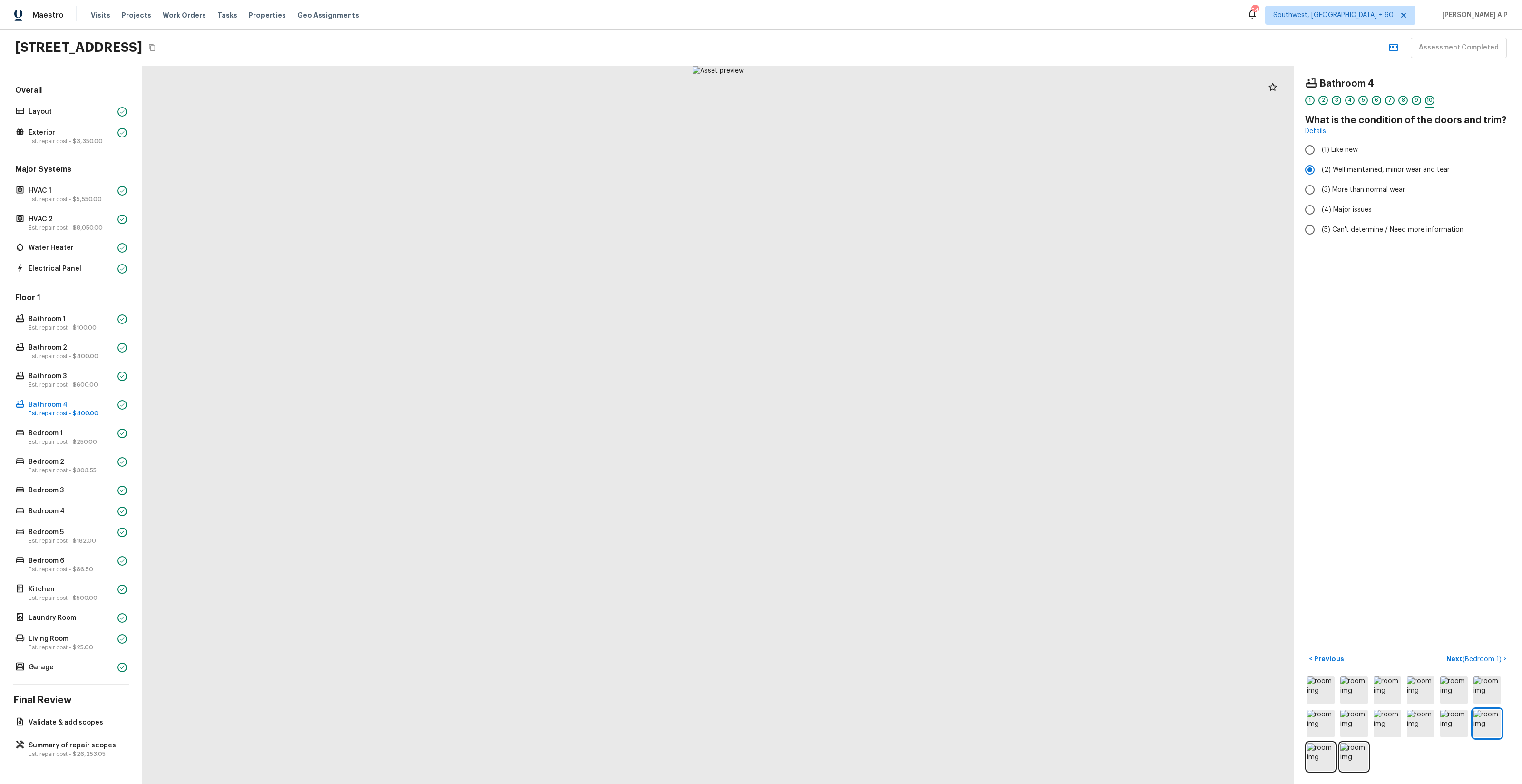
click at [1442, 651] on button "Next ( Bedroom 1 ) >" at bounding box center [1476, 659] width 68 height 16
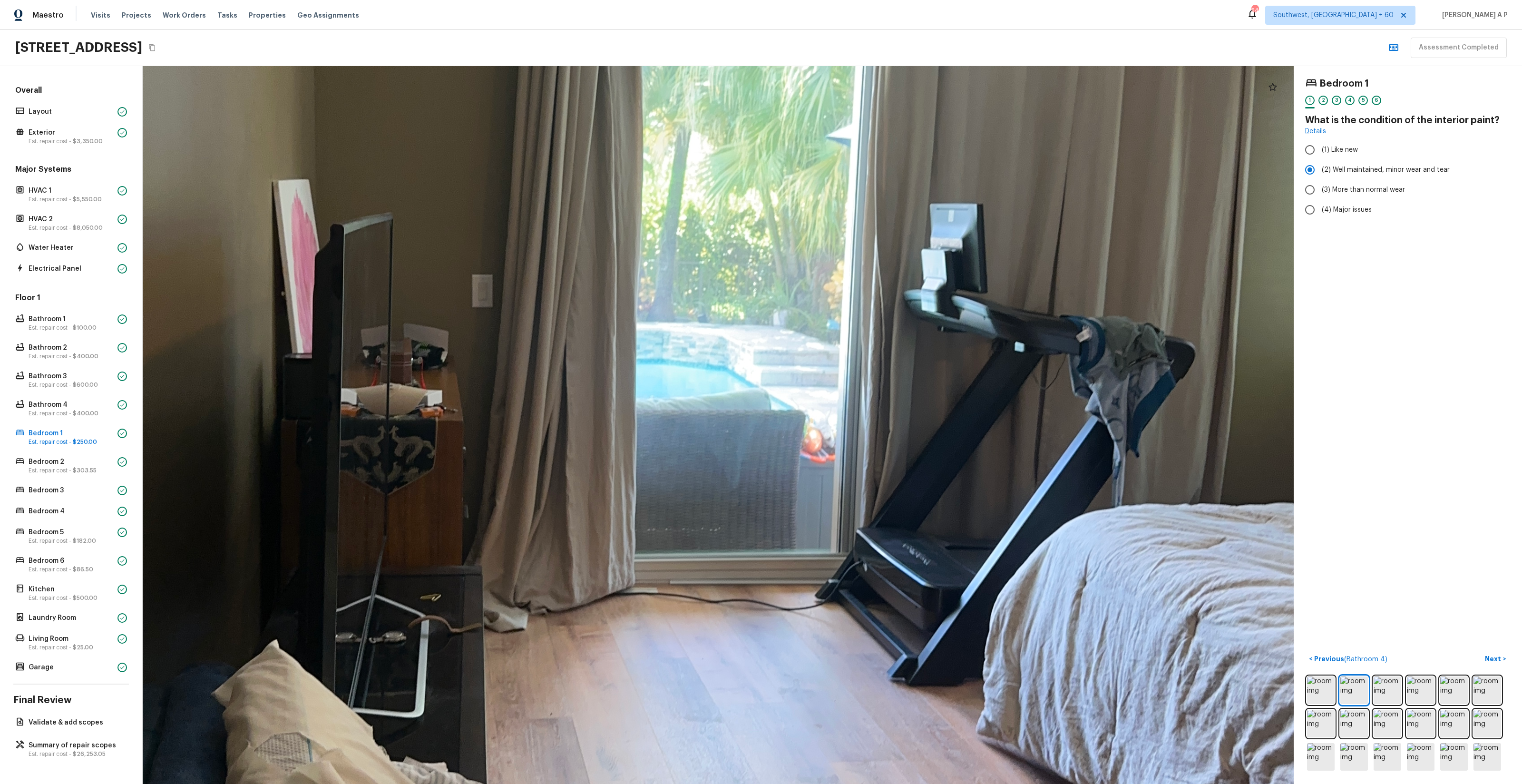
drag, startPoint x: 683, startPoint y: 397, endPoint x: 530, endPoint y: 511, distance: 190.8
click at [530, 511] on div at bounding box center [634, 352] width 2890 height 1802
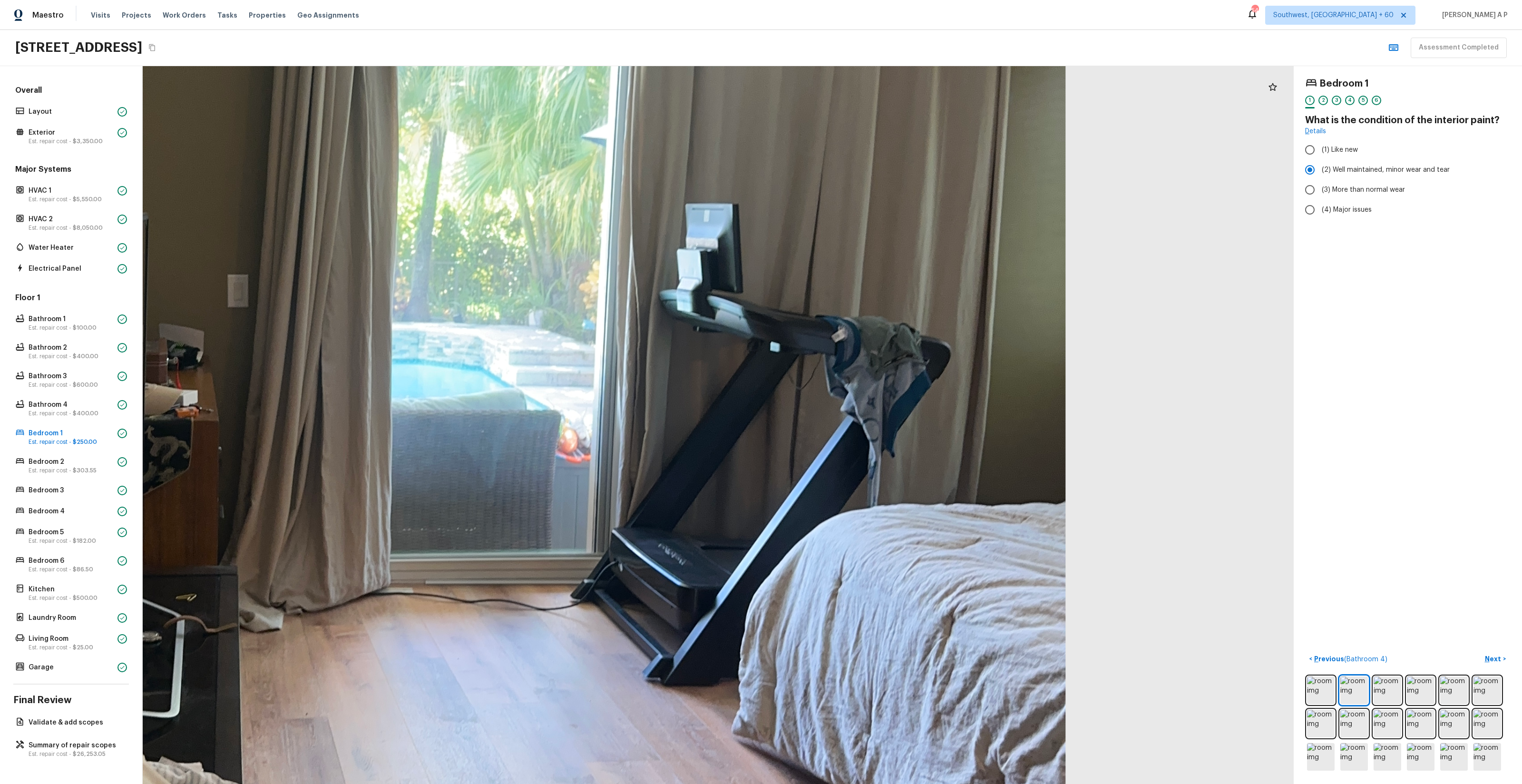
drag, startPoint x: 776, startPoint y: 473, endPoint x: 483, endPoint y: 473, distance: 293.0
click at [486, 473] on div at bounding box center [389, 352] width 2890 height 1802
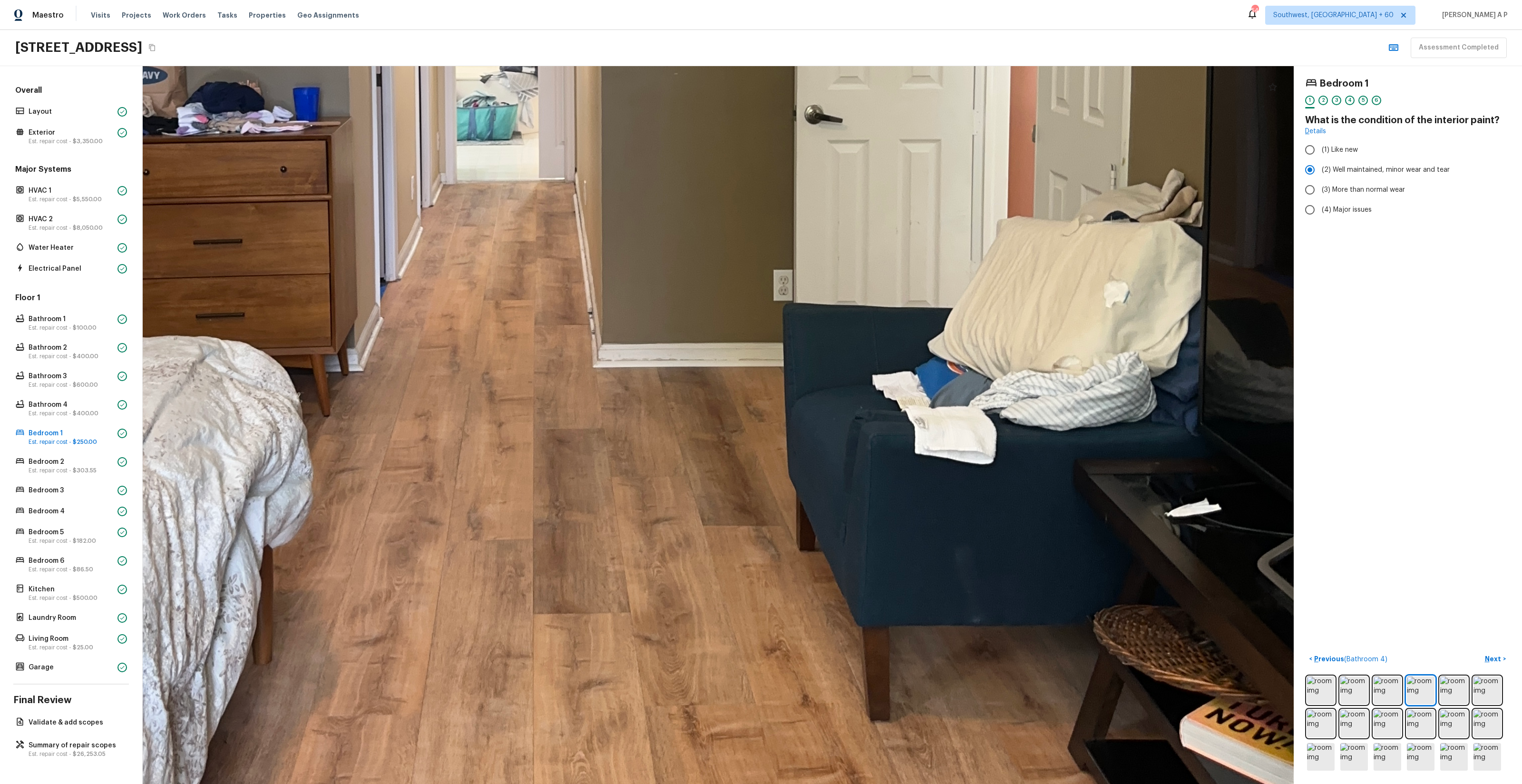
drag, startPoint x: 814, startPoint y: 526, endPoint x: 945, endPoint y: 694, distance: 213.0
click at [943, 692] on div at bounding box center [581, 85] width 3226 height 2012
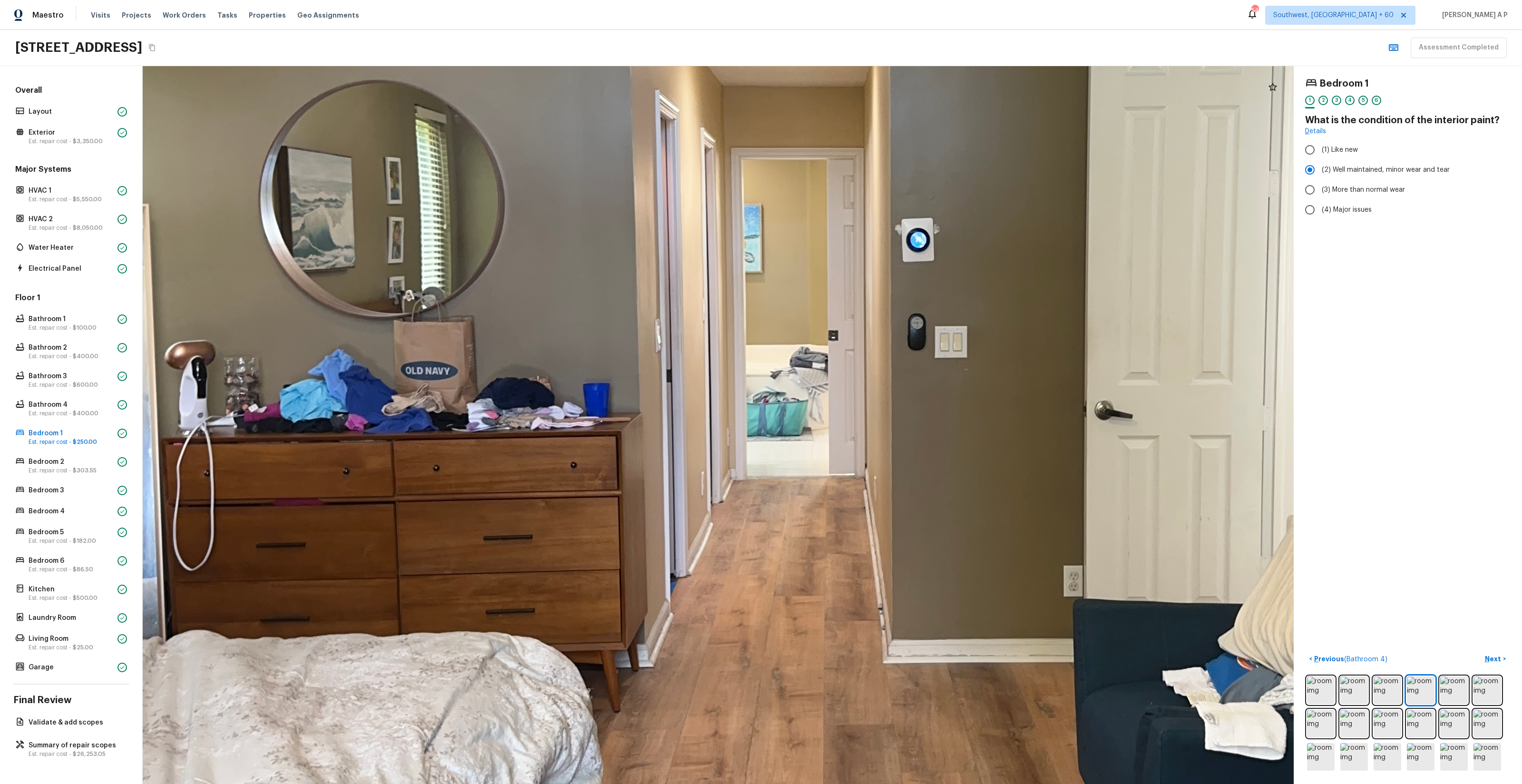
drag, startPoint x: 748, startPoint y: 561, endPoint x: 957, endPoint y: 678, distance: 239.5
click at [954, 675] on div at bounding box center [871, 380] width 3226 height 2012
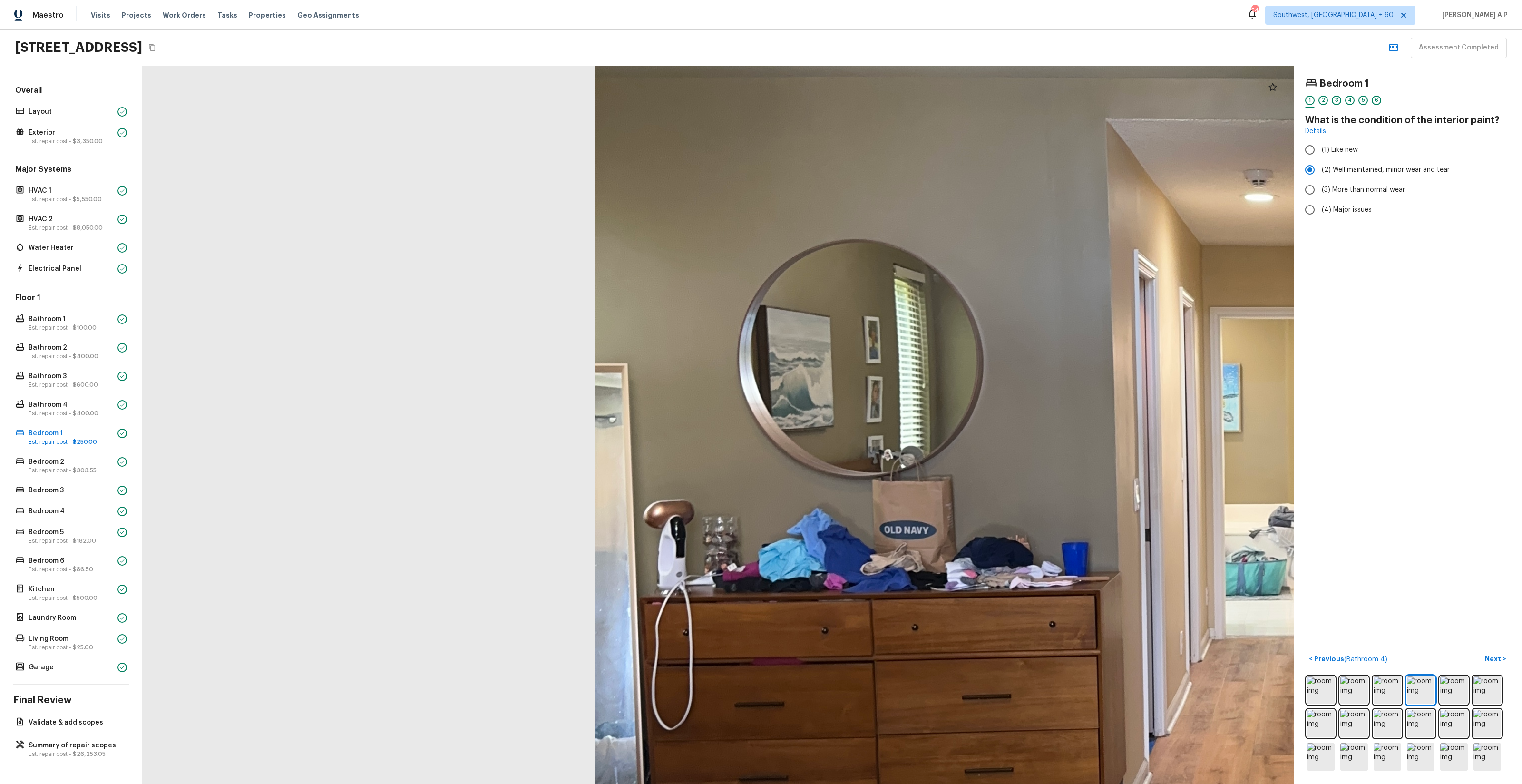
drag, startPoint x: 801, startPoint y: 663, endPoint x: 1052, endPoint y: 616, distance: 255.4
click at [1052, 617] on div at bounding box center [1350, 540] width 3226 height 2012
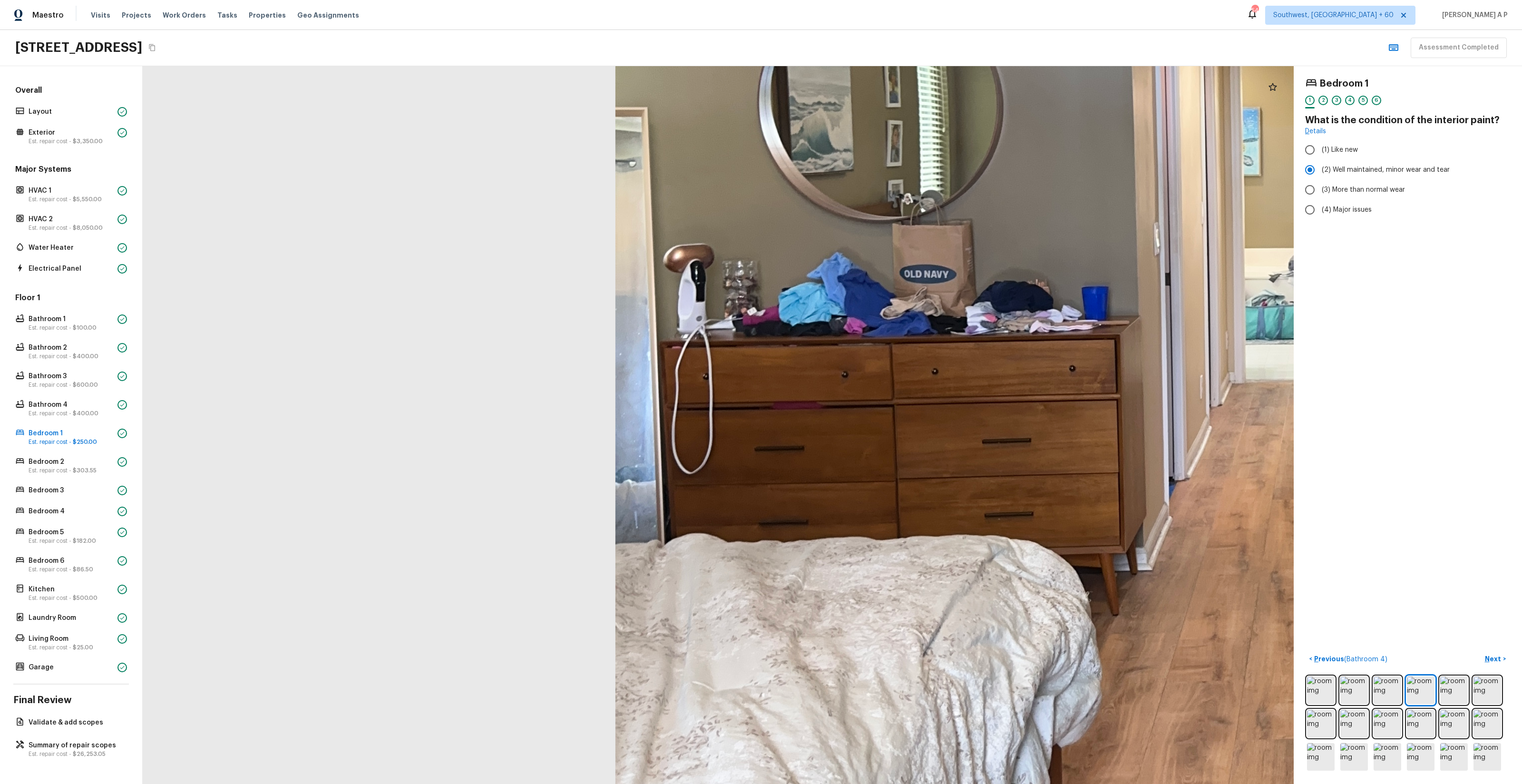
drag, startPoint x: 1052, startPoint y: 616, endPoint x: 1076, endPoint y: 351, distance: 266.1
click at [1074, 353] on div at bounding box center [1370, 284] width 3226 height 2012
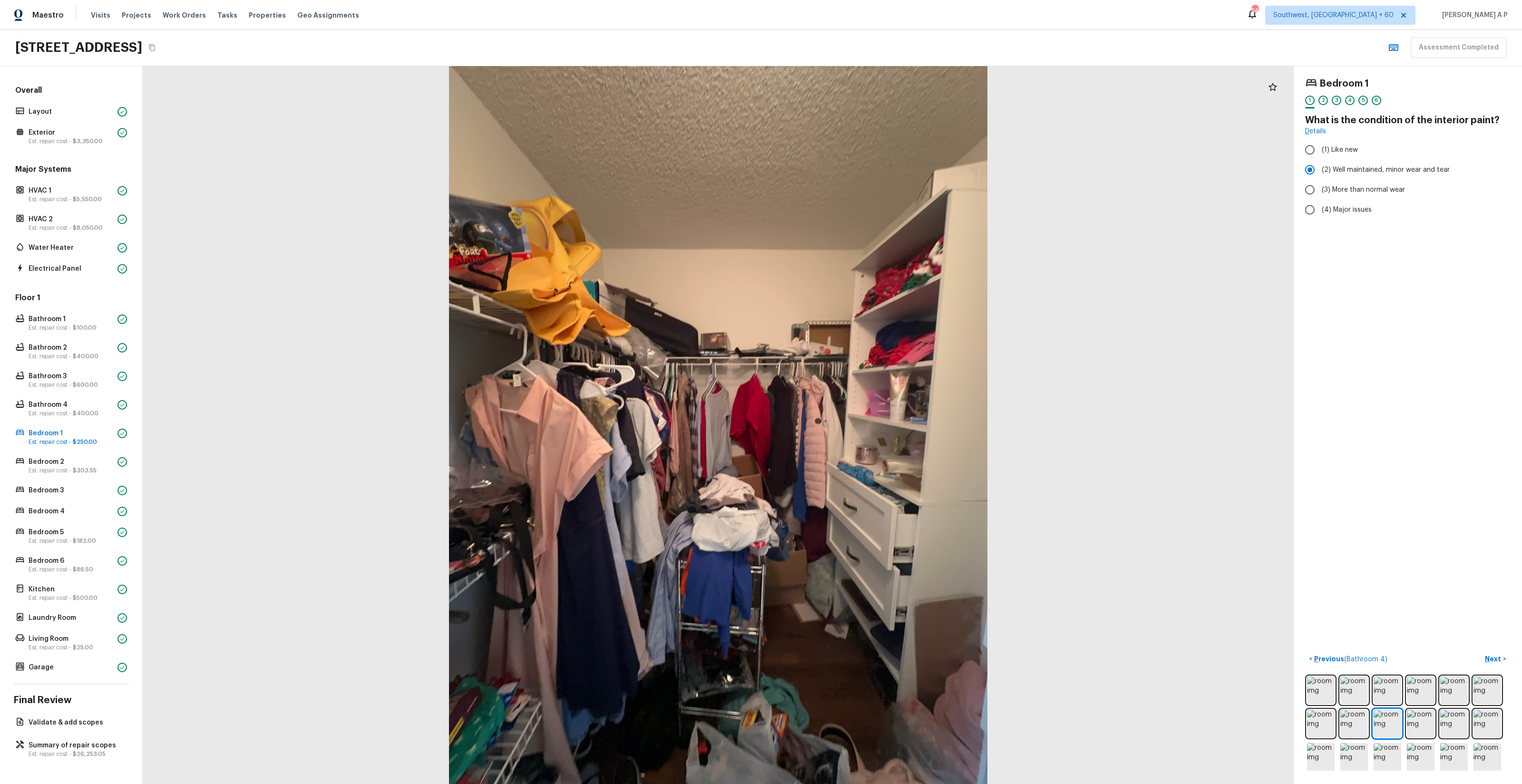
click at [1480, 651] on button "Next >" at bounding box center [1495, 659] width 31 height 16
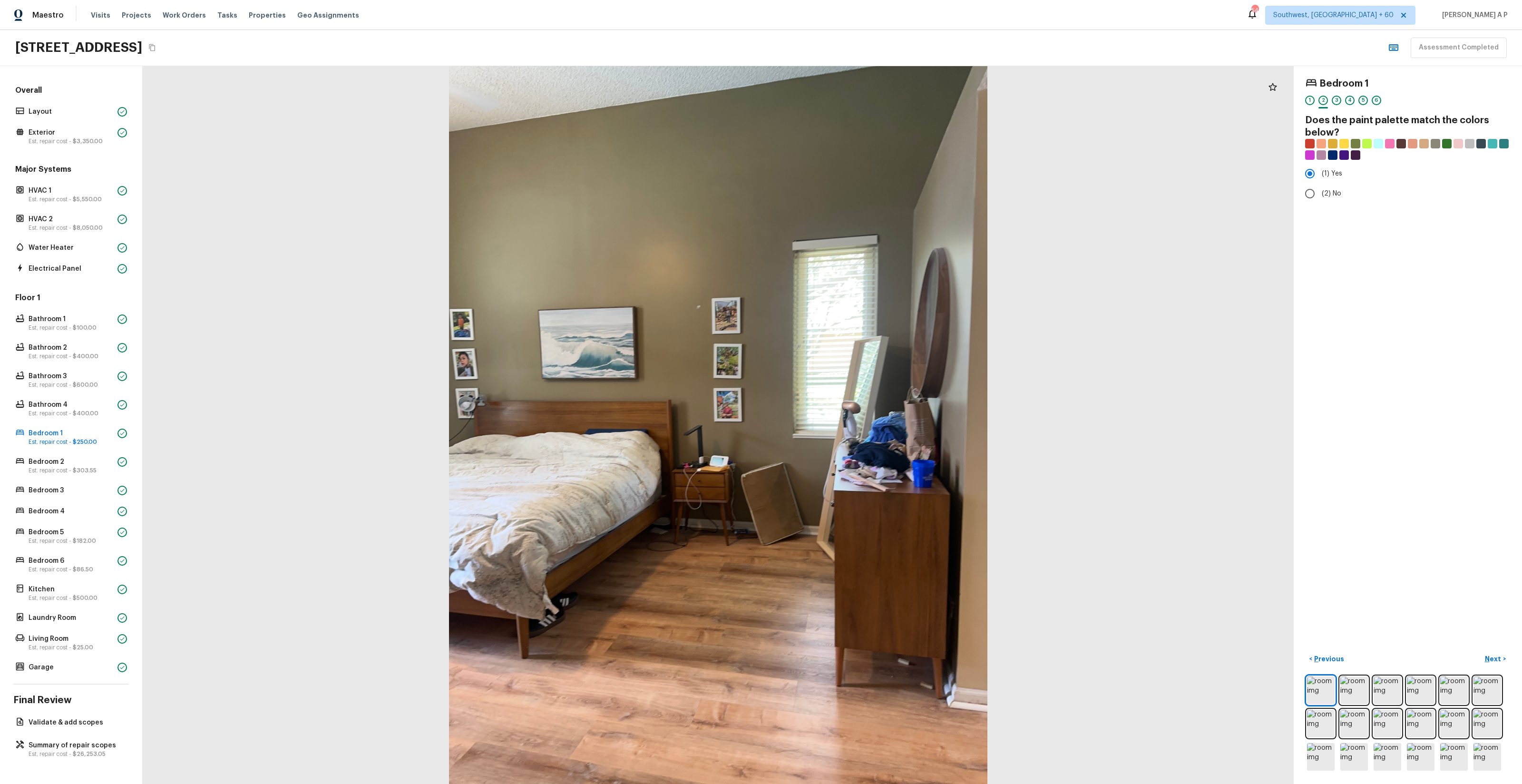
click at [1480, 651] on button "Next >" at bounding box center [1495, 659] width 31 height 16
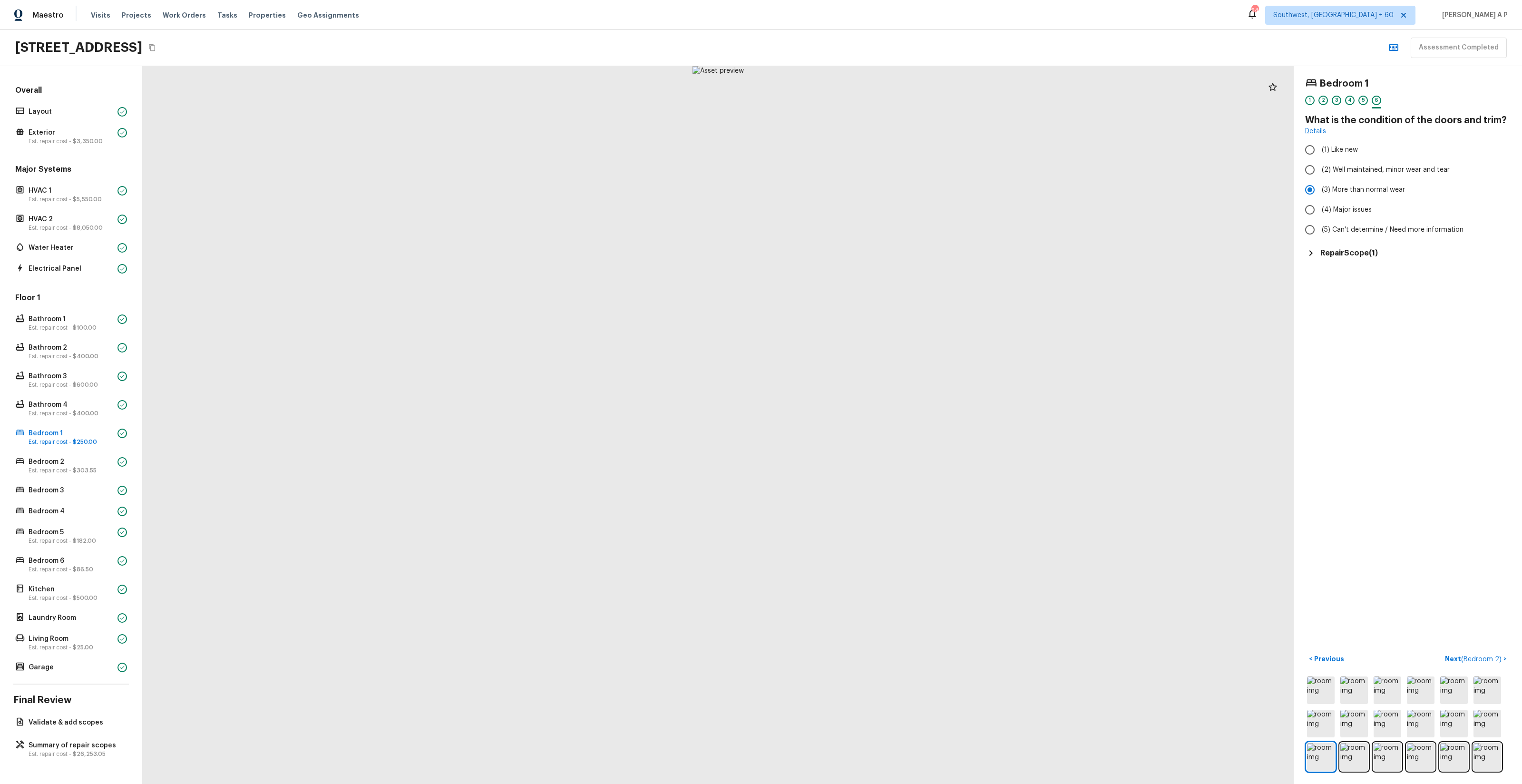
click at [1441, 651] on button "Next ( Bedroom 2 ) >" at bounding box center [1476, 659] width 70 height 16
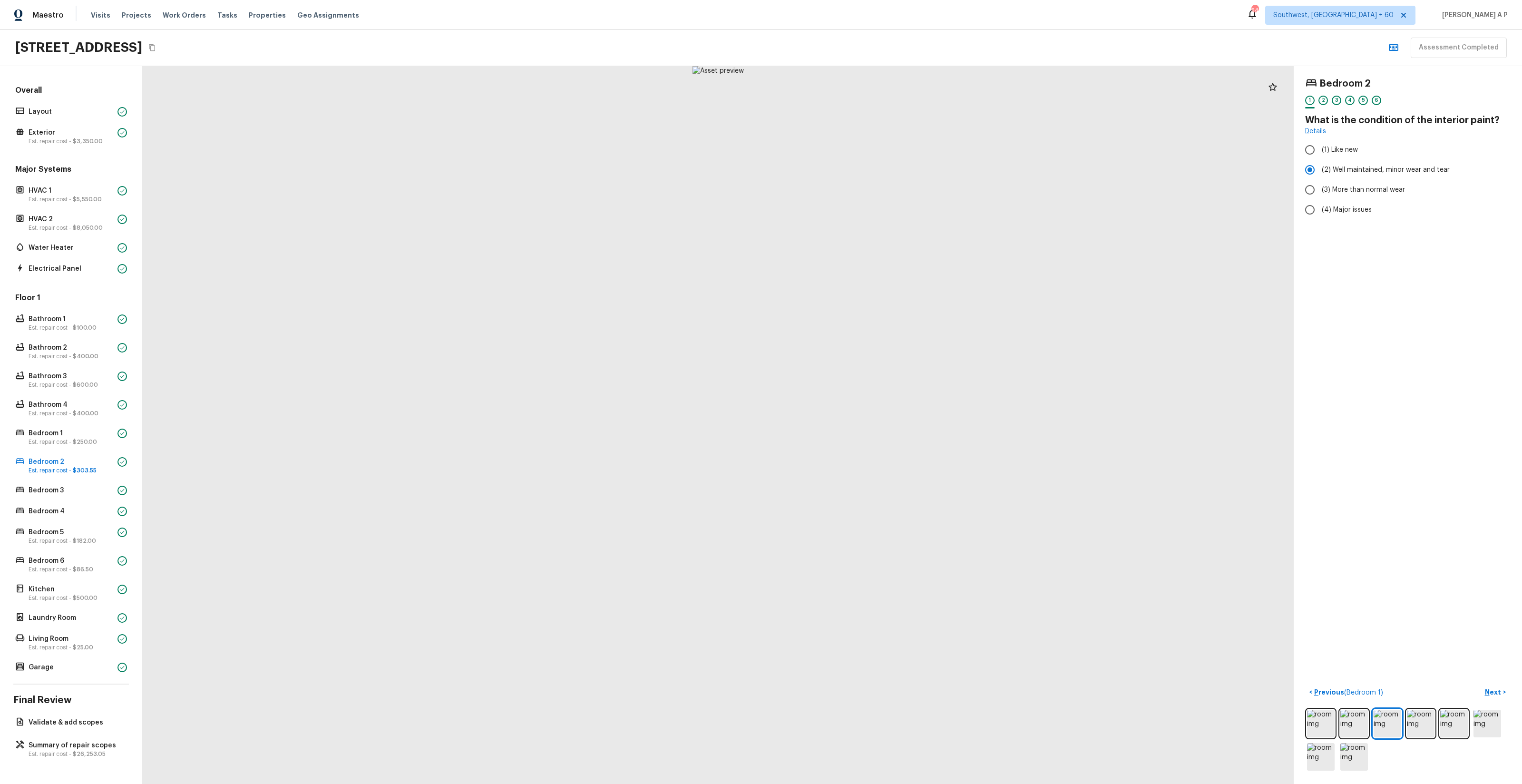
click at [1480, 684] on button "Next >" at bounding box center [1495, 692] width 31 height 16
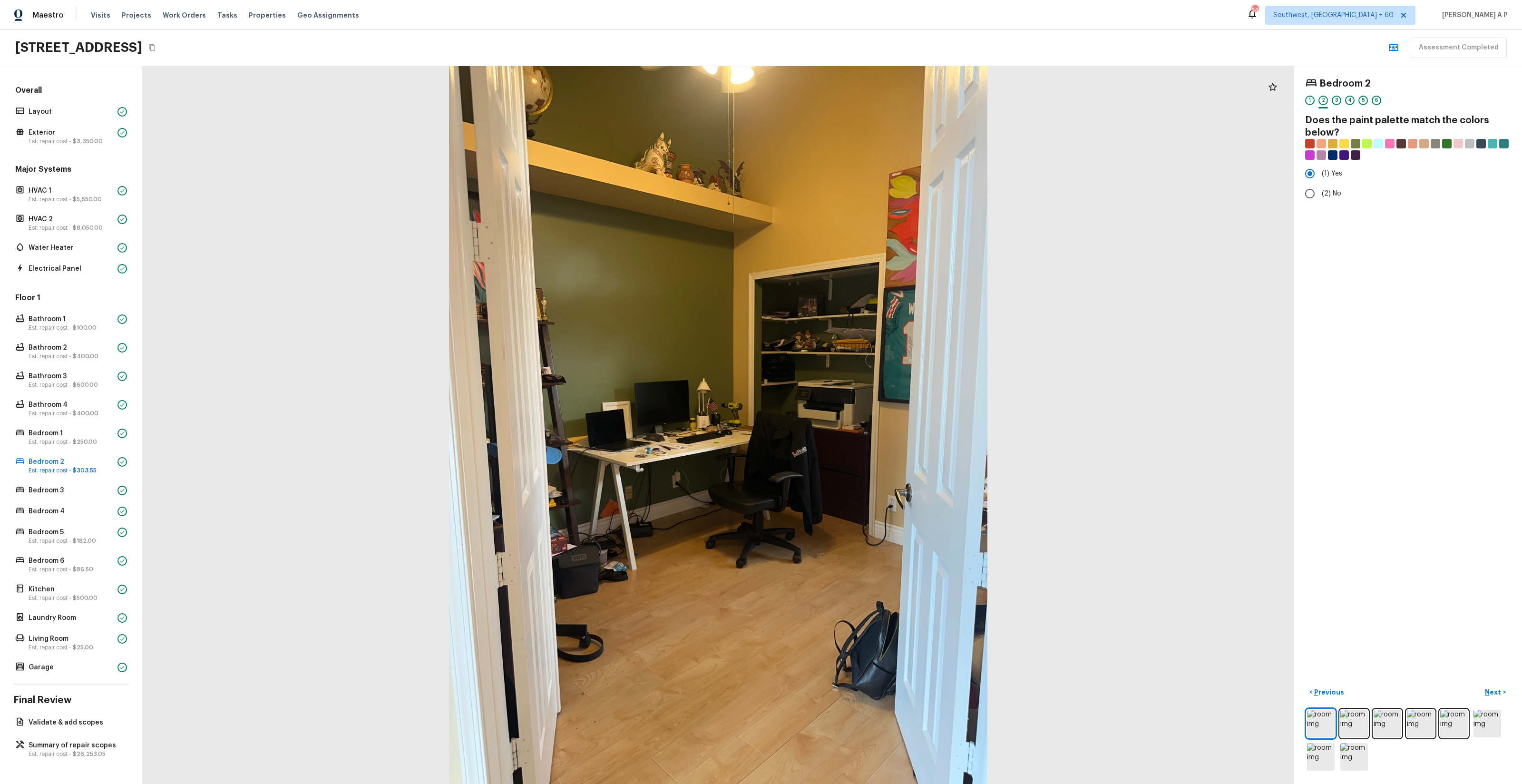
click at [1480, 684] on button "Next >" at bounding box center [1495, 692] width 31 height 16
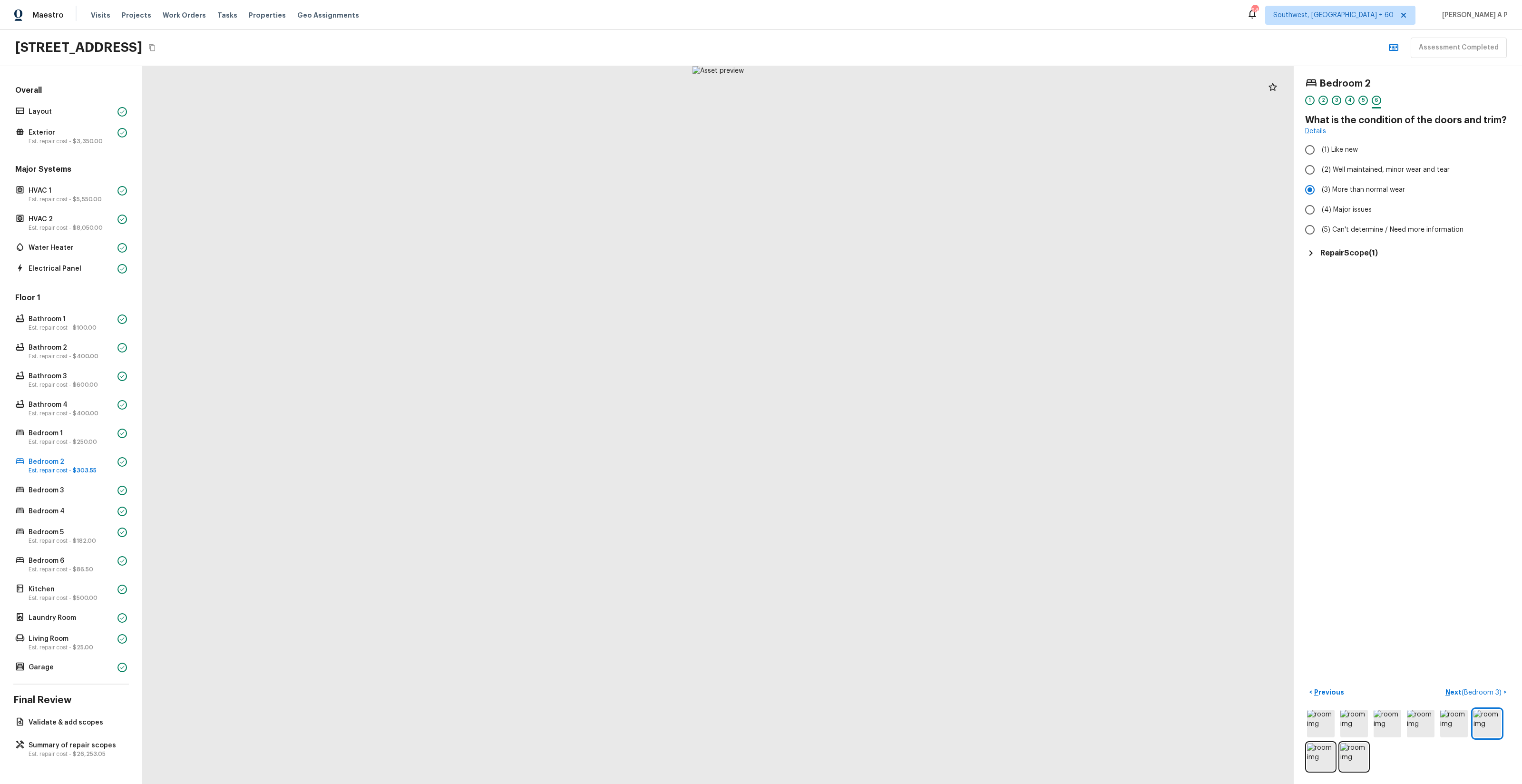
click at [1442, 684] on button "Next ( Bedroom 3 ) >" at bounding box center [1476, 692] width 69 height 16
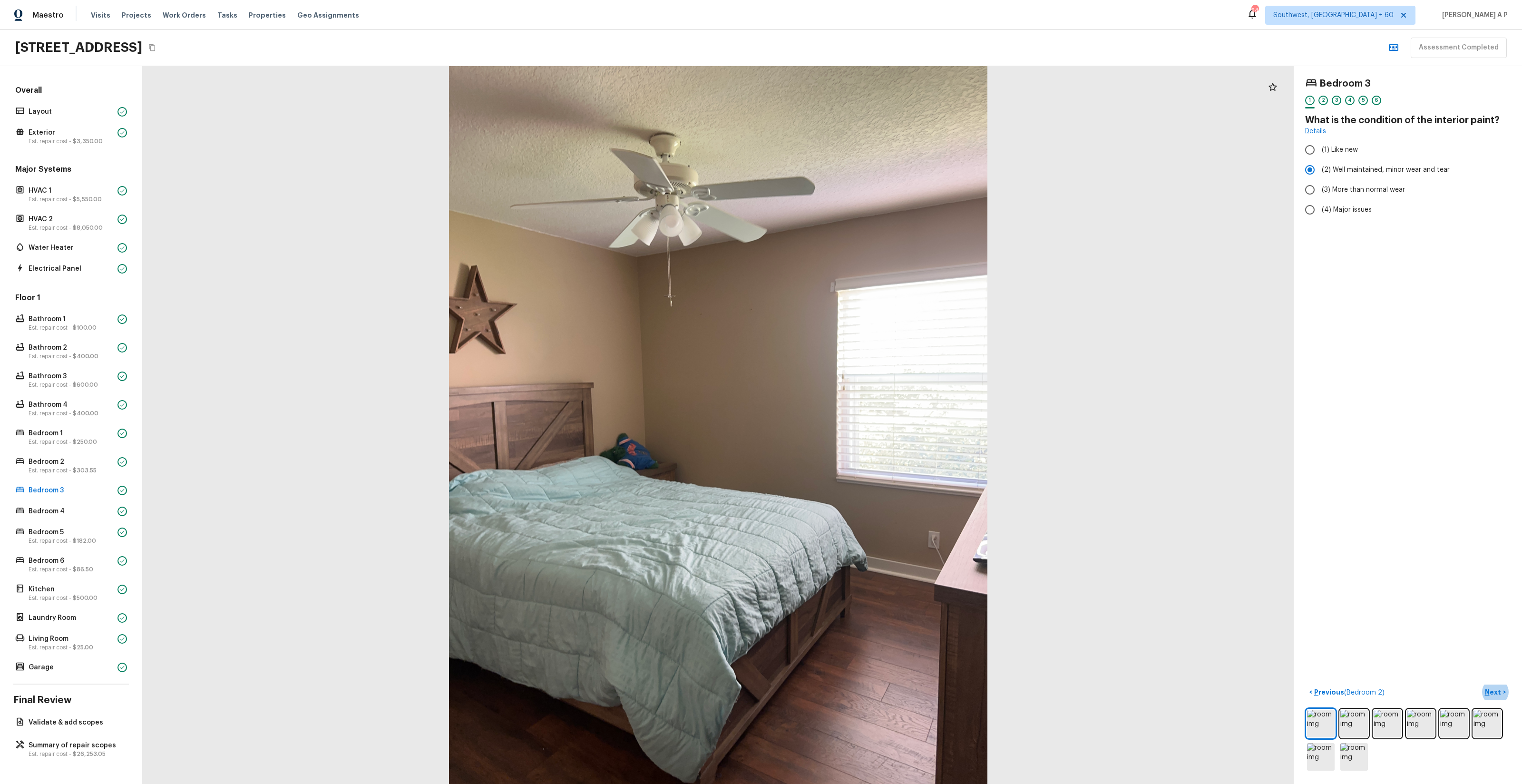
click at [1480, 684] on button "Next >" at bounding box center [1495, 692] width 31 height 16
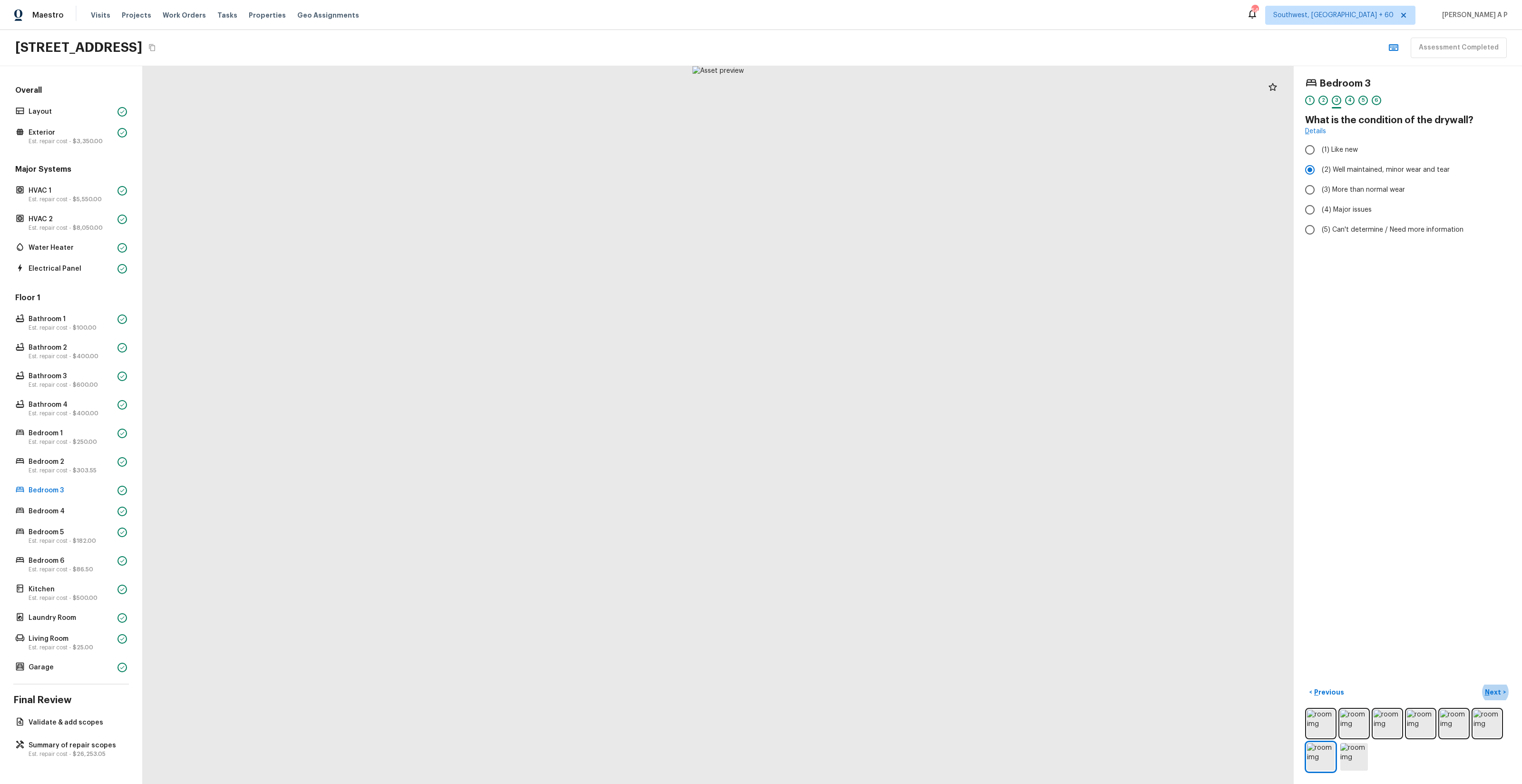
click at [1480, 684] on button "Next >" at bounding box center [1495, 692] width 31 height 16
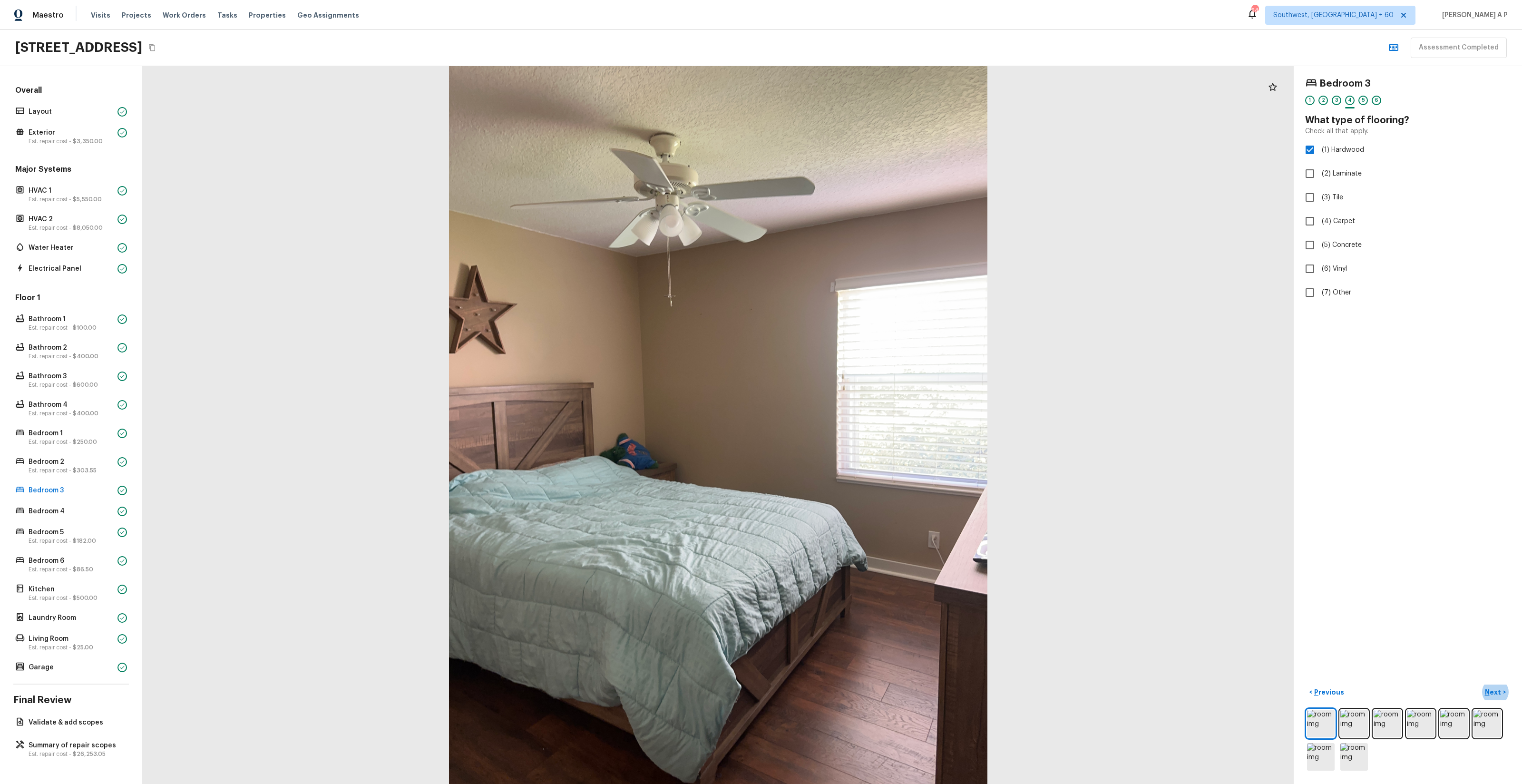
click at [1480, 684] on button "Next >" at bounding box center [1495, 692] width 31 height 16
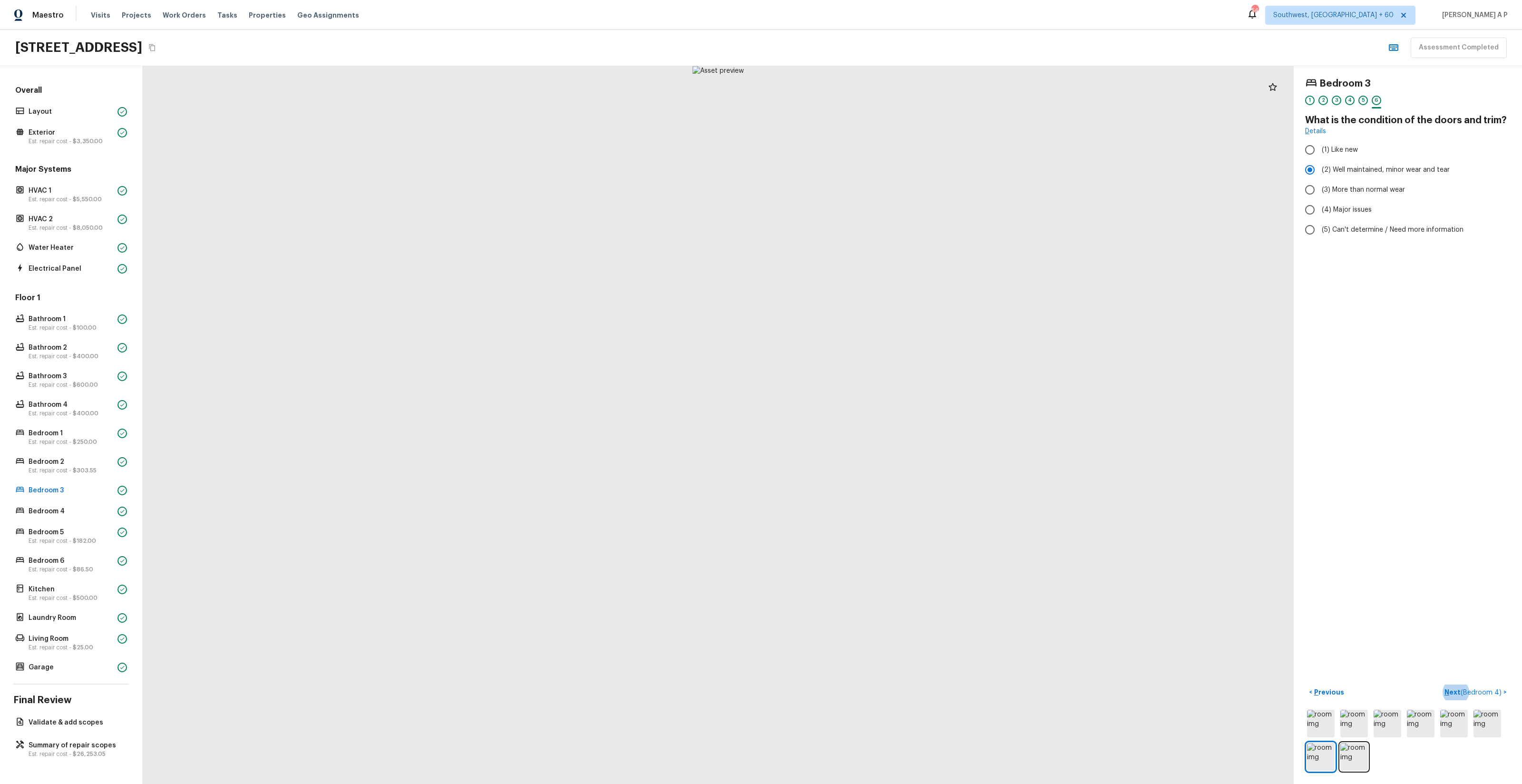
click at [1440, 684] on button "Next ( Bedroom 4 ) >" at bounding box center [1475, 692] width 70 height 16
click at [1480, 684] on button "Next >" at bounding box center [1495, 692] width 31 height 16
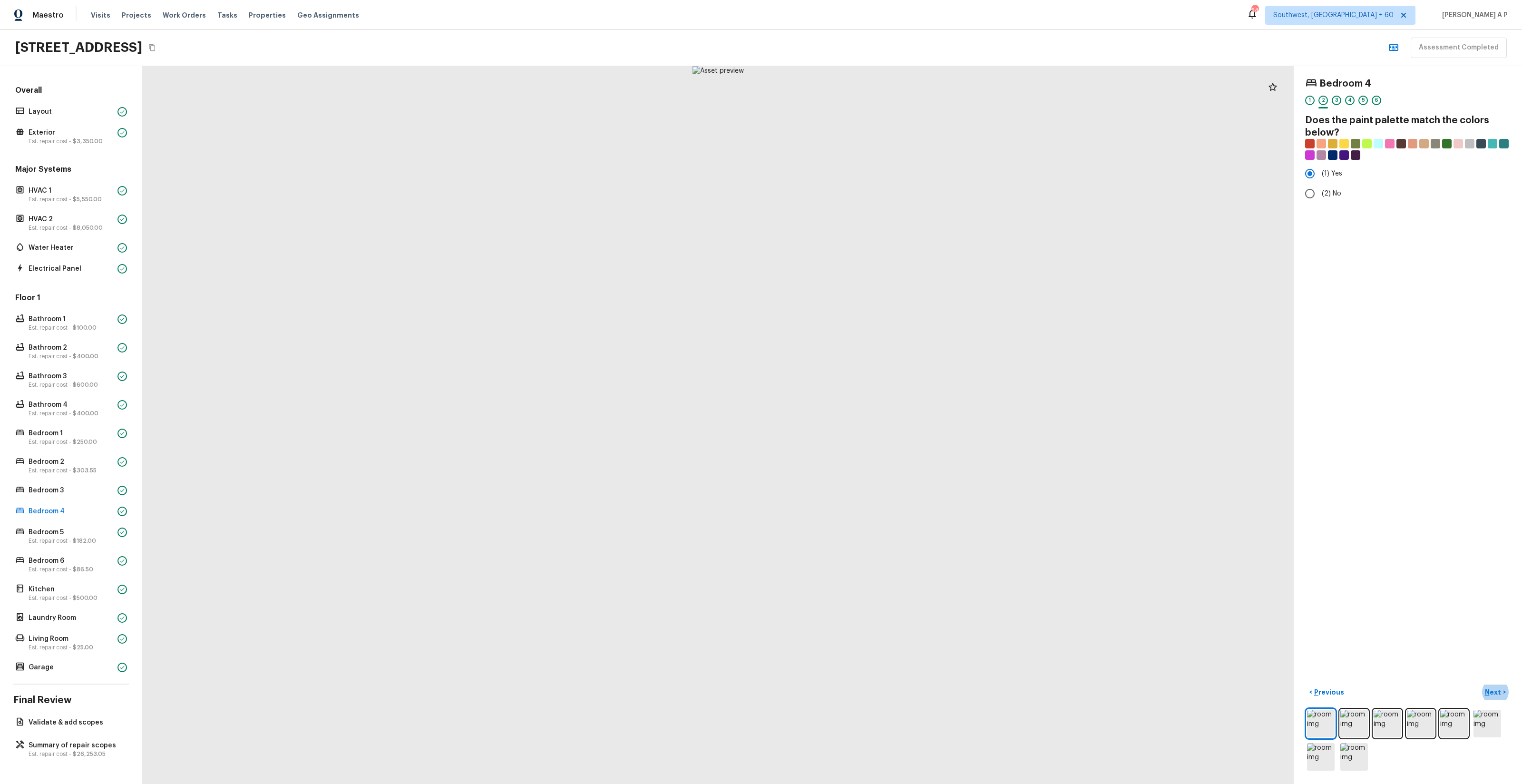
click at [1480, 684] on button "Next >" at bounding box center [1495, 692] width 31 height 16
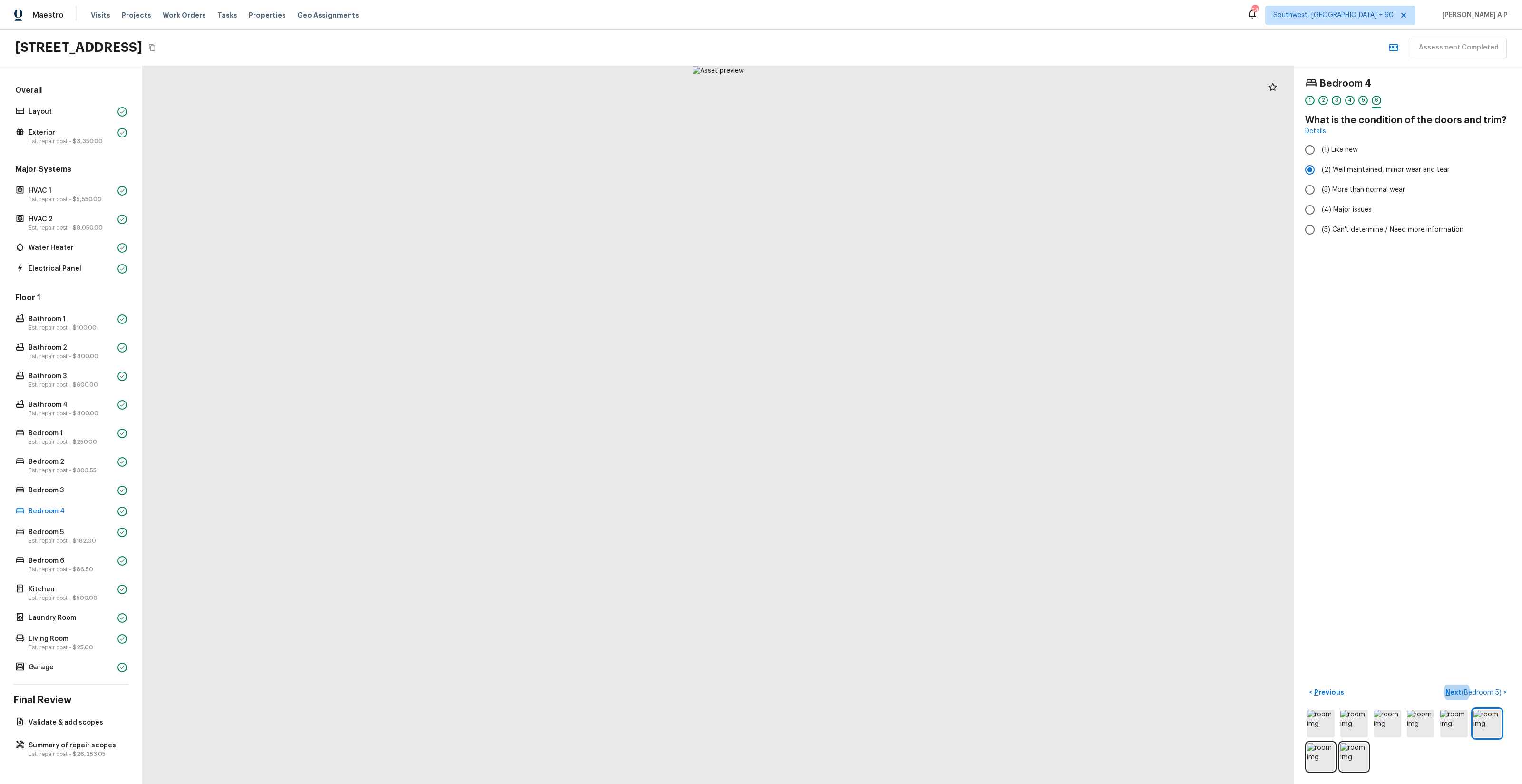
click at [1442, 684] on button "Next ( Bedroom 5 ) >" at bounding box center [1476, 692] width 69 height 16
click at [1480, 684] on button "Next >" at bounding box center [1495, 692] width 31 height 16
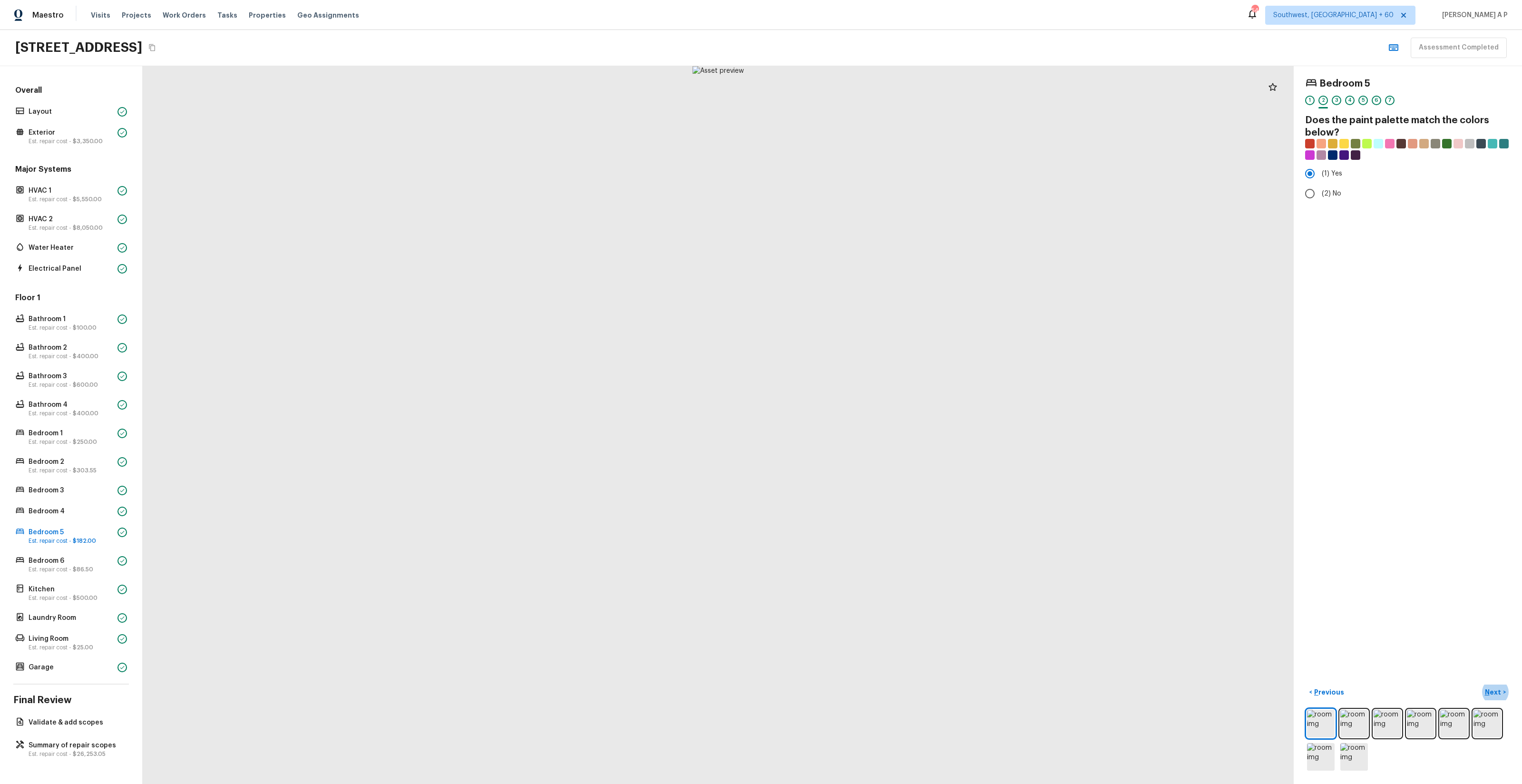
click at [1480, 684] on button "Next >" at bounding box center [1495, 692] width 31 height 16
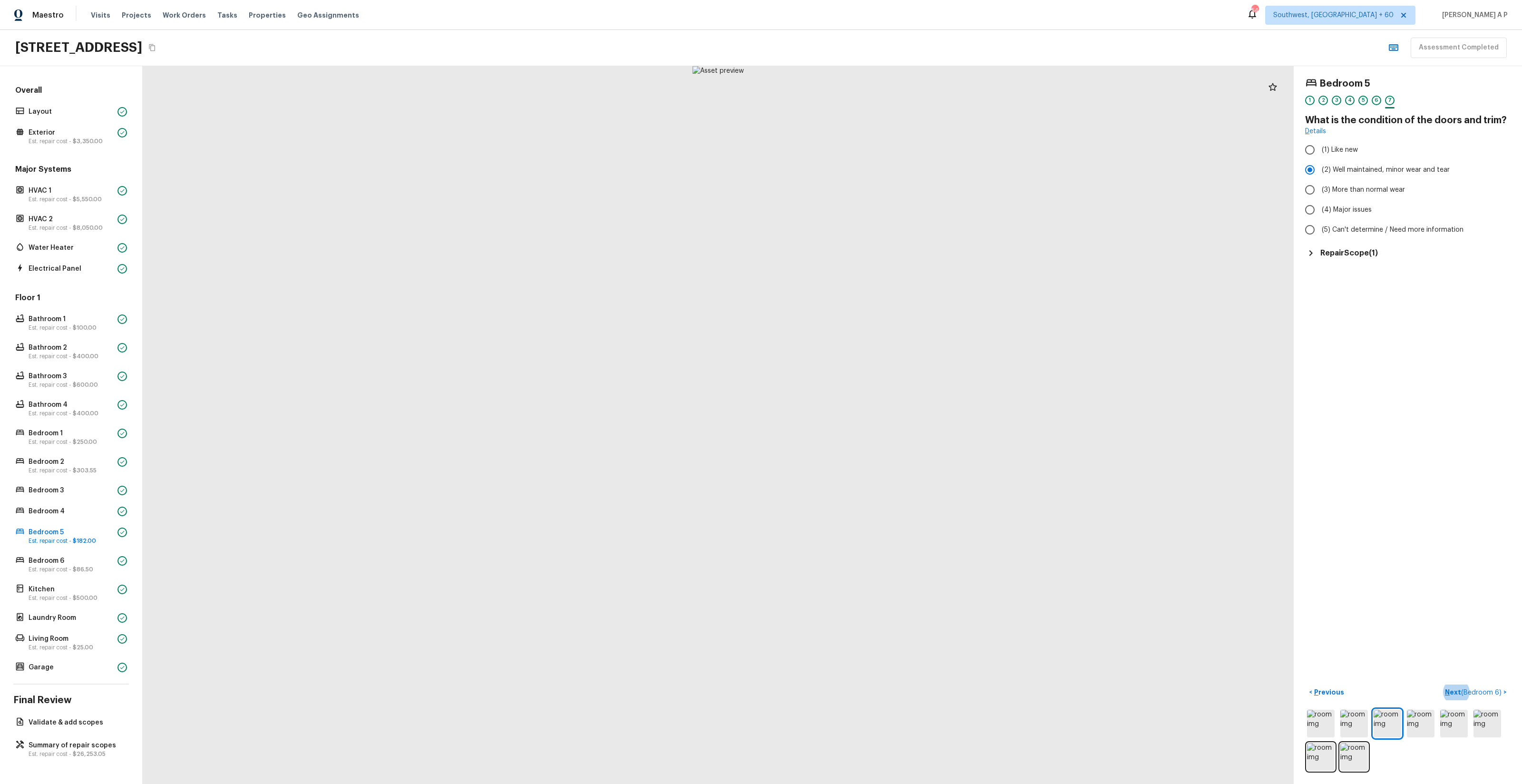
click at [1441, 684] on button "Next ( Bedroom 6 ) >" at bounding box center [1476, 692] width 70 height 16
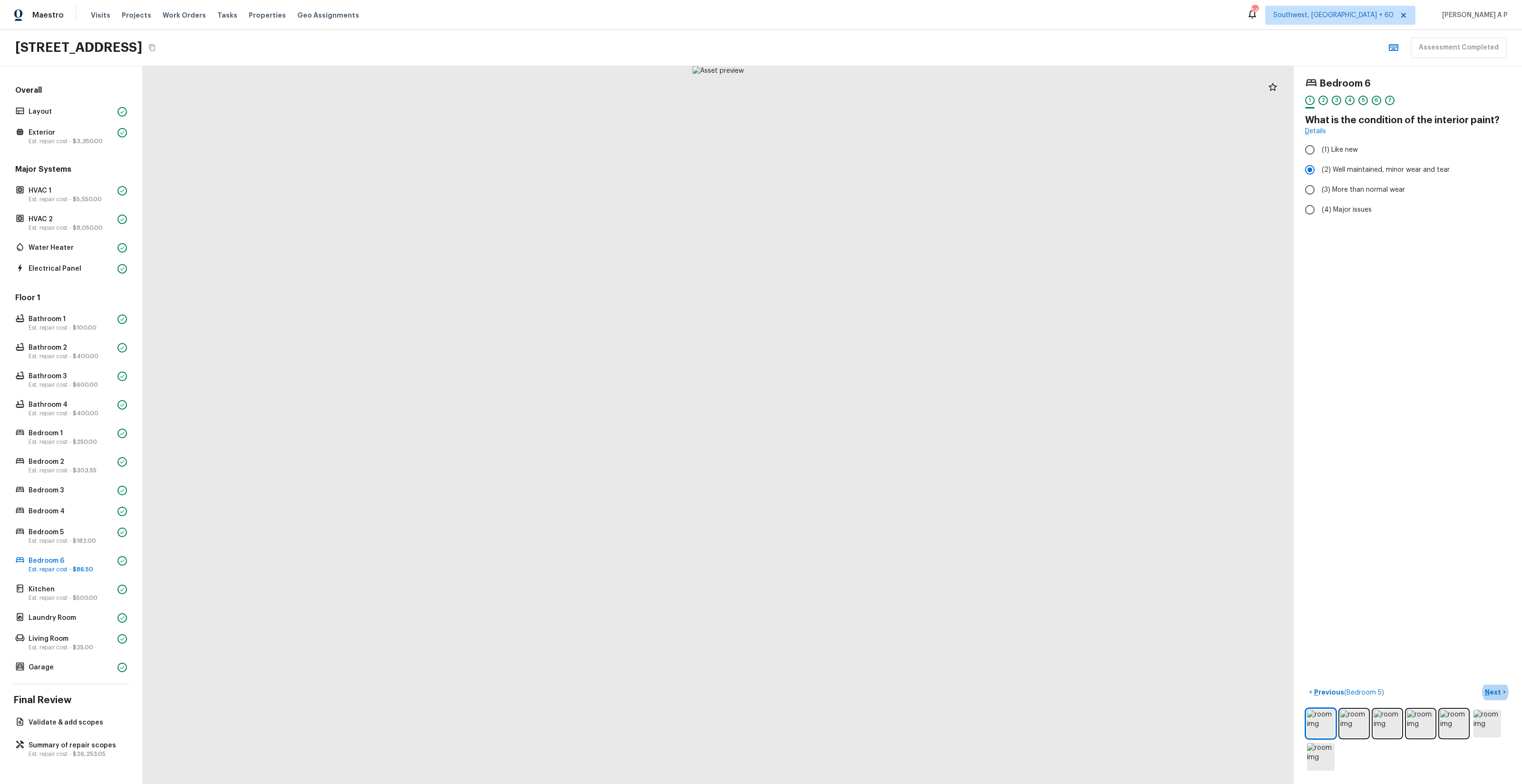
click at [1480, 684] on button "Next >" at bounding box center [1495, 692] width 31 height 16
click at [1328, 227] on div "Bedroom 6 1 2 3 4 5 6 7 What is the condition of the carpeting? Details (1) Lik…" at bounding box center [1408, 158] width 206 height 161
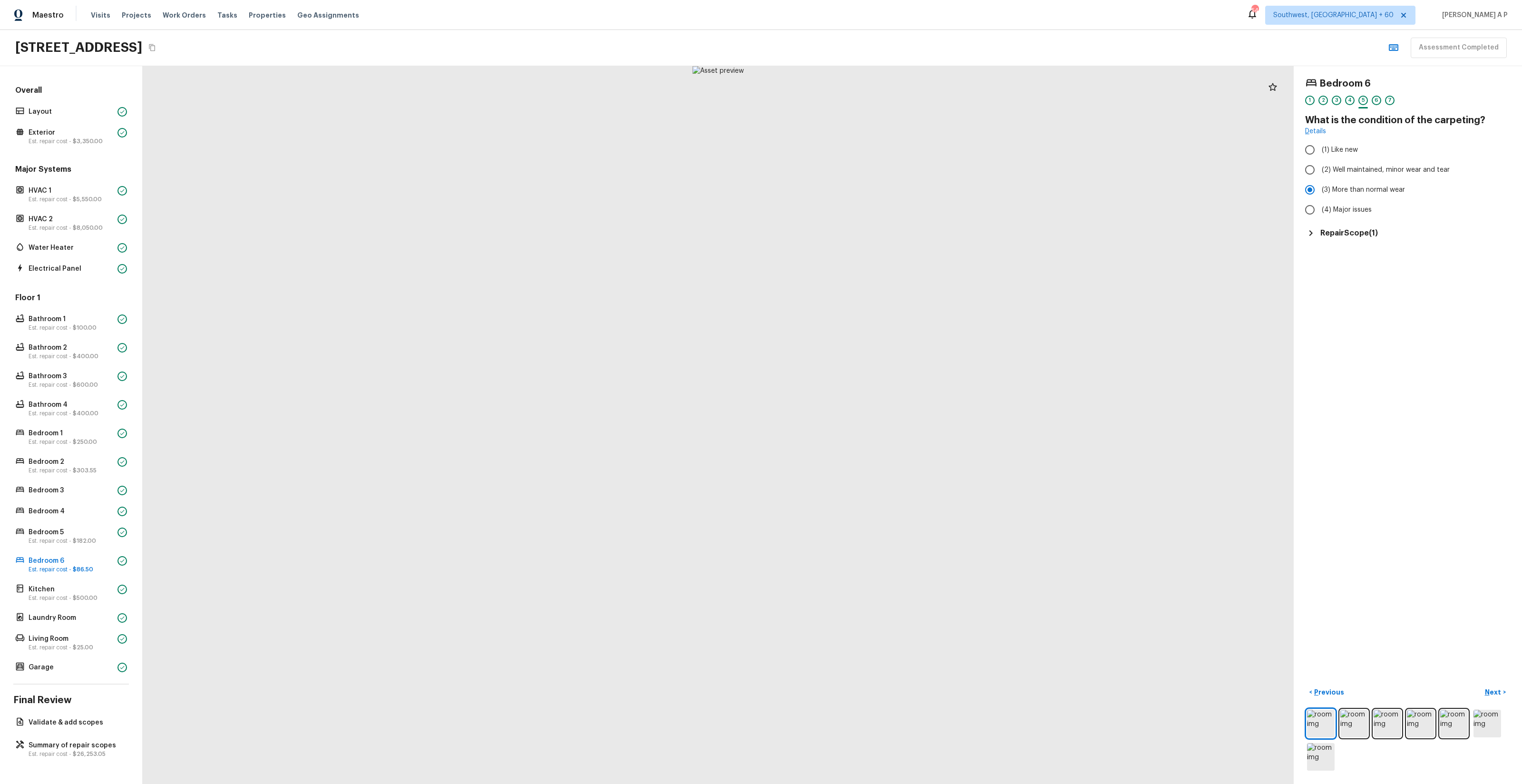
click at [1320, 232] on h5 "Repair Scope ( 1 )" at bounding box center [1349, 233] width 57 height 11
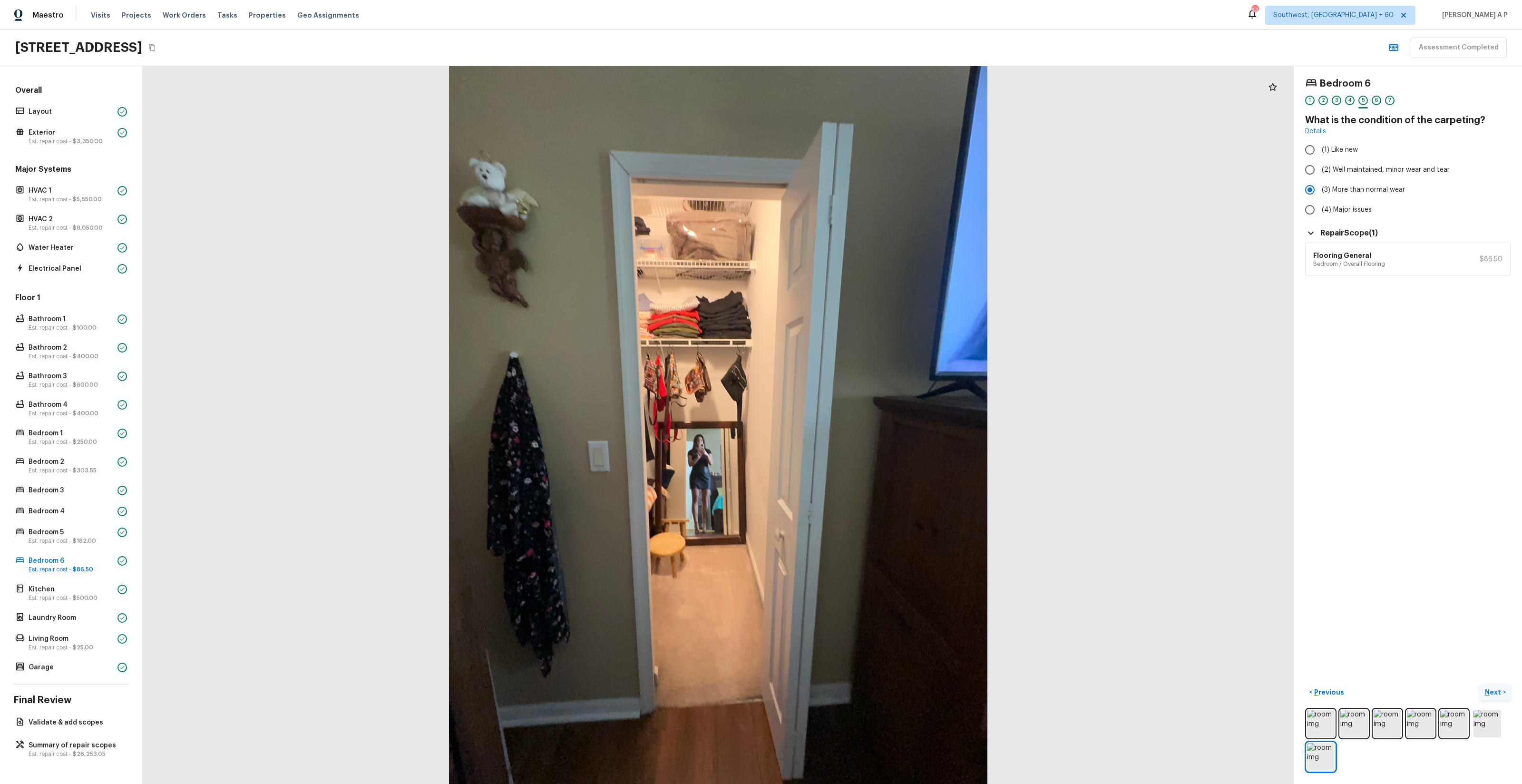
click at [1495, 692] on p "Next" at bounding box center [1493, 692] width 18 height 9
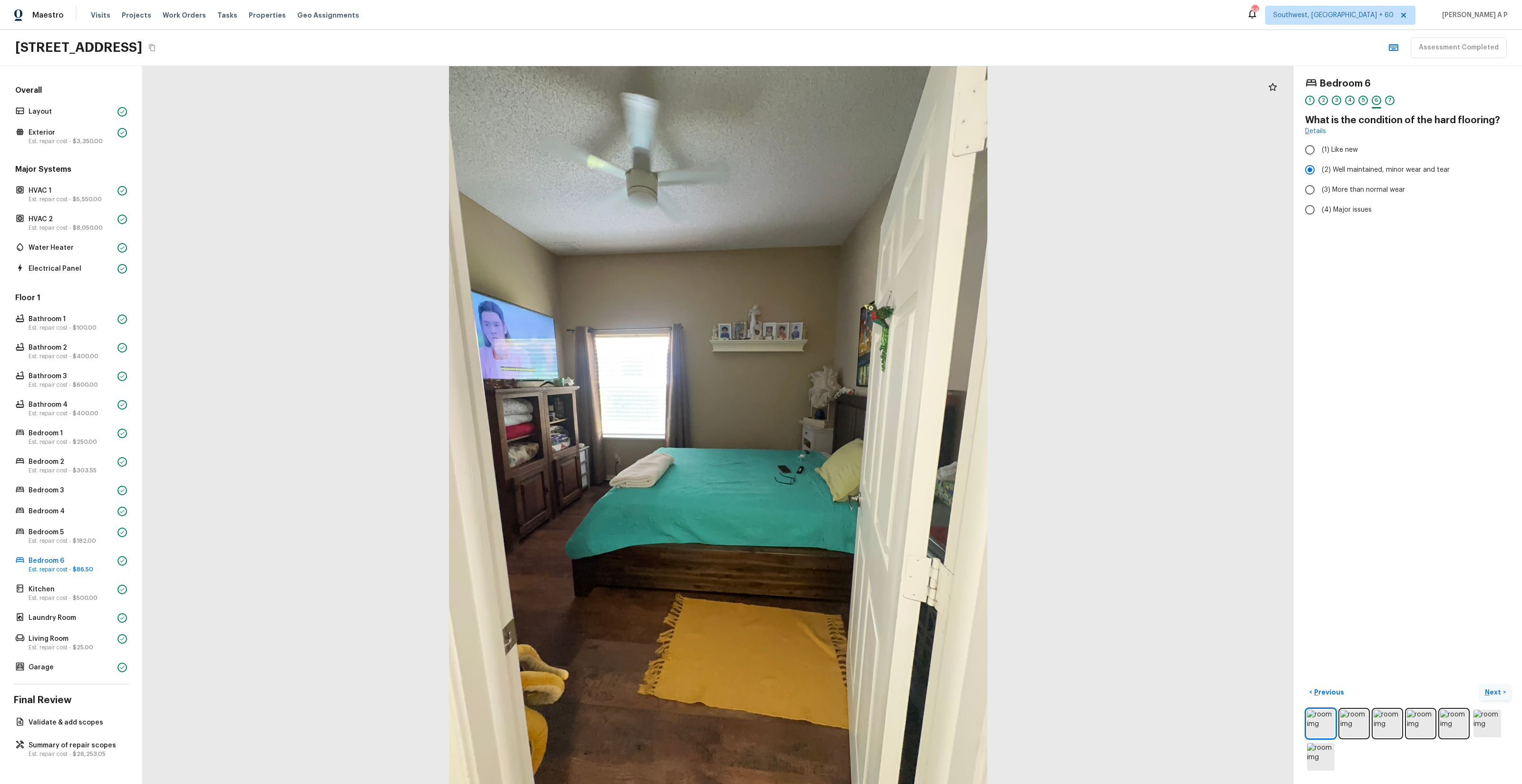
click at [1480, 684] on button "Next >" at bounding box center [1495, 692] width 31 height 16
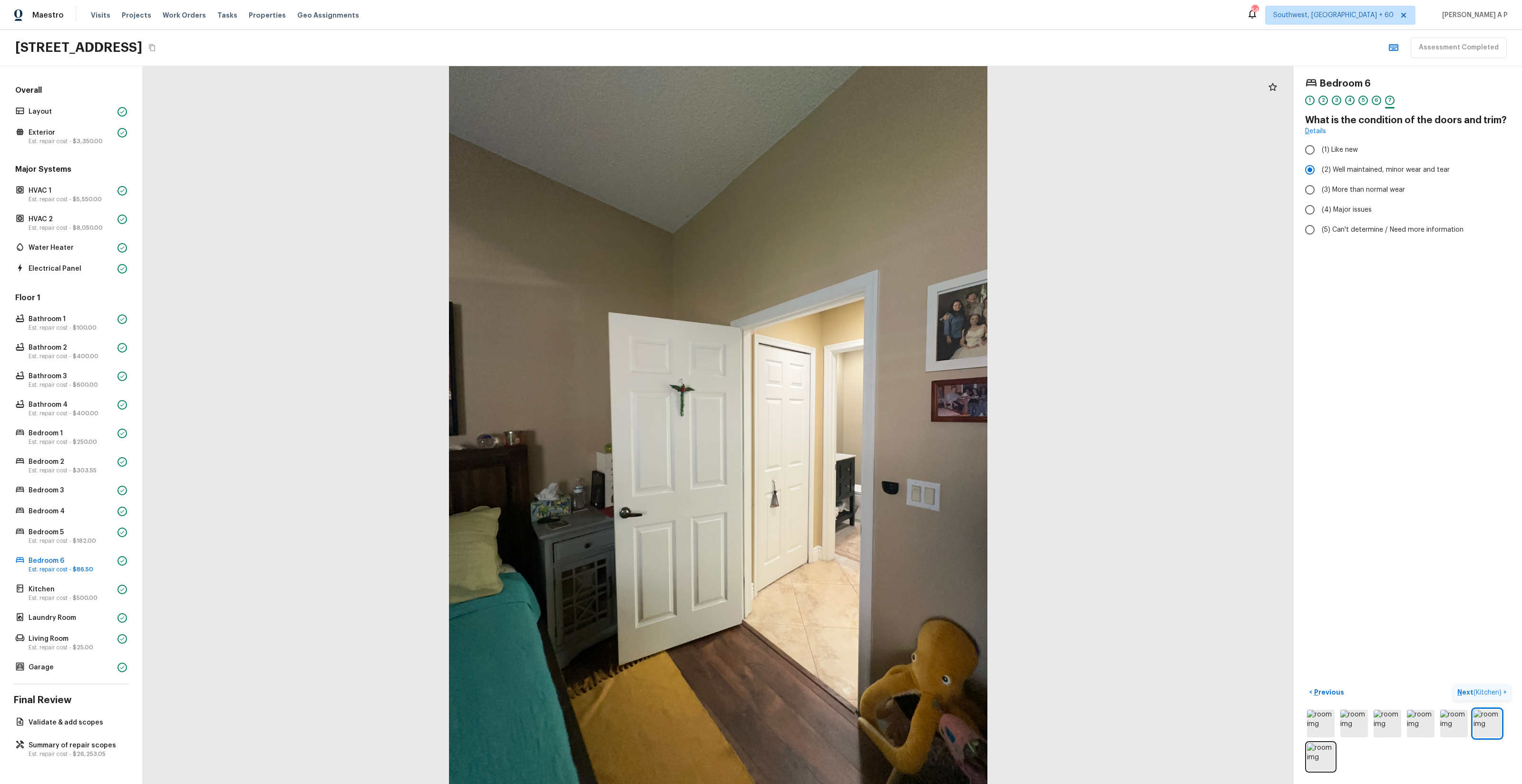
click at [1453, 684] on button "Next ( Kitchen ) >" at bounding box center [1482, 692] width 57 height 16
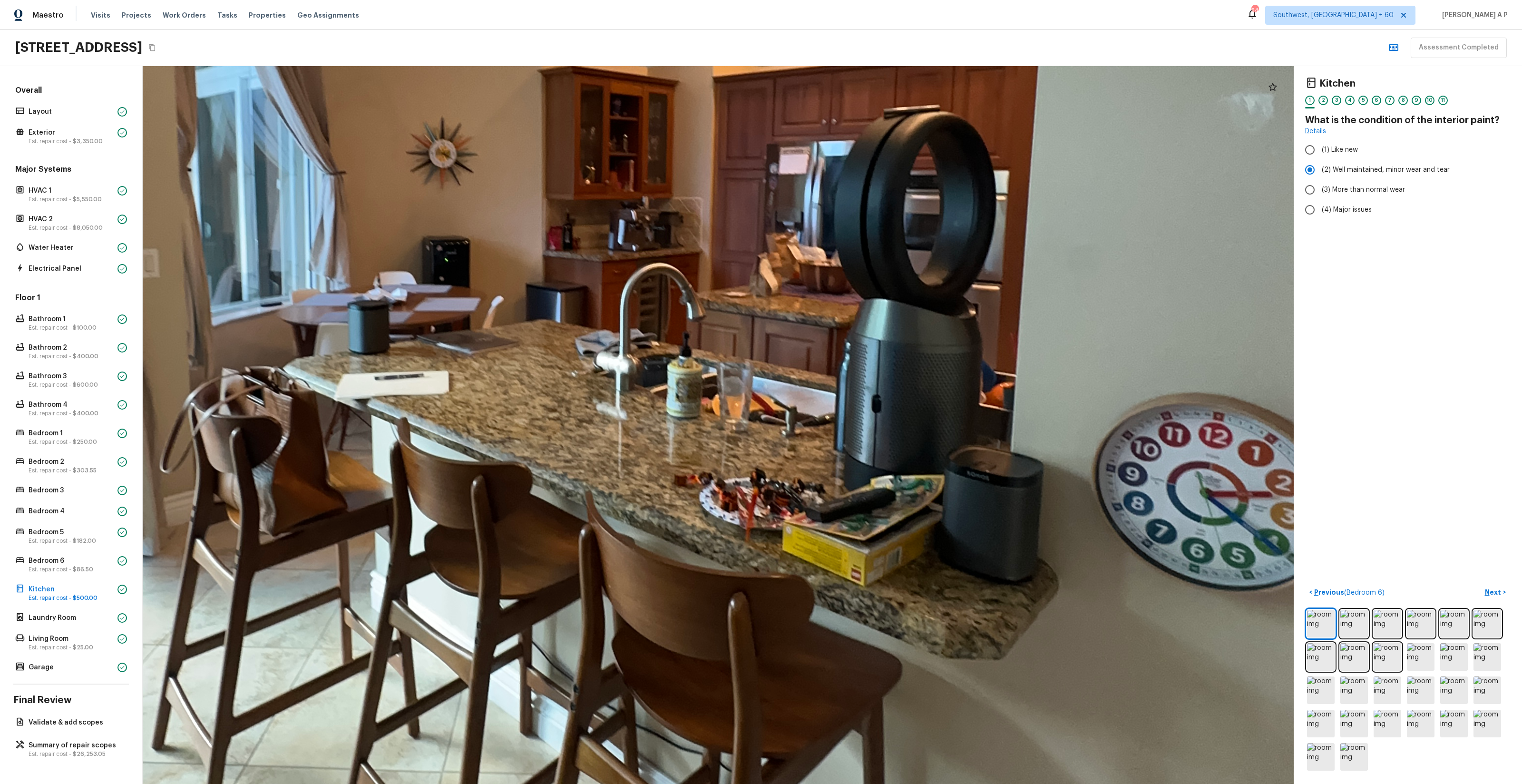
drag, startPoint x: 783, startPoint y: 469, endPoint x: 863, endPoint y: 528, distance: 99.4
click at [863, 526] on div at bounding box center [557, 267] width 3178 height 1981
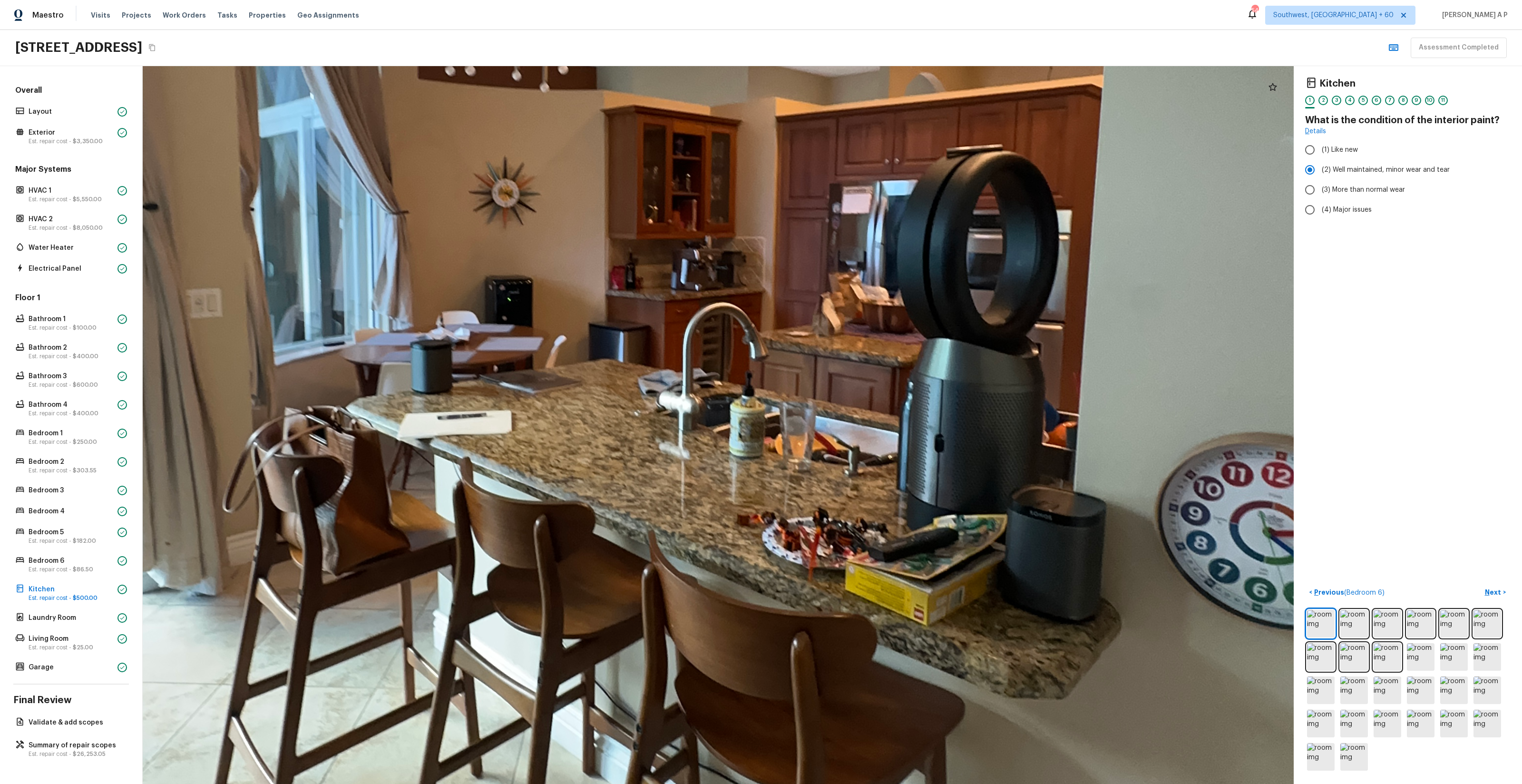
drag, startPoint x: 823, startPoint y: 524, endPoint x: 947, endPoint y: 585, distance: 138.2
click at [945, 584] on div at bounding box center [620, 306] width 3178 height 1981
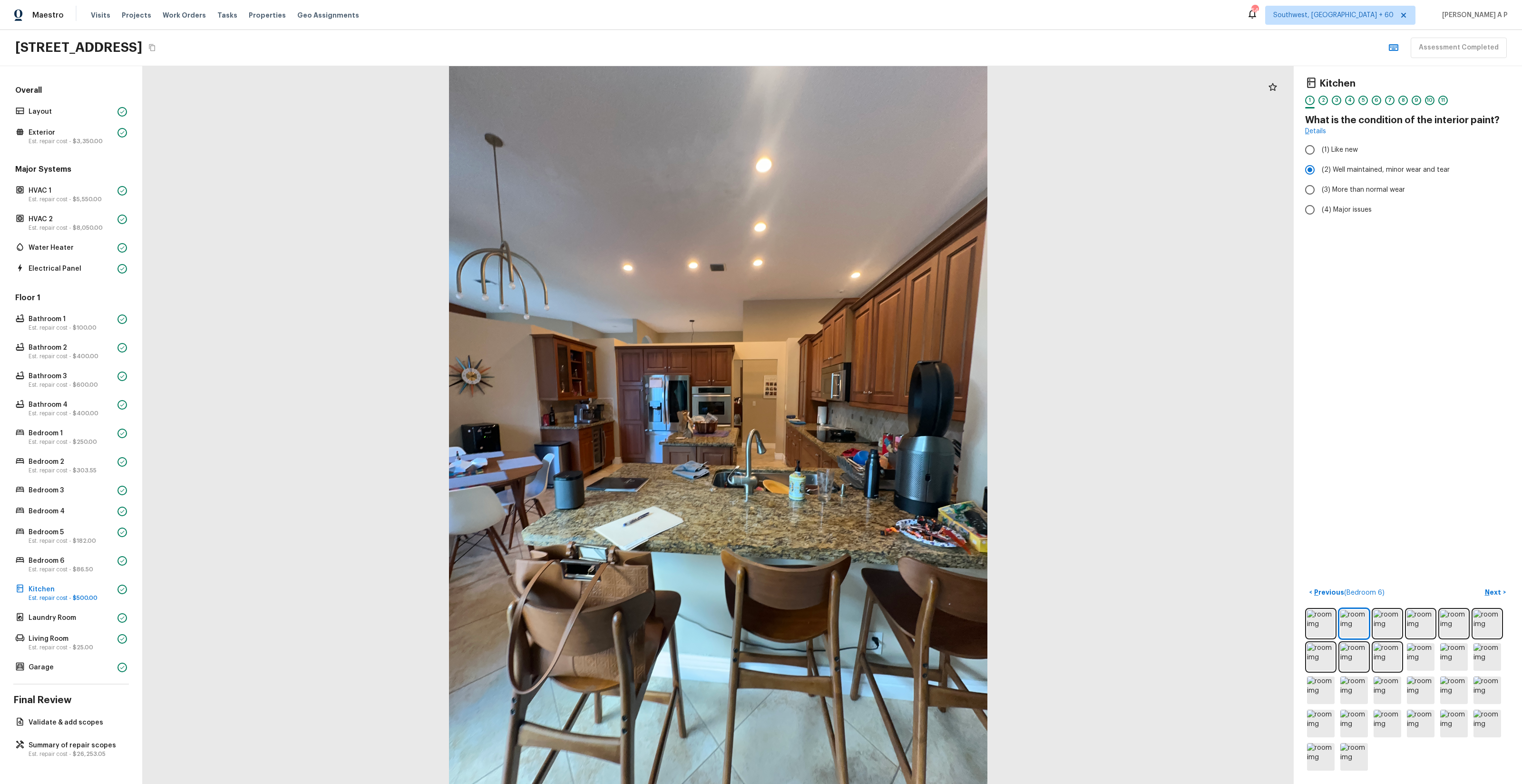
click at [1480, 585] on button "Next >" at bounding box center [1495, 592] width 31 height 16
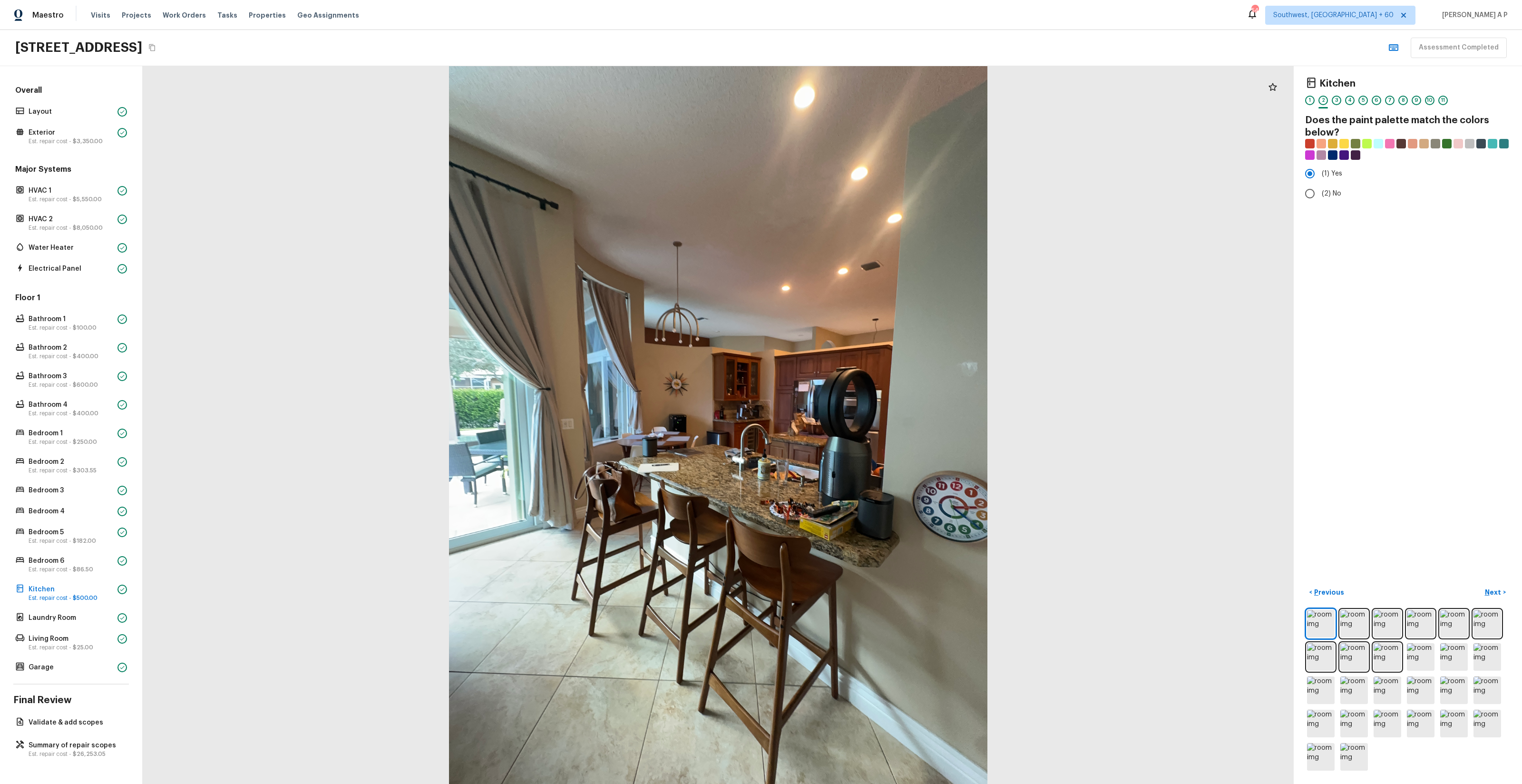
click at [1480, 585] on button "Next >" at bounding box center [1495, 592] width 31 height 16
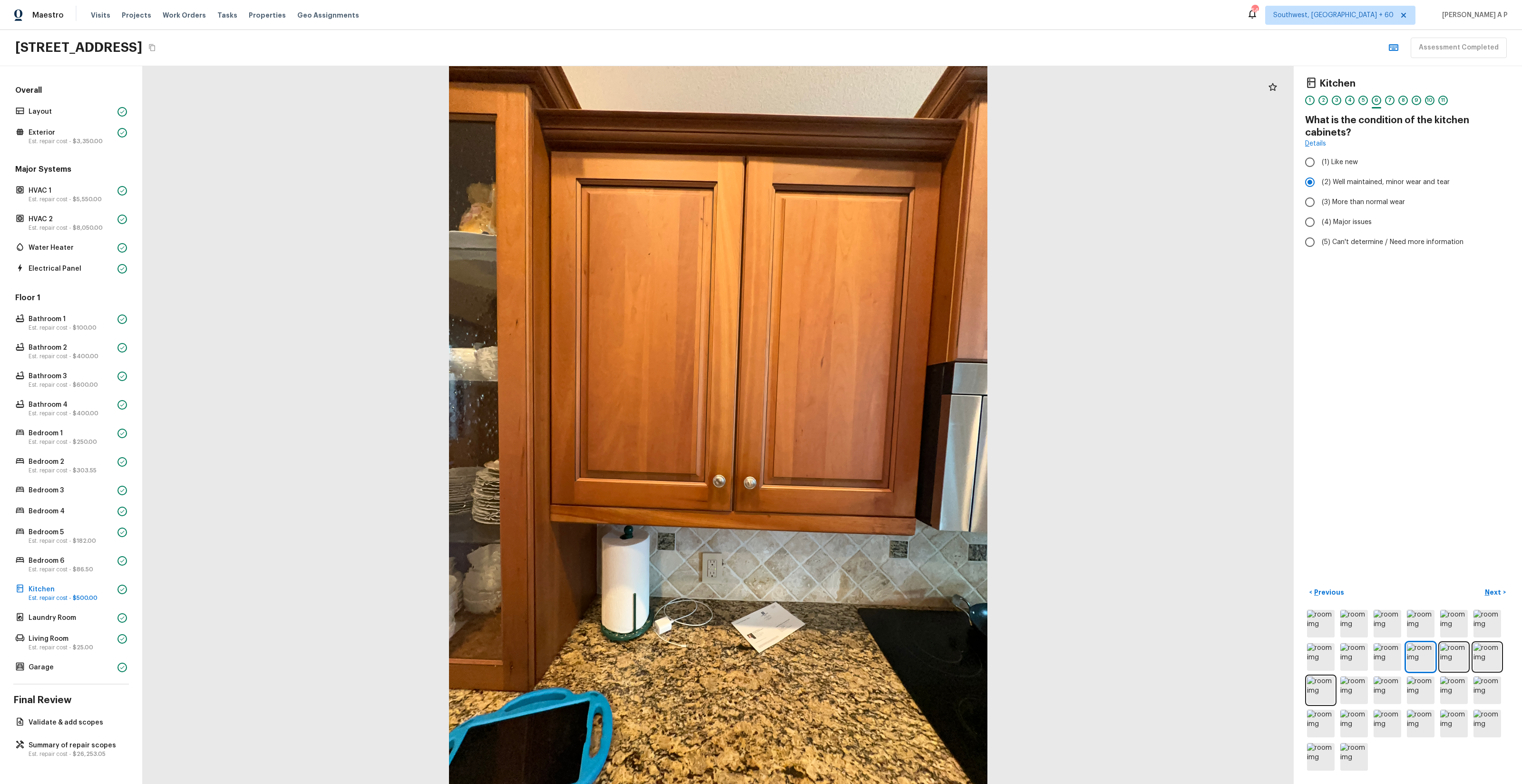
click at [1480, 585] on button "Next >" at bounding box center [1495, 592] width 31 height 16
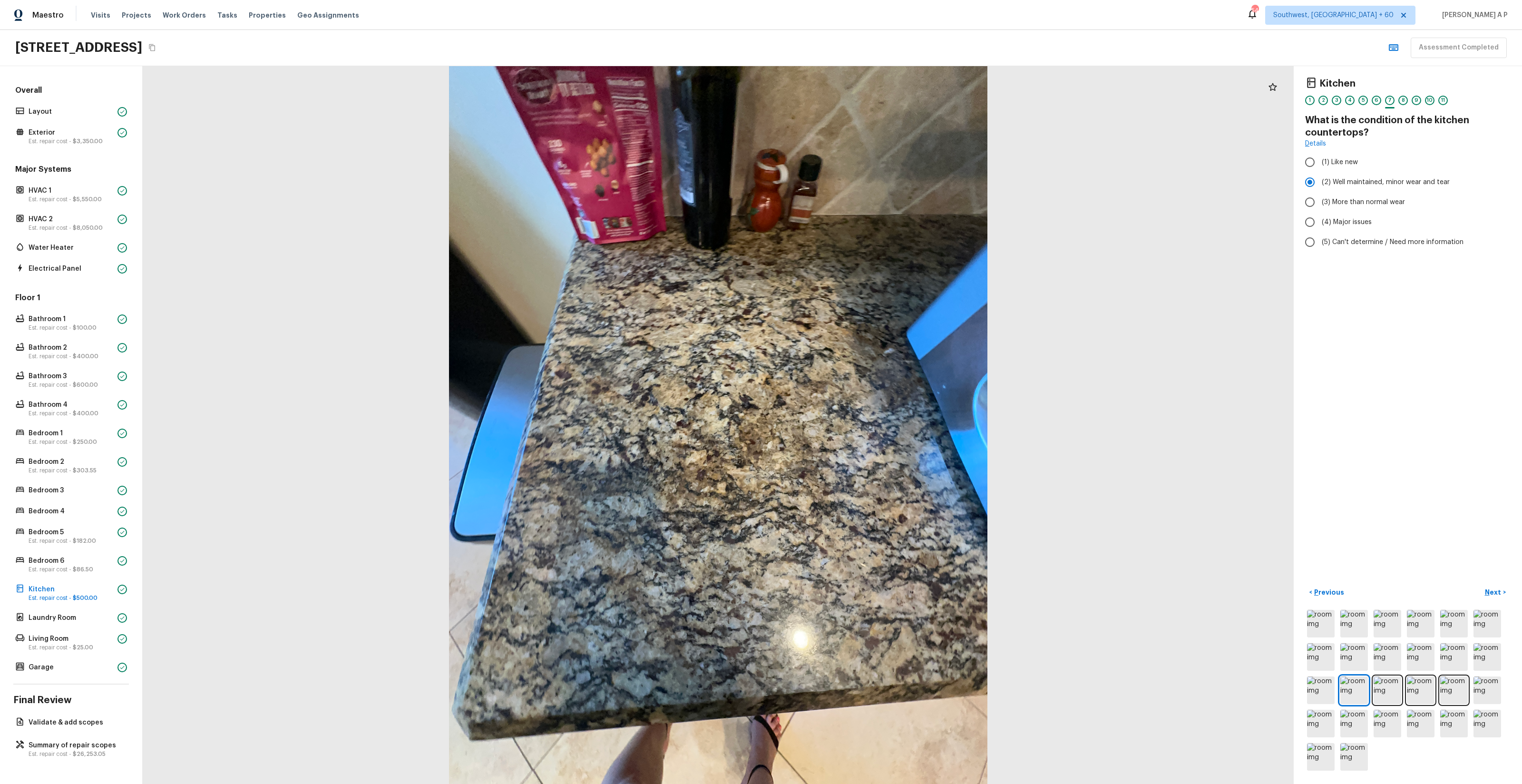
click at [1480, 585] on button "Next >" at bounding box center [1495, 592] width 31 height 16
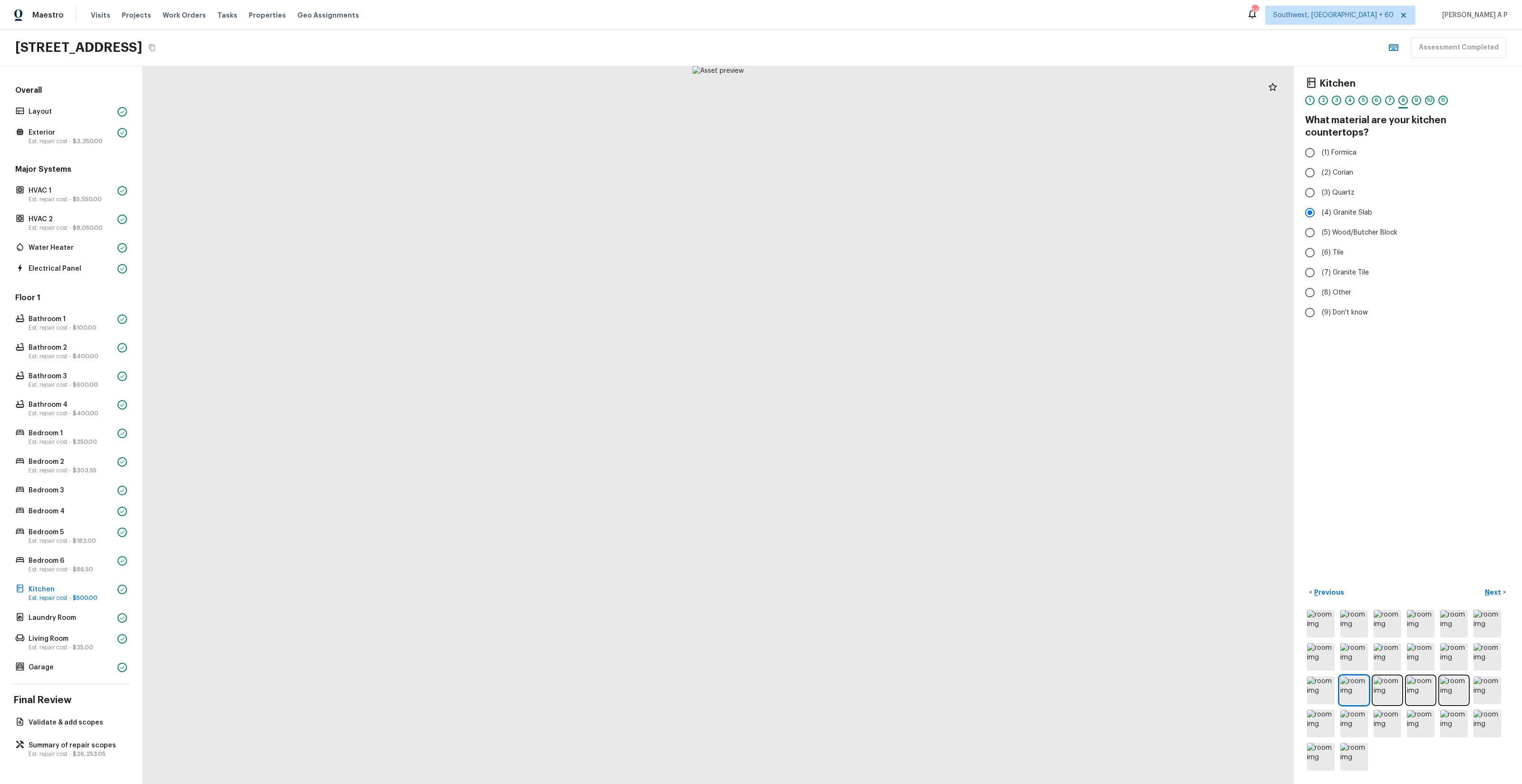
click at [1480, 585] on button "Next >" at bounding box center [1495, 592] width 31 height 16
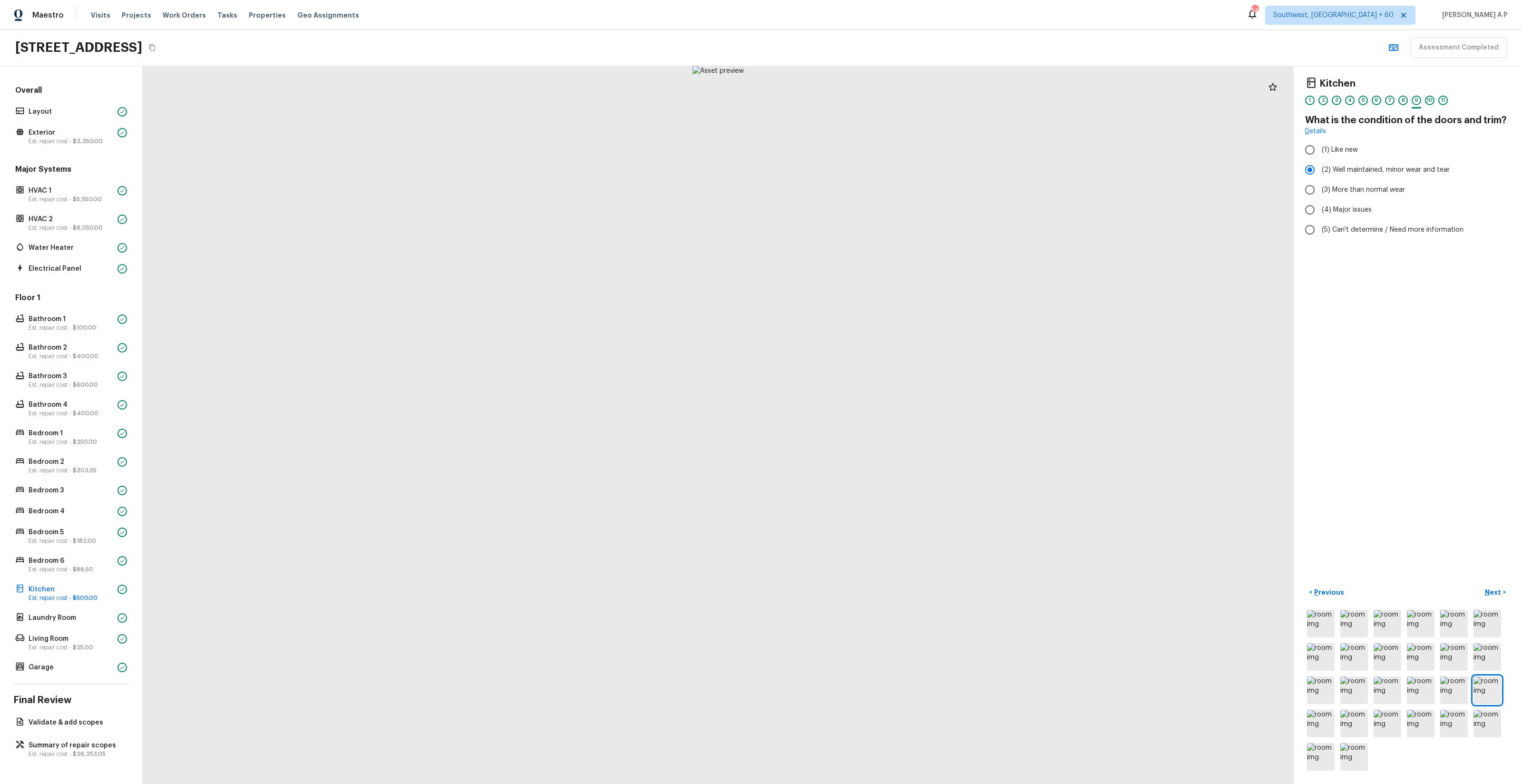
click at [1480, 585] on button "Next >" at bounding box center [1495, 592] width 31 height 16
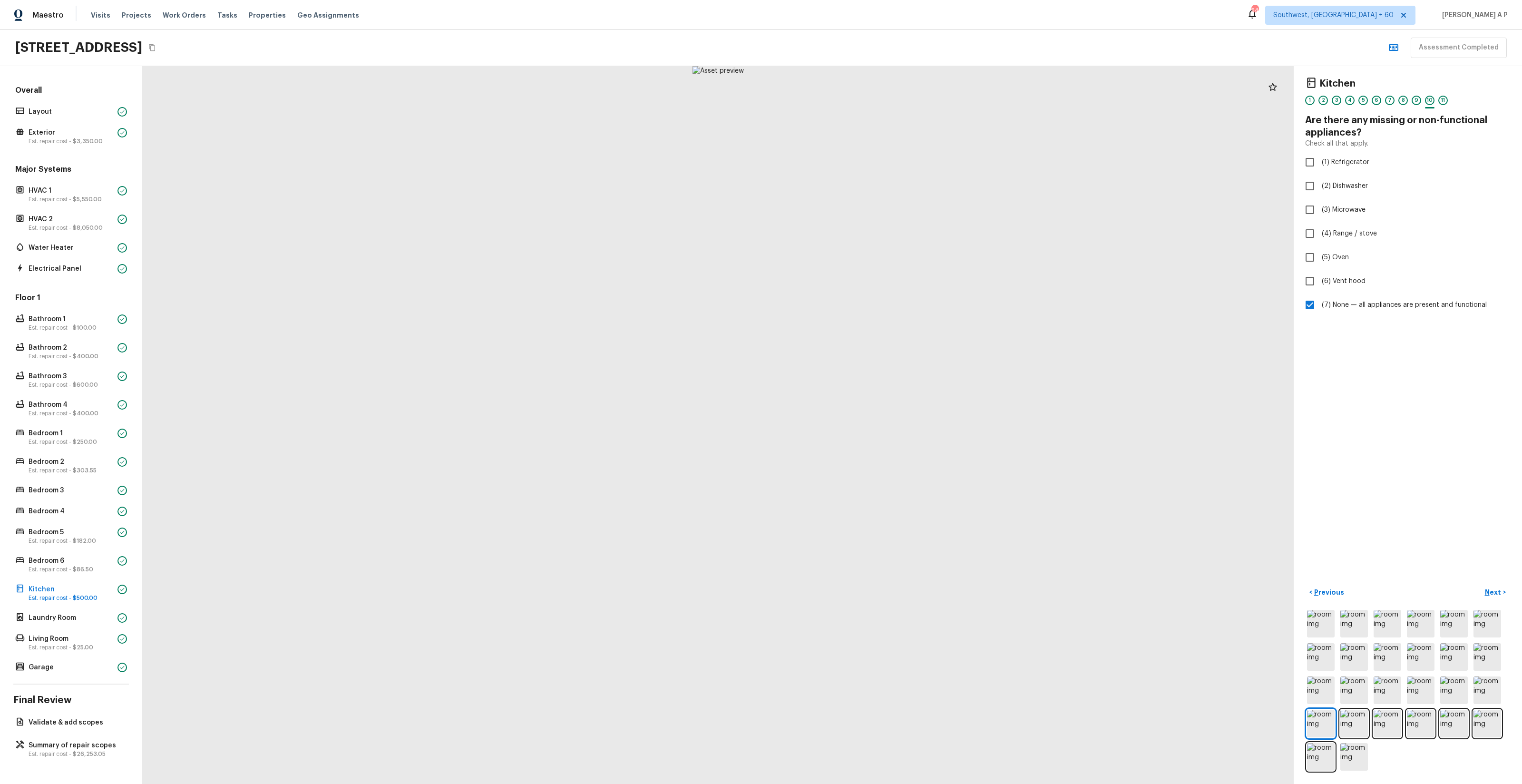
click at [1480, 585] on button "Next >" at bounding box center [1495, 592] width 31 height 16
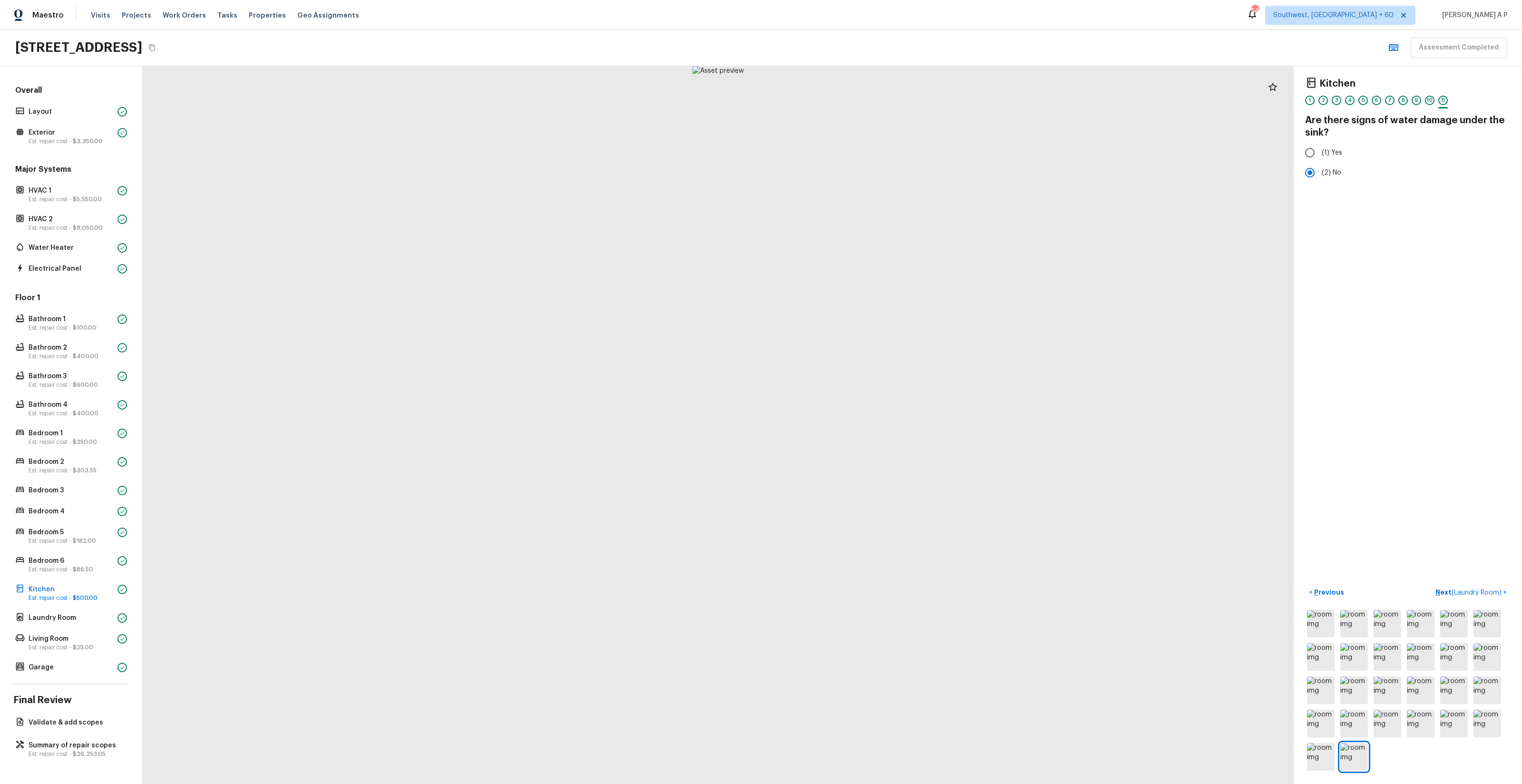
click at [1432, 585] on button "Next ( Laundry Room ) >" at bounding box center [1471, 592] width 79 height 16
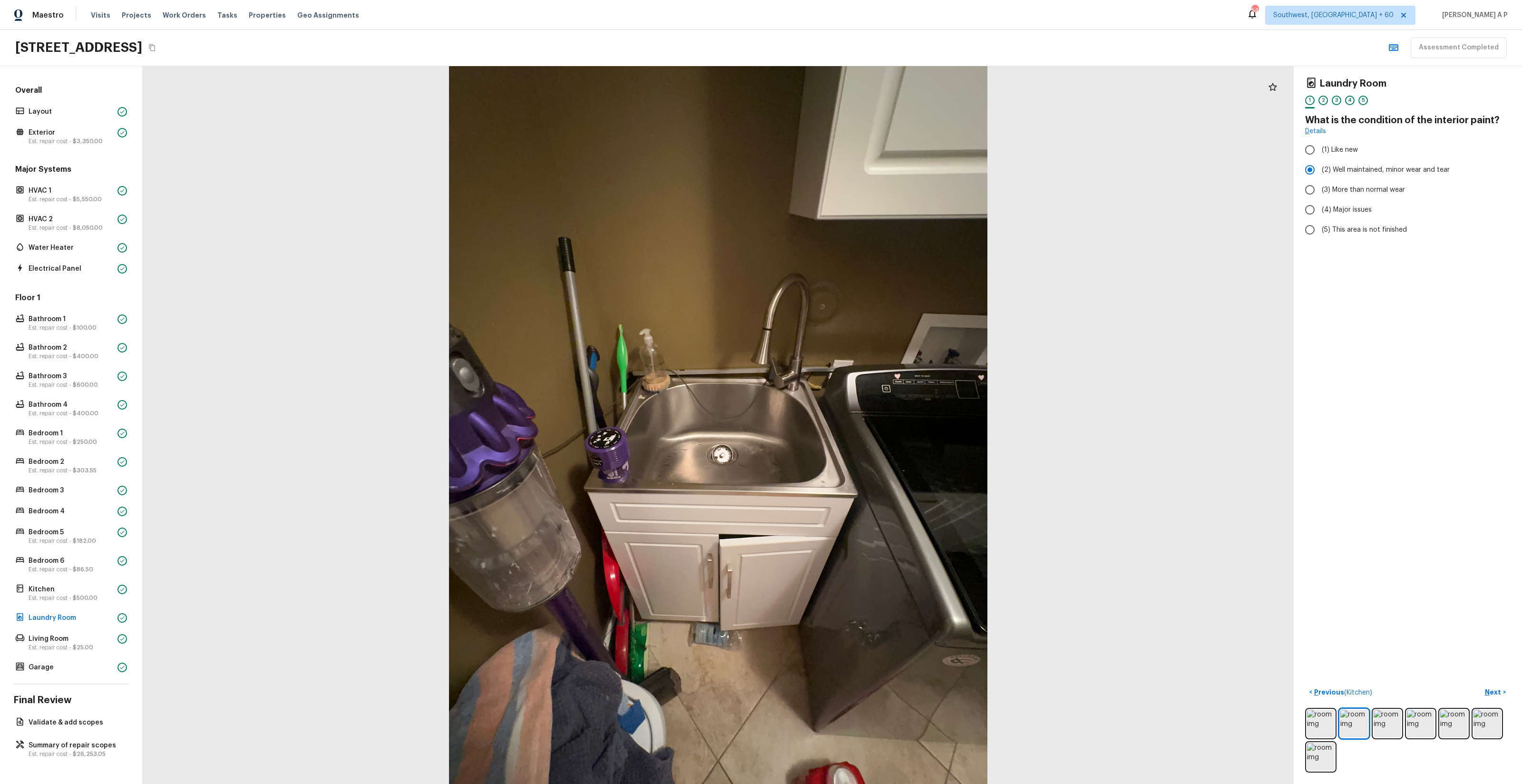
click at [1480, 684] on button "Next >" at bounding box center [1495, 692] width 31 height 16
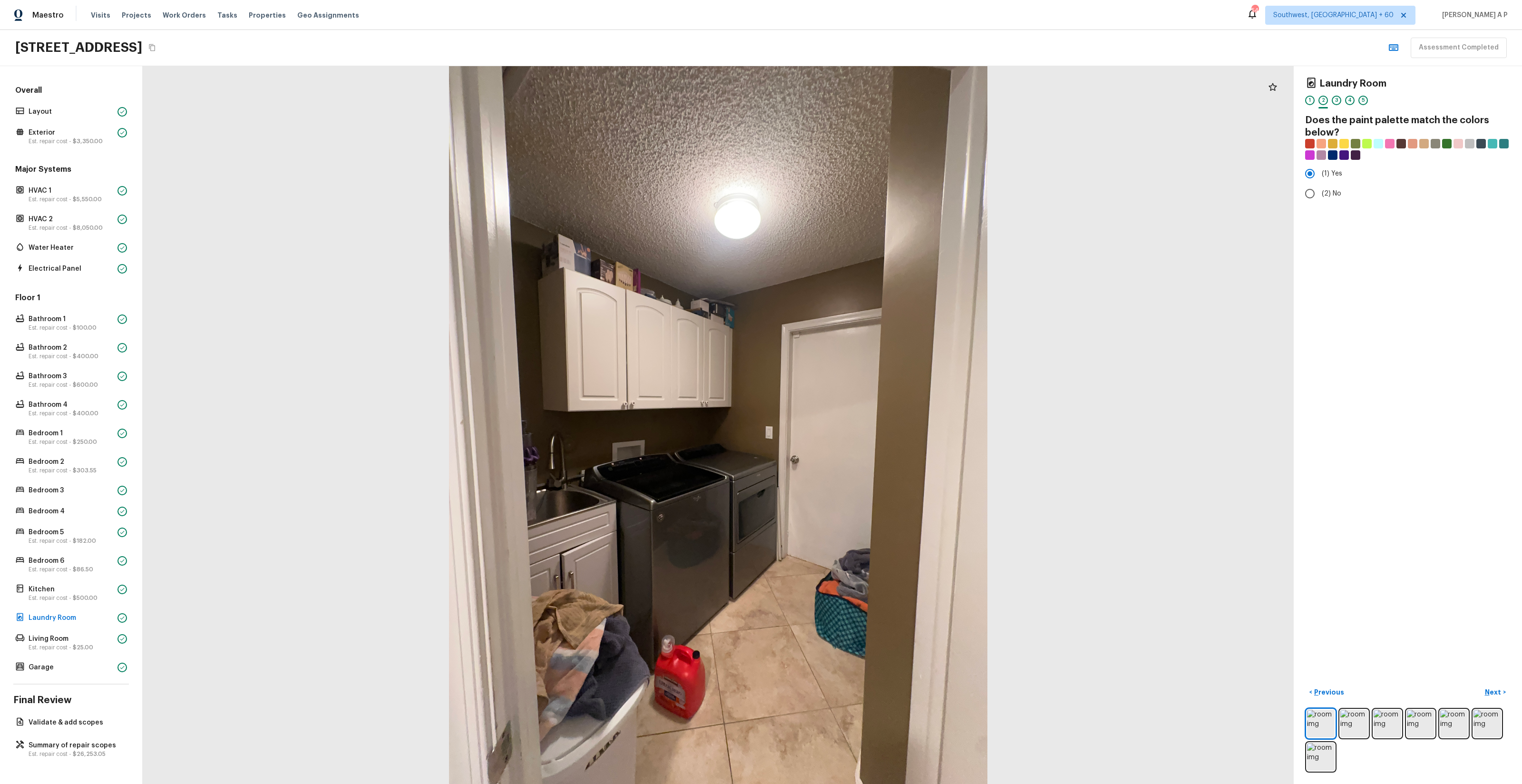
click at [1480, 684] on button "Next >" at bounding box center [1495, 692] width 31 height 16
click at [1439, 684] on button "Next ( Living Room ) >" at bounding box center [1474, 692] width 72 height 16
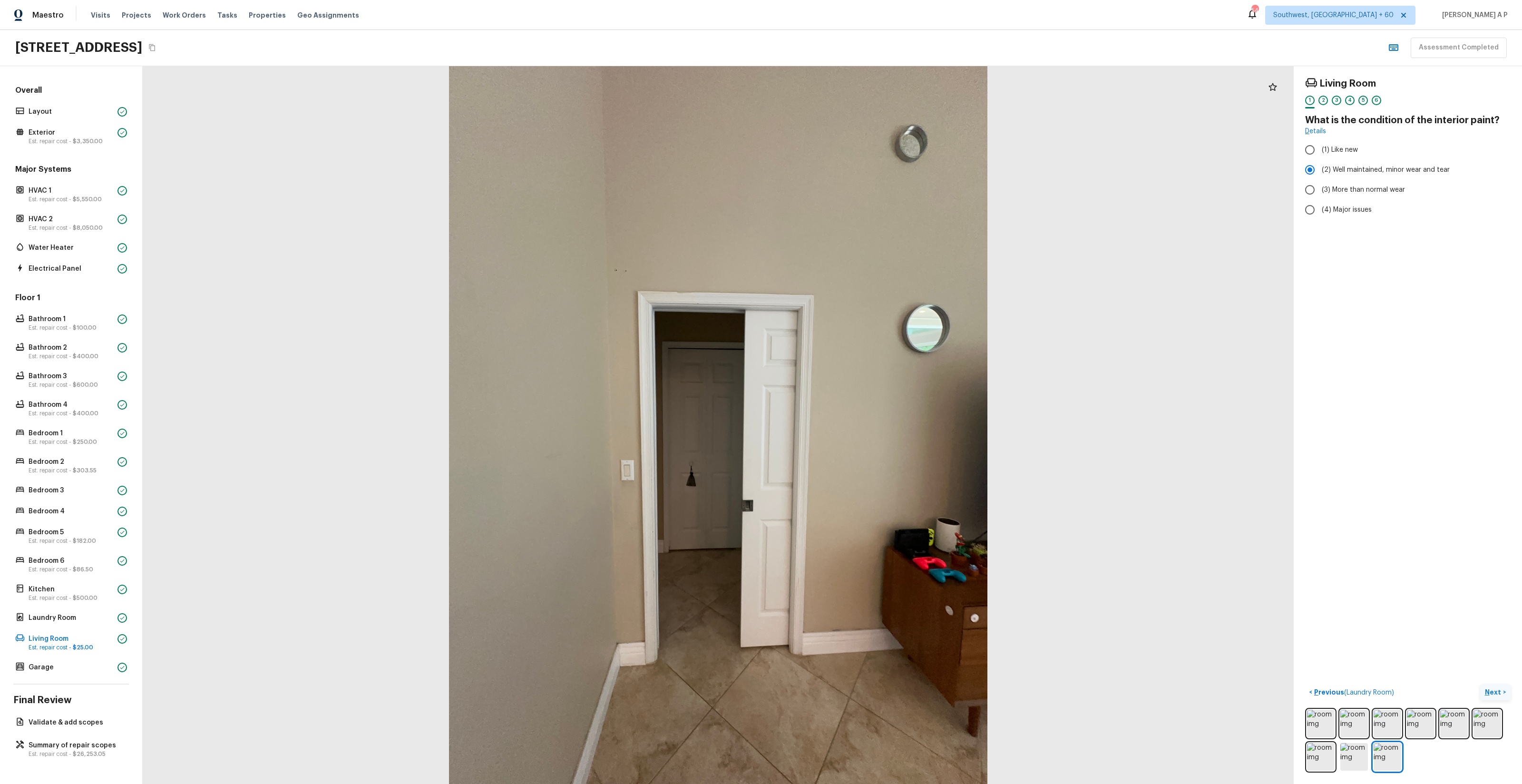
click at [1496, 691] on p "Next" at bounding box center [1493, 692] width 18 height 9
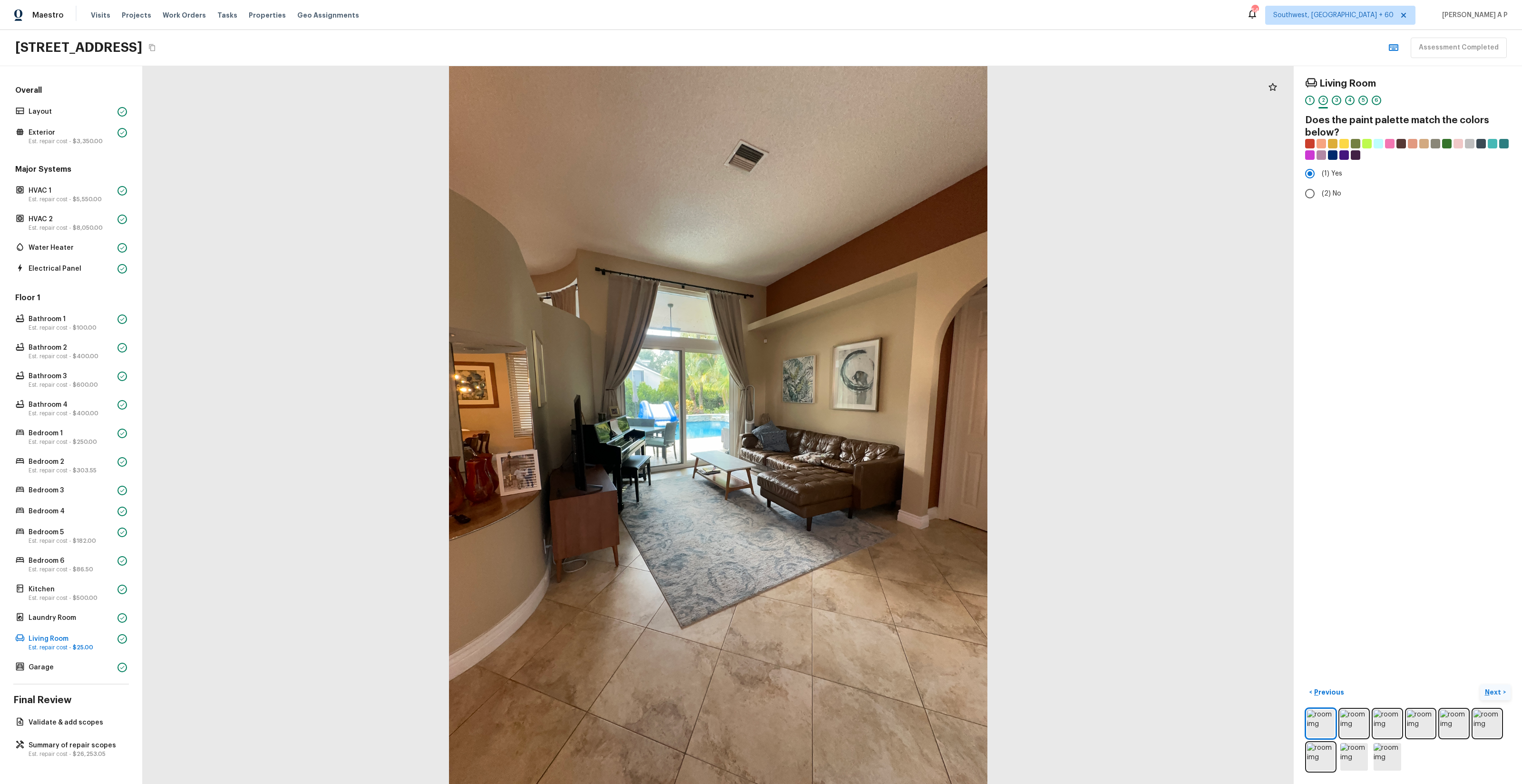
click at [1496, 691] on p "Next" at bounding box center [1493, 692] width 18 height 9
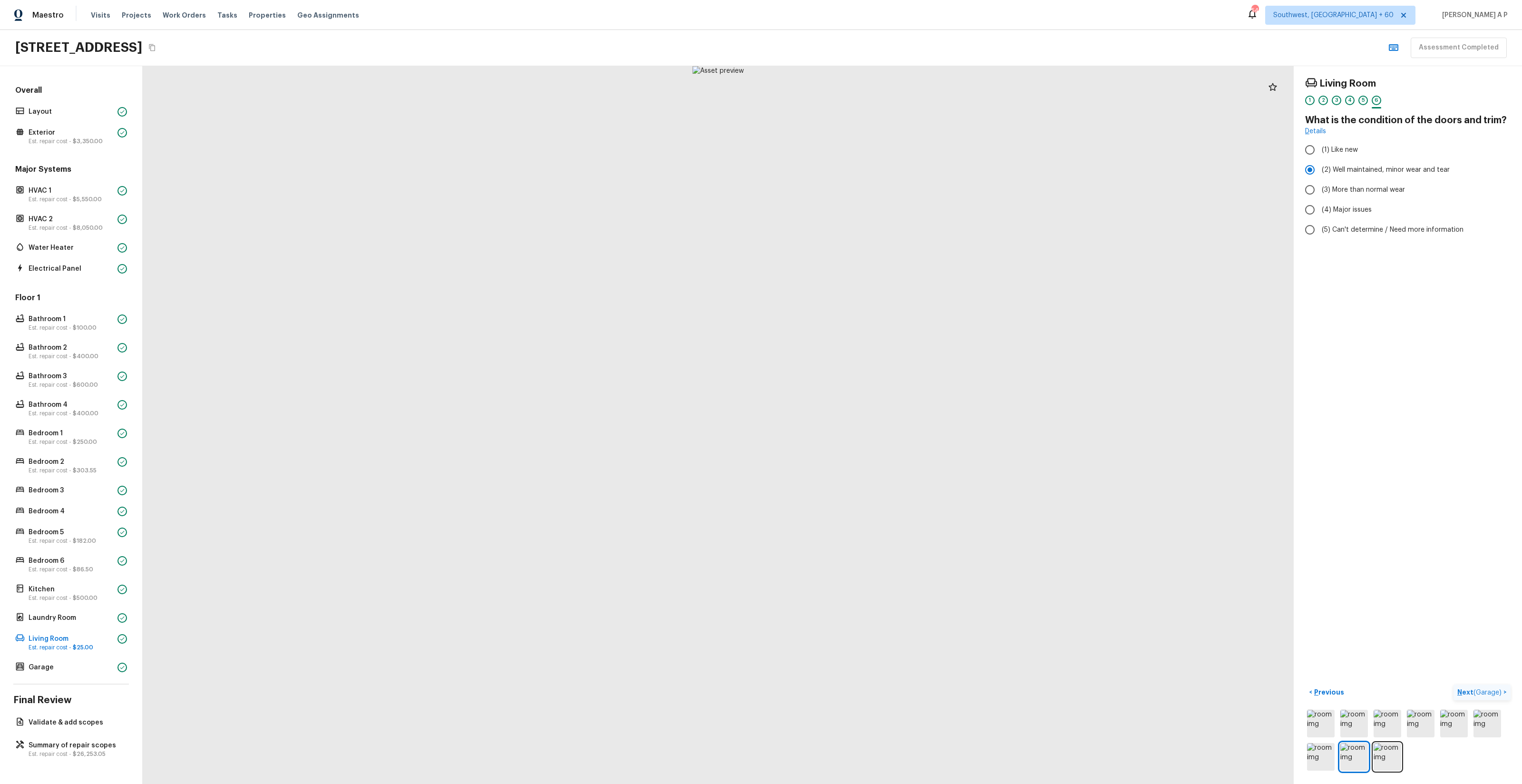
click at [1496, 691] on span "( Garage )" at bounding box center [1487, 692] width 28 height 7
click at [1480, 684] on button "Next >" at bounding box center [1495, 692] width 31 height 16
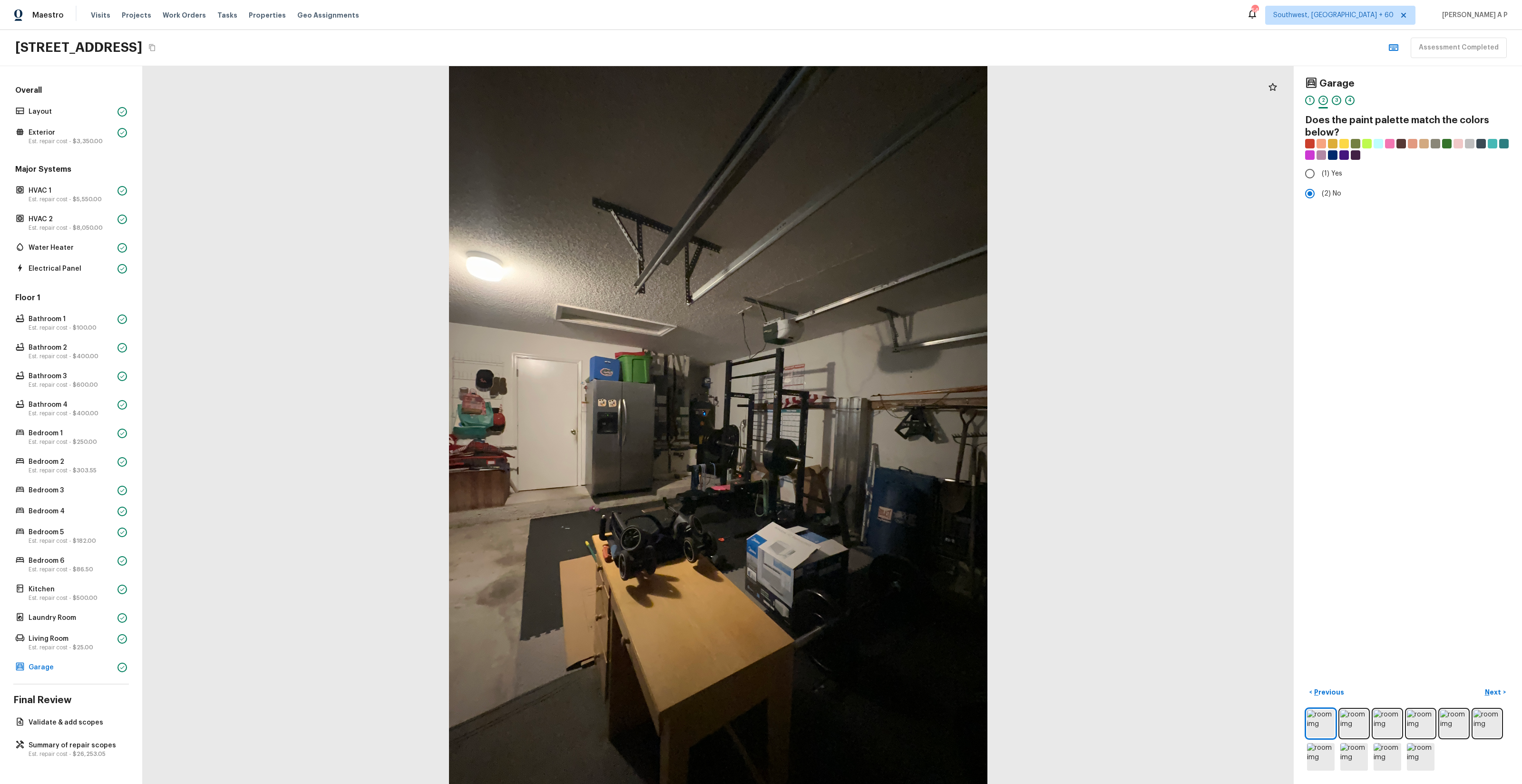
click at [1480, 684] on button "Next >" at bounding box center [1495, 692] width 31 height 16
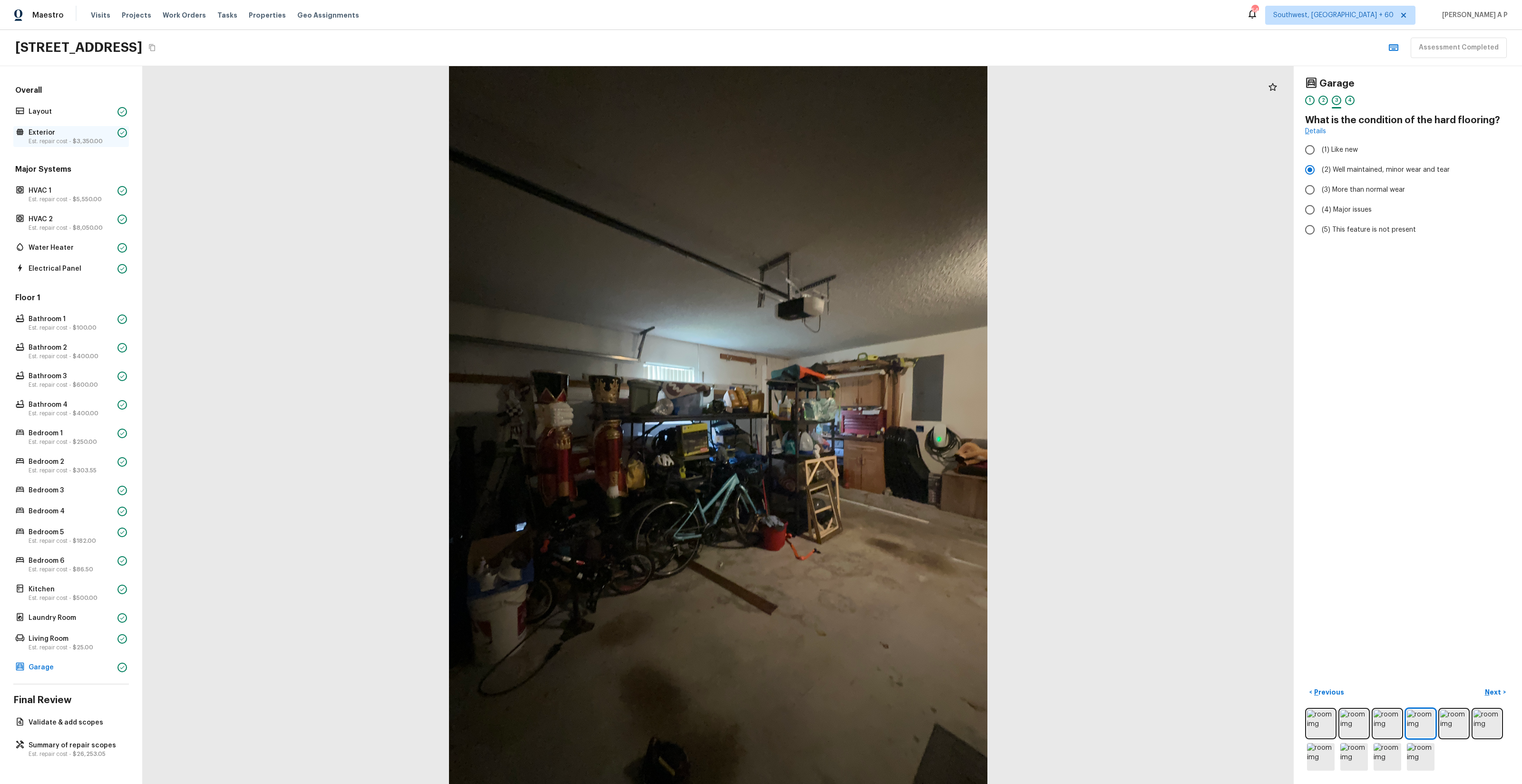
click at [109, 132] on p "Exterior" at bounding box center [71, 132] width 85 height 9
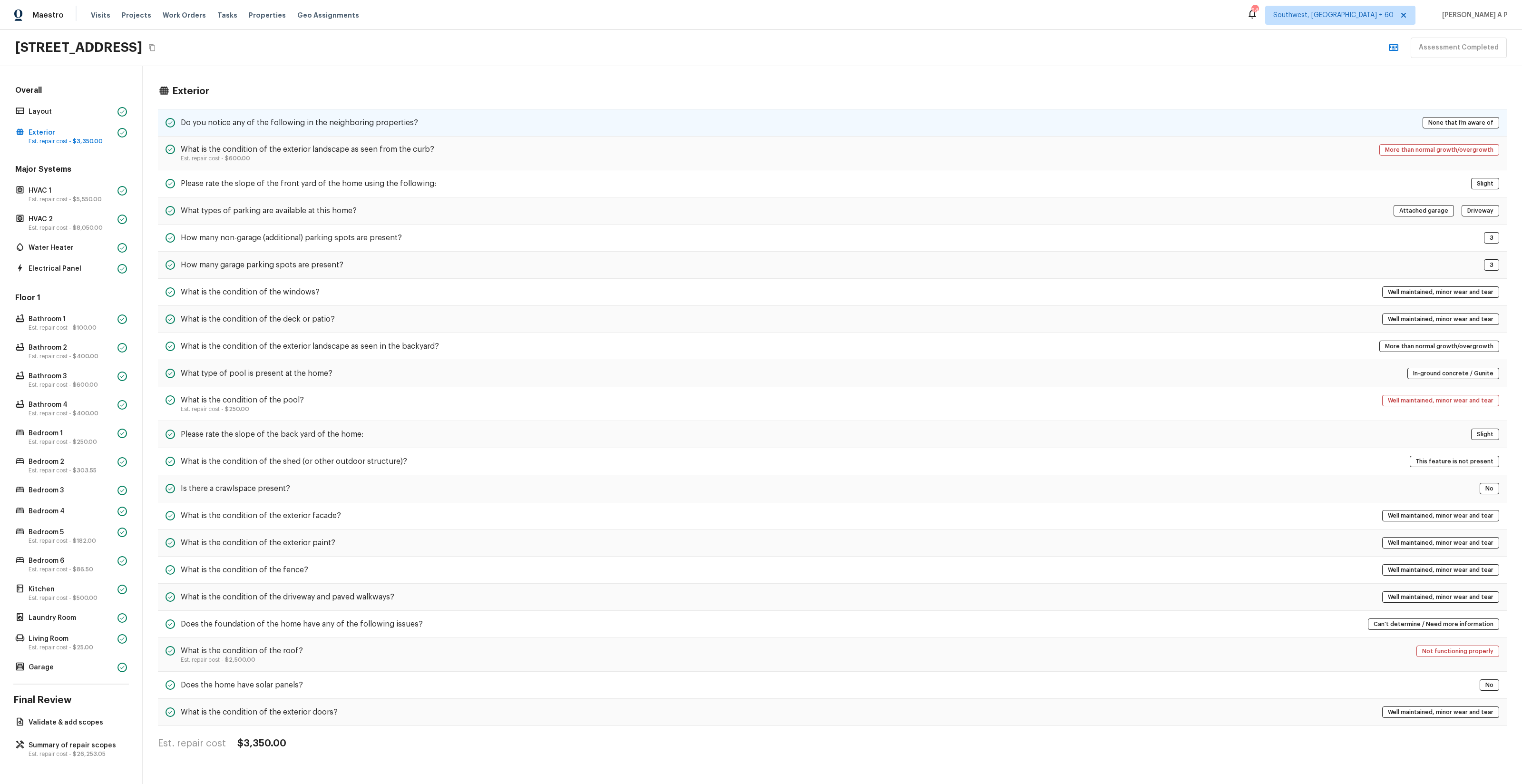
click at [463, 118] on div "Do you notice any of the following in the neighboring properties? None that I’m…" at bounding box center [833, 123] width 1349 height 27
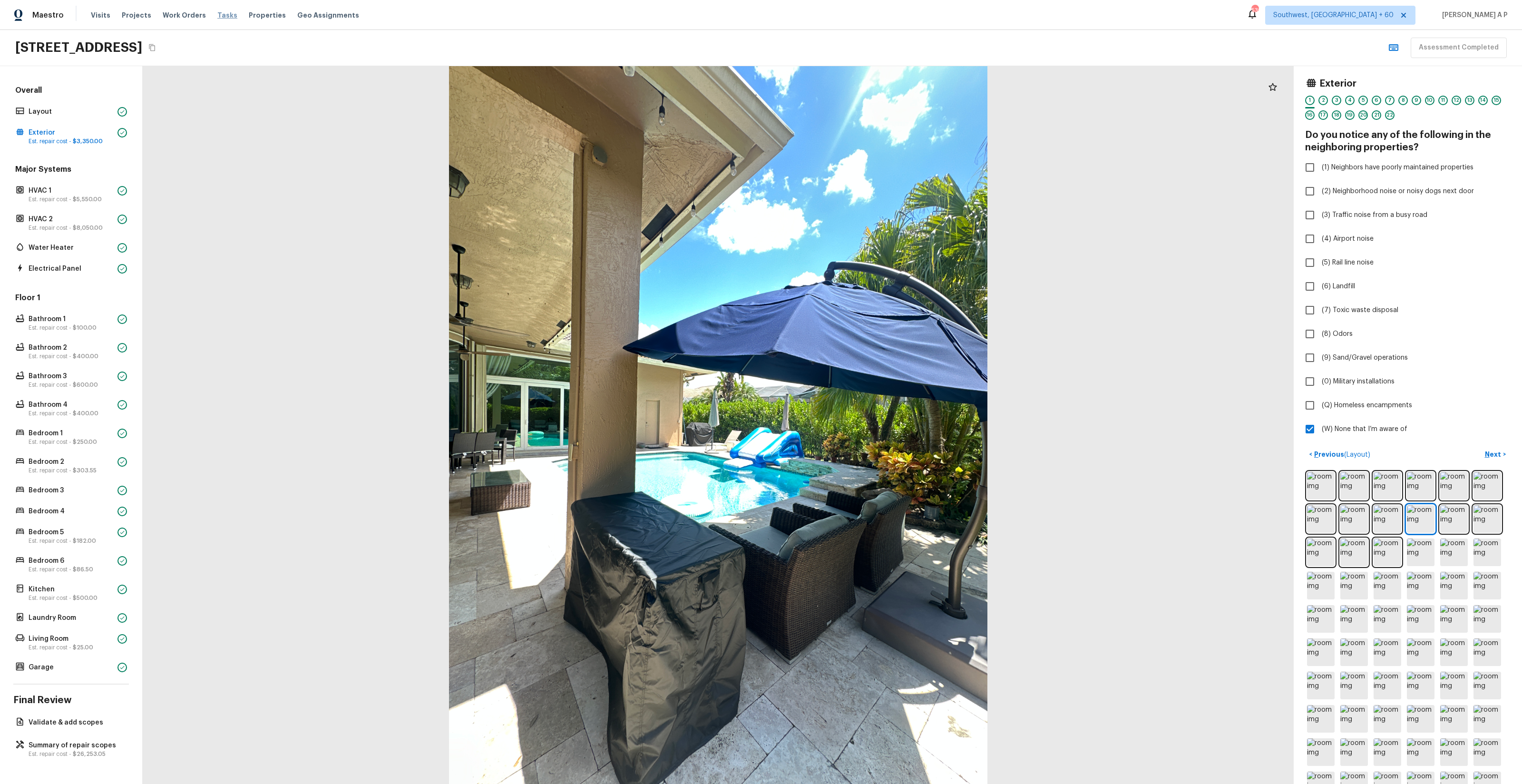
click at [217, 17] on span "Tasks" at bounding box center [227, 15] width 20 height 7
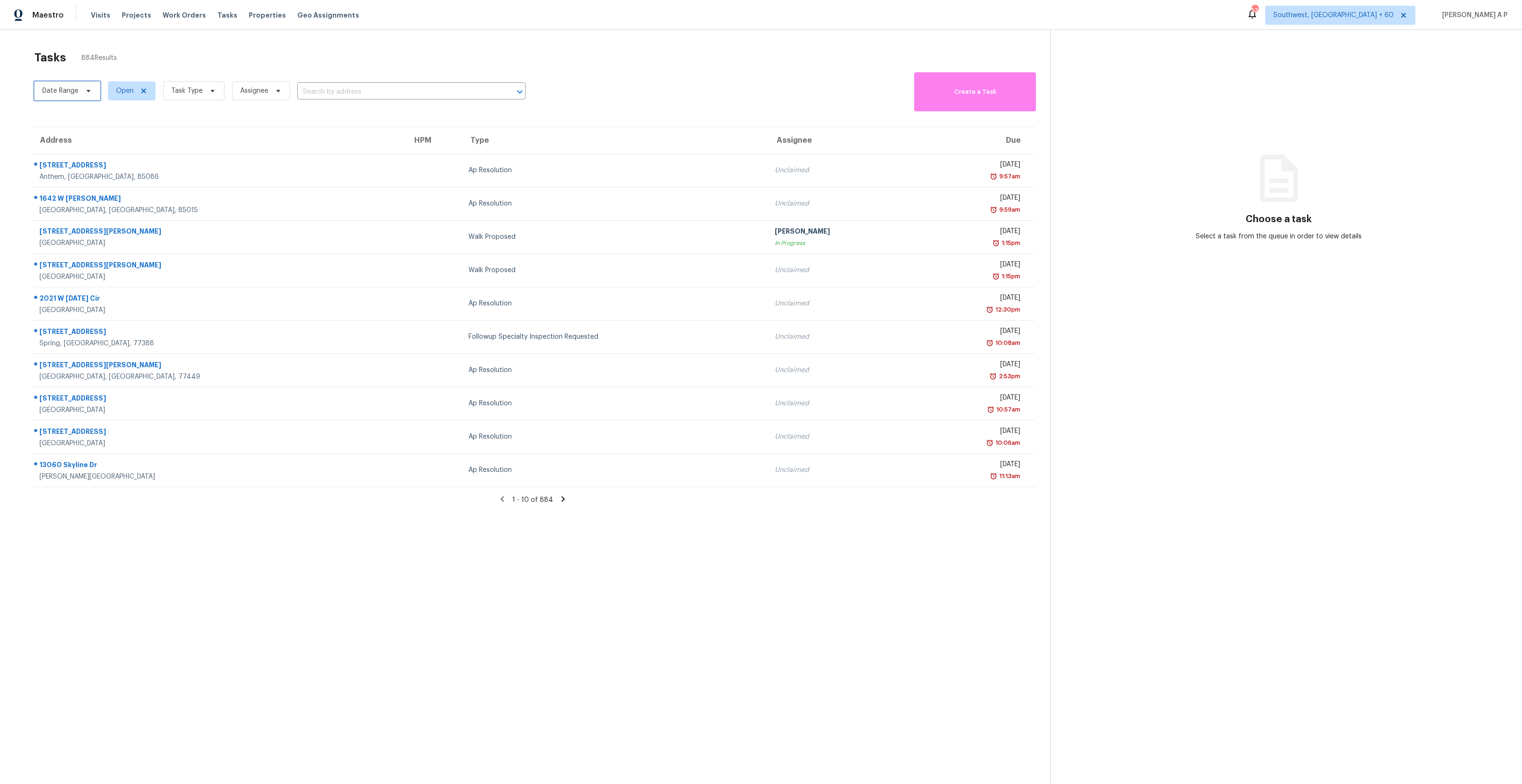
click at [75, 90] on span "Date Range" at bounding box center [60, 90] width 36 height 9
select select "8"
select select "2025"
select select "9"
select select "2025"
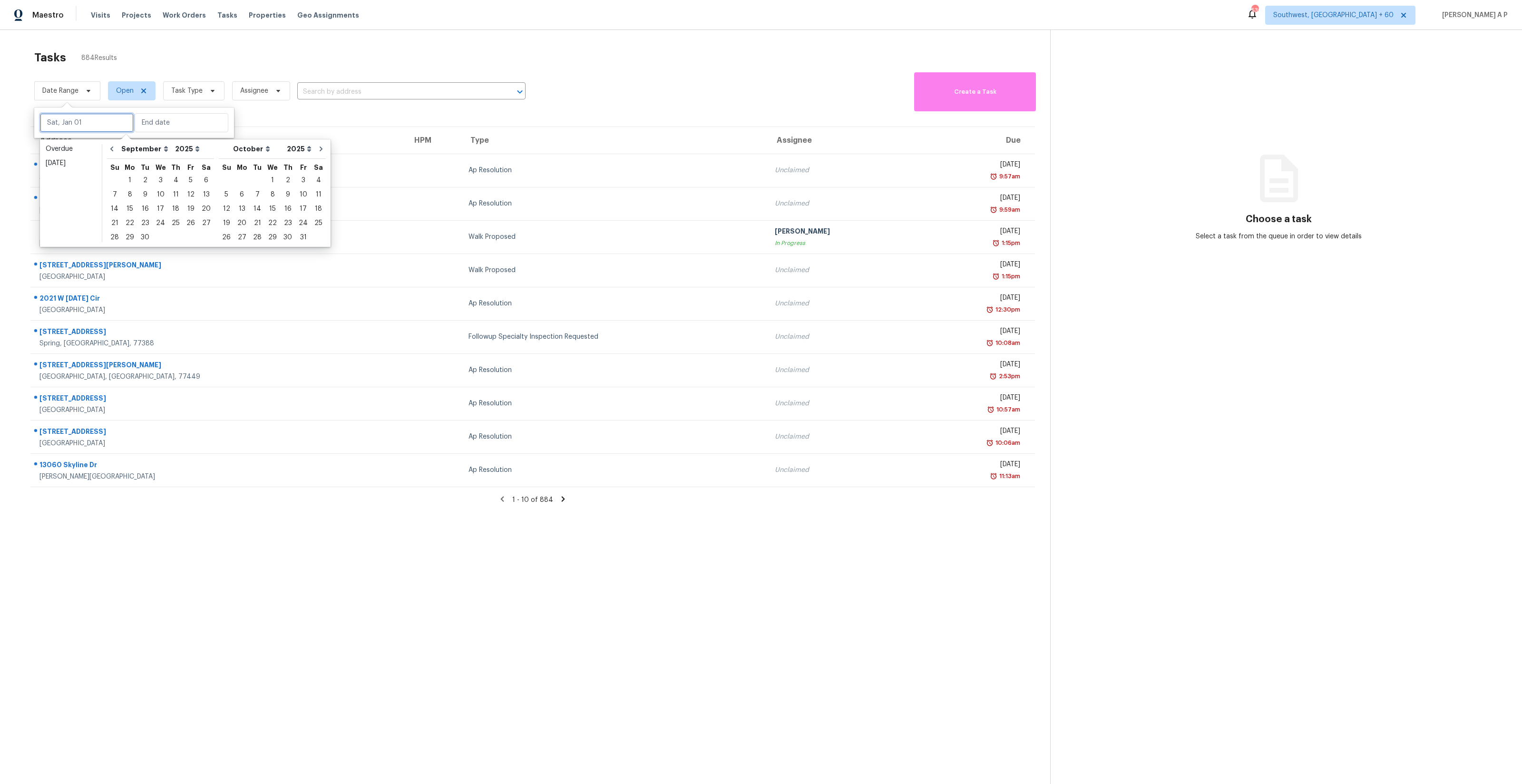
click at [76, 124] on input "text" at bounding box center [87, 123] width 93 height 19
click at [144, 210] on div "16" at bounding box center [145, 209] width 15 height 13
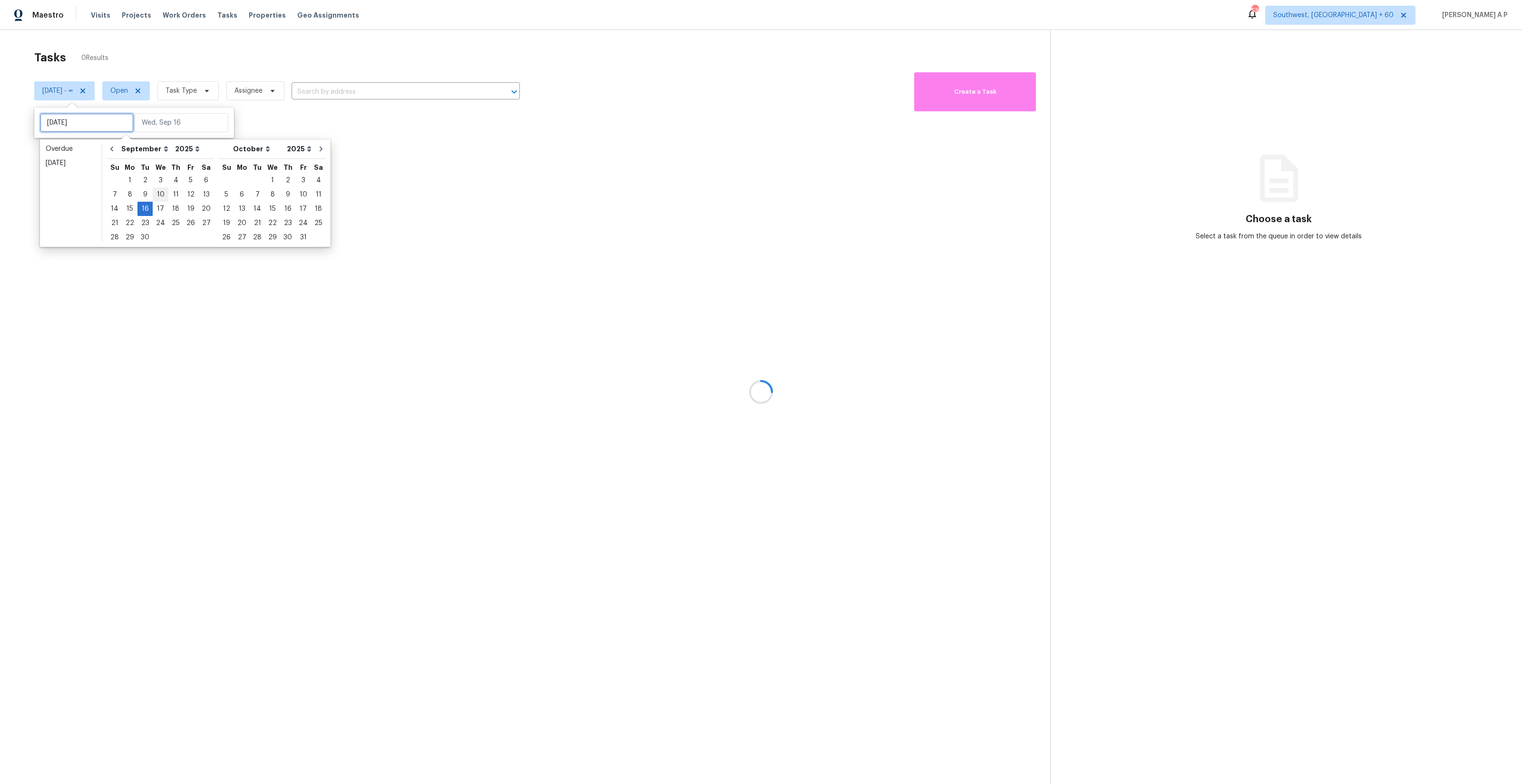
type input "Wed, Sep 10"
type input "Tue, Sep 16"
type input "Thu, Sep 04"
type input "Tue, Sep 16"
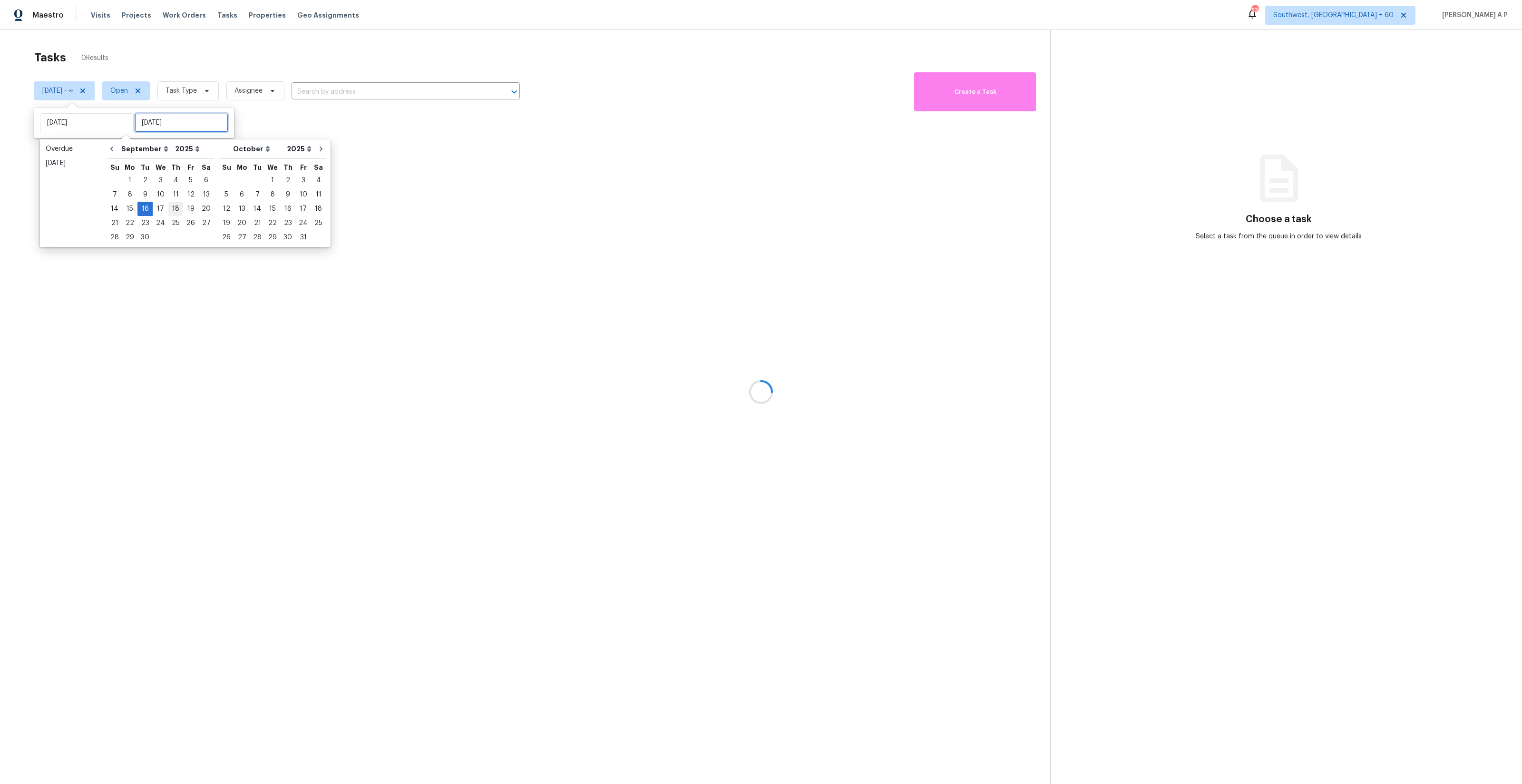
type input "Tue, Sep 16"
click at [147, 206] on div "16" at bounding box center [145, 209] width 15 height 13
type input "Tue, Sep 16"
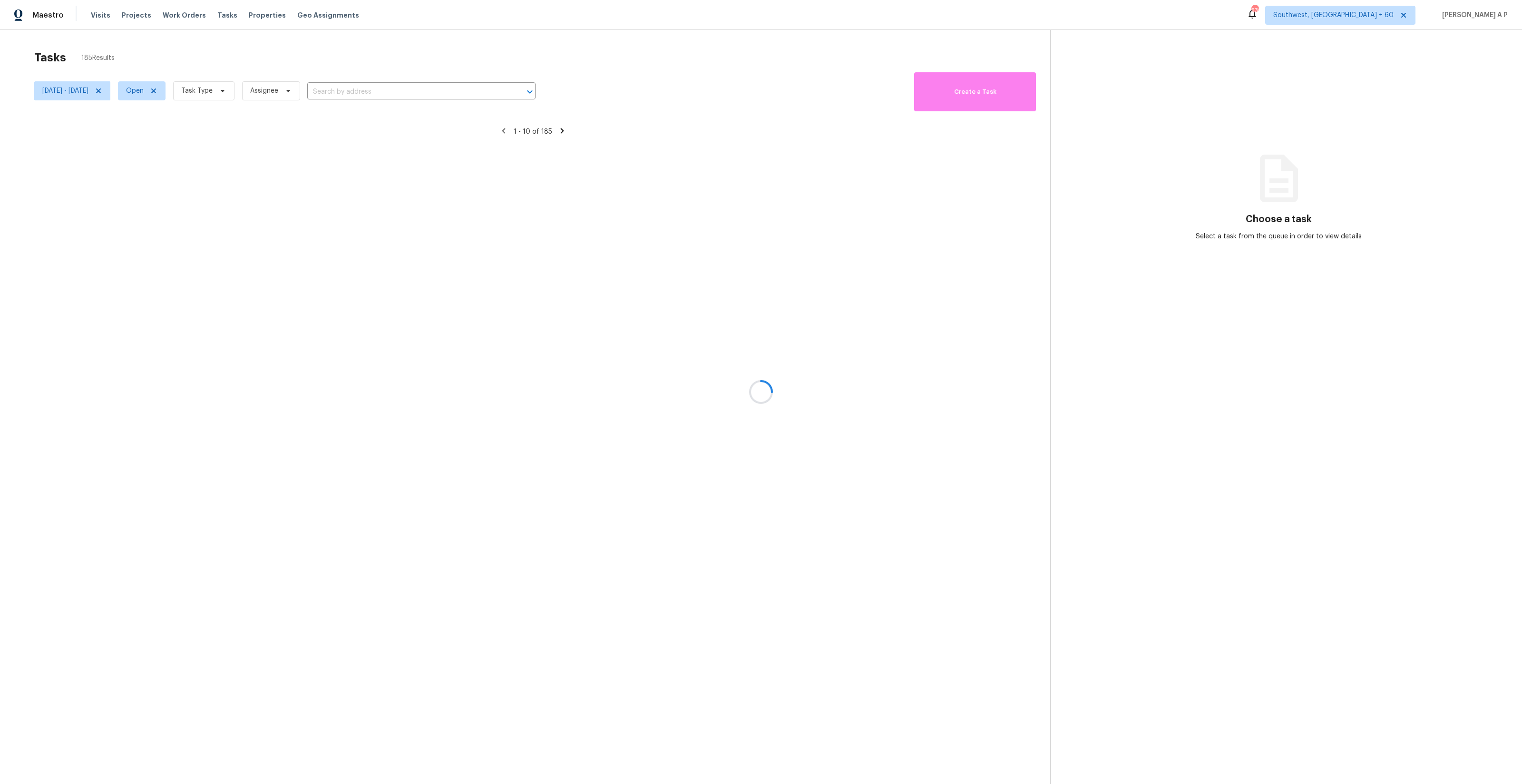
click at [166, 90] on div at bounding box center [761, 392] width 1522 height 784
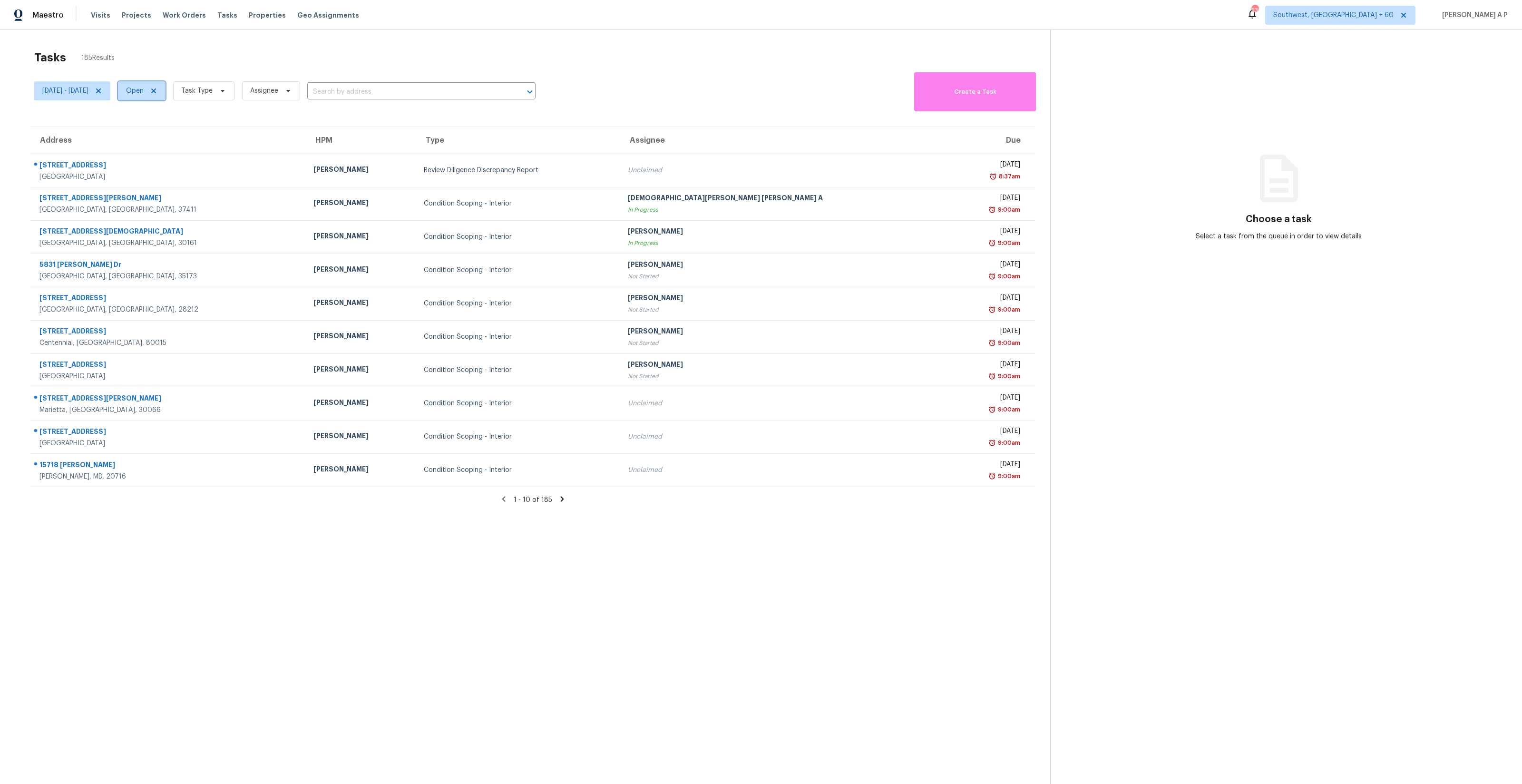
click at [158, 92] on icon at bounding box center [154, 91] width 7 height 7
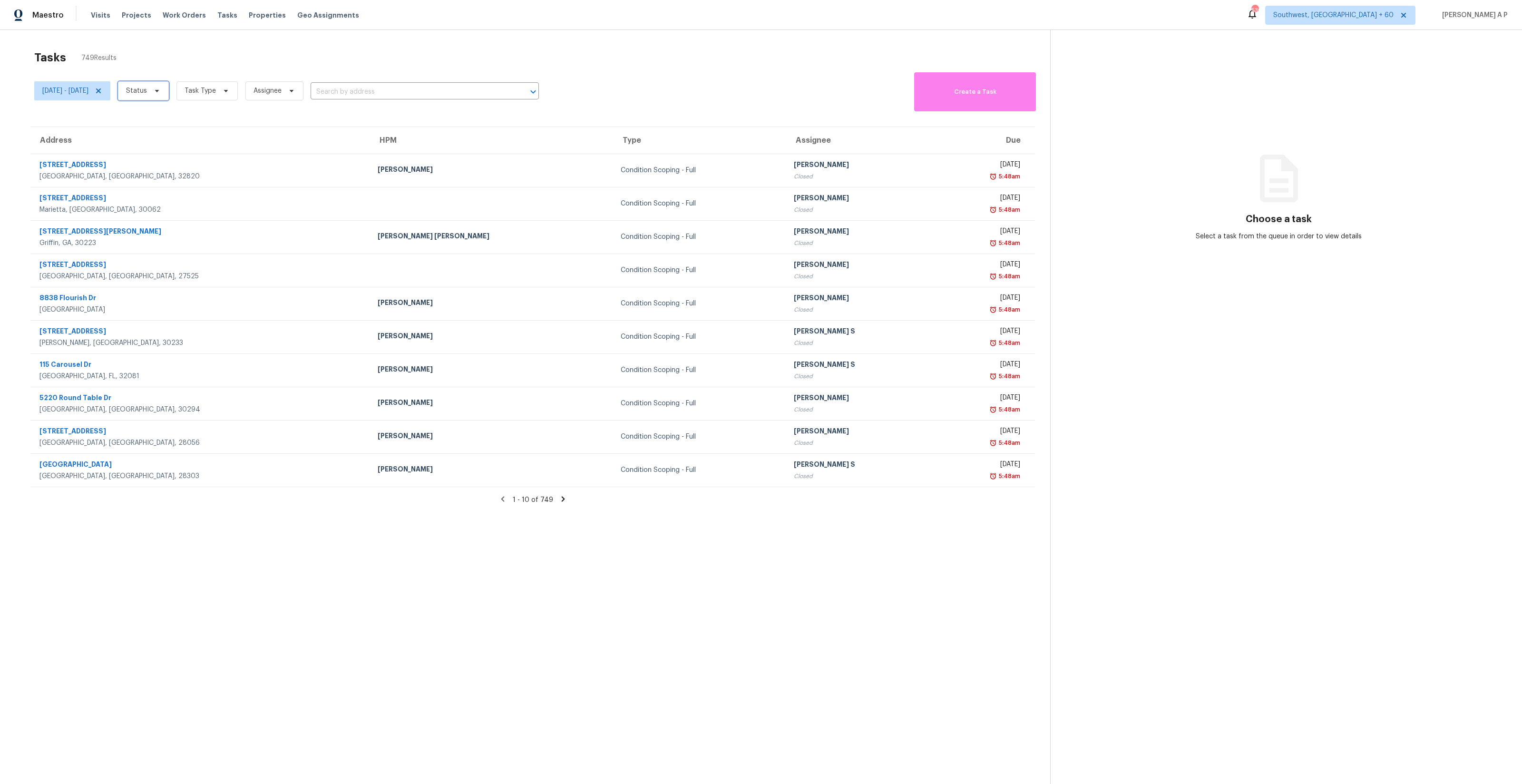
click at [161, 88] on span at bounding box center [155, 91] width 11 height 7
click at [182, 118] on label "Closed" at bounding box center [171, 118] width 34 height 9
click at [160, 118] on input "Closed" at bounding box center [157, 116] width 6 height 6
checkbox input "true"
click at [278, 585] on section "Tasks 564 Results Tue, Sep 16 - Tue, Sep 16 Closed Task Type Assignee ​ Create …" at bounding box center [532, 430] width 1035 height 768
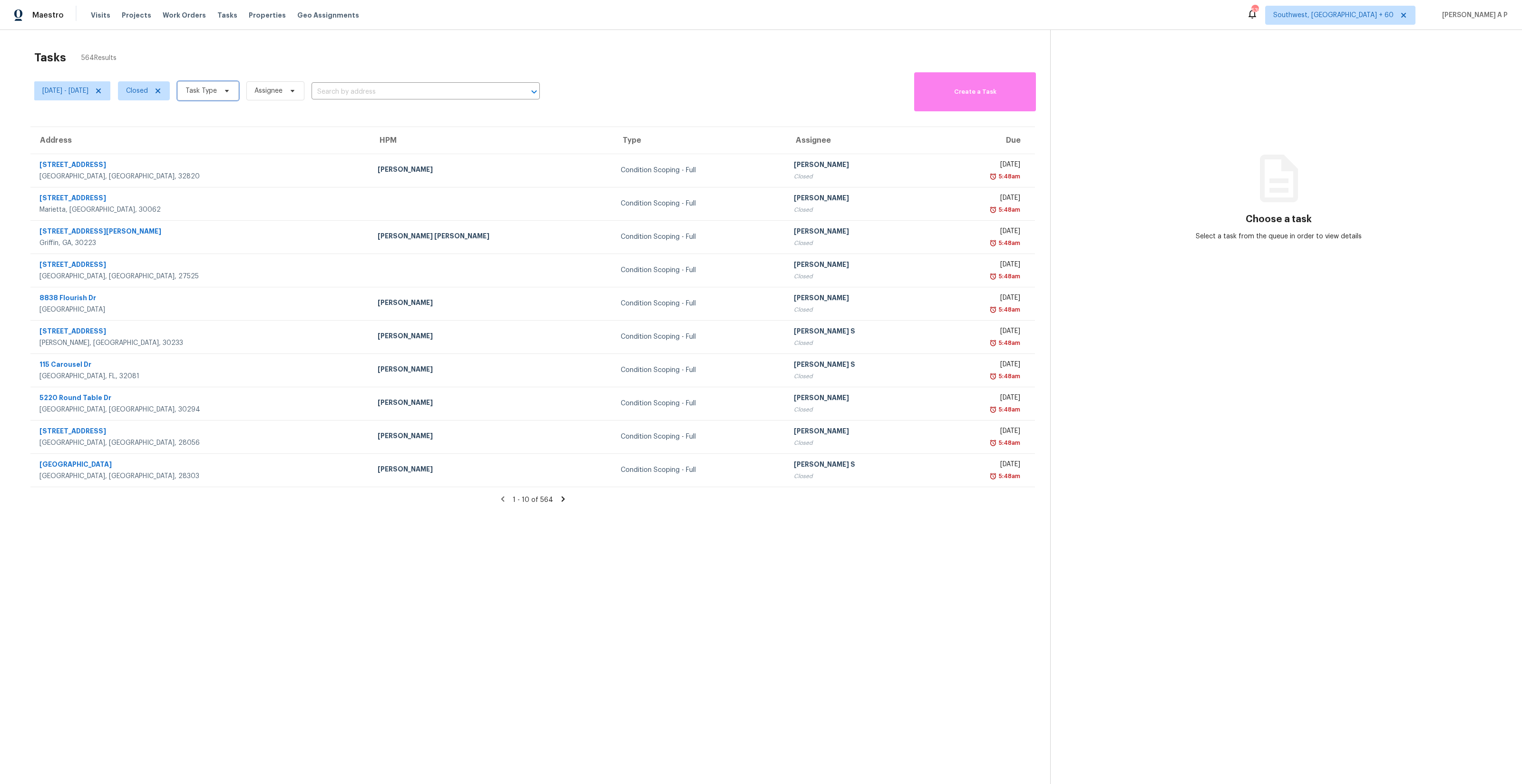
click at [217, 88] on span "Task Type" at bounding box center [201, 90] width 31 height 9
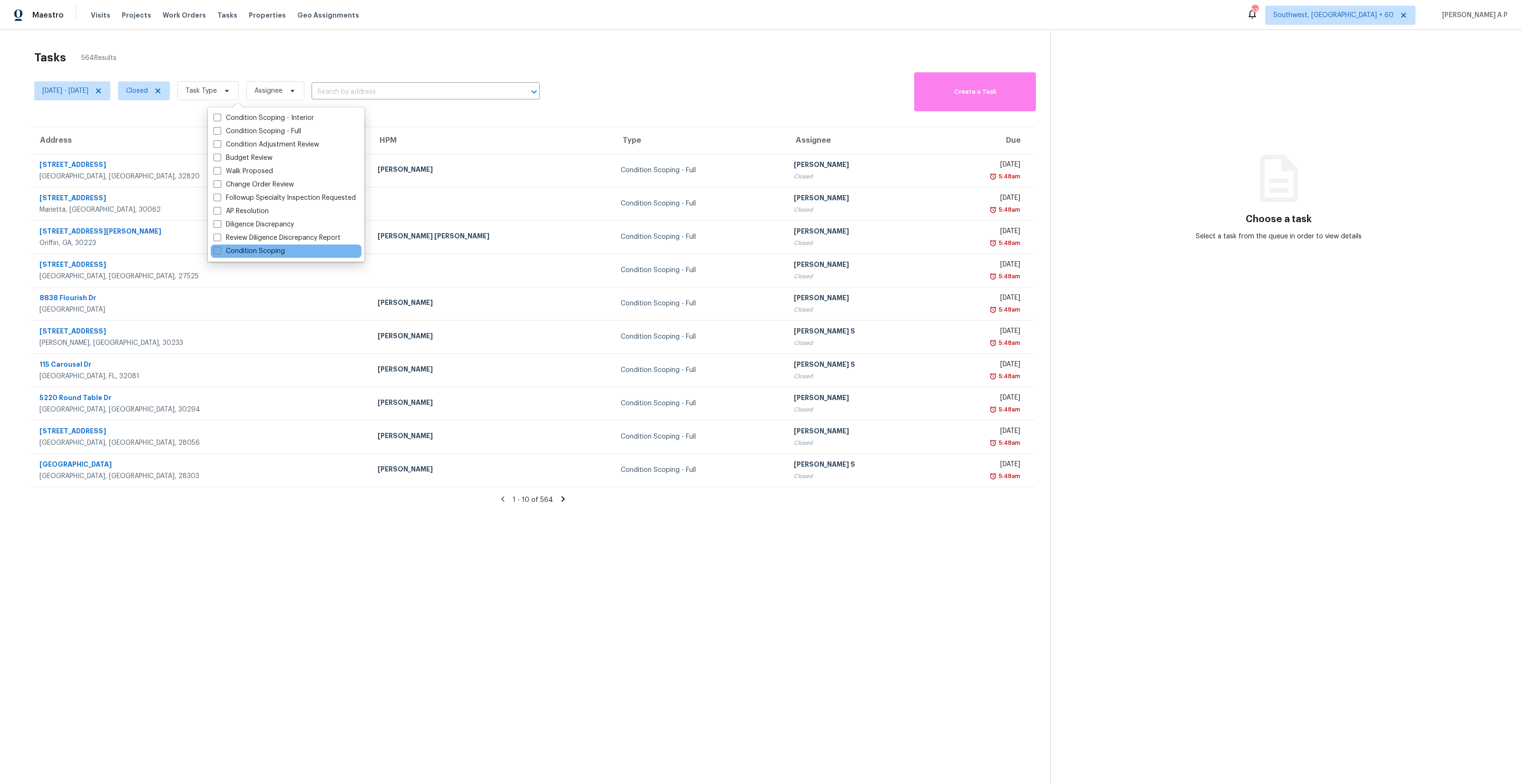
click at [257, 248] on label "Condition Scoping" at bounding box center [249, 251] width 72 height 9
click at [220, 248] on input "Condition Scoping" at bounding box center [217, 250] width 6 height 6
checkbox input "true"
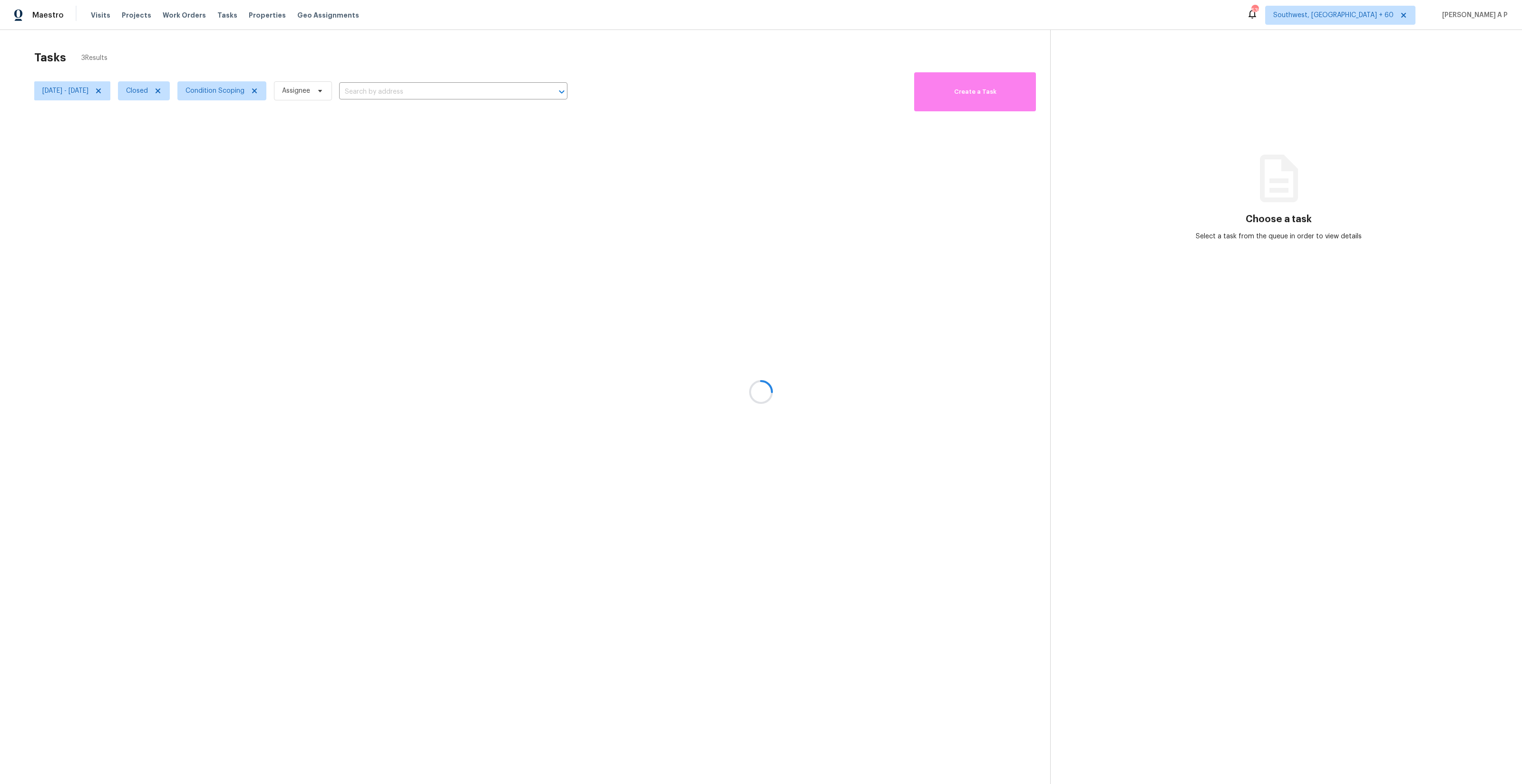
click at [422, 96] on div at bounding box center [761, 392] width 1522 height 784
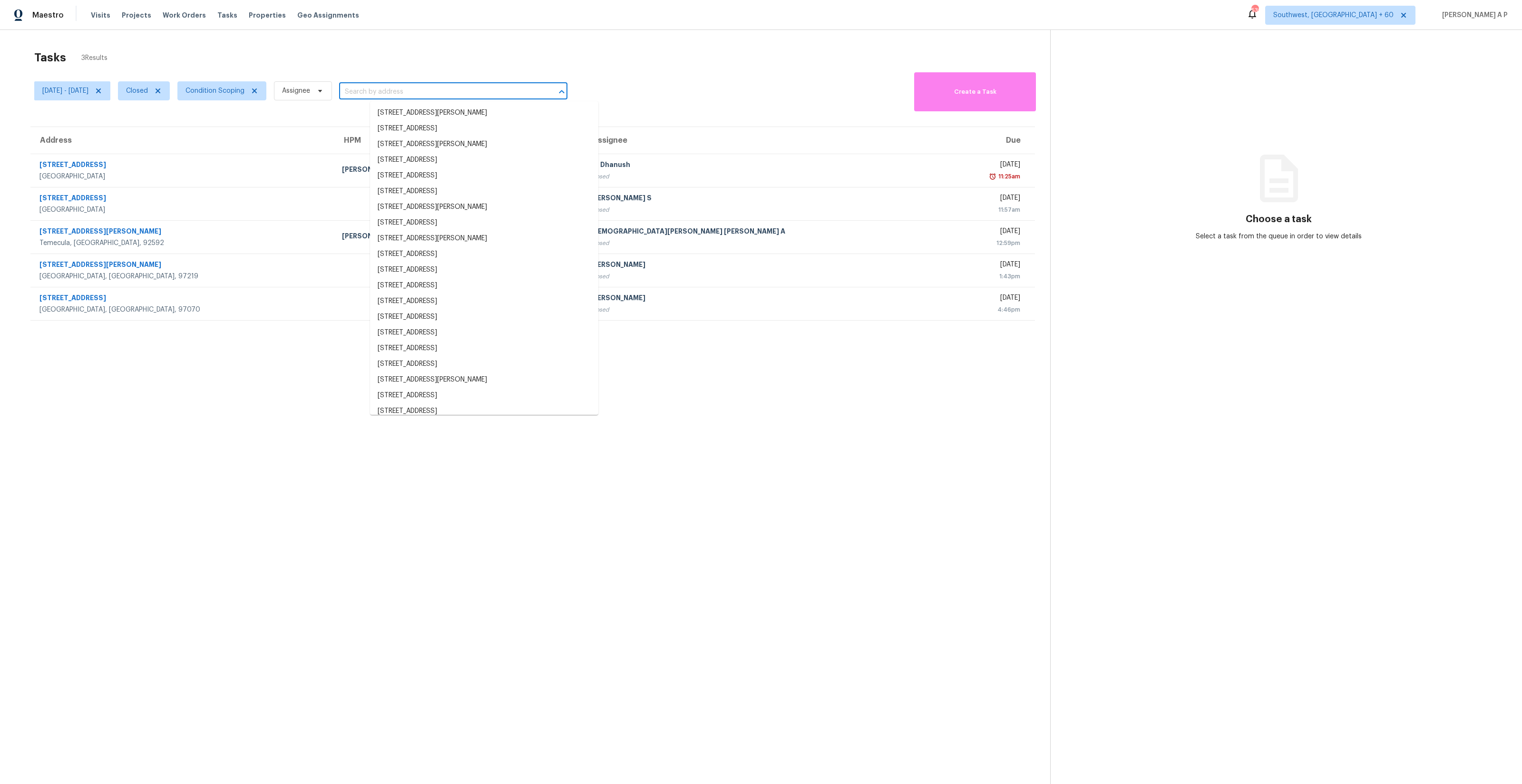
click at [422, 95] on input "text" at bounding box center [440, 92] width 202 height 15
paste input "1615 SW Canby St Portland, OR, 97219"
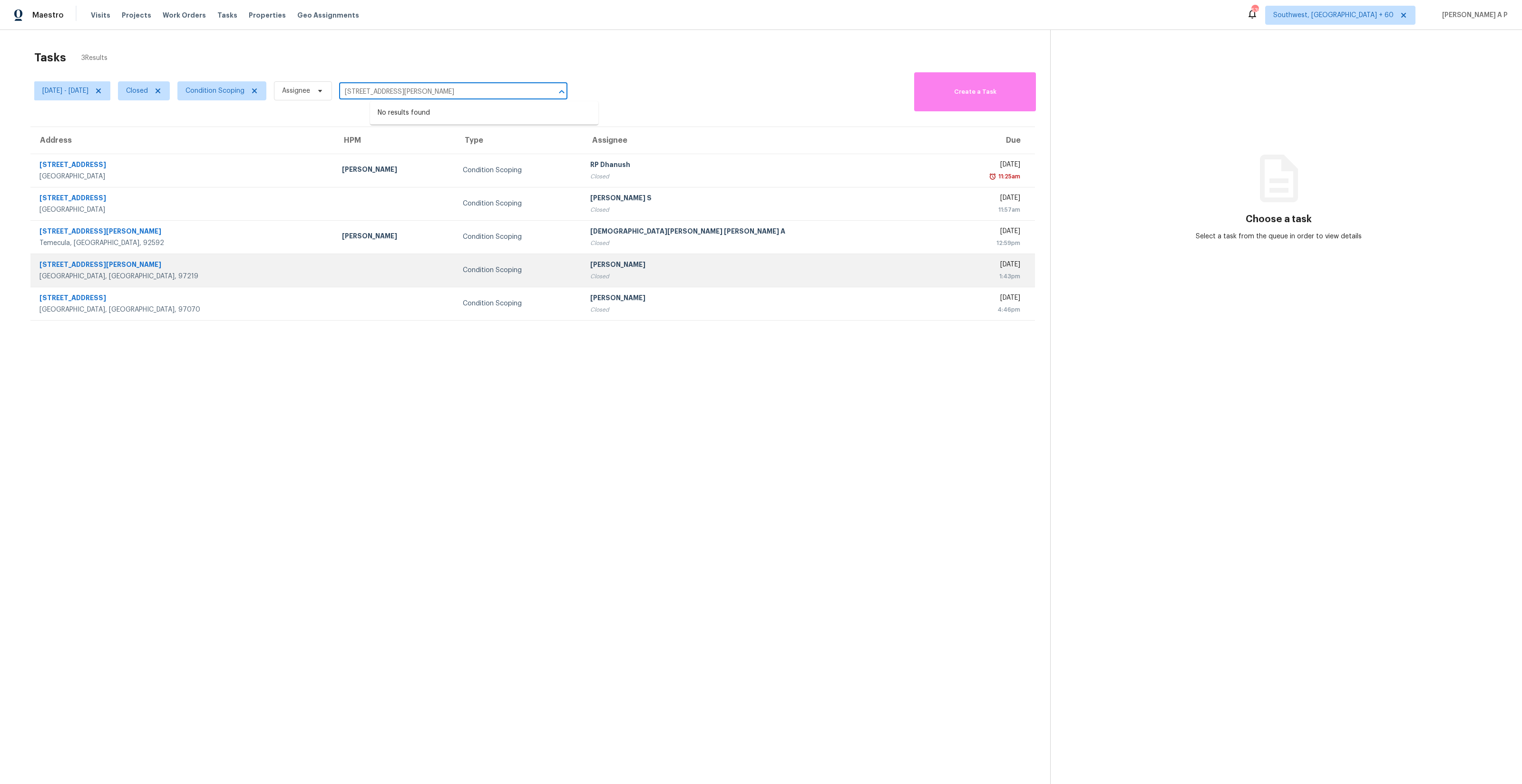
type input "1615 SW Canby St Portland, OR, 97219"
click at [191, 276] on div "Portland, OR, 97219" at bounding box center [182, 276] width 287 height 9
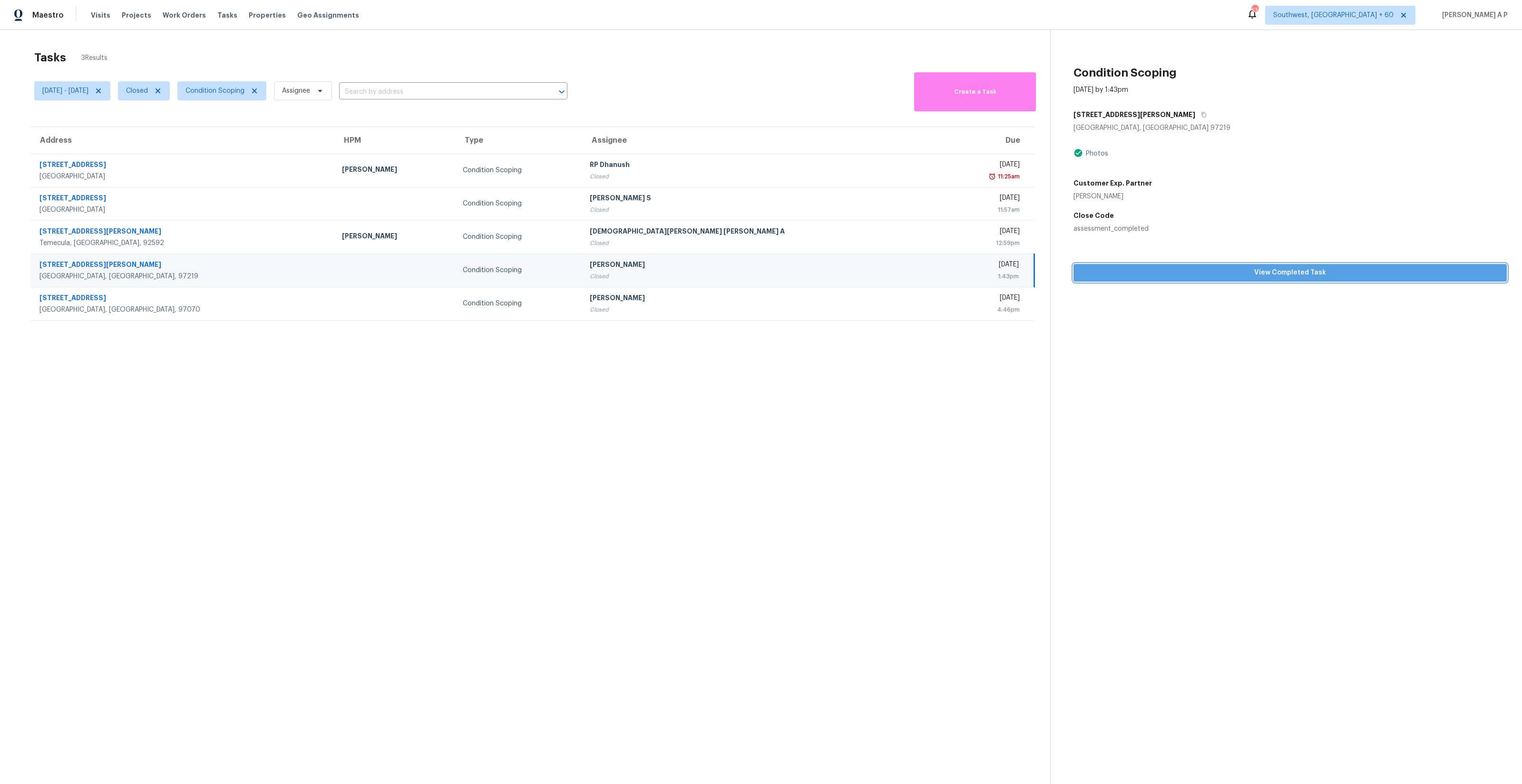
click at [1224, 276] on span "View Completed Task" at bounding box center [1290, 272] width 418 height 12
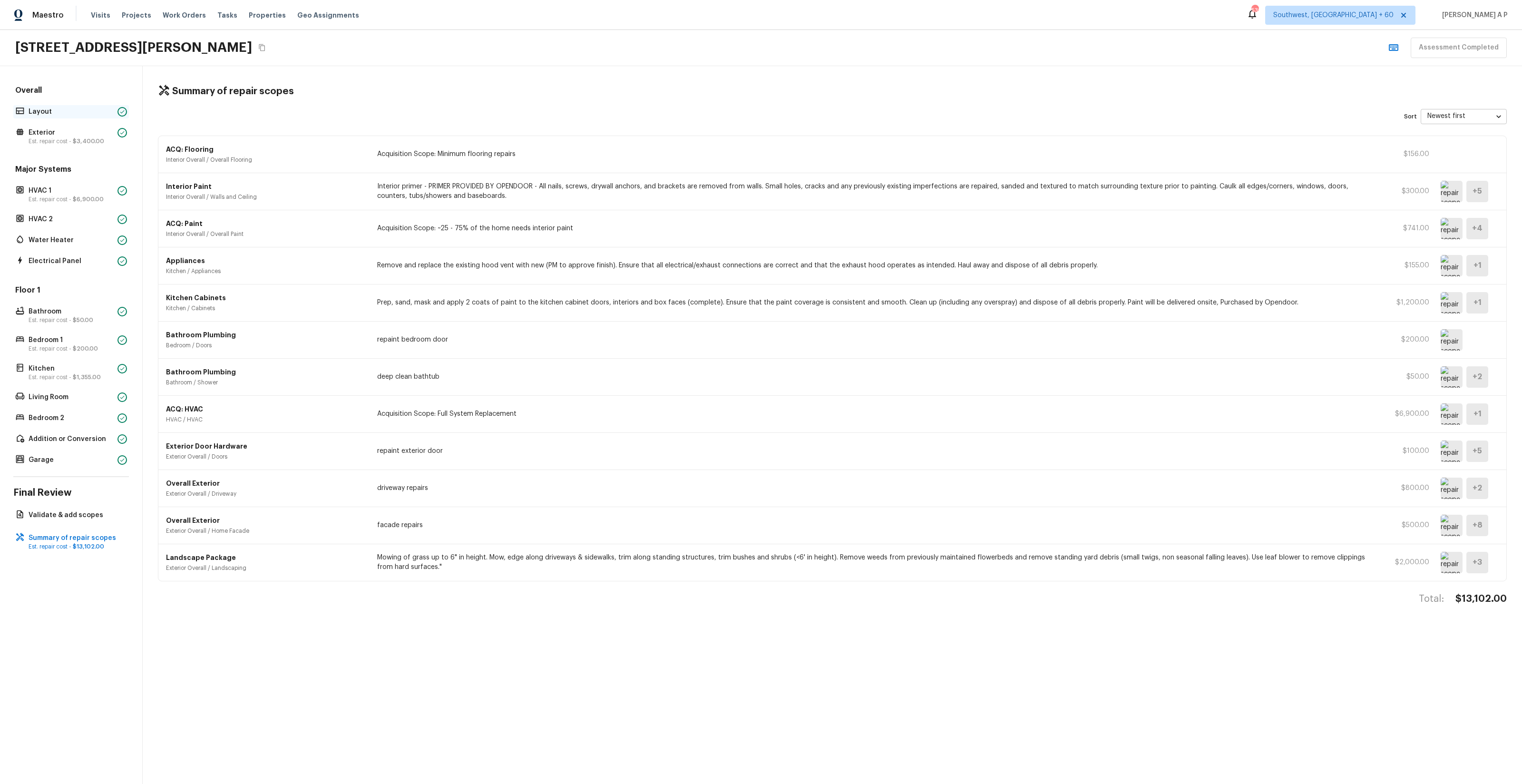
click at [82, 114] on p "Layout" at bounding box center [71, 111] width 85 height 9
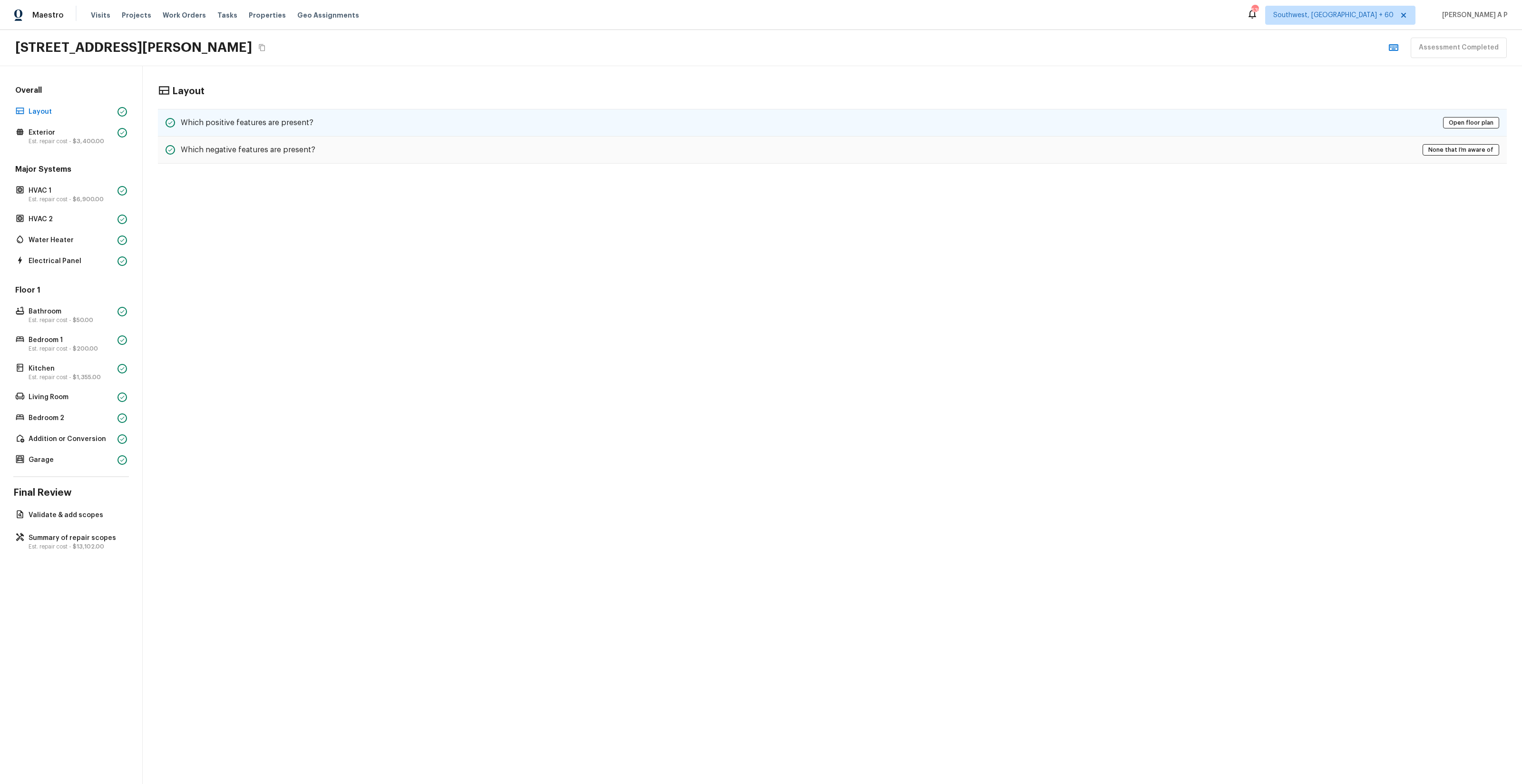
click at [488, 123] on div "Which positive features are present? Open floor plan" at bounding box center [833, 123] width 1349 height 27
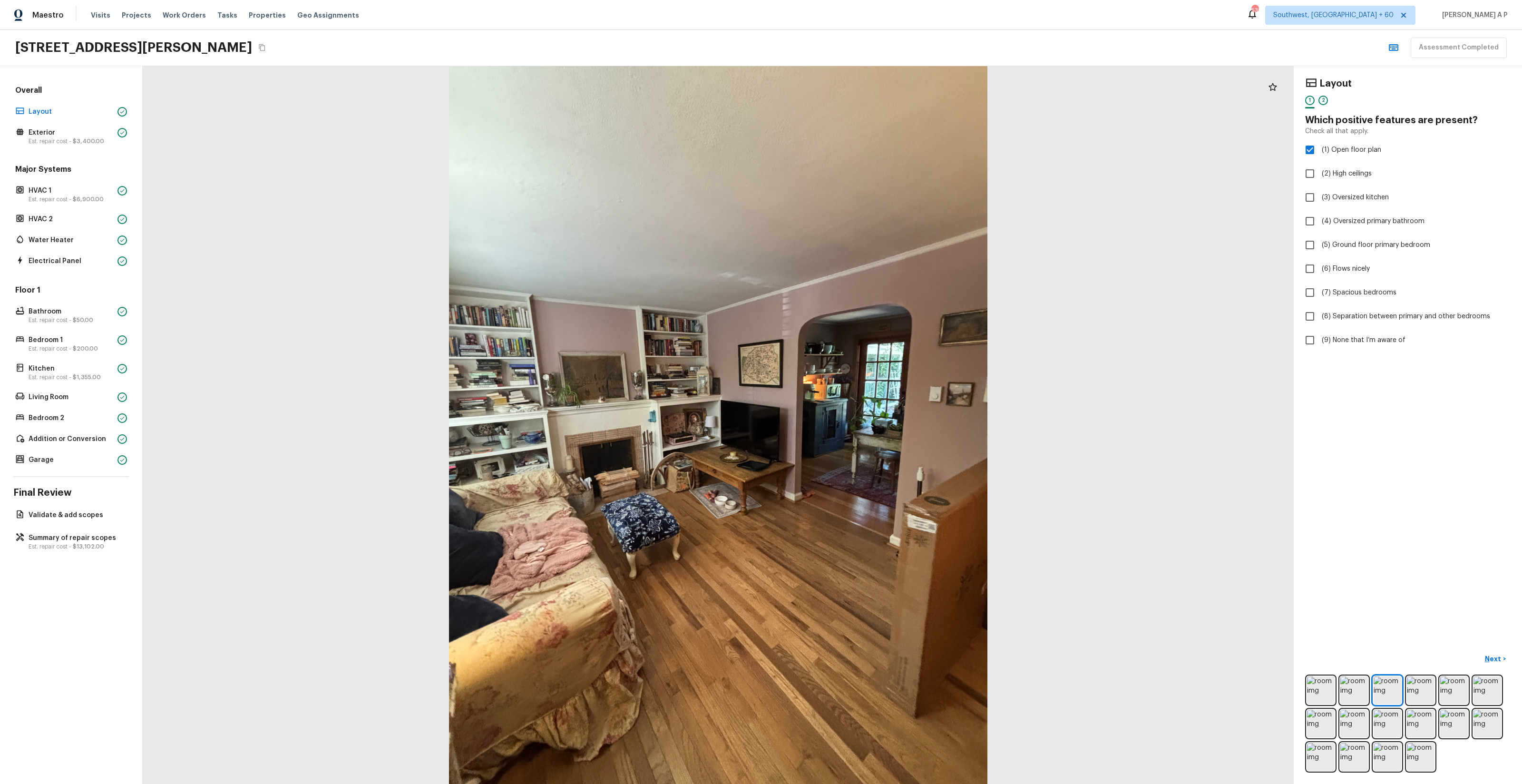
click at [266, 47] on icon "Copy Address" at bounding box center [262, 47] width 7 height 7
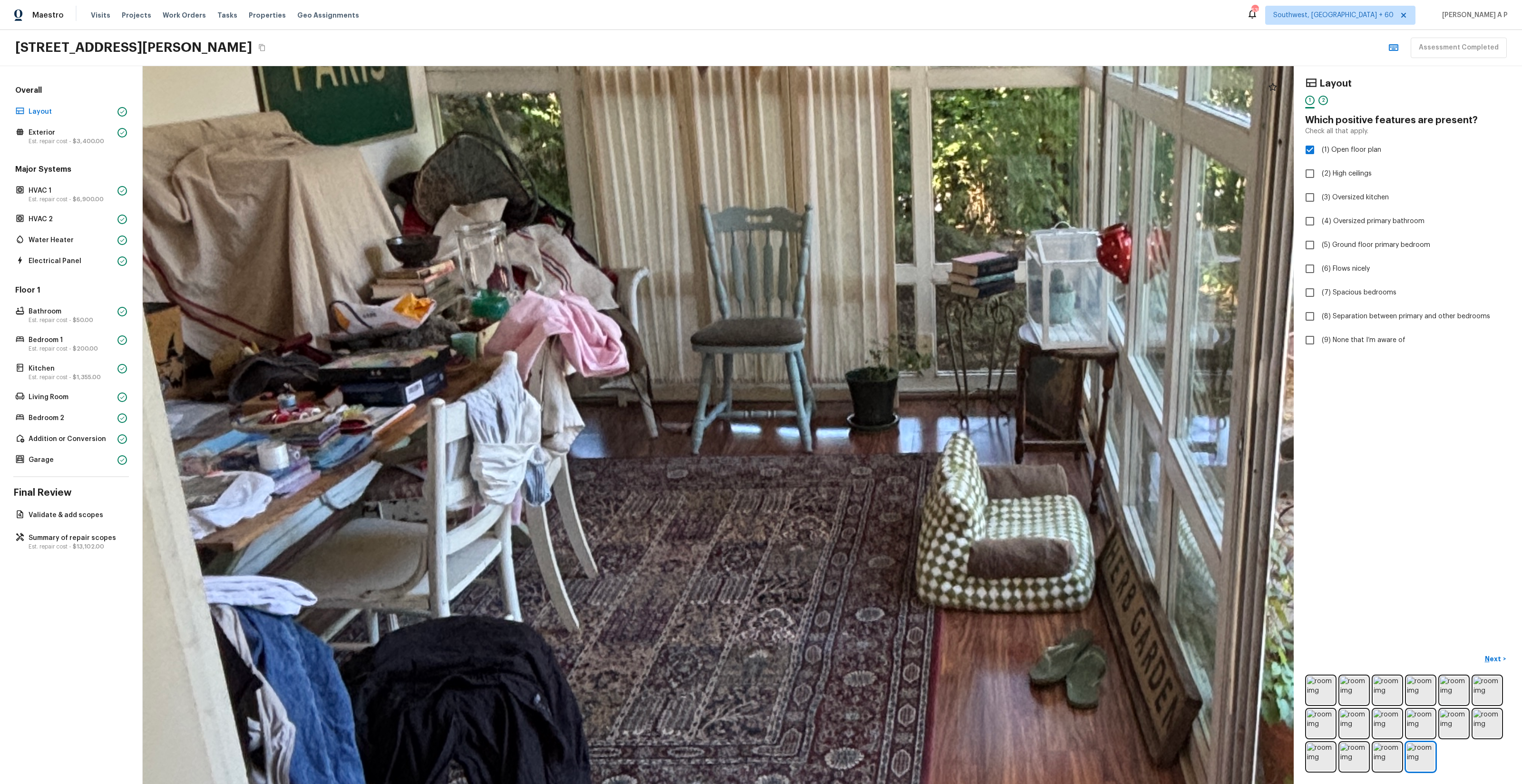
drag, startPoint x: 305, startPoint y: 364, endPoint x: 420, endPoint y: 475, distance: 159.8
click at [420, 476] on div at bounding box center [983, 412] width 4805 height 2996
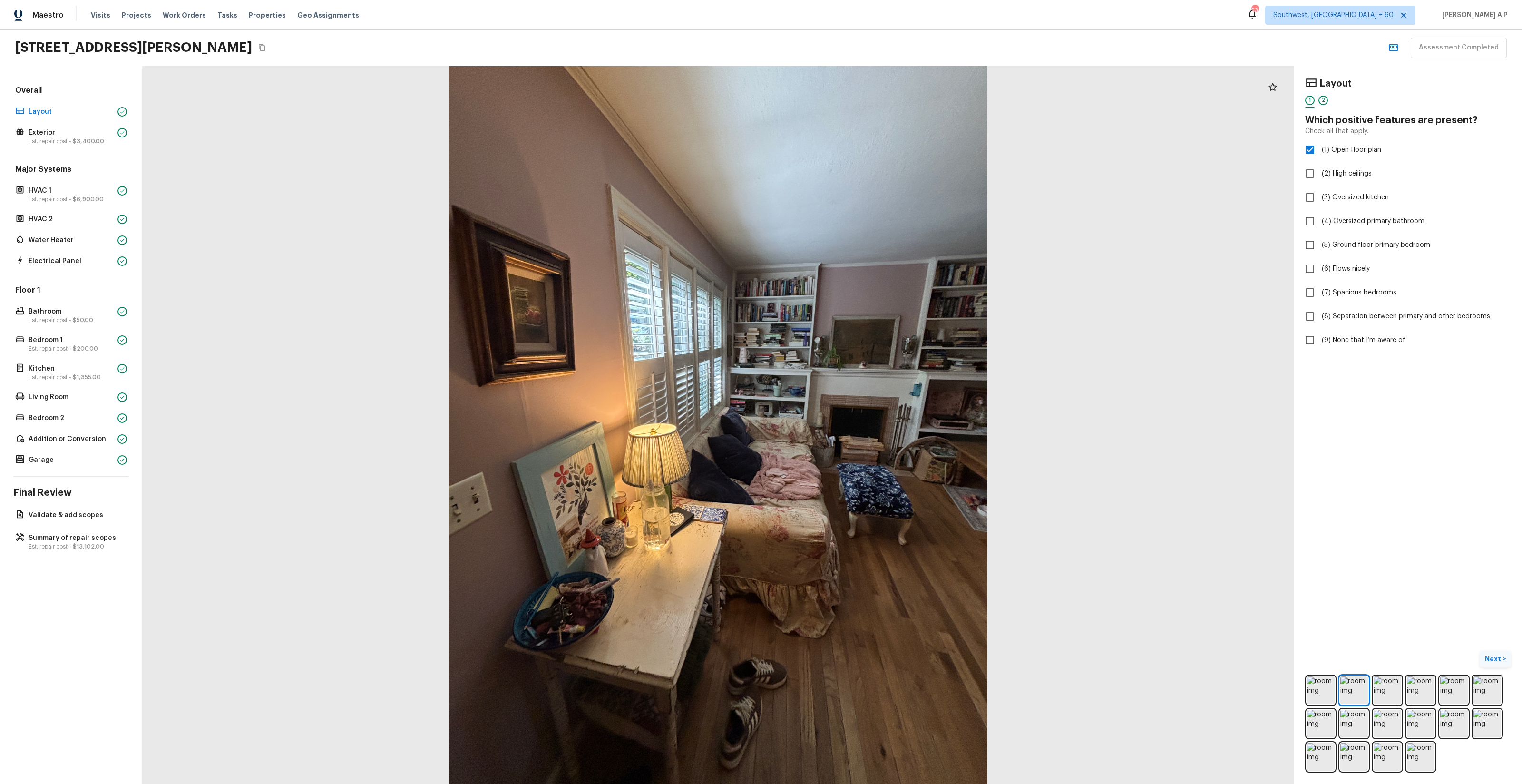
click at [1491, 657] on p "Next" at bounding box center [1493, 658] width 18 height 9
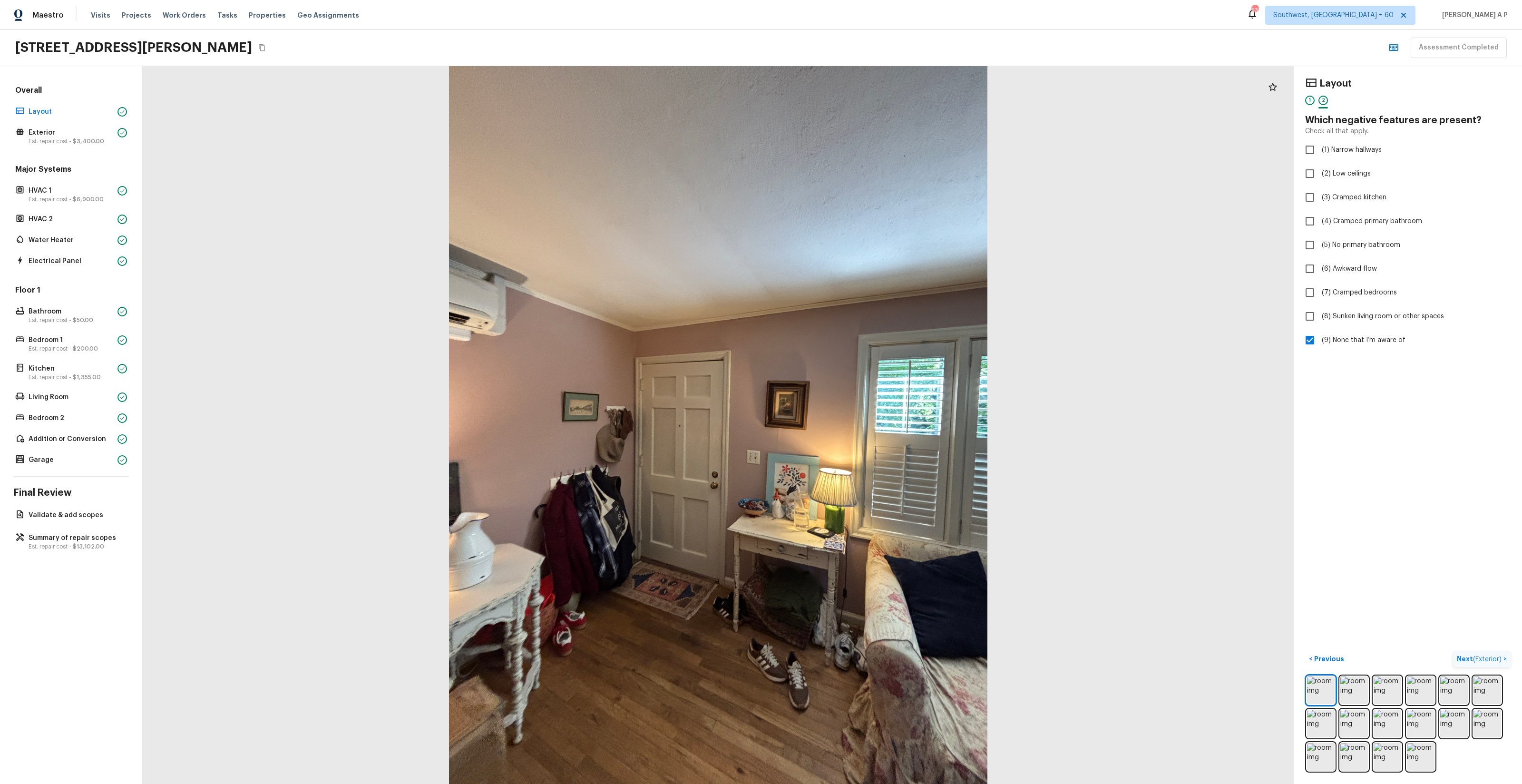
click at [1491, 657] on span "( Exterior )" at bounding box center [1487, 659] width 29 height 7
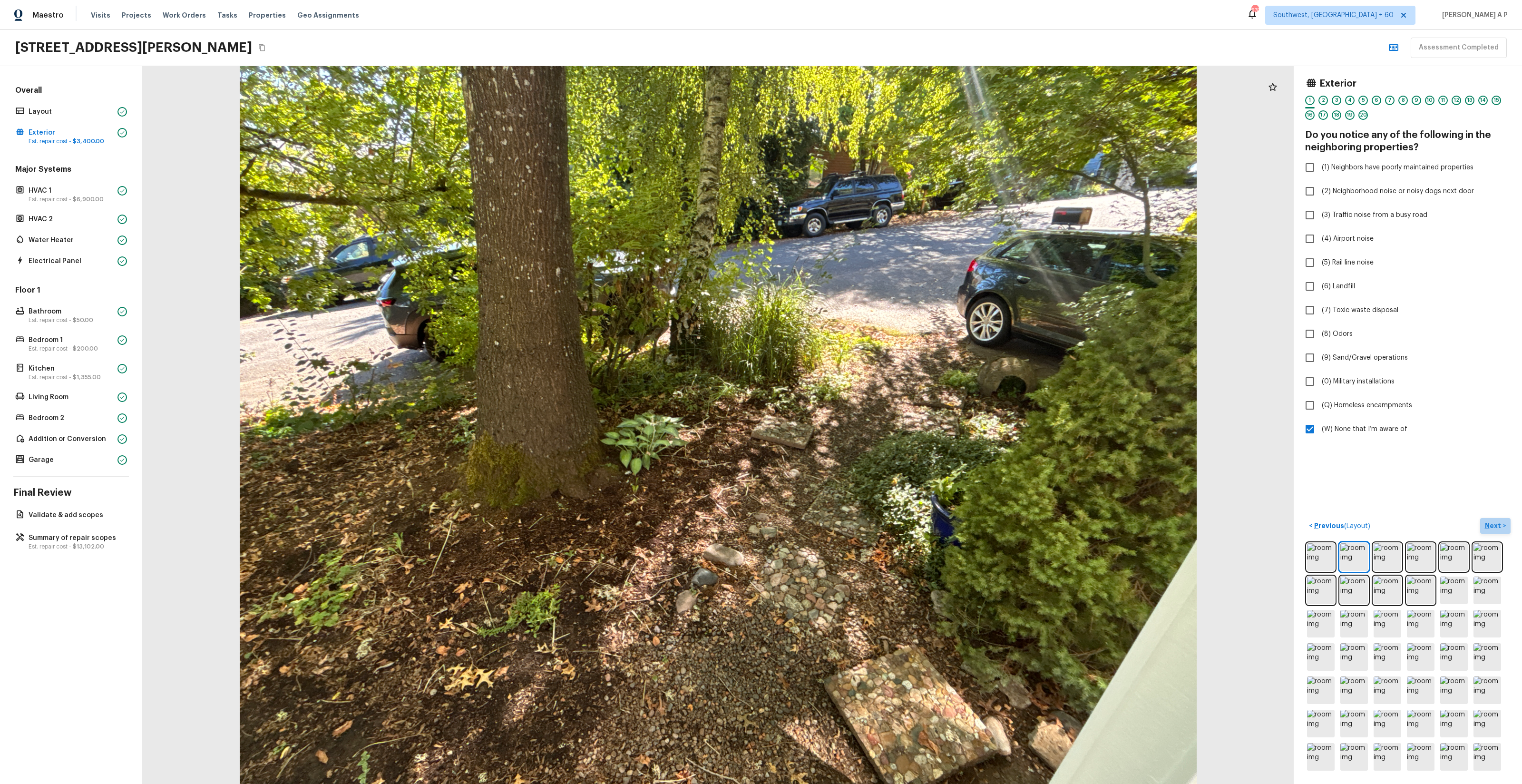
click at [1492, 526] on p "Next" at bounding box center [1493, 525] width 18 height 9
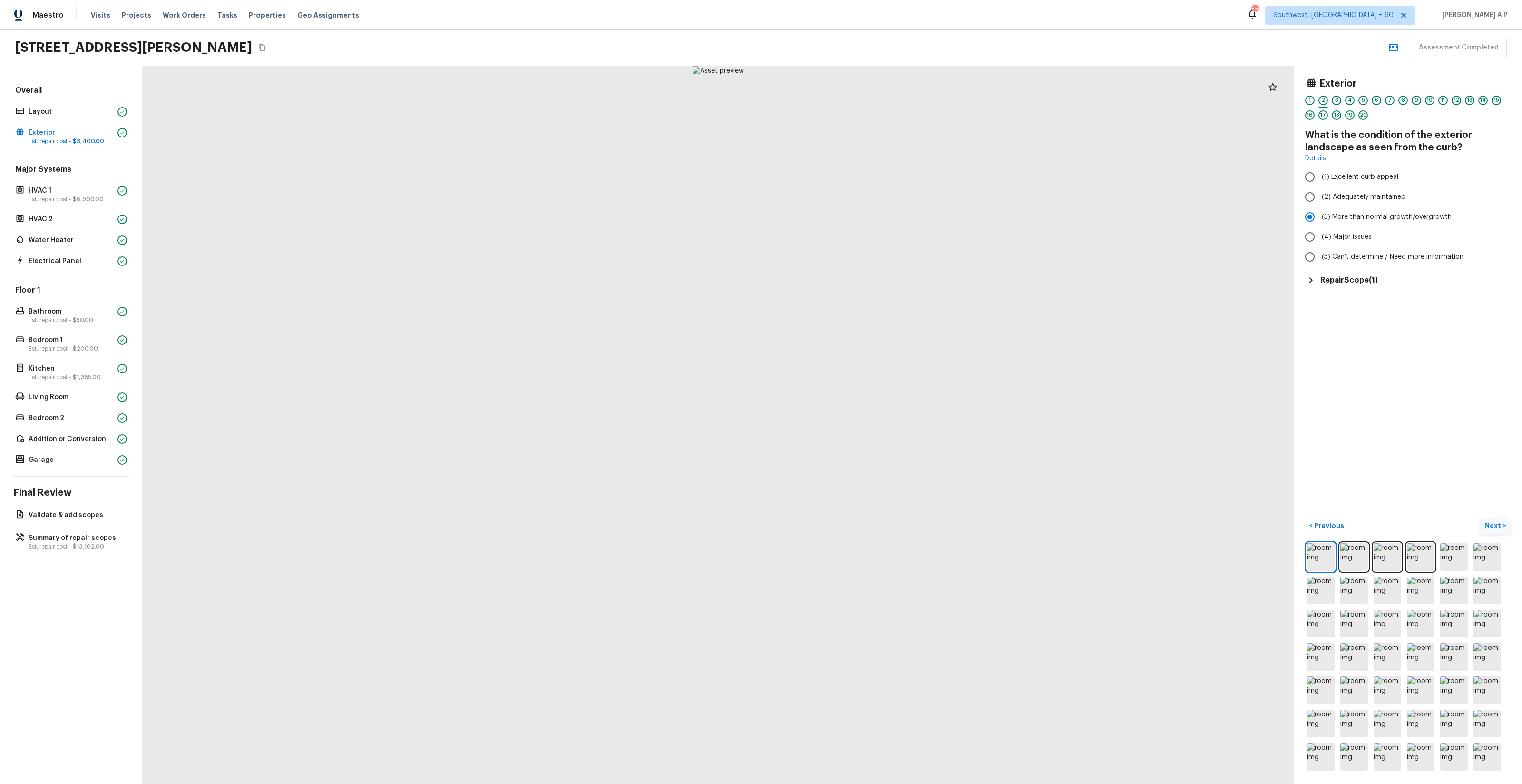
click at [1492, 526] on p "Next" at bounding box center [1493, 525] width 18 height 9
click at [1333, 521] on p "Previous" at bounding box center [1328, 525] width 32 height 9
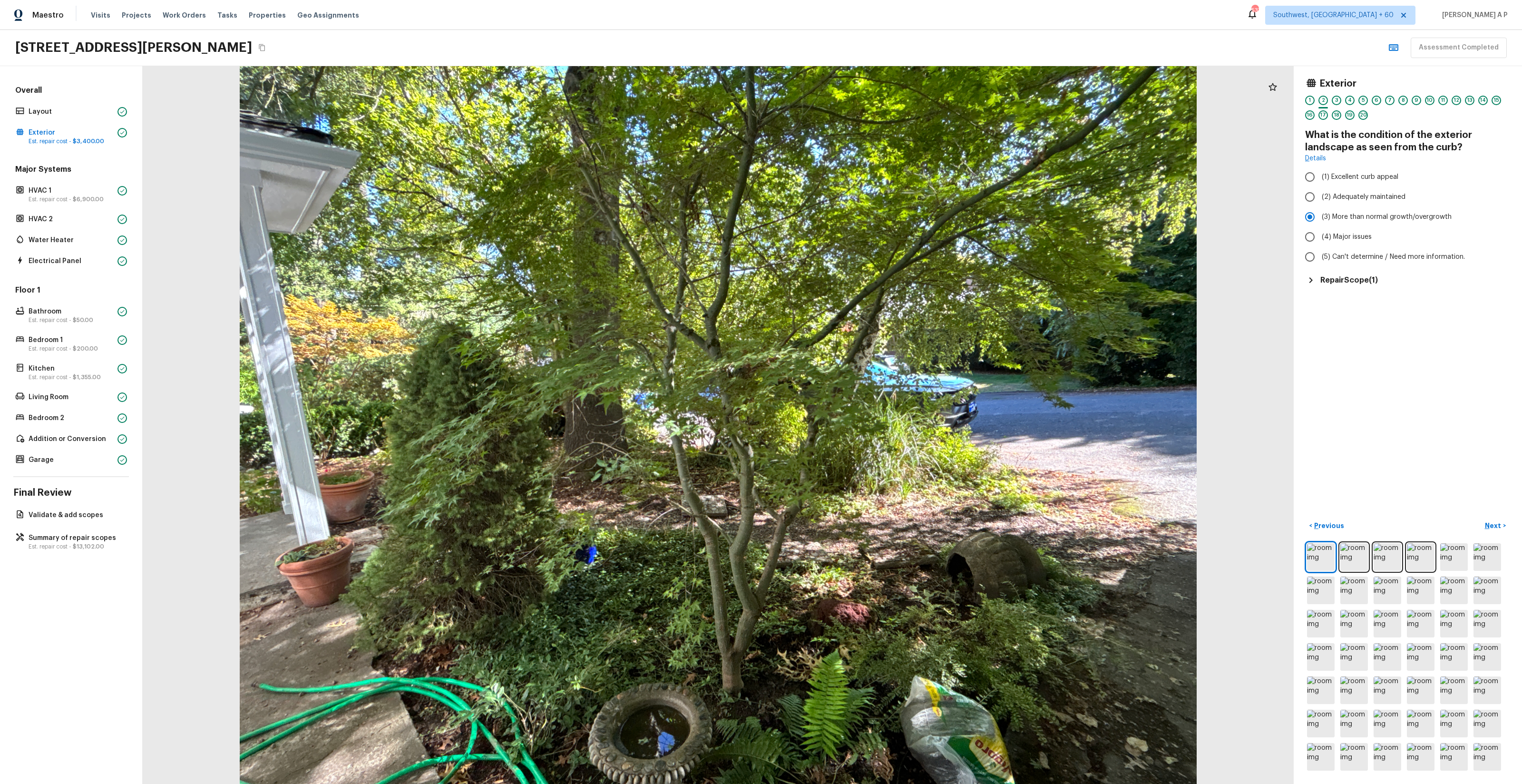
click at [1371, 284] on h5 "Repair Scope ( 1 )" at bounding box center [1349, 280] width 57 height 11
click at [1494, 527] on p "Next" at bounding box center [1493, 525] width 18 height 9
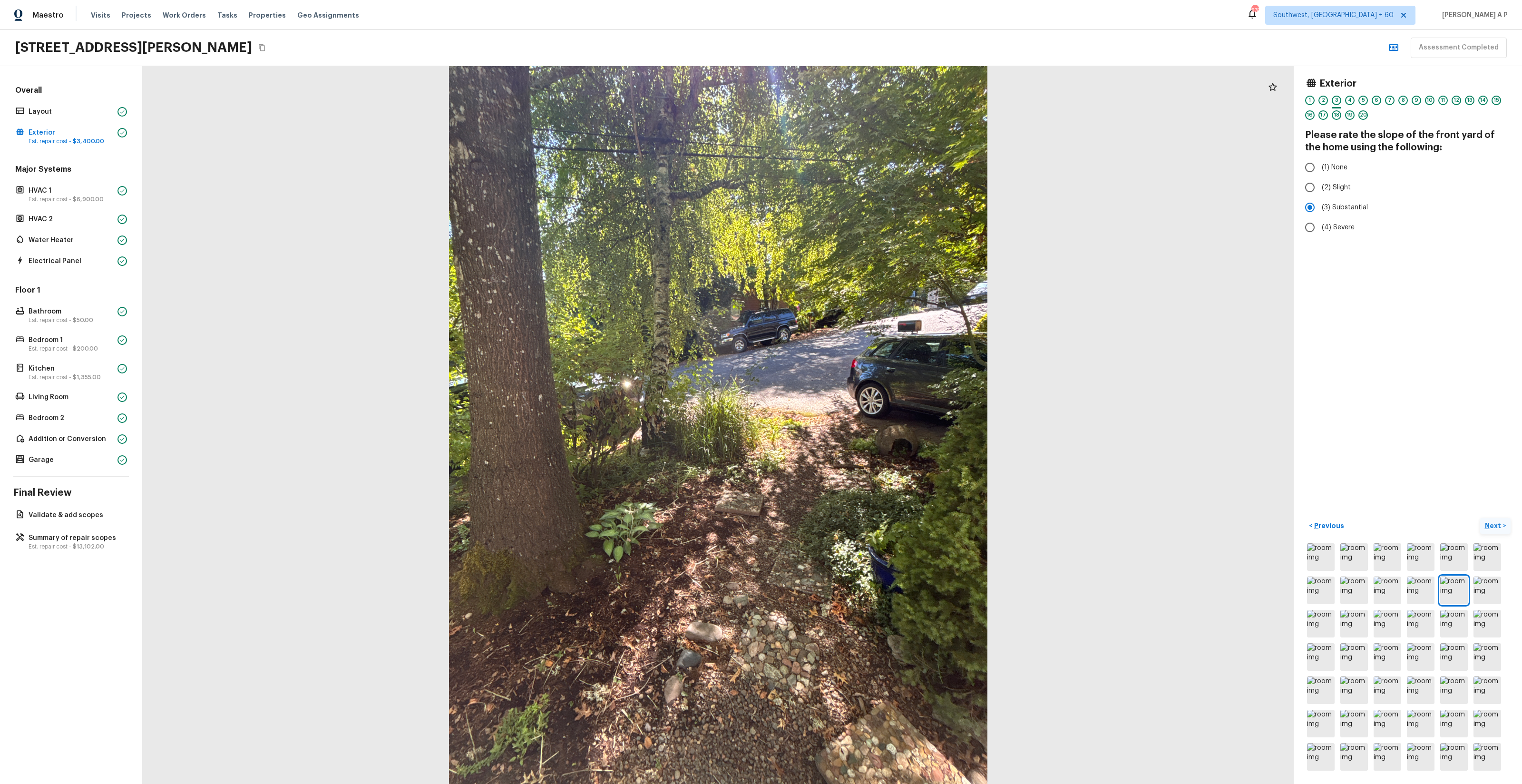
click at [1494, 527] on p "Next" at bounding box center [1493, 525] width 18 height 9
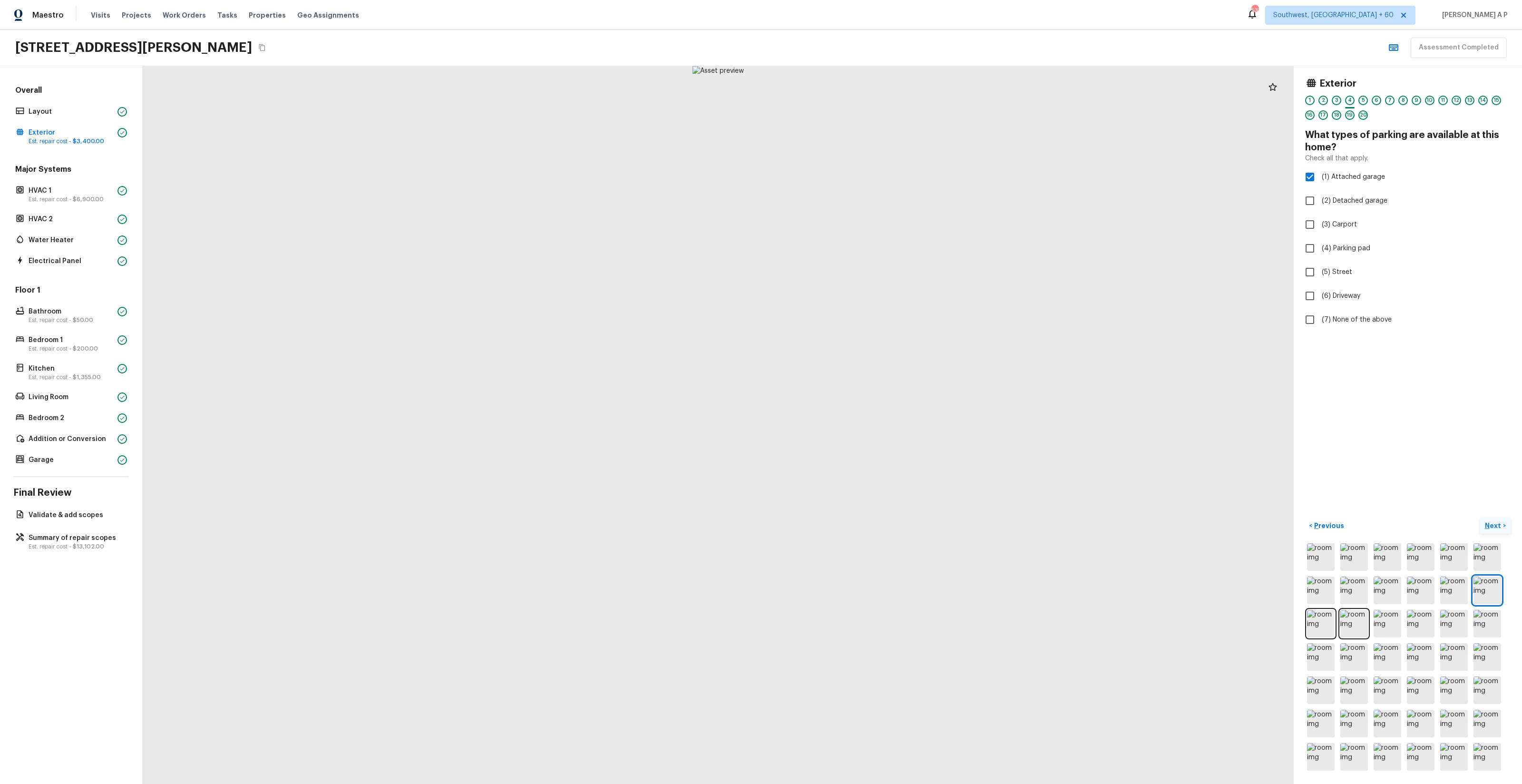
click at [1493, 526] on p "Next" at bounding box center [1493, 525] width 18 height 9
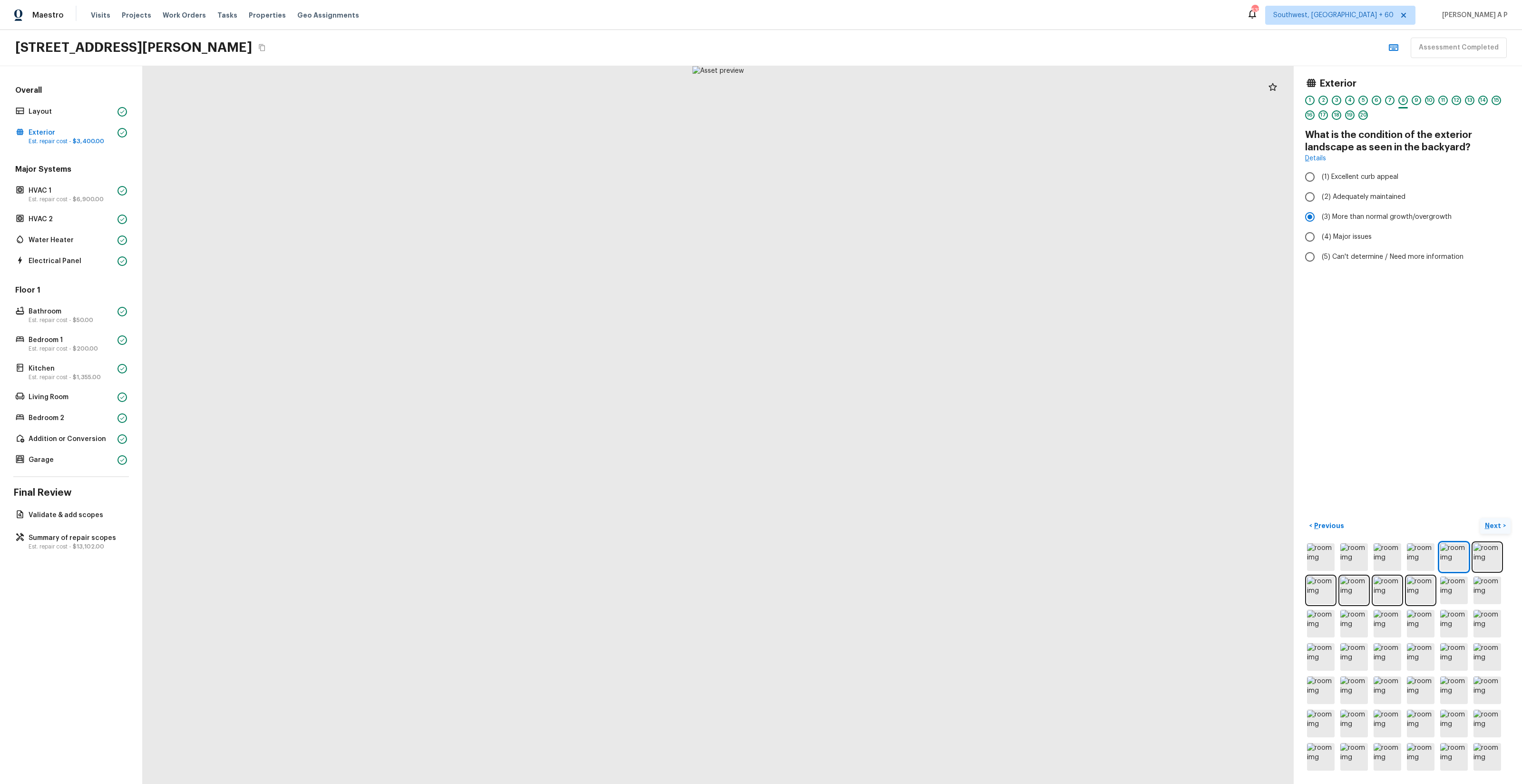
click at [1493, 526] on p "Next" at bounding box center [1493, 525] width 18 height 9
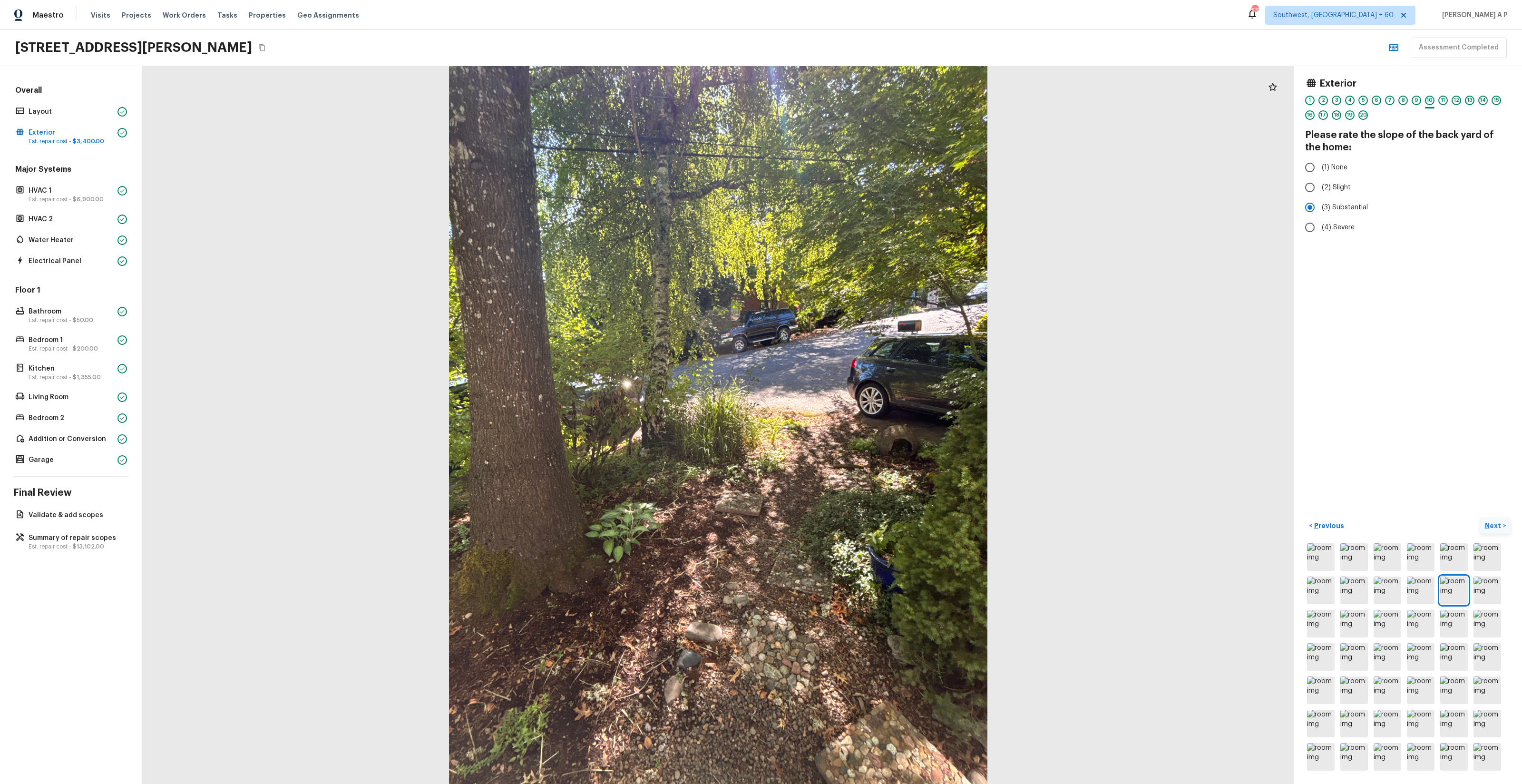
click at [1493, 526] on p "Next" at bounding box center [1493, 525] width 18 height 9
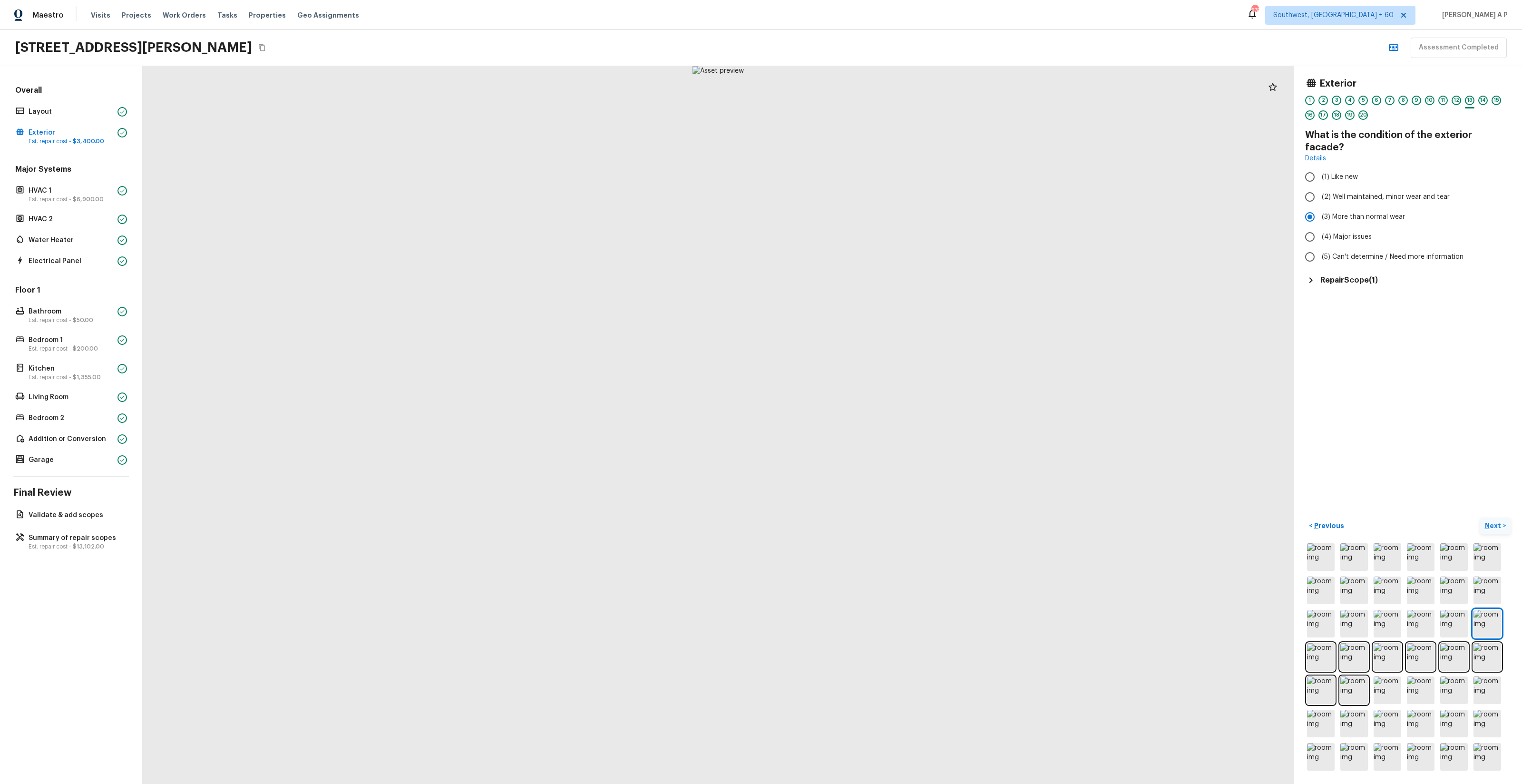
click at [1493, 526] on p "Next" at bounding box center [1493, 525] width 18 height 9
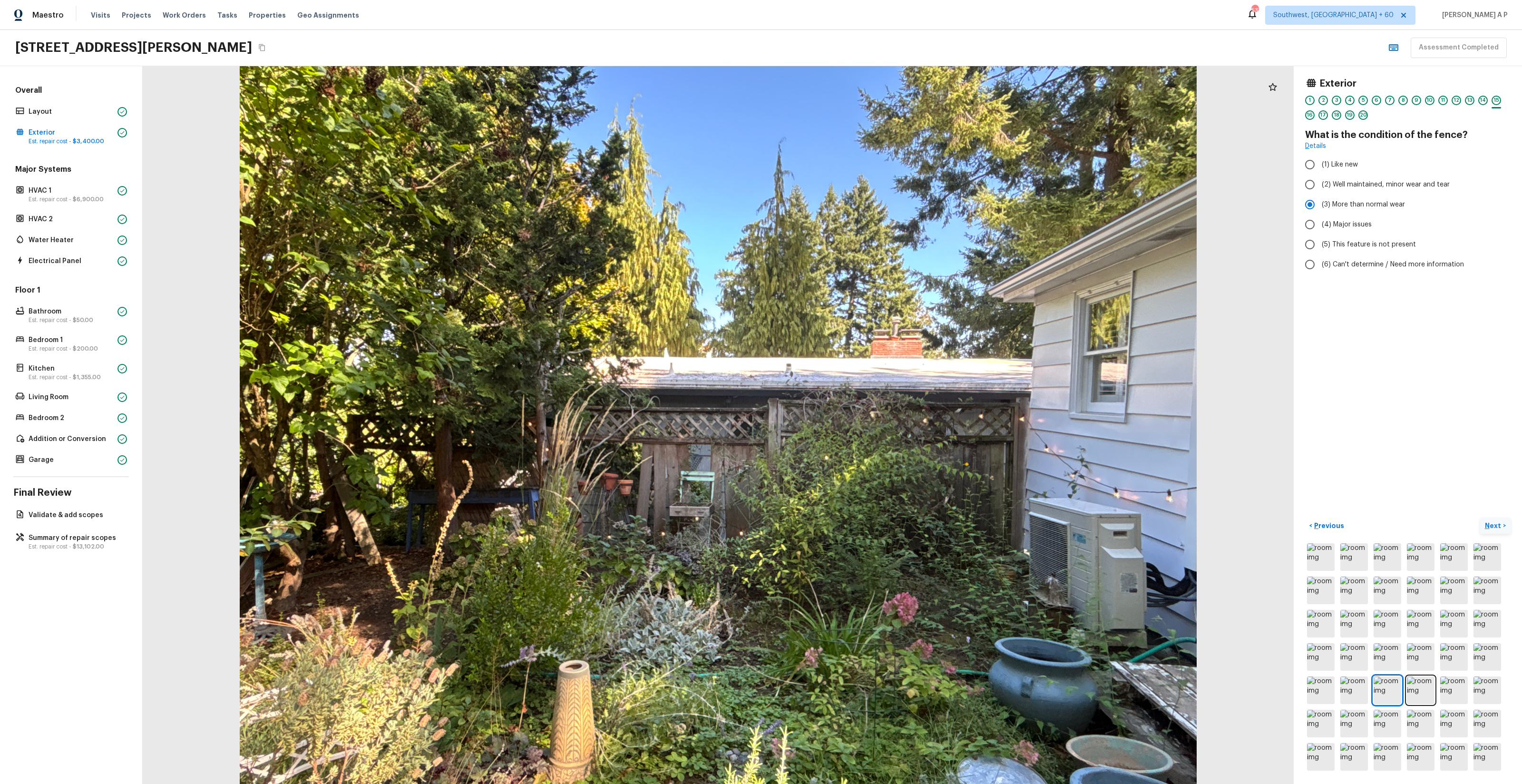
click at [1493, 526] on p "Next" at bounding box center [1493, 525] width 18 height 9
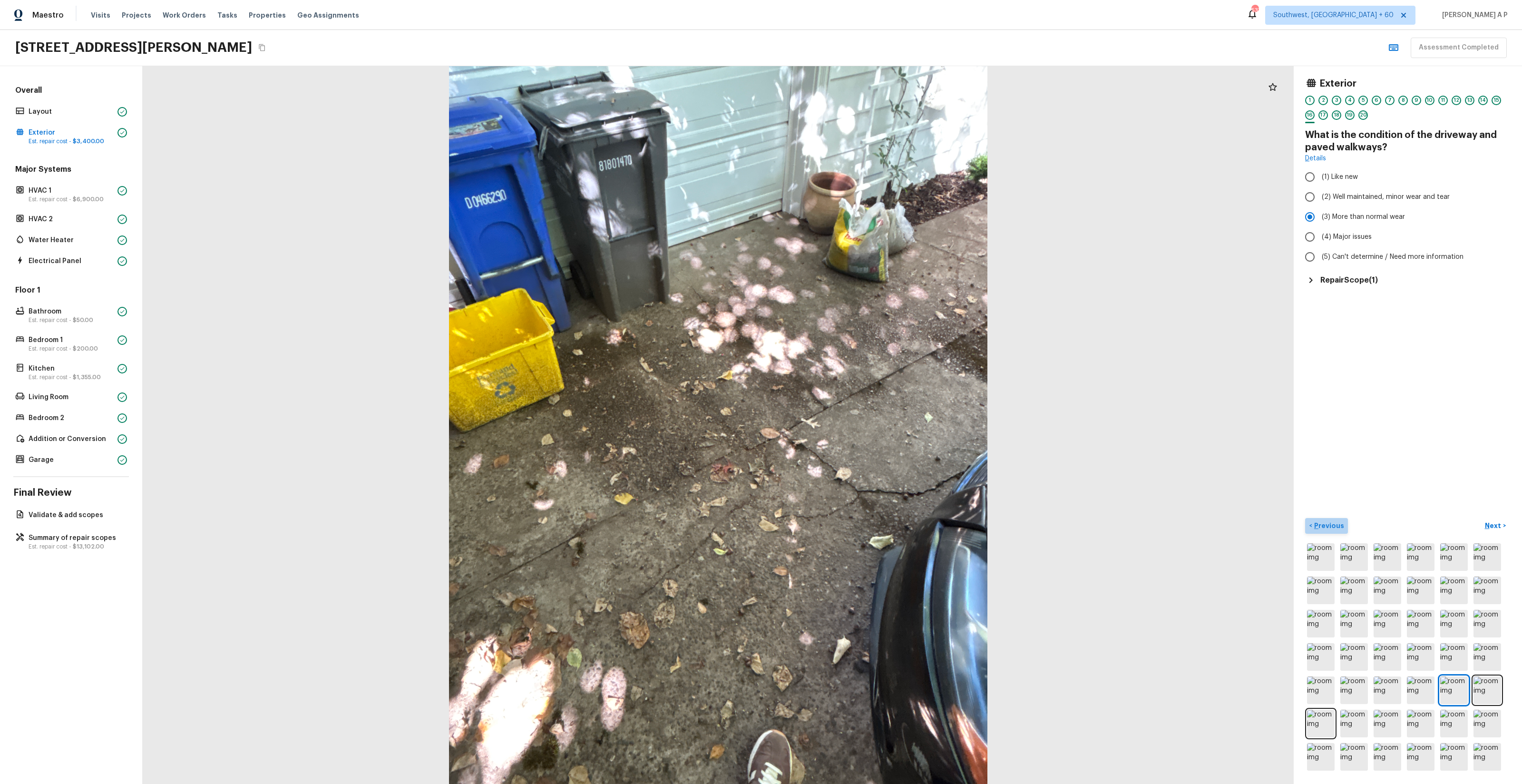
click at [1333, 529] on p "Previous" at bounding box center [1328, 525] width 32 height 9
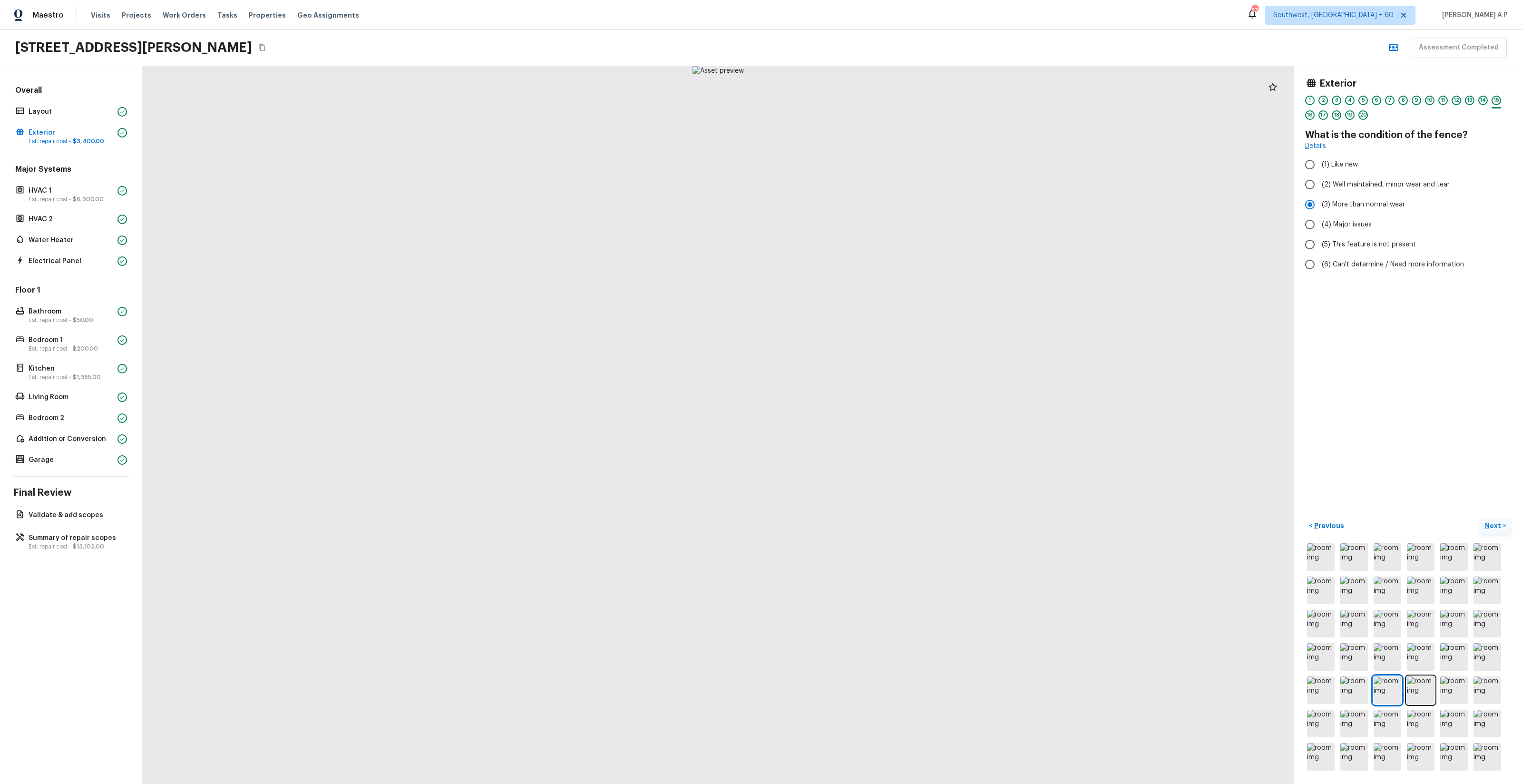
click at [1501, 528] on p "Next" at bounding box center [1493, 525] width 18 height 9
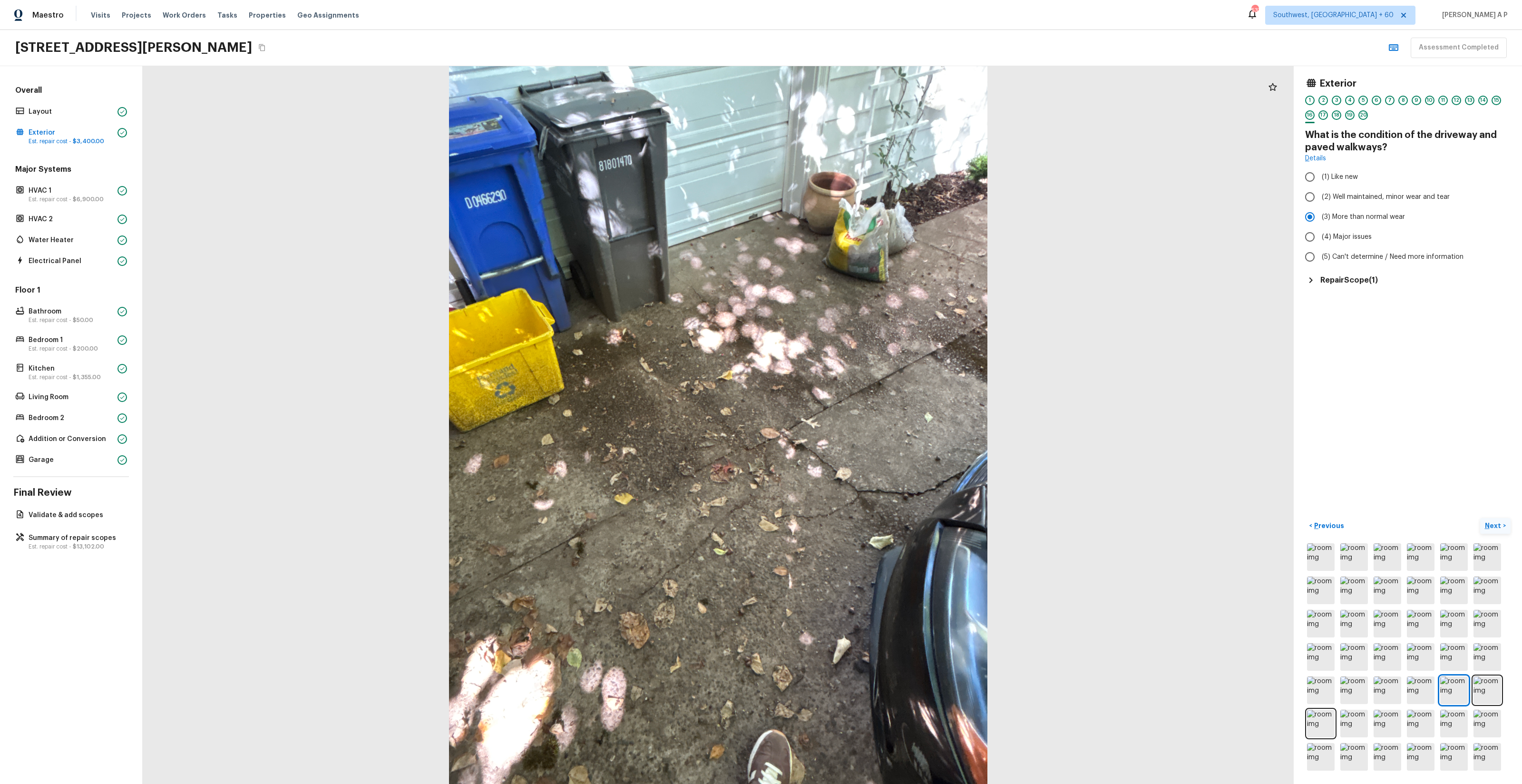
click at [1501, 528] on p "Next" at bounding box center [1493, 525] width 18 height 9
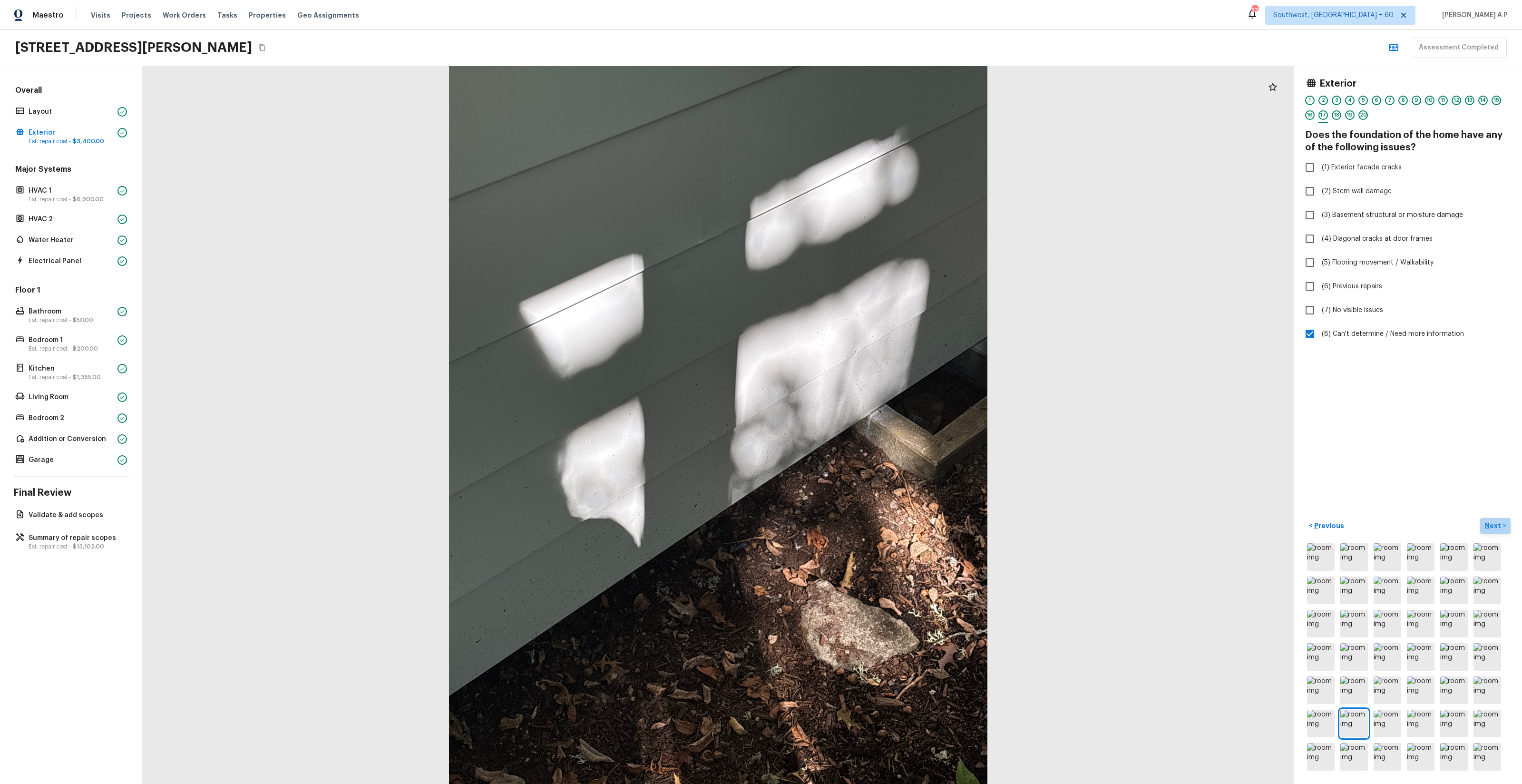
click at [1501, 528] on p "Next" at bounding box center [1493, 525] width 18 height 9
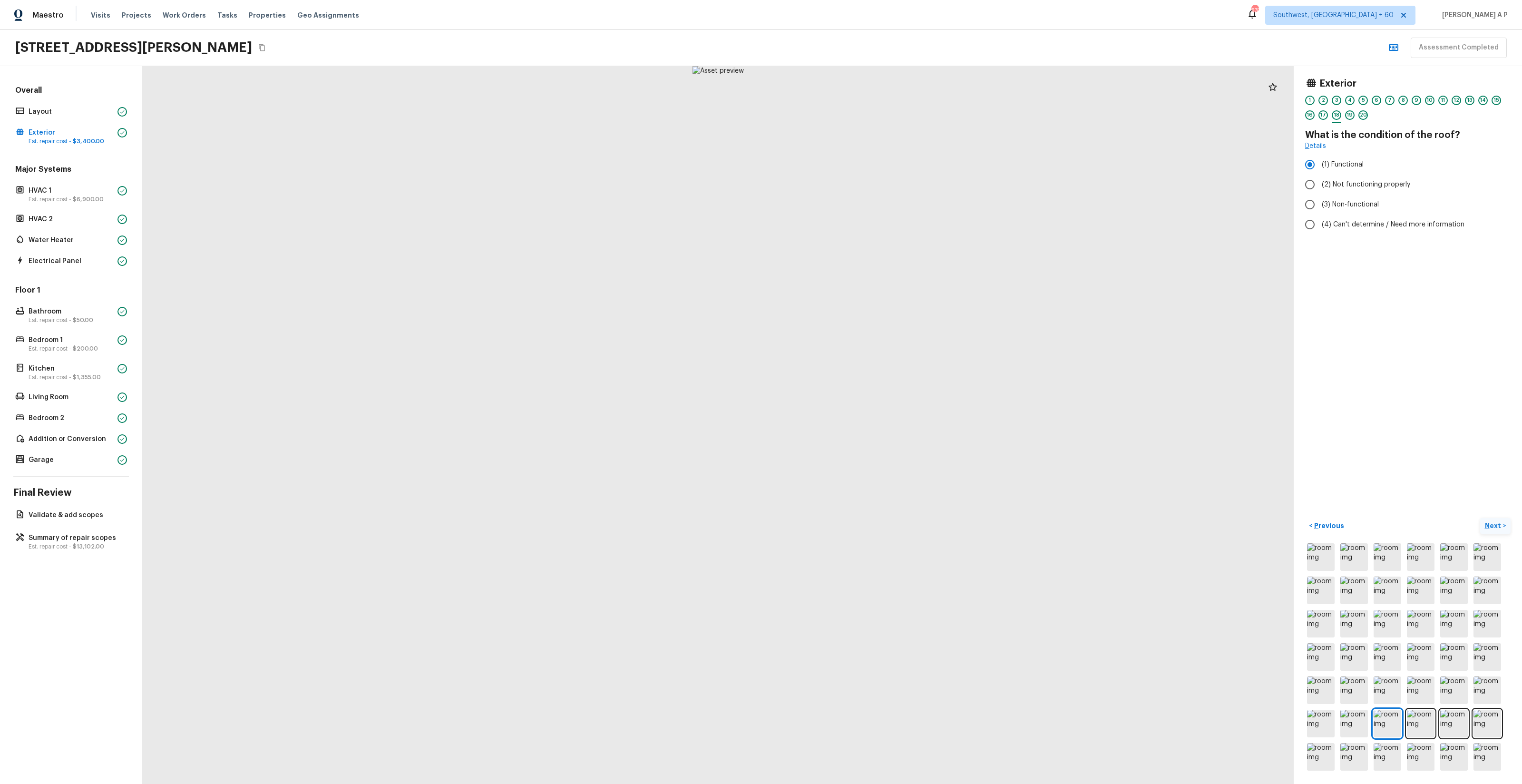
click at [1501, 528] on p "Next" at bounding box center [1493, 525] width 18 height 9
click at [1501, 530] on p "Next" at bounding box center [1493, 525] width 18 height 9
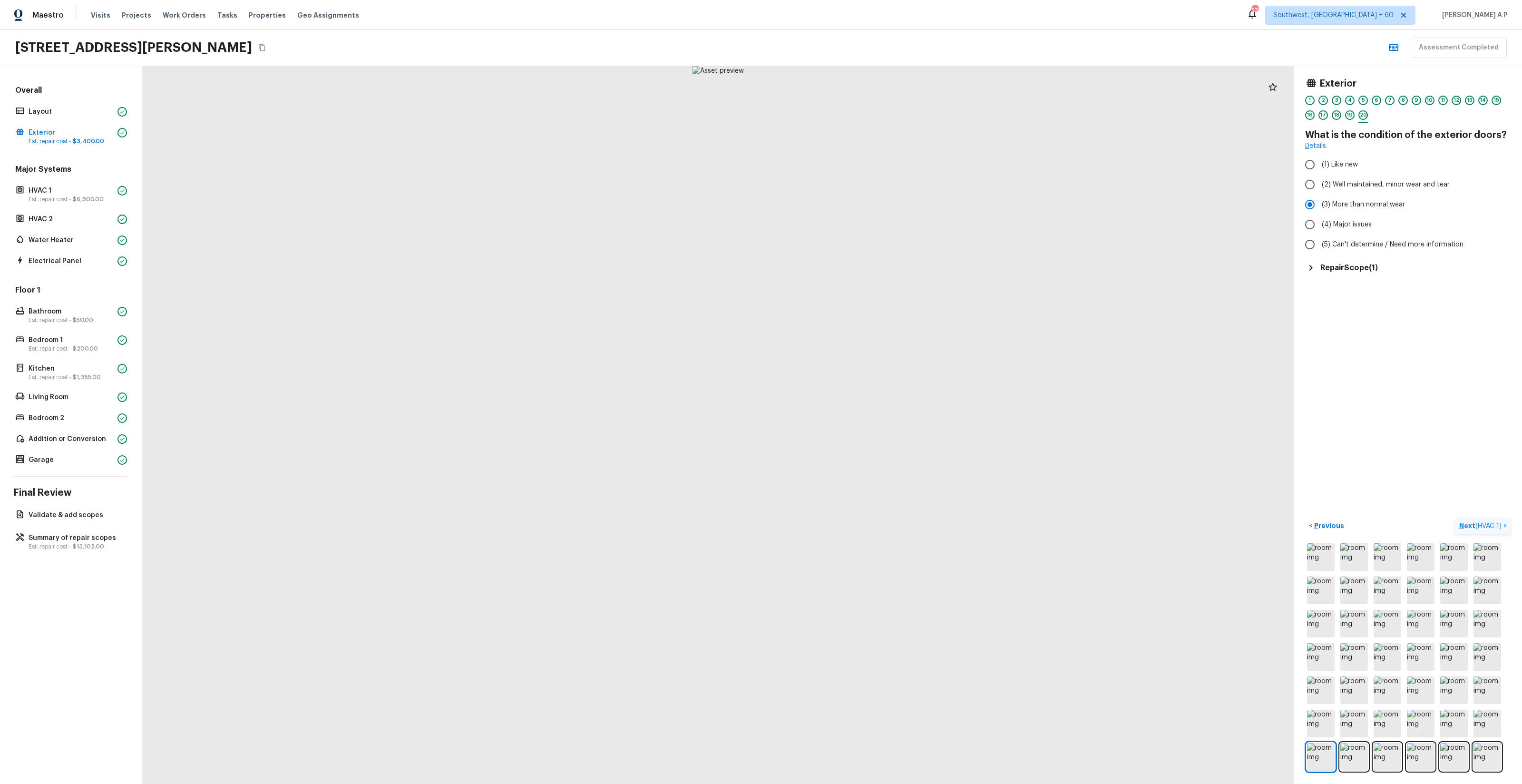
click at [1488, 529] on span "( HVAC 1 )" at bounding box center [1488, 526] width 26 height 7
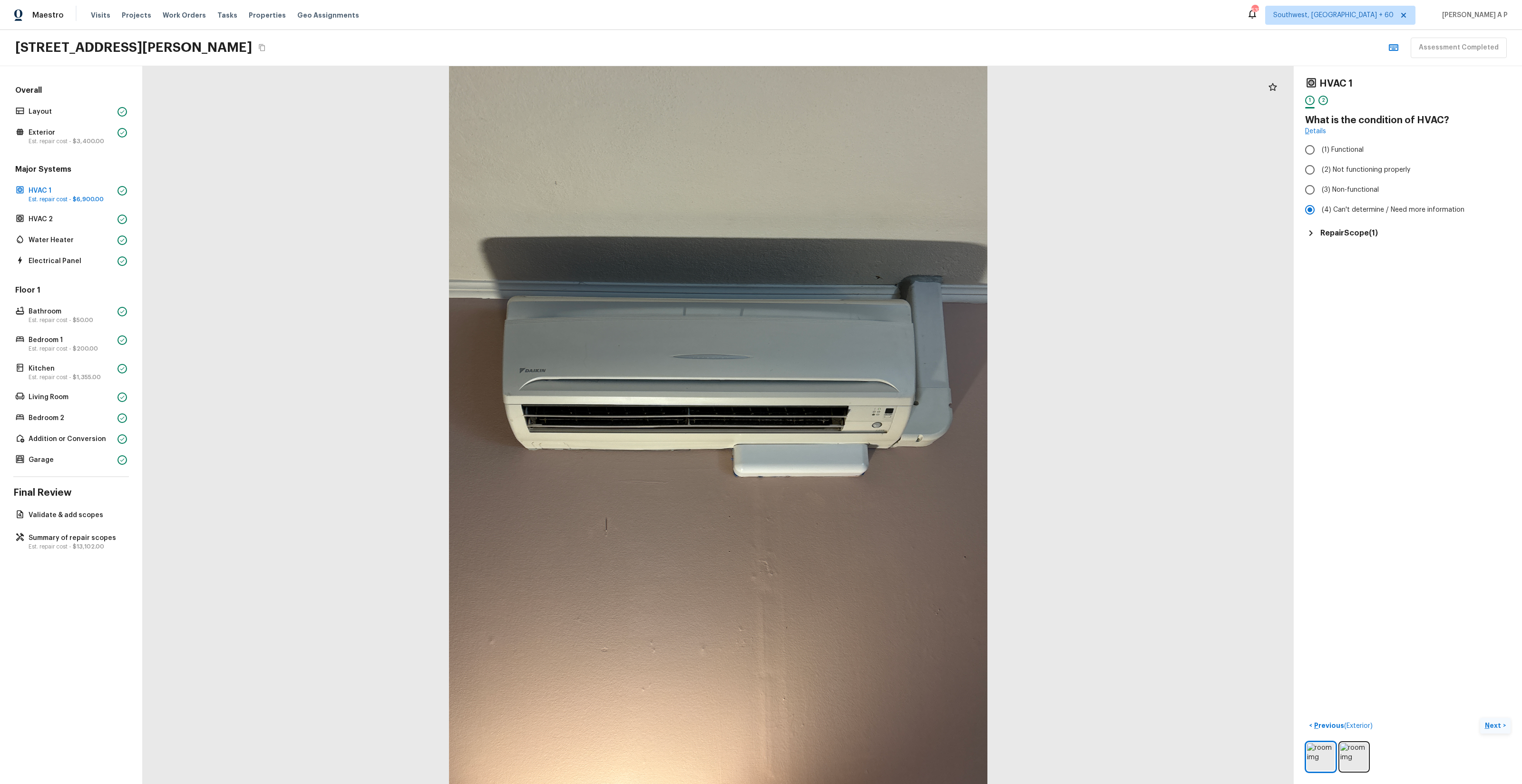
click at [1375, 229] on h5 "Repair Scope ( 1 )" at bounding box center [1349, 233] width 57 height 11
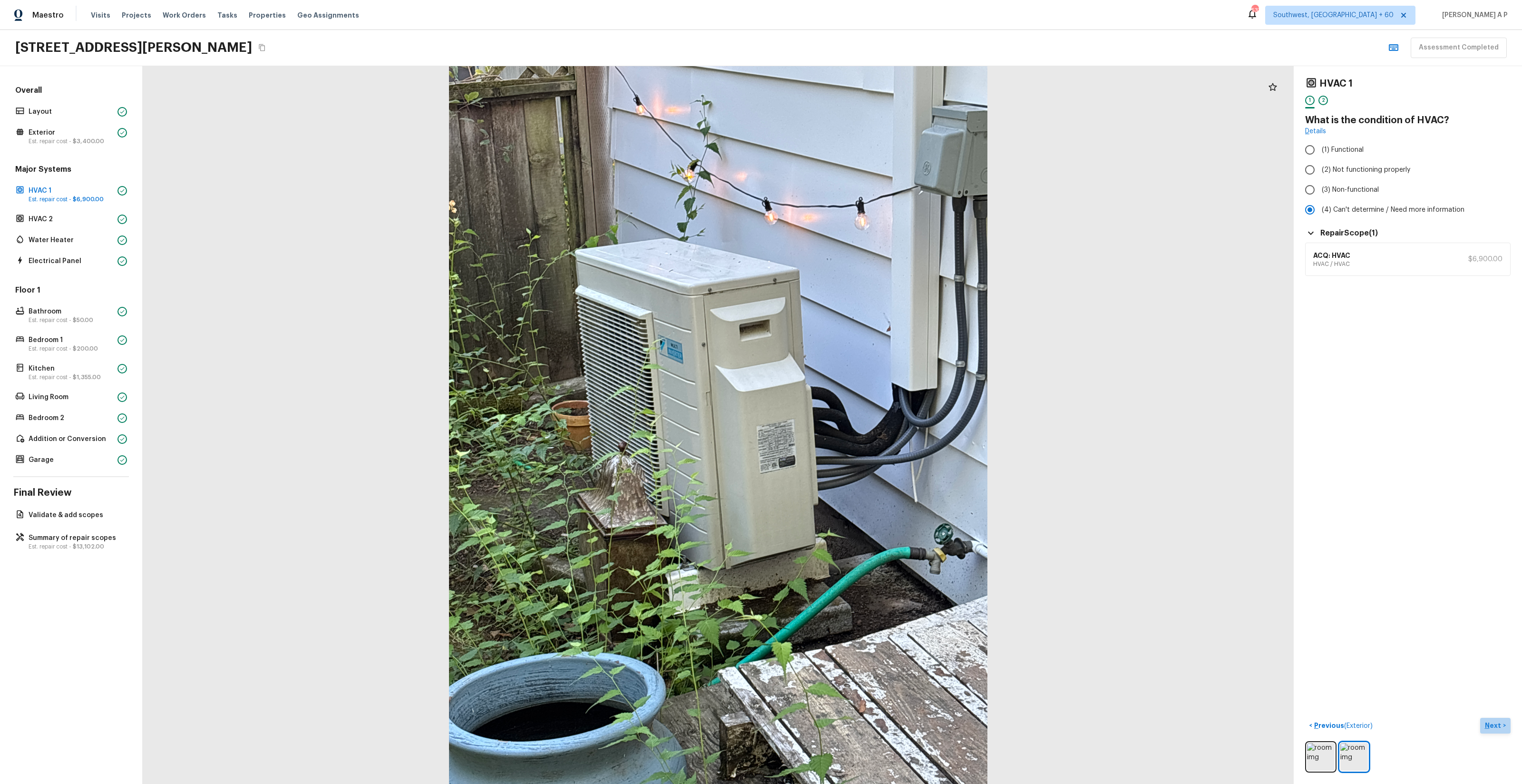
click at [1497, 726] on p "Next" at bounding box center [1493, 725] width 18 height 9
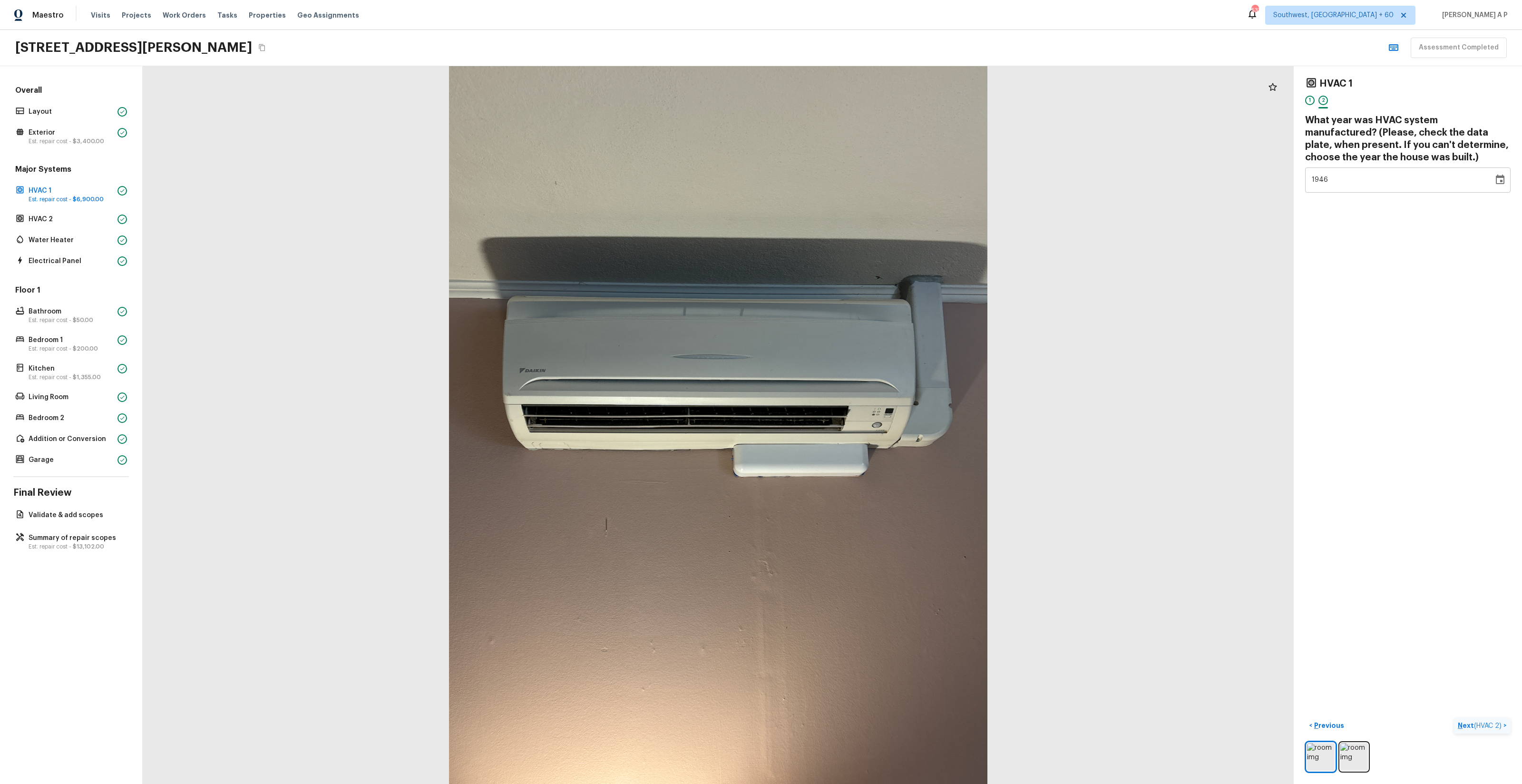
click at [1497, 726] on span "( HVAC 2 )" at bounding box center [1488, 725] width 27 height 7
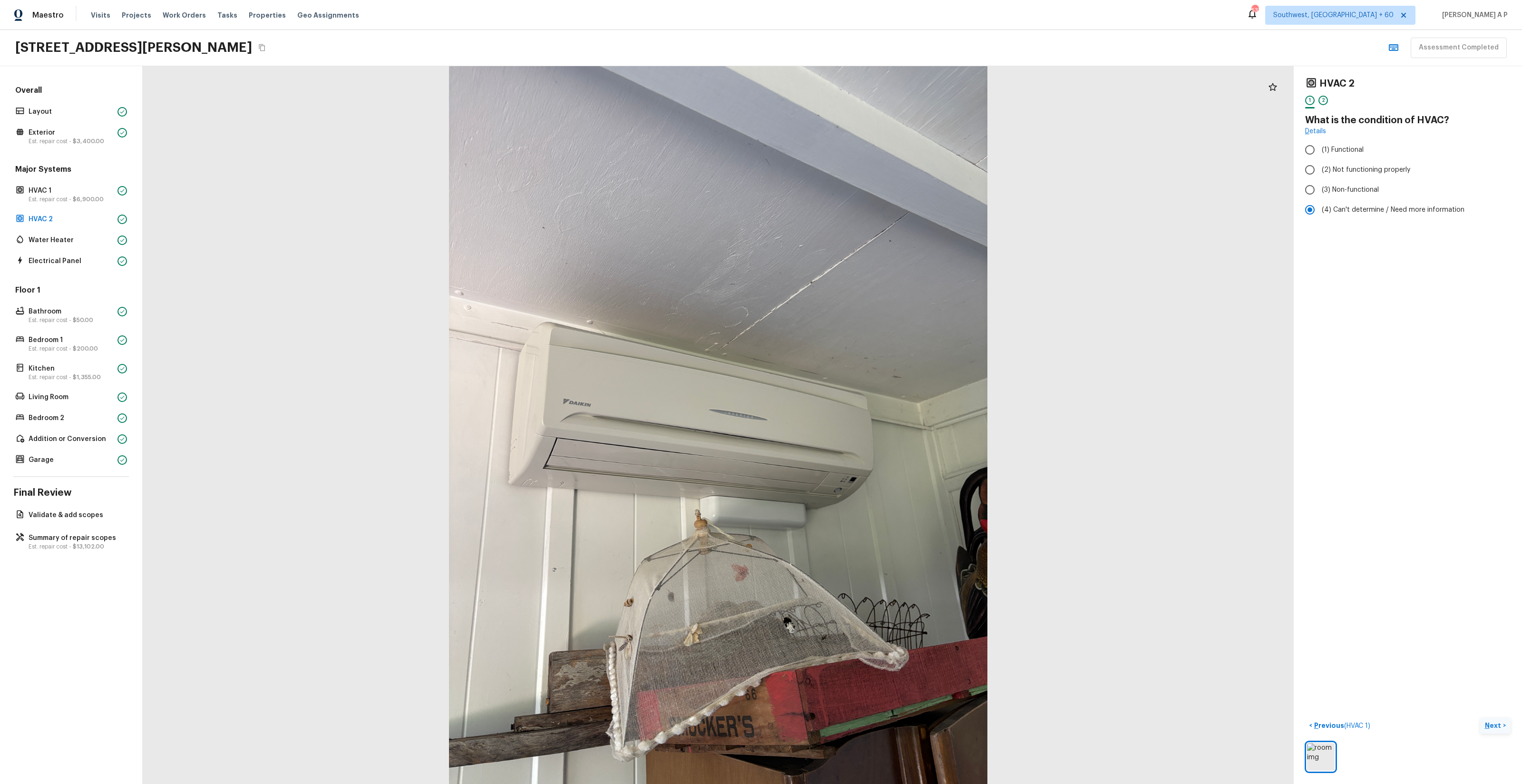
click at [1497, 726] on p "Next" at bounding box center [1493, 725] width 18 height 9
click at [1497, 726] on span "( Water Heater )" at bounding box center [1478, 725] width 47 height 7
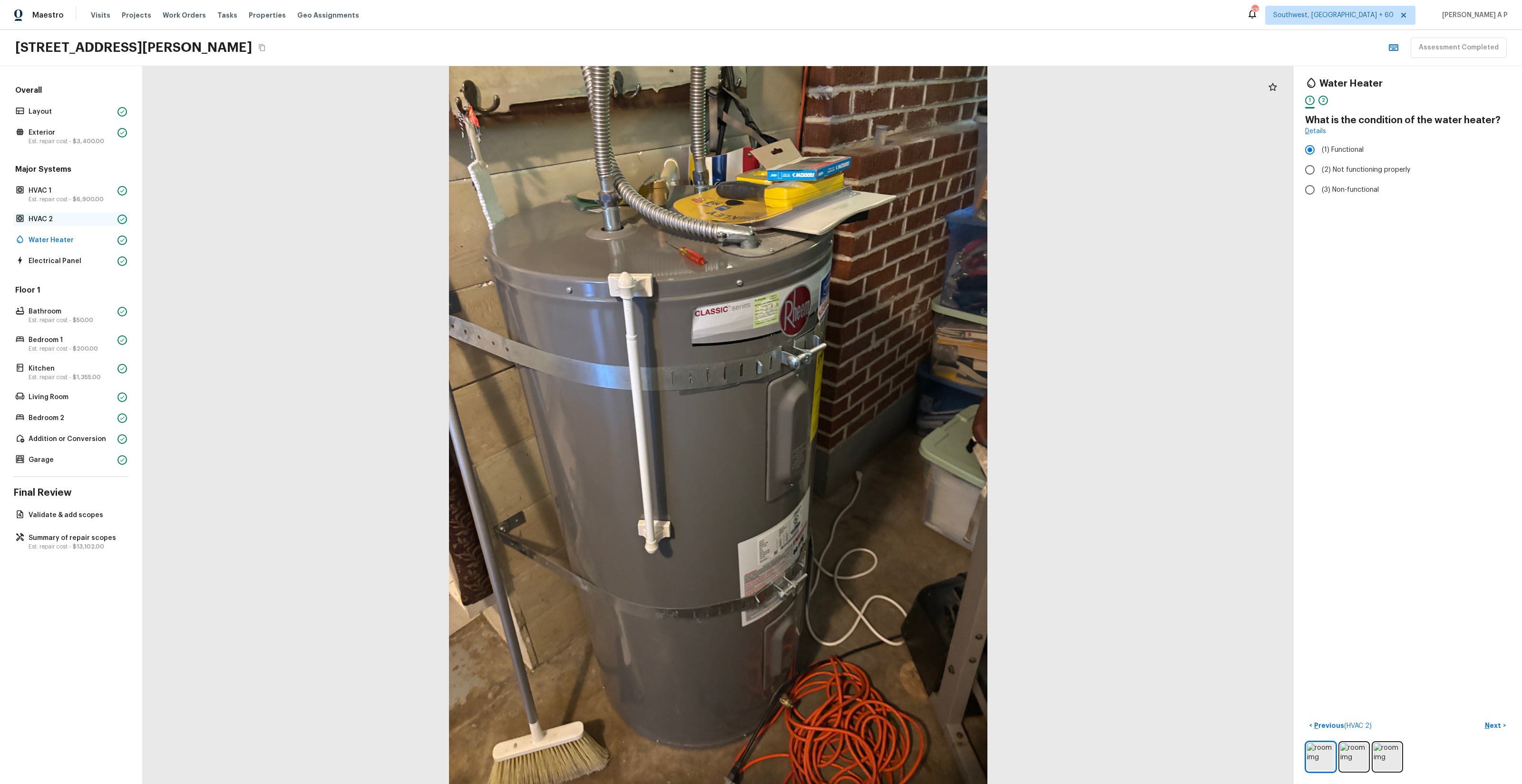
click at [85, 219] on p "HVAC 2" at bounding box center [71, 219] width 85 height 9
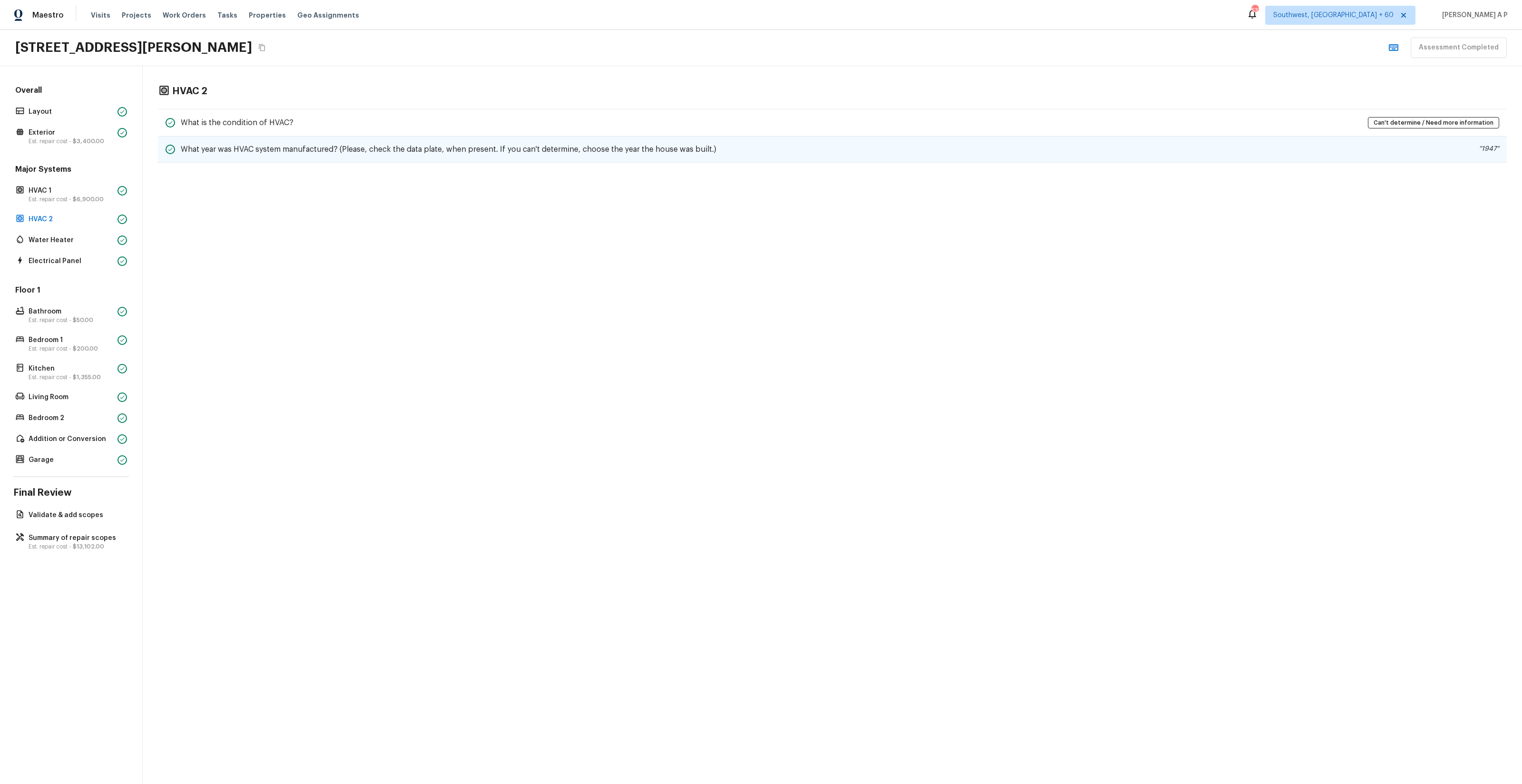
click at [362, 152] on h5 "What year was HVAC system manufactured? (Please, check the data plate, when pre…" at bounding box center [448, 149] width 536 height 11
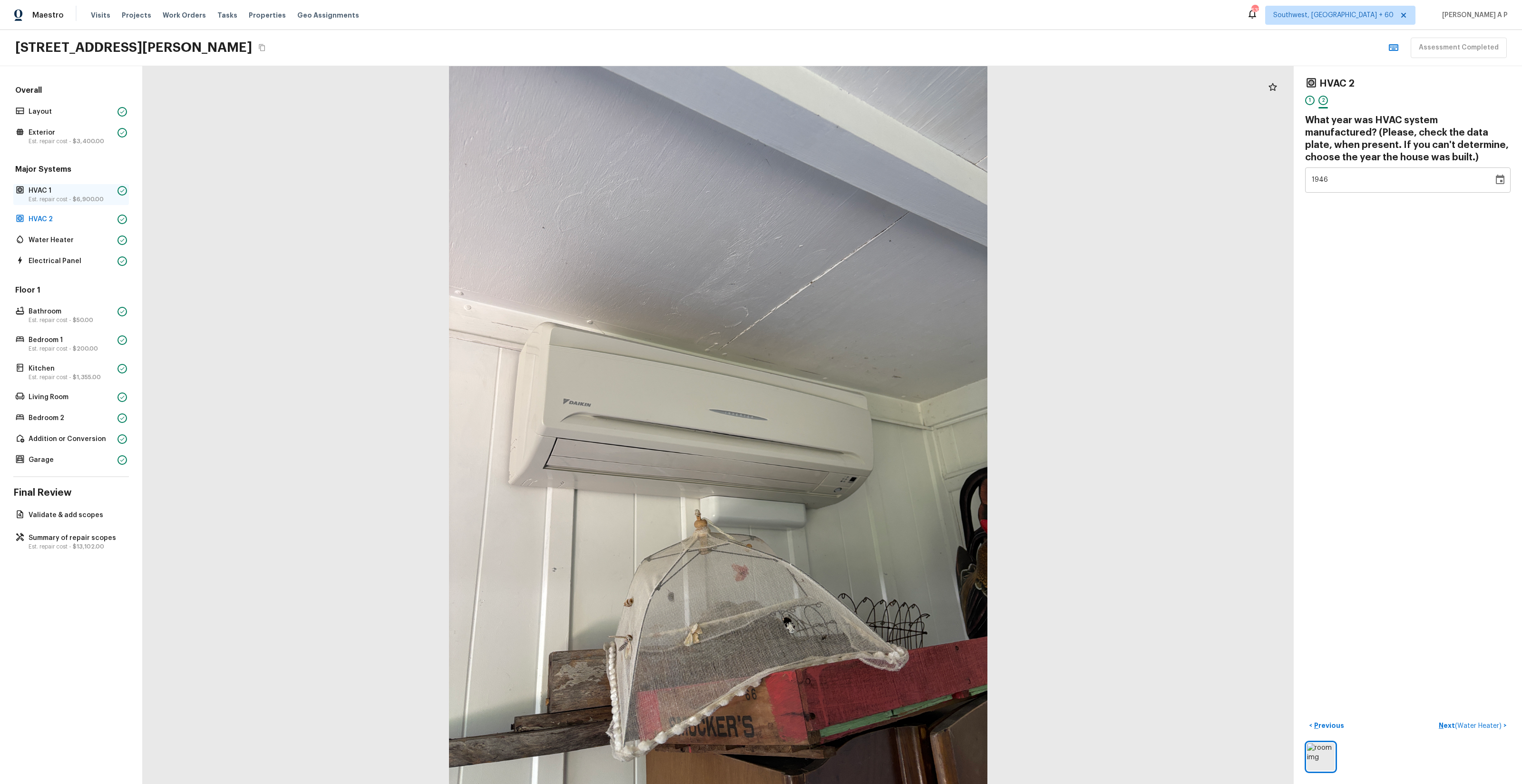
click at [54, 201] on p "Est. repair cost - $6,900.00" at bounding box center [71, 199] width 85 height 7
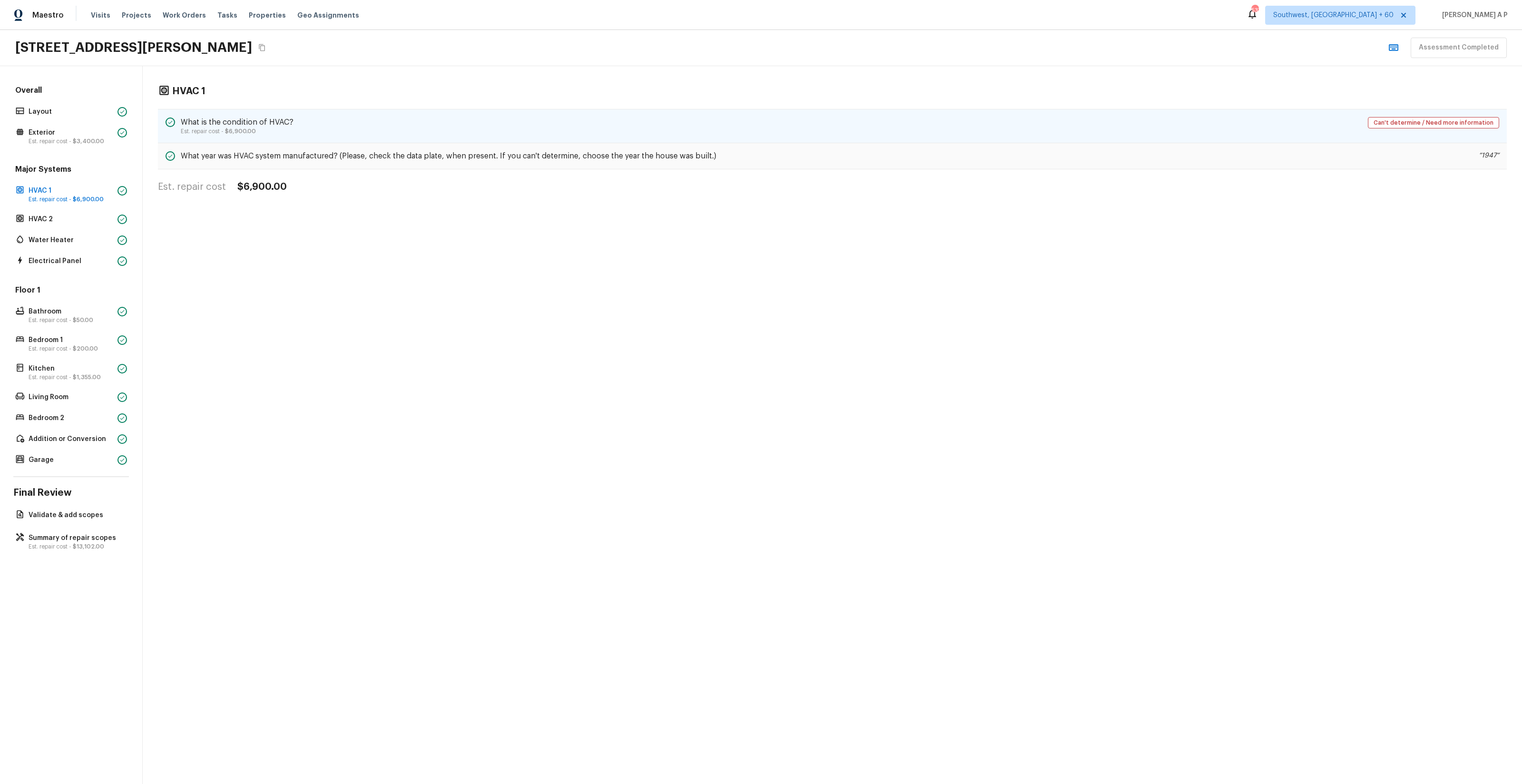
click at [298, 132] on div "What is the condition of HVAC? Est. repair cost - $6,900.00 Can't determine / N…" at bounding box center [833, 126] width 1349 height 34
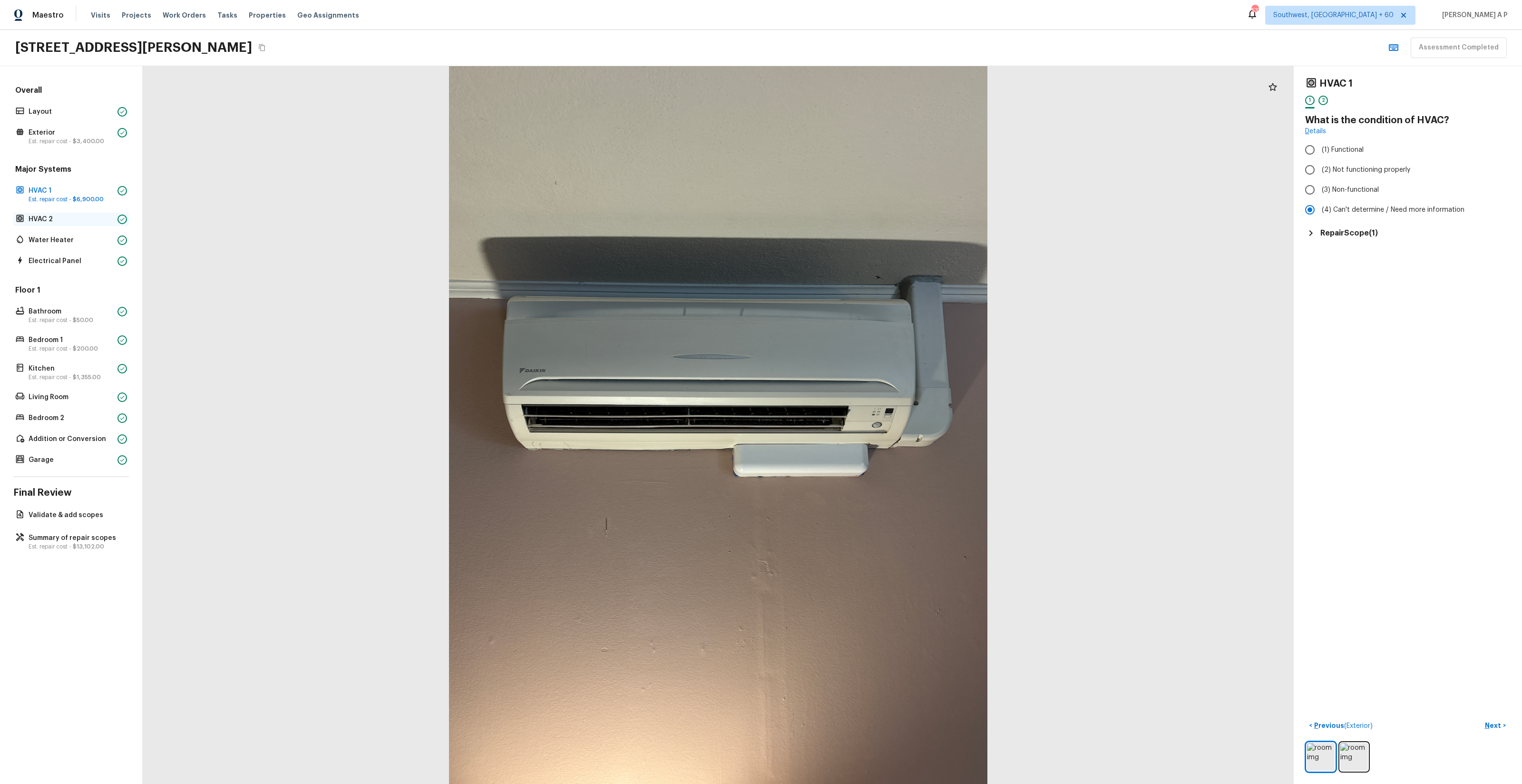
click at [97, 218] on p "HVAC 2" at bounding box center [71, 219] width 85 height 9
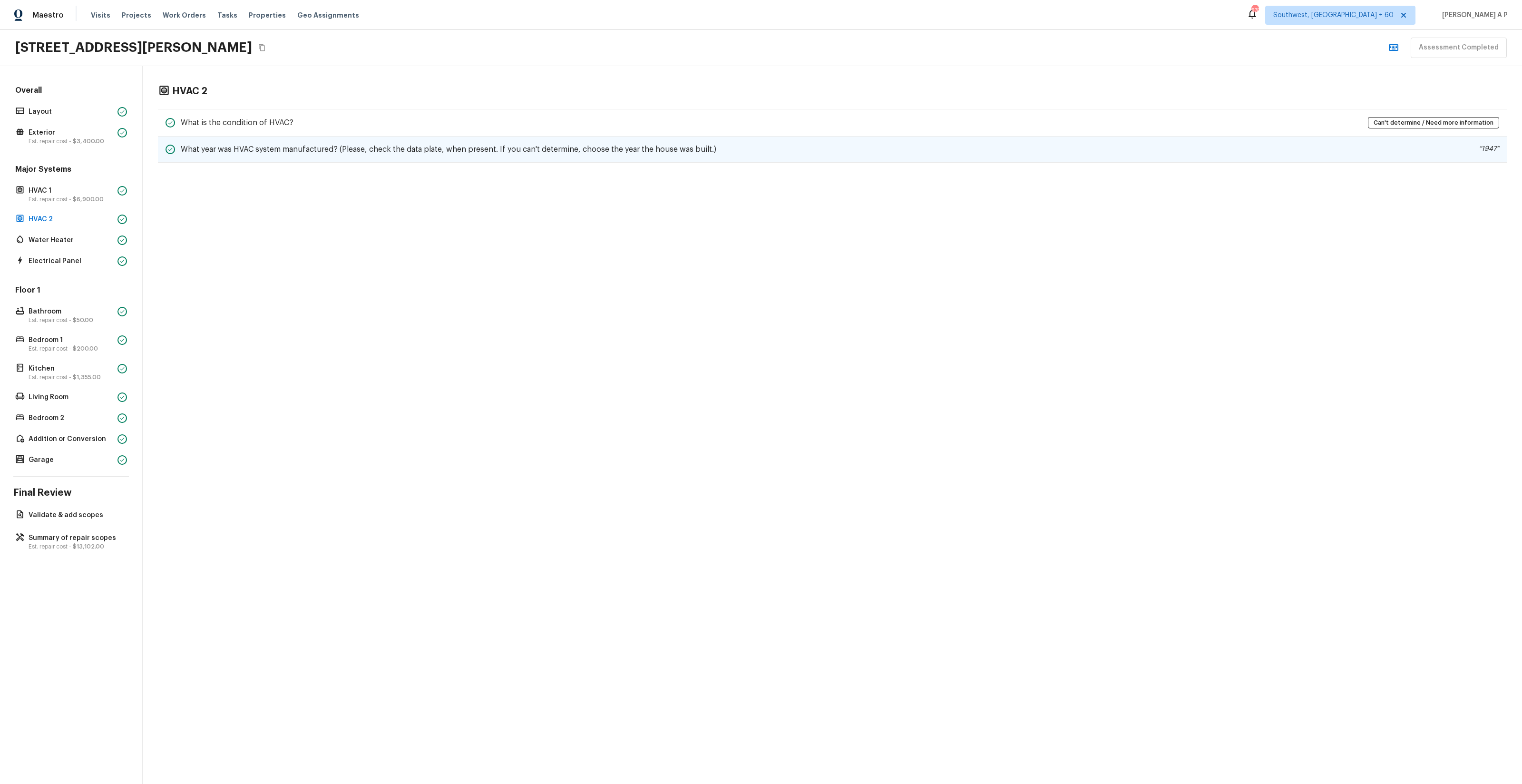
click at [382, 148] on h5 "What year was HVAC system manufactured? (Please, check the data plate, when pre…" at bounding box center [448, 149] width 536 height 11
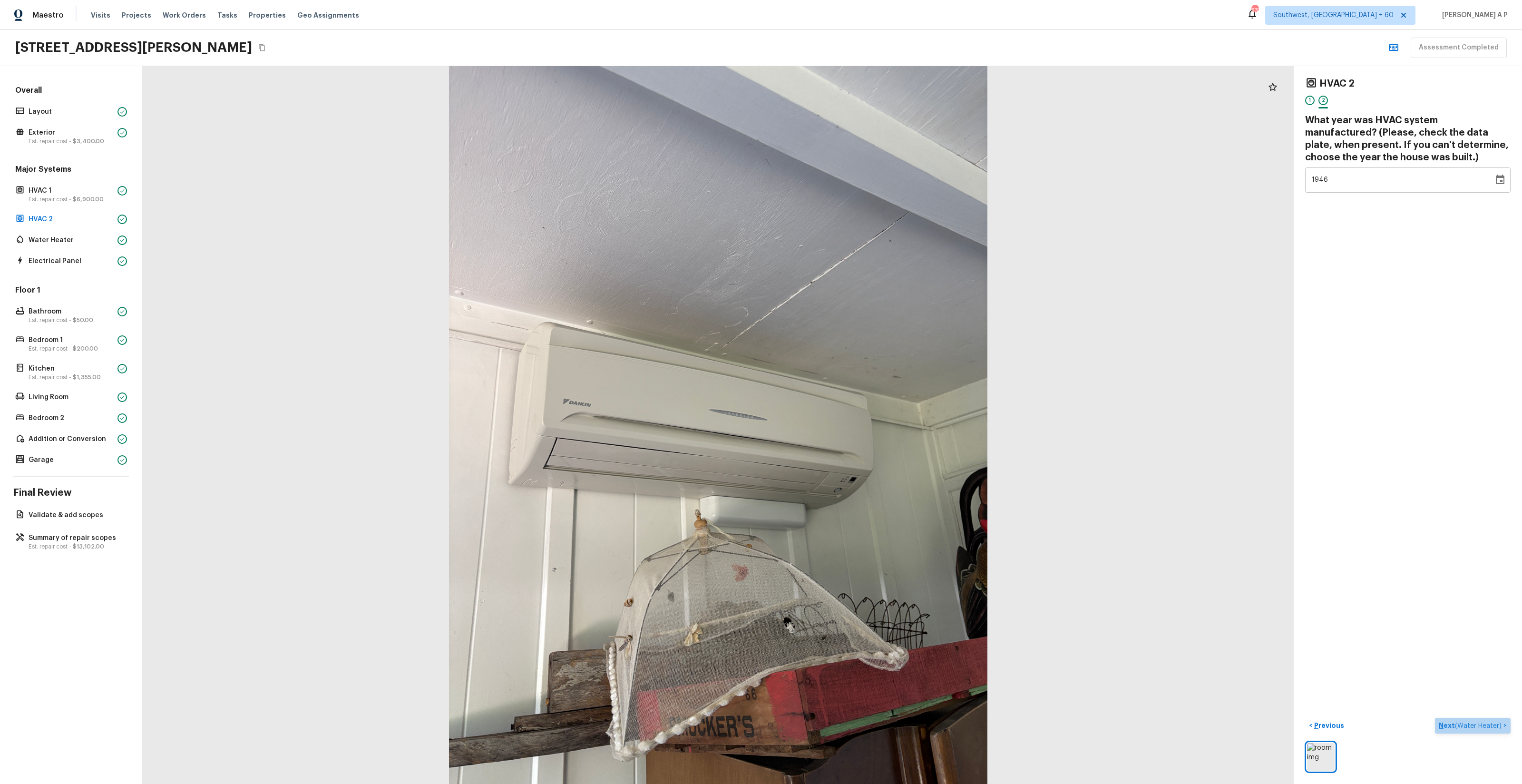
click at [1483, 728] on span "( Water Heater )" at bounding box center [1478, 725] width 47 height 7
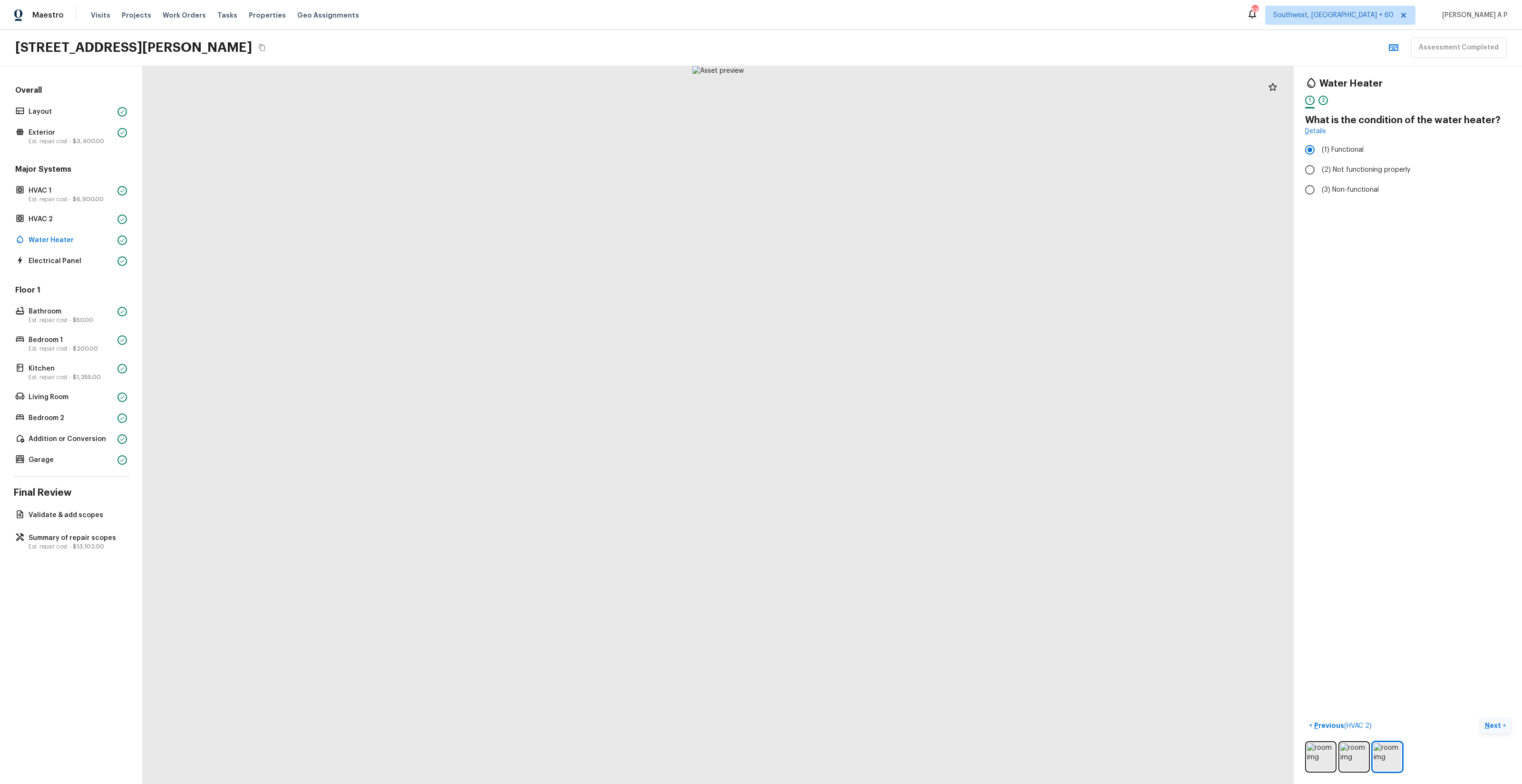
click at [1480, 718] on button "Next >" at bounding box center [1495, 725] width 31 height 16
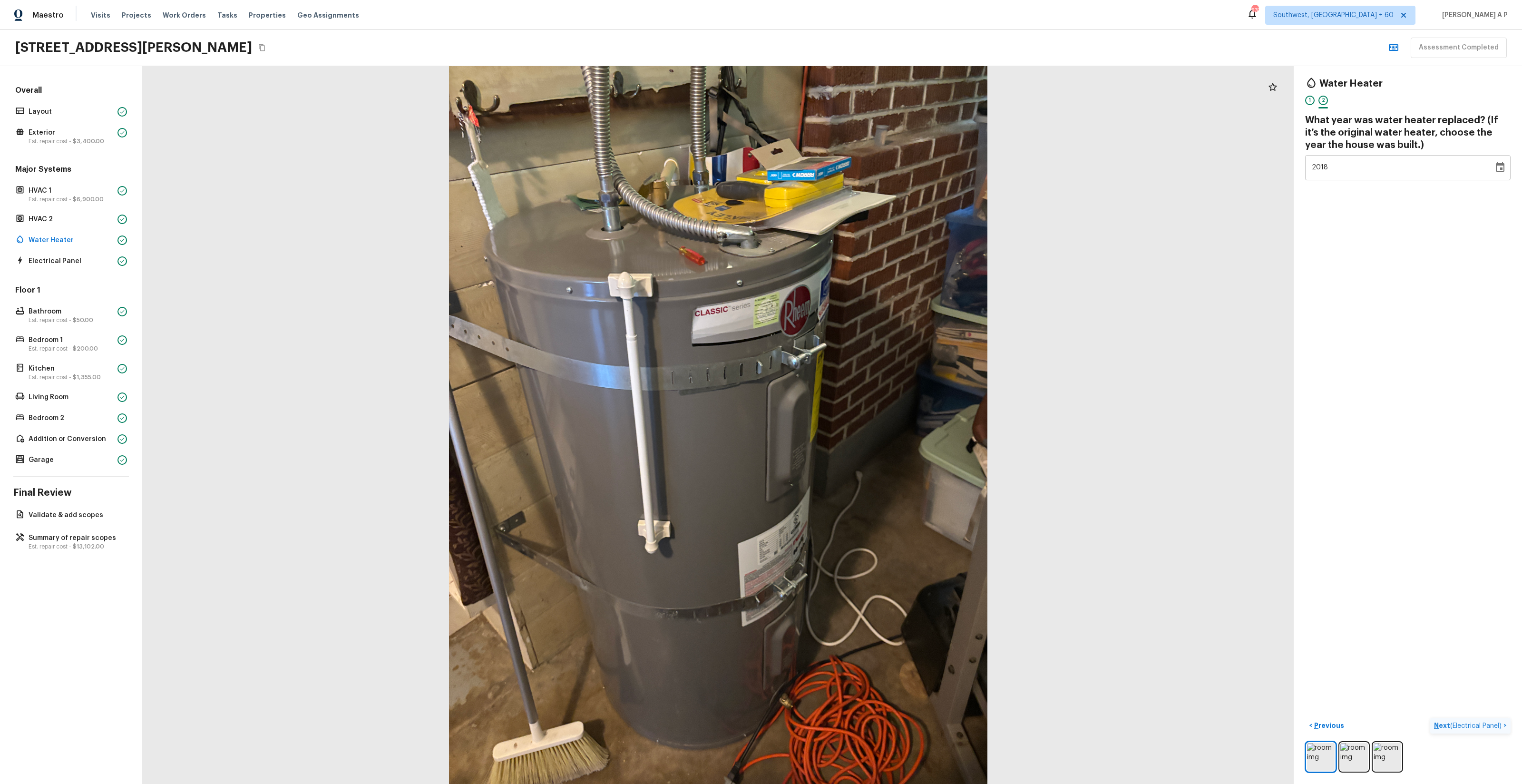
click at [1430, 718] on button "Next ( Electrical Panel ) >" at bounding box center [1470, 725] width 80 height 16
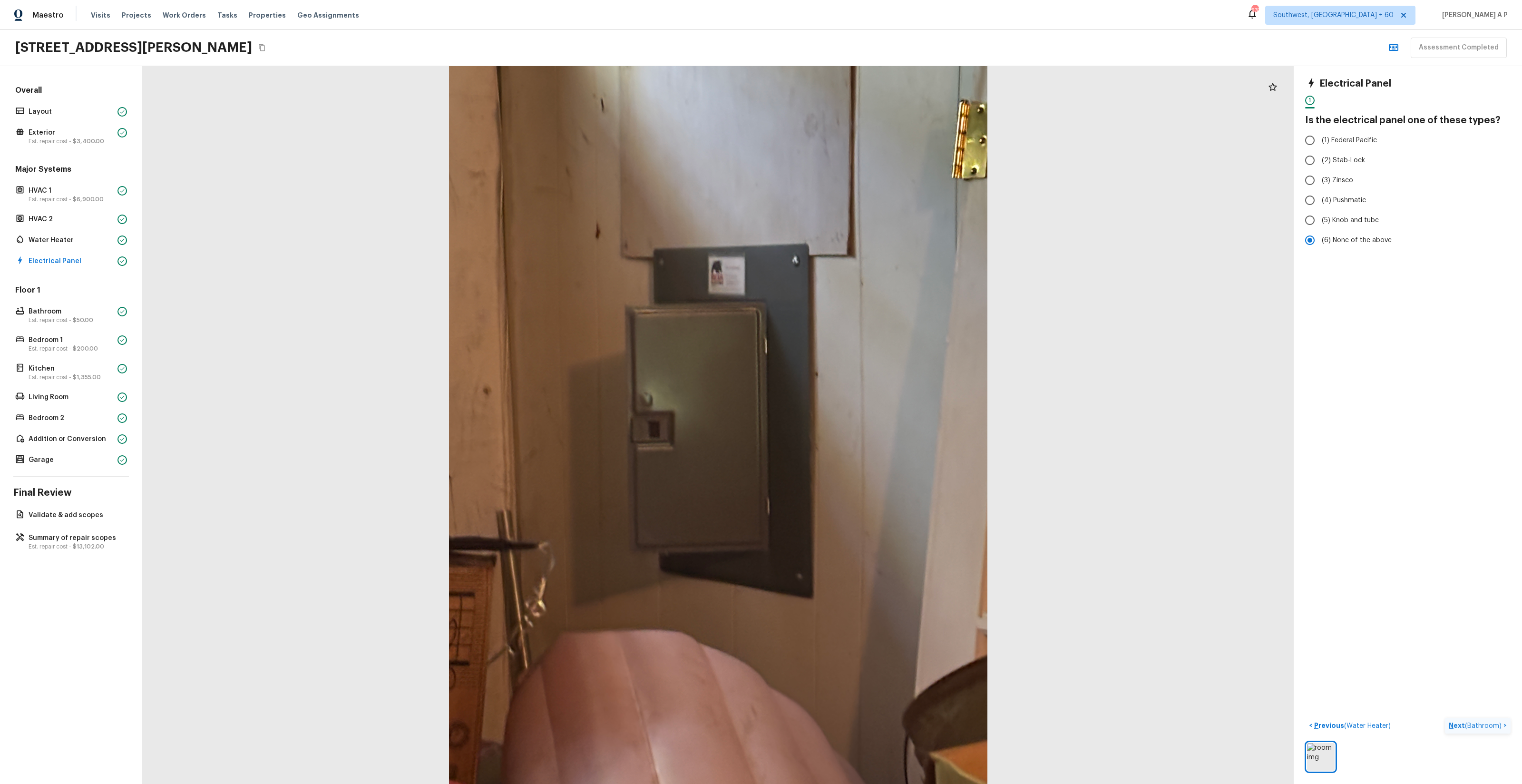
click at [1445, 718] on button "Next ( Bathroom ) >" at bounding box center [1477, 725] width 65 height 16
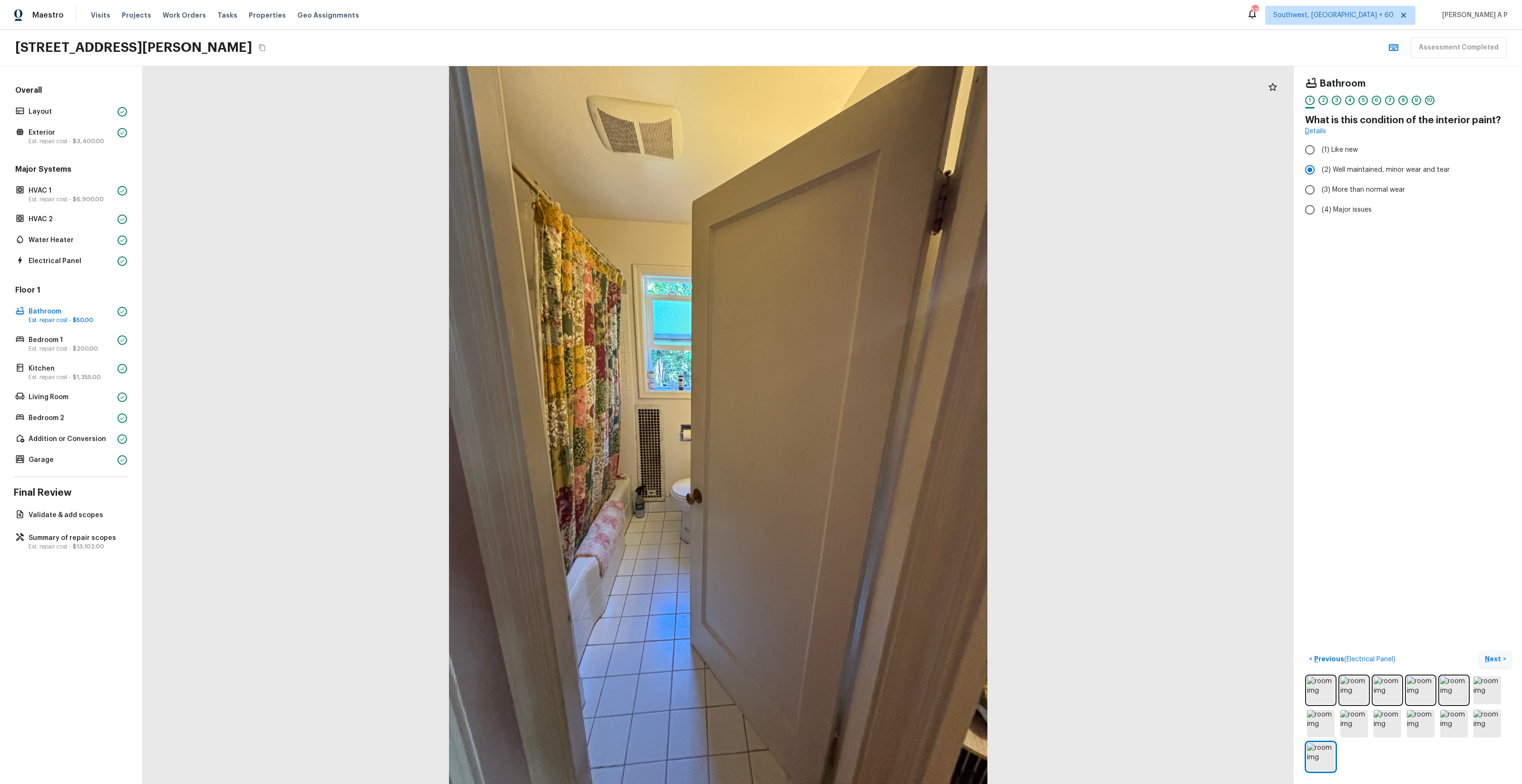
click at [1499, 654] on p "Next" at bounding box center [1493, 658] width 18 height 9
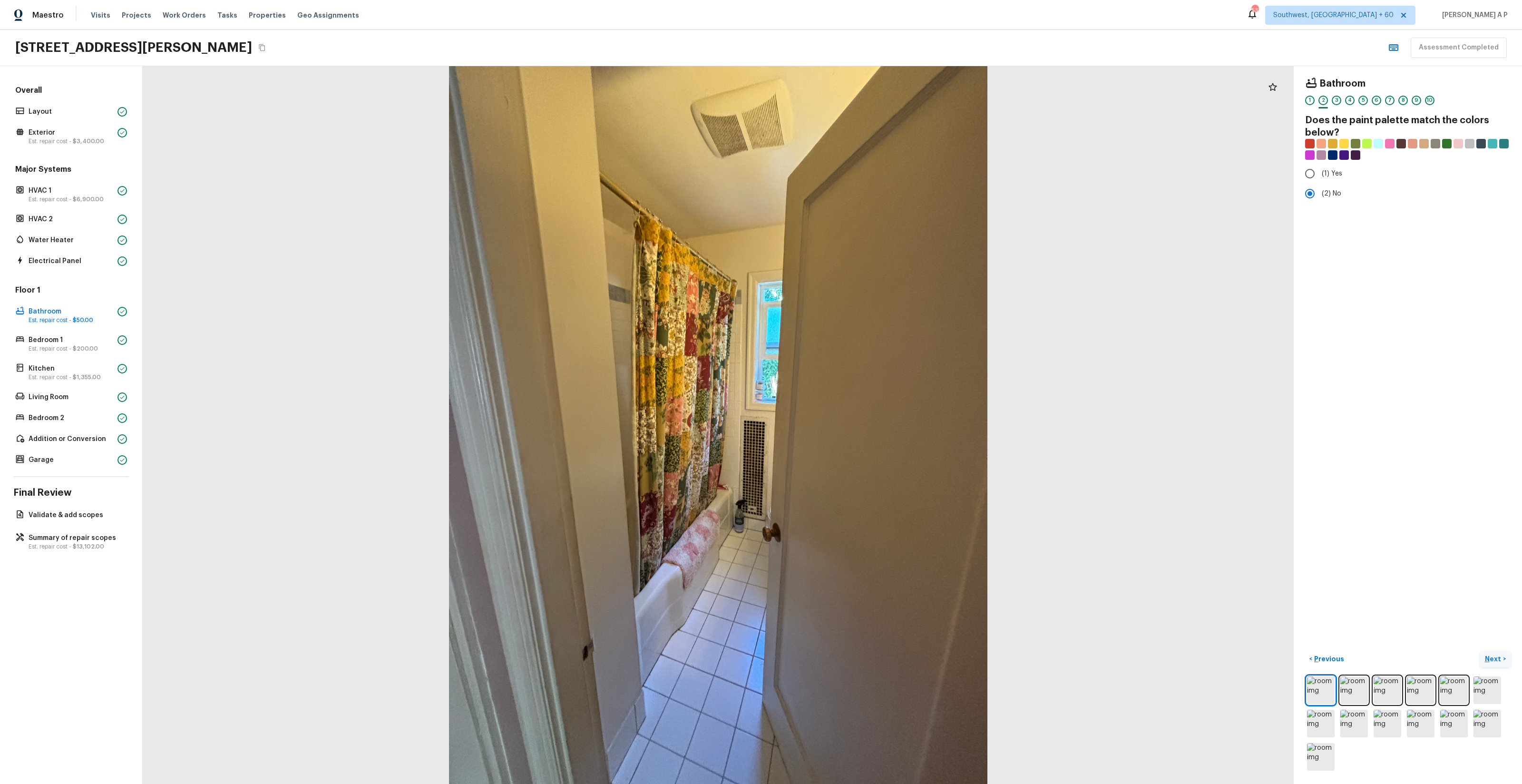
click at [1499, 654] on p "Next" at bounding box center [1493, 658] width 18 height 9
click at [1480, 651] on button "Next >" at bounding box center [1495, 659] width 31 height 16
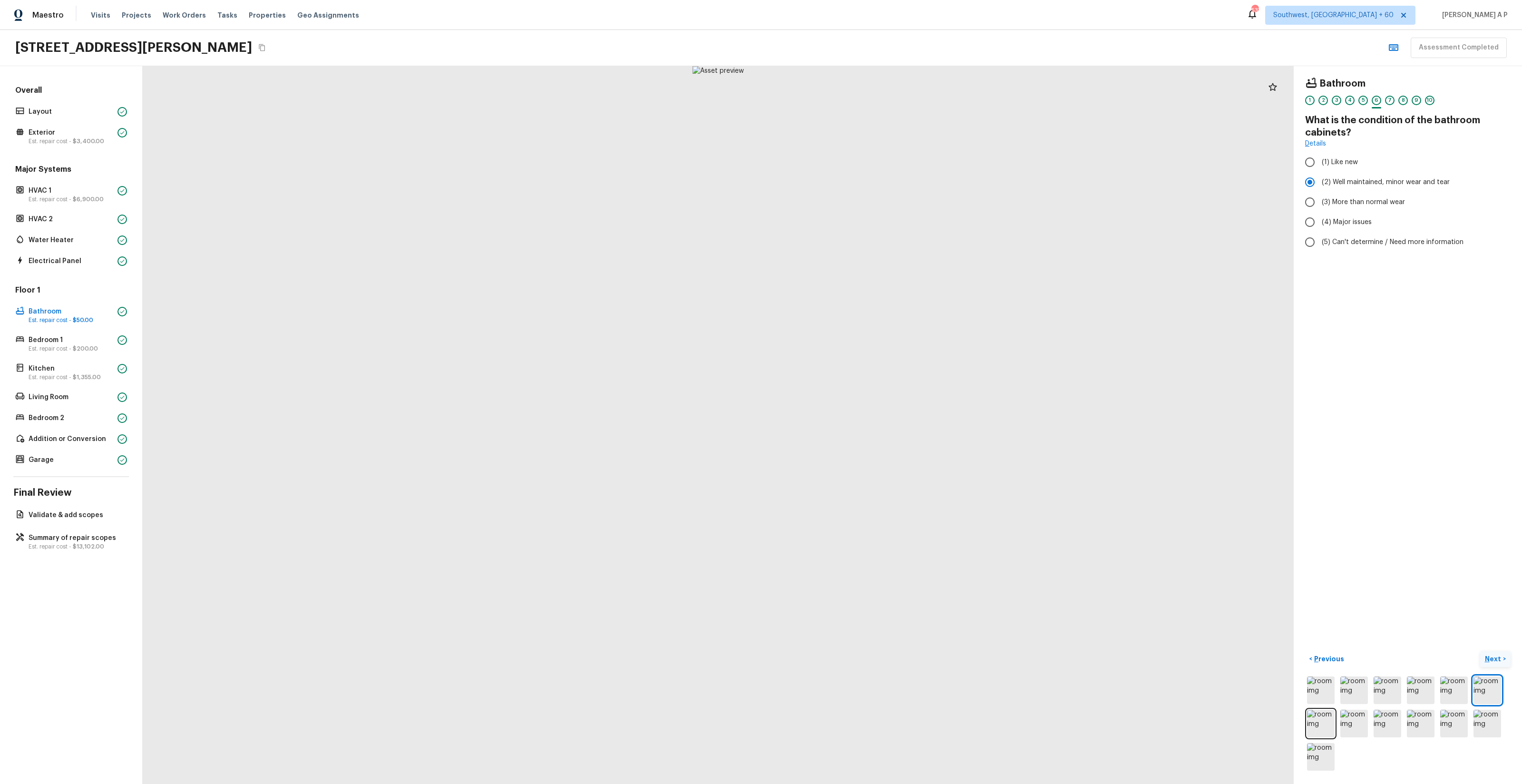
click at [1480, 651] on button "Next >" at bounding box center [1495, 659] width 31 height 16
click at [1442, 651] on button "Next ( Bedroom 1 ) >" at bounding box center [1476, 659] width 68 height 16
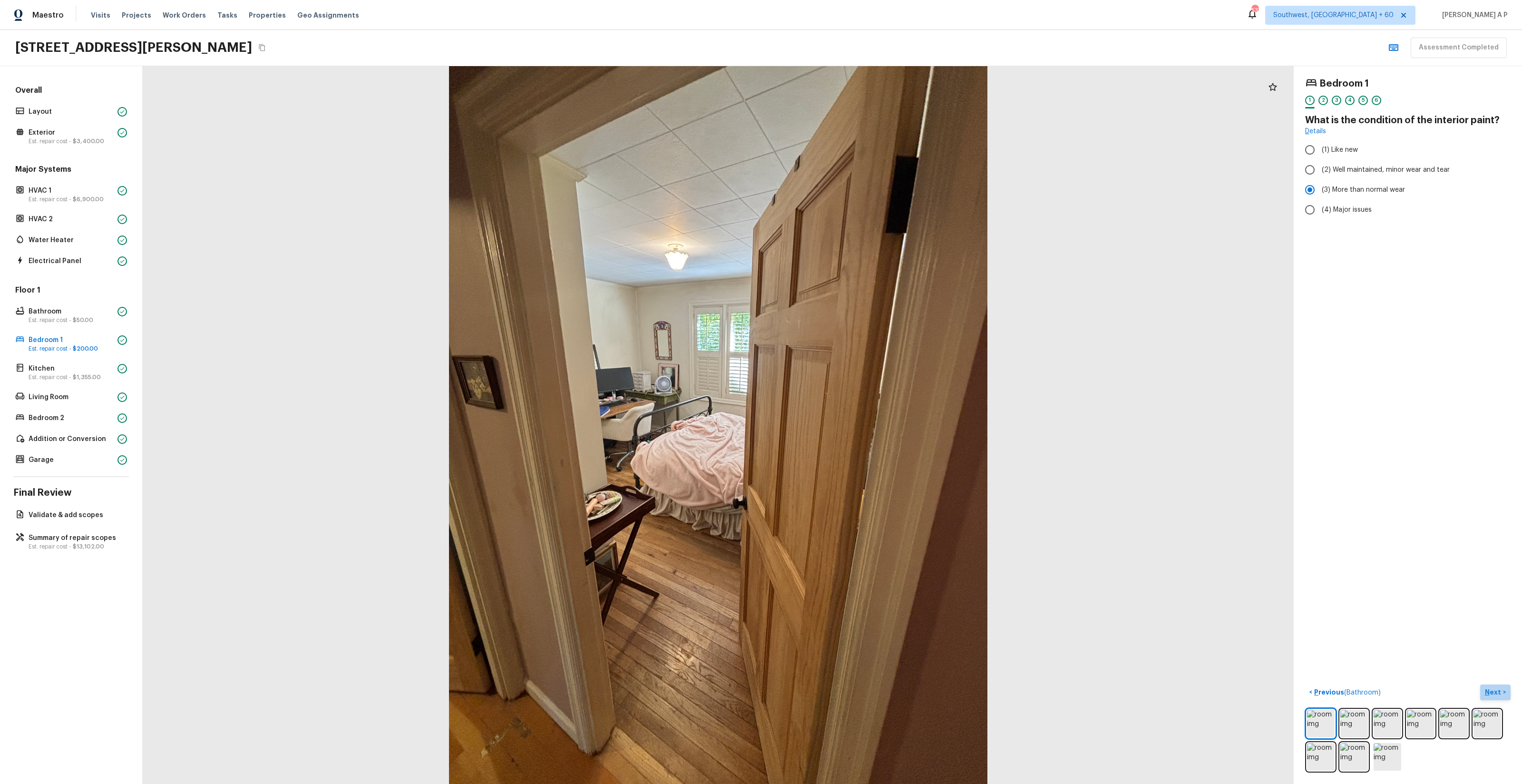
click at [1506, 687] on button "Next >" at bounding box center [1495, 692] width 31 height 16
click at [1480, 684] on button "Next >" at bounding box center [1495, 692] width 31 height 16
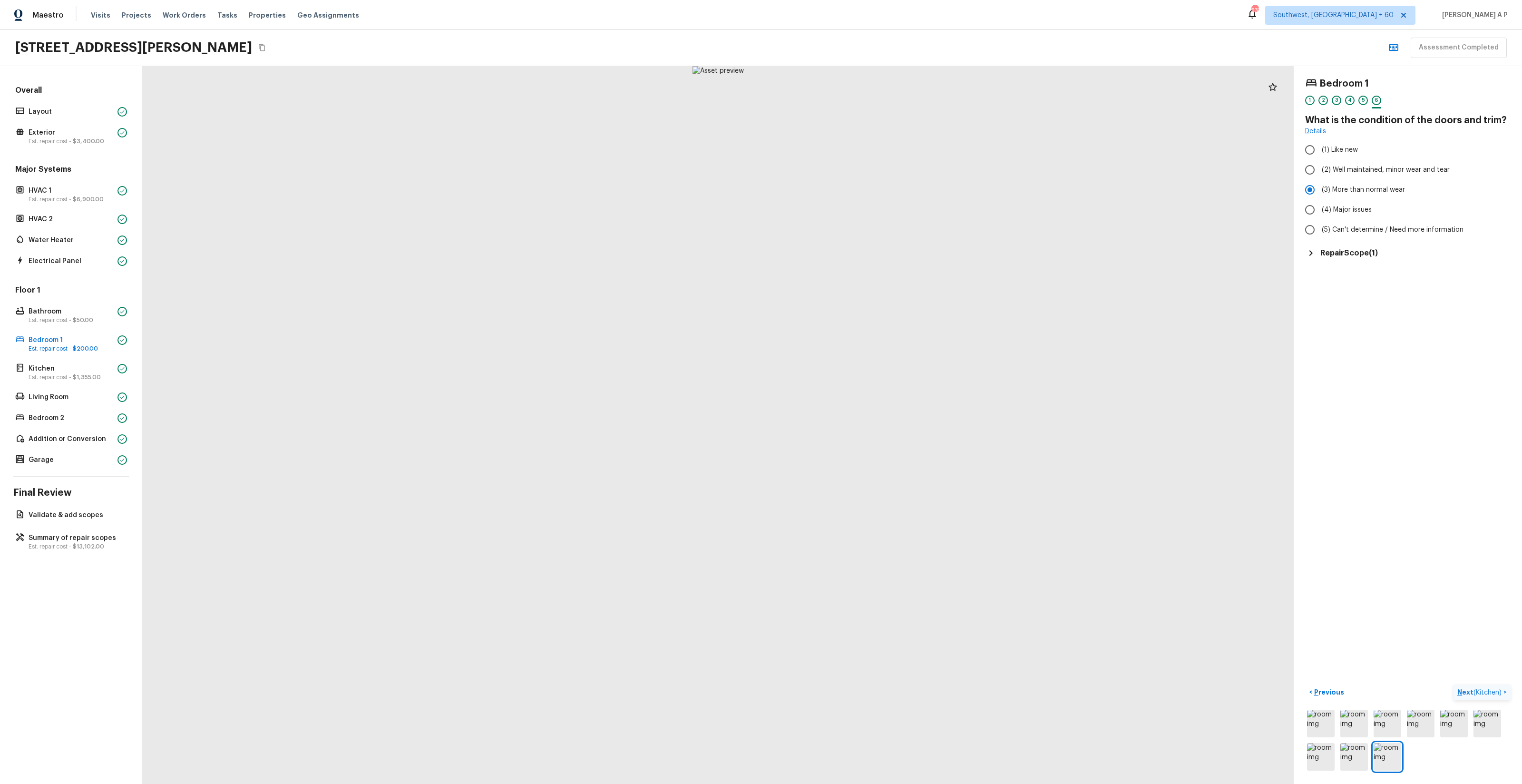
click at [1453, 684] on button "Next ( Kitchen ) >" at bounding box center [1482, 692] width 57 height 16
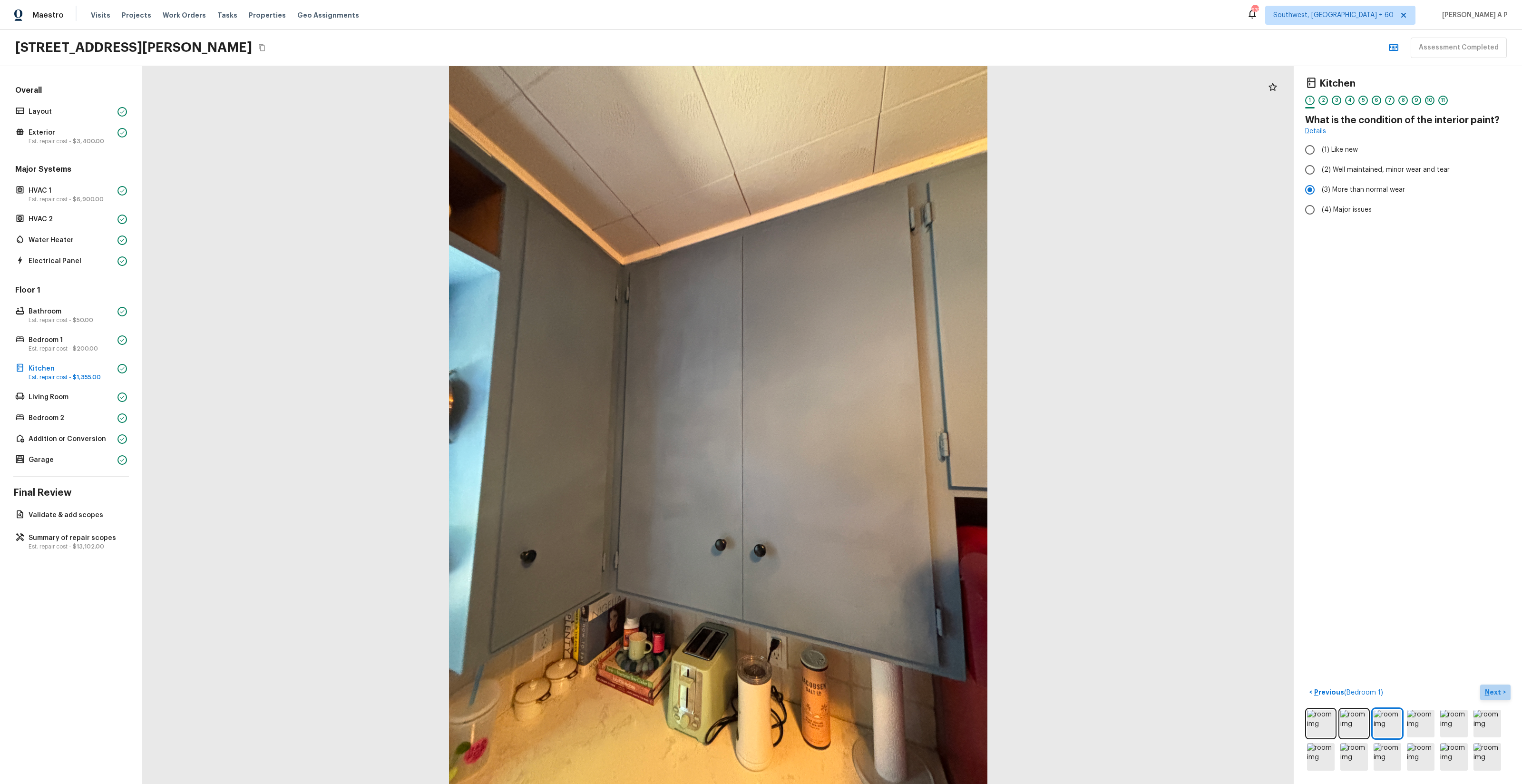
click at [1497, 696] on p "Next" at bounding box center [1493, 692] width 18 height 9
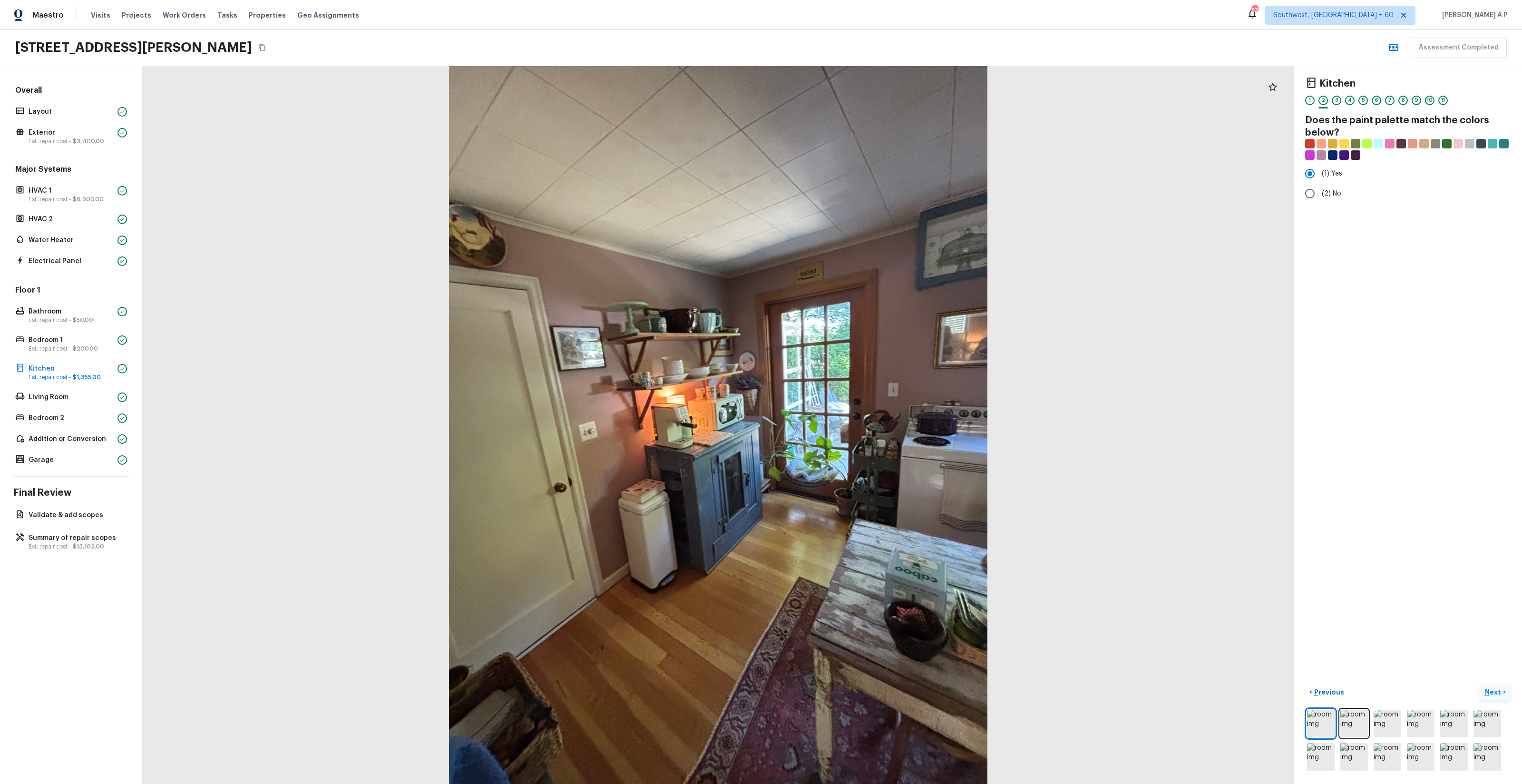
click at [1497, 696] on p "Next" at bounding box center [1493, 692] width 18 height 9
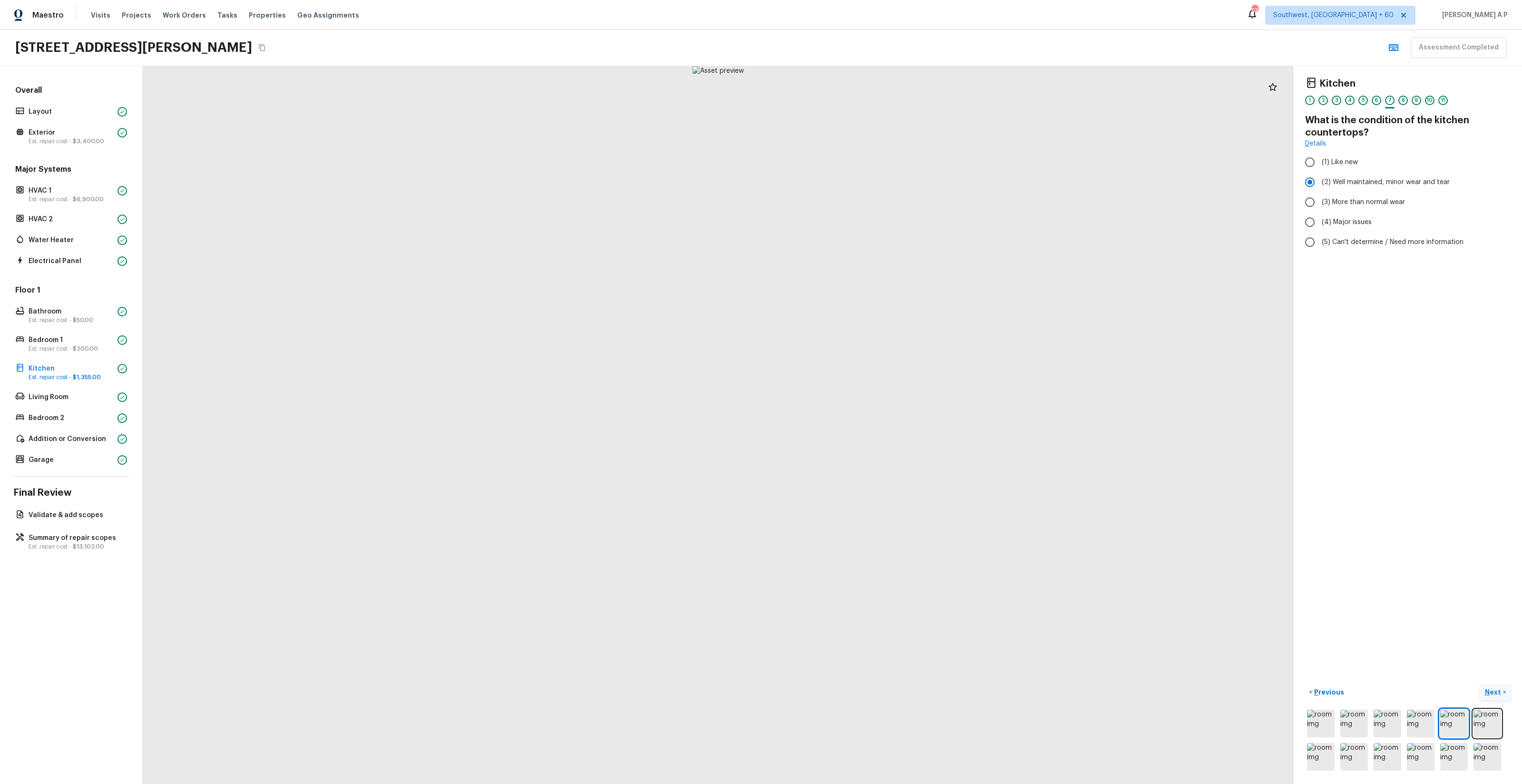
click at [1497, 696] on p "Next" at bounding box center [1493, 692] width 18 height 9
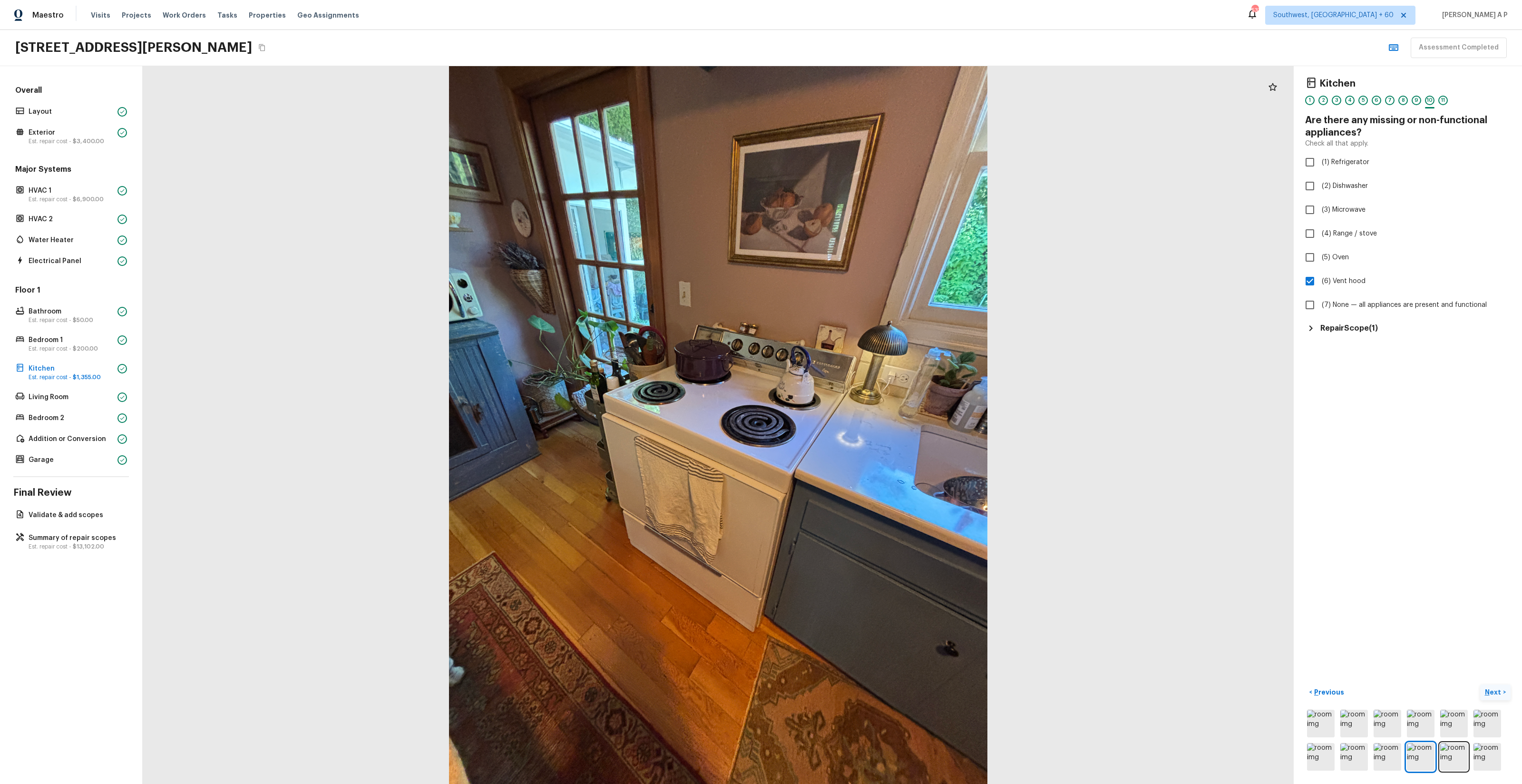
click at [1497, 696] on p "Next" at bounding box center [1493, 692] width 18 height 9
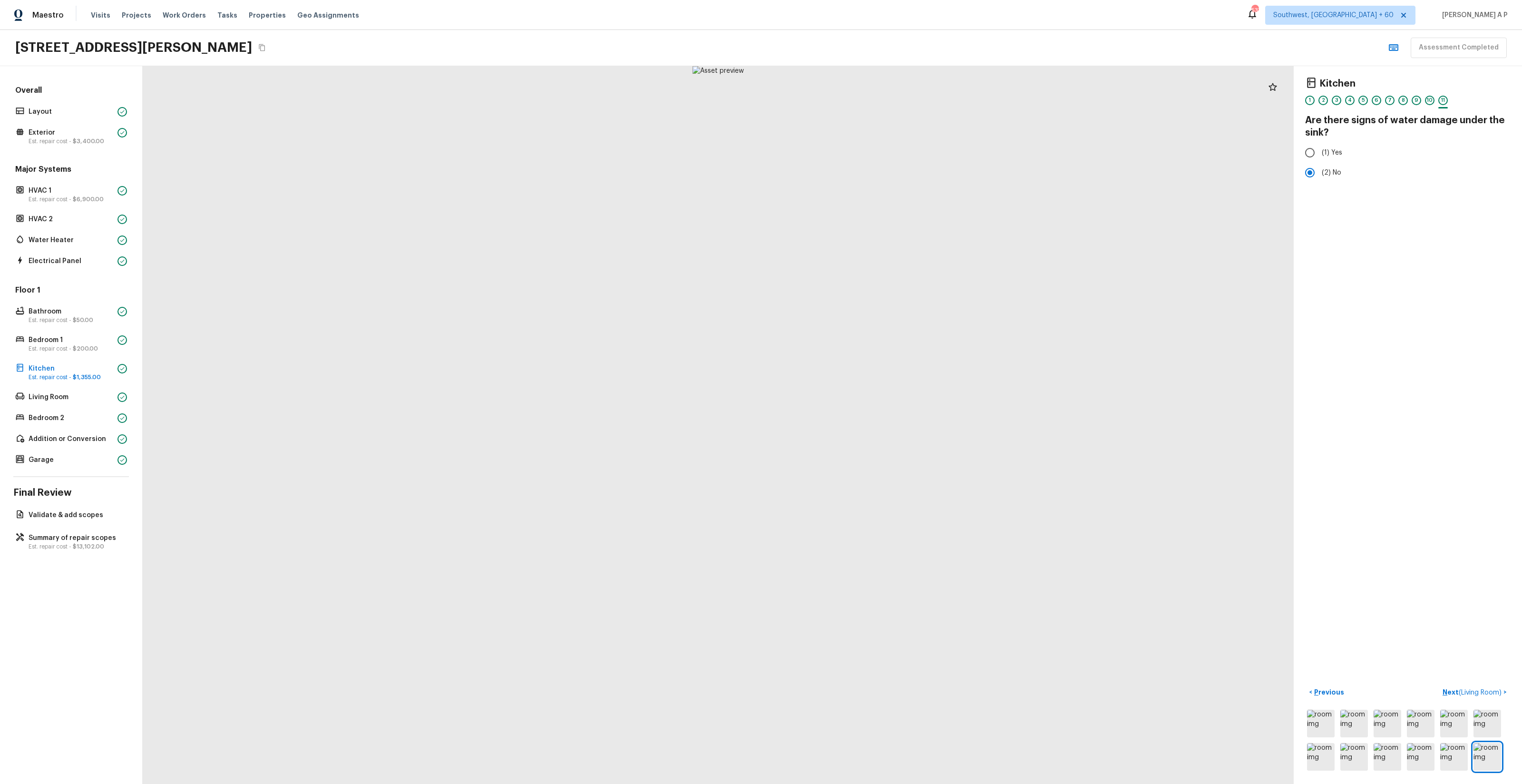
click at [1334, 684] on div "Kitchen 1 2 3 4 5 6 7 8 9 10 11 Are there signs of water damage under the sink?…" at bounding box center [1407, 425] width 229 height 718
click at [1334, 690] on p "Previous" at bounding box center [1328, 692] width 32 height 9
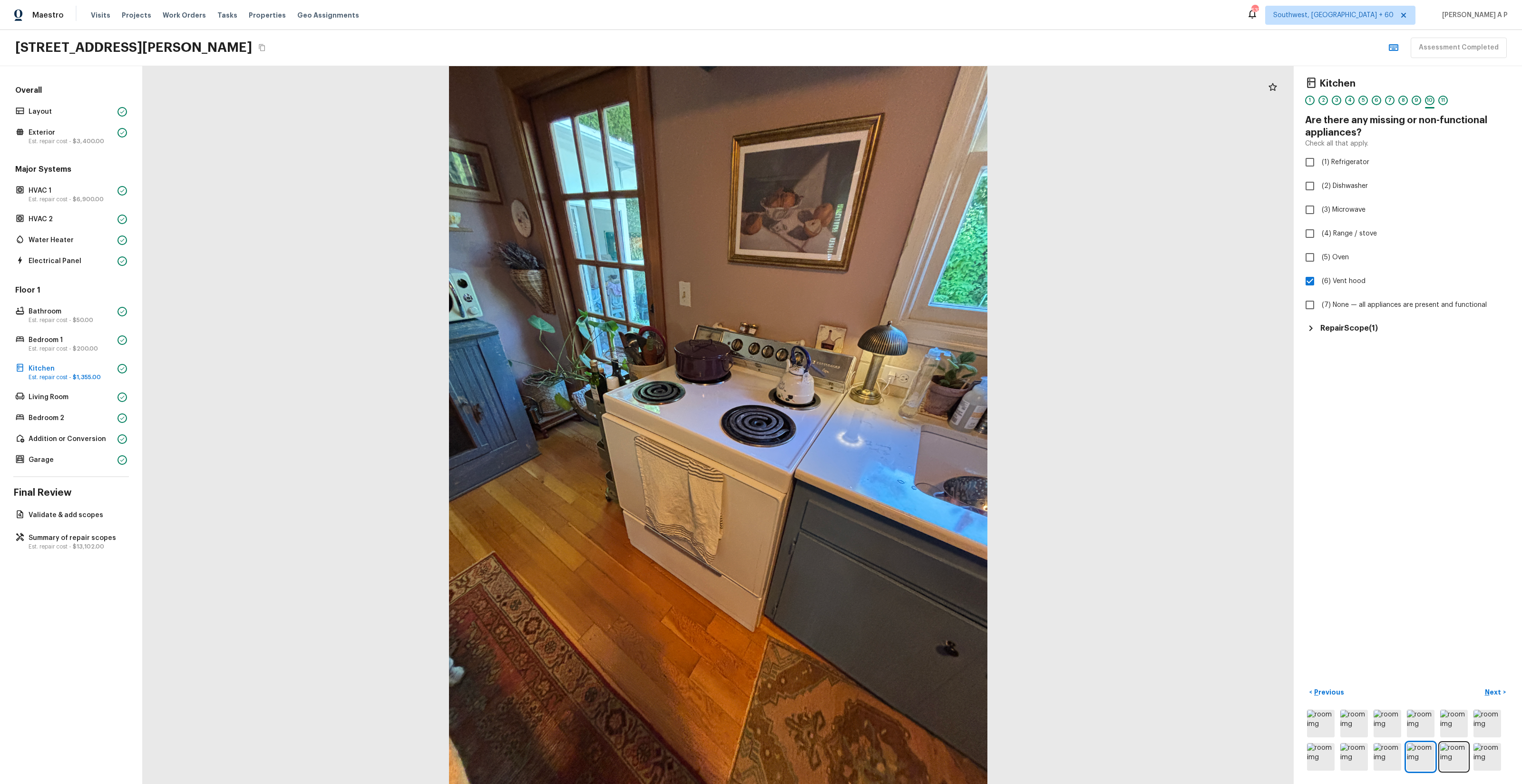
click at [1366, 329] on h5 "Repair Scope ( 1 )" at bounding box center [1349, 328] width 57 height 11
click at [1497, 691] on p "Next" at bounding box center [1493, 692] width 18 height 9
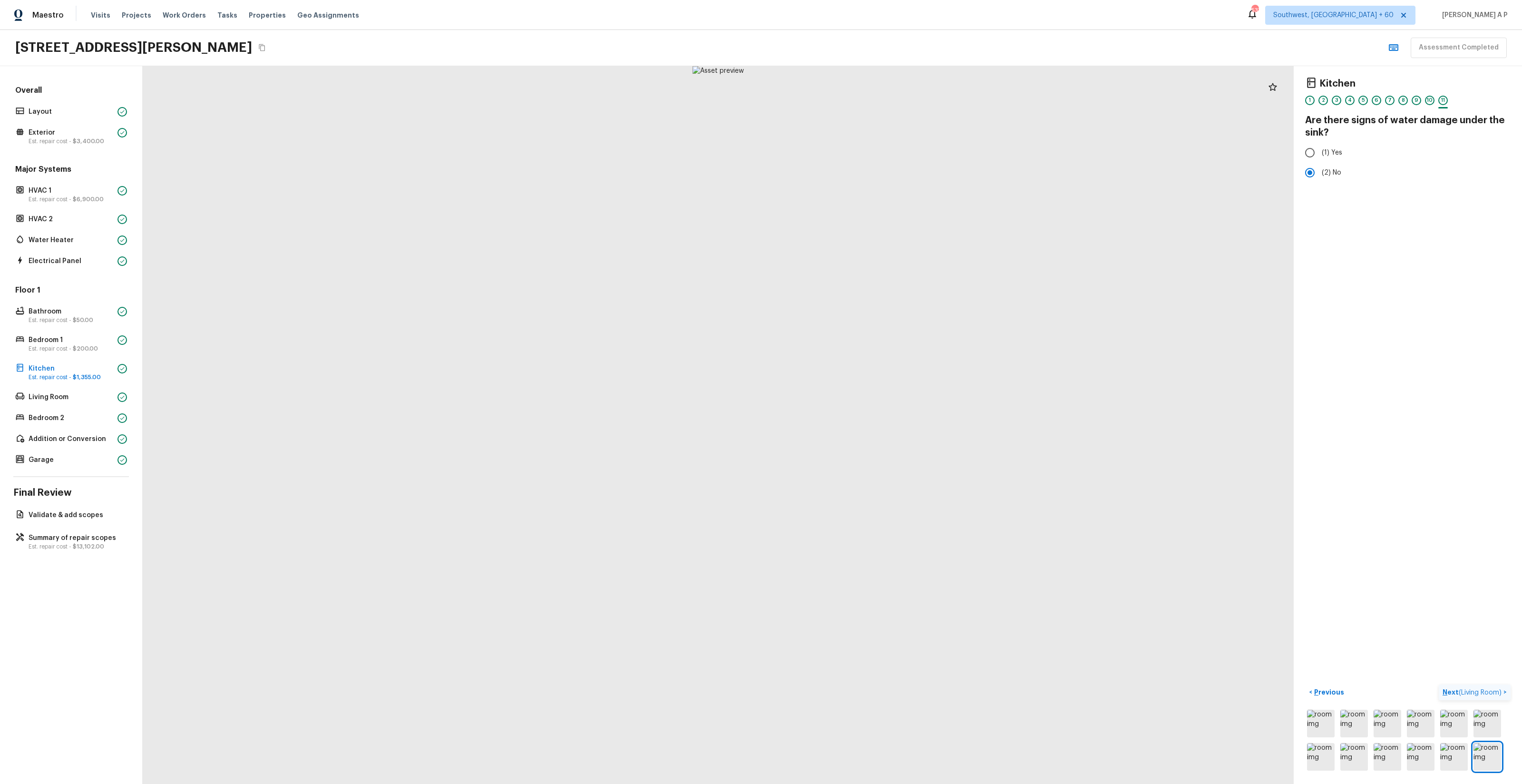
click at [1497, 691] on span "( Living Room )" at bounding box center [1480, 692] width 43 height 7
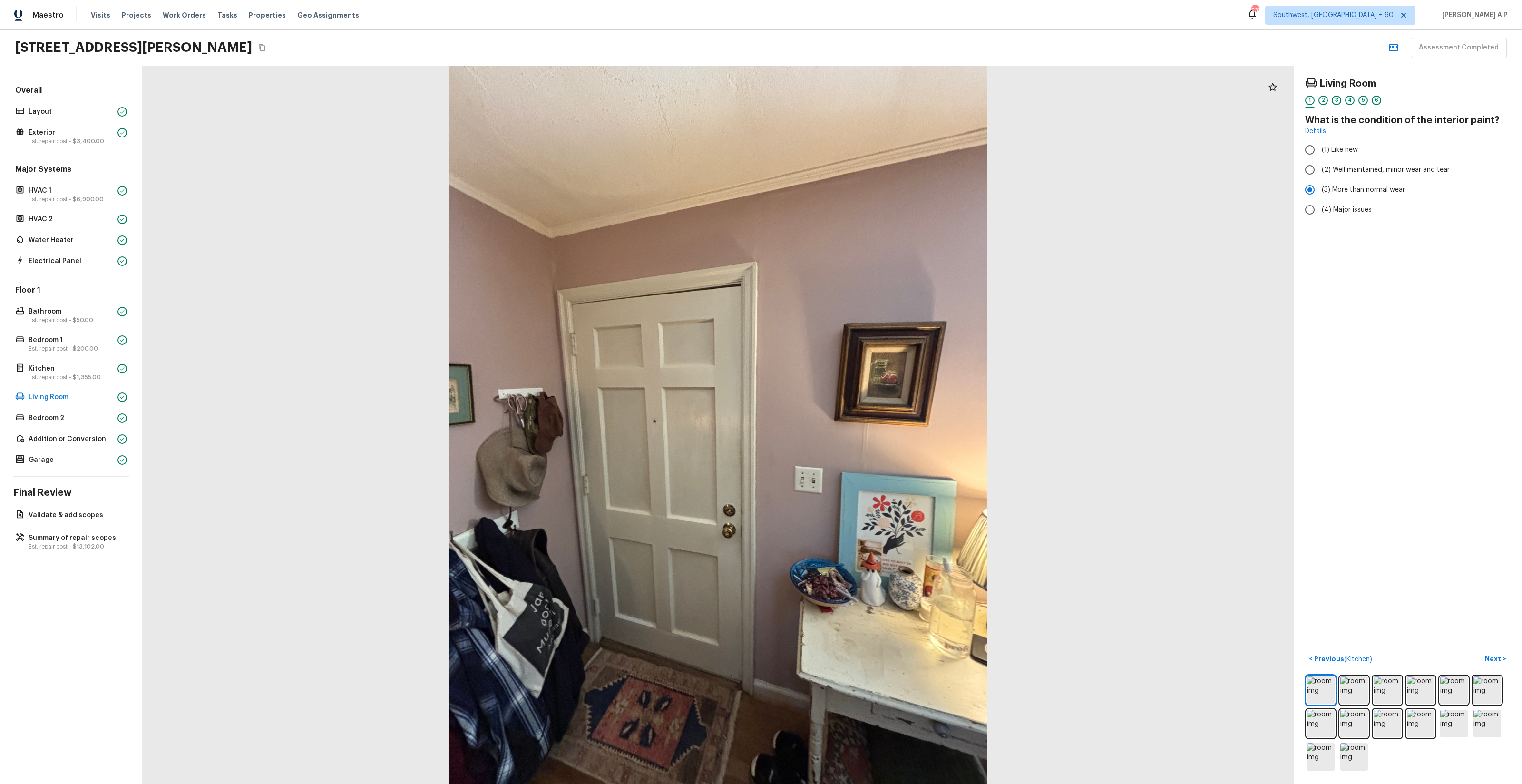
click at [1498, 648] on div "Living Room 1 2 3 4 5 6 What is the condition of the interior paint? Details (1…" at bounding box center [1407, 425] width 229 height 718
click at [1497, 658] on p "Next" at bounding box center [1493, 658] width 18 height 9
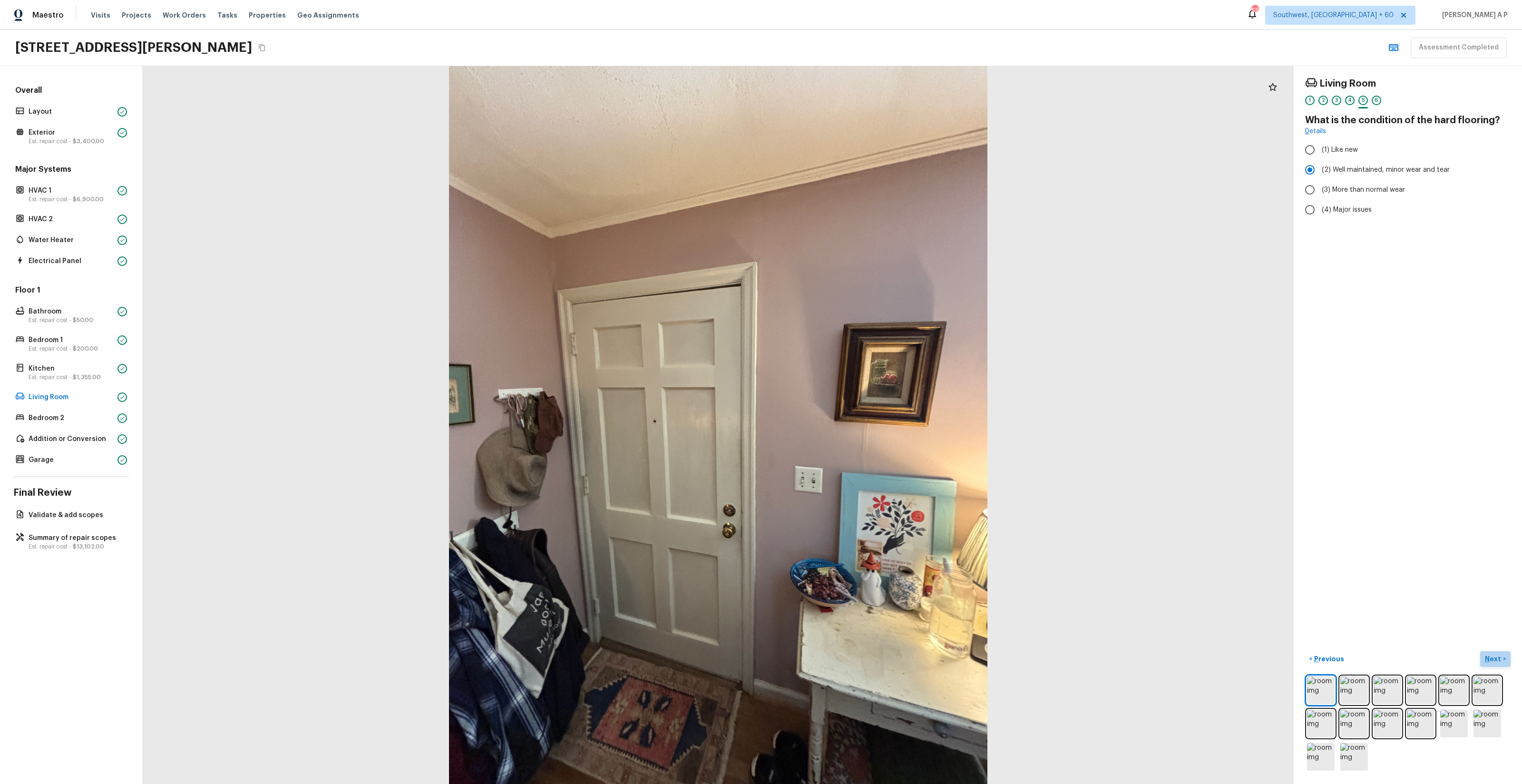
click at [1497, 658] on p "Next" at bounding box center [1493, 658] width 18 height 9
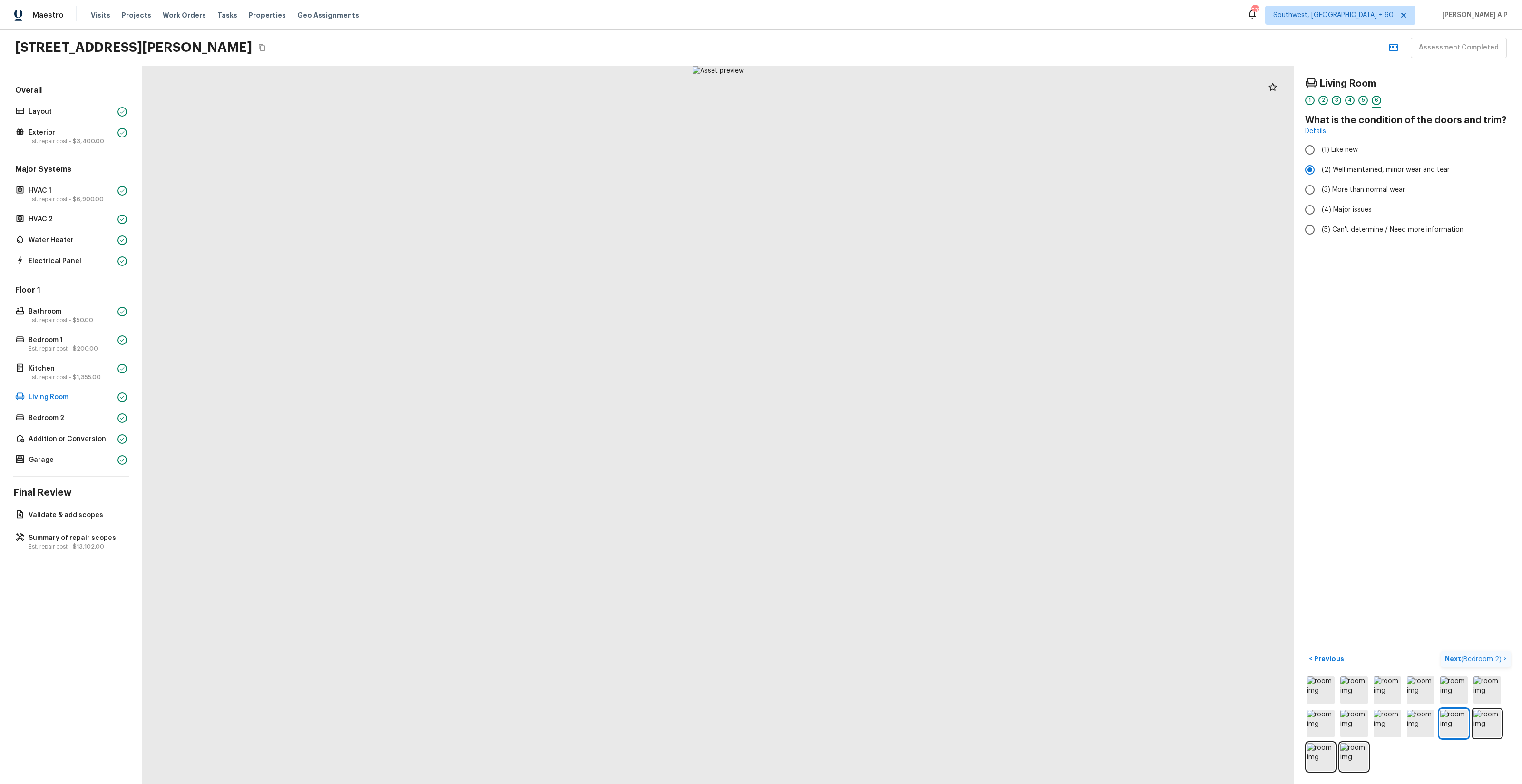
click at [1497, 658] on span "( Bedroom 2 )" at bounding box center [1481, 659] width 40 height 7
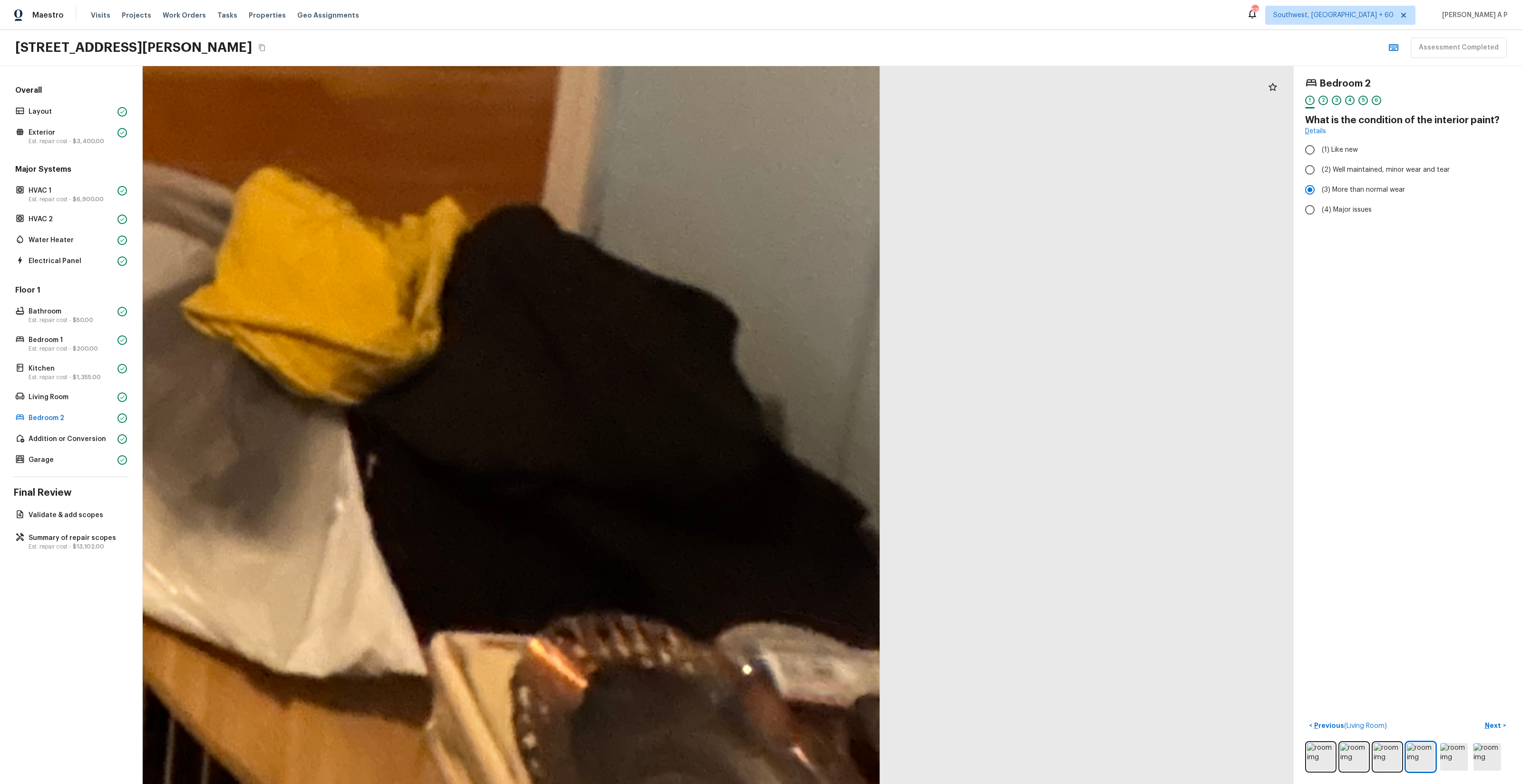
drag, startPoint x: 891, startPoint y: 632, endPoint x: 901, endPoint y: 336, distance: 296.2
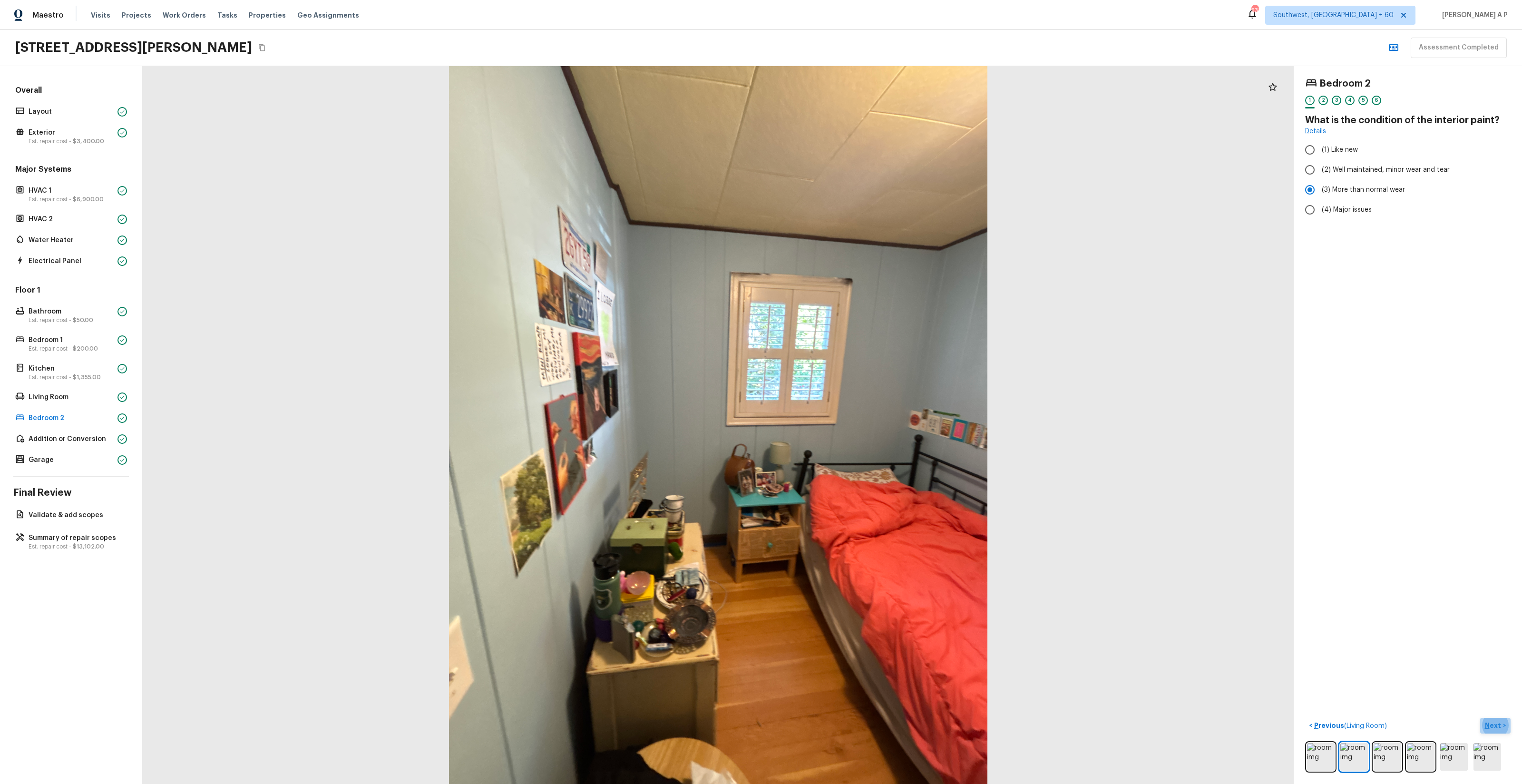
click at [1492, 725] on p "Next" at bounding box center [1493, 725] width 18 height 9
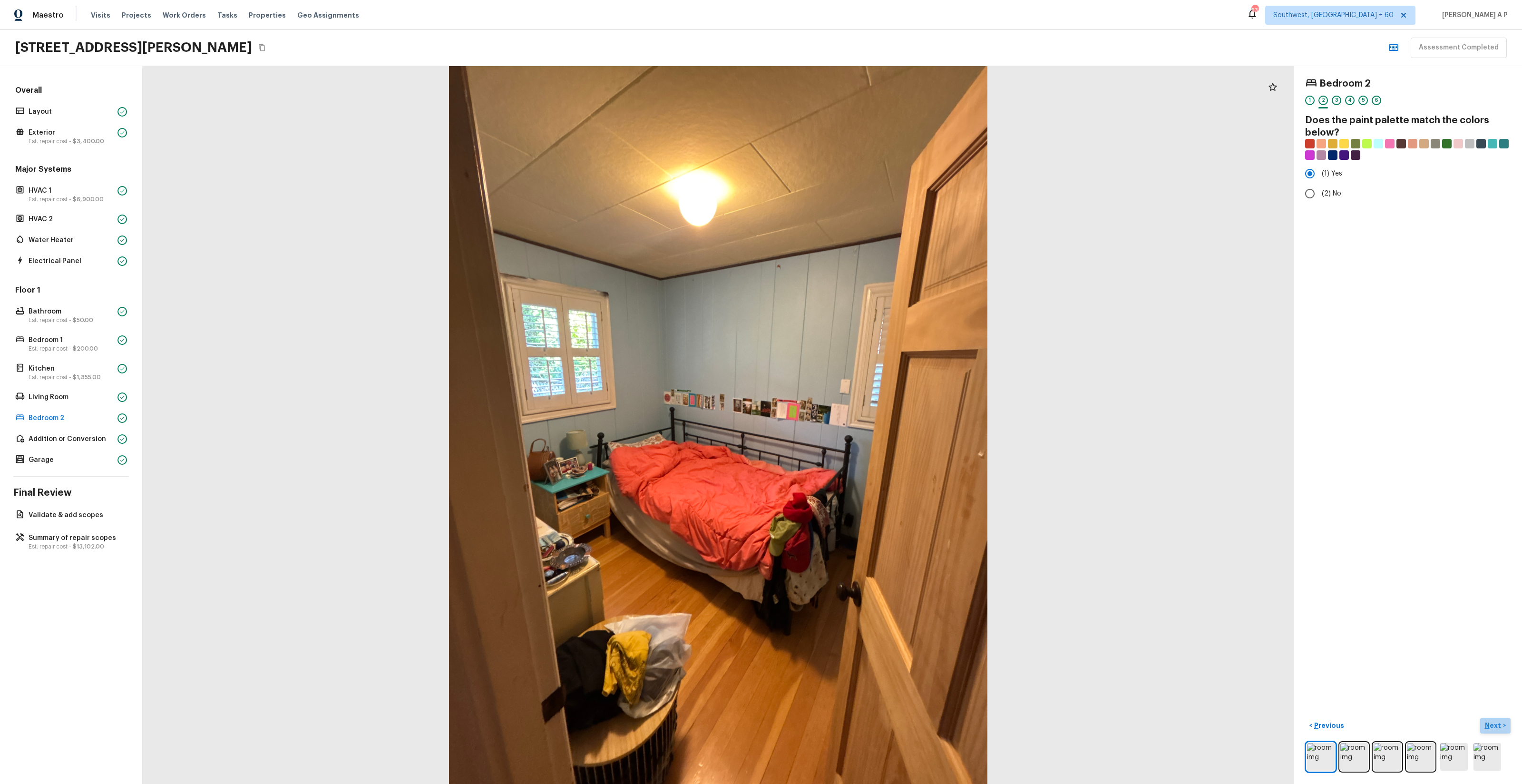
click at [1492, 725] on p "Next" at bounding box center [1493, 725] width 18 height 9
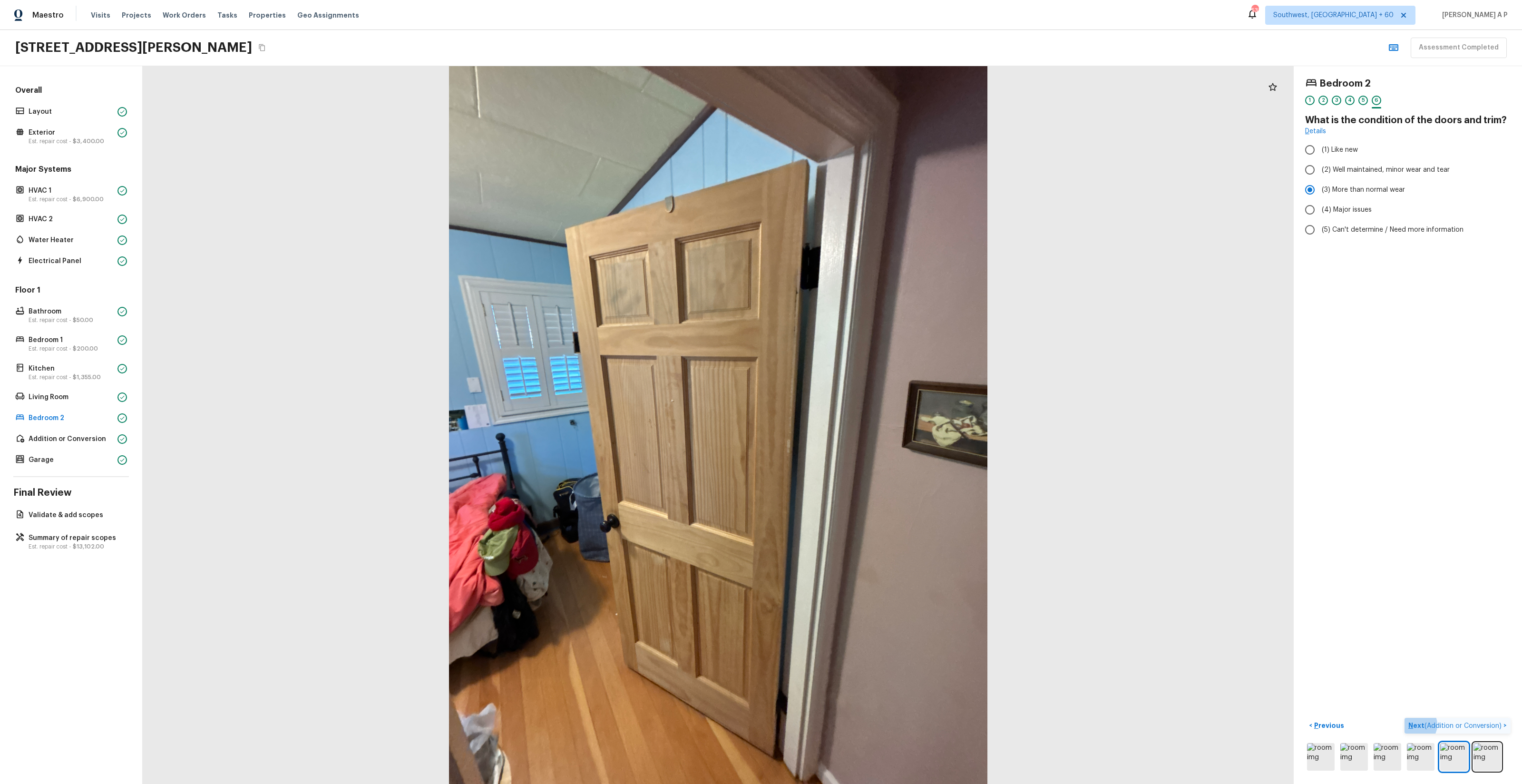
click at [1492, 725] on span "( Addition or Conversion )" at bounding box center [1463, 725] width 77 height 7
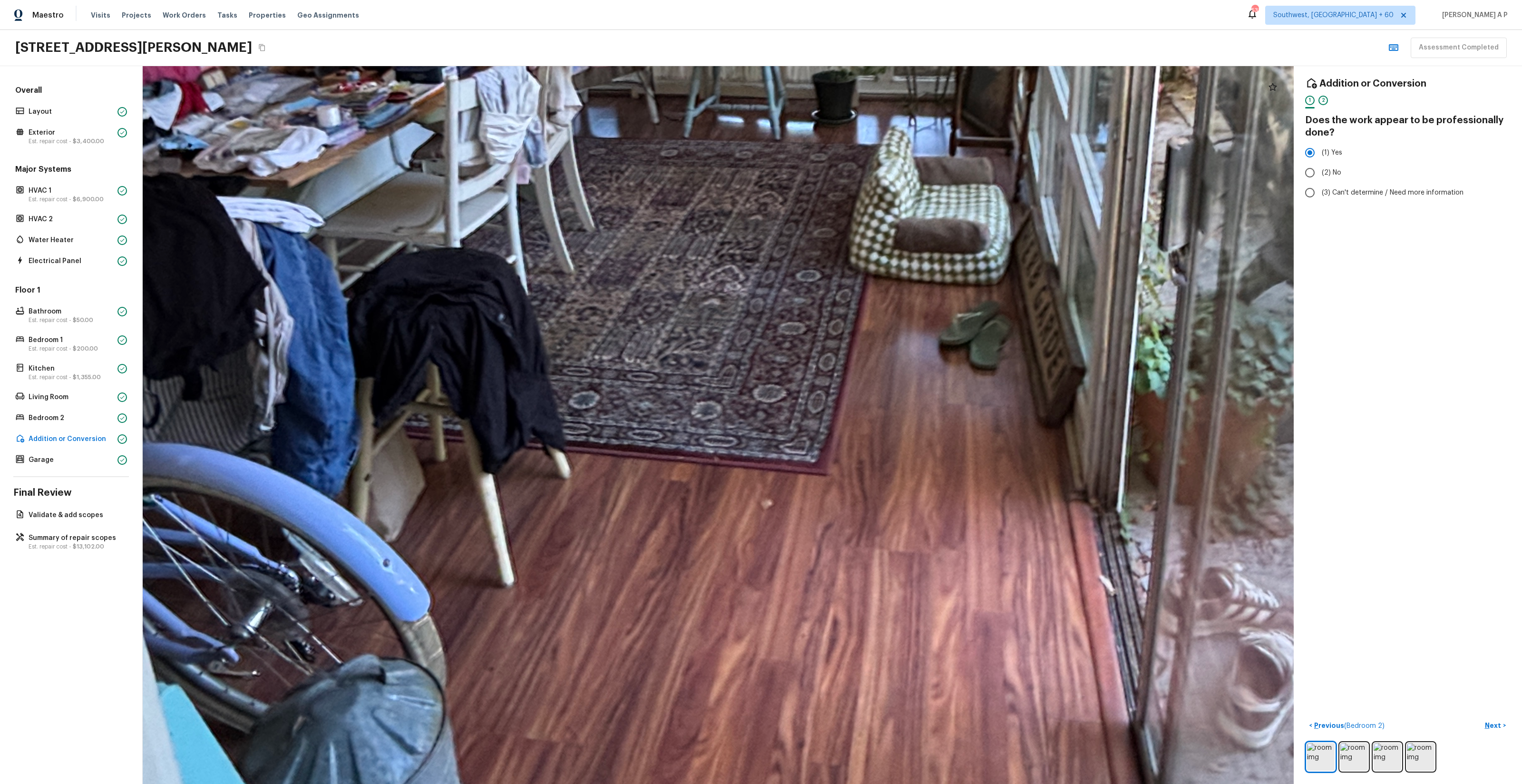
drag, startPoint x: 717, startPoint y: 409, endPoint x: 798, endPoint y: 824, distance: 422.8
click at [798, 783] on html "Maestro Visits Projects Work Orders Tasks Properties Geo Assignments 531 Southw…" at bounding box center [761, 392] width 1522 height 784
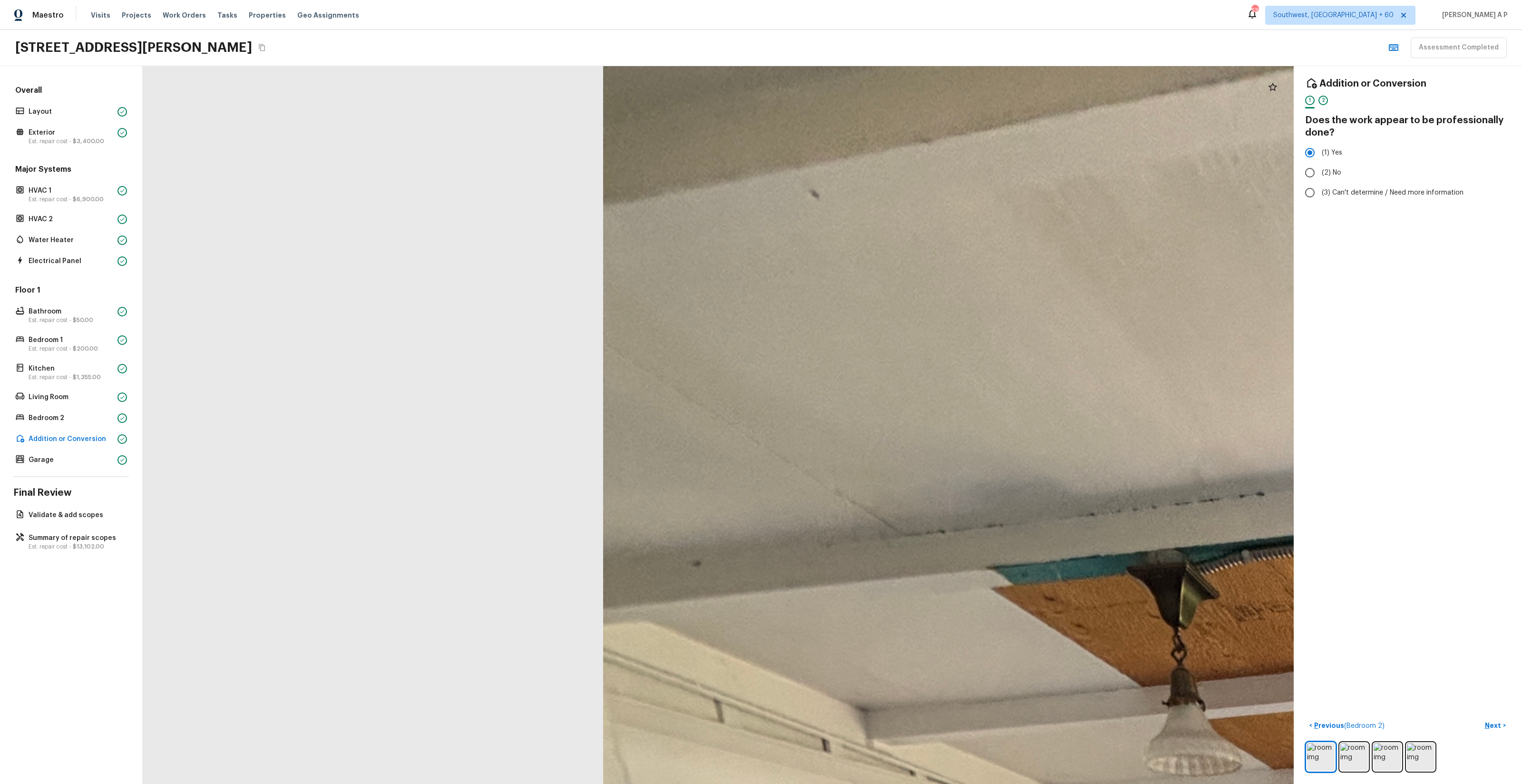
drag, startPoint x: 955, startPoint y: 626, endPoint x: 772, endPoint y: 516, distance: 213.5
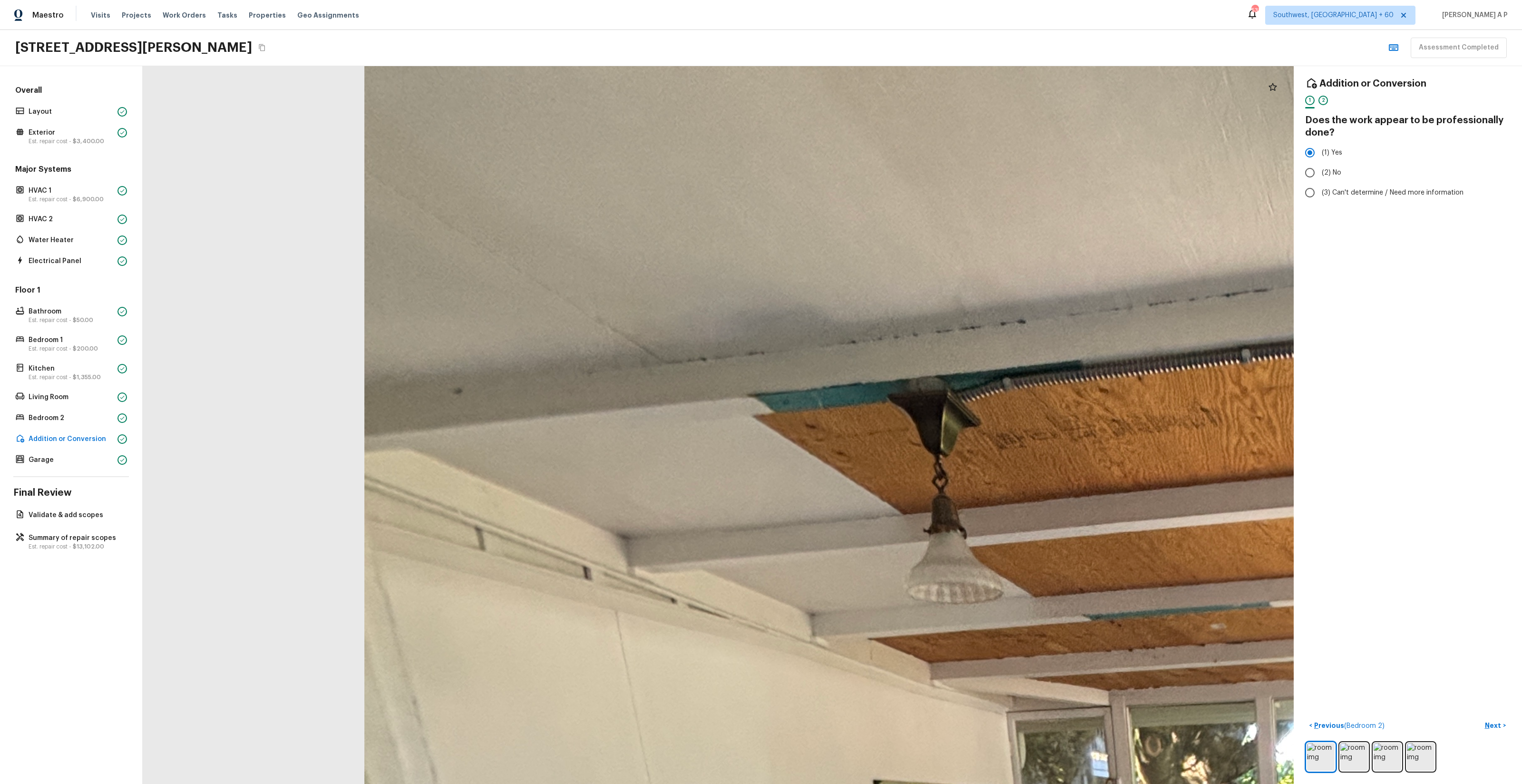
drag, startPoint x: 842, startPoint y: 562, endPoint x: 744, endPoint y: 439, distance: 157.3
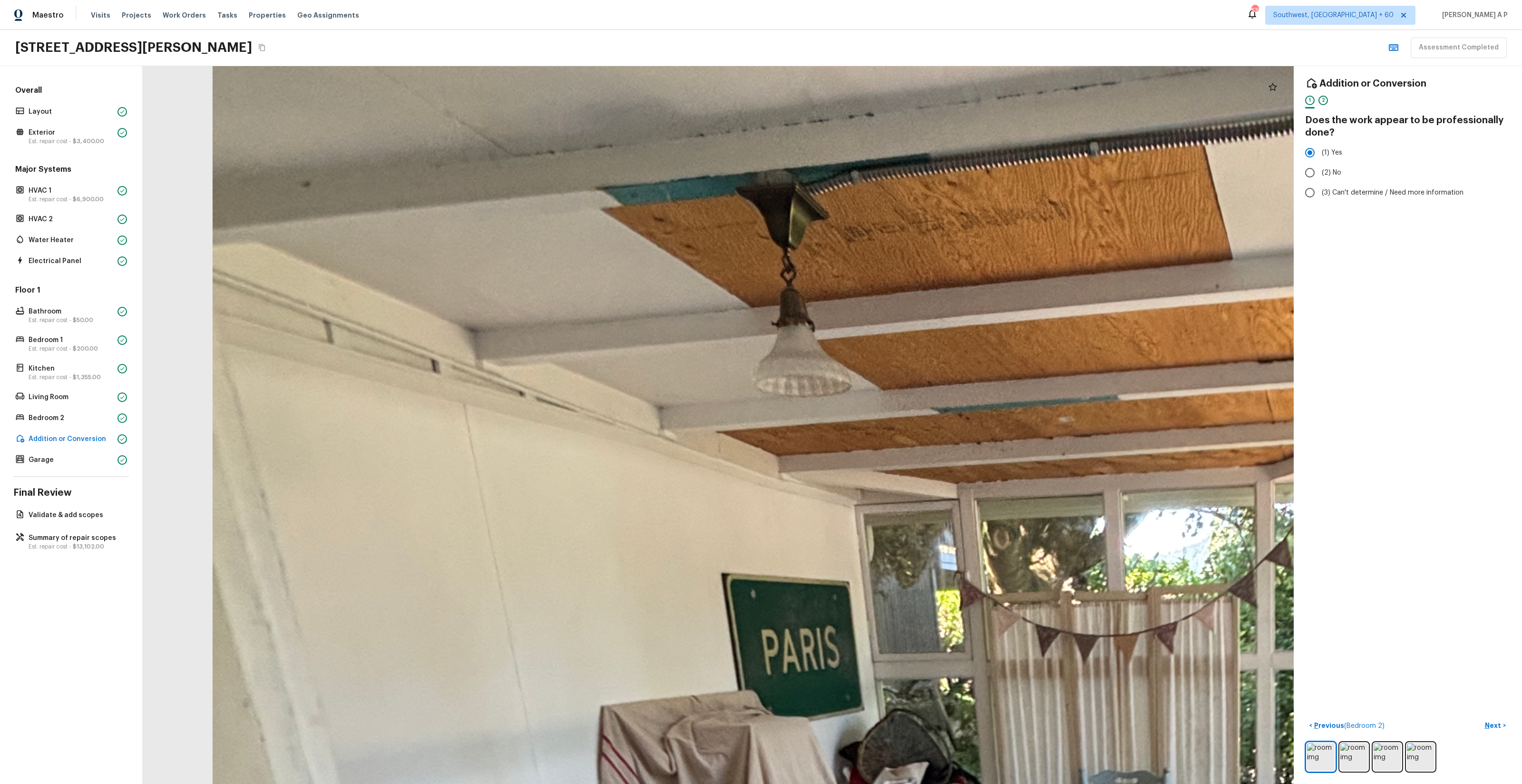
drag, startPoint x: 885, startPoint y: 460, endPoint x: 790, endPoint y: 339, distance: 153.8
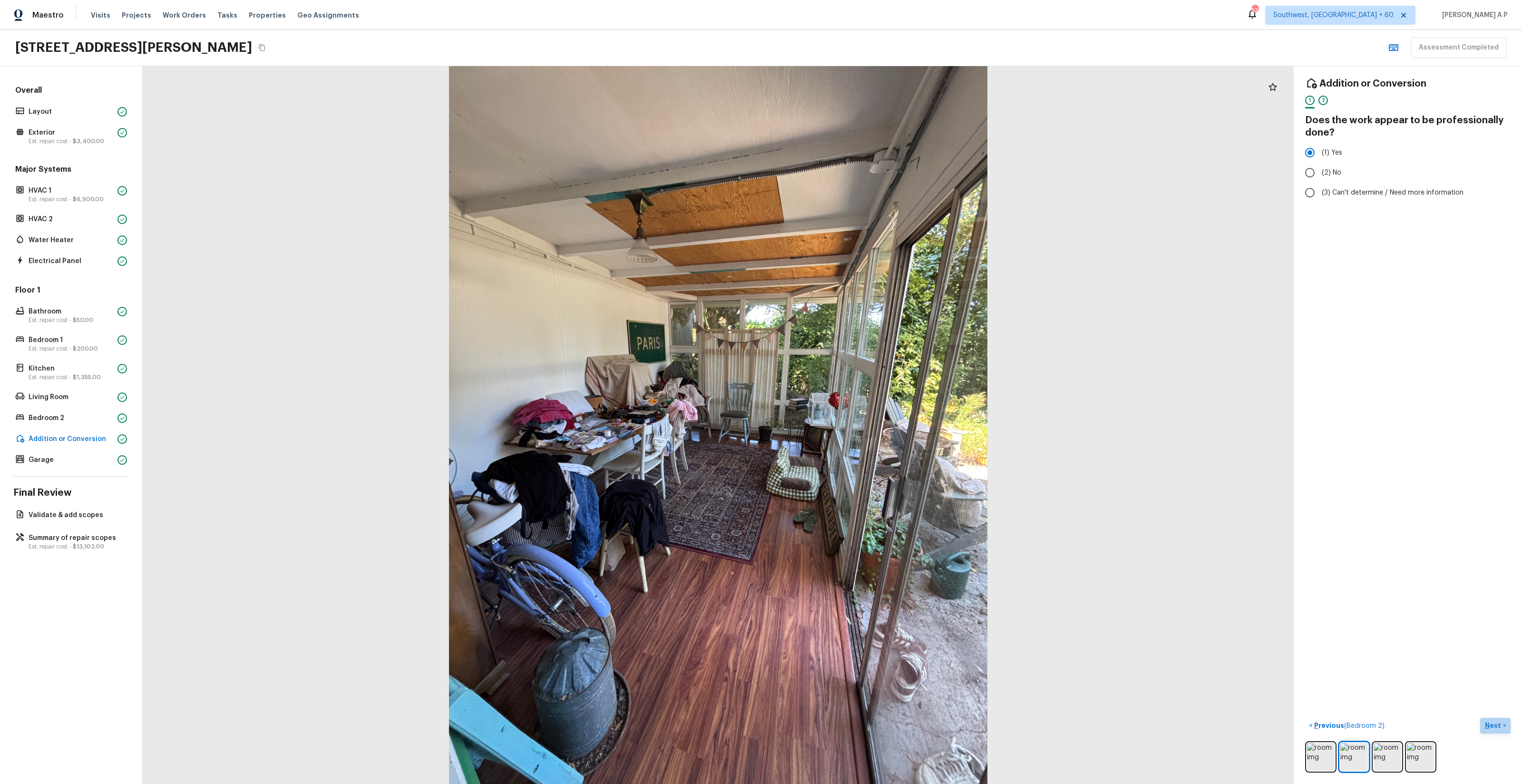
click at [1499, 724] on p "Next" at bounding box center [1493, 725] width 18 height 9
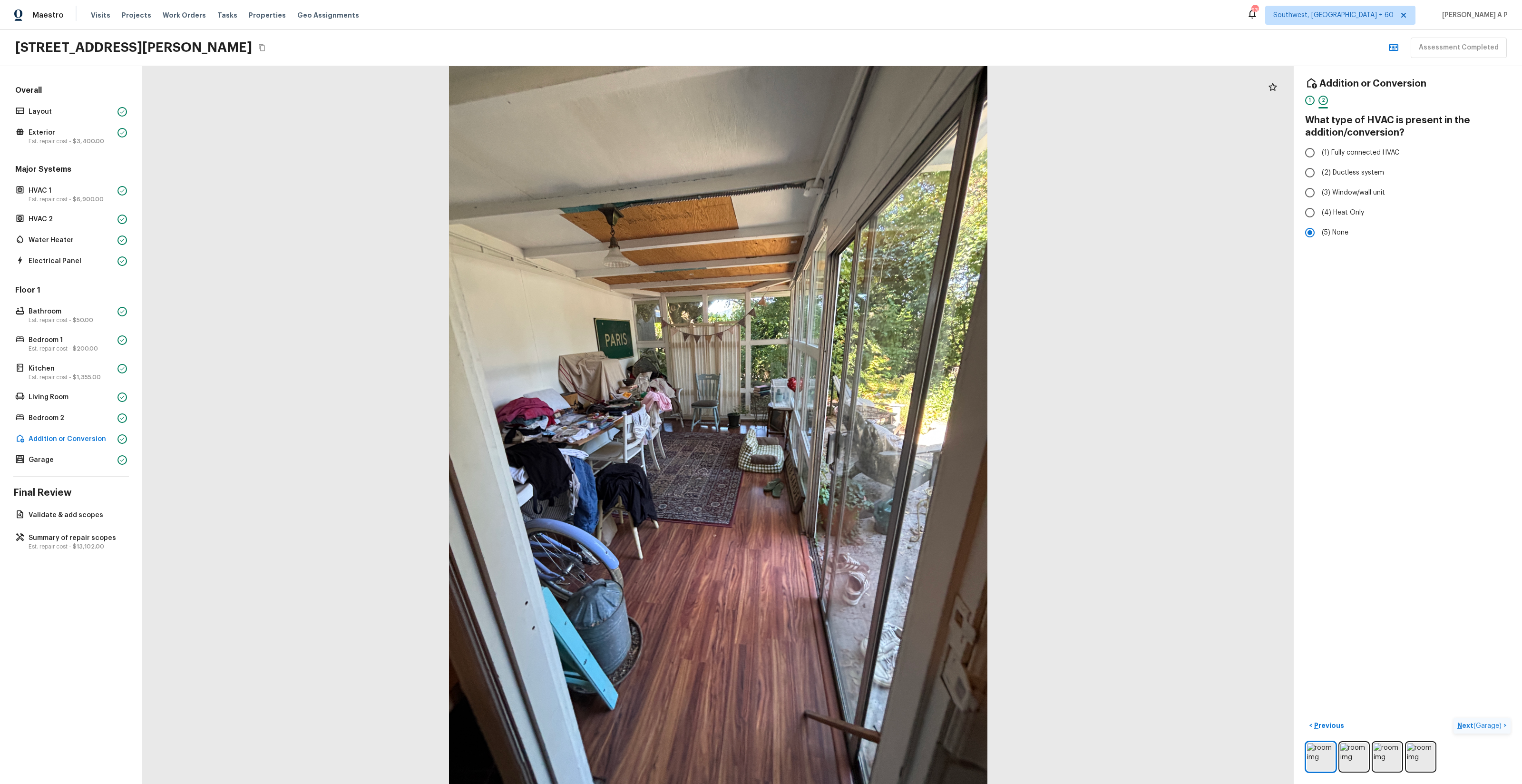
click at [1493, 723] on span "( Garage )" at bounding box center [1487, 725] width 28 height 7
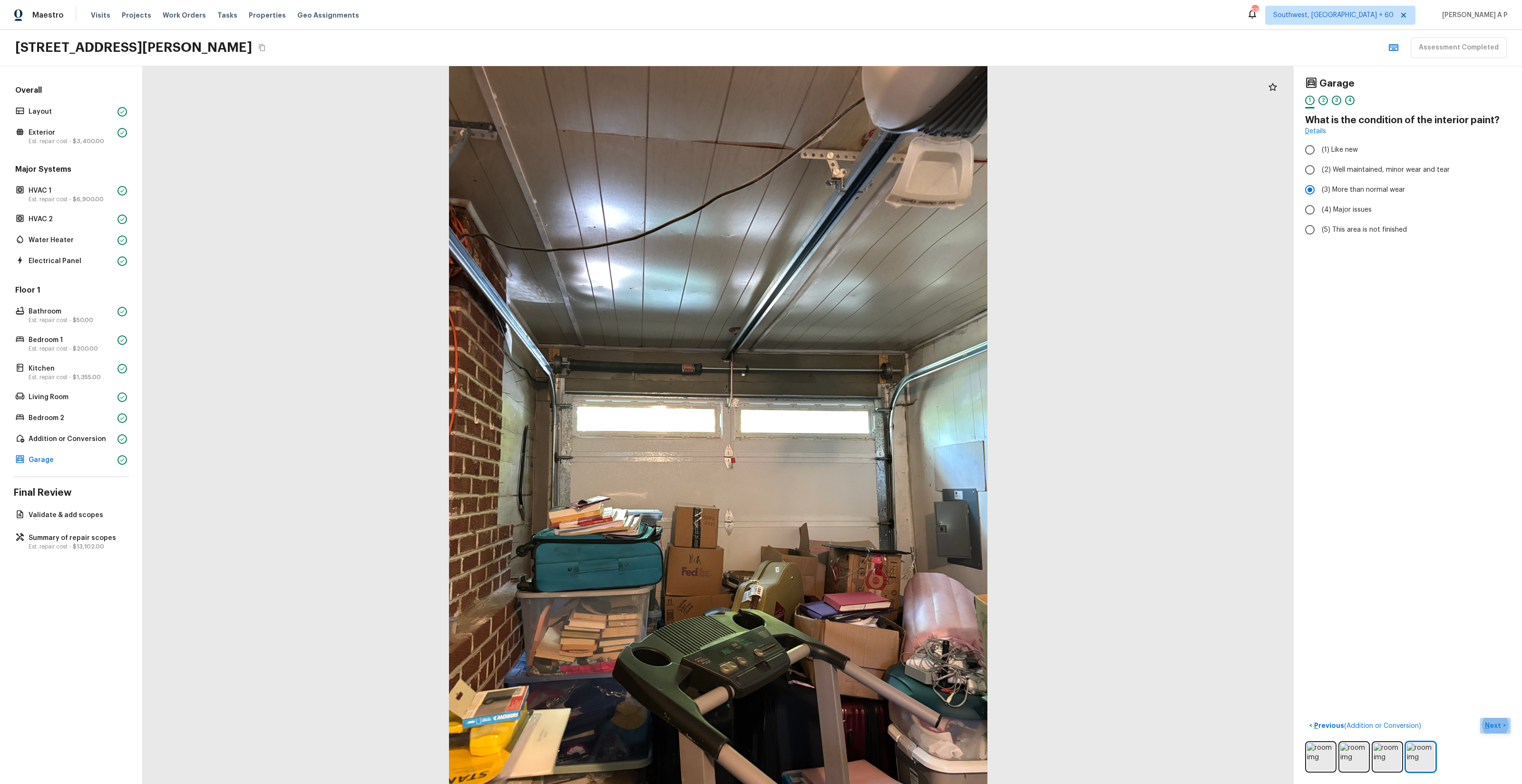
click at [1490, 727] on p "Next" at bounding box center [1493, 725] width 18 height 9
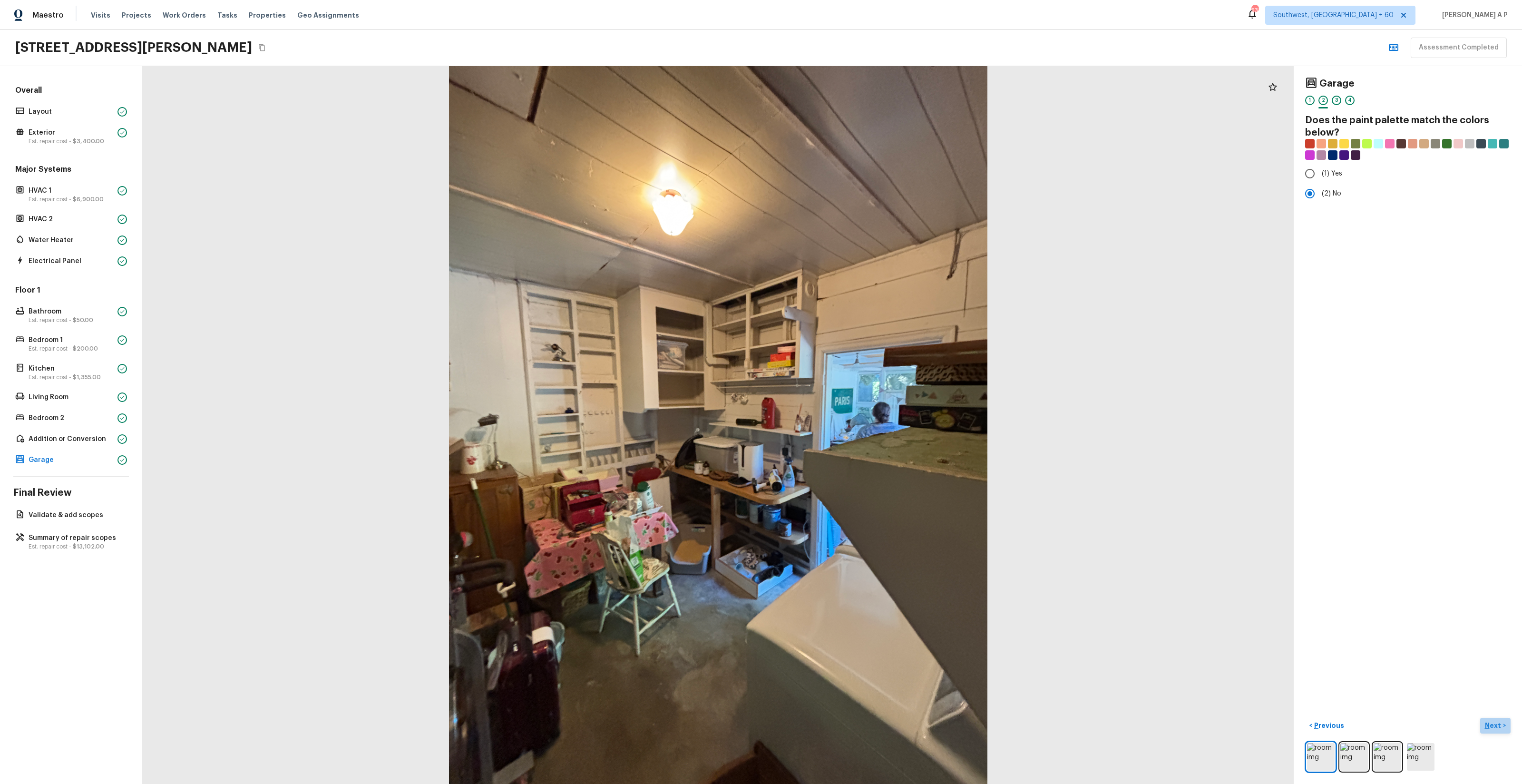
click at [1490, 727] on p "Next" at bounding box center [1493, 725] width 18 height 9
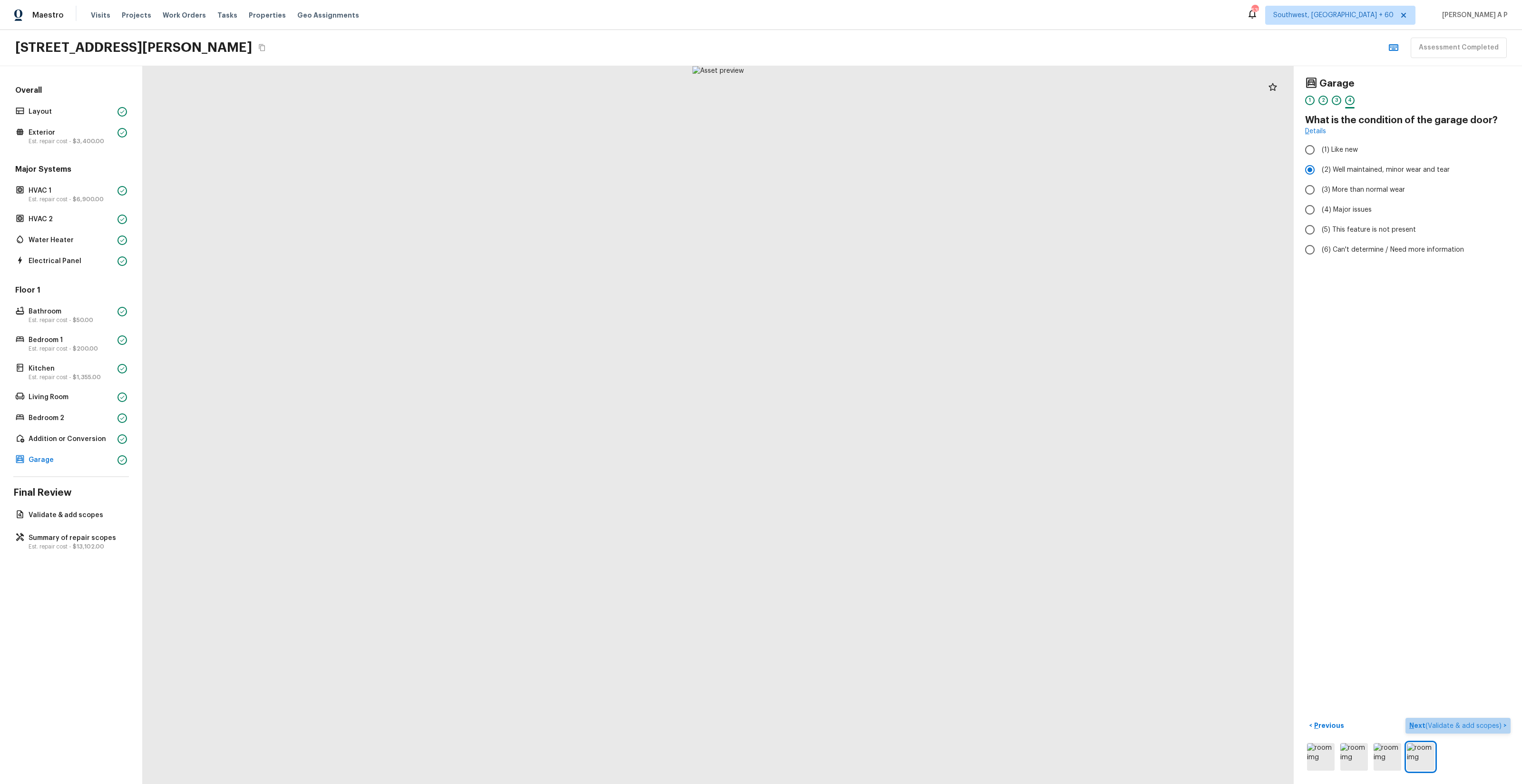
click at [1465, 723] on span "( Validate & add scopes )" at bounding box center [1463, 725] width 76 height 7
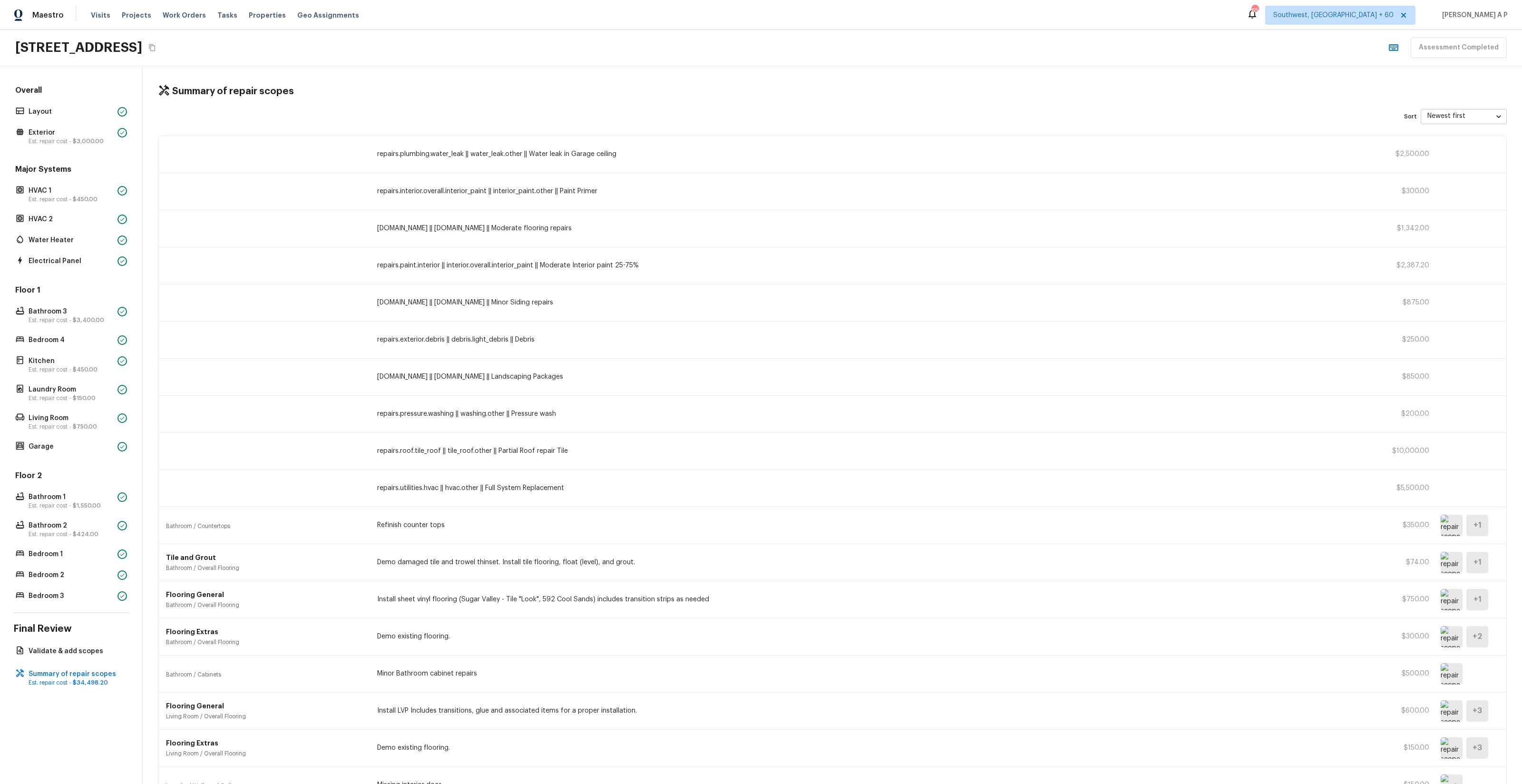
scroll to position [288, 0]
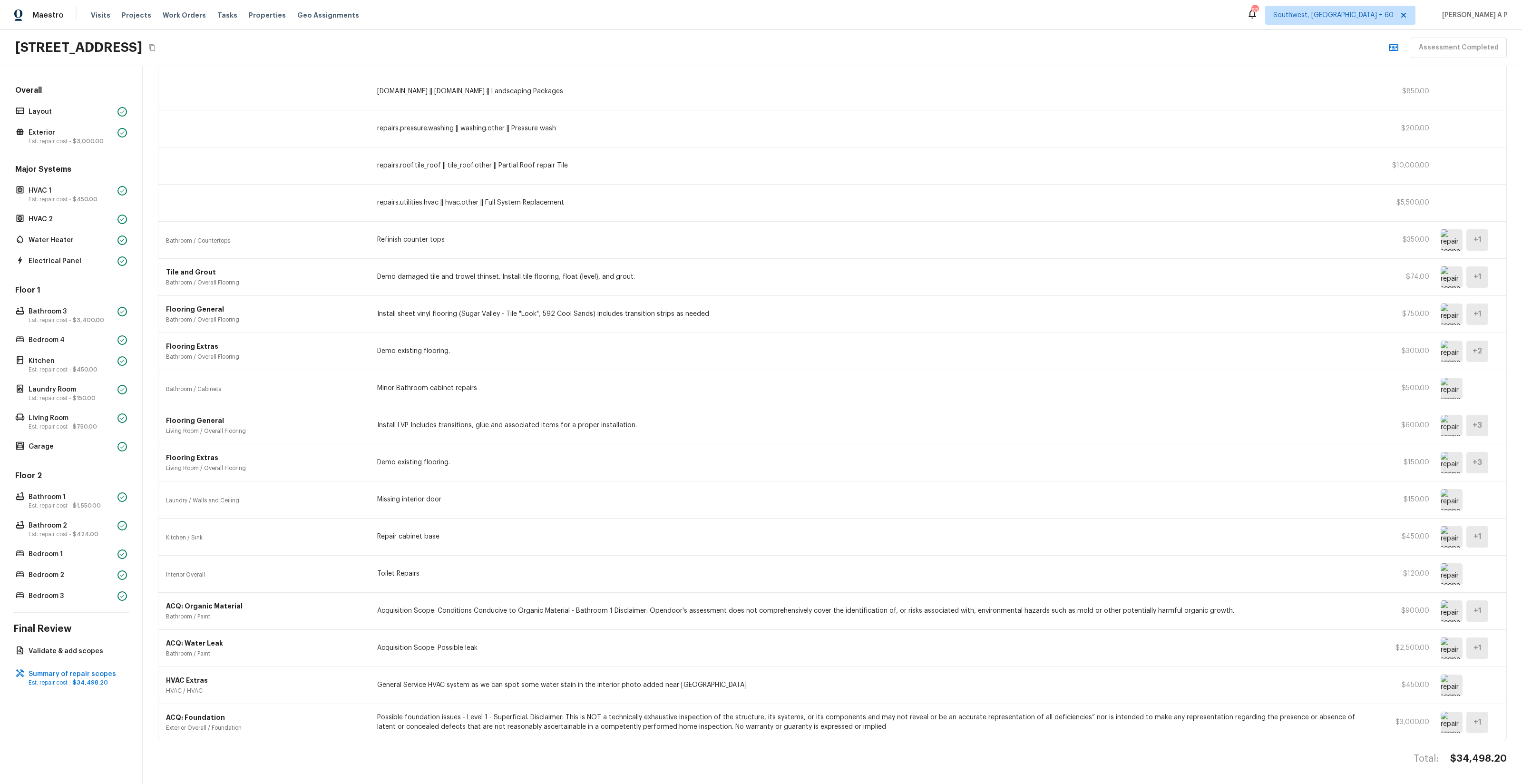
click at [1453, 726] on img at bounding box center [1451, 722] width 22 height 21
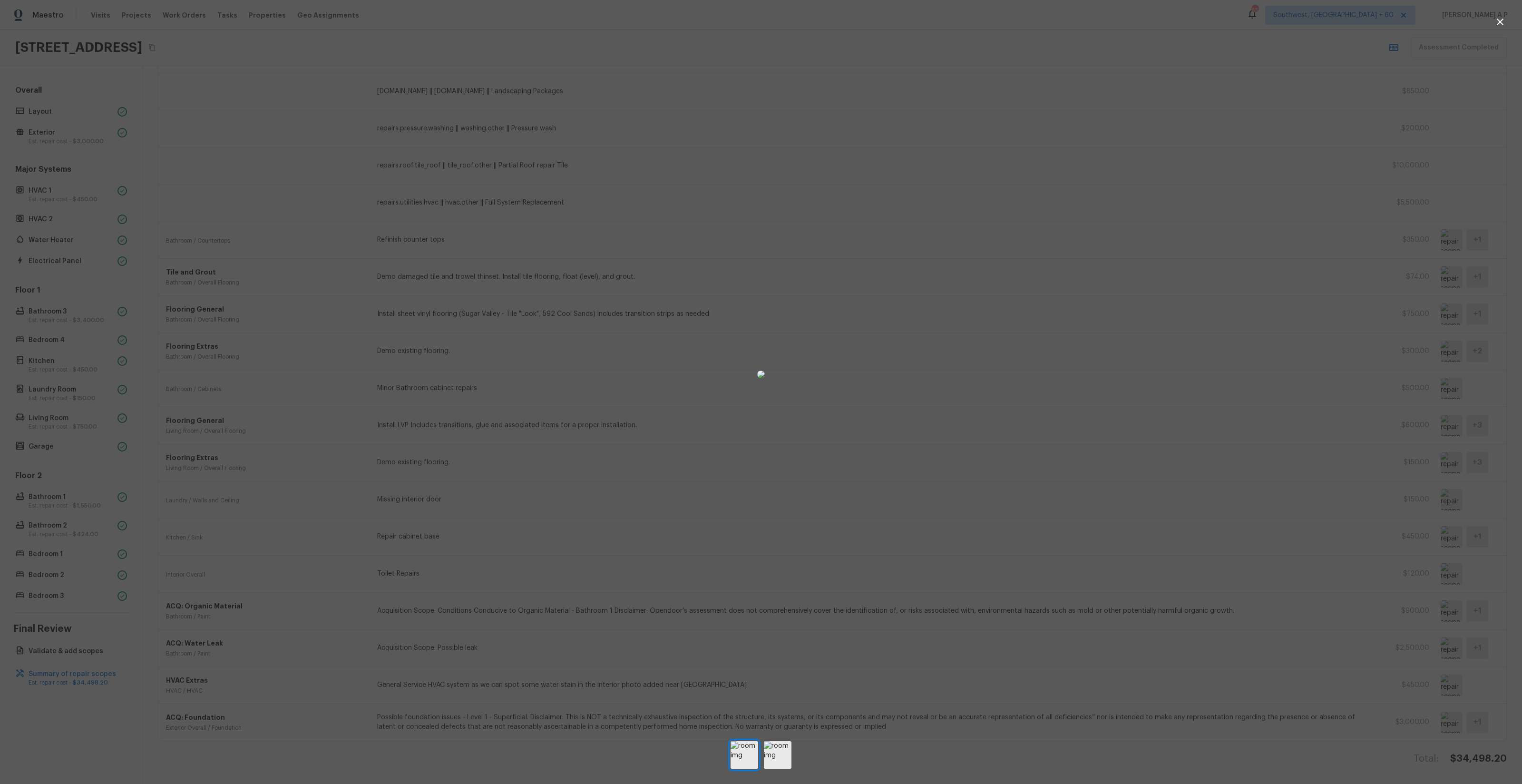
click at [765, 378] on img at bounding box center [761, 374] width 7 height 7
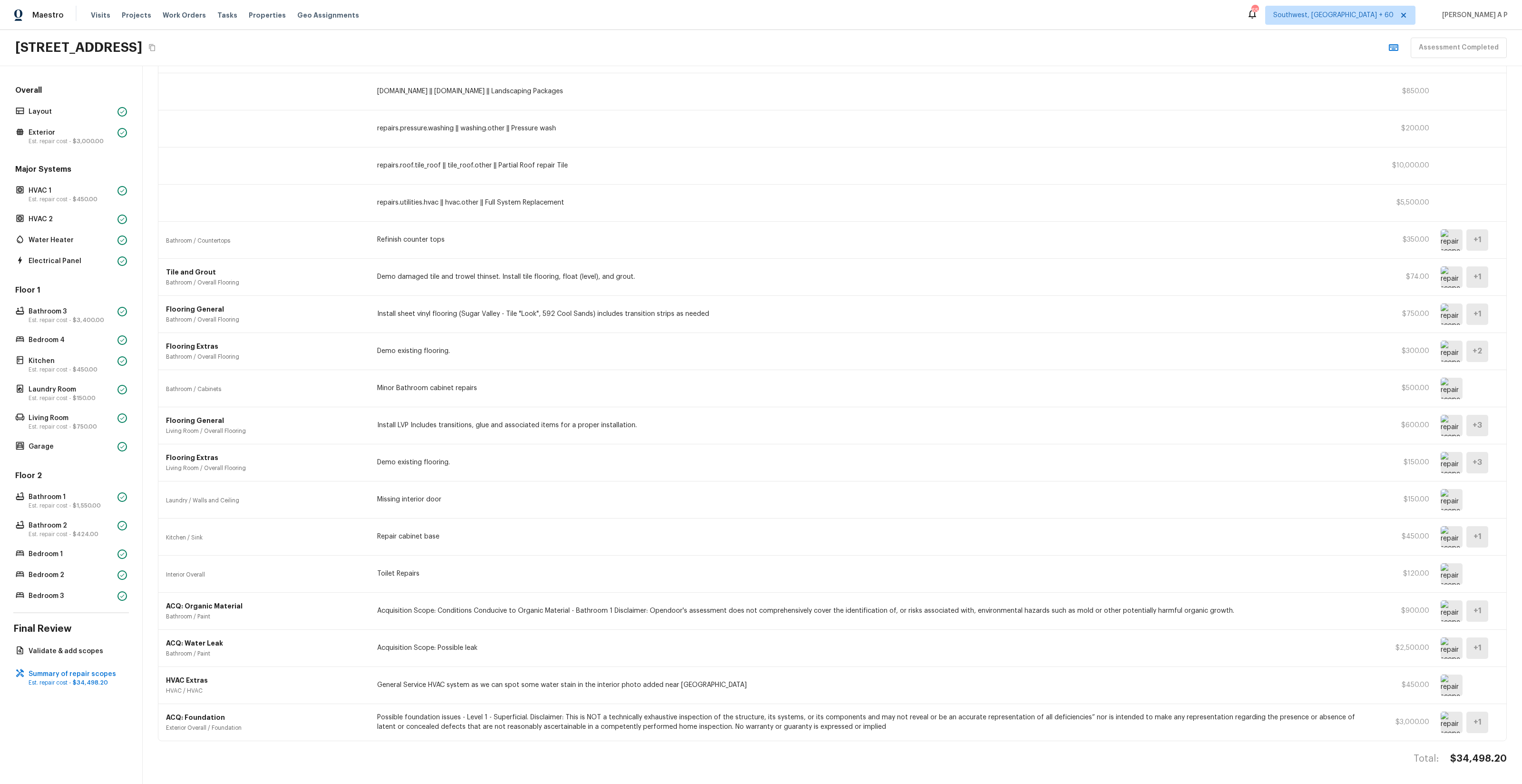
click at [602, 90] on p "[DOMAIN_NAME] || [DOMAIN_NAME] || Landscaping Packages" at bounding box center [876, 91] width 998 height 9
click at [579, 122] on div "repairs.pressure.washing || washing.other || Pressure wash $200.00" at bounding box center [832, 129] width 1348 height 37
click at [552, 168] on p "repairs.roof.tile_roof || tile_roof.other || Partial Roof repair Tile" at bounding box center [876, 165] width 998 height 9
click at [565, 172] on div "repairs.roof.tile_roof || tile_roof.other || Partial Roof repair Tile $10,000.00" at bounding box center [832, 166] width 1348 height 37
click at [565, 208] on div "repairs.utilities.hvac || hvac.other || Full System Replacement $5,500.00" at bounding box center [832, 203] width 1348 height 37
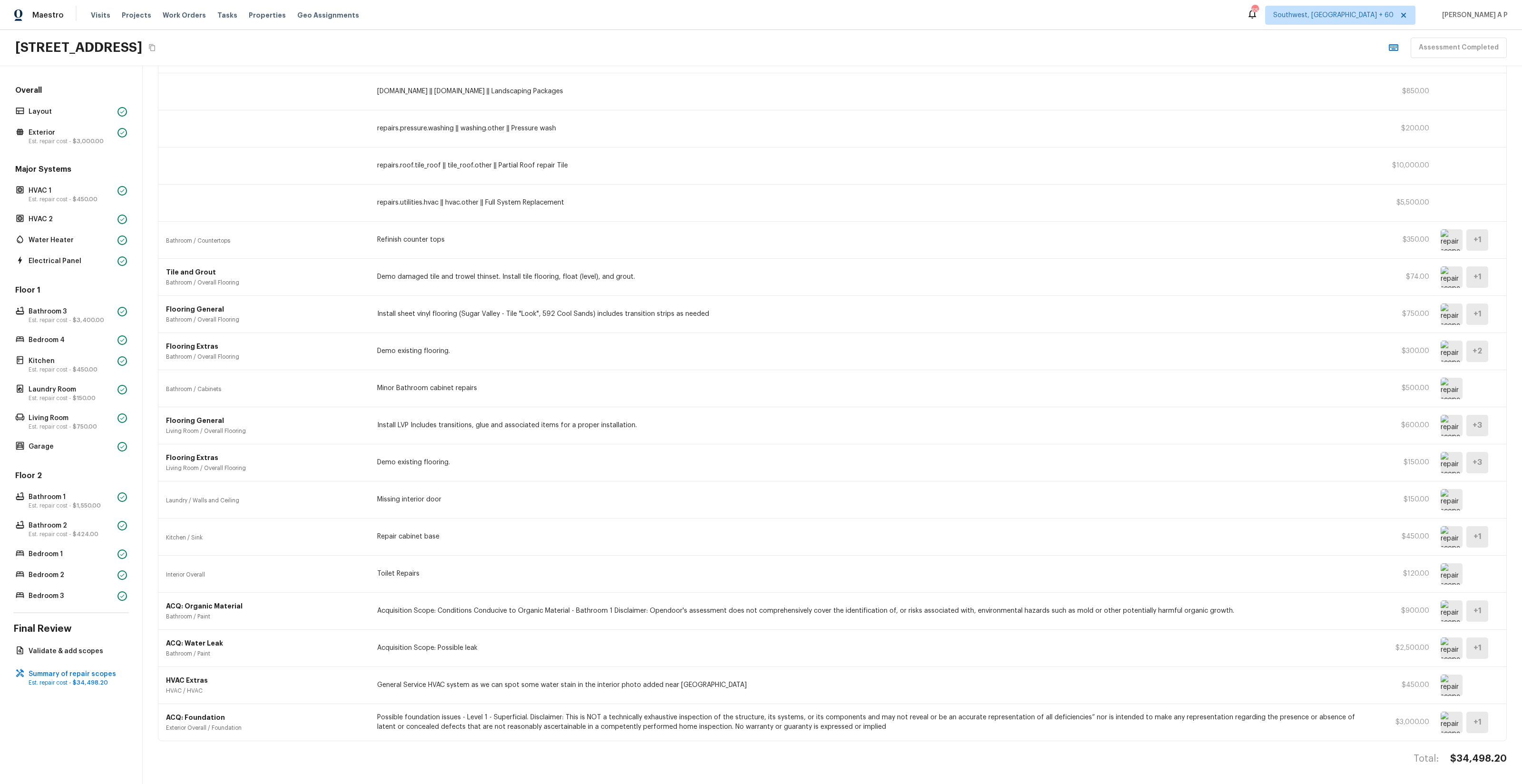
click at [488, 246] on div "Bathroom / Countertops Refinish counter tops $350.00 + 1" at bounding box center [832, 240] width 1348 height 37
click at [1452, 580] on img at bounding box center [1451, 574] width 22 height 21
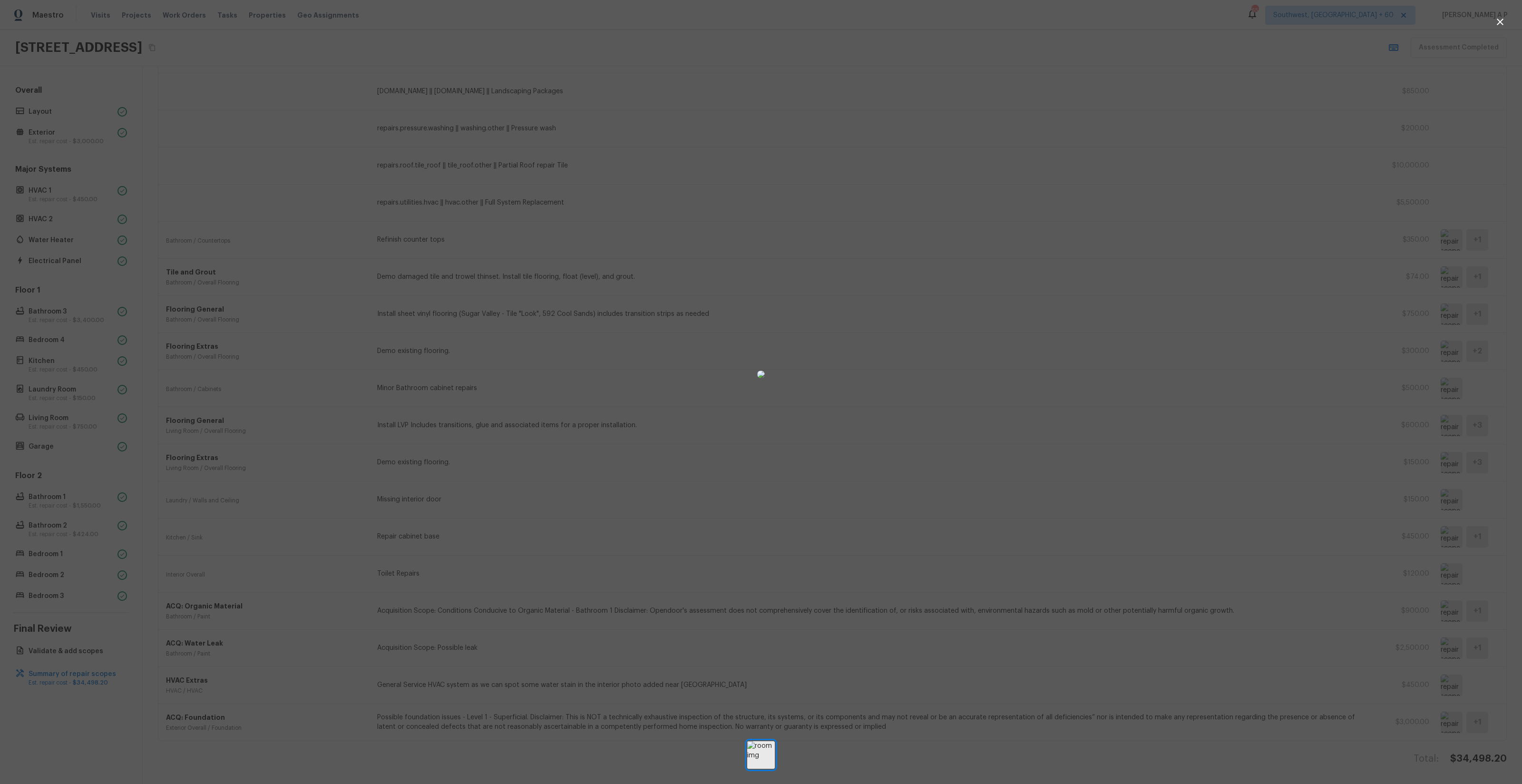
click at [1186, 516] on div at bounding box center [761, 374] width 1522 height 718
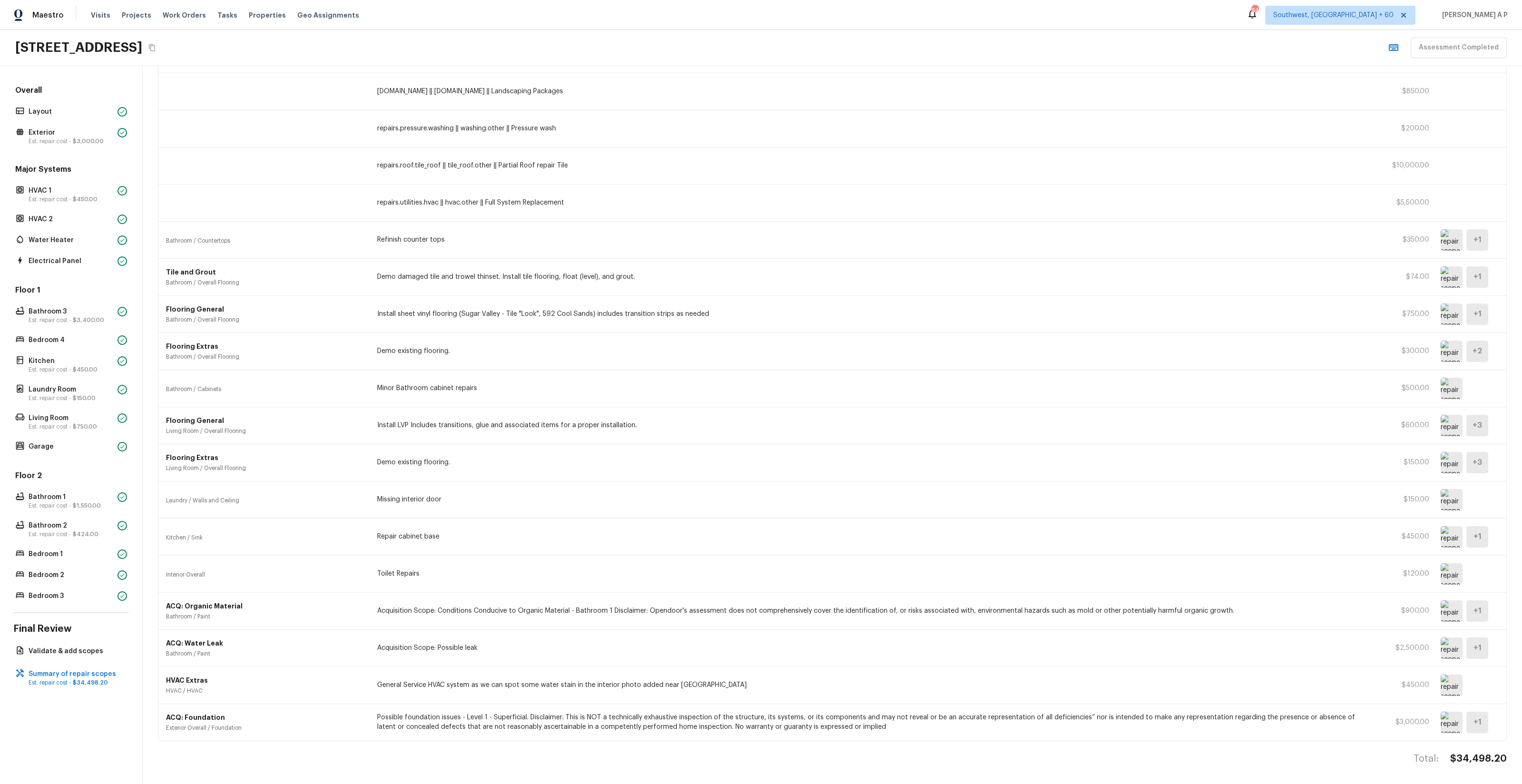
scroll to position [281, 0]
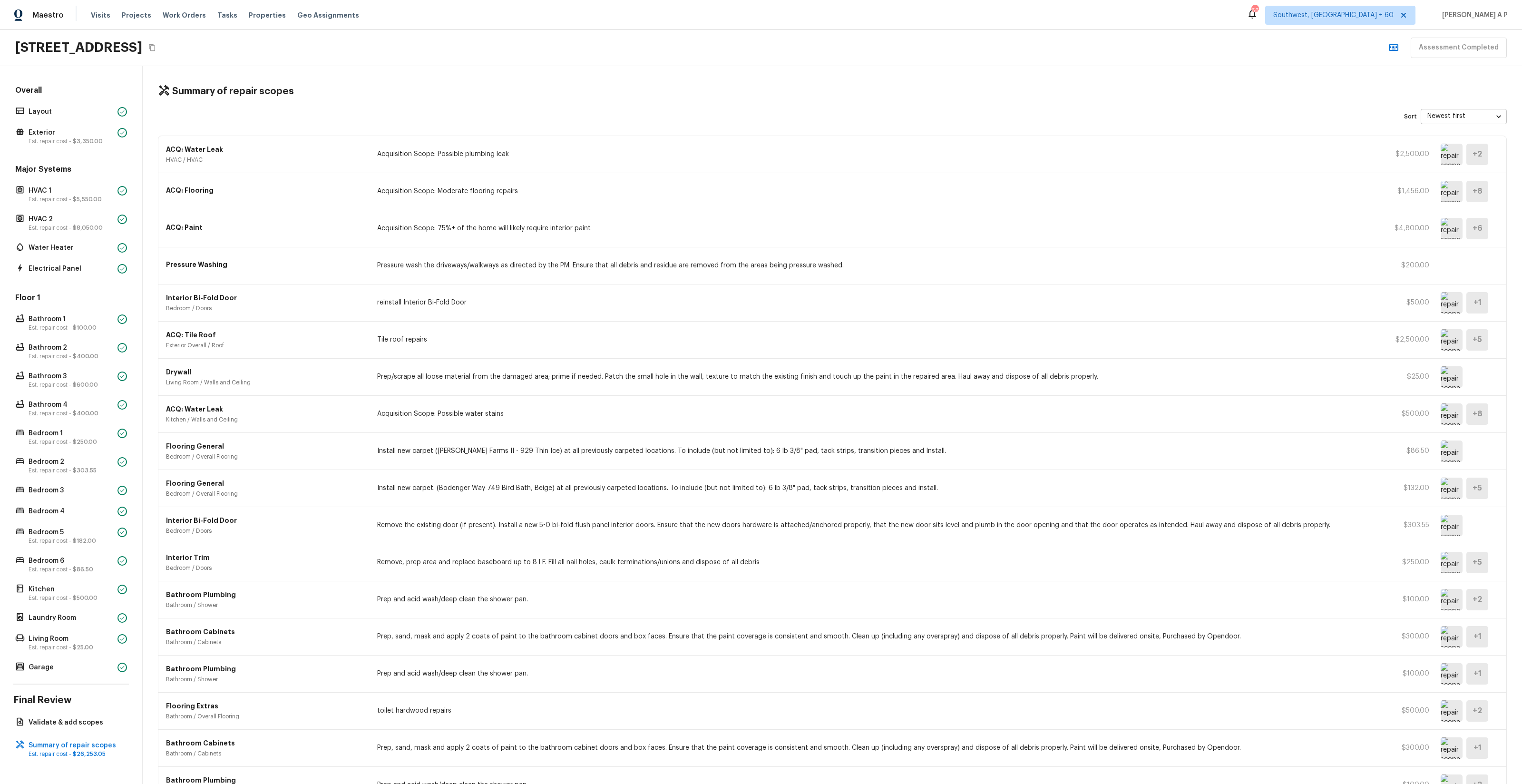
click at [1451, 562] on img at bounding box center [1451, 562] width 22 height 21
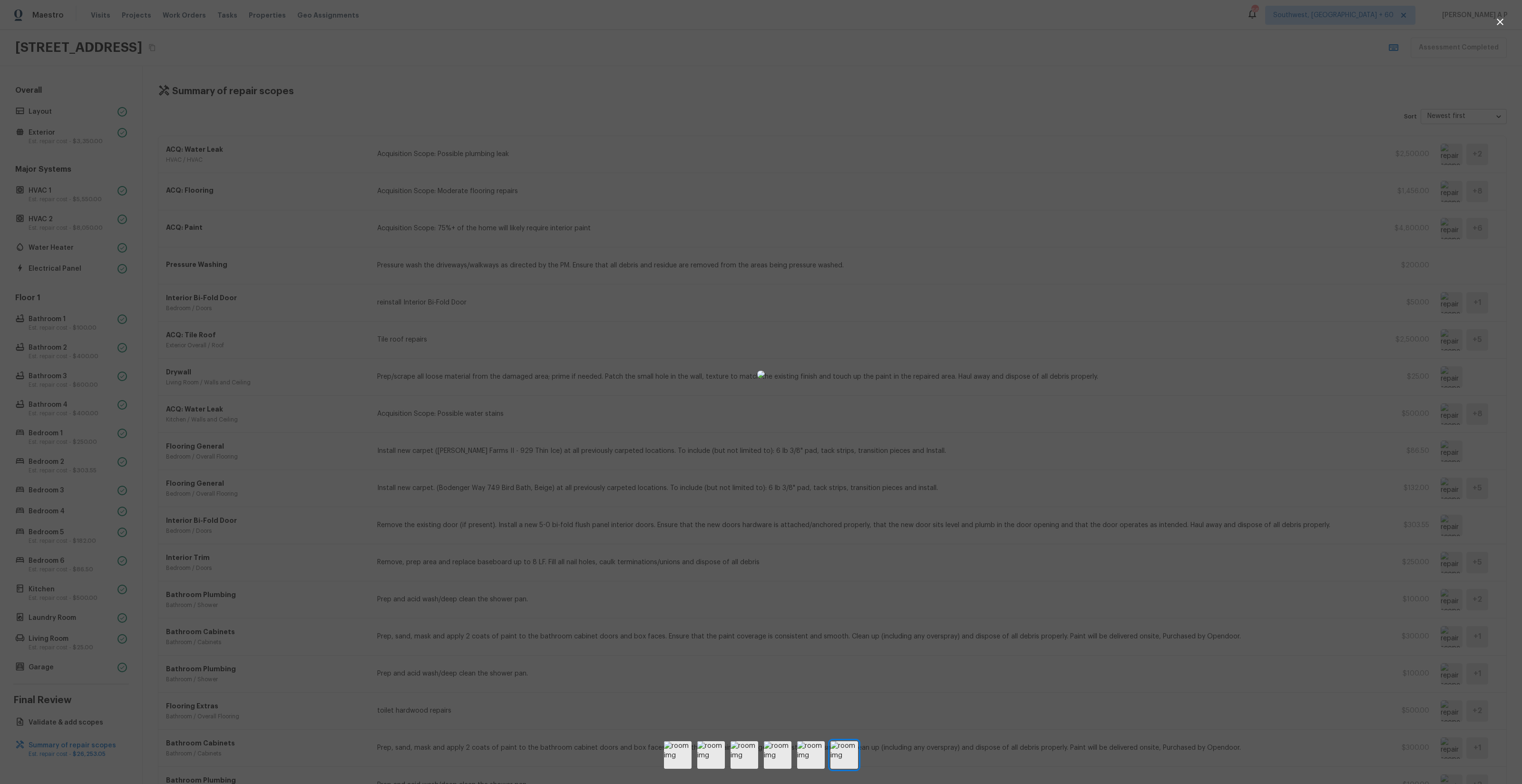
click at [1213, 641] on div at bounding box center [761, 374] width 1522 height 718
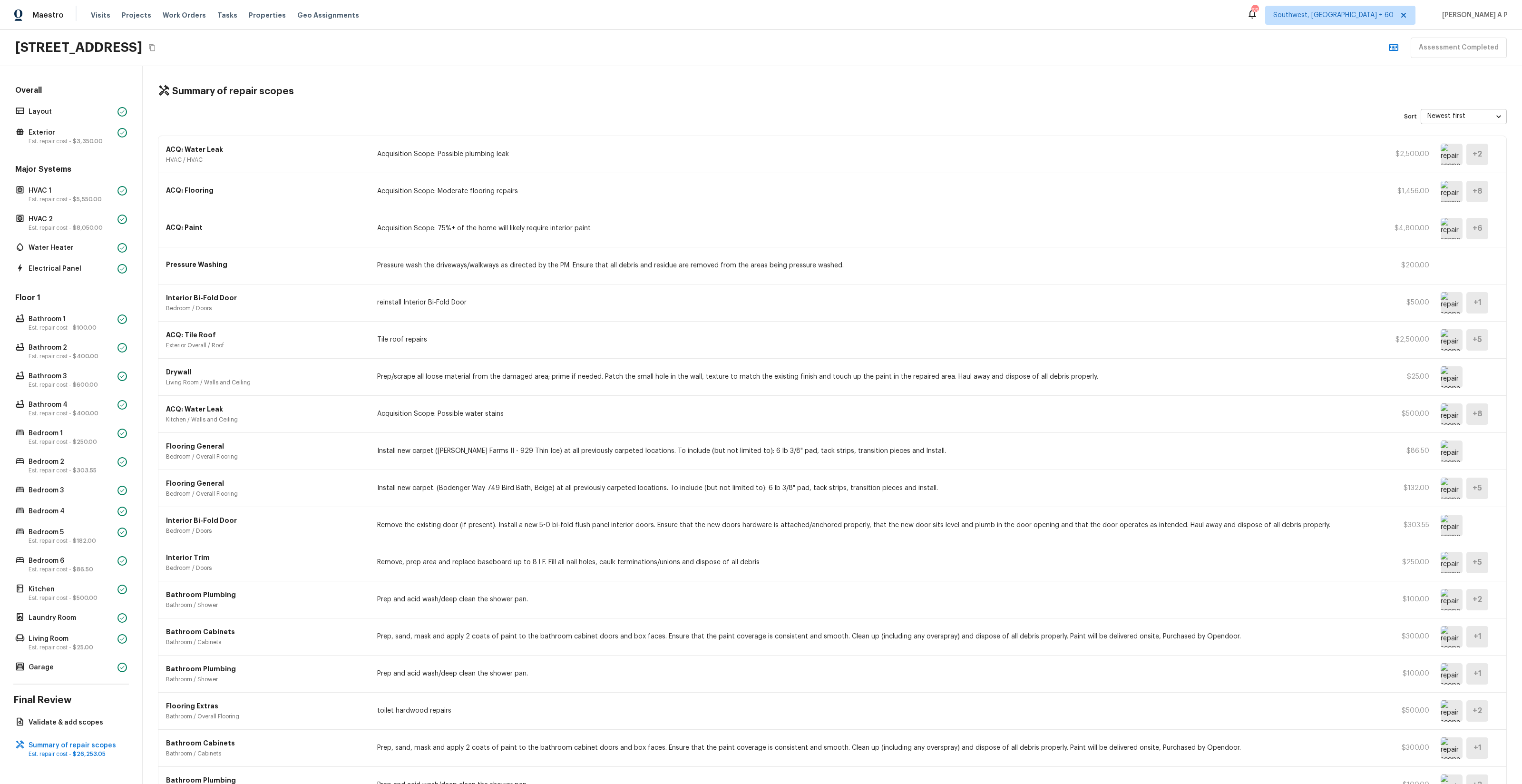
click at [1457, 382] on img at bounding box center [1451, 377] width 22 height 21
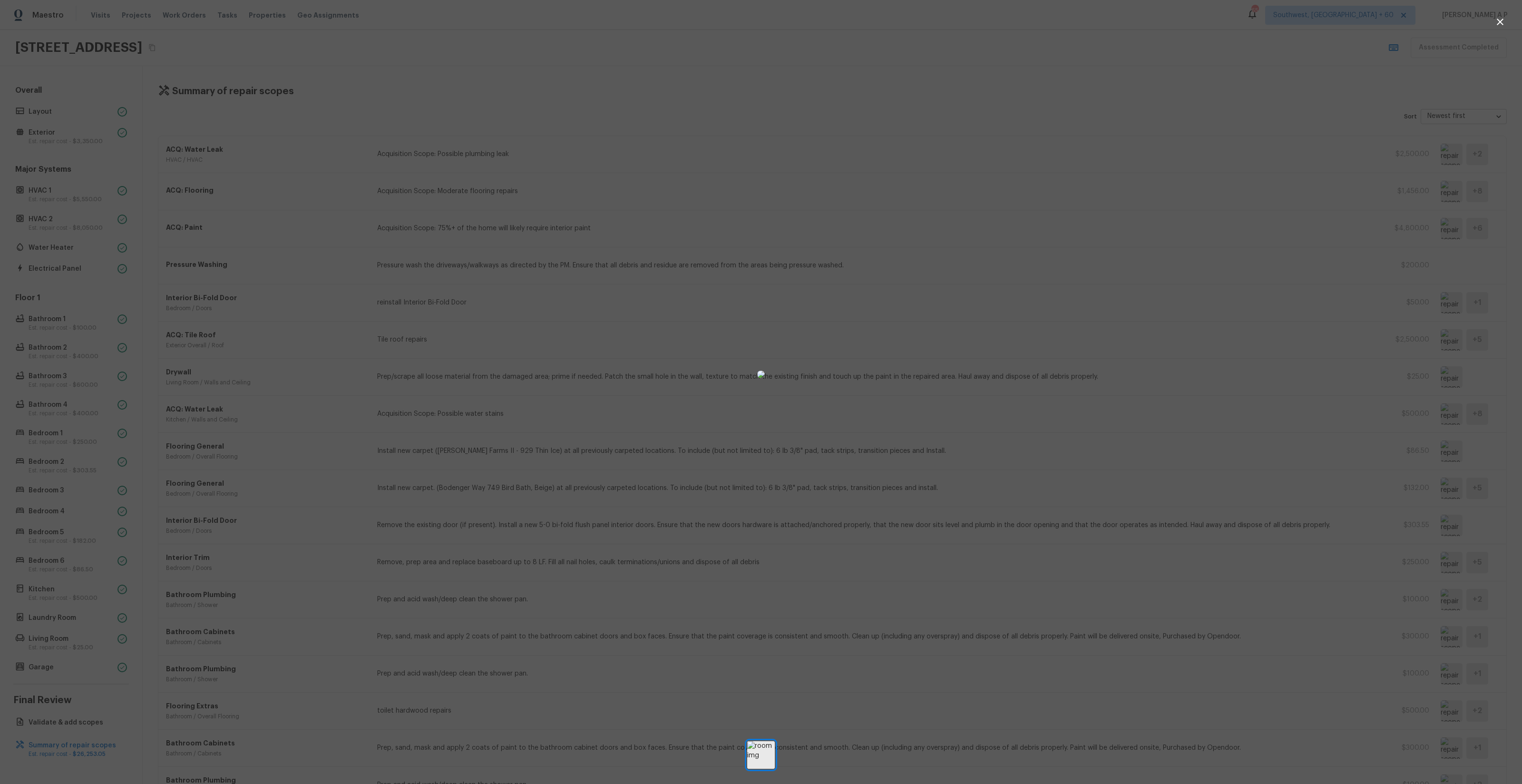
click at [1046, 613] on div at bounding box center [761, 374] width 1522 height 718
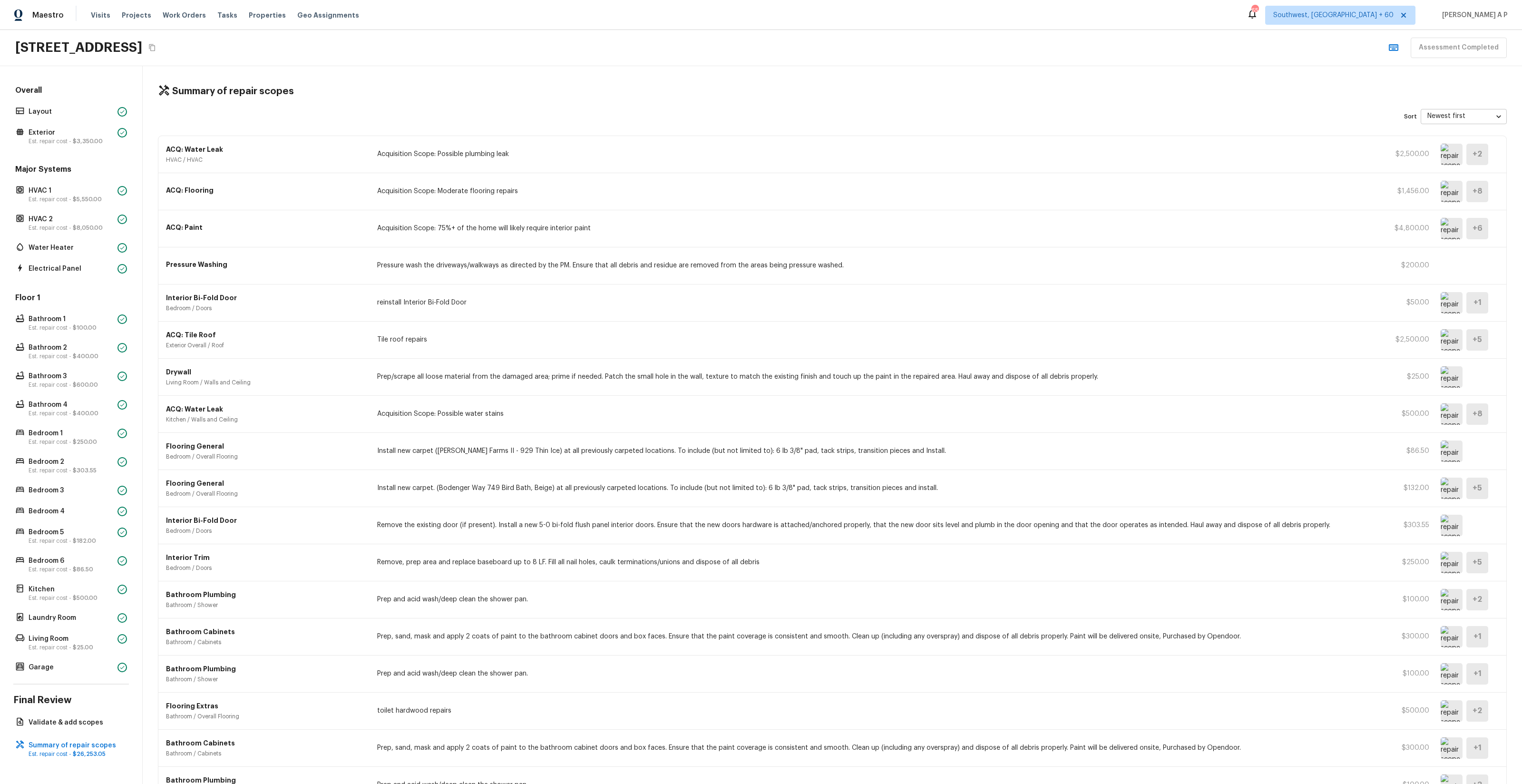
click at [1440, 229] on img at bounding box center [1451, 229] width 22 height 21
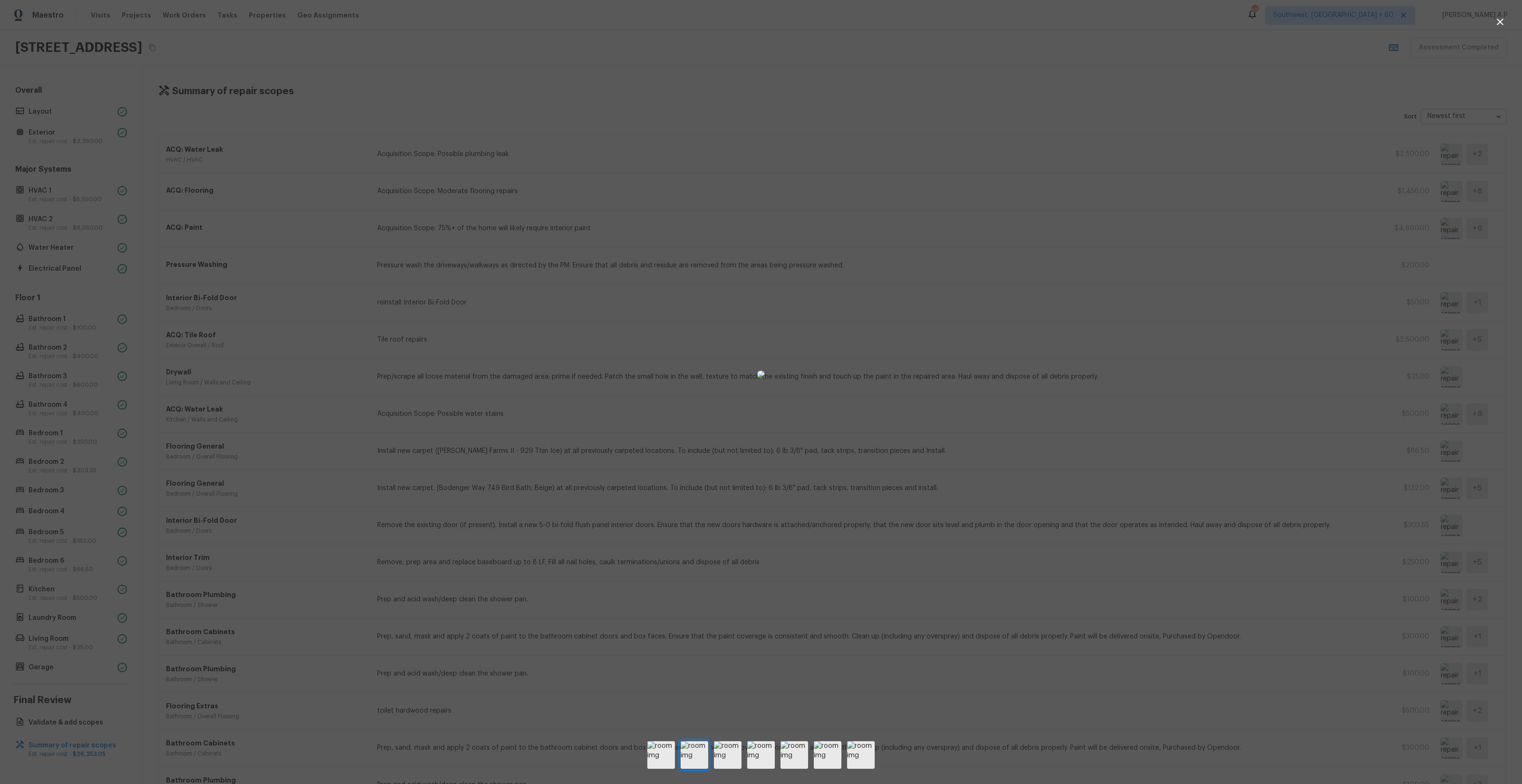
click at [1262, 267] on div at bounding box center [761, 374] width 1522 height 718
